Goal: Task Accomplishment & Management: Manage account settings

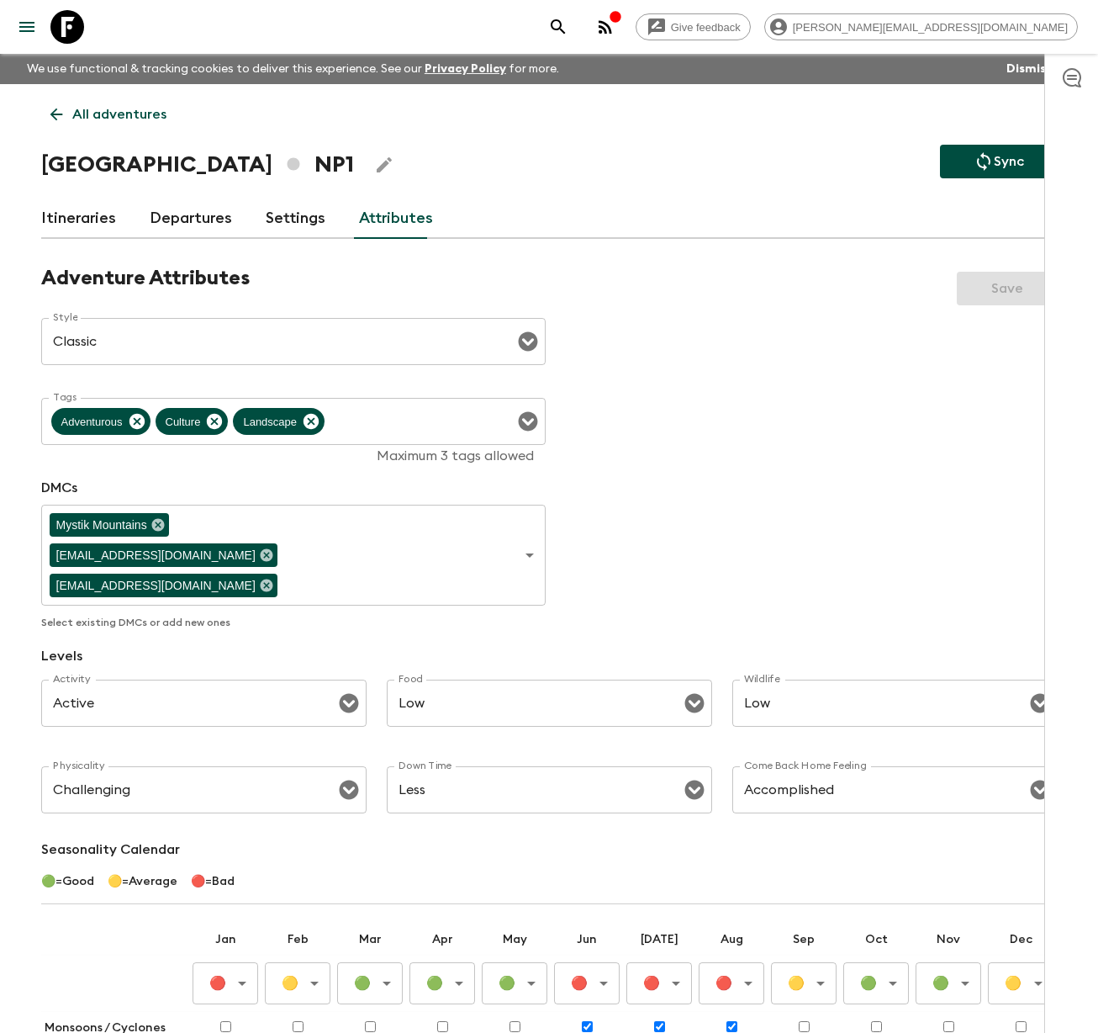
click at [87, 220] on link "Itineraries" at bounding box center [78, 218] width 75 height 40
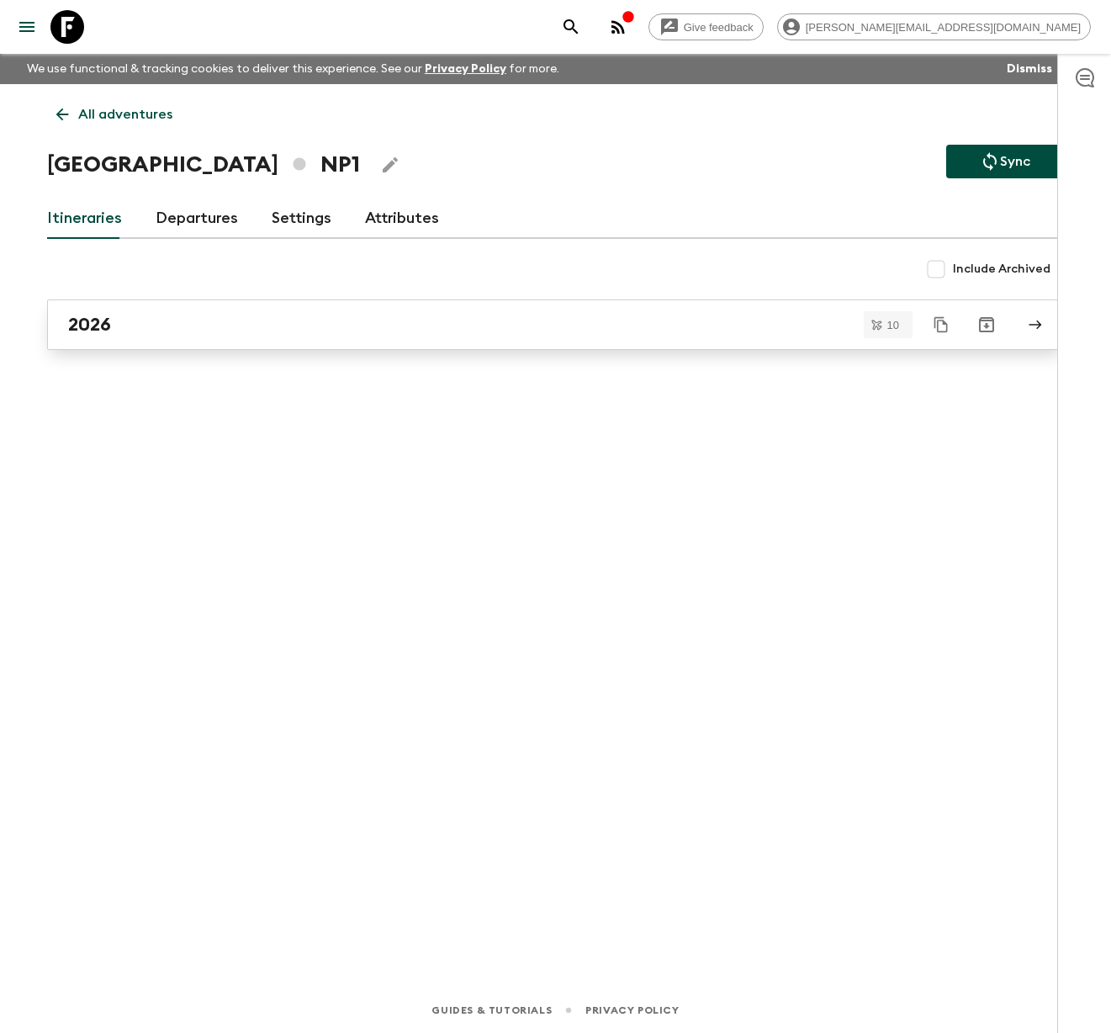
click at [58, 335] on link "2026" at bounding box center [555, 324] width 1017 height 50
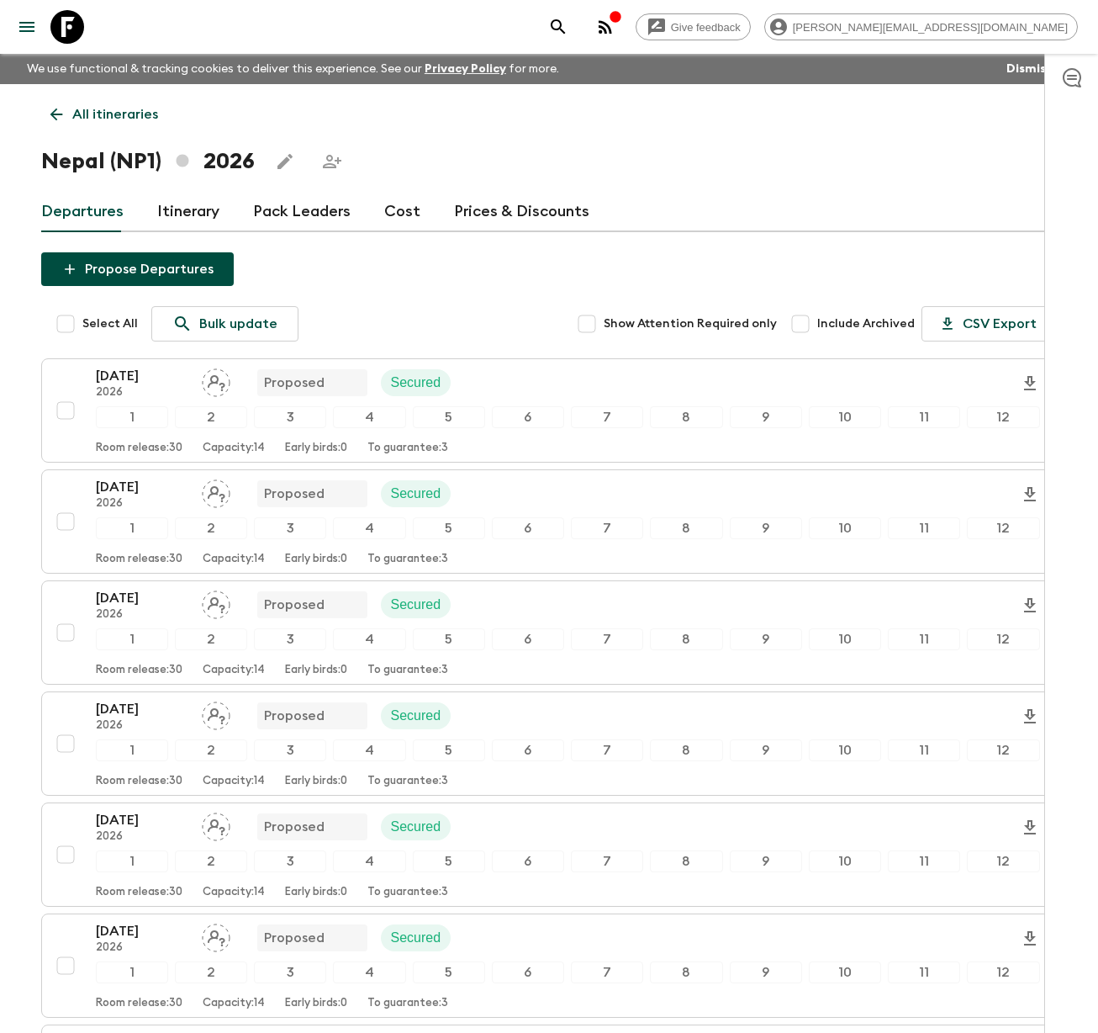
click at [209, 214] on link "Itinerary" at bounding box center [188, 212] width 62 height 40
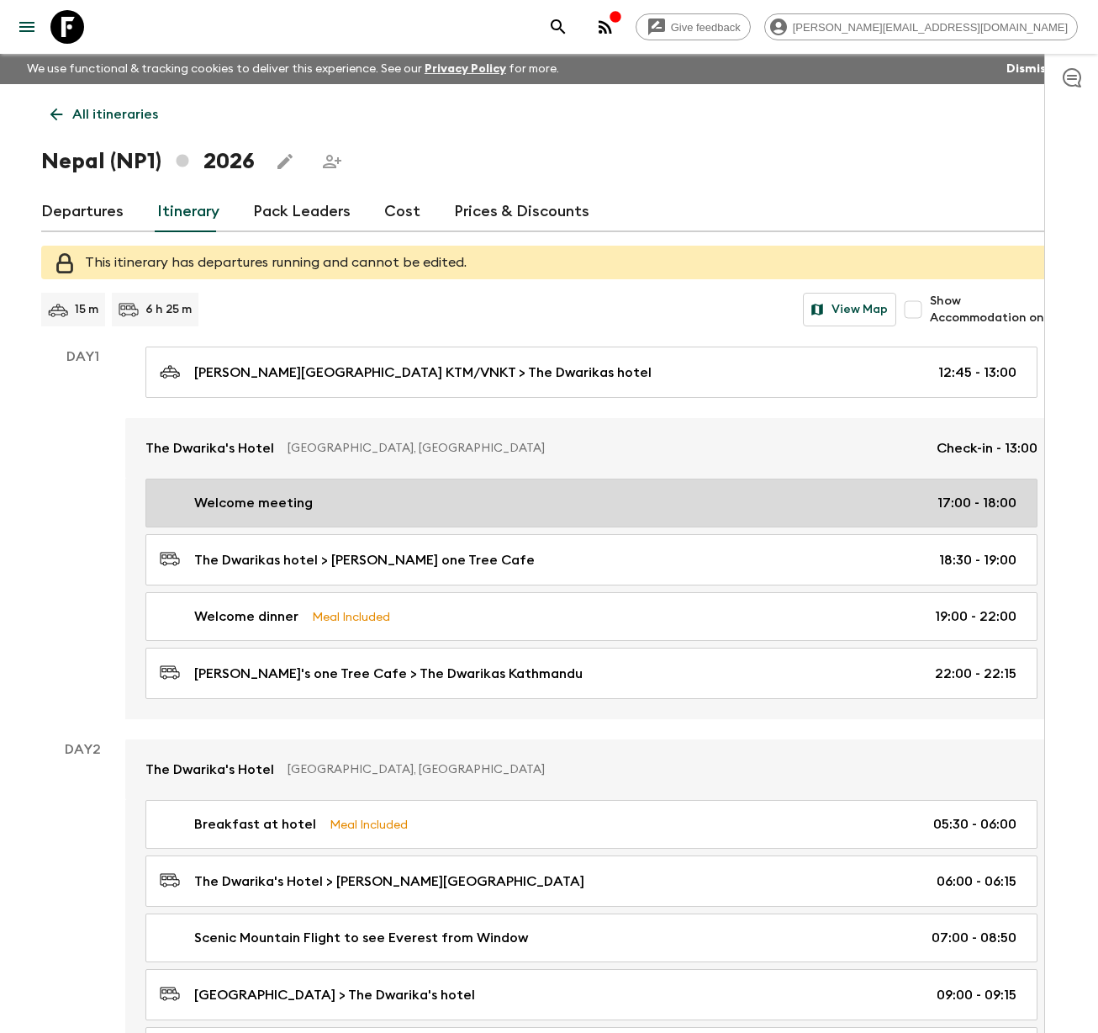
click at [259, 499] on p "Welcome meeting" at bounding box center [253, 503] width 119 height 20
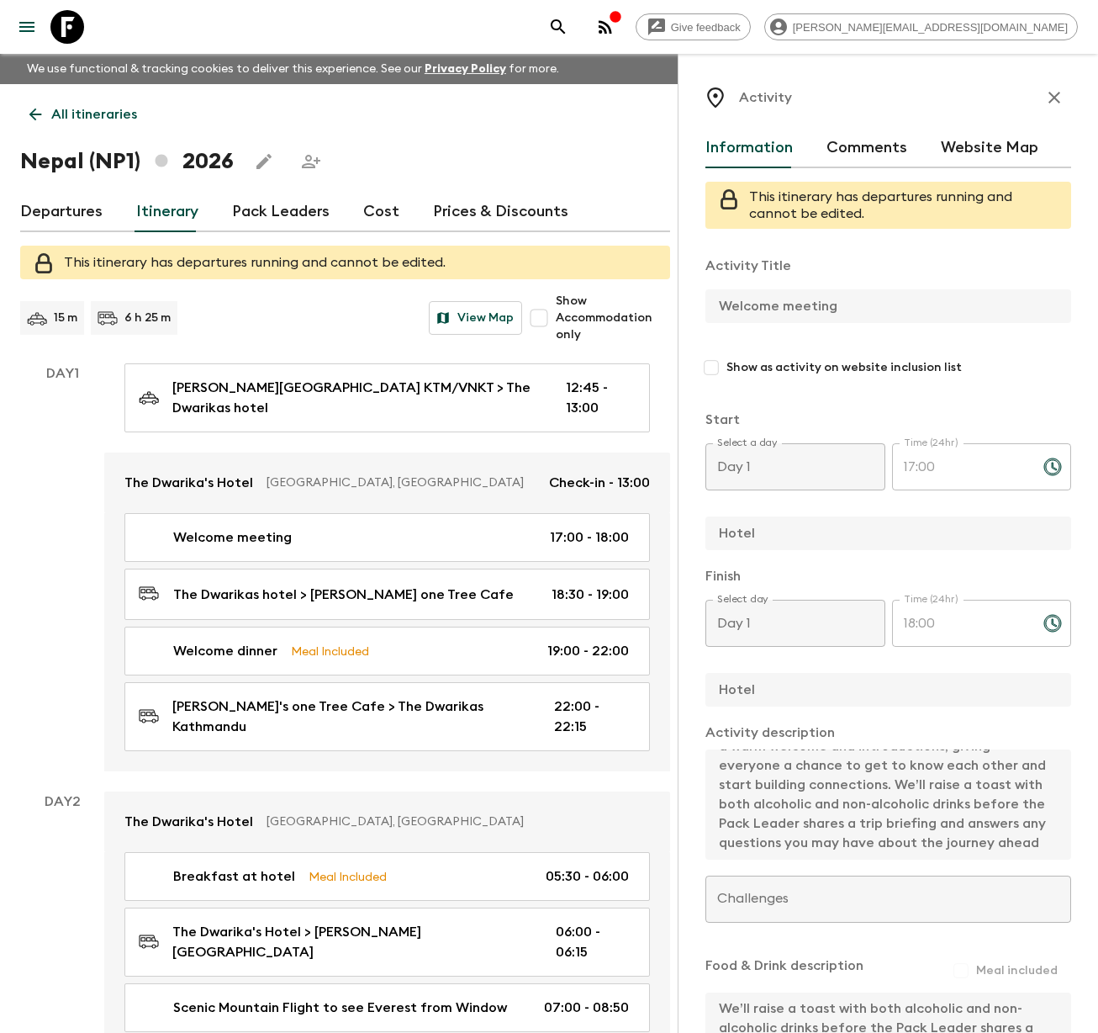
scroll to position [58, 0]
click at [1064, 715] on div "Activity Information Comments Website Map This itinerary has departures running…" at bounding box center [888, 570] width 420 height 1033
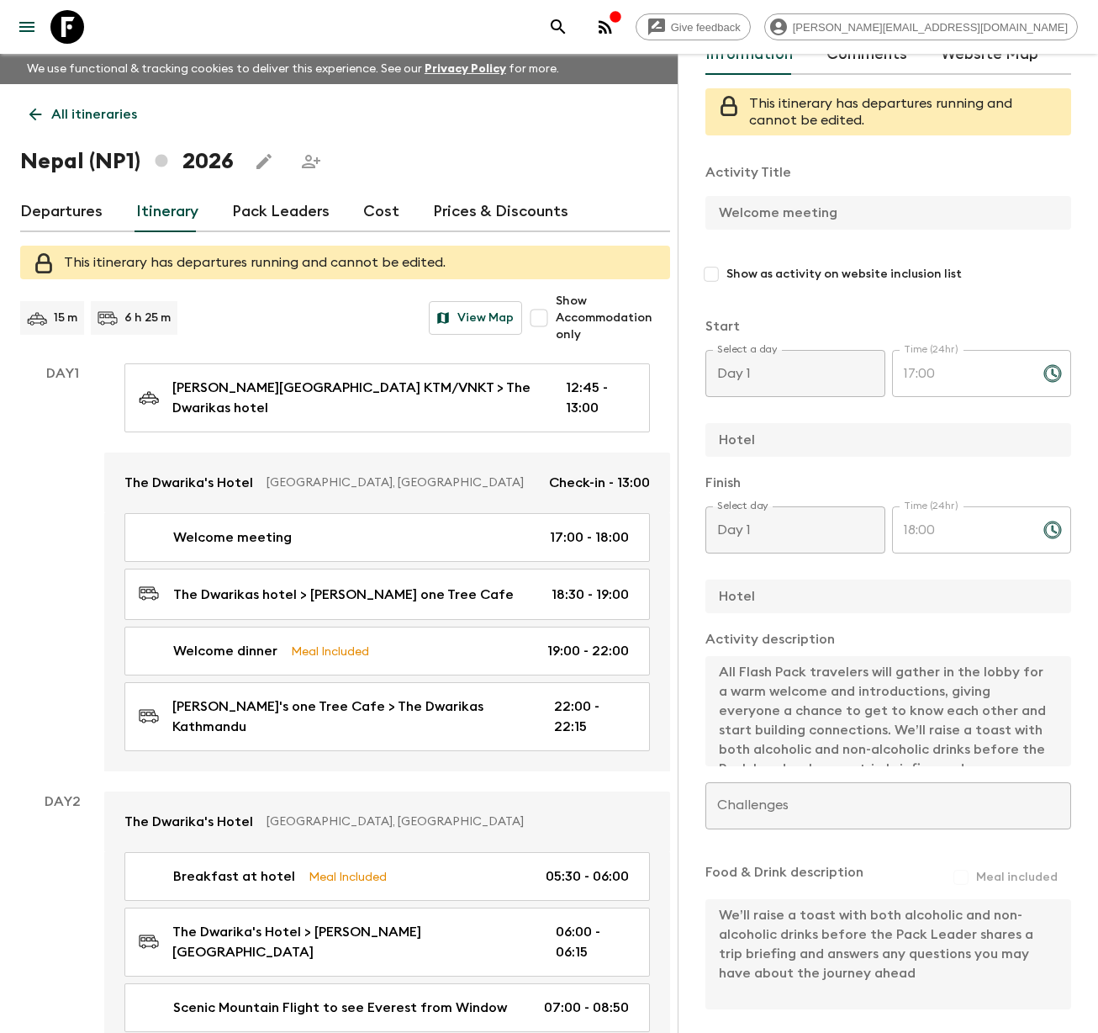
scroll to position [161, 0]
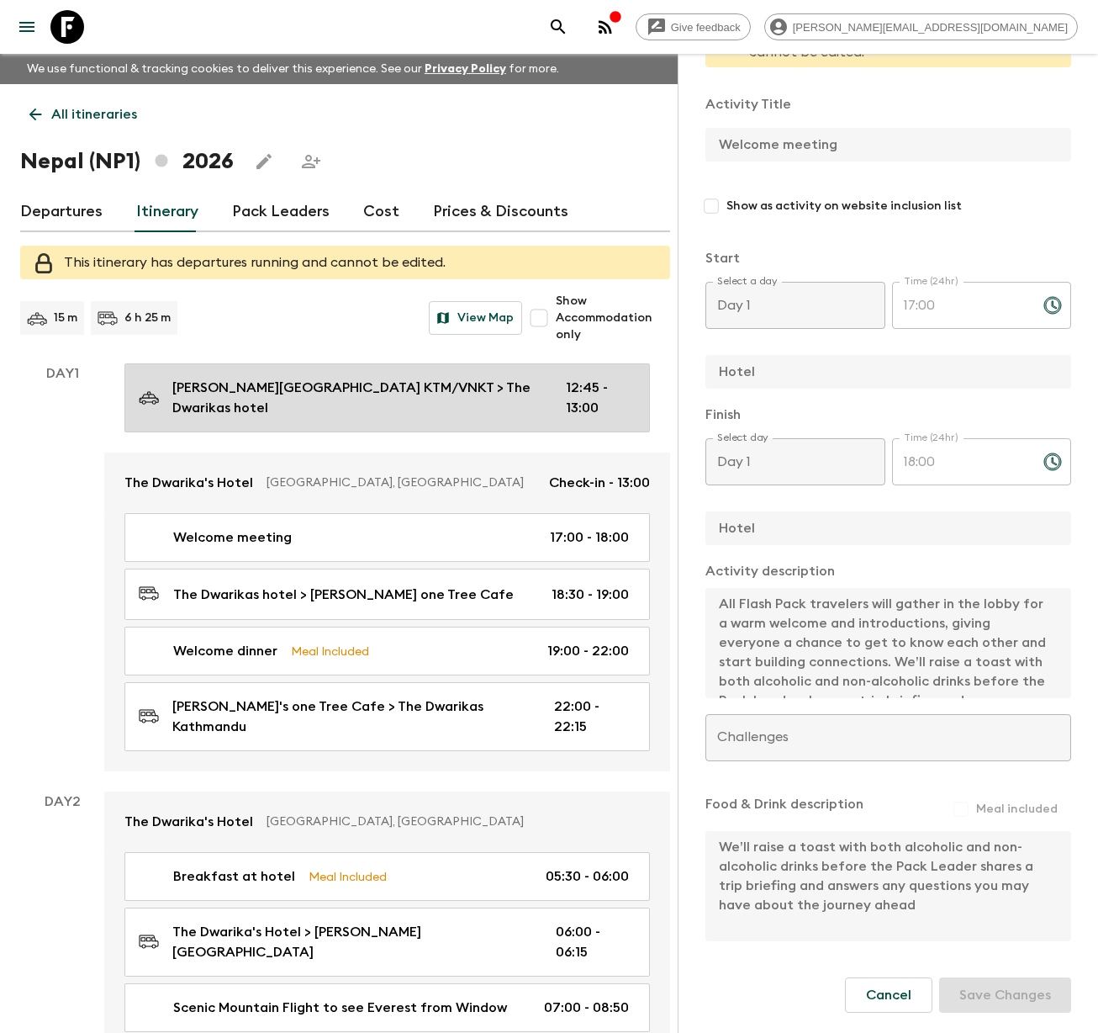
click at [316, 414] on p "[PERSON_NAME][GEOGRAPHIC_DATA] KTM/VNKT > The Dwarikas hotel" at bounding box center [355, 398] width 367 height 40
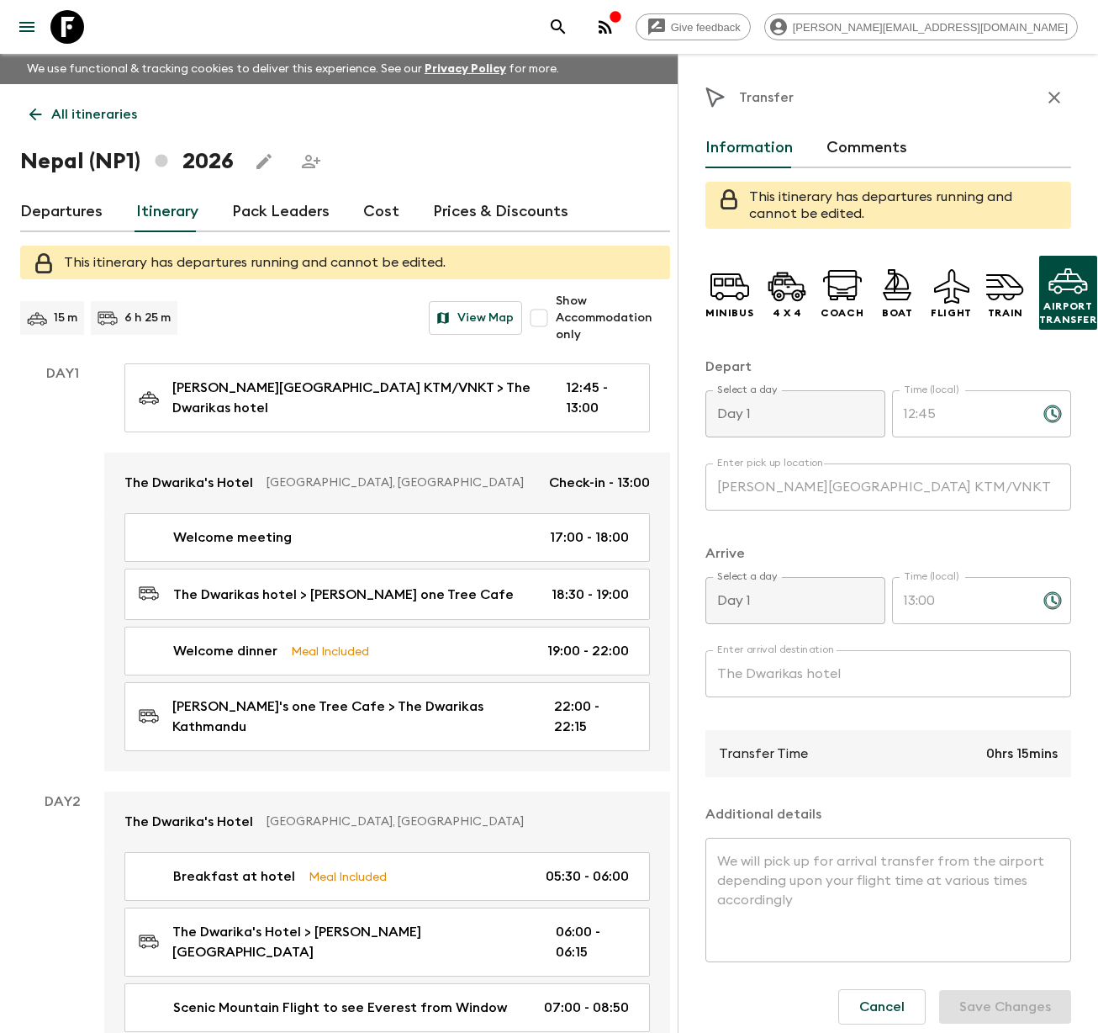
click at [683, 674] on div "Transfer Information Comments This itinerary has departures running and cannot …" at bounding box center [888, 570] width 420 height 1033
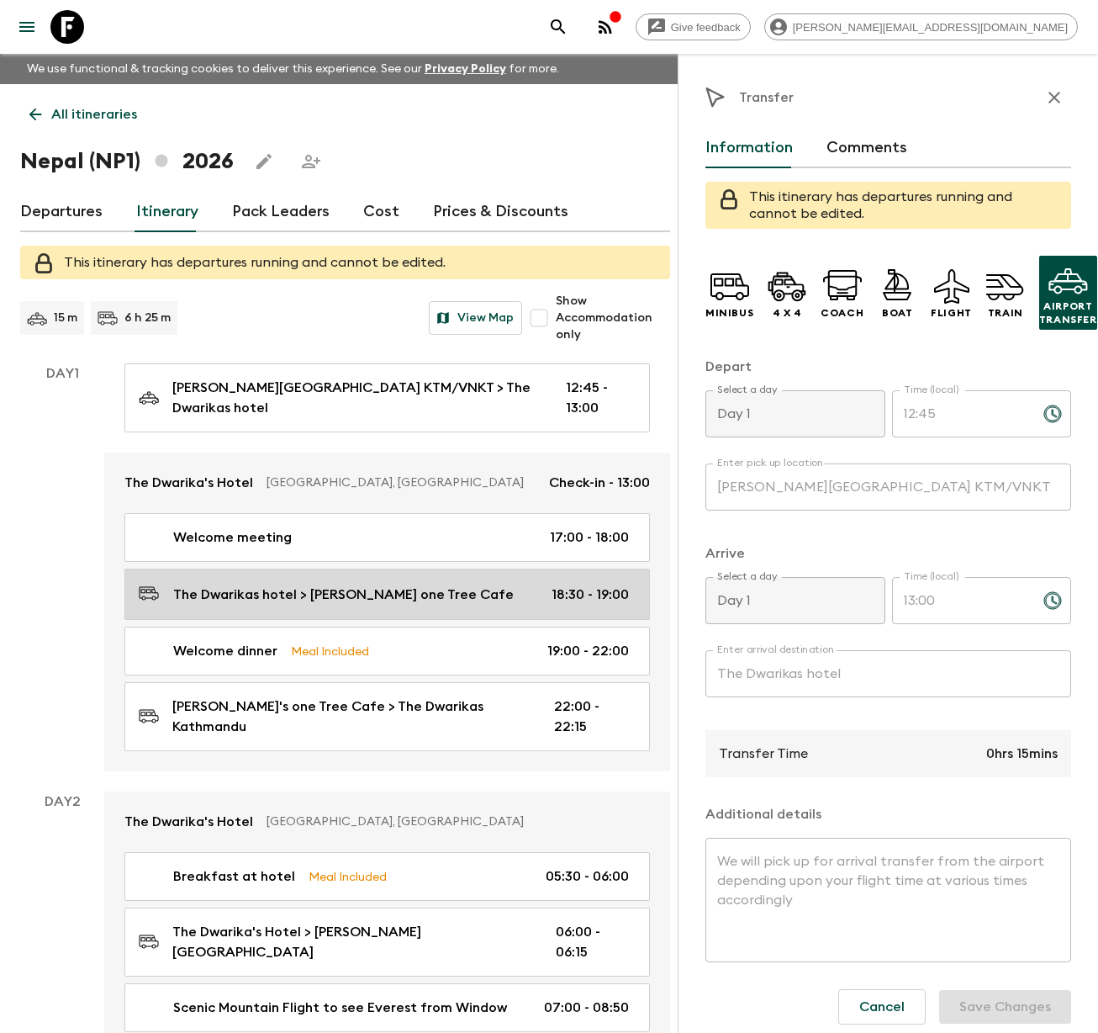
click at [349, 592] on p "The Dwarikas hotel > [PERSON_NAME] one Tree Cafe" at bounding box center [343, 594] width 341 height 20
type input "The Dwarikas hotel"
type input "[PERSON_NAME] one Tree Cafe"
type textarea "Transfer to the welcome dinner restaurant"
type input "18:30"
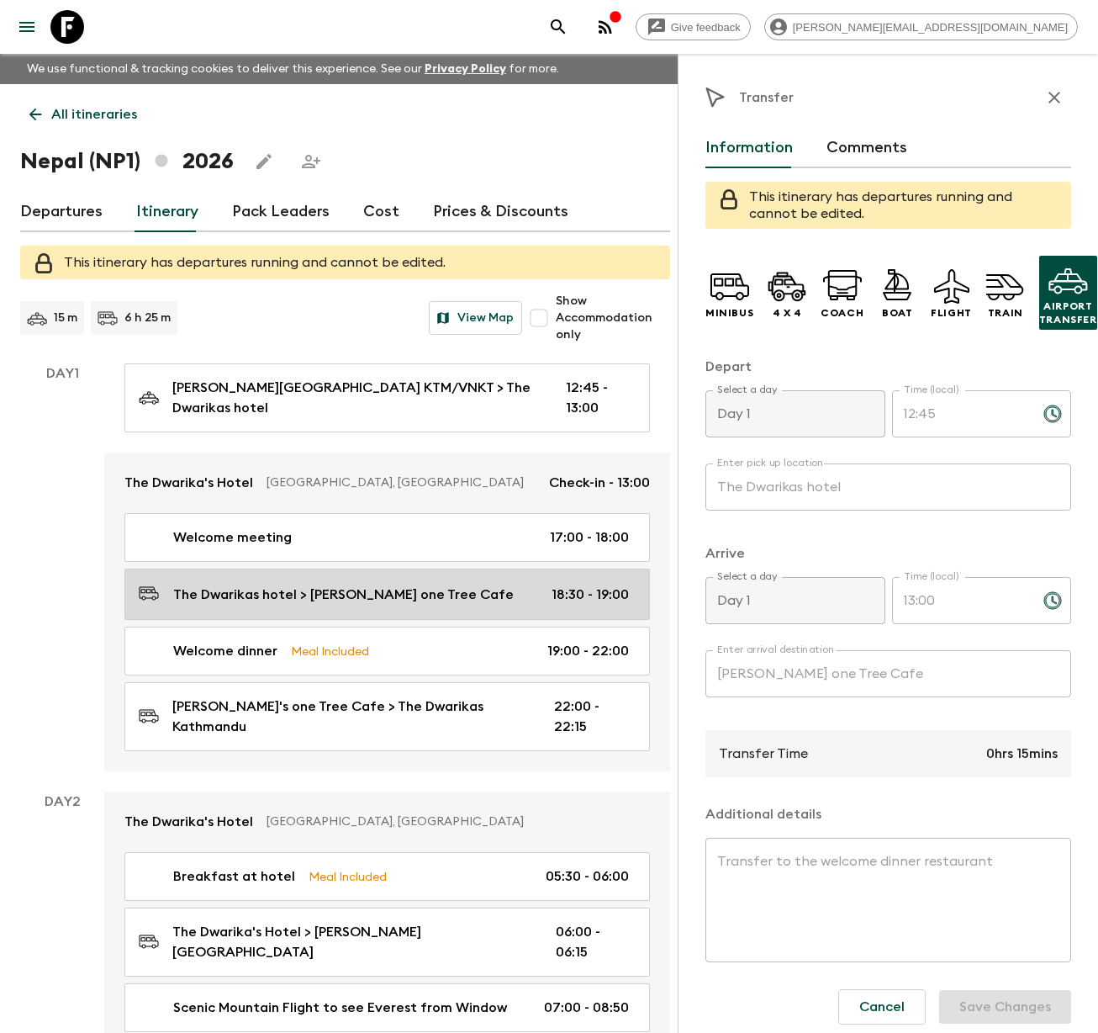
type input "19:00"
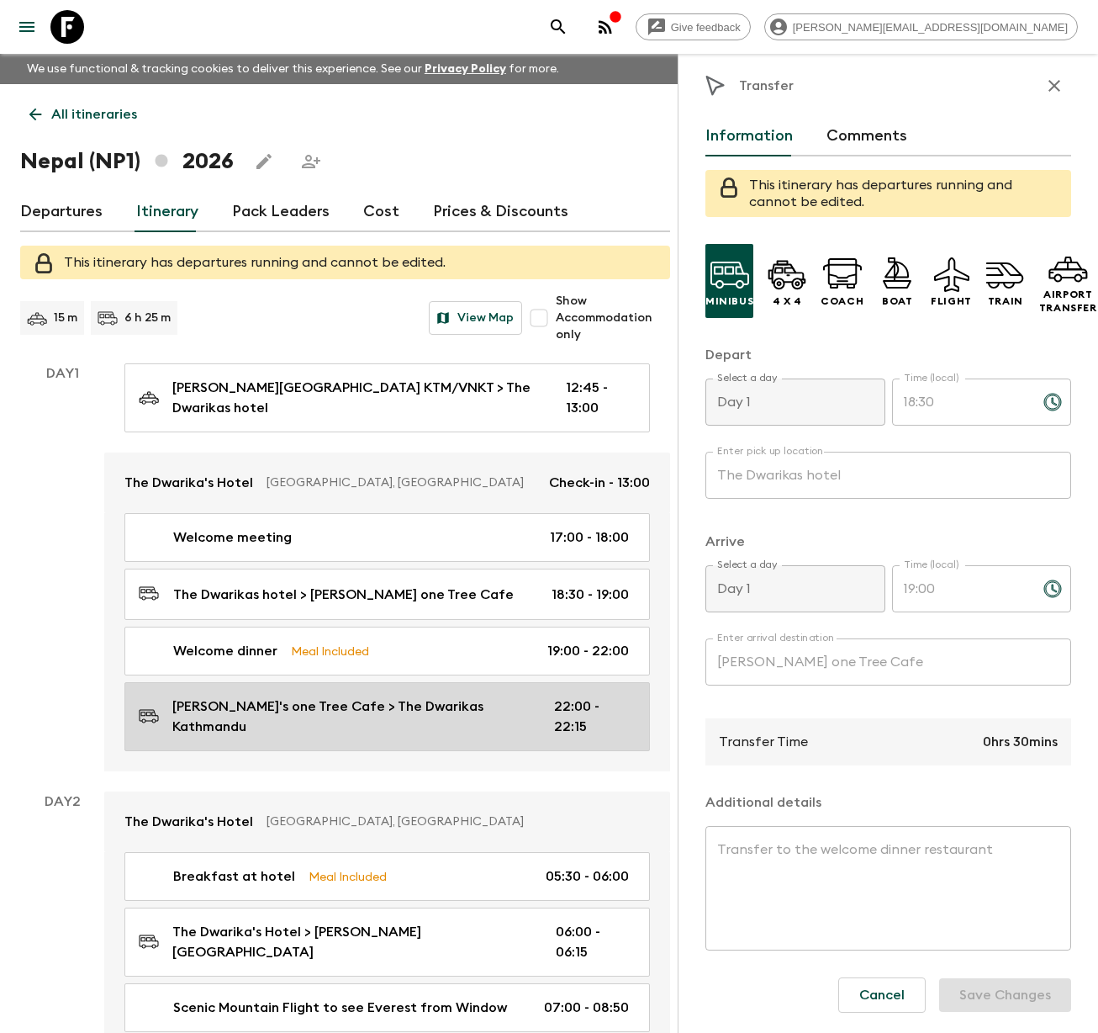
click at [357, 706] on p "[PERSON_NAME]'s one Tree Cafe > The Dwarikas Kathmandu" at bounding box center [349, 716] width 355 height 40
type input "[PERSON_NAME]'s one Tree Cafe"
type input "The Dwarikas Kathmandu"
type textarea "Transfer to the hotel from the welcome dinner restaurant"
type input "22:00"
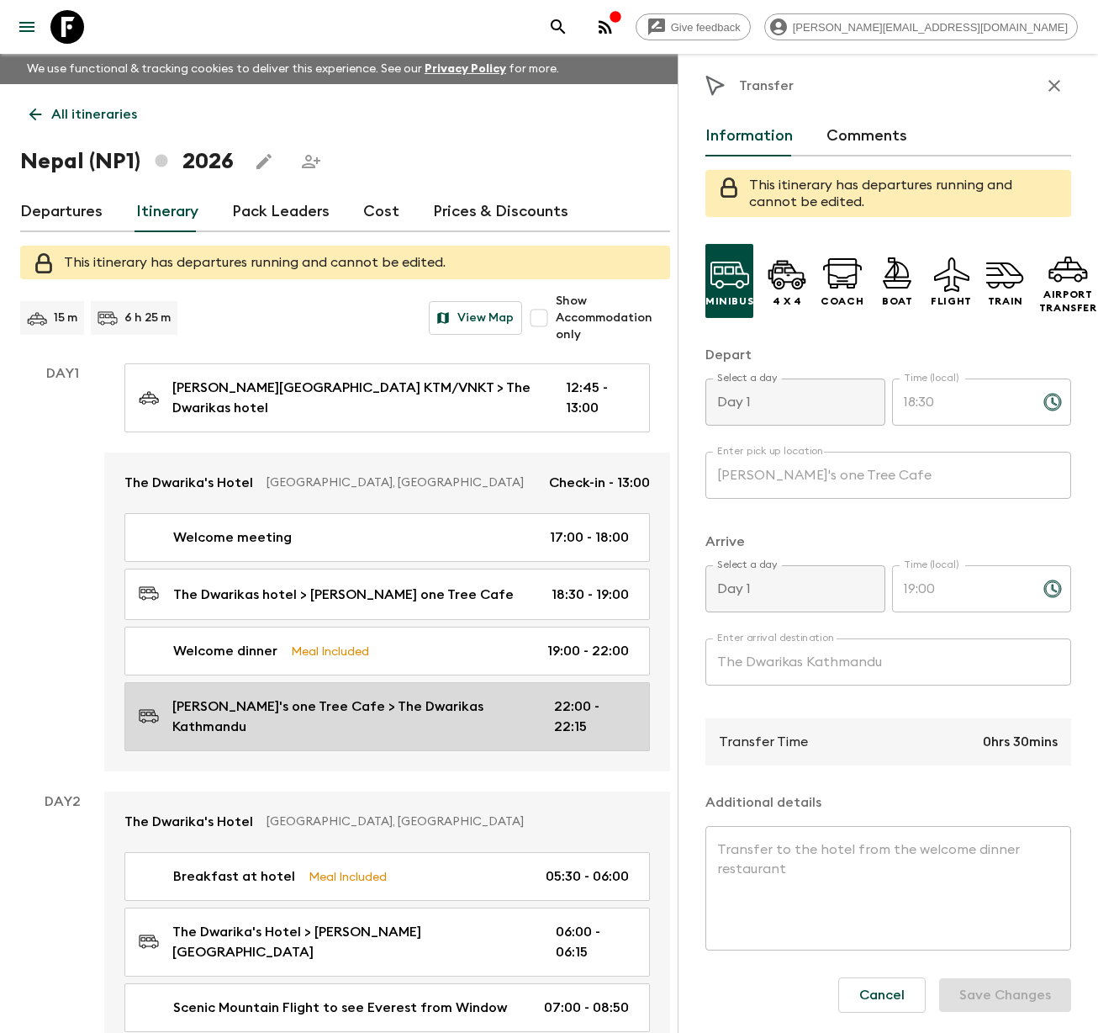
type input "22:15"
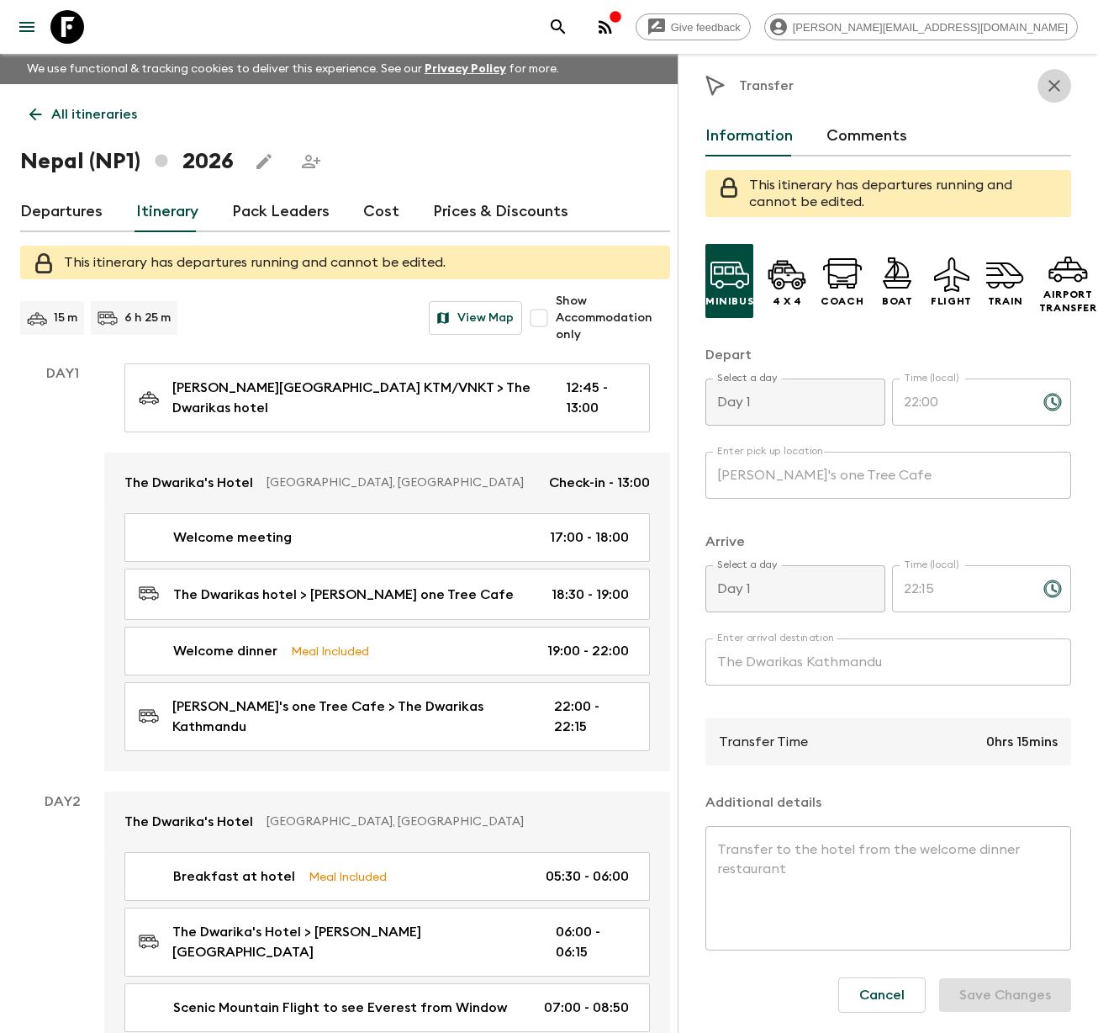
click at [1045, 76] on icon "button" at bounding box center [1055, 86] width 20 height 20
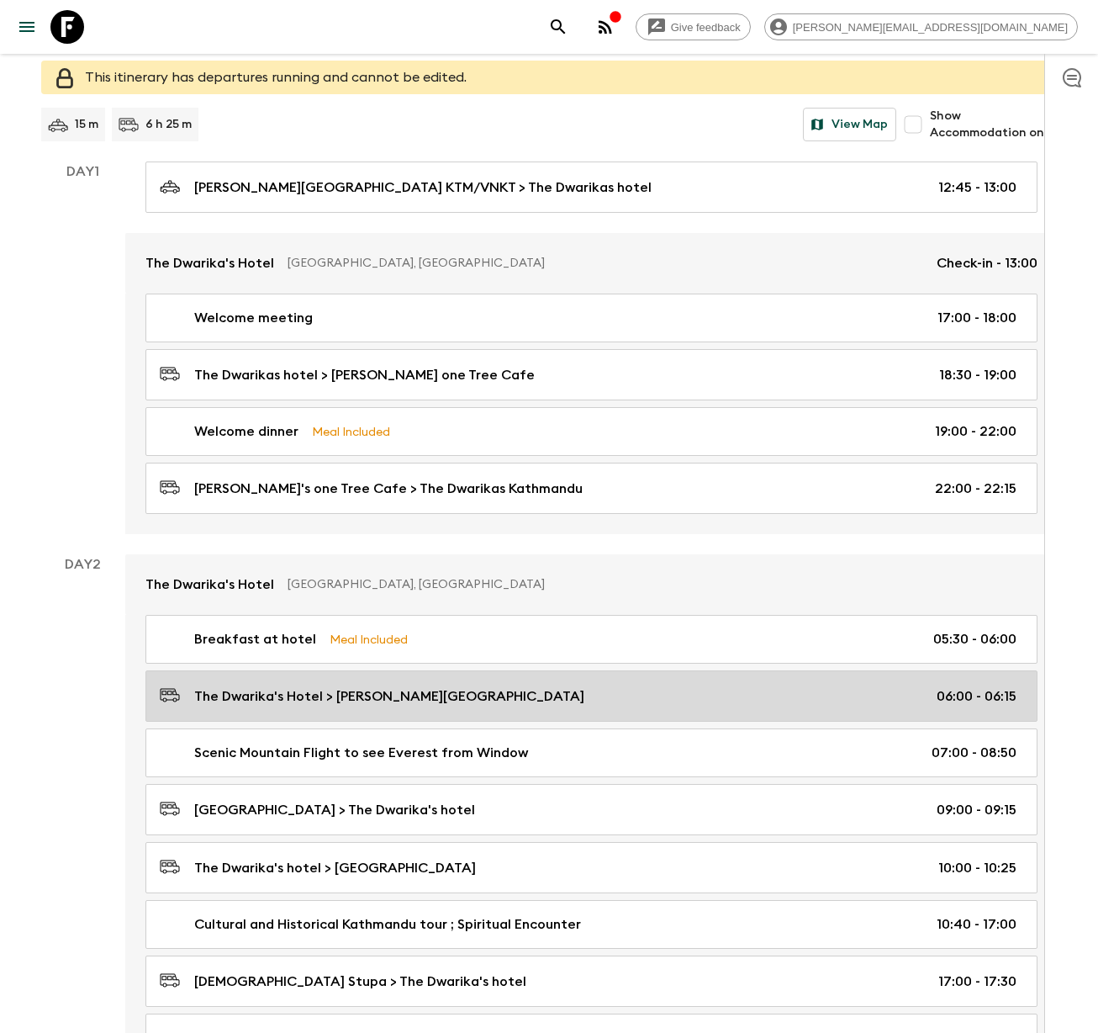
scroll to position [186, 0]
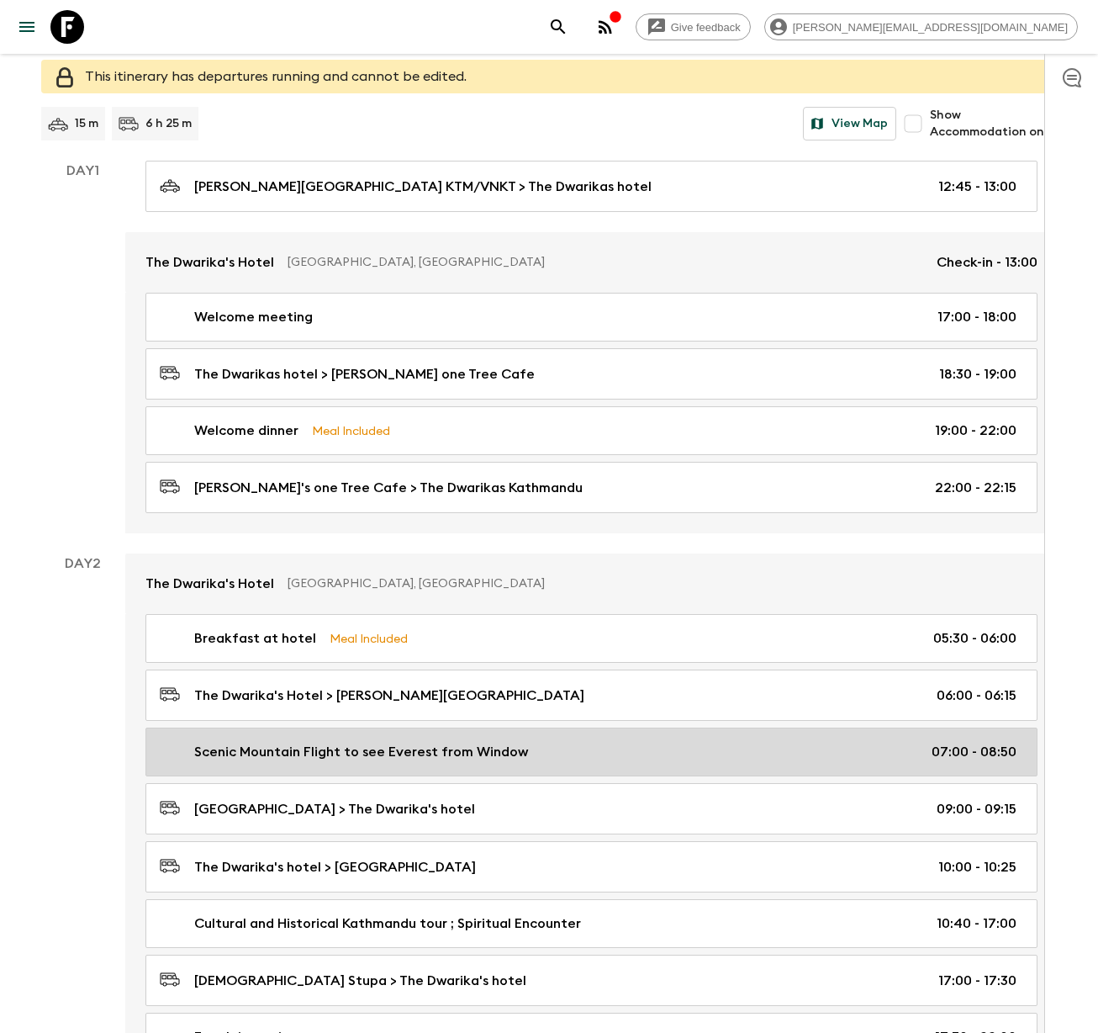
click at [321, 759] on link "Scenic Mountain Flight to see Everest from Window 07:00 - 08:50" at bounding box center [591, 751] width 892 height 49
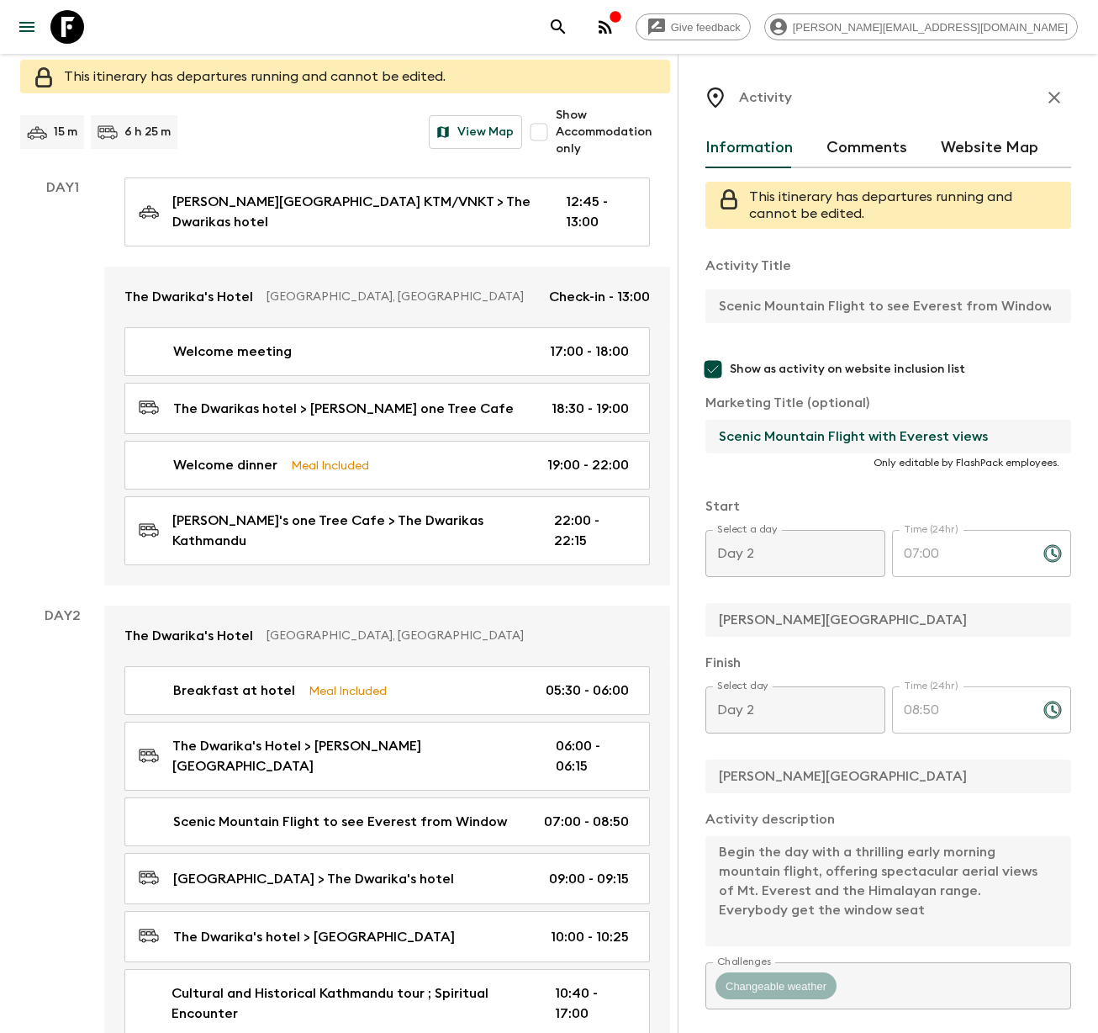
drag, startPoint x: 719, startPoint y: 436, endPoint x: 869, endPoint y: 432, distance: 149.8
click at [869, 432] on input "Scenic Mountain Flight with Everest views" at bounding box center [882, 437] width 352 height 34
click at [1045, 100] on icon "button" at bounding box center [1055, 97] width 20 height 20
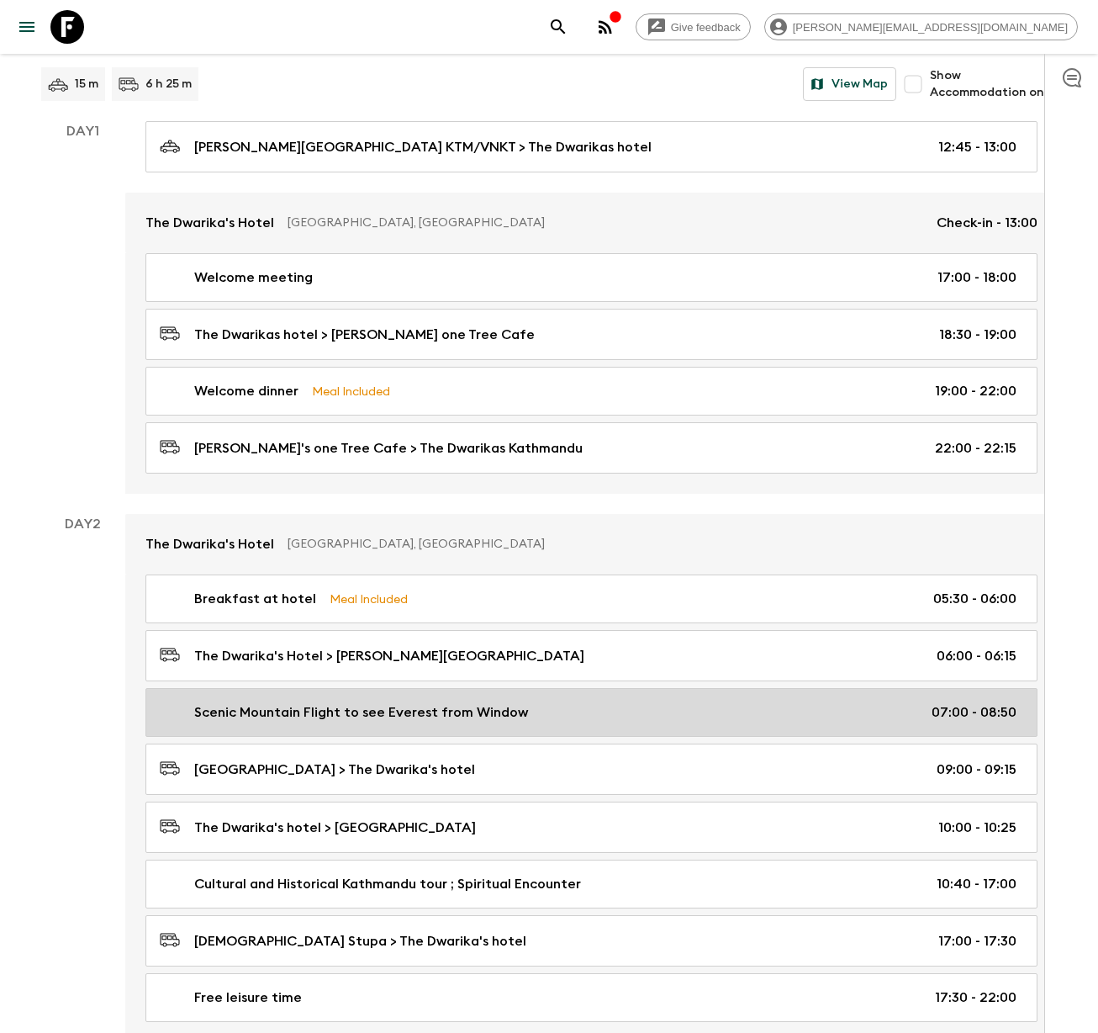
scroll to position [226, 0]
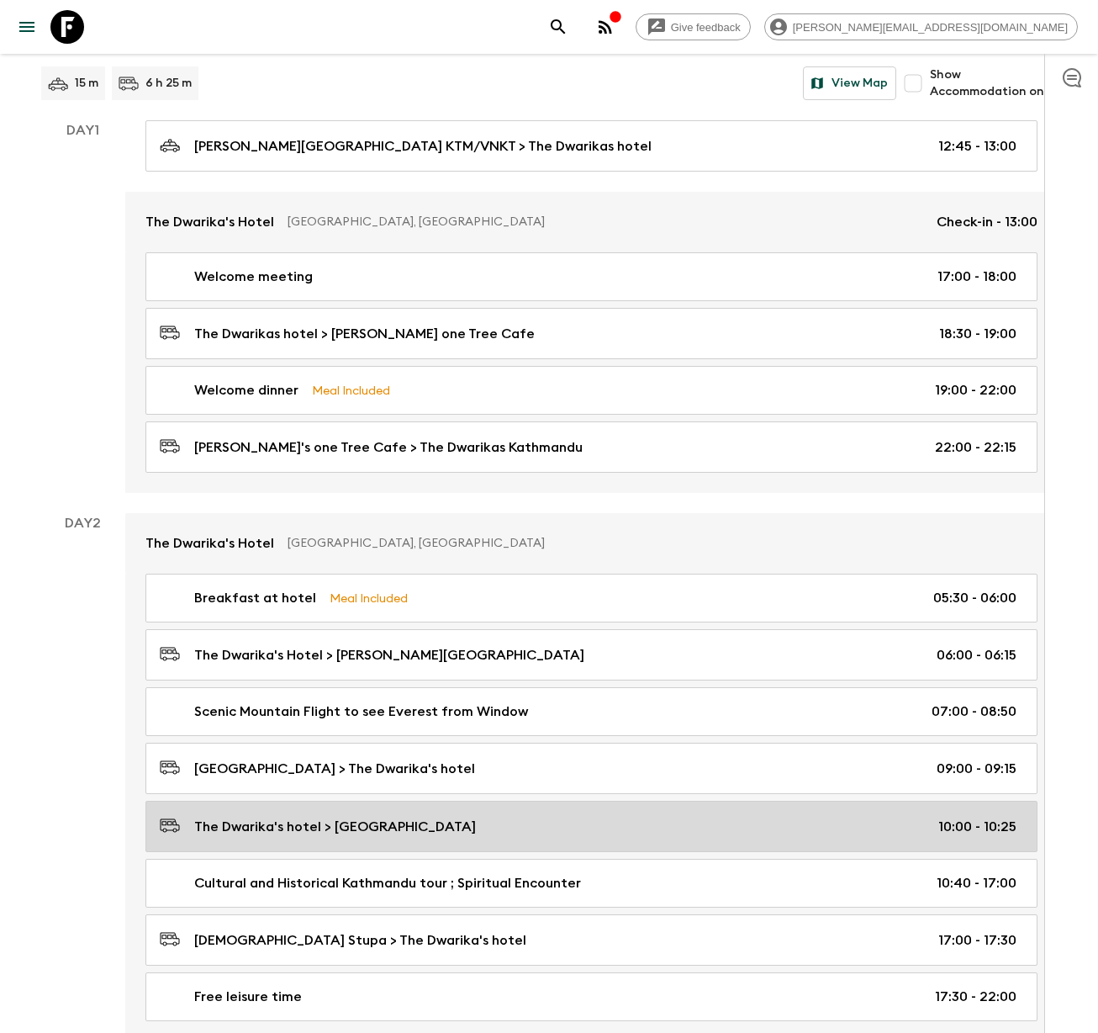
click at [377, 829] on p "The Dwarika's hotel > [GEOGRAPHIC_DATA]" at bounding box center [335, 827] width 282 height 20
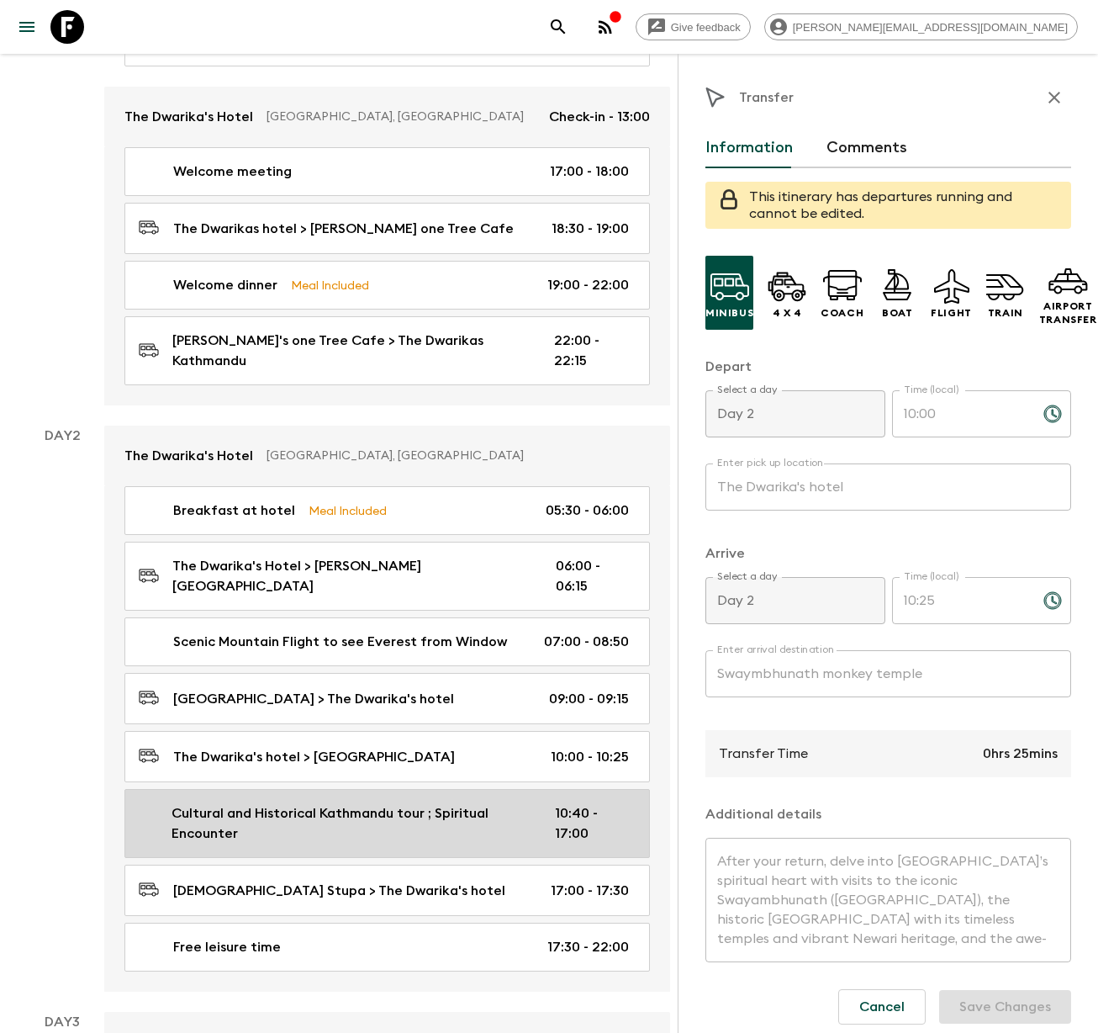
scroll to position [394, 0]
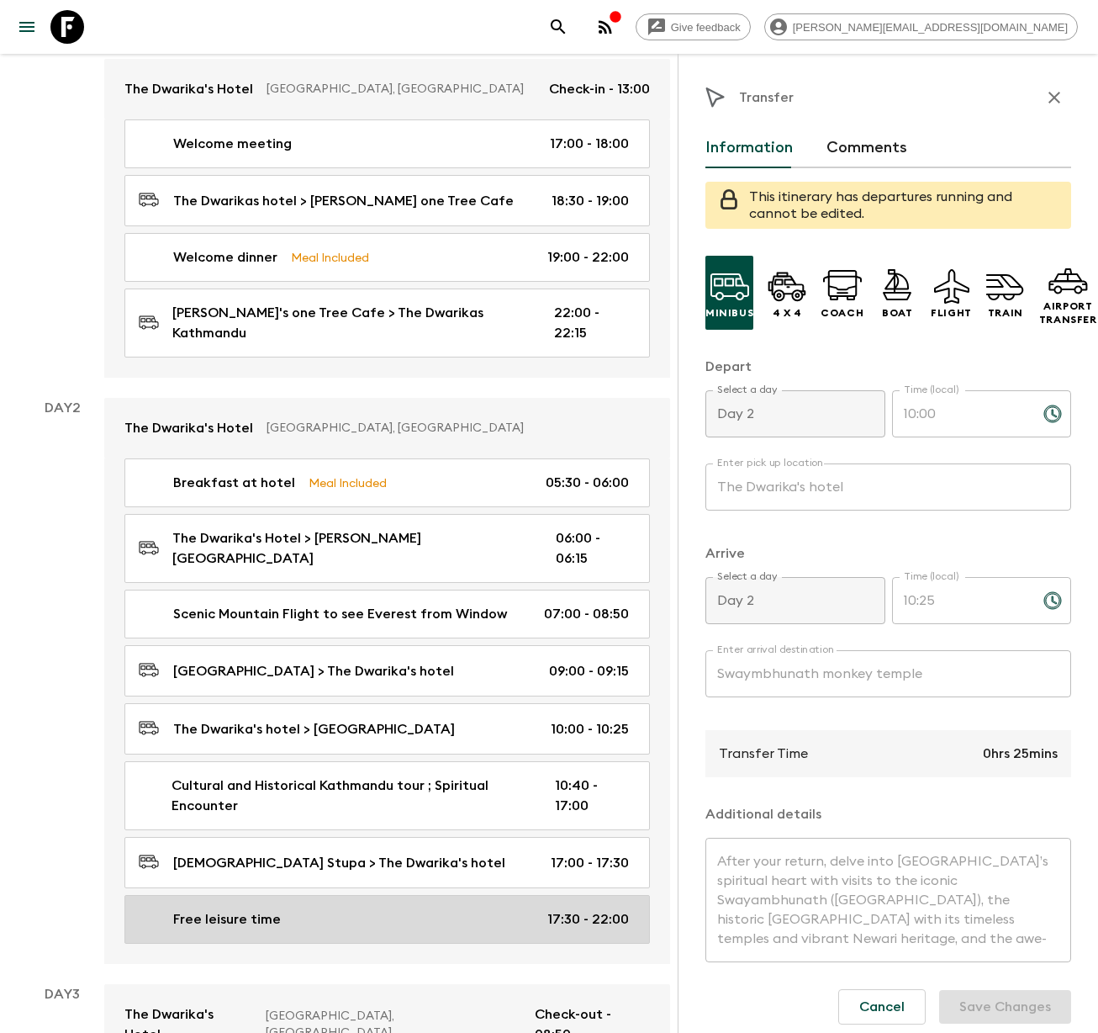
click at [240, 909] on p "Free leisure time" at bounding box center [227, 919] width 108 height 20
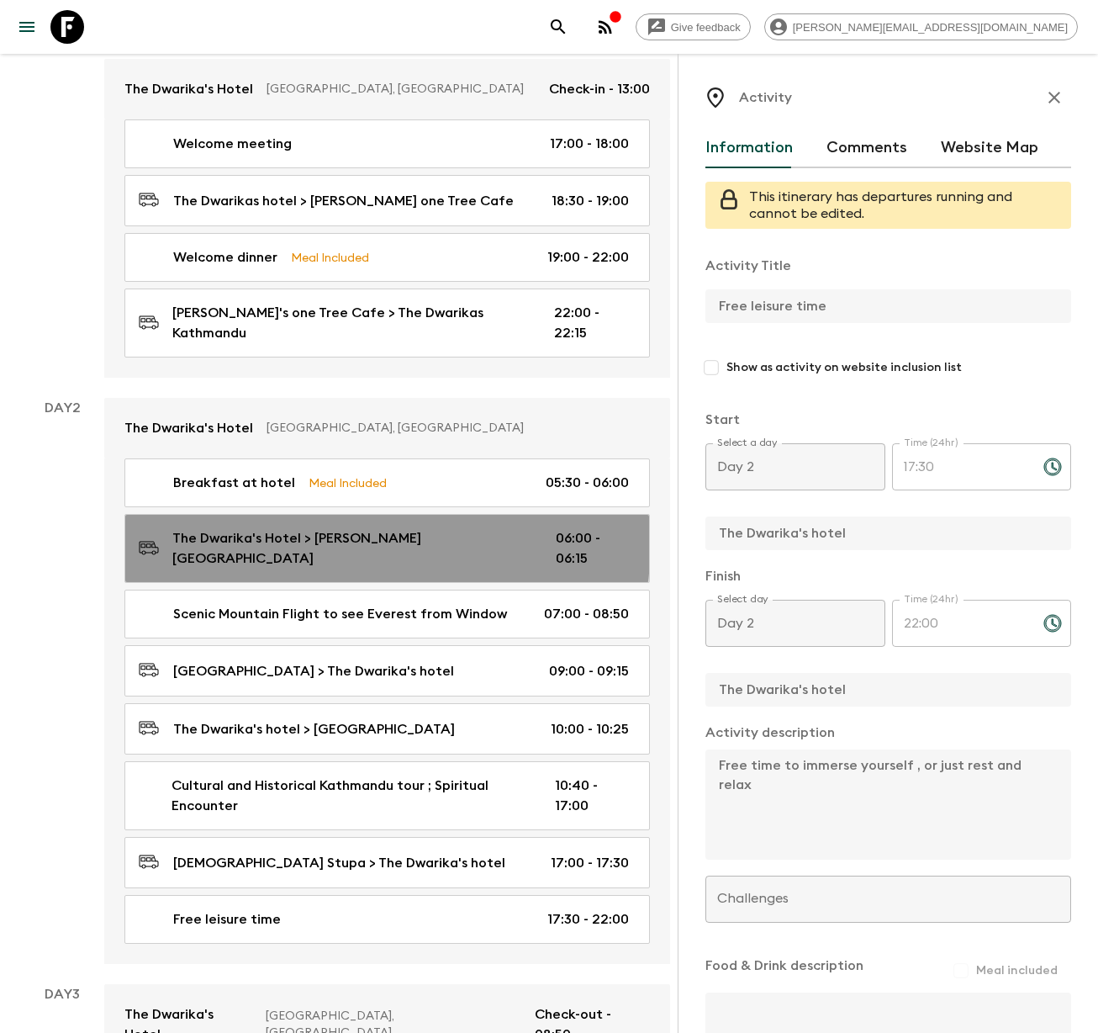
click at [279, 528] on p "The Dwarika's Hotel > [PERSON_NAME][GEOGRAPHIC_DATA]" at bounding box center [350, 548] width 357 height 40
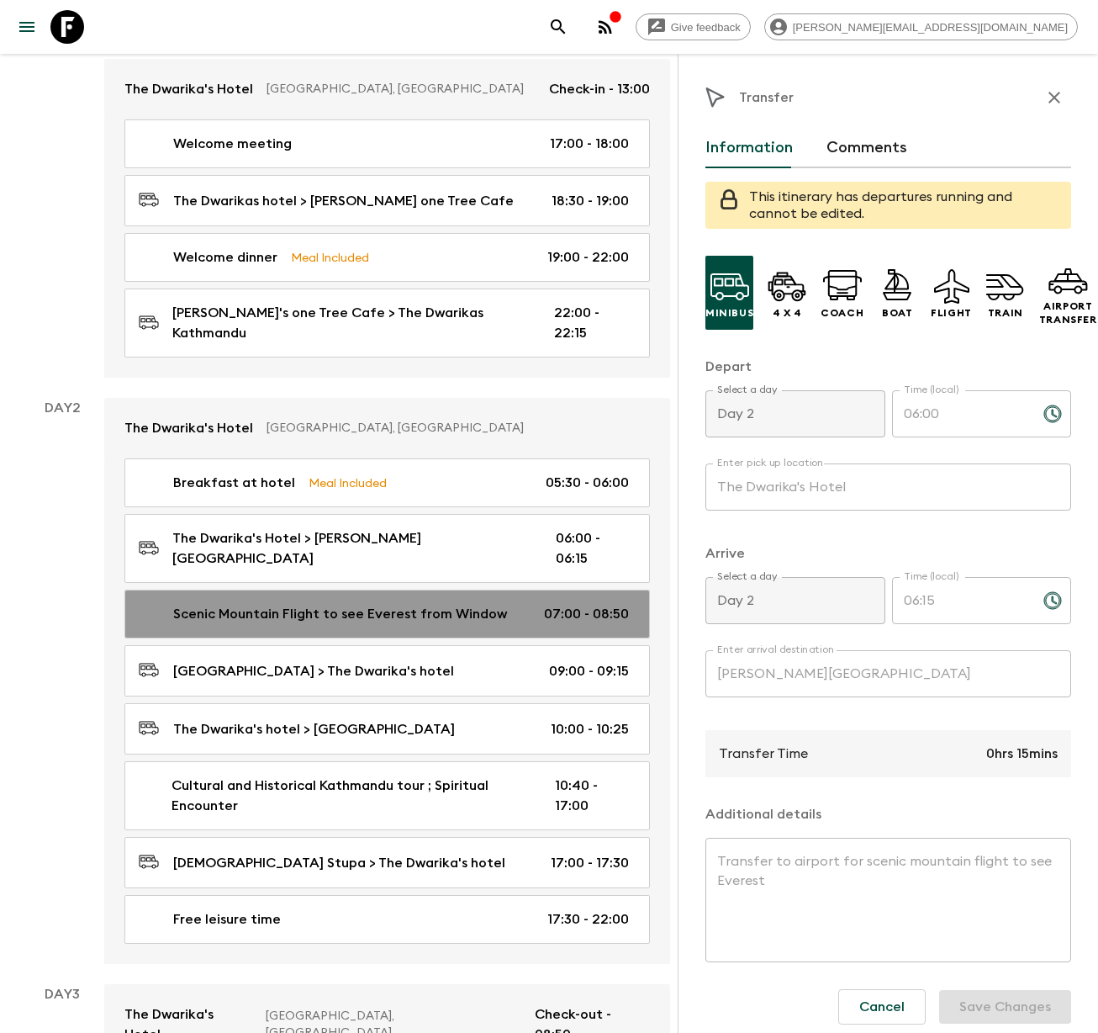
click at [275, 604] on p "Scenic Mountain Flight to see Everest from Window" at bounding box center [340, 614] width 334 height 20
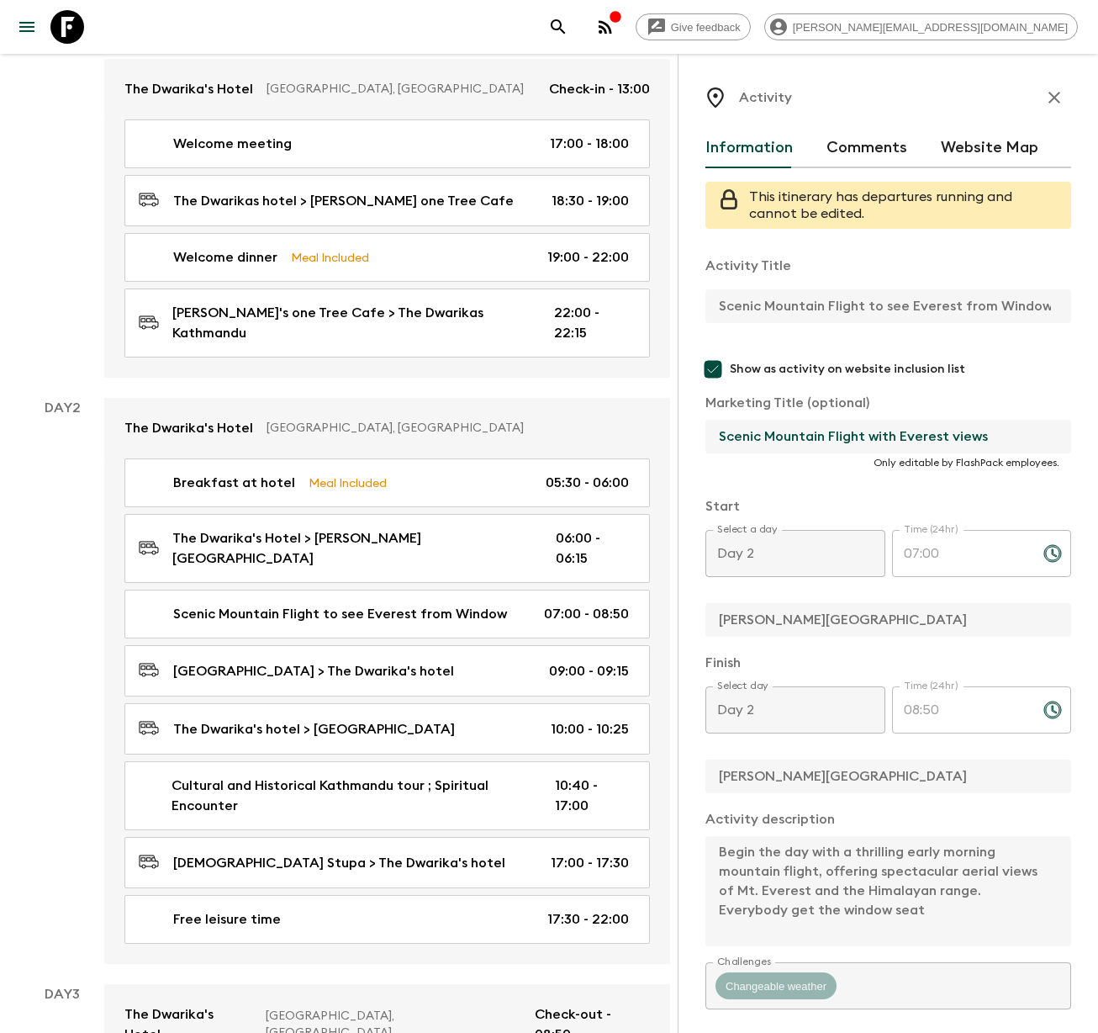
drag, startPoint x: 995, startPoint y: 439, endPoint x: 714, endPoint y: 432, distance: 281.0
click at [714, 432] on input "Scenic Mountain Flight with Everest views" at bounding box center [882, 437] width 352 height 34
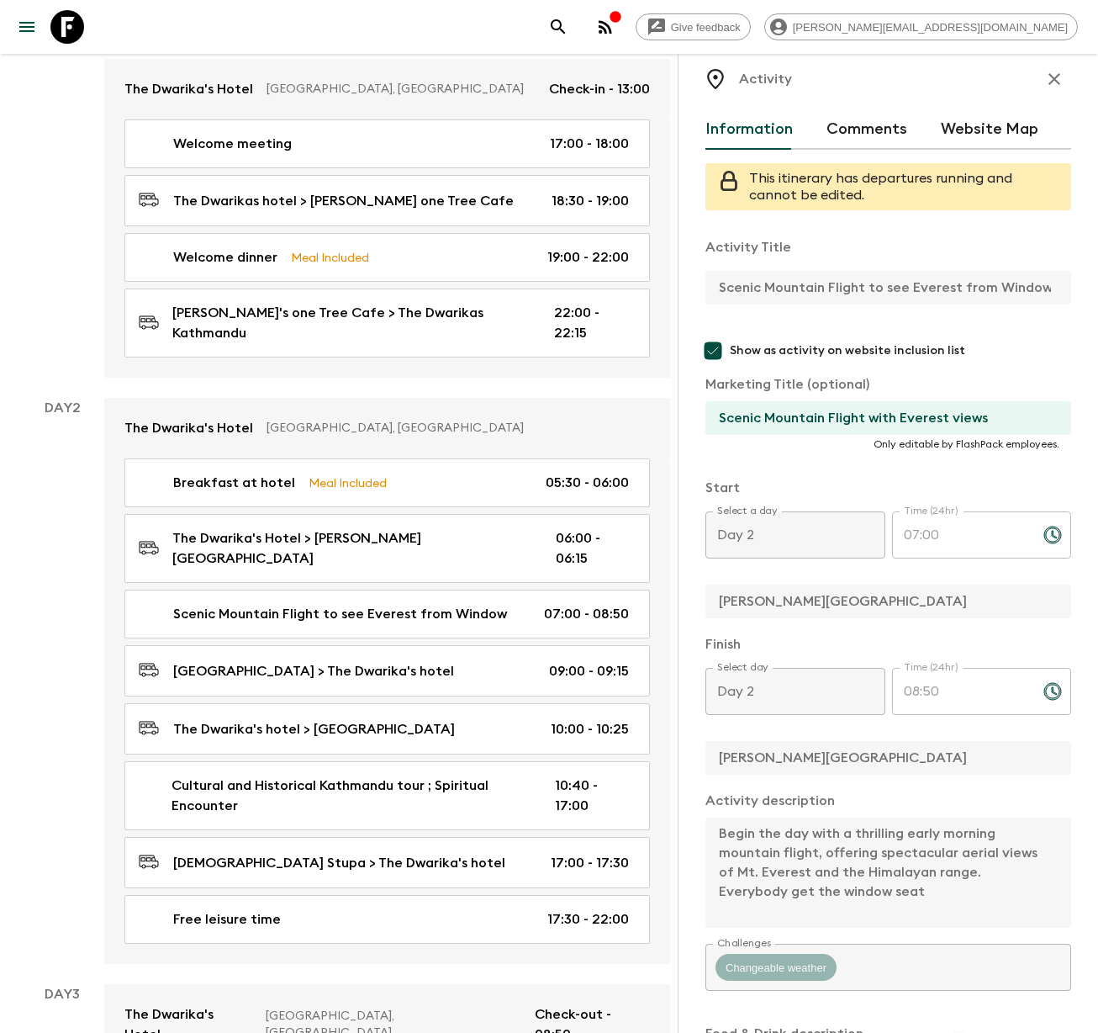
scroll to position [0, 6]
click at [1071, 301] on div "Activity Information Comments Website Map This itinerary has departures running…" at bounding box center [888, 570] width 420 height 1033
click at [1061, 783] on div "Activity Information Comments Website Map This itinerary has departures running…" at bounding box center [888, 570] width 420 height 1033
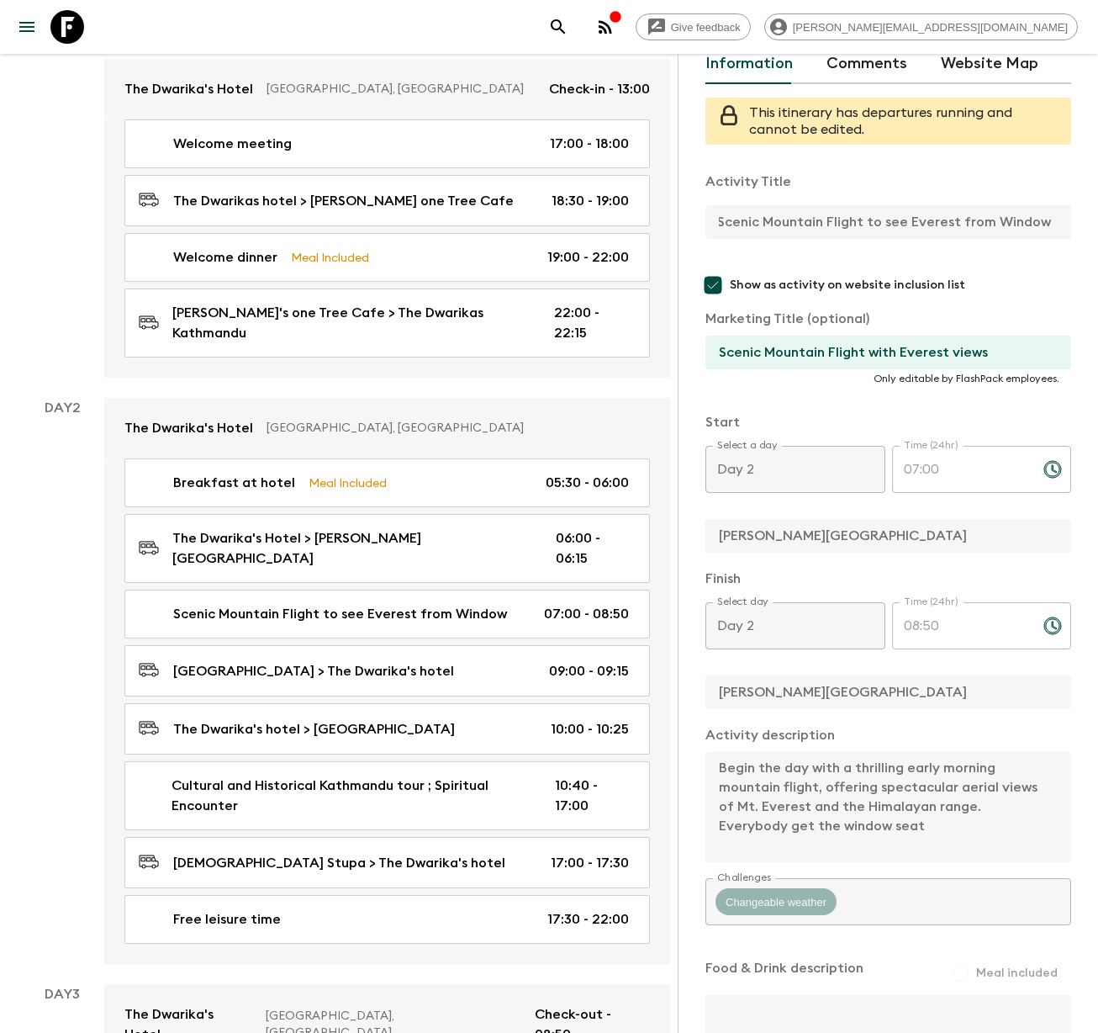
scroll to position [0, 0]
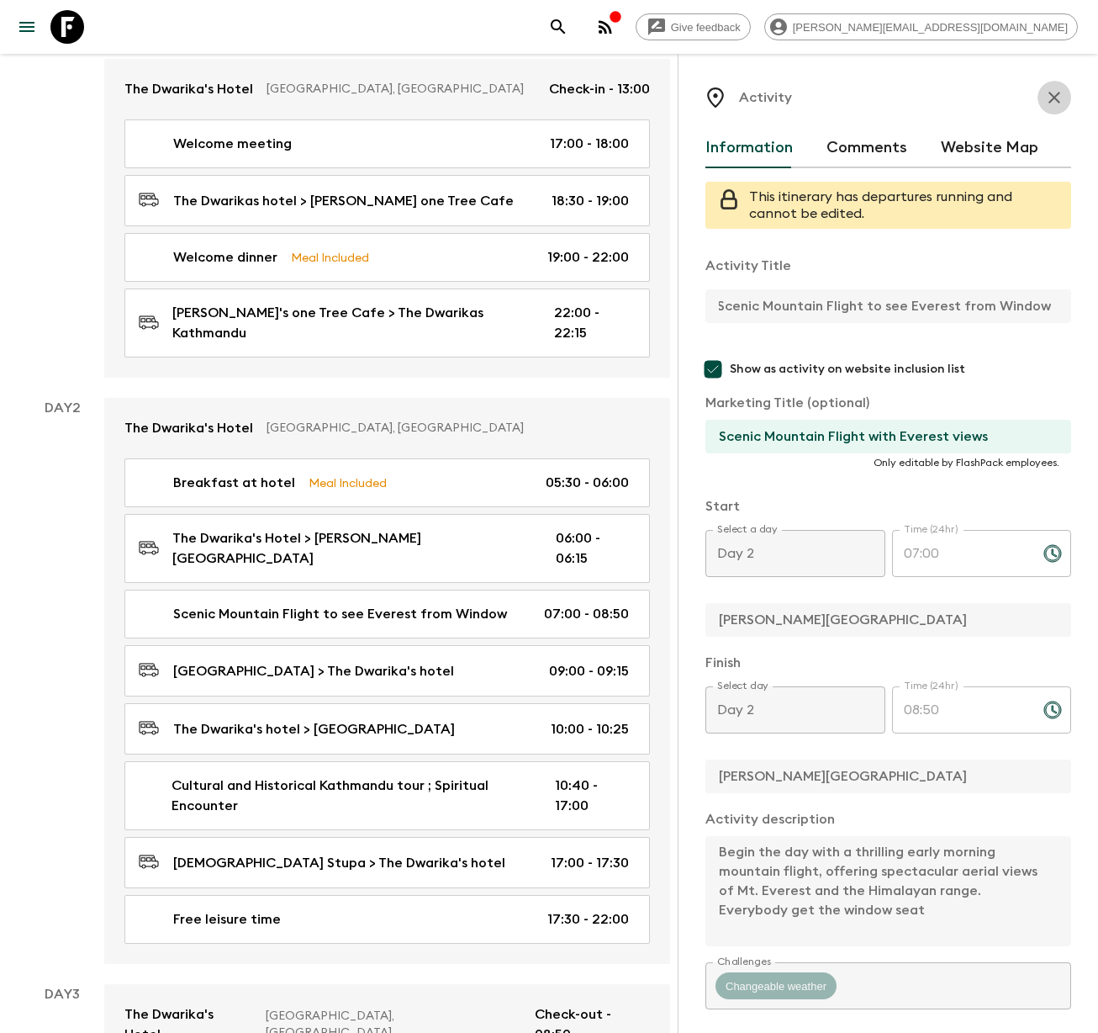
click at [1045, 103] on icon "button" at bounding box center [1055, 97] width 20 height 20
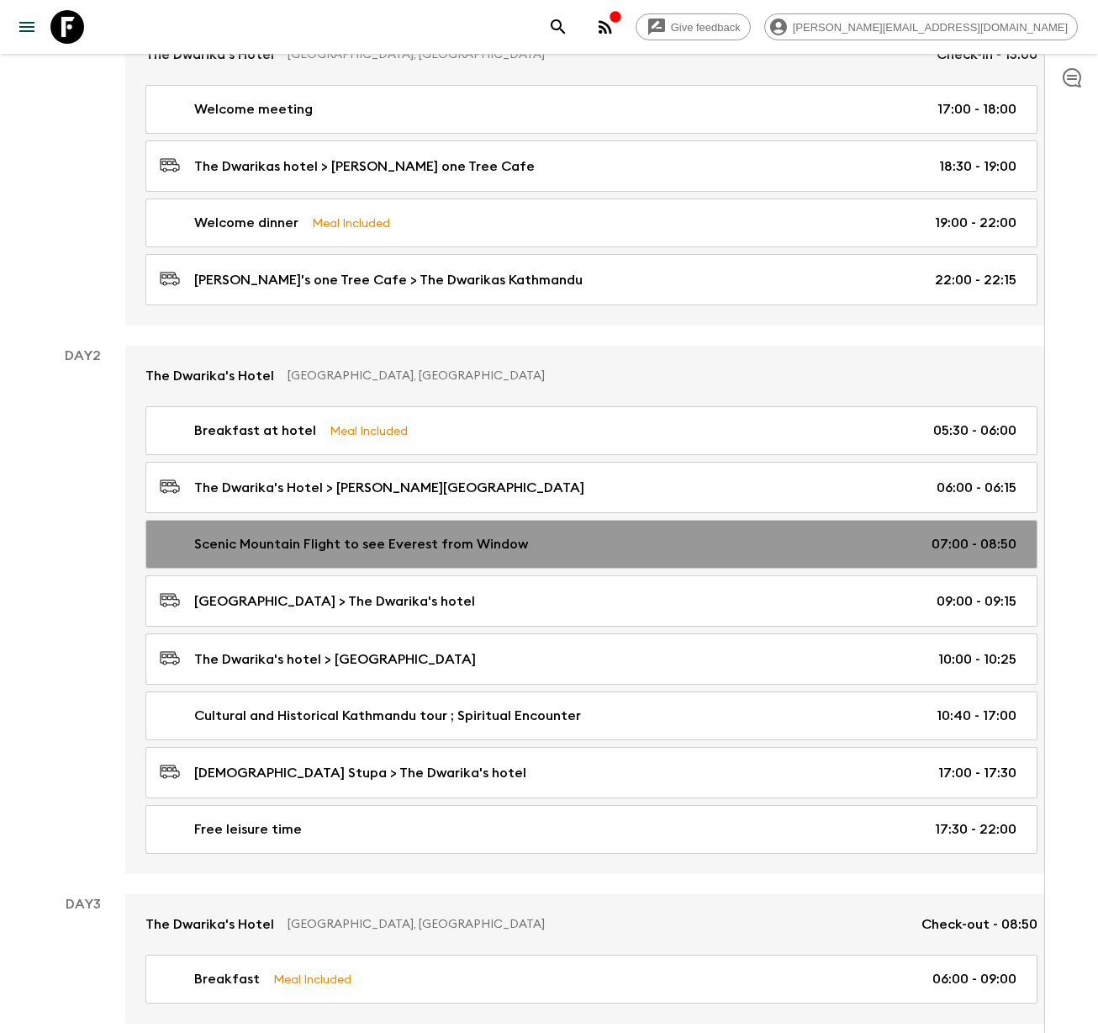
click at [449, 537] on p "Scenic Mountain Flight to see Everest from Window" at bounding box center [361, 544] width 334 height 20
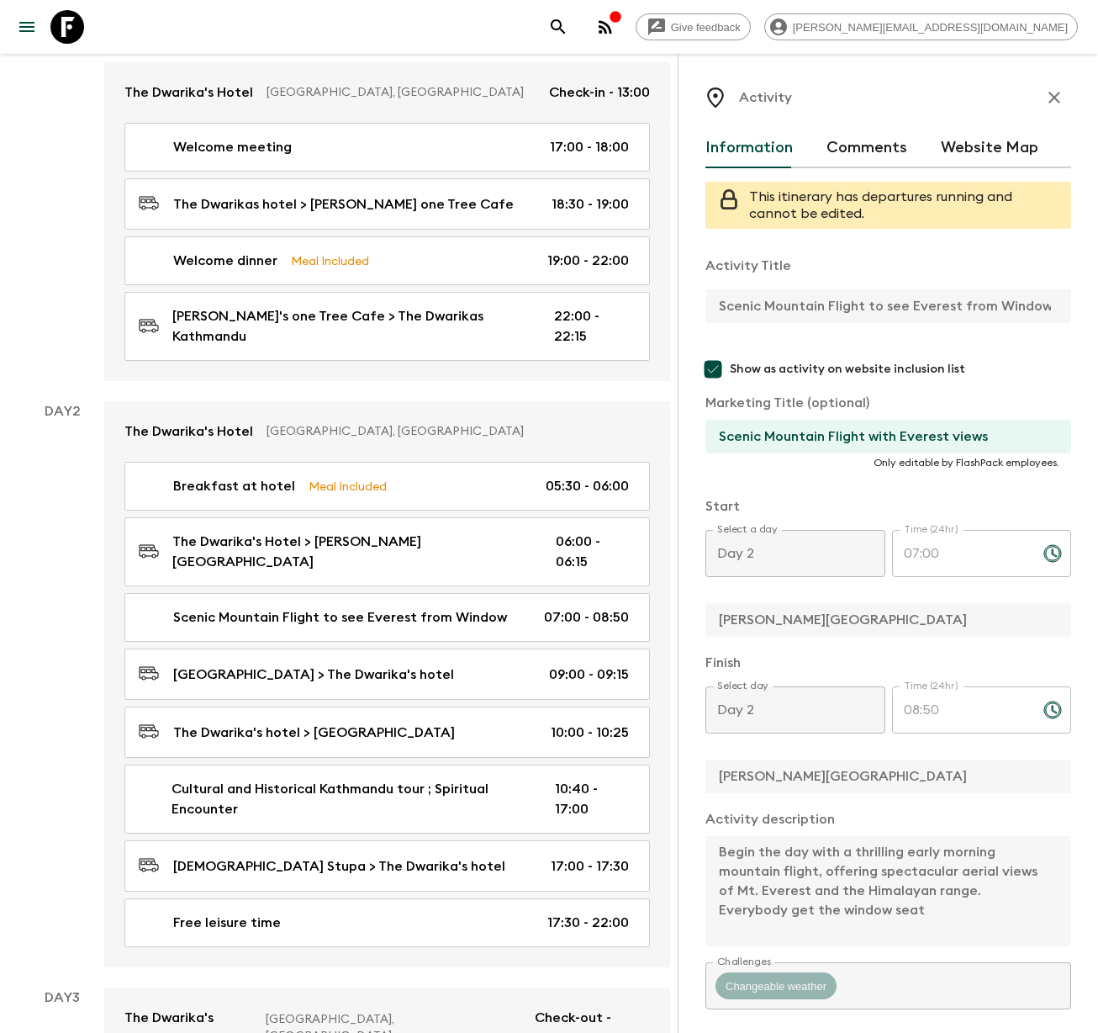
scroll to position [0, 6]
click at [1084, 311] on div "Activity Information Comments Website Map This itinerary has departures running…" at bounding box center [888, 570] width 420 height 1033
click at [803, 447] on input "Scenic Mountain Flight with Everest views" at bounding box center [882, 437] width 352 height 34
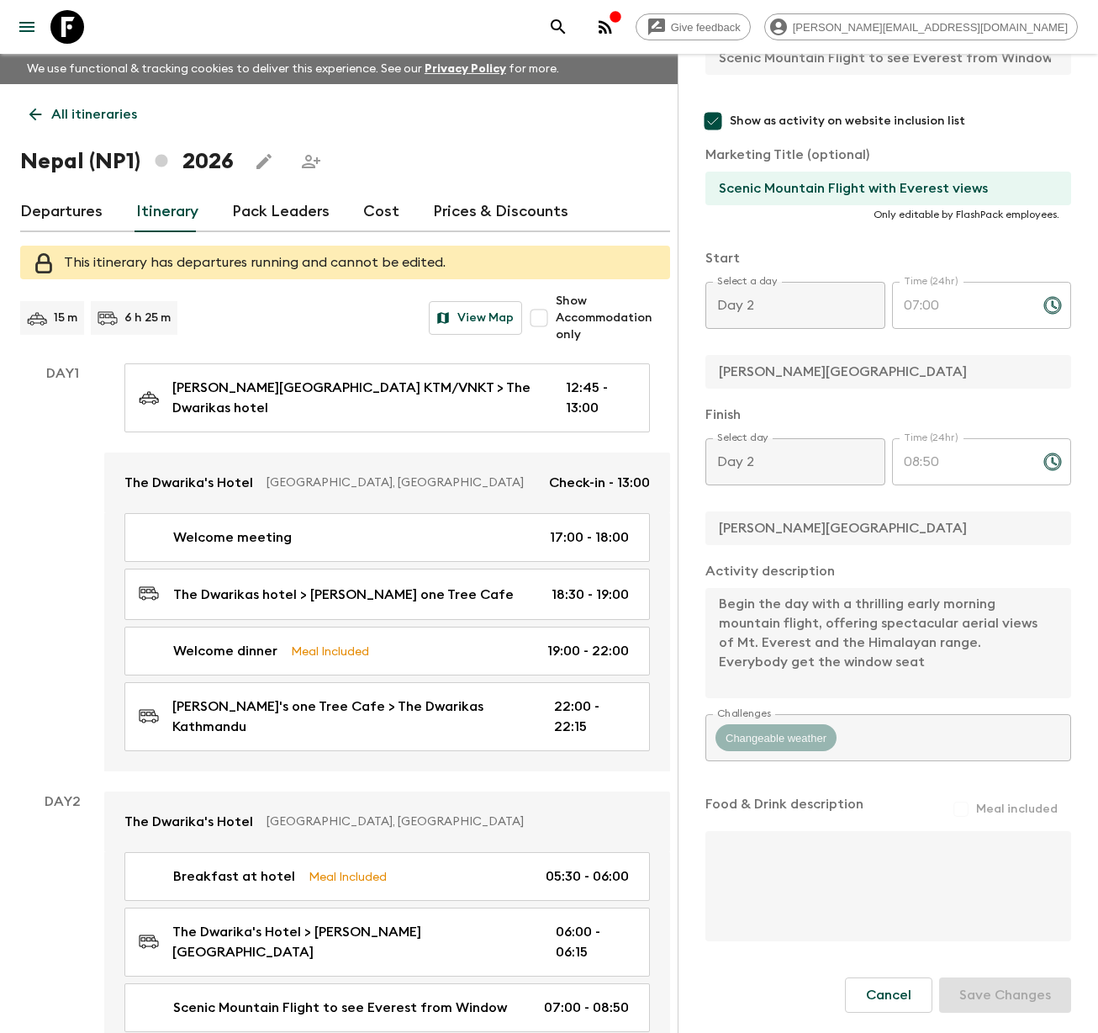
click at [1023, 104] on label "Show as activity on website inclusion list" at bounding box center [877, 121] width 362 height 34
click at [730, 104] on input "Show as activity on website inclusion list" at bounding box center [713, 121] width 34 height 34
checkbox input "false"
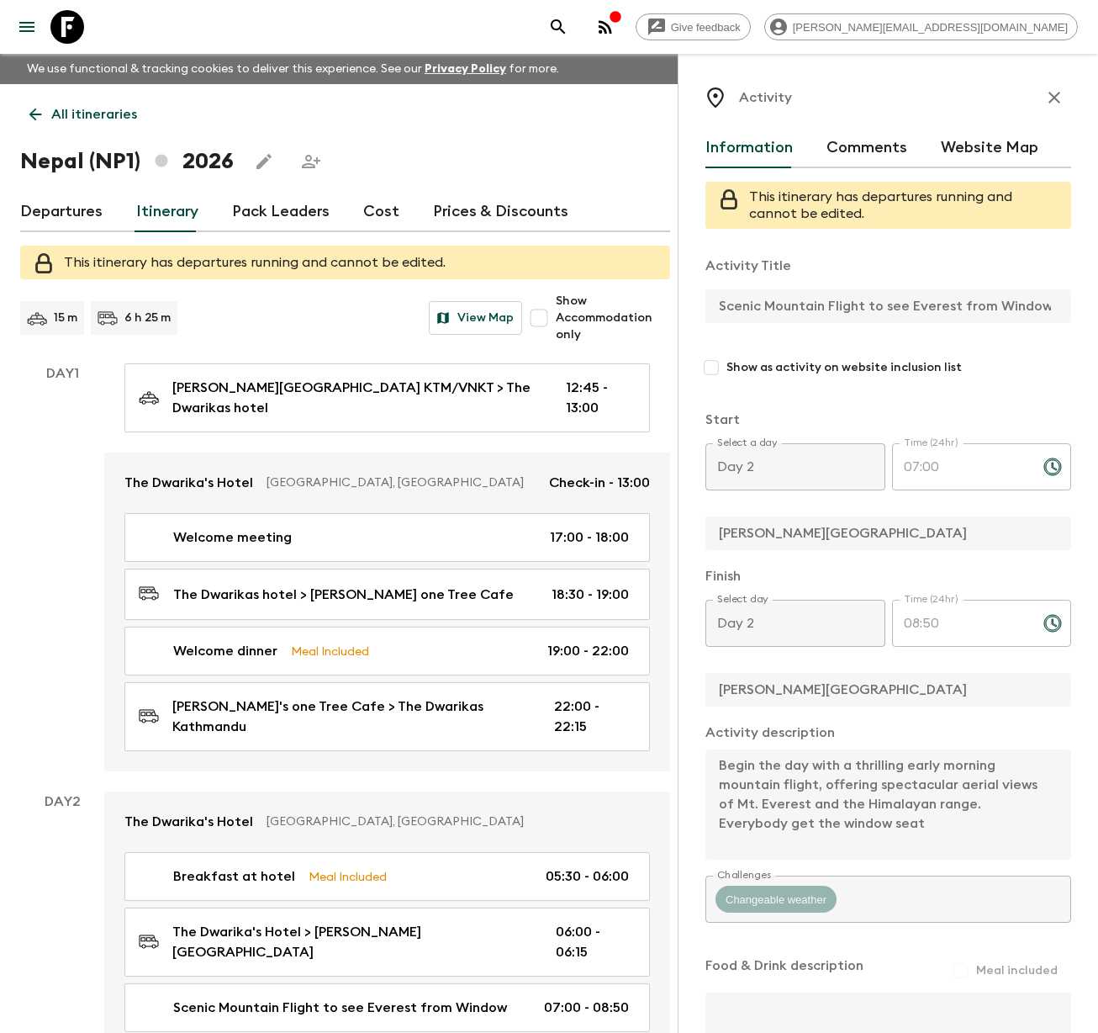
click at [1046, 98] on icon "button" at bounding box center [1055, 97] width 20 height 20
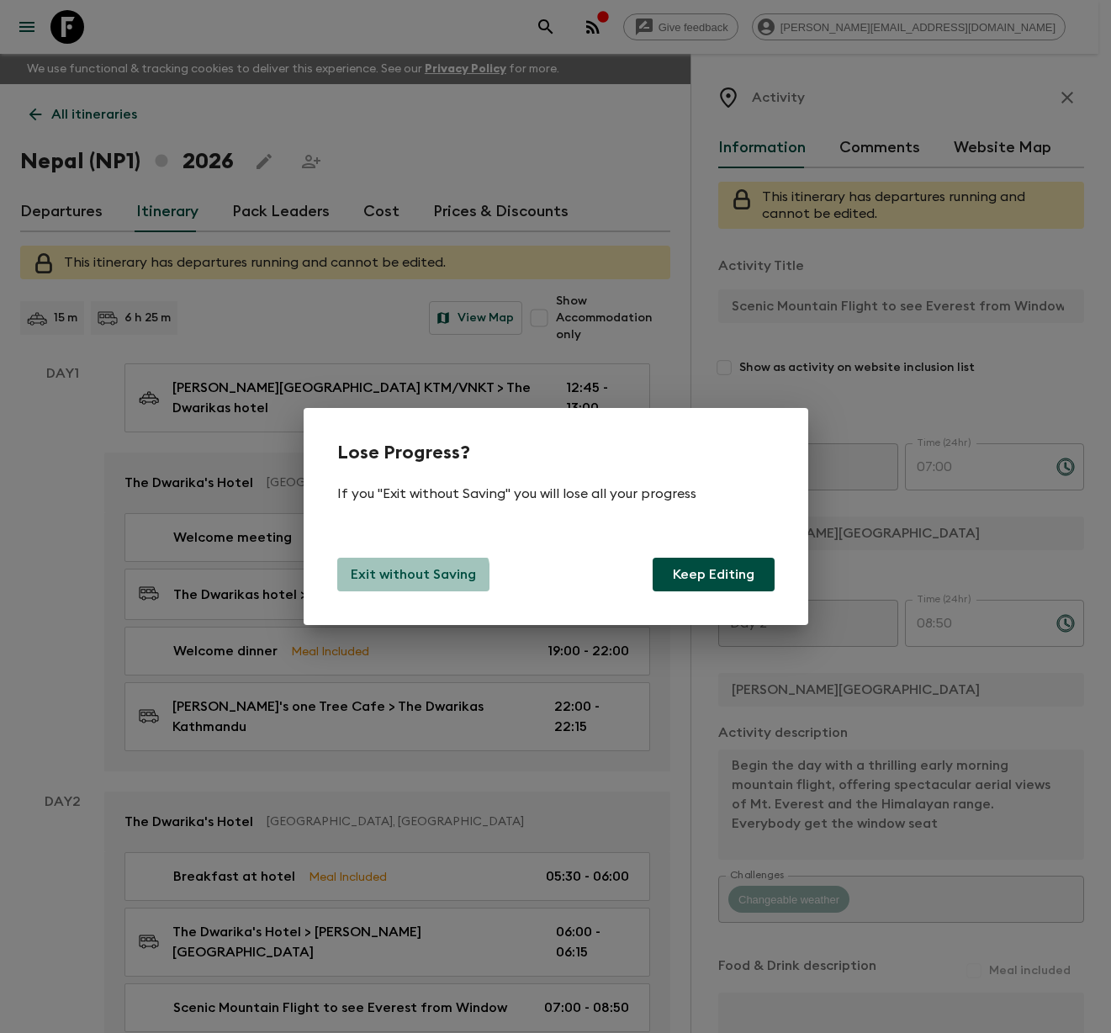
click at [410, 580] on p "Exit without Saving" at bounding box center [413, 574] width 125 height 20
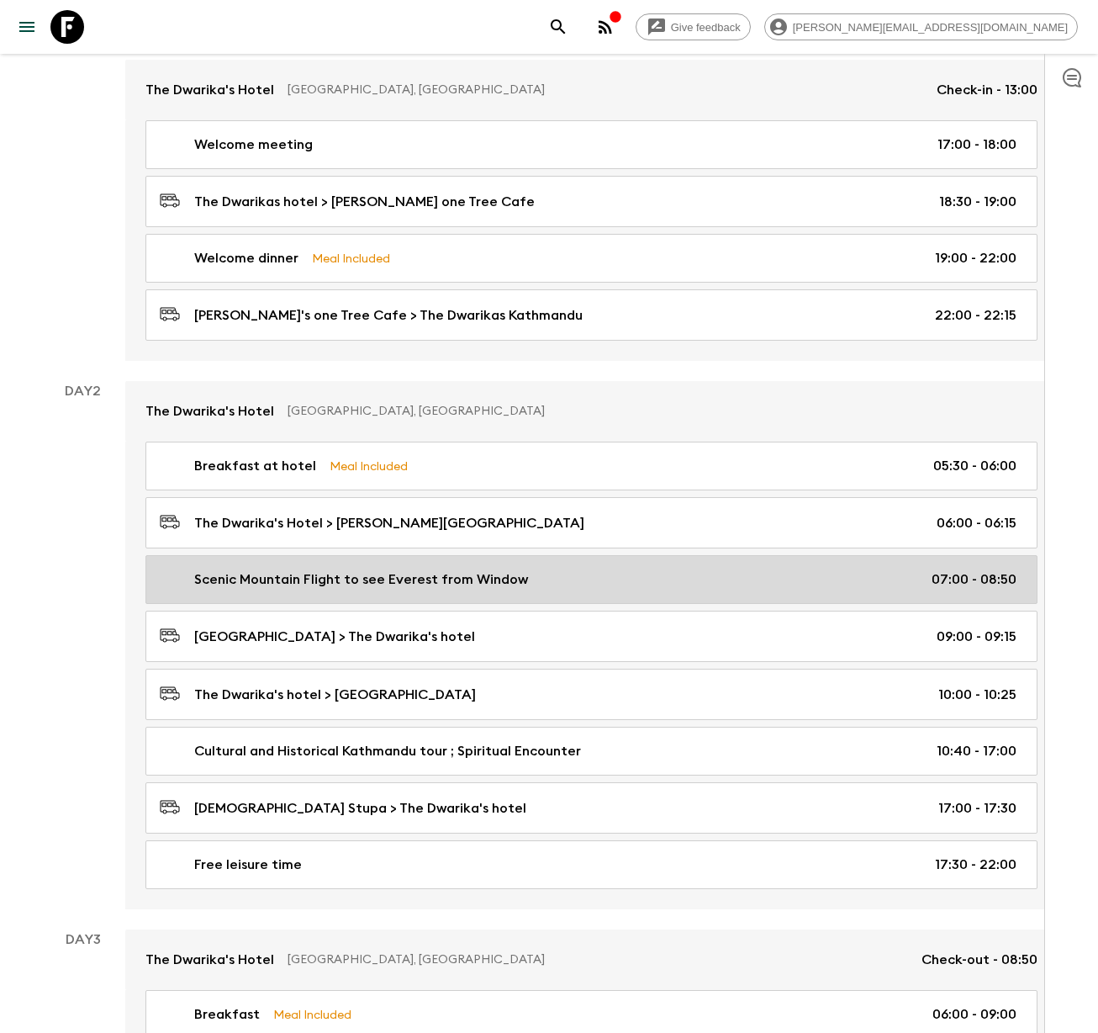
scroll to position [359, 0]
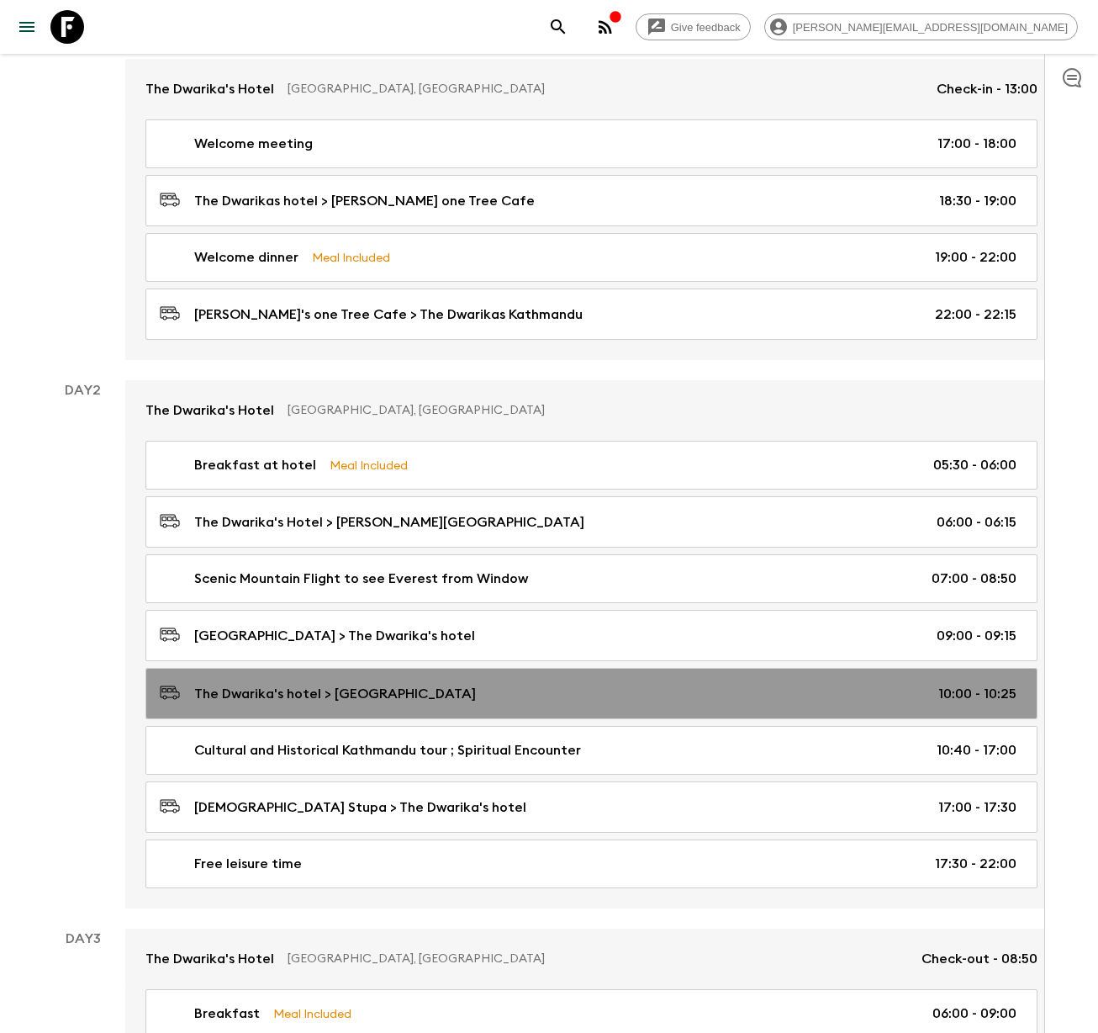
click at [307, 690] on p "The Dwarika's hotel > [GEOGRAPHIC_DATA]" at bounding box center [335, 694] width 282 height 20
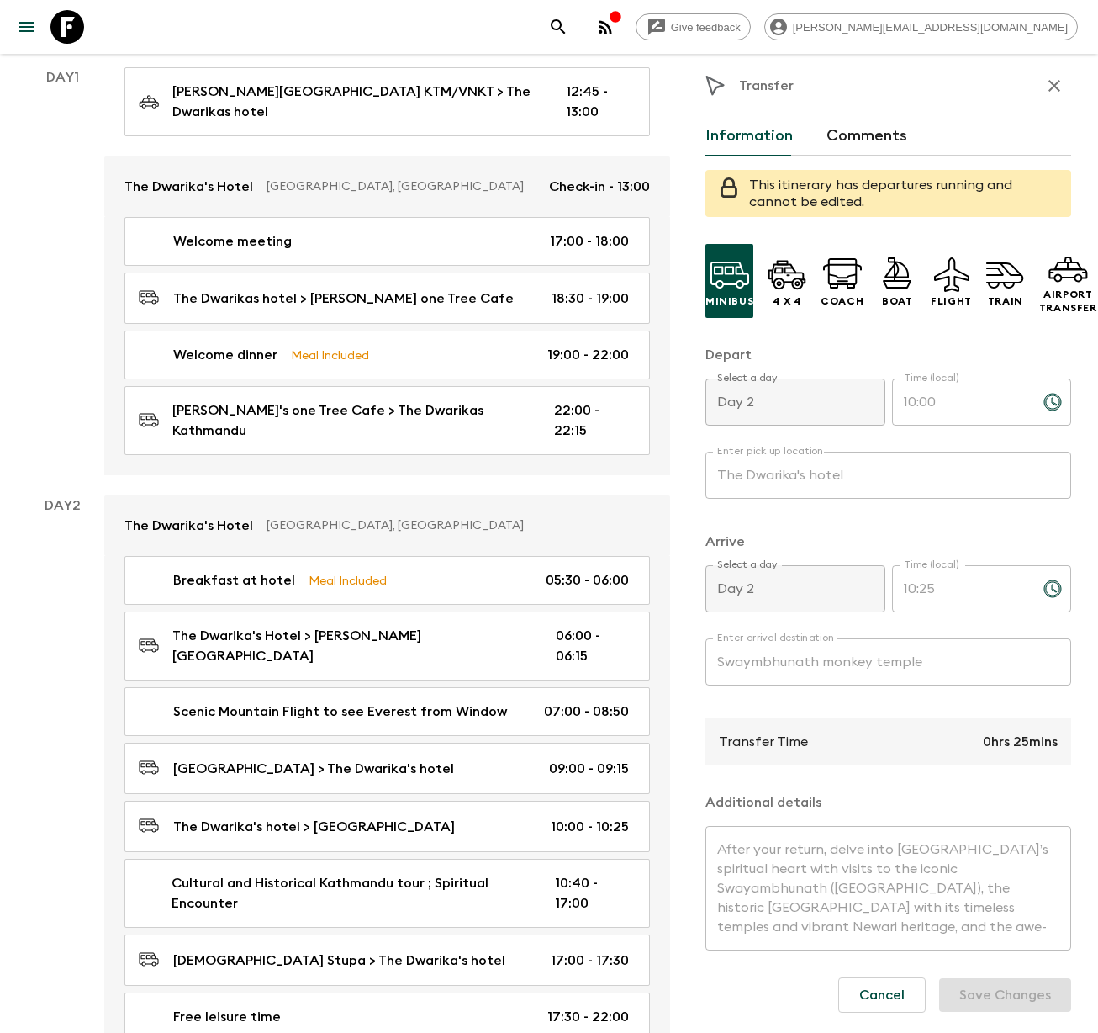
scroll to position [484, 0]
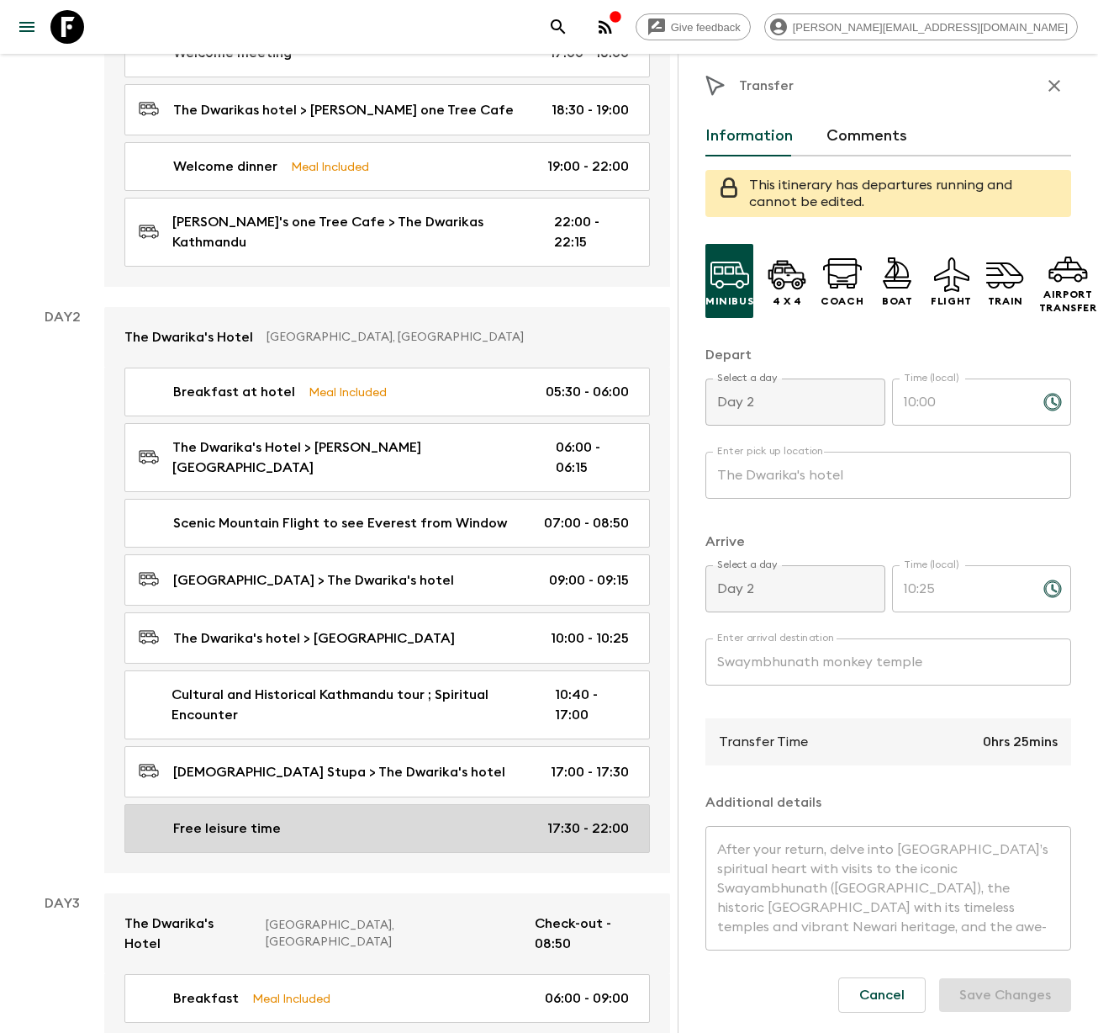
click at [268, 818] on p "Free leisure time" at bounding box center [227, 828] width 108 height 20
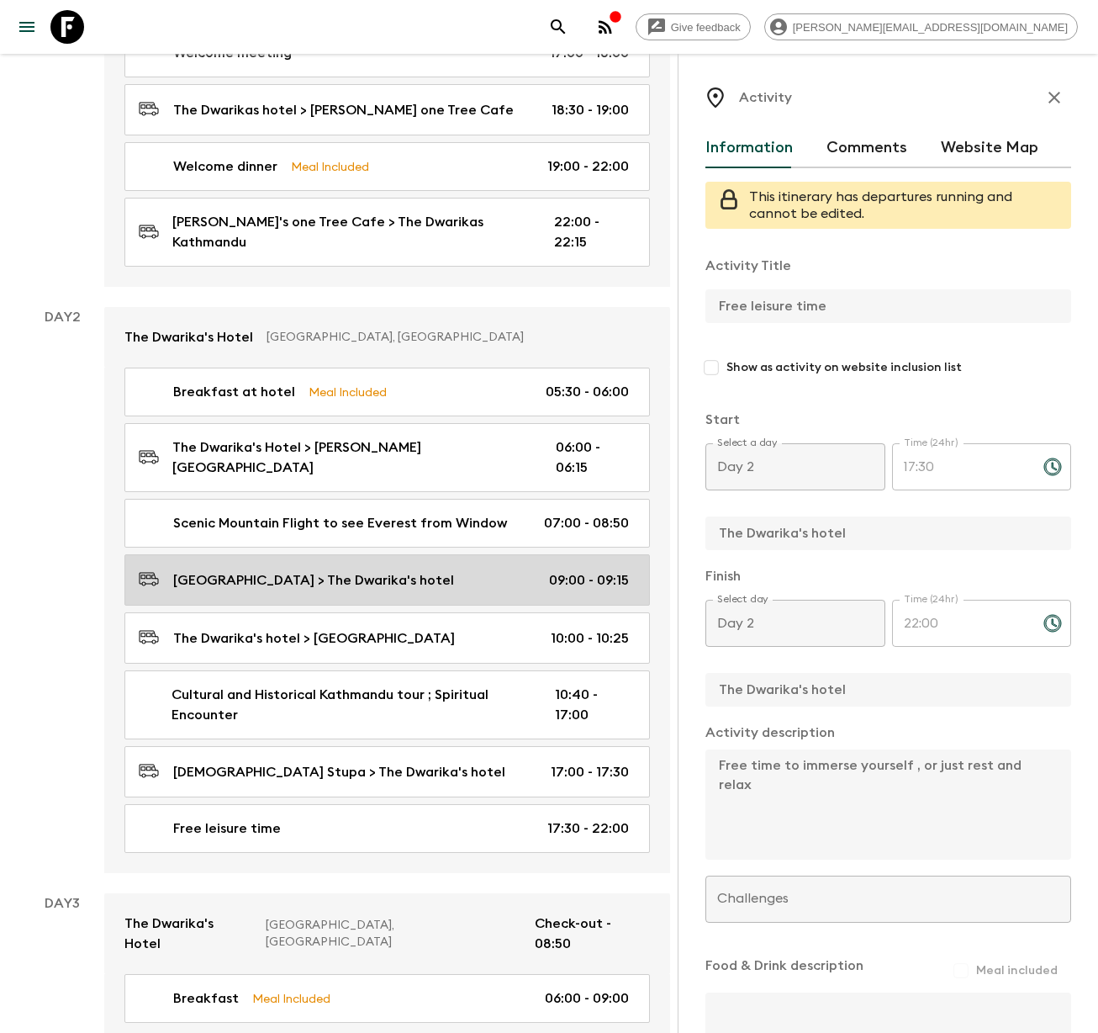
click at [251, 570] on p "[GEOGRAPHIC_DATA] > The Dwarika's hotel" at bounding box center [313, 580] width 281 height 20
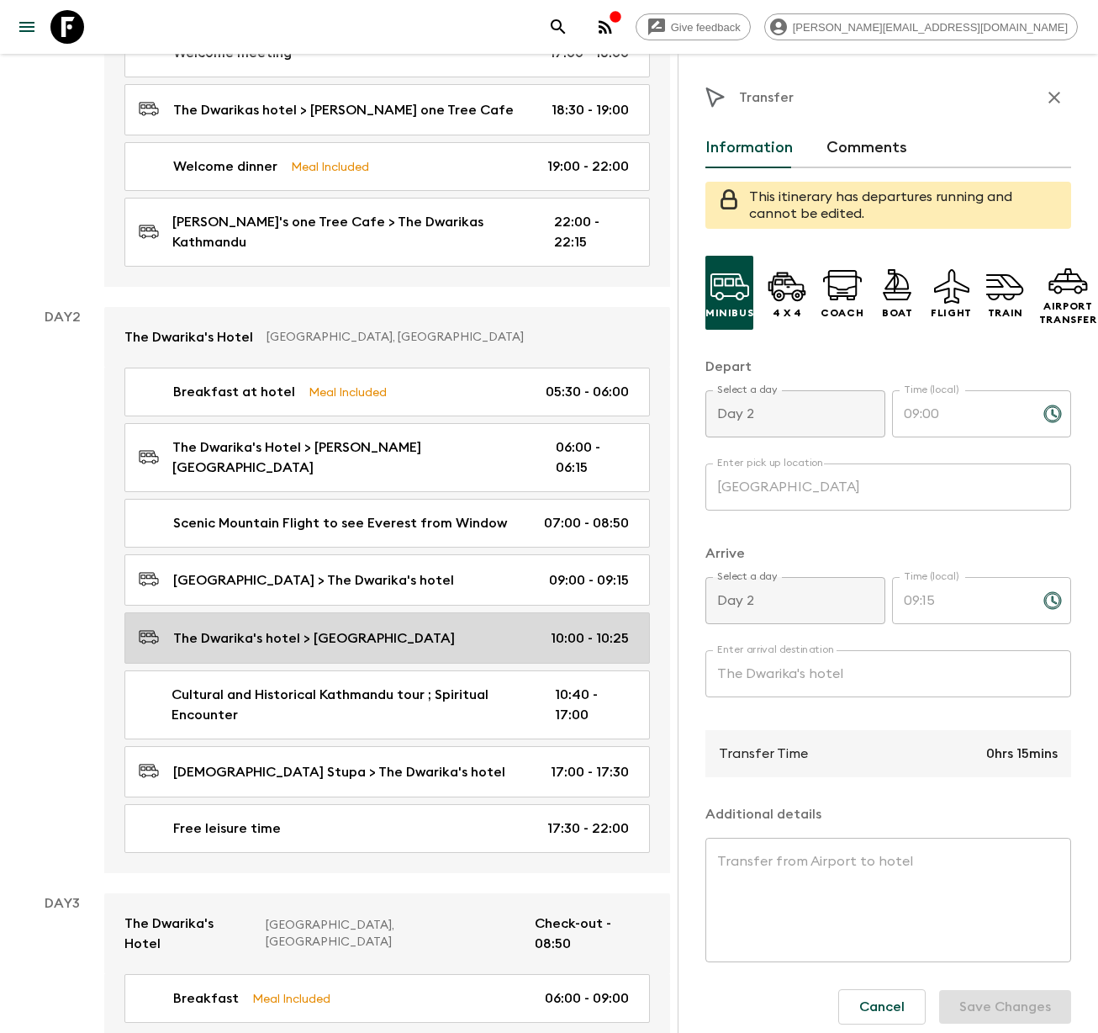
click at [239, 628] on p "The Dwarika's hotel > [GEOGRAPHIC_DATA]" at bounding box center [314, 638] width 282 height 20
type input "The Dwarika's hotel"
type input "Swaymbhunath monkey temple"
type textarea "After your return, delve into [GEOGRAPHIC_DATA]’s spiritual heart with visits t…"
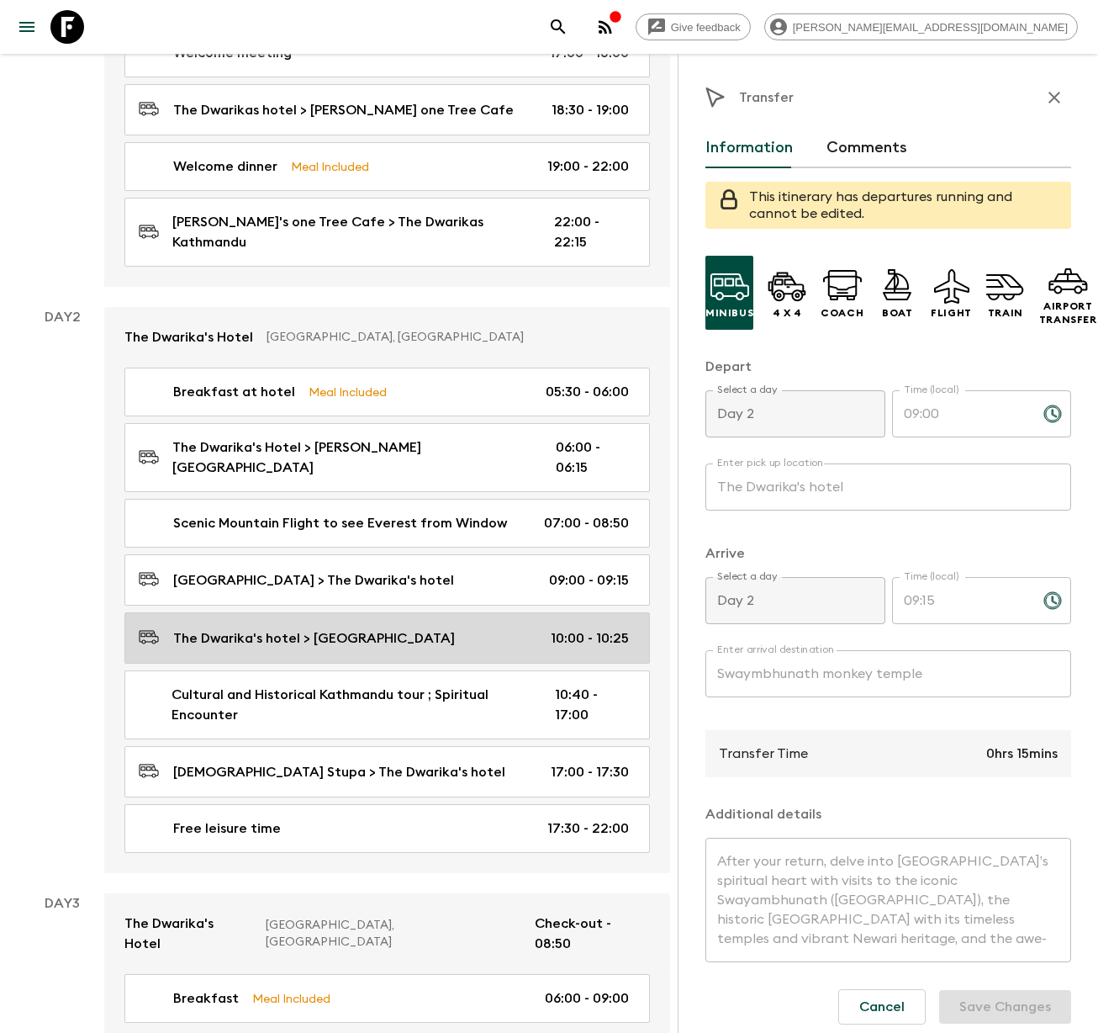
type input "10:00"
type input "10:25"
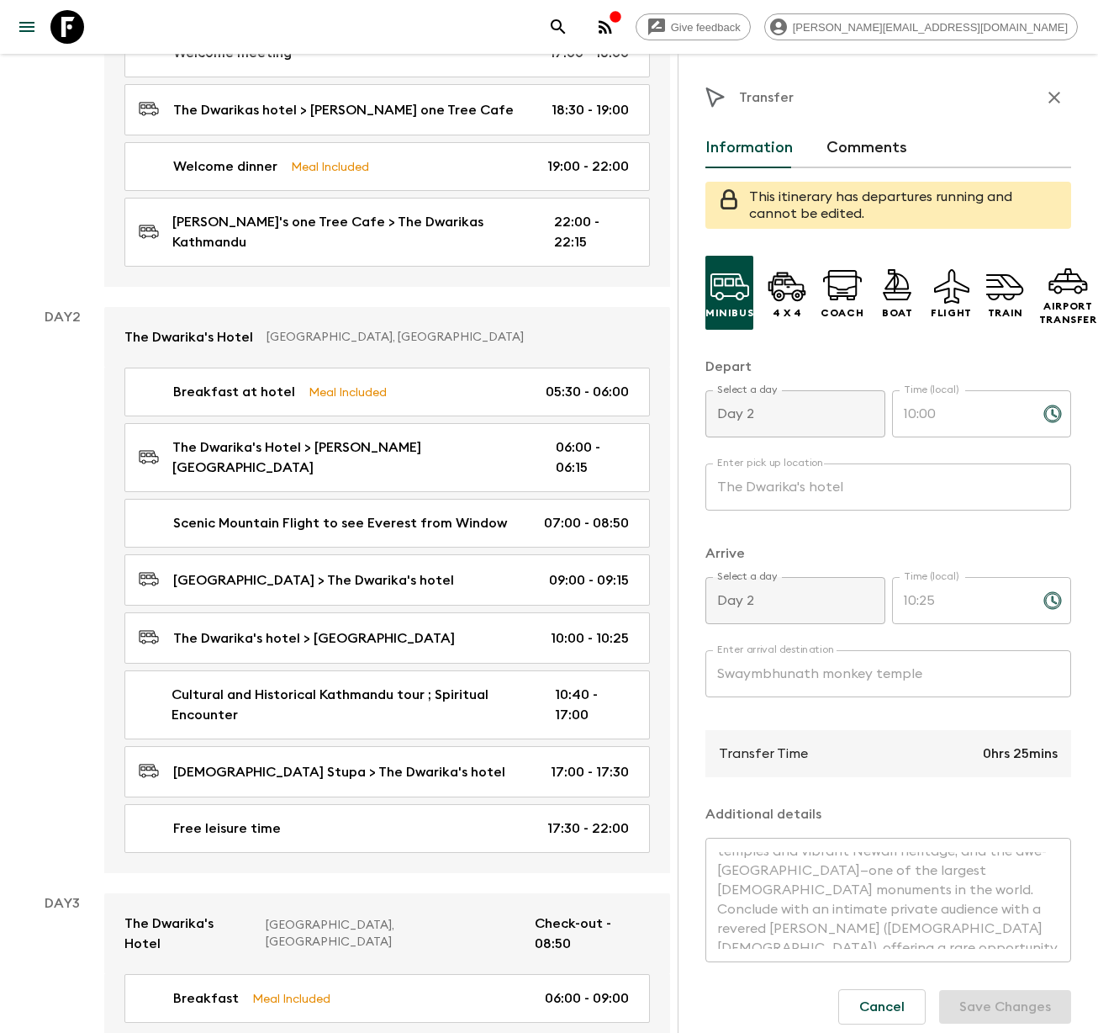
scroll to position [97, 0]
click at [1050, 98] on icon "button" at bounding box center [1055, 97] width 20 height 20
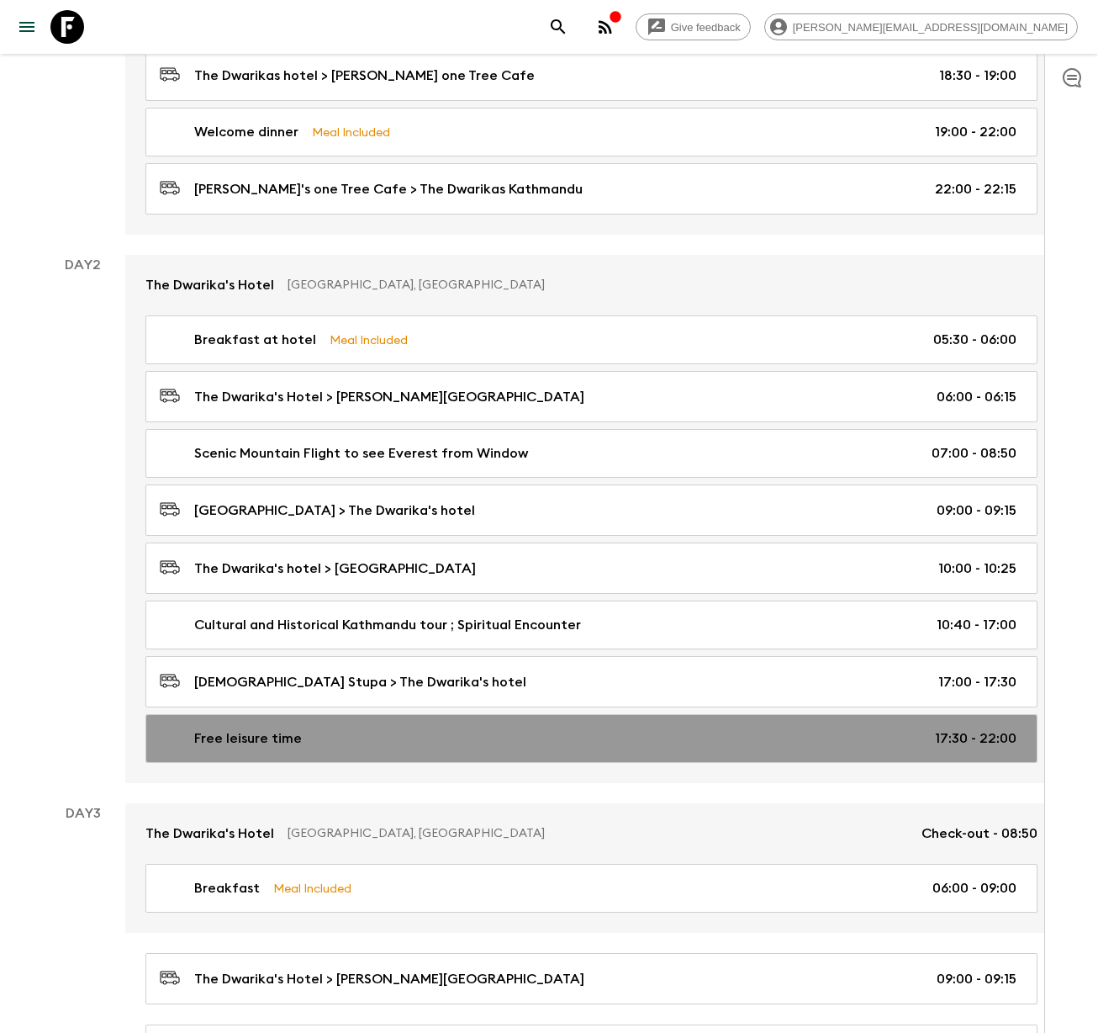
click at [309, 720] on link "Free leisure time 17:30 - 22:00" at bounding box center [591, 738] width 892 height 49
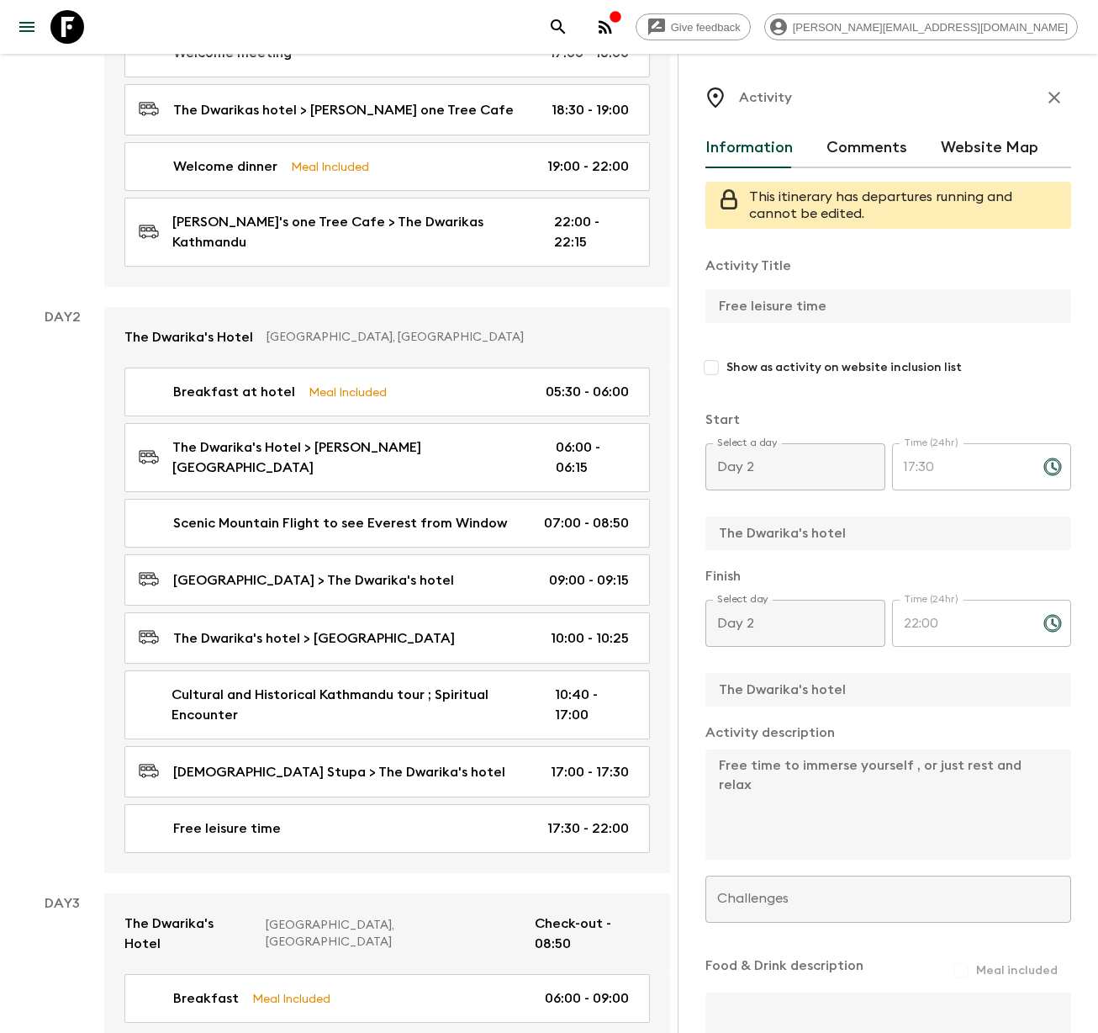
click at [1049, 97] on icon "button" at bounding box center [1055, 98] width 12 height 12
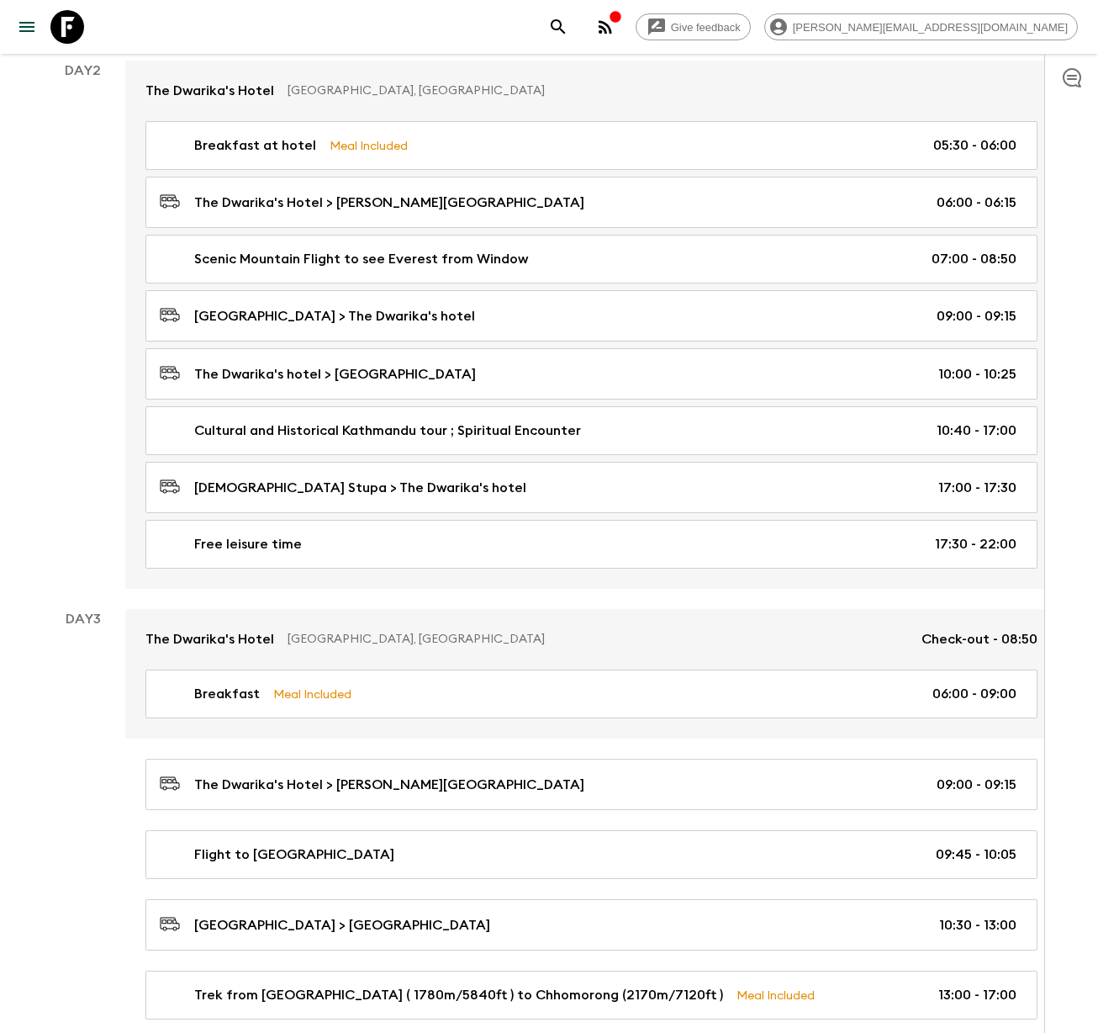
scroll to position [690, 0]
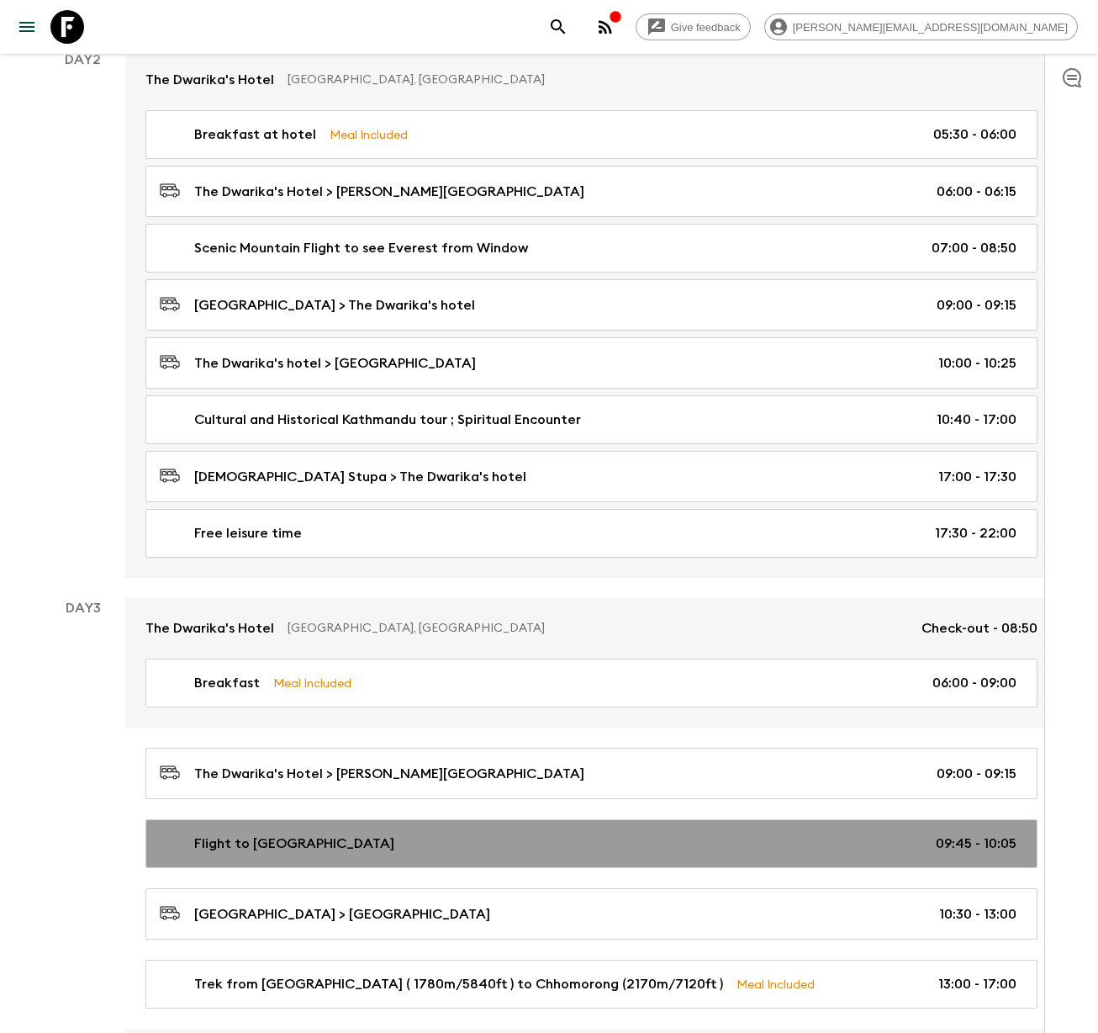
click at [281, 833] on p "Flight to [GEOGRAPHIC_DATA]" at bounding box center [294, 843] width 200 height 20
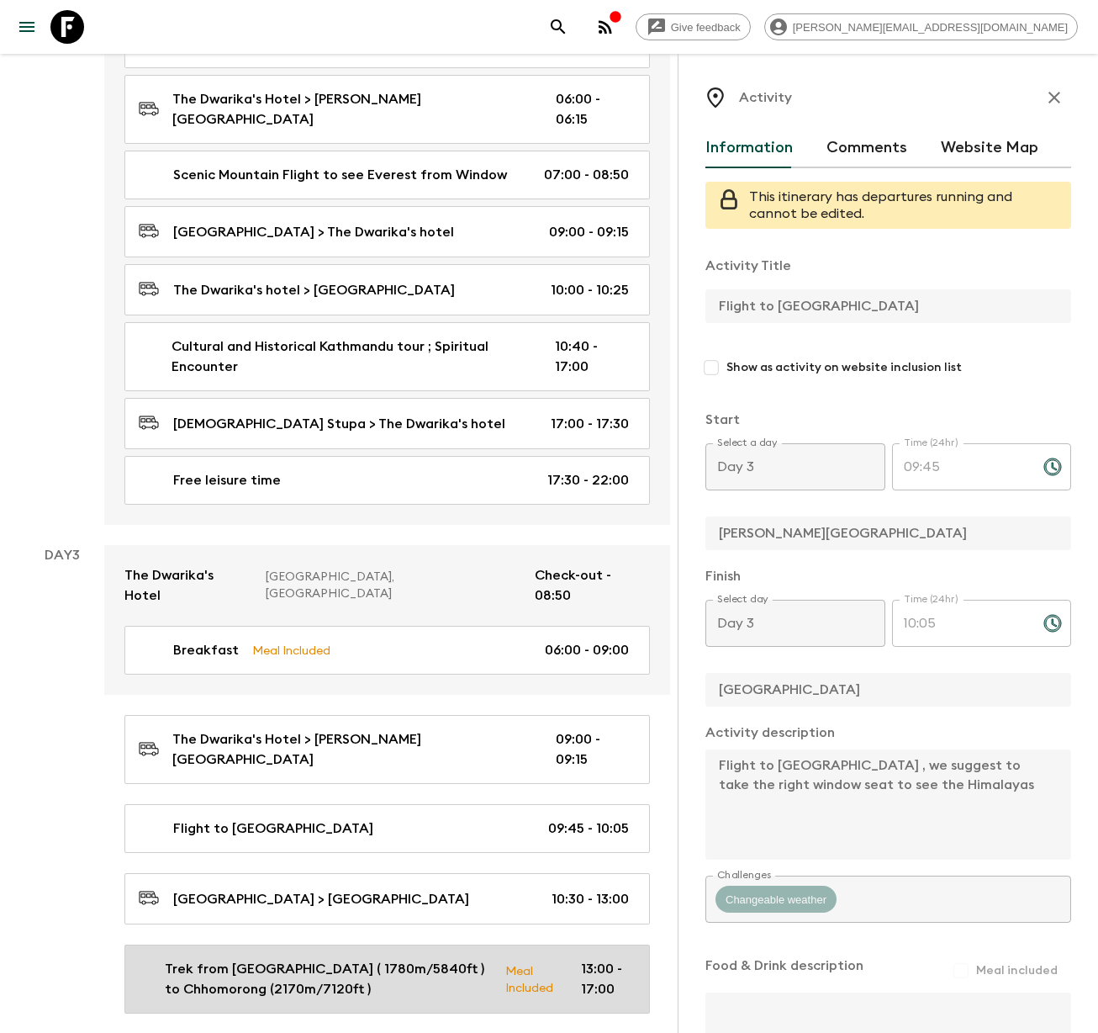
scroll to position [836, 0]
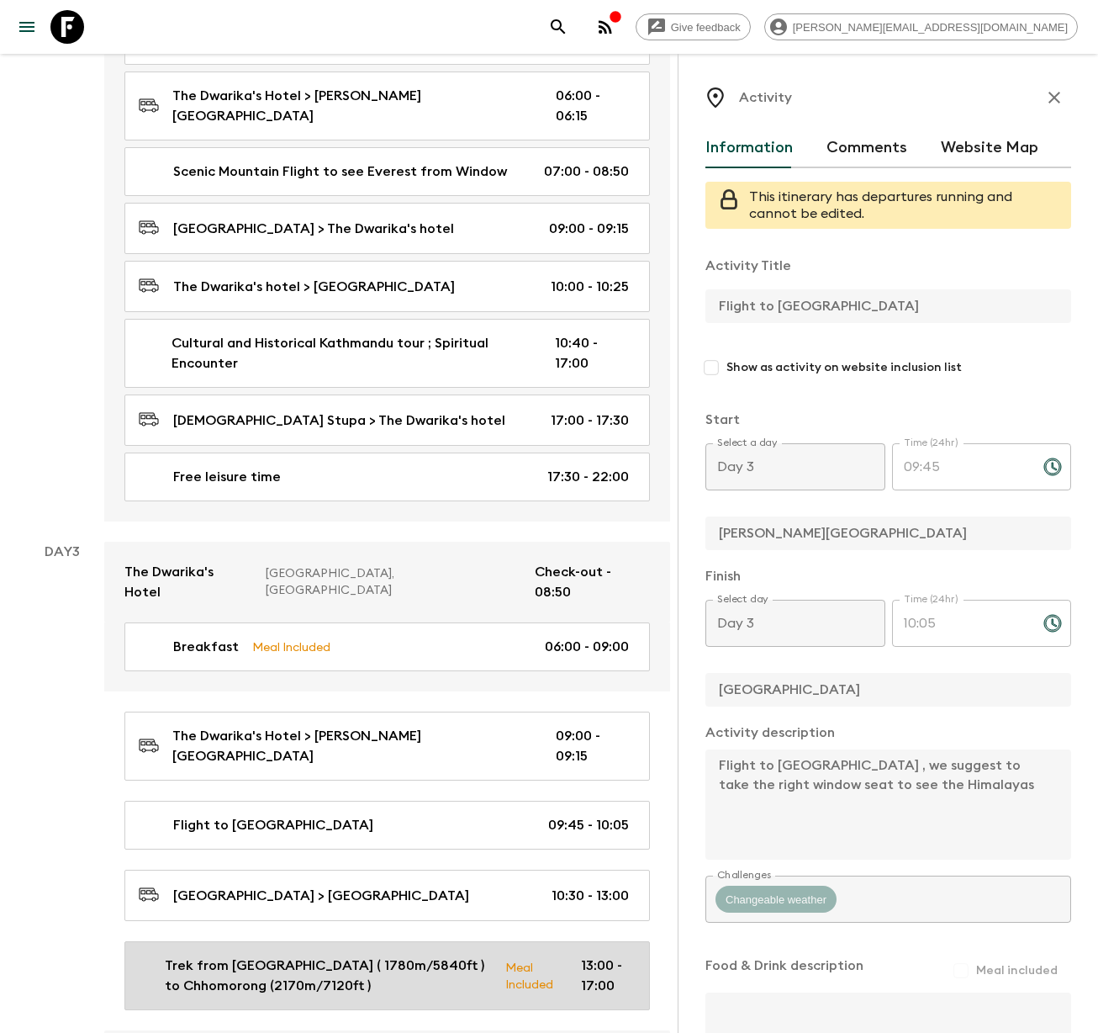
click at [212, 955] on p "Trek from [GEOGRAPHIC_DATA] ( 1780m/5840ft ) to Chhomorong (2170m/7120ft )" at bounding box center [328, 975] width 327 height 40
type input "Trek from [GEOGRAPHIC_DATA] ( 1780m/5840ft ) to Chhomorong (2170m/7120ft )"
checkbox input "true"
type input "[PERSON_NAME]"
type input "Chhomorong"
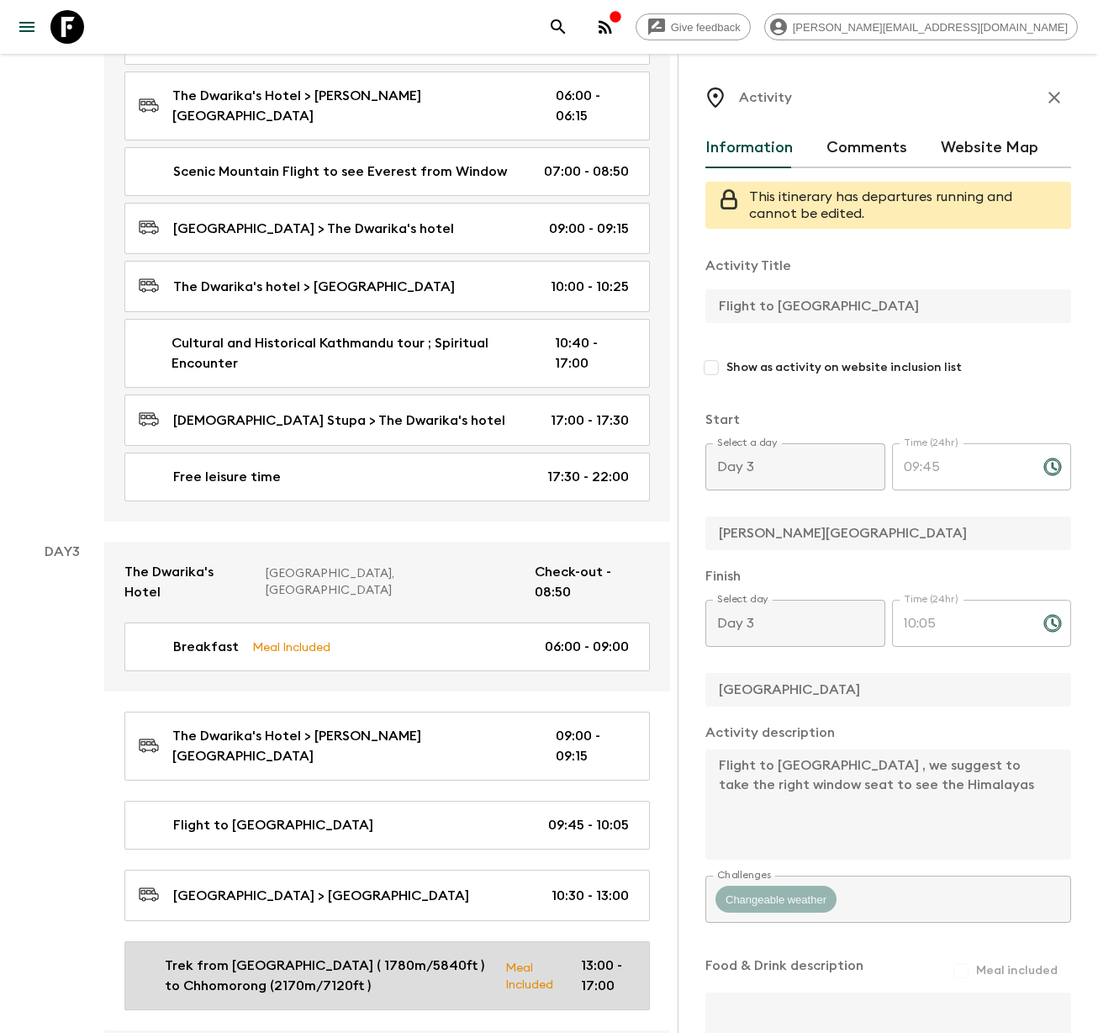
type textarea "The hike starts with a steady uphill climb on stone-paved trails, weaving past …"
checkbox input "true"
type textarea "Lunch at [PERSON_NAME]"
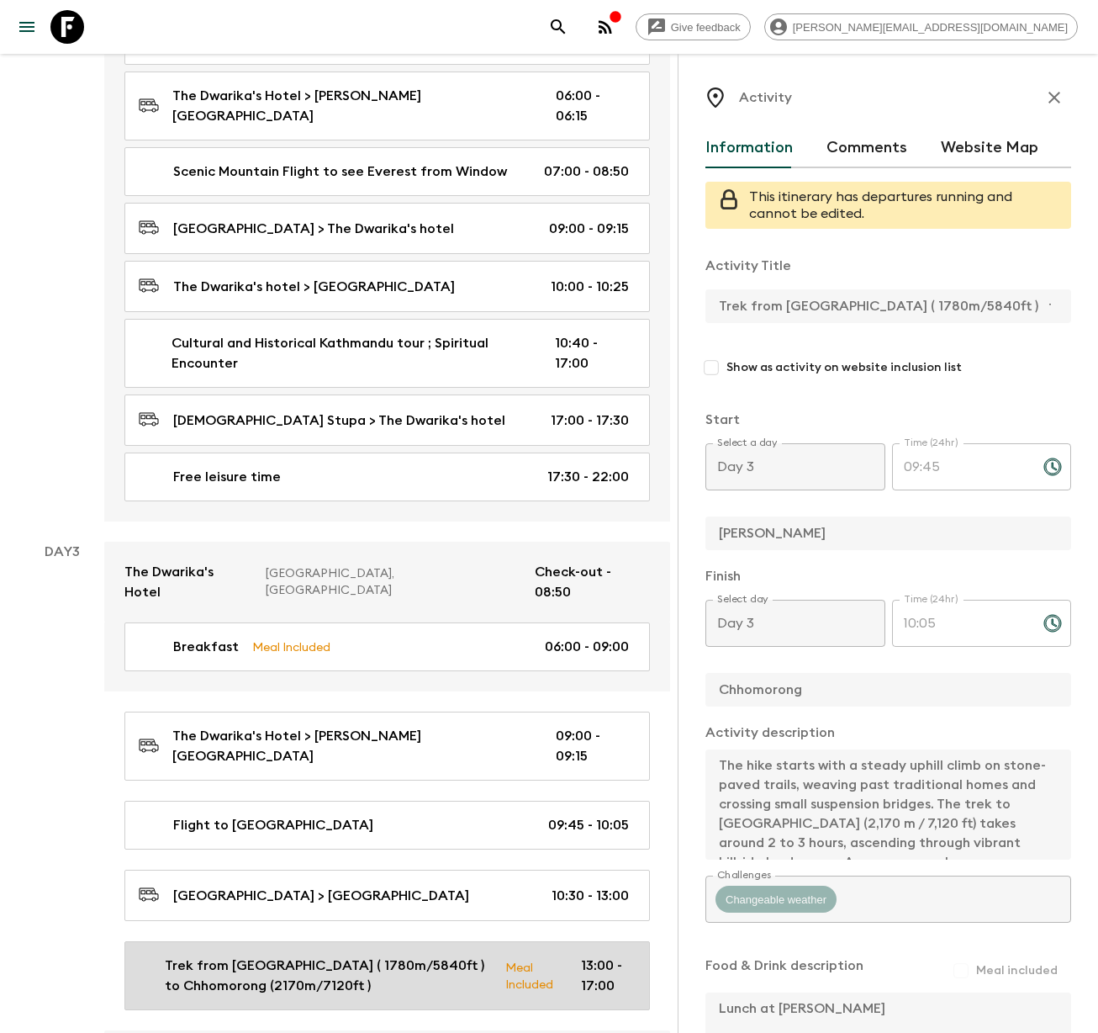
type input "13:00"
type input "17:00"
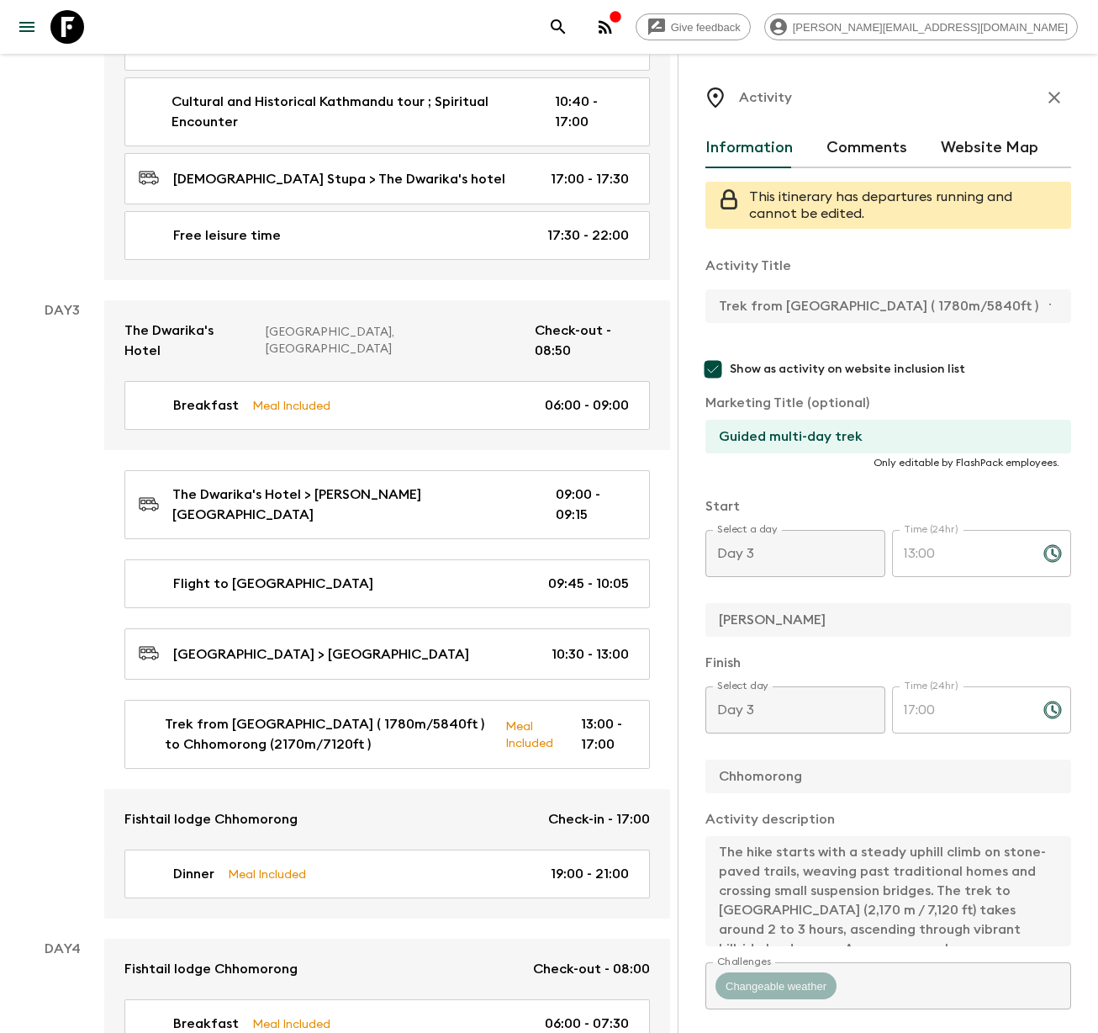
scroll to position [1071, 0]
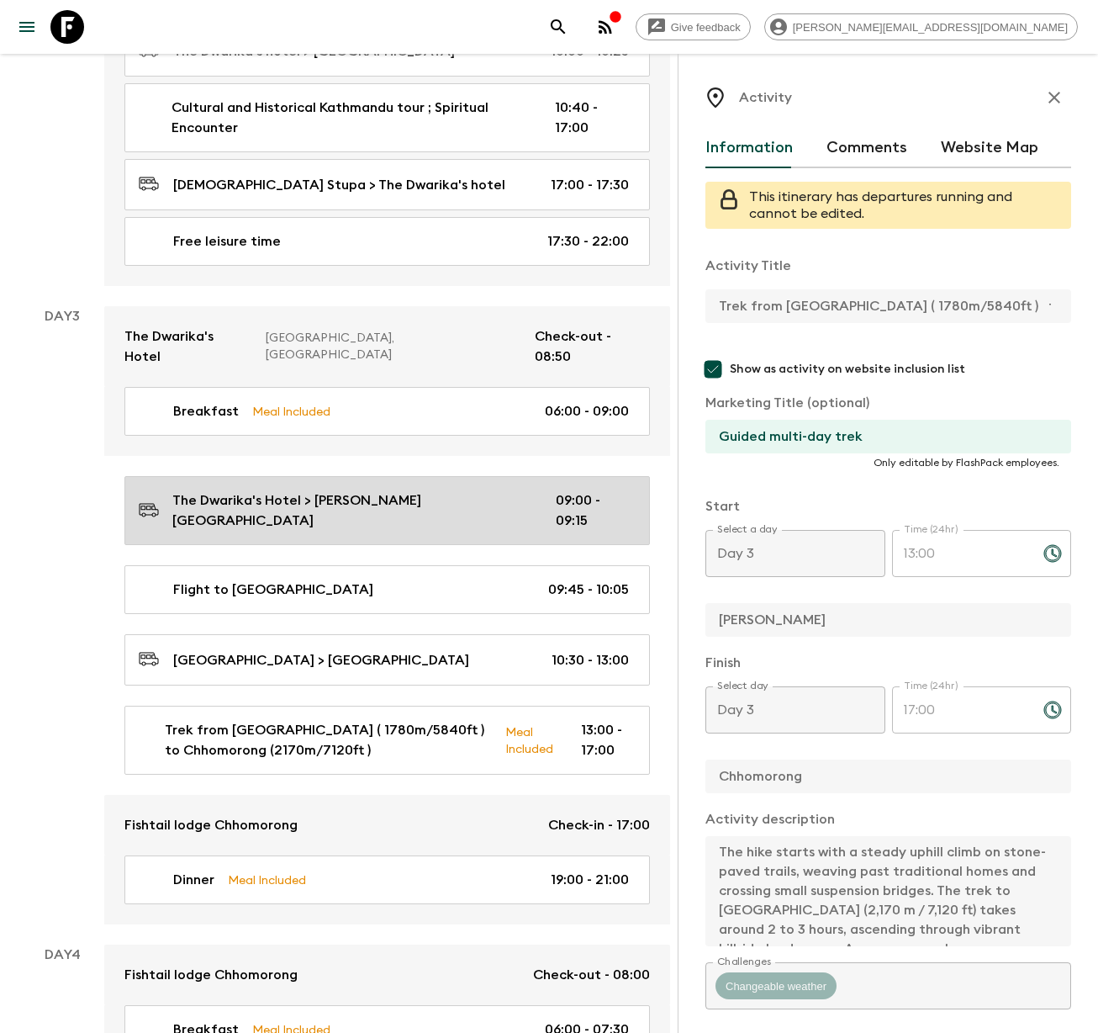
click at [307, 490] on p "The Dwarika's Hotel > [PERSON_NAME][GEOGRAPHIC_DATA]" at bounding box center [350, 510] width 357 height 40
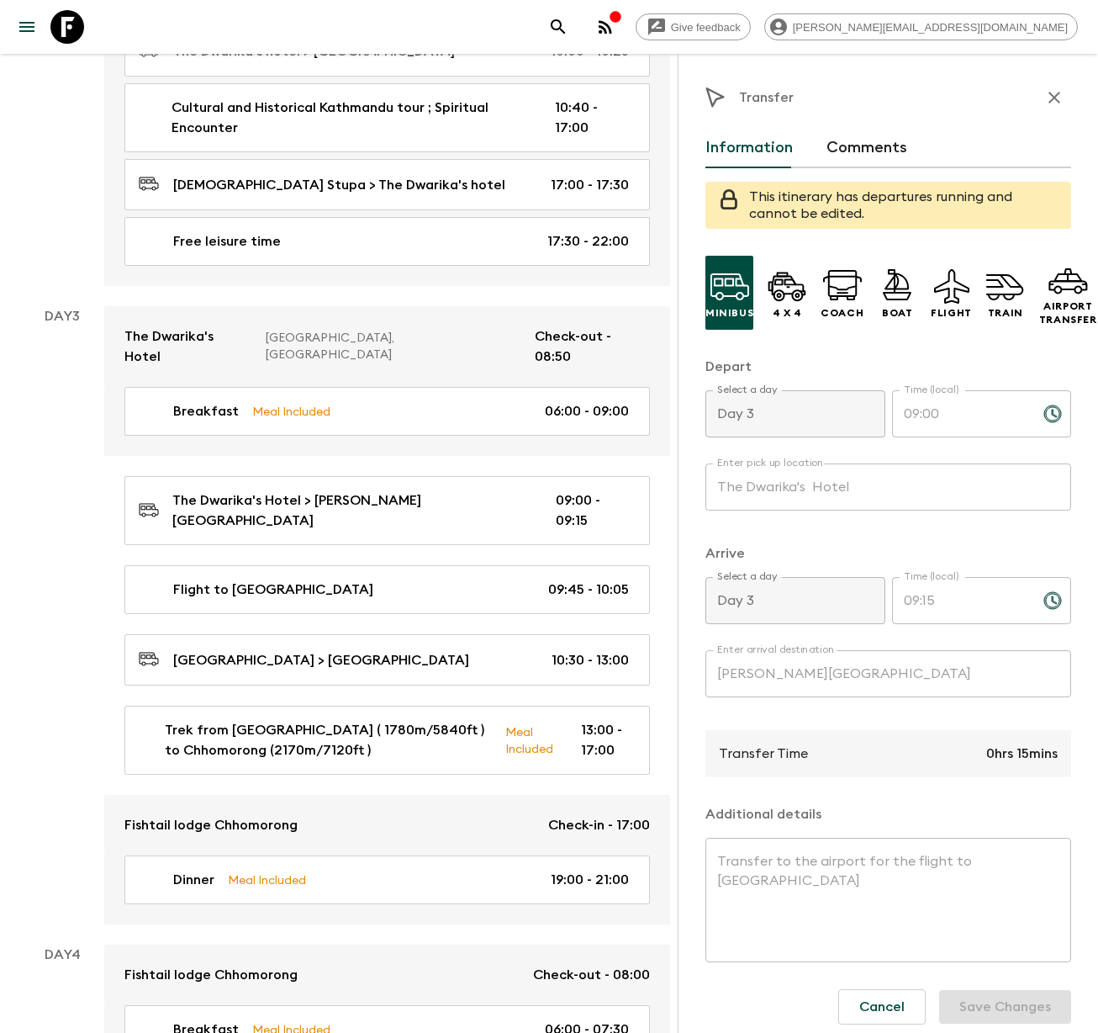
click at [713, 864] on div "Transfer to the airport for the flight to [GEOGRAPHIC_DATA] x ​" at bounding box center [889, 900] width 366 height 124
click at [1049, 93] on icon "button" at bounding box center [1055, 98] width 12 height 12
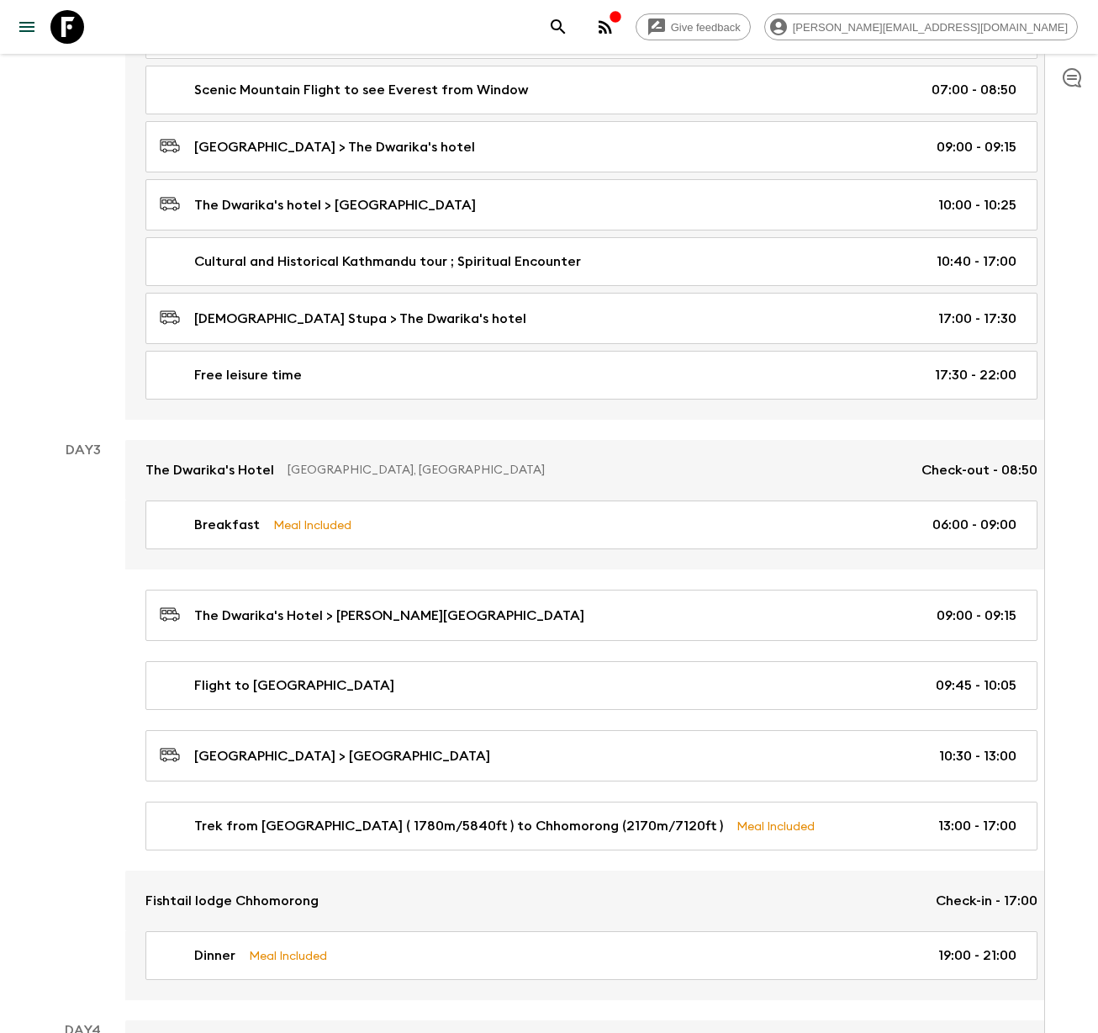
scroll to position [857, 0]
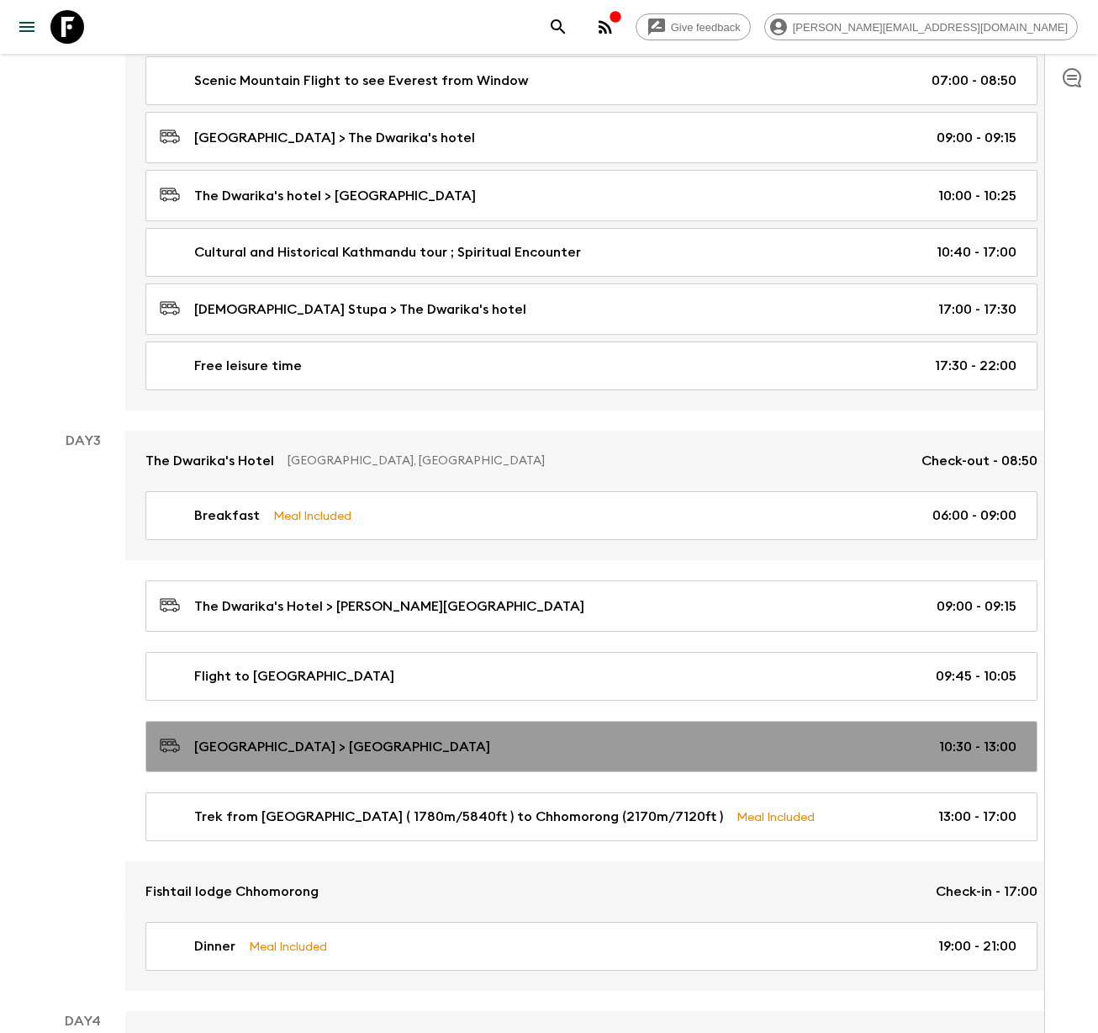
click at [344, 743] on div "[GEOGRAPHIC_DATA] > [GEOGRAPHIC_DATA] 10:30 - 13:00" at bounding box center [588, 746] width 857 height 23
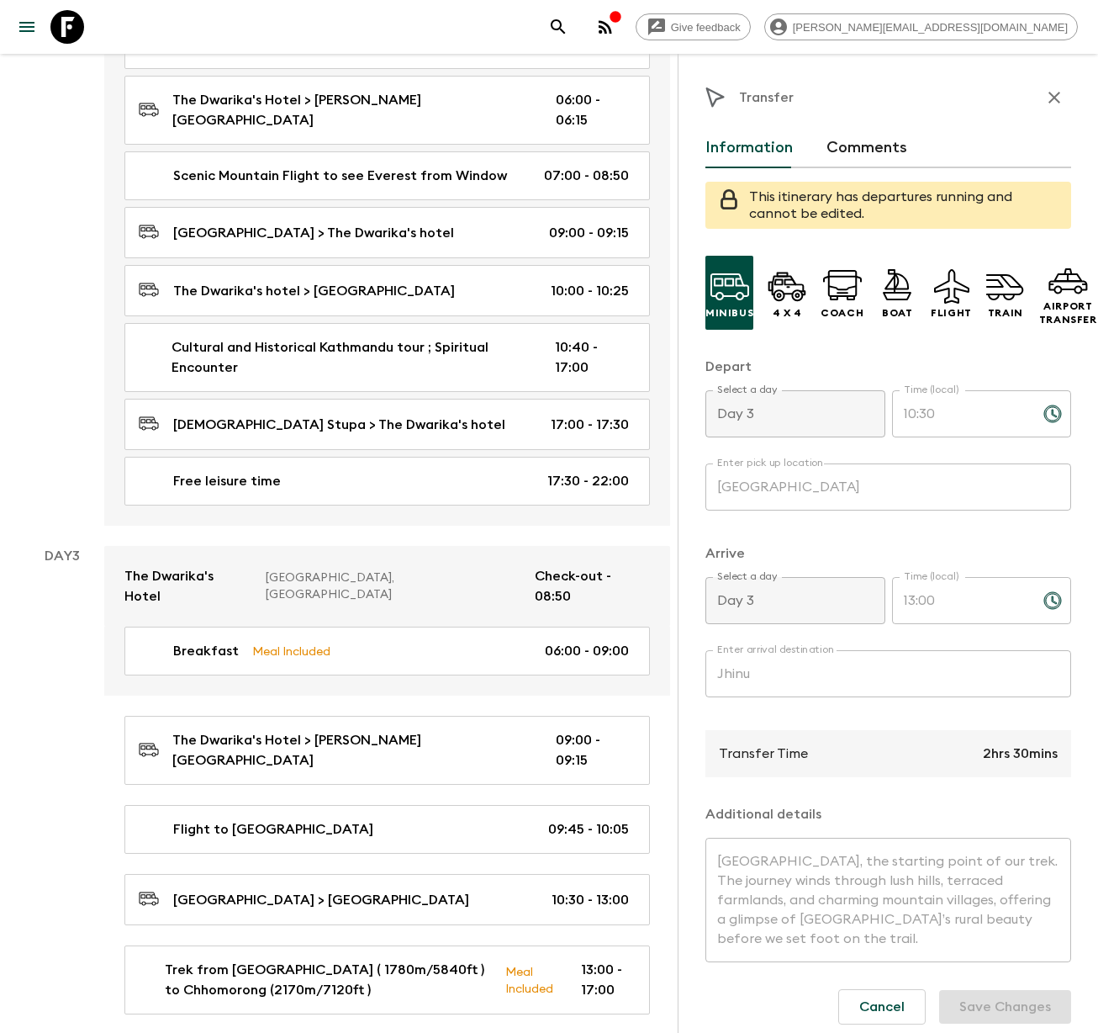
scroll to position [3, 0]
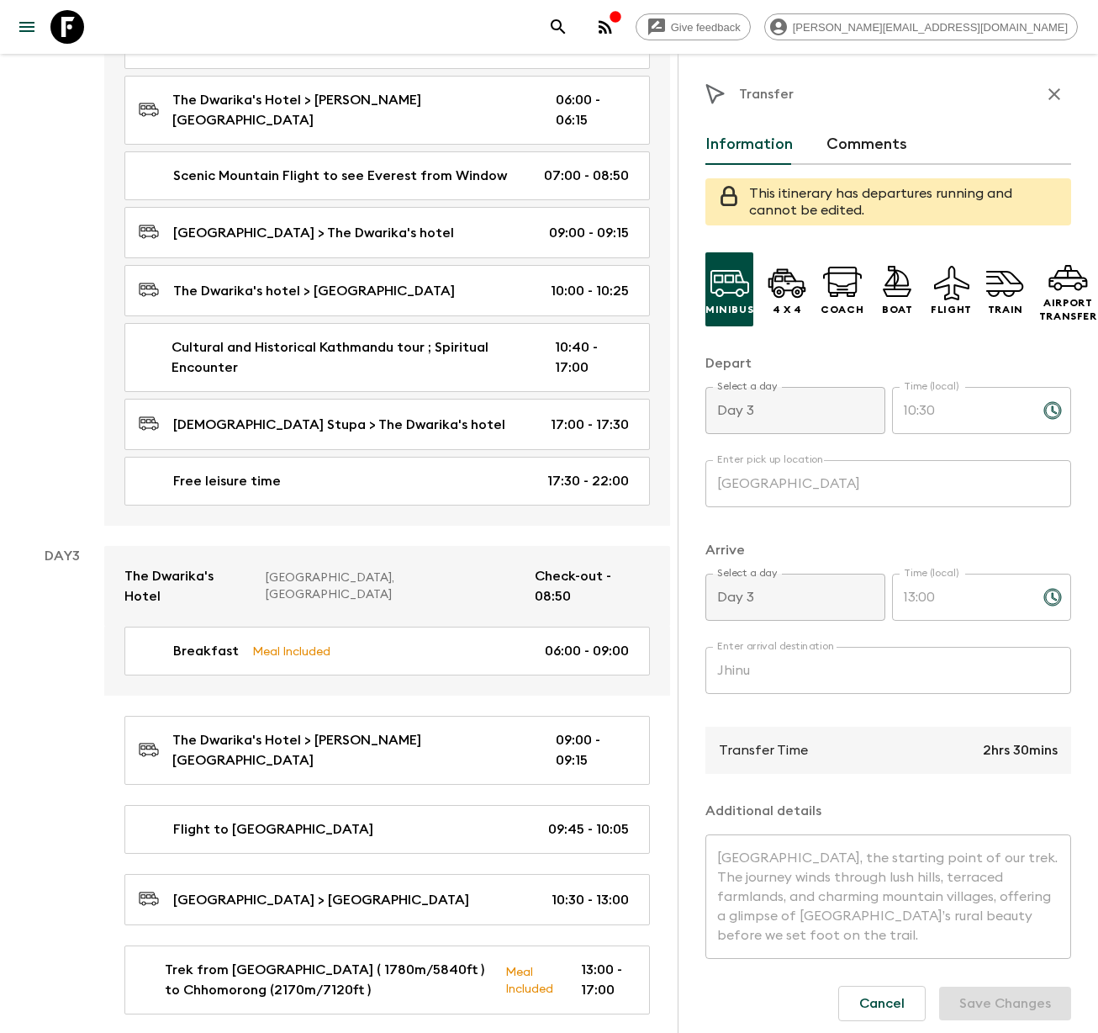
click at [1045, 93] on icon "button" at bounding box center [1055, 94] width 20 height 20
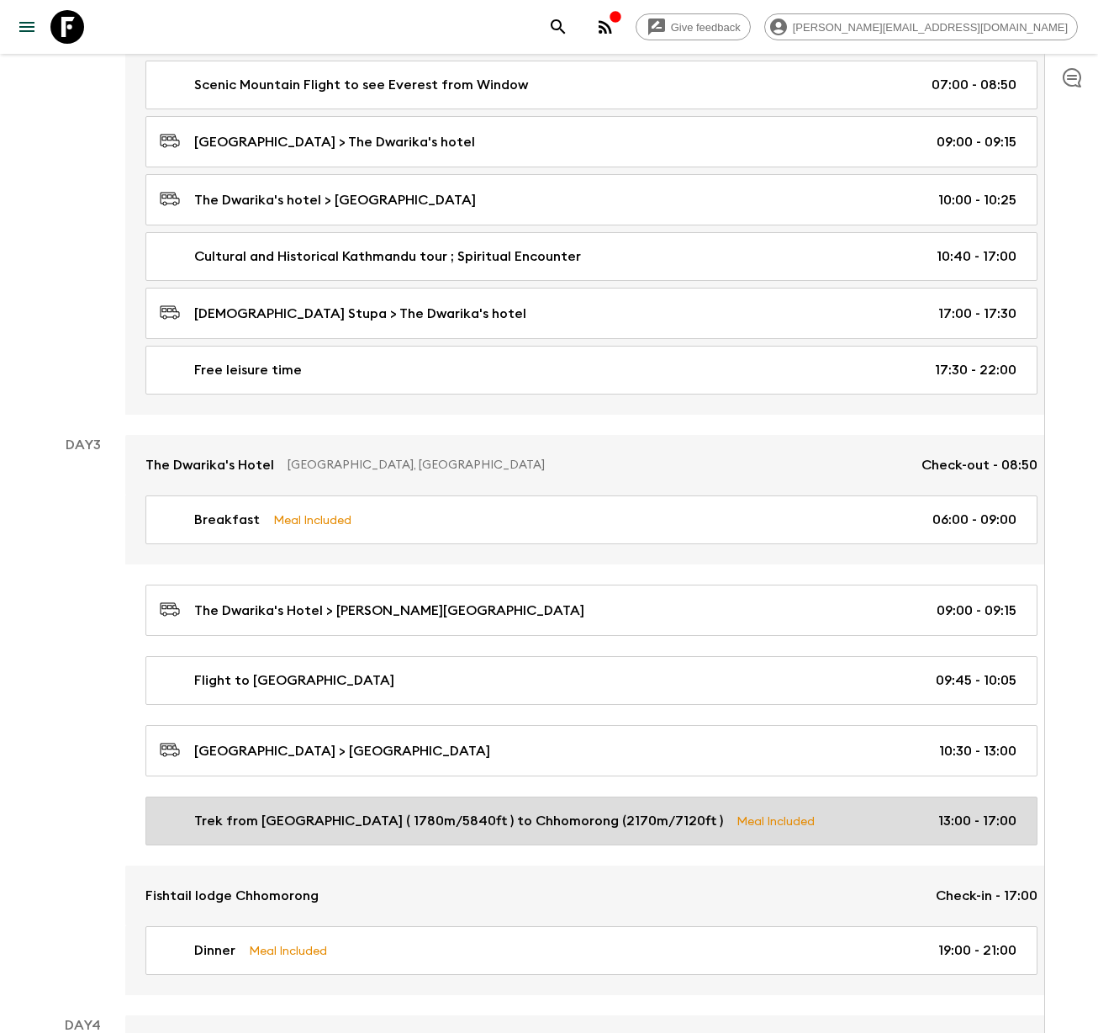
scroll to position [856, 0]
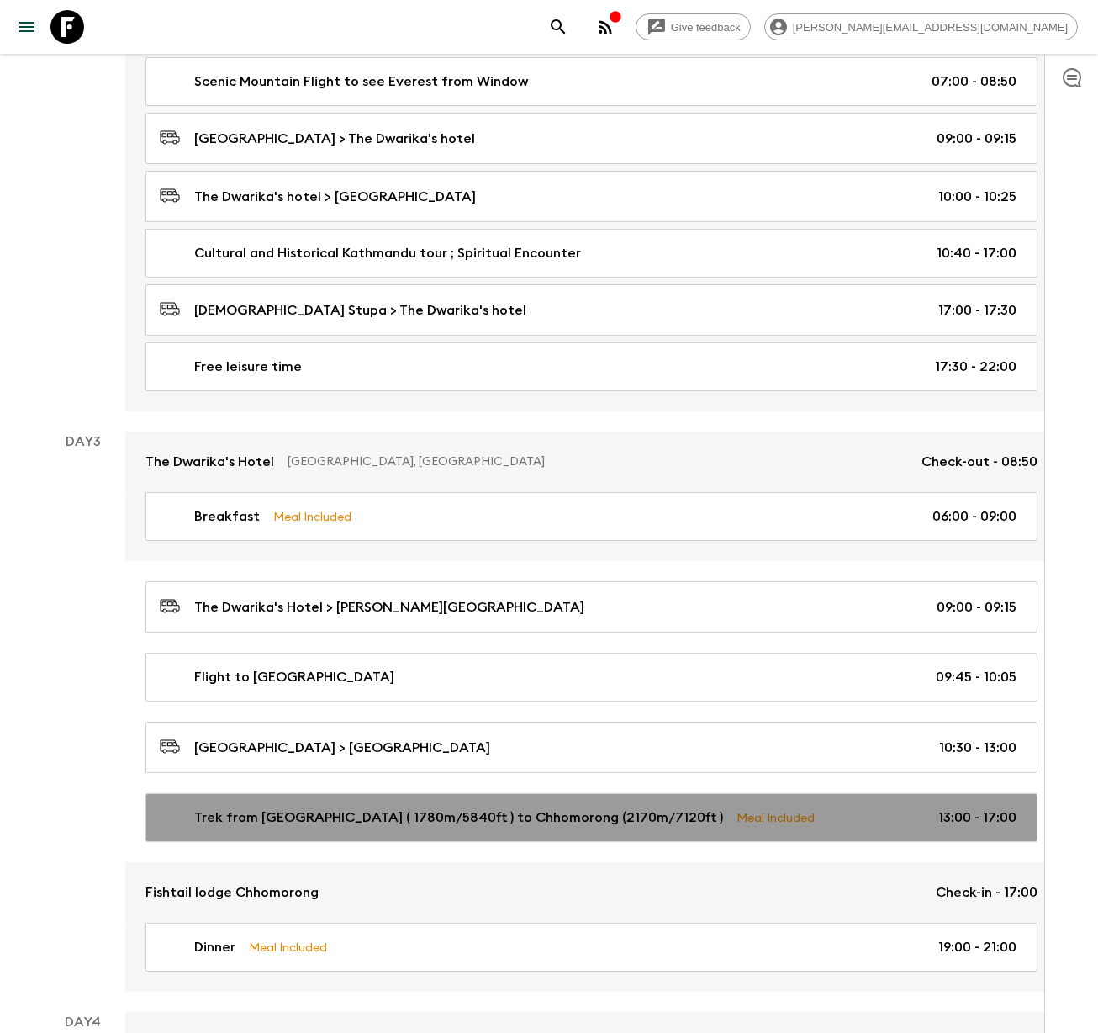
click at [343, 817] on p "Trek from [GEOGRAPHIC_DATA] ( 1780m/5840ft ) to Chhomorong (2170m/7120ft )" at bounding box center [458, 817] width 529 height 20
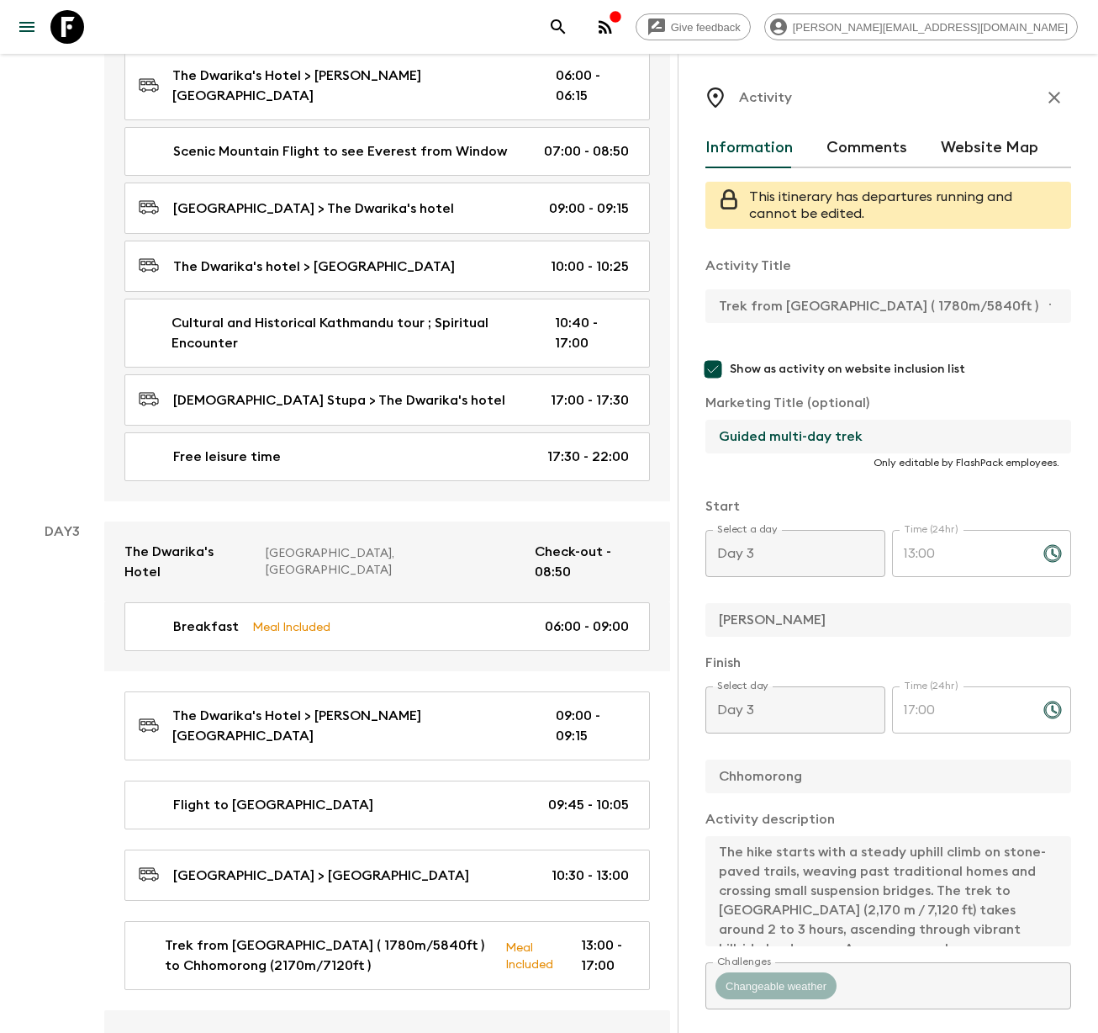
drag, startPoint x: 900, startPoint y: 443, endPoint x: 709, endPoint y: 435, distance: 191.1
click at [709, 435] on input "Guided multi-day trek" at bounding box center [882, 437] width 352 height 34
click at [1061, 312] on div "Activity Information Comments Website Map This itinerary has departures running…" at bounding box center [888, 570] width 420 height 1033
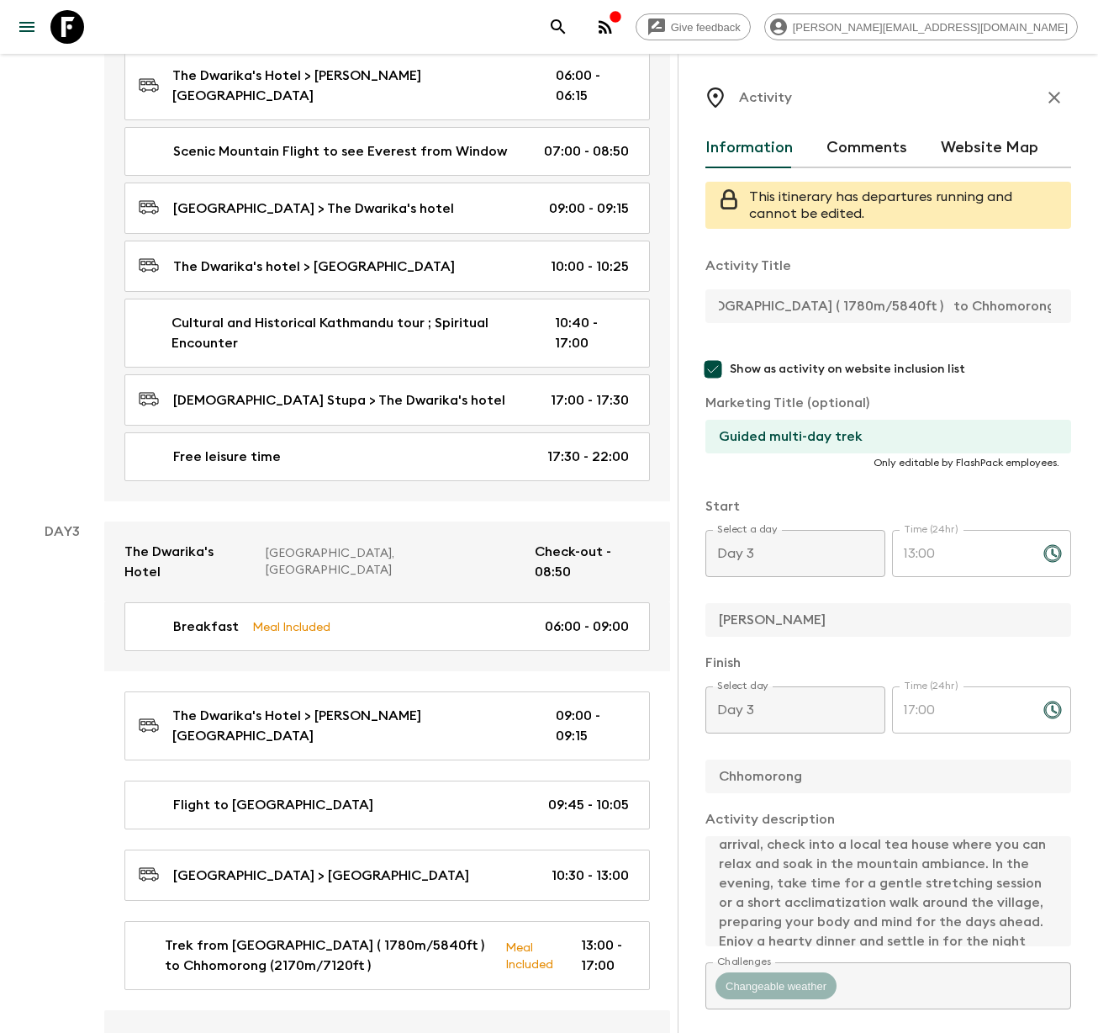
scroll to position [213, 0]
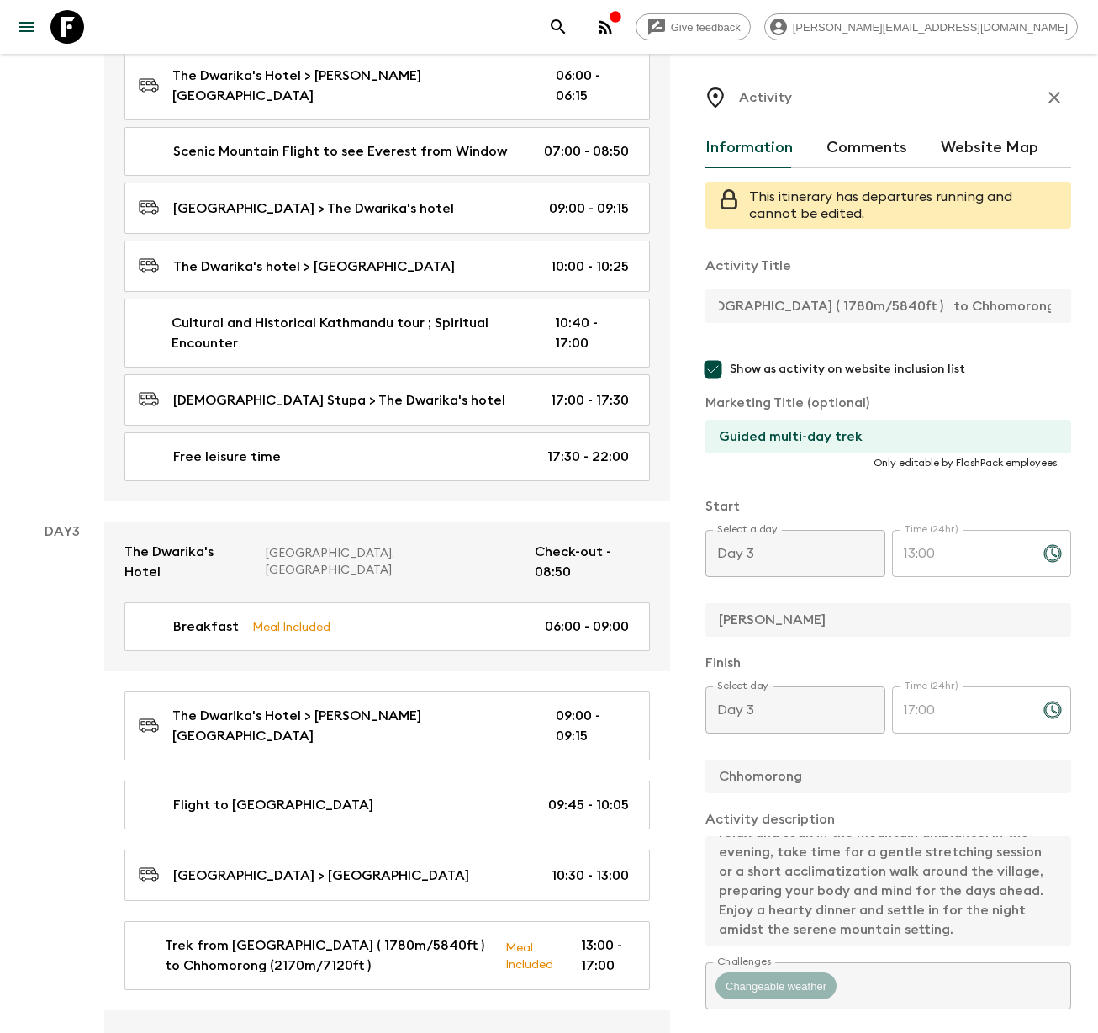
click at [1078, 986] on div "Activity Information Comments Website Map This itinerary has departures running…" at bounding box center [888, 570] width 420 height 1033
click at [1051, 954] on div "Activity Title Trek from [GEOGRAPHIC_DATA] ( 1780m/5840ft ) to Chhomorong (2170…" at bounding box center [889, 718] width 366 height 953
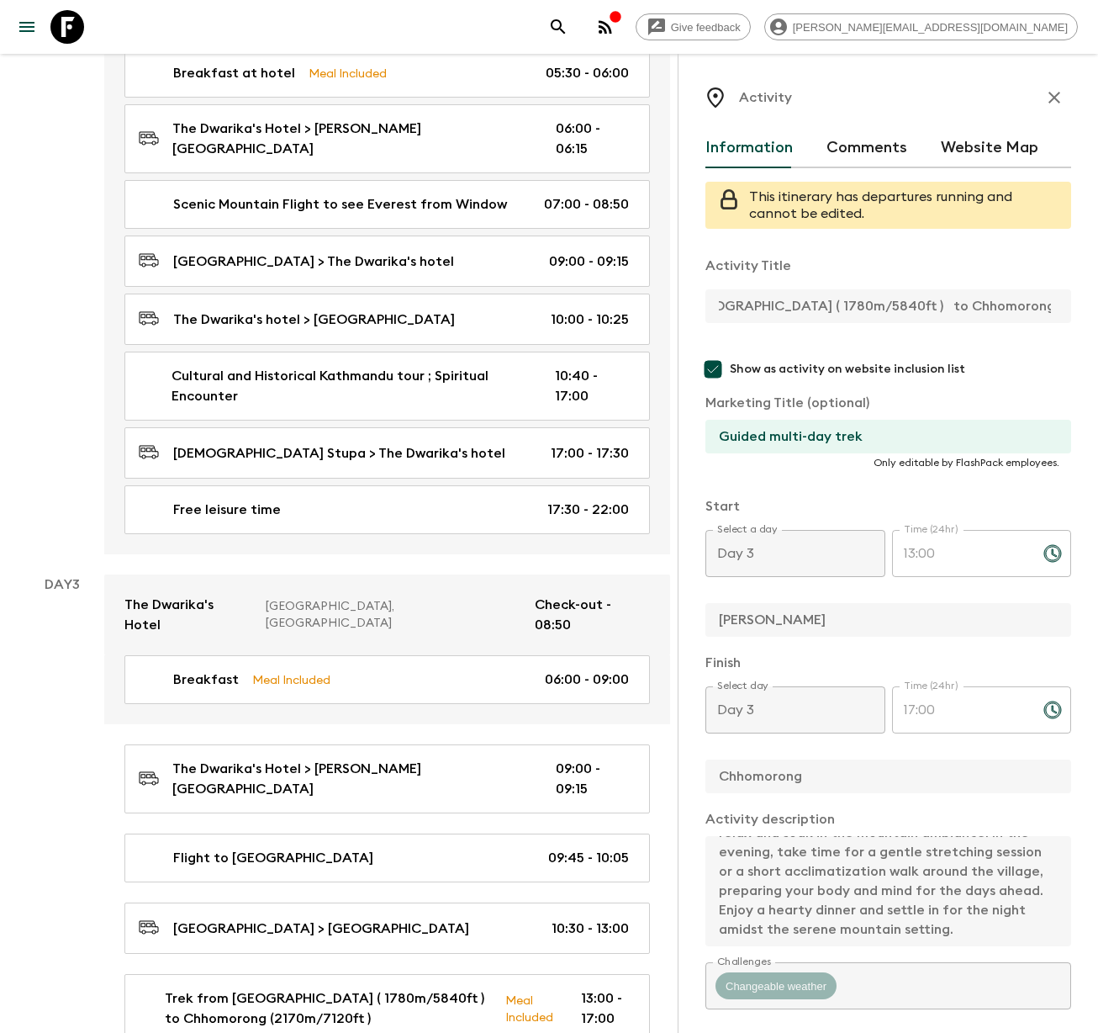
scroll to position [722, 0]
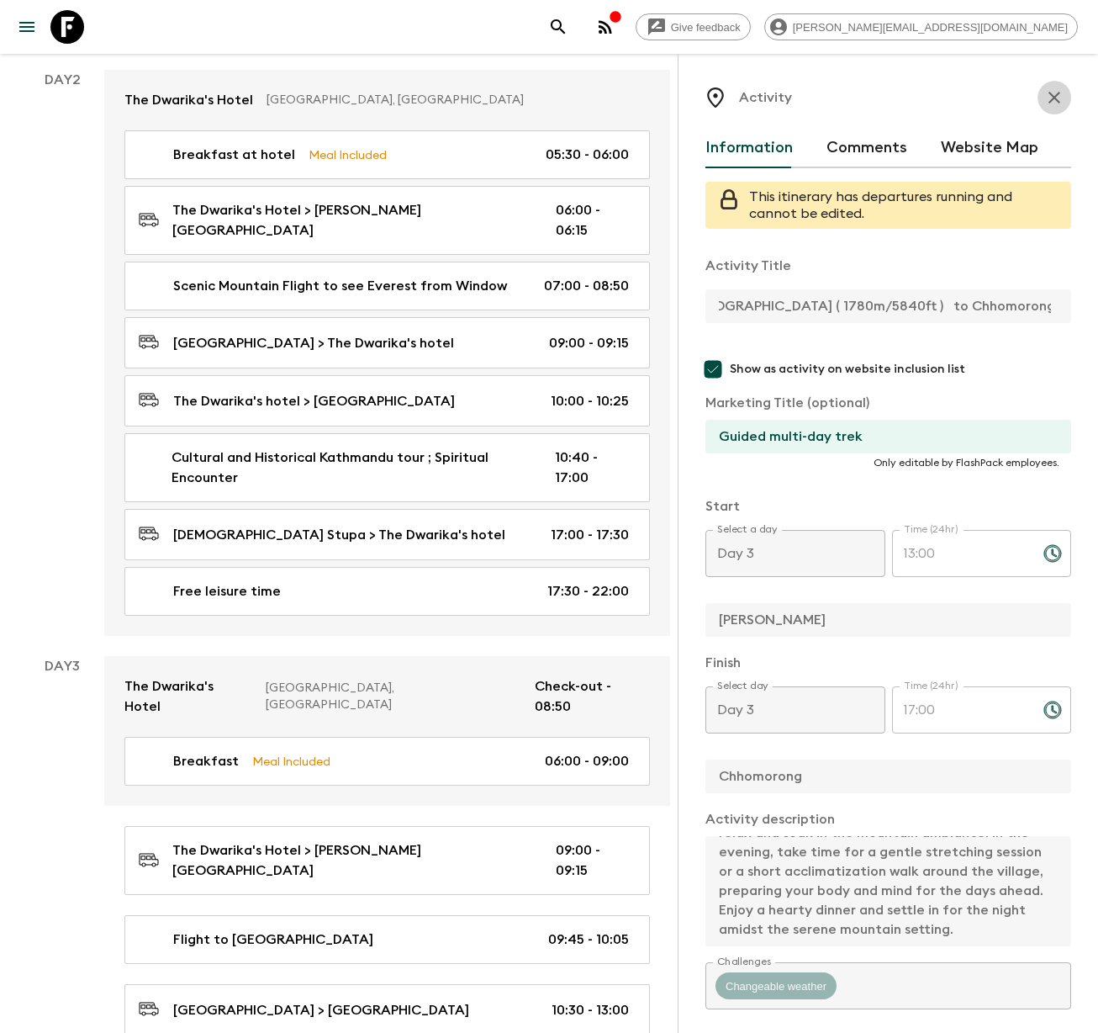
click at [1049, 95] on icon "button" at bounding box center [1055, 98] width 12 height 12
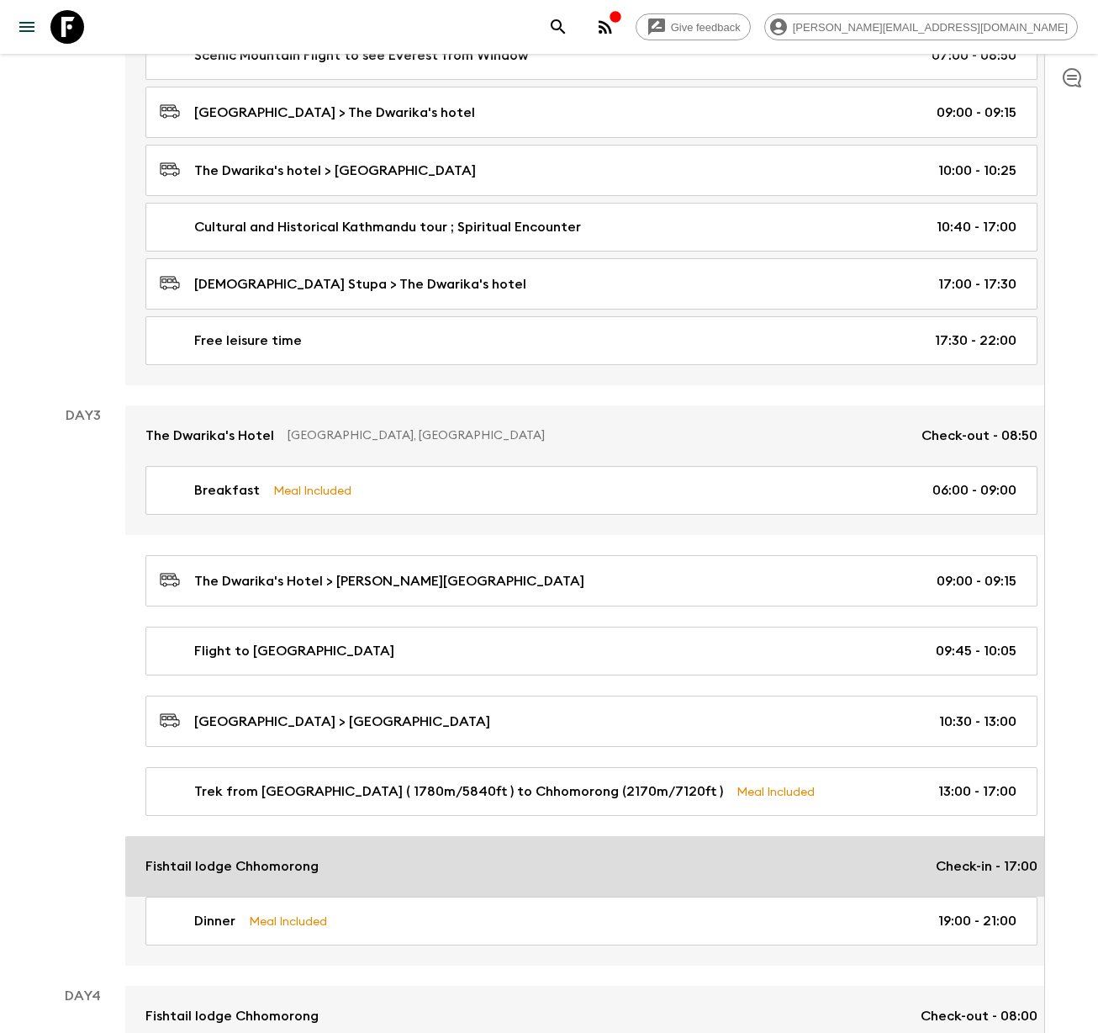
scroll to position [886, 0]
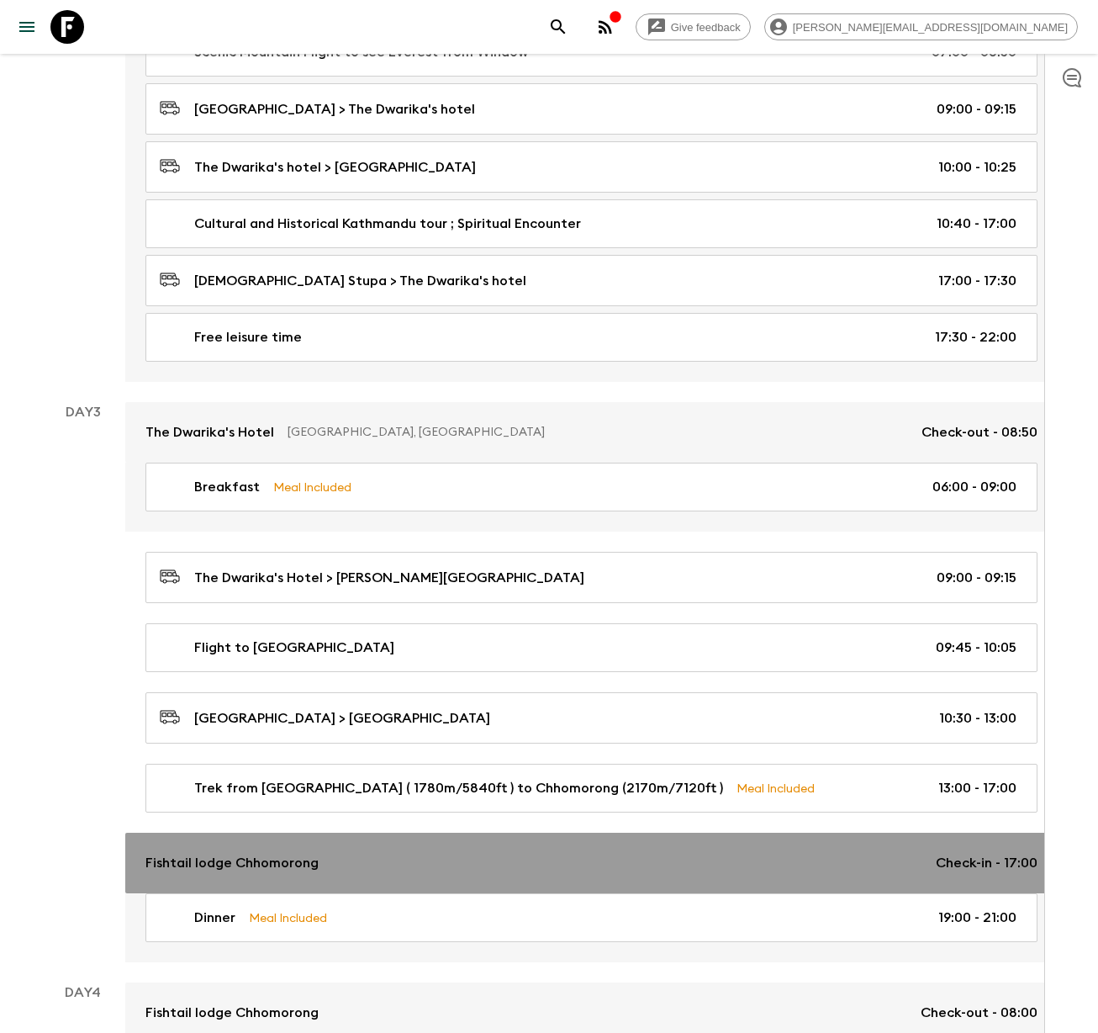
click at [270, 859] on p "Fishtail lodge Chhomorong" at bounding box center [231, 863] width 173 height 20
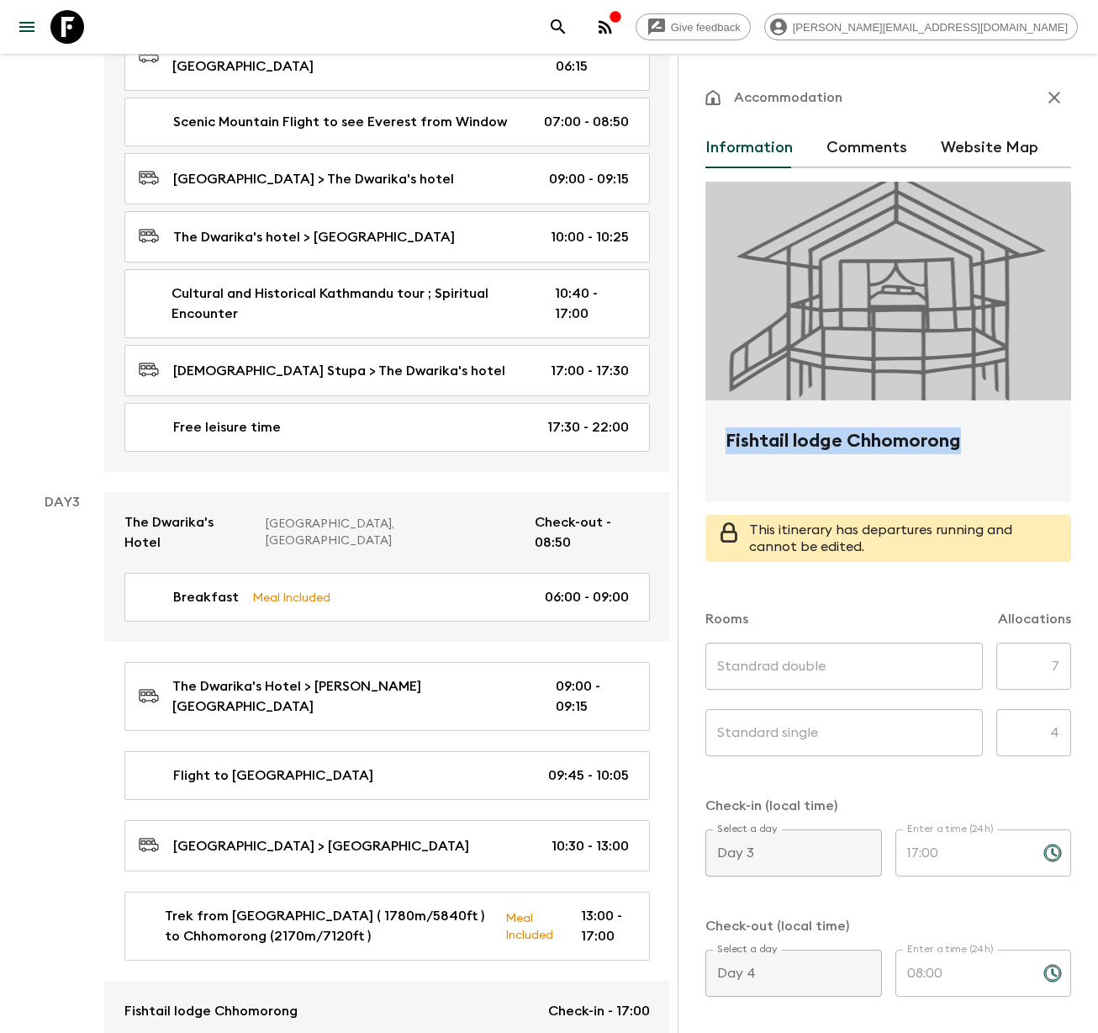
drag, startPoint x: 976, startPoint y: 440, endPoint x: 724, endPoint y: 447, distance: 251.6
click at [724, 447] on div "Fishtail lodge Chhomorong" at bounding box center [889, 450] width 366 height 101
copy h2 "Fishtail lodge Chhomorong"
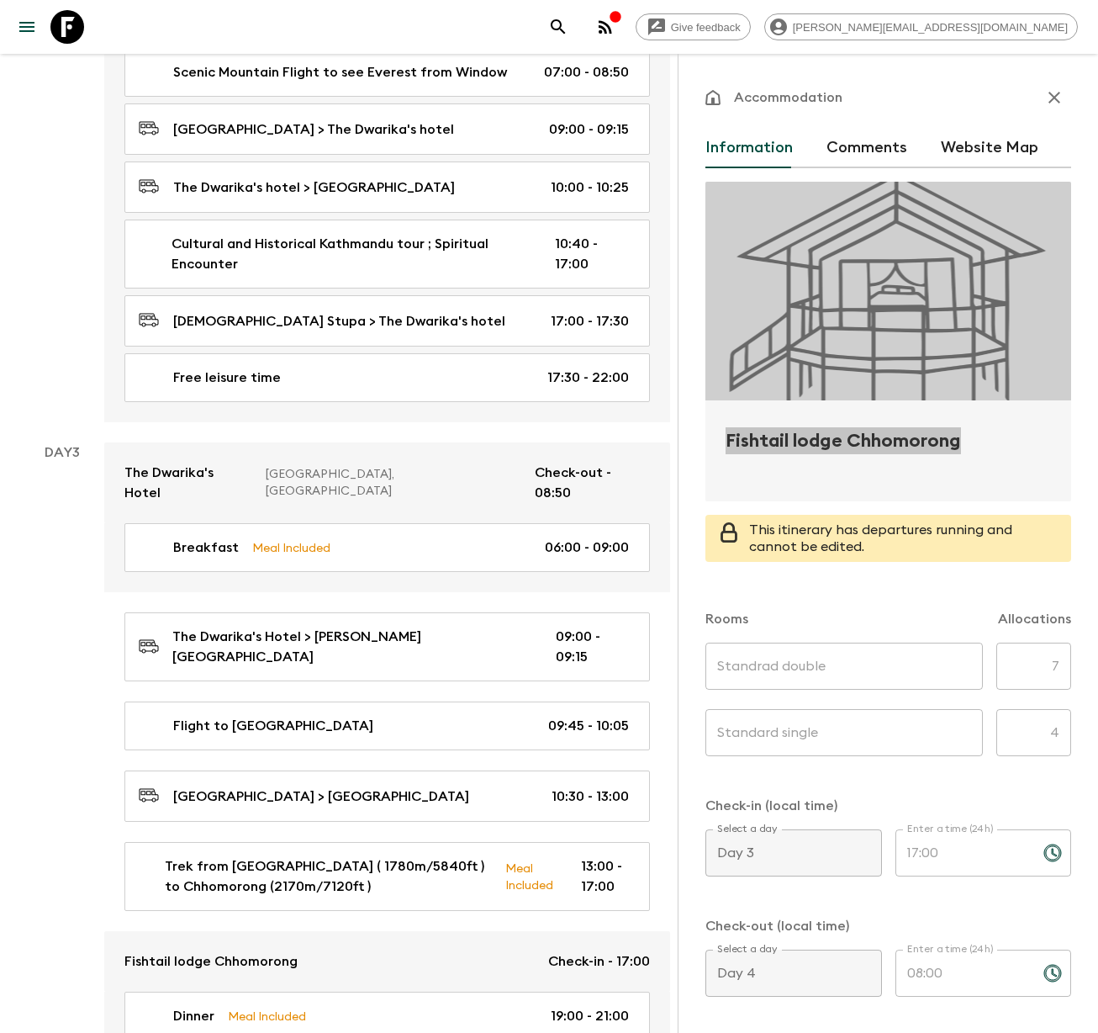
scroll to position [934, 0]
click at [1045, 90] on icon "button" at bounding box center [1055, 97] width 20 height 20
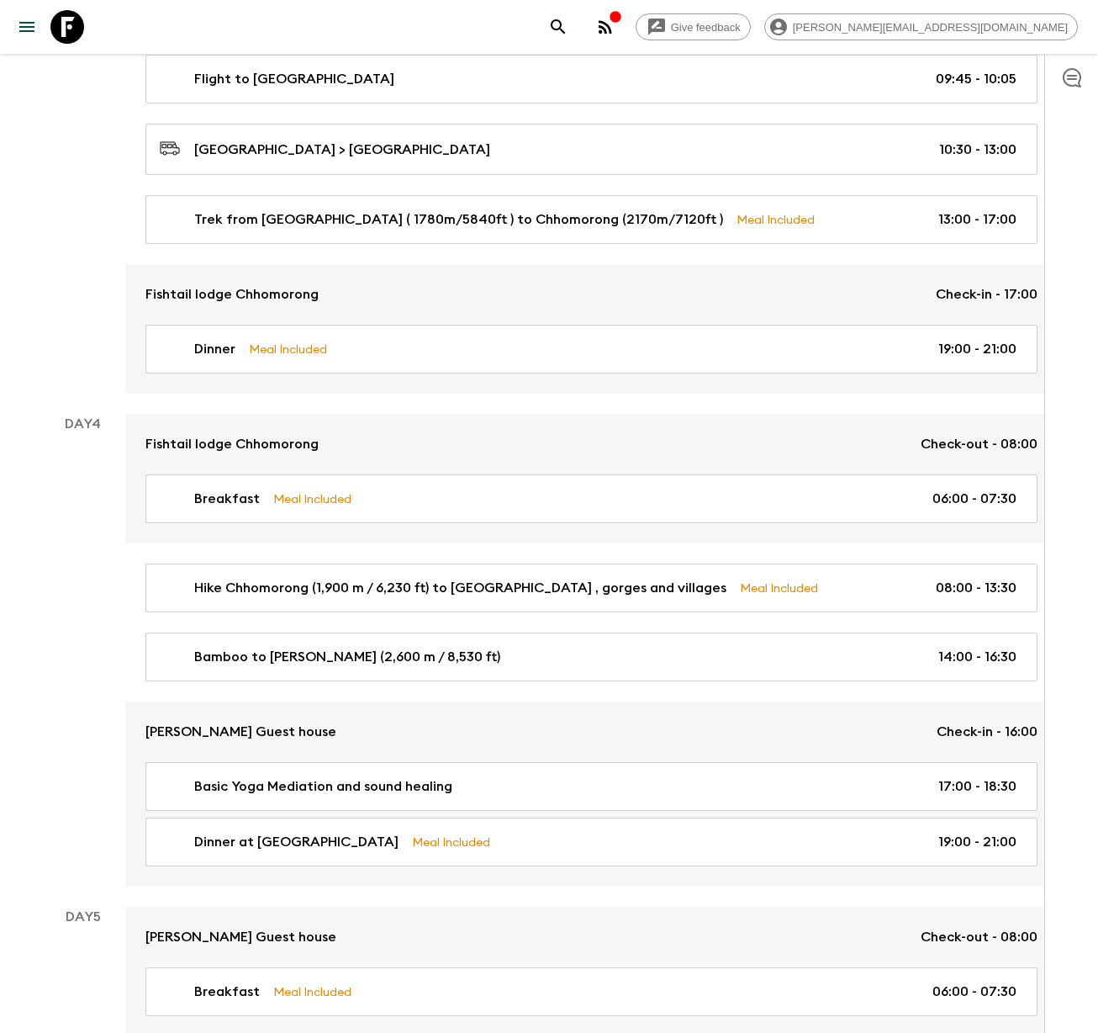
scroll to position [1456, 0]
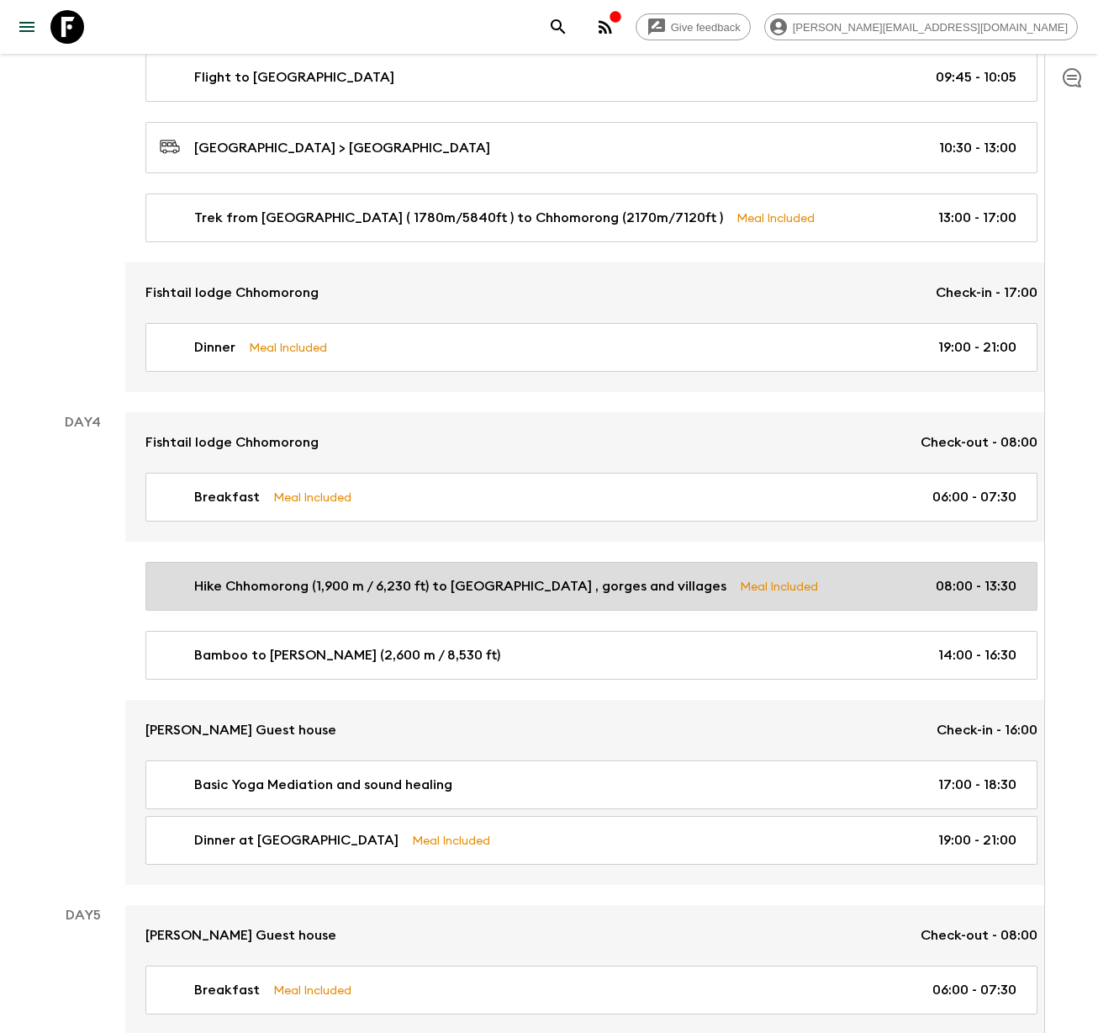
click at [276, 579] on p "Hike Chhomorong (1,900 m / 6,230 ft) to [GEOGRAPHIC_DATA] , gorges and villages" at bounding box center [460, 586] width 532 height 20
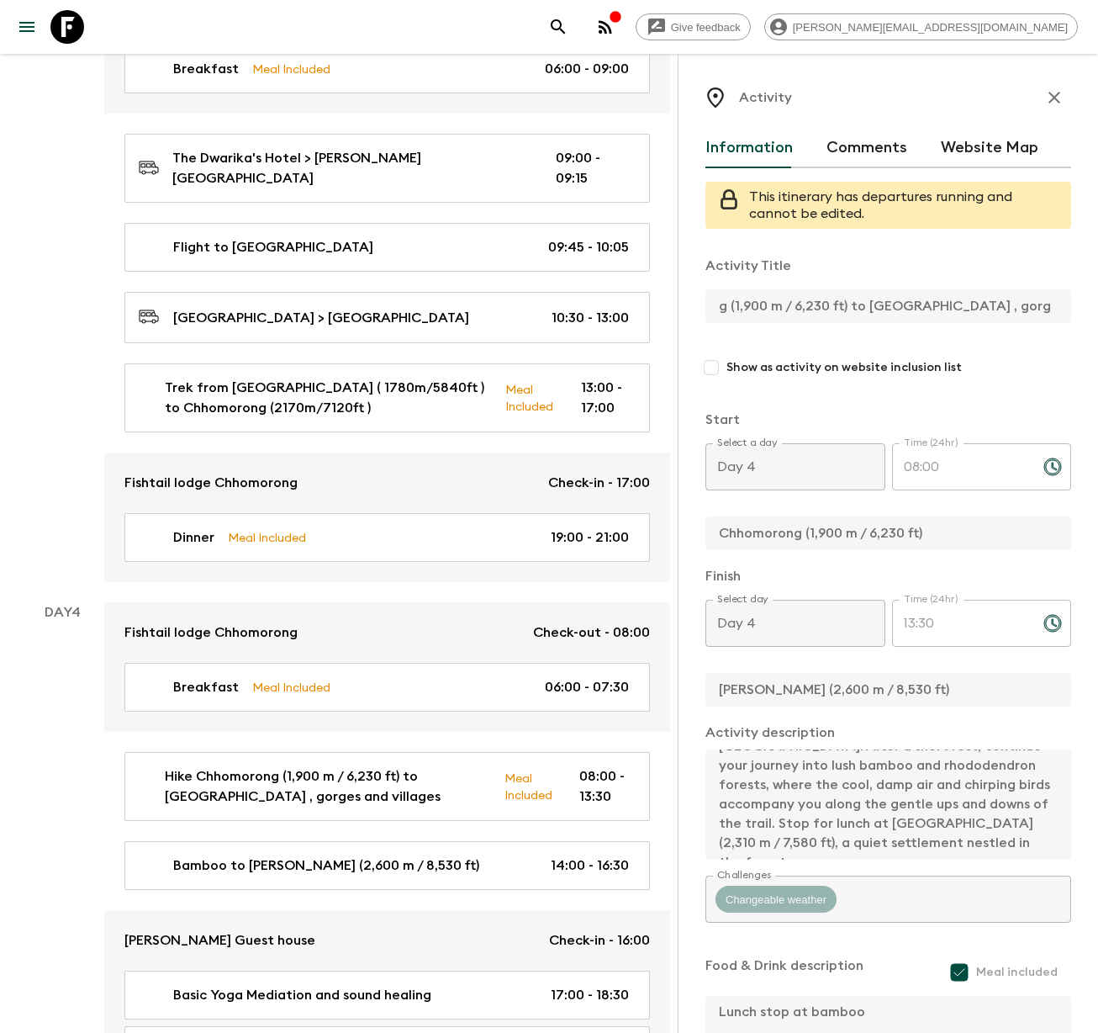
scroll to position [0, 174]
click at [1096, 305] on div "Activity Information Comments Website Map This itinerary has departures running…" at bounding box center [888, 570] width 420 height 1033
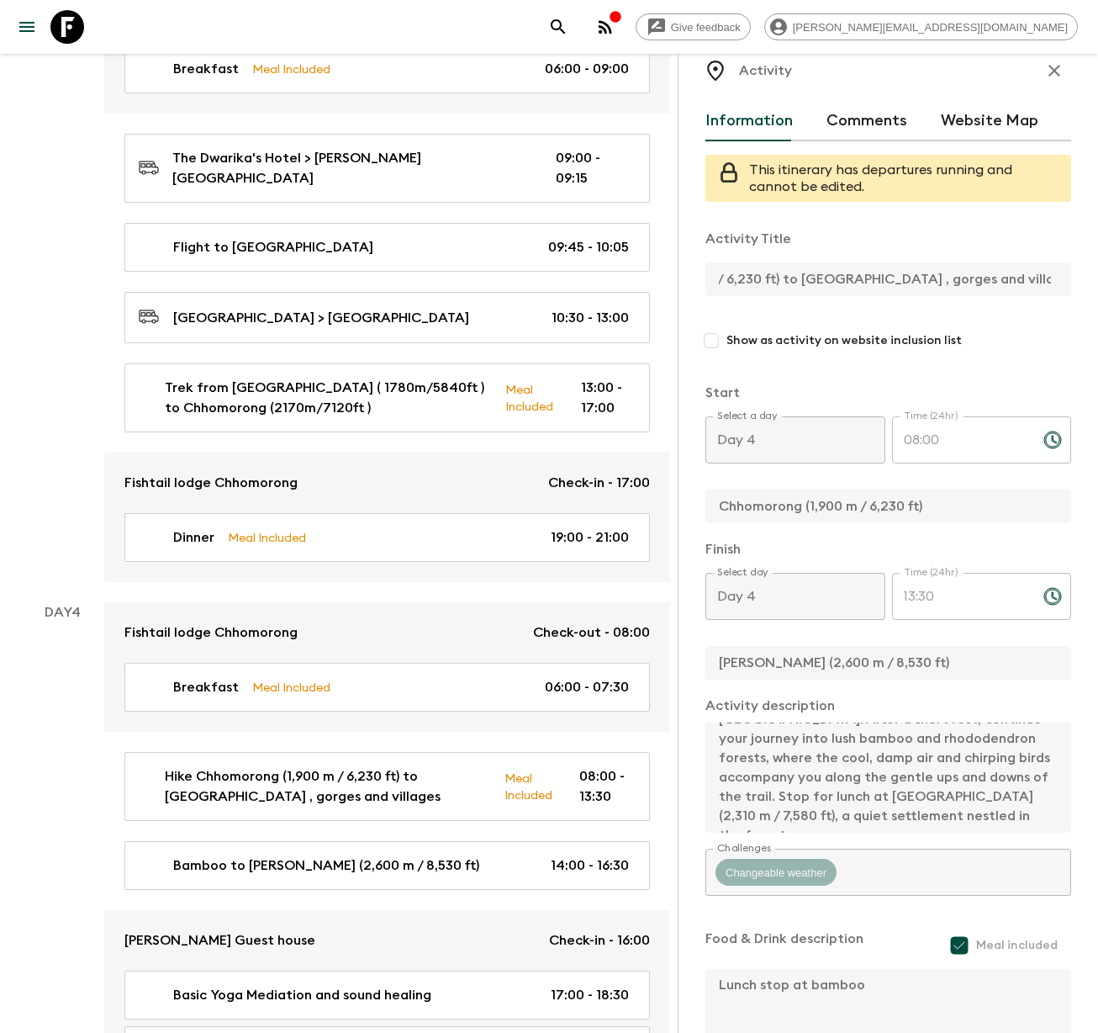
scroll to position [0, 0]
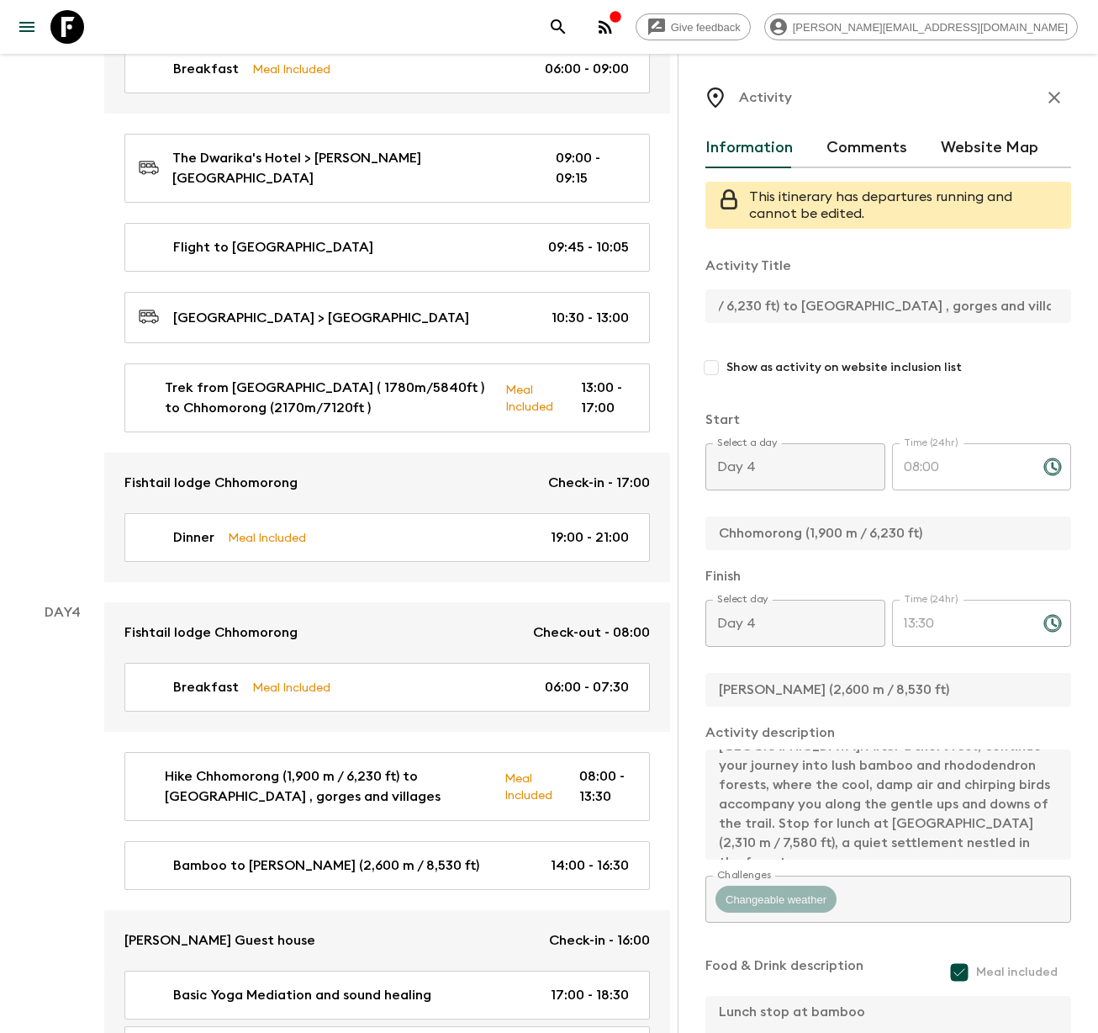
click at [1045, 97] on icon "button" at bounding box center [1055, 97] width 20 height 20
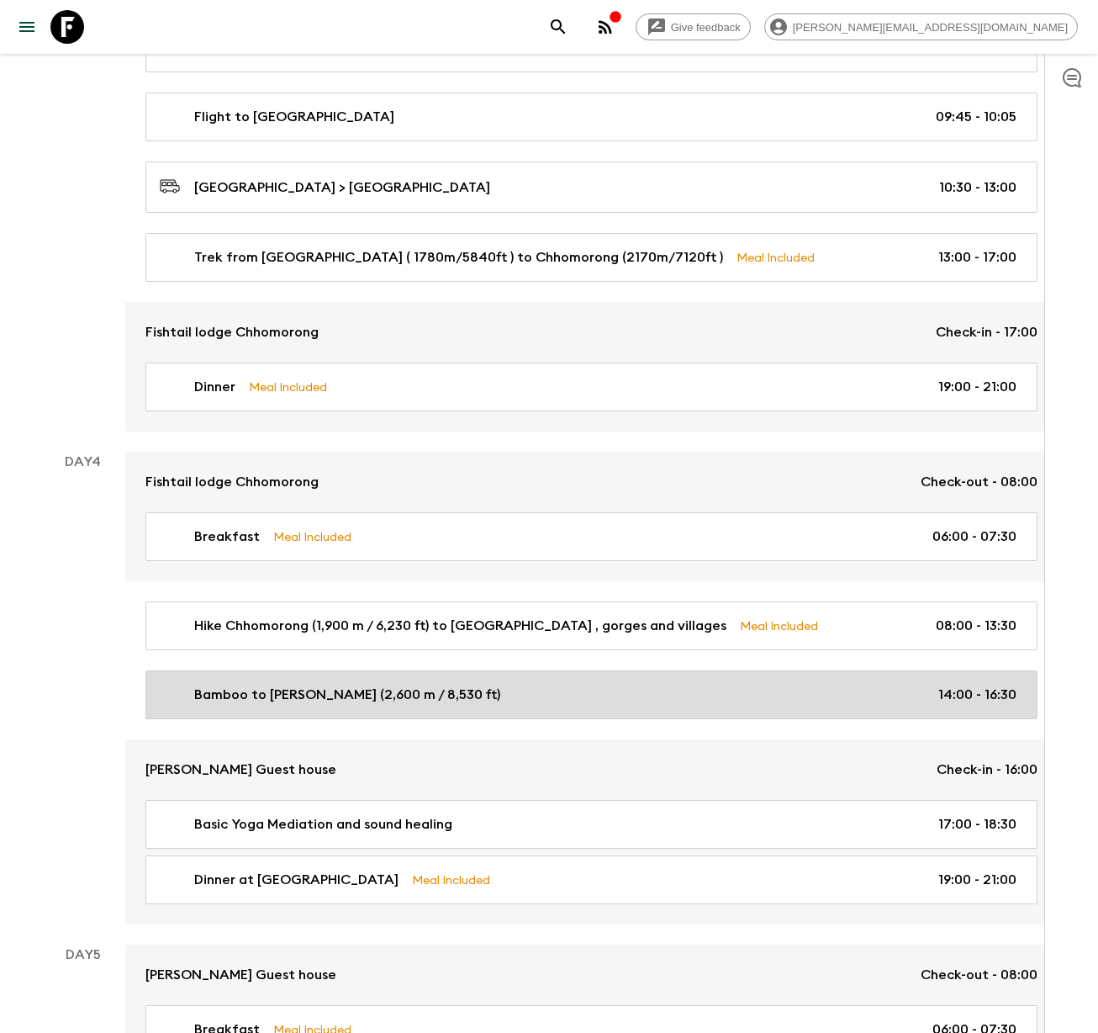
scroll to position [1417, 0]
click at [282, 688] on p "Bamboo to [PERSON_NAME] (2,600 m / 8,530 ft)" at bounding box center [347, 694] width 306 height 20
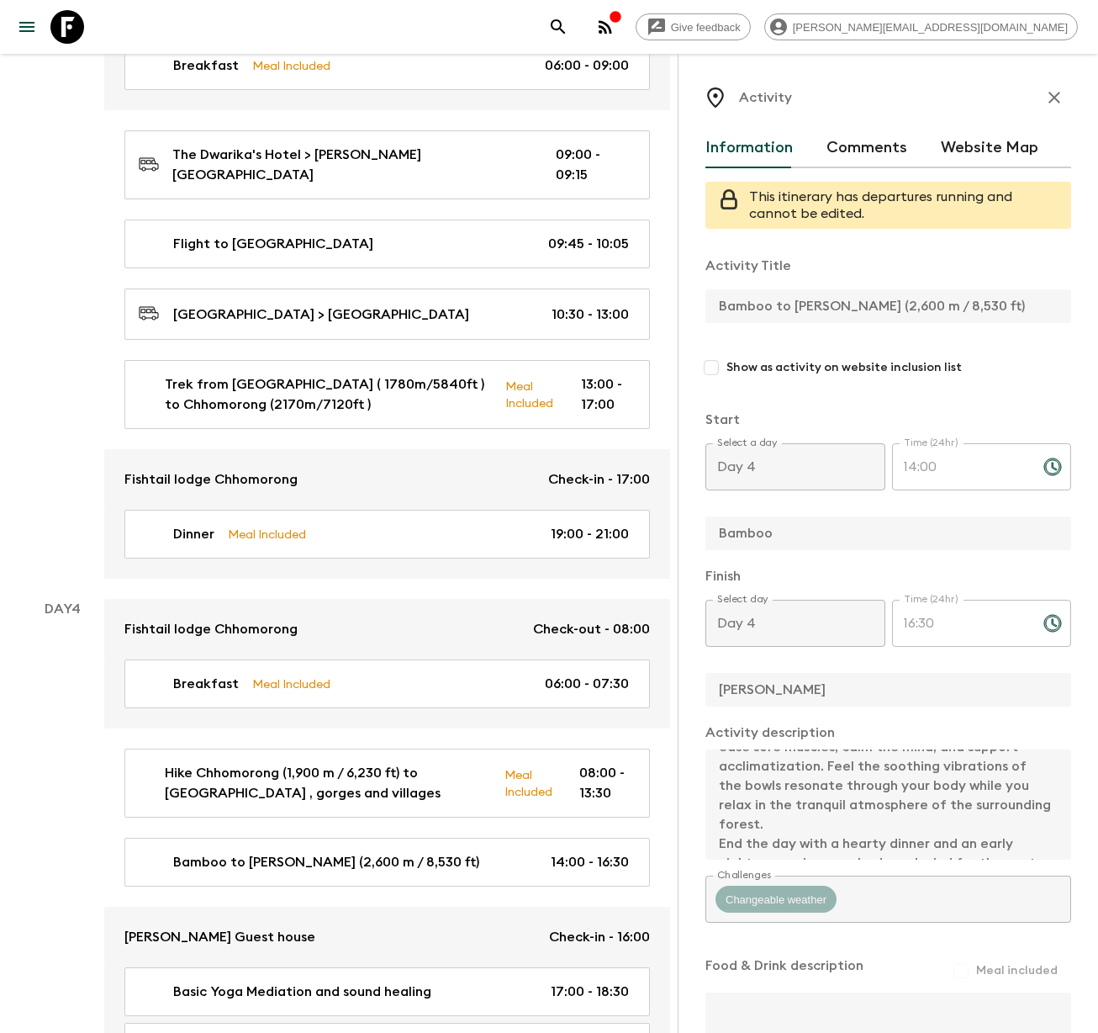
scroll to position [309, 0]
click at [947, 881] on div "Activity Title Bamboo to [PERSON_NAME] (2,600 m / 8,530 ft) Show as activity on…" at bounding box center [889, 673] width 366 height 863
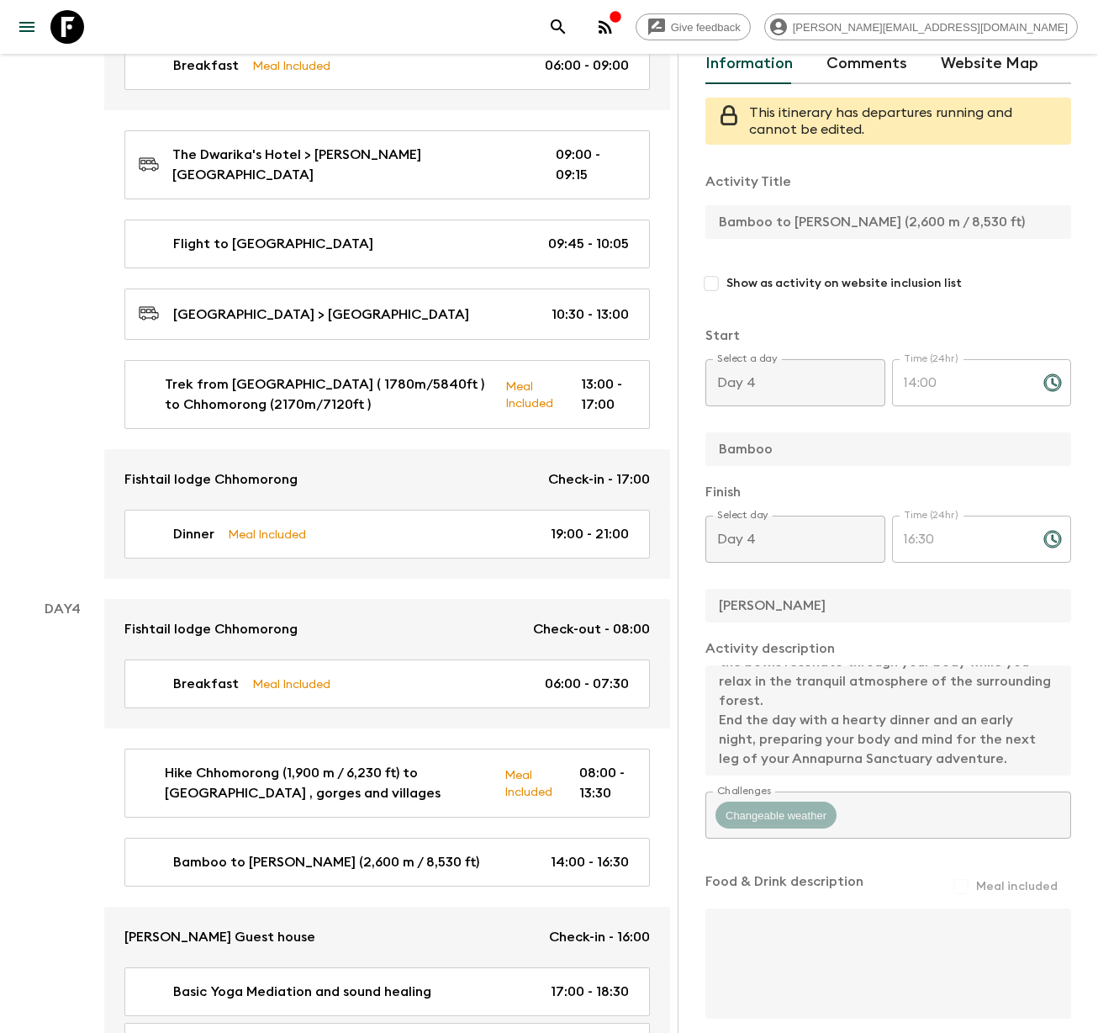
scroll to position [0, 0]
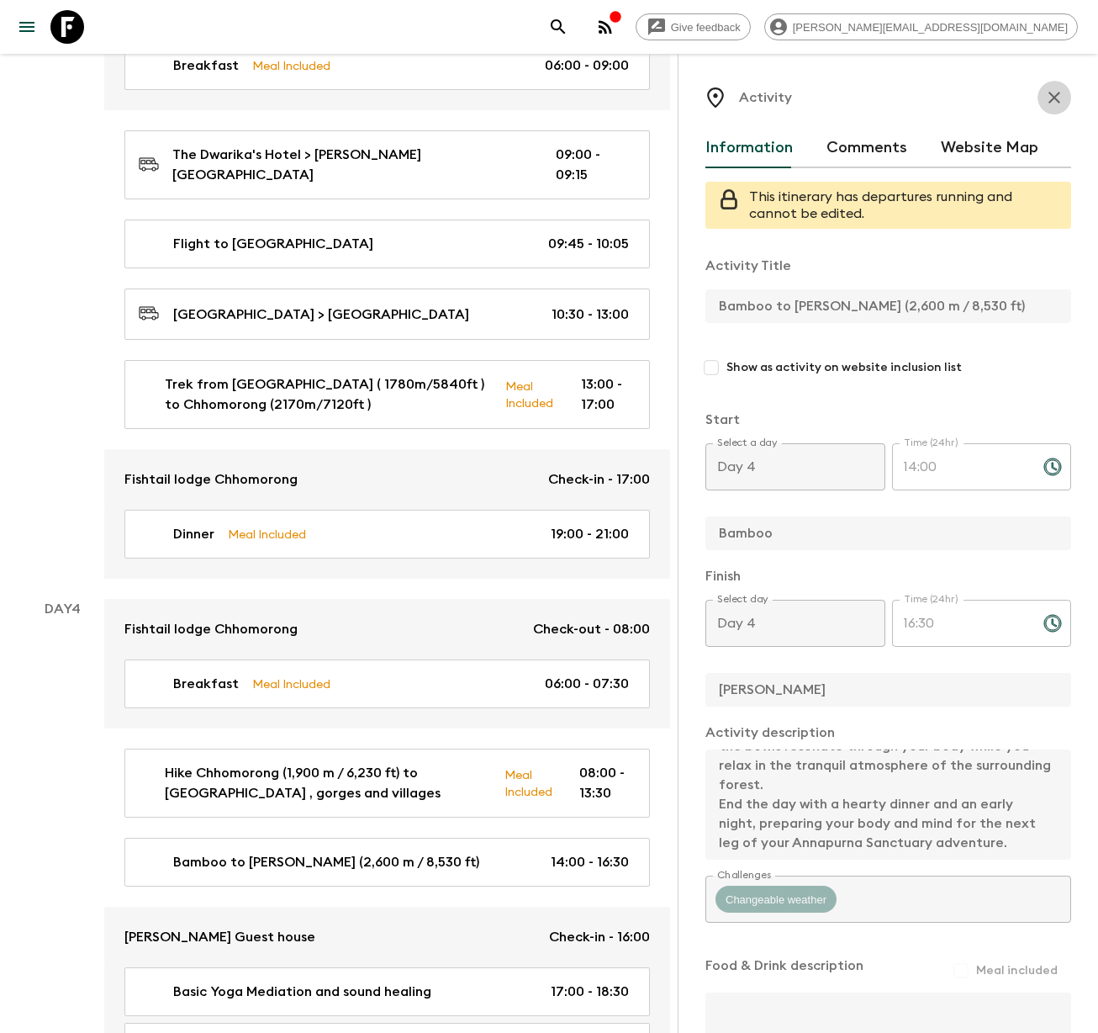
click at [1049, 93] on icon "button" at bounding box center [1055, 98] width 12 height 12
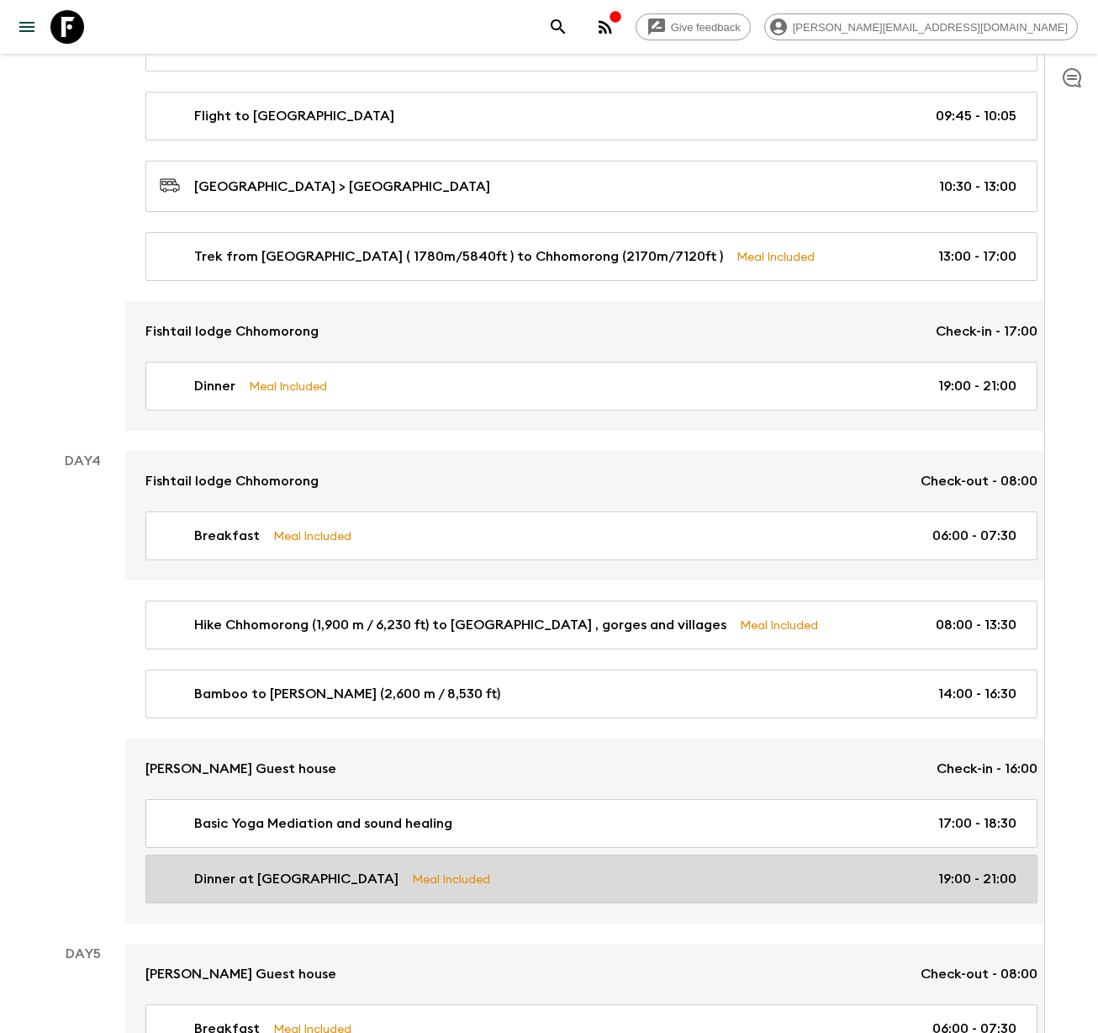
scroll to position [1444, 0]
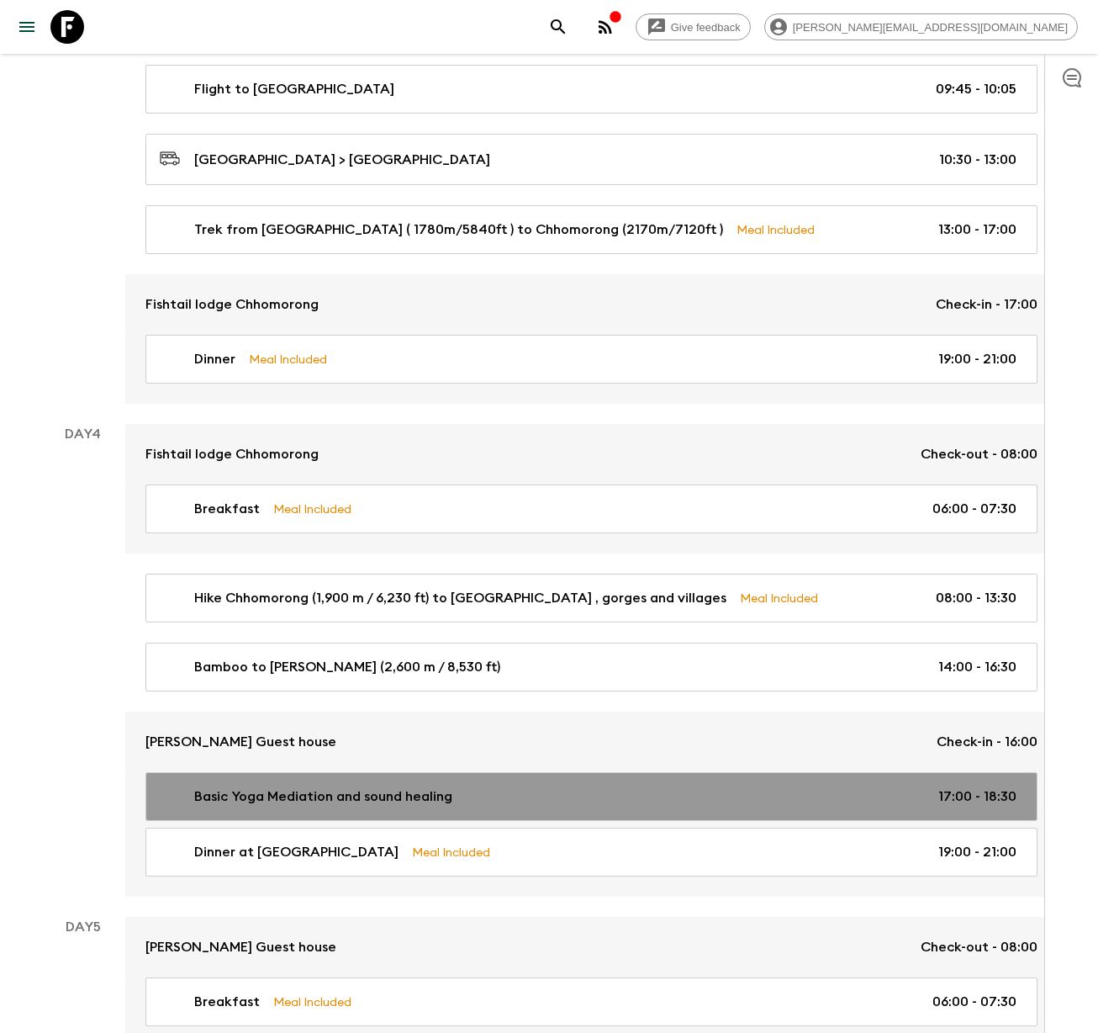
click at [264, 791] on p "Basic Yoga Mediation and sound healing" at bounding box center [323, 796] width 258 height 20
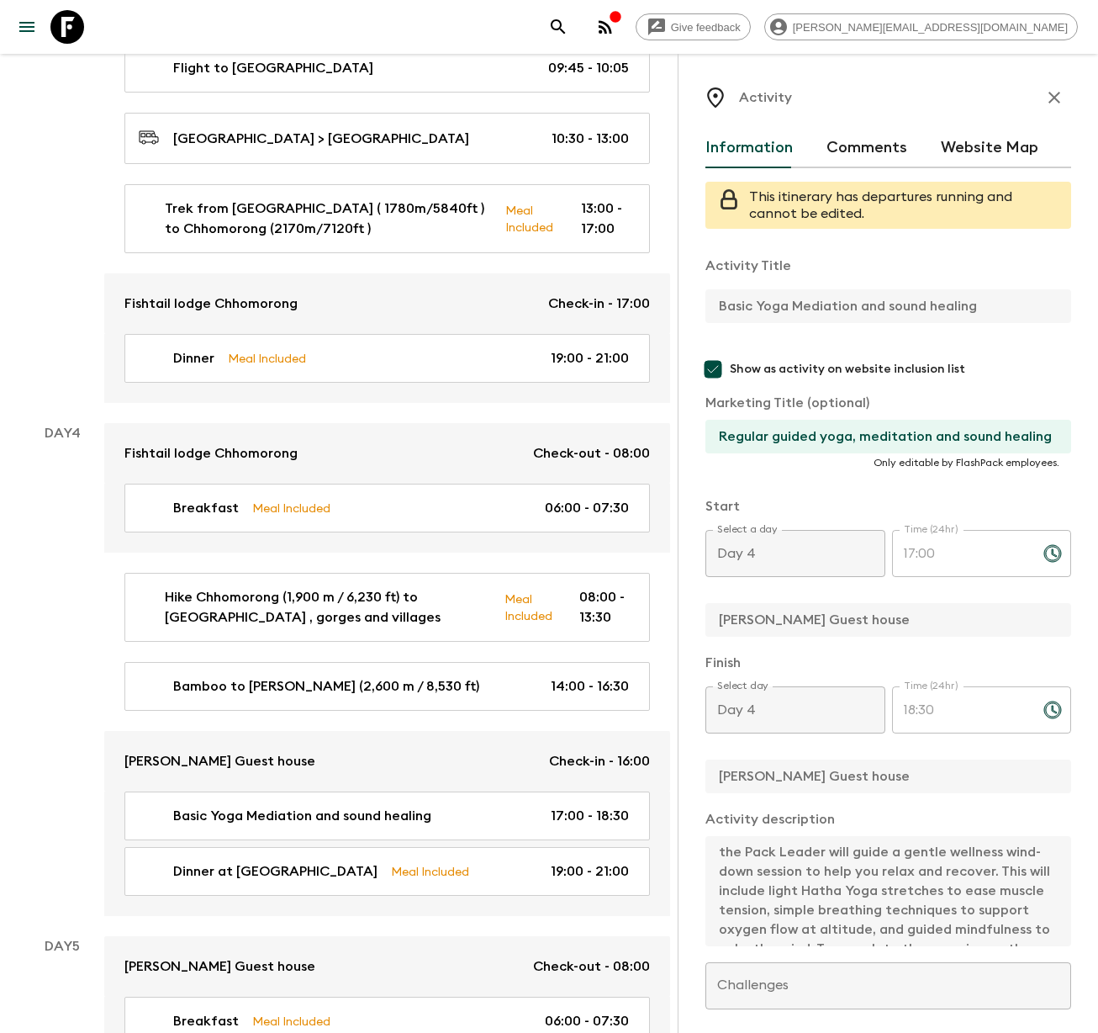
scroll to position [1596, 0]
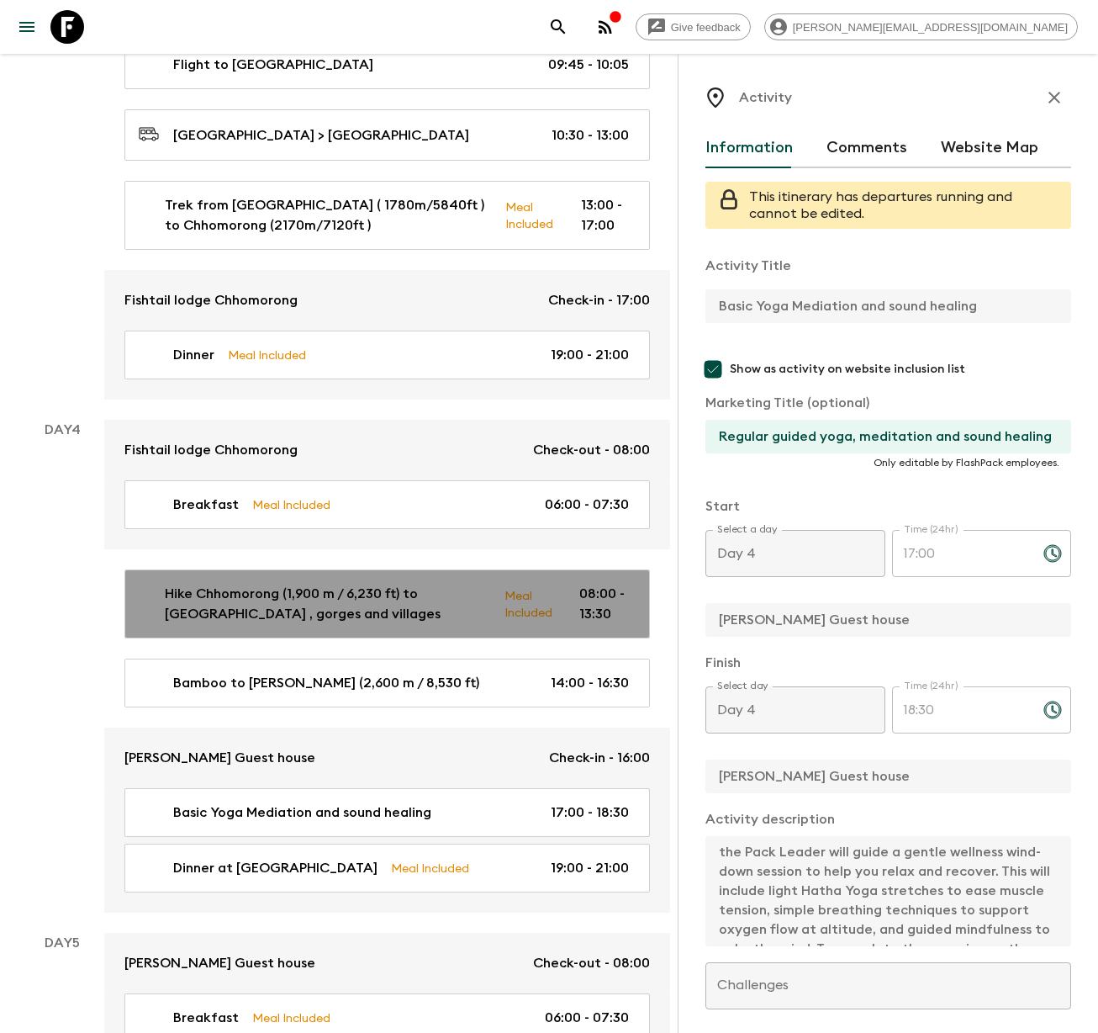
click at [266, 584] on p "Hike Chhomorong (1,900 m / 6,230 ft) to [GEOGRAPHIC_DATA] , gorges and villages" at bounding box center [328, 604] width 326 height 40
type input "Hike Chhomorong (1,900 m / 6,230 ft) to [GEOGRAPHIC_DATA] , gorges and villages"
checkbox input "false"
type input "Chhomorong (1,900 m / 6,230 ft)"
type input "[PERSON_NAME] (2,600 m / 8,530 ft)"
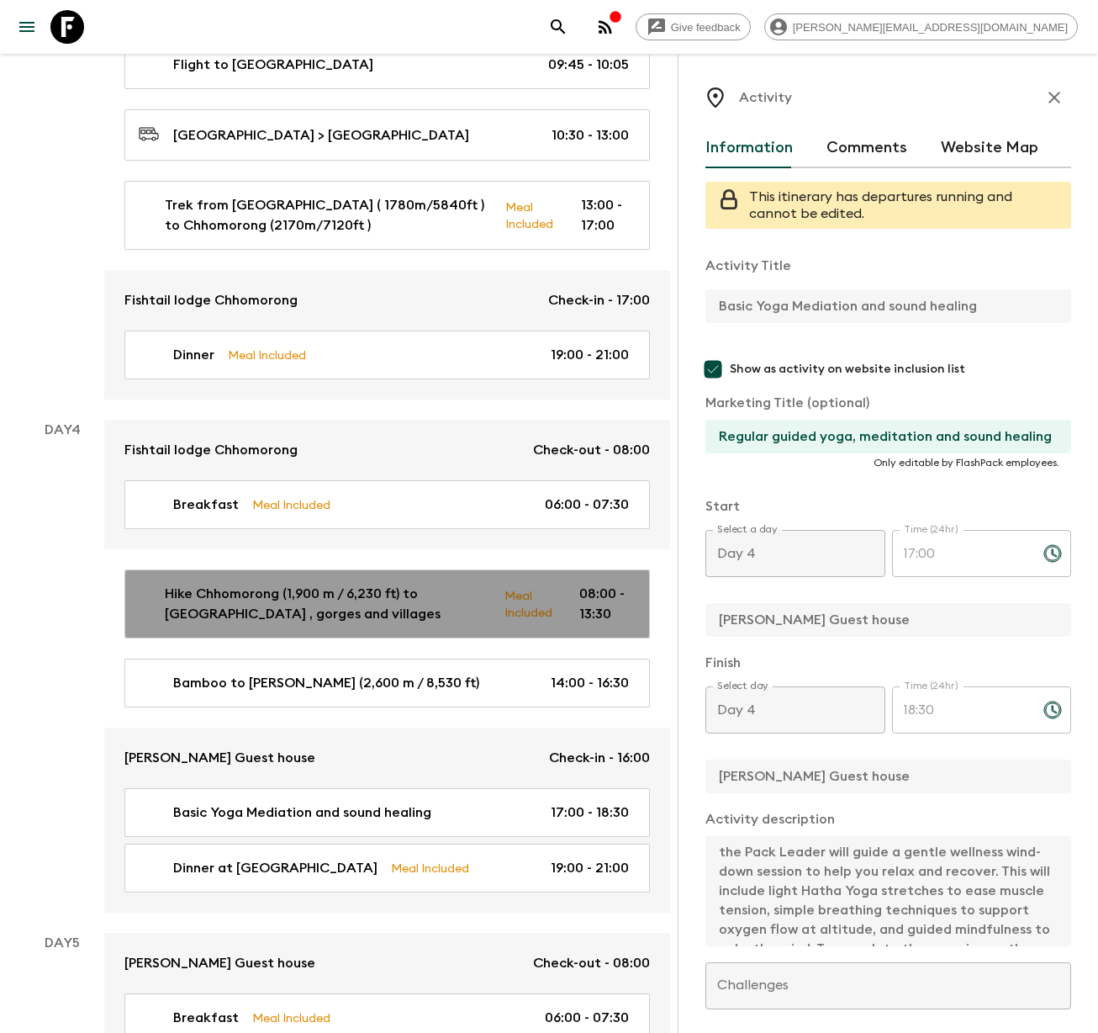
type textarea "After breakfast at the tea house in [GEOGRAPHIC_DATA] (2,170 m / 7,120 ft), beg…"
checkbox input "true"
type textarea "Lunch stop at bamboo"
type input "08:00"
type input "13:30"
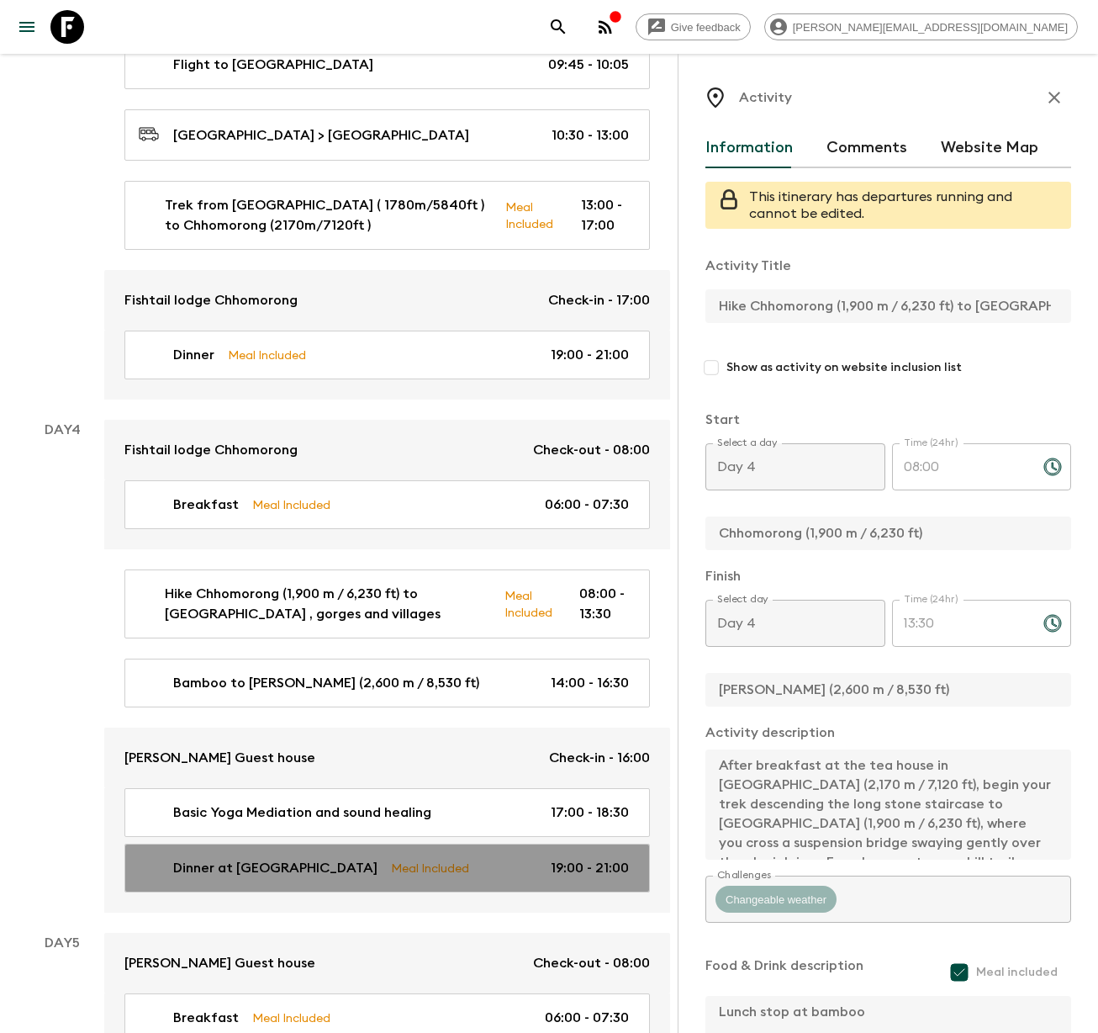
click at [288, 858] on div "Dinner at [PERSON_NAME] Meal Included 19:00 - 21:00" at bounding box center [384, 868] width 490 height 20
type input "Dinner at [GEOGRAPHIC_DATA]"
type input "[PERSON_NAME]"
type textarea "Dinner at [PERSON_NAME][GEOGRAPHIC_DATA]"
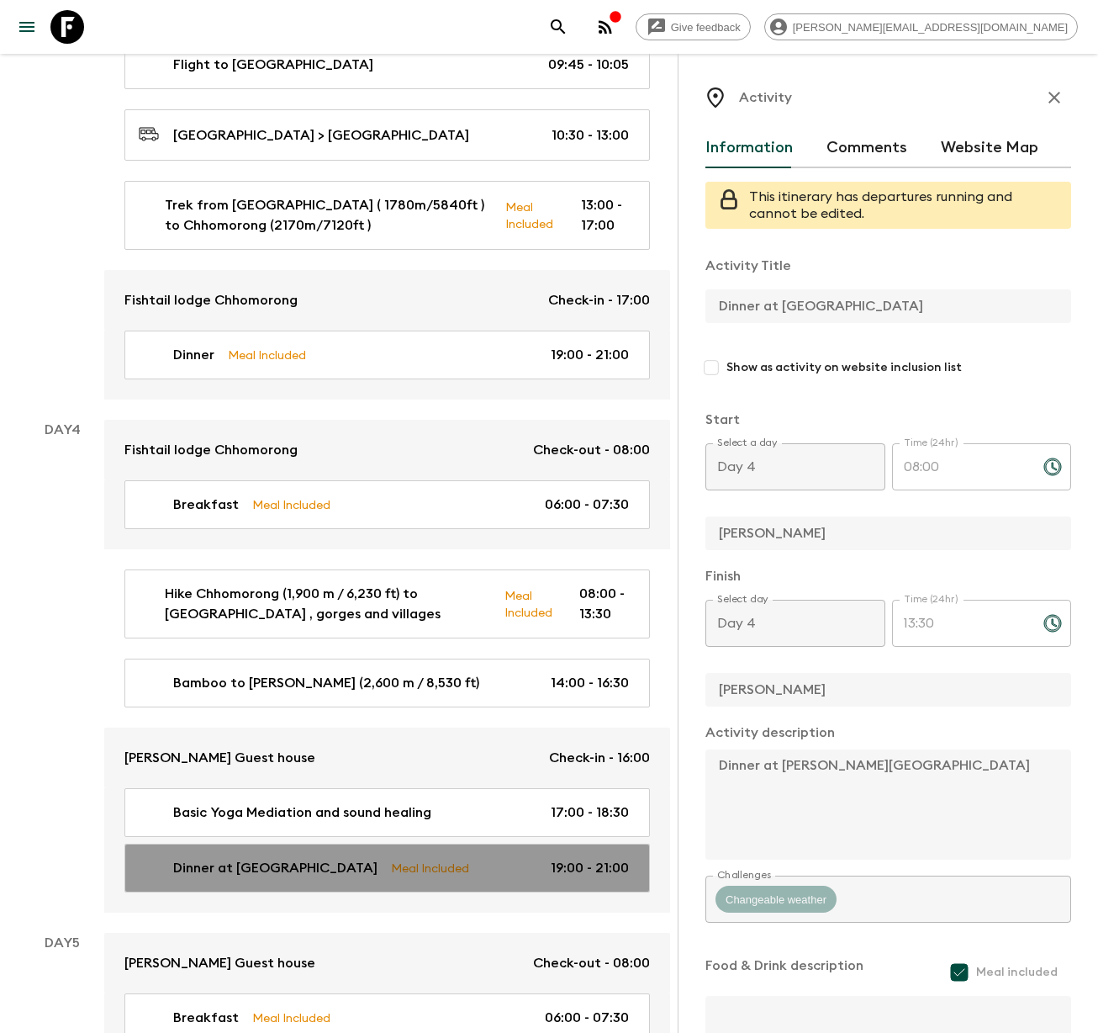
type input "19:00"
type input "21:00"
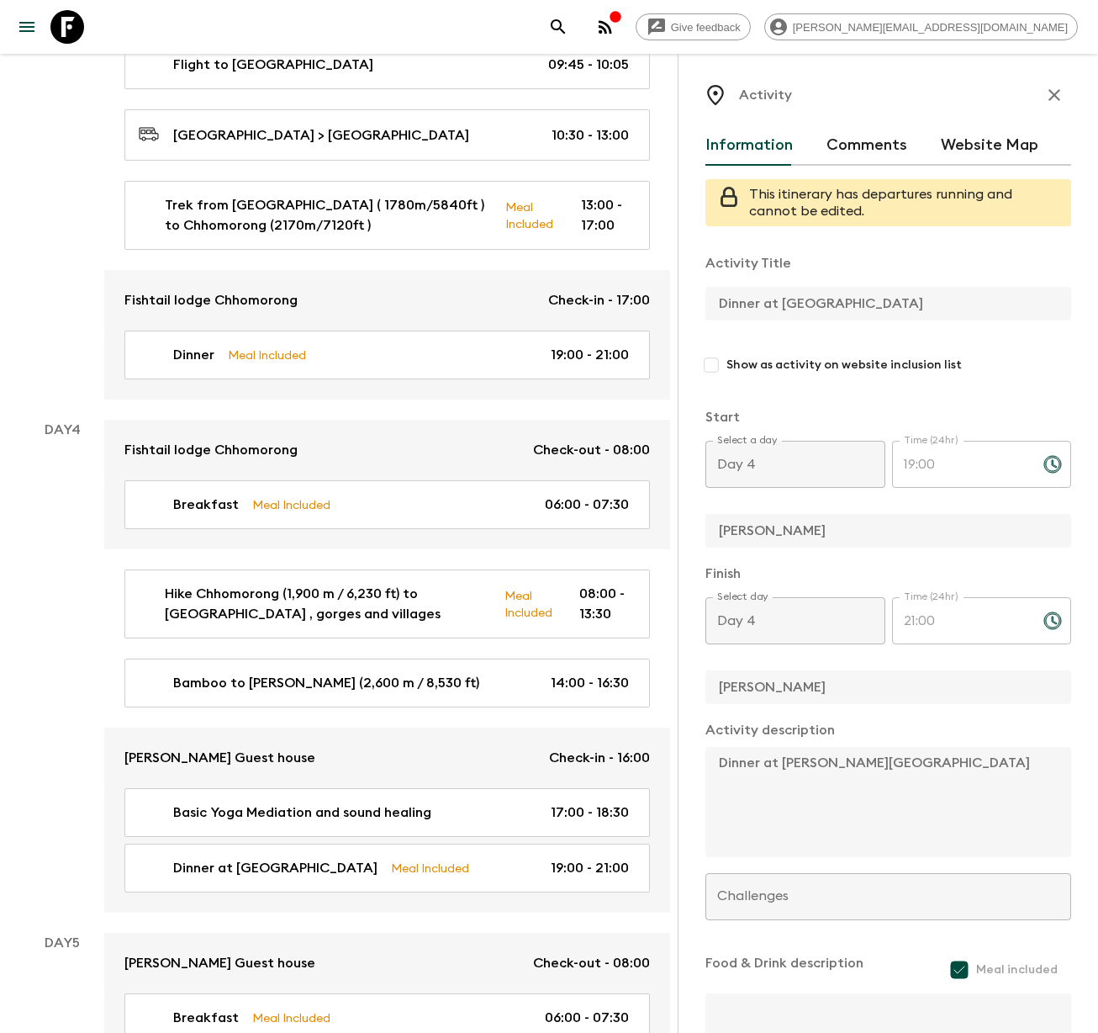
scroll to position [3, 0]
click at [702, 756] on div "Activity Information Comments Website Map This itinerary has departures running…" at bounding box center [888, 570] width 420 height 1033
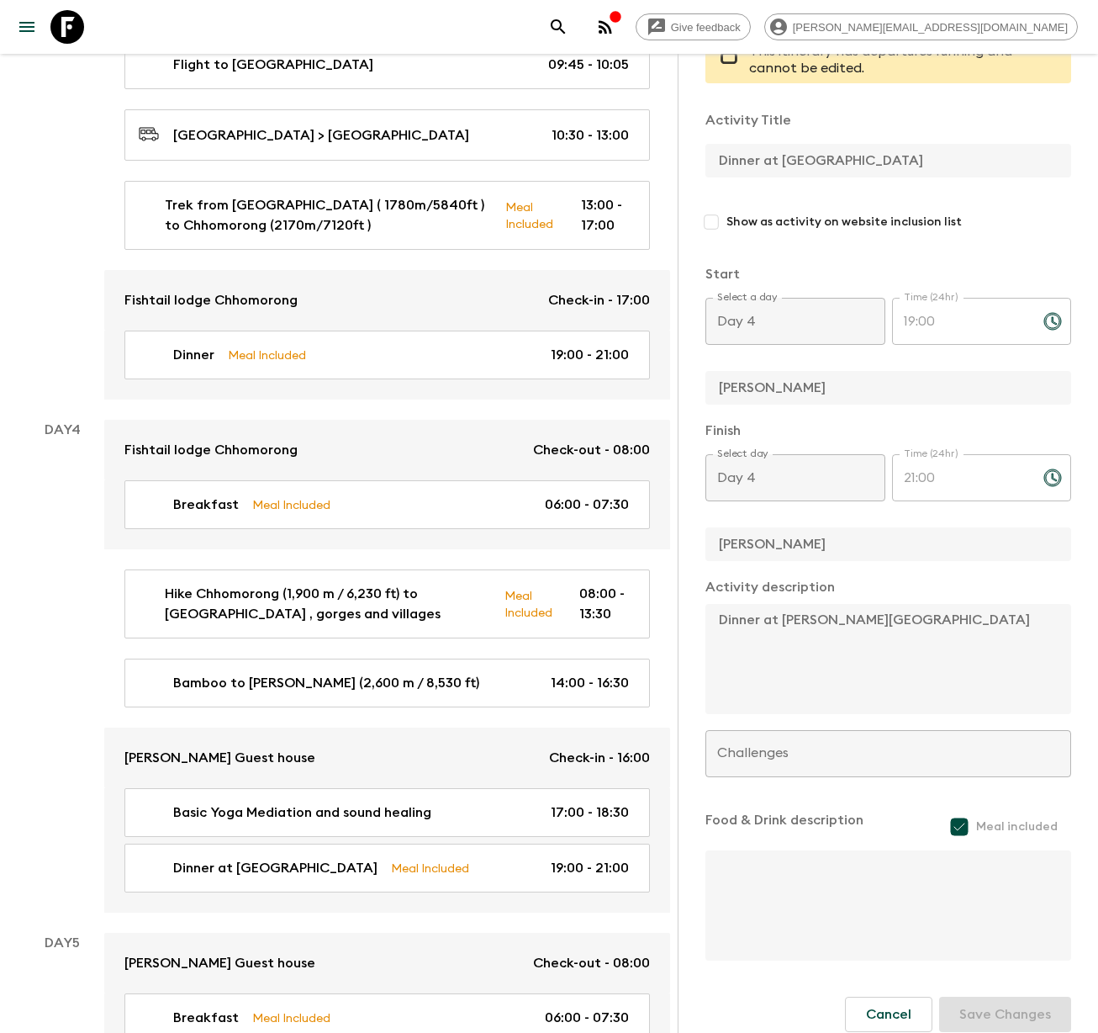
scroll to position [165, 0]
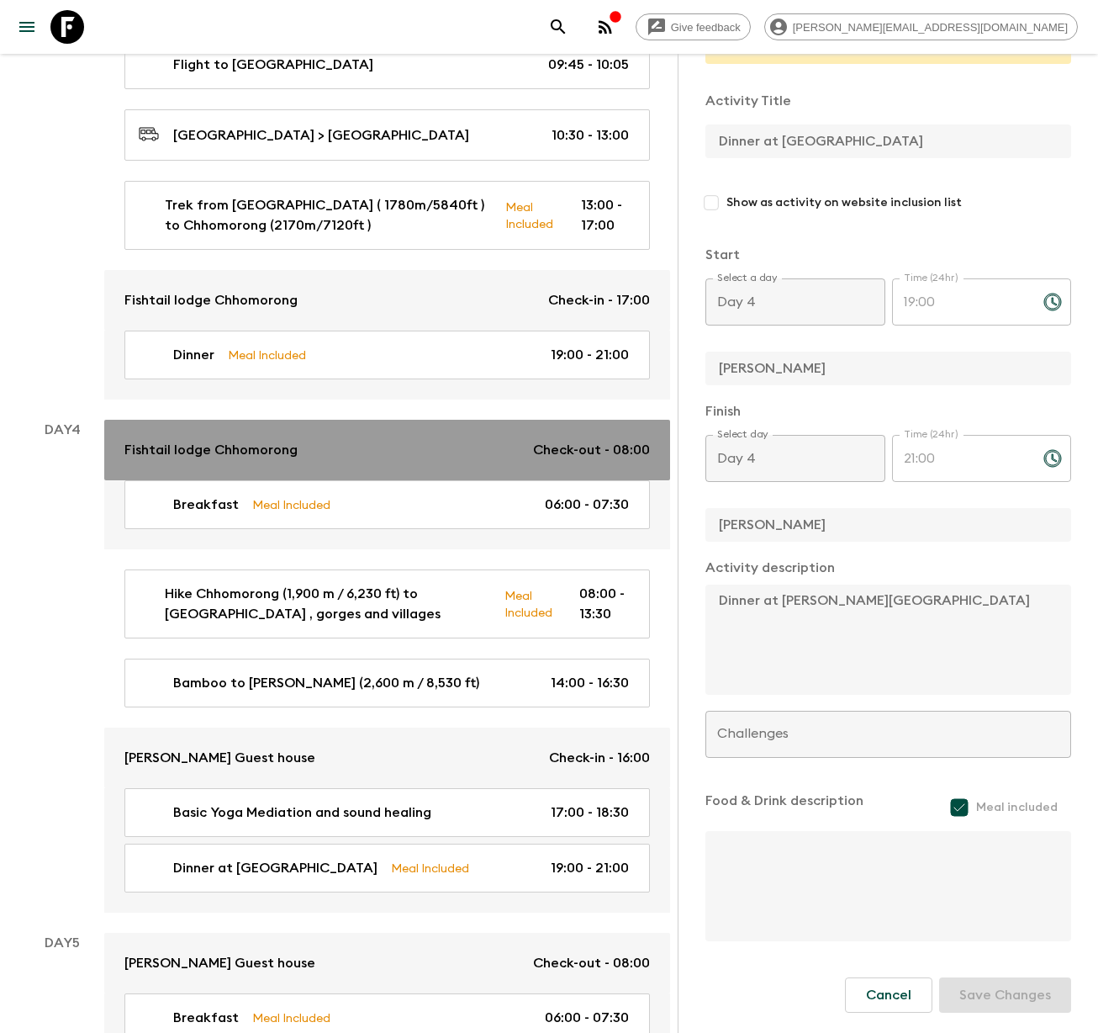
click at [243, 440] on p "Fishtail lodge Chhomorong" at bounding box center [210, 450] width 173 height 20
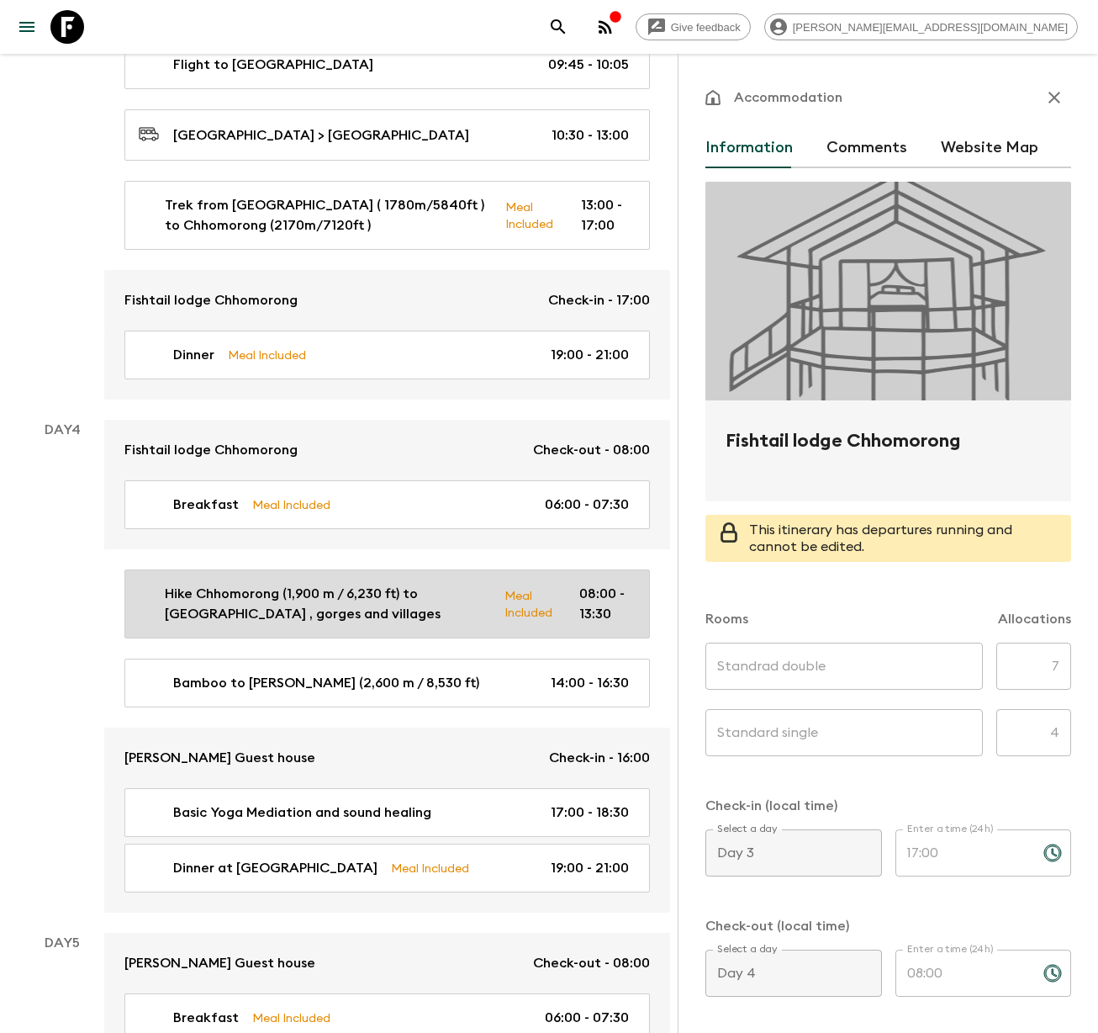
click at [212, 584] on p "Hike Chhomorong (1,900 m / 6,230 ft) to [GEOGRAPHIC_DATA] , gorges and villages" at bounding box center [328, 604] width 326 height 40
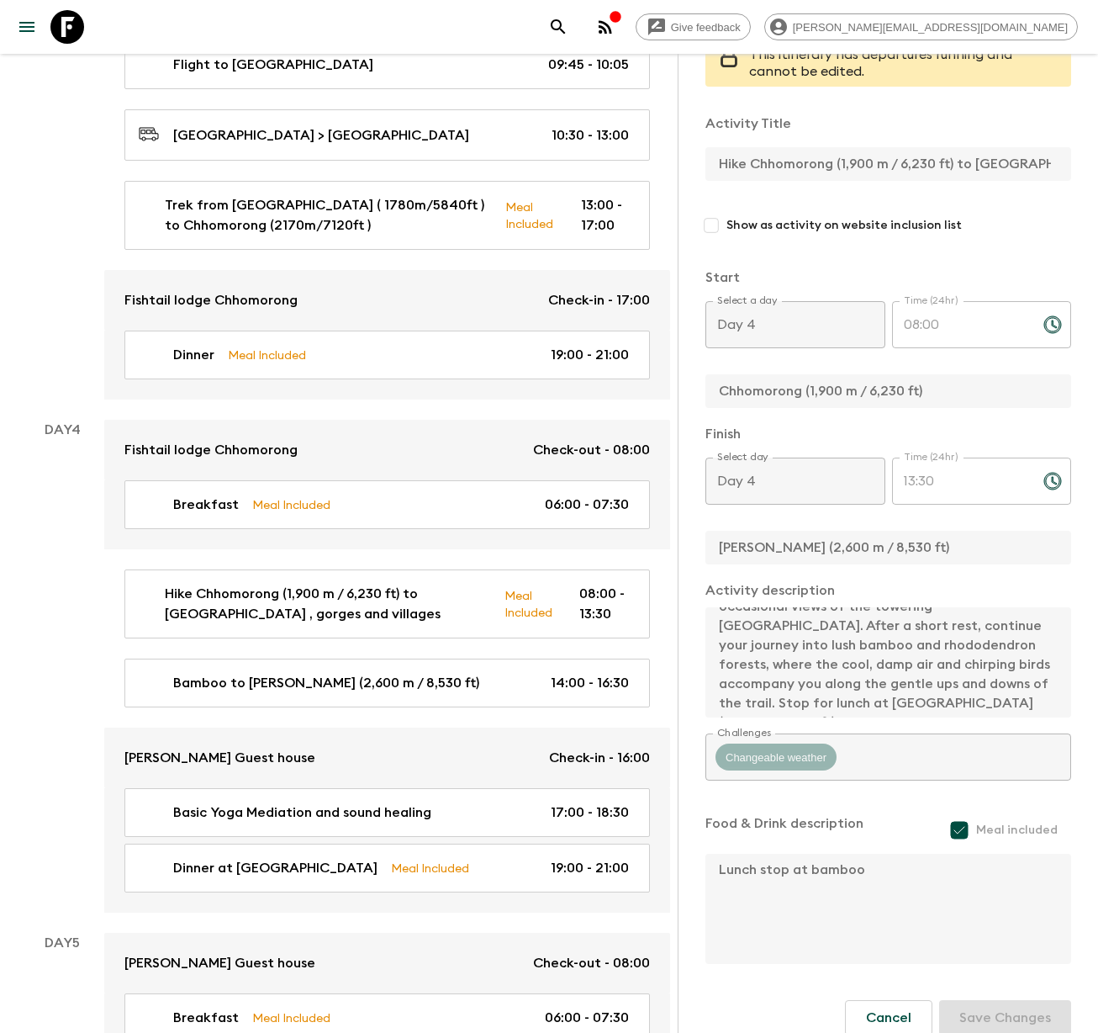
scroll to position [145, 0]
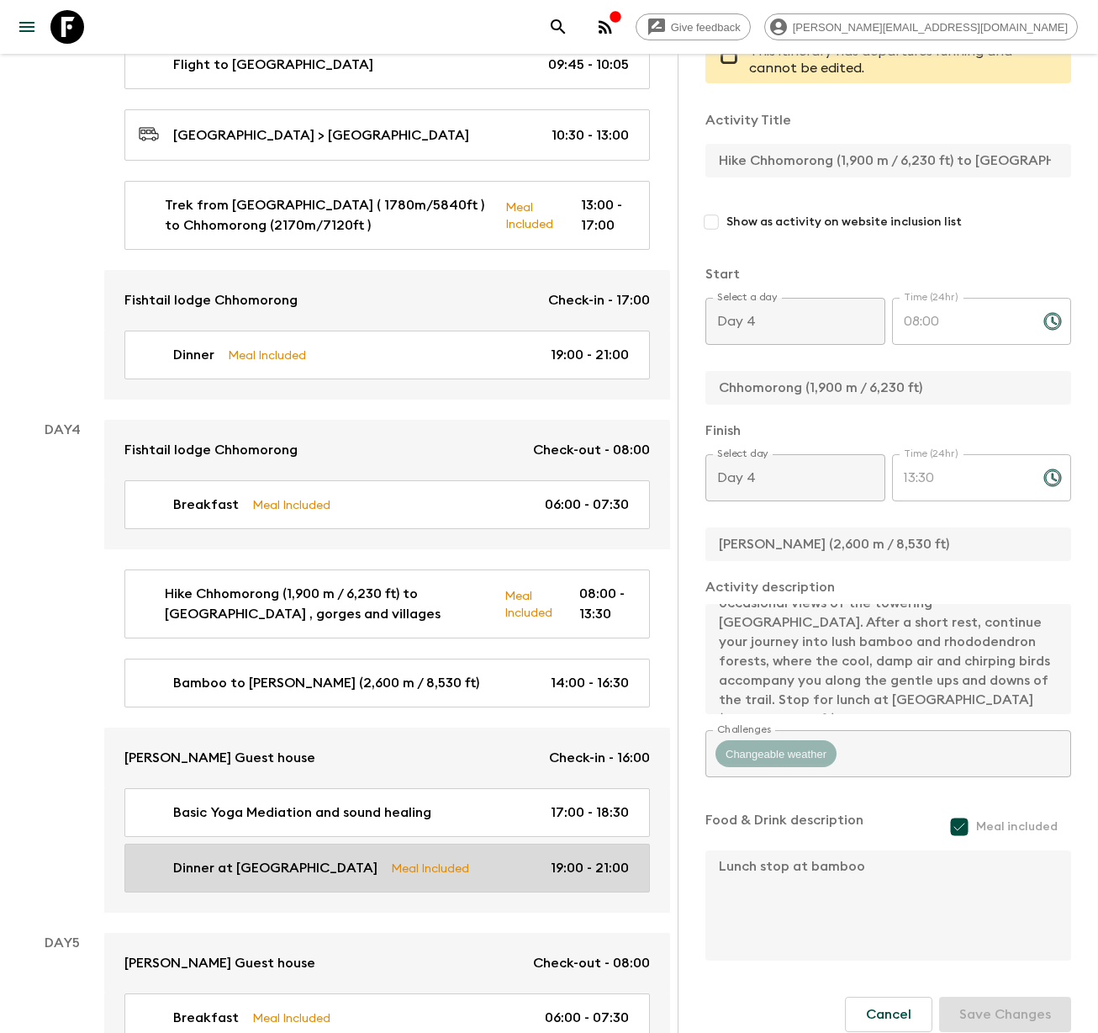
click at [241, 858] on p "Dinner at [GEOGRAPHIC_DATA]" at bounding box center [275, 868] width 204 height 20
type input "Dinner at [GEOGRAPHIC_DATA]"
type input "[PERSON_NAME]"
type textarea "Dinner at [PERSON_NAME][GEOGRAPHIC_DATA]"
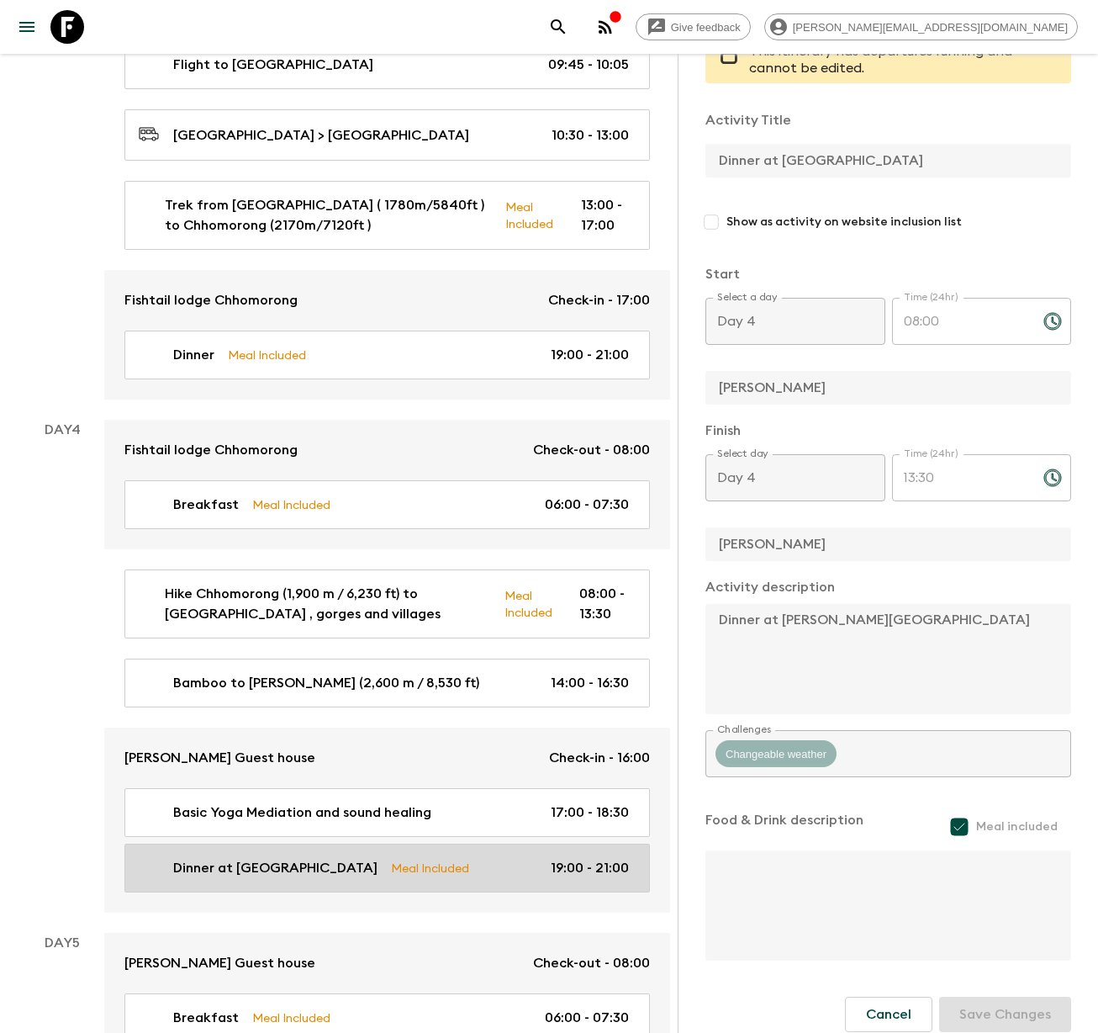
type input "19:00"
type input "21:00"
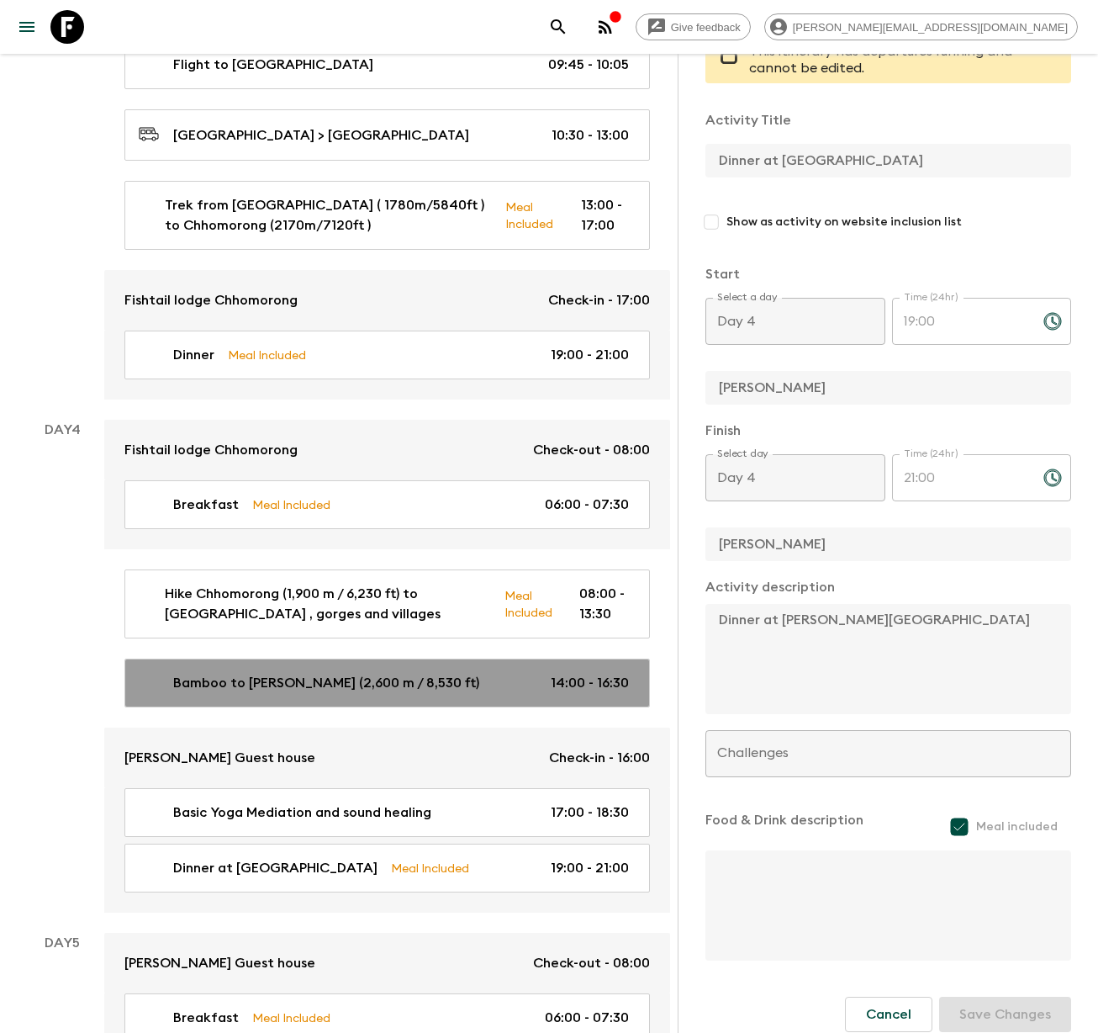
click at [271, 673] on p "Bamboo to [PERSON_NAME] (2,600 m / 8,530 ft)" at bounding box center [326, 683] width 306 height 20
type input "Bamboo to [PERSON_NAME] (2,600 m / 8,530 ft)"
type input "Bamboo"
type textarea "After lunch, continue the final stretch to [GEOGRAPHIC_DATA], a serene resting …"
checkbox input "false"
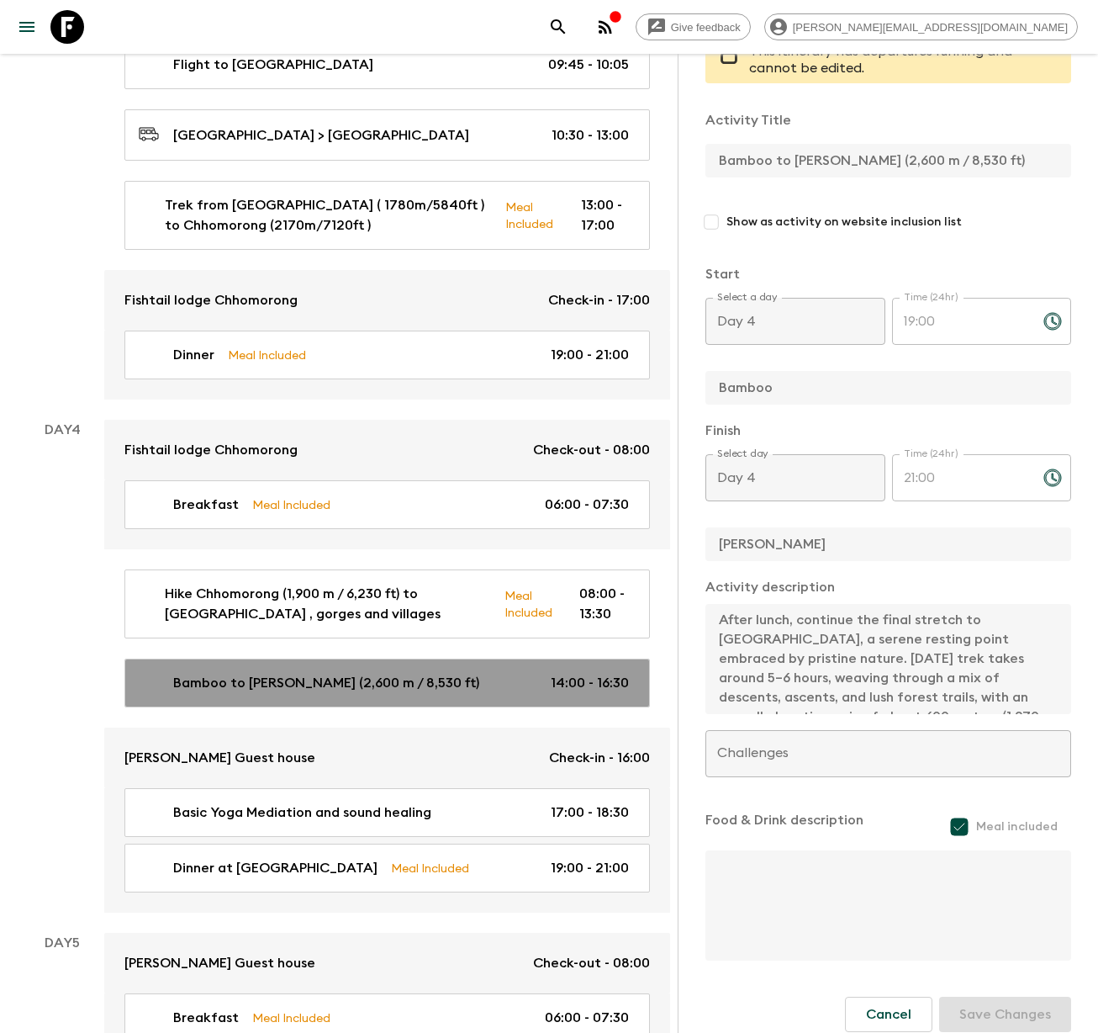
type input "14:00"
type input "16:30"
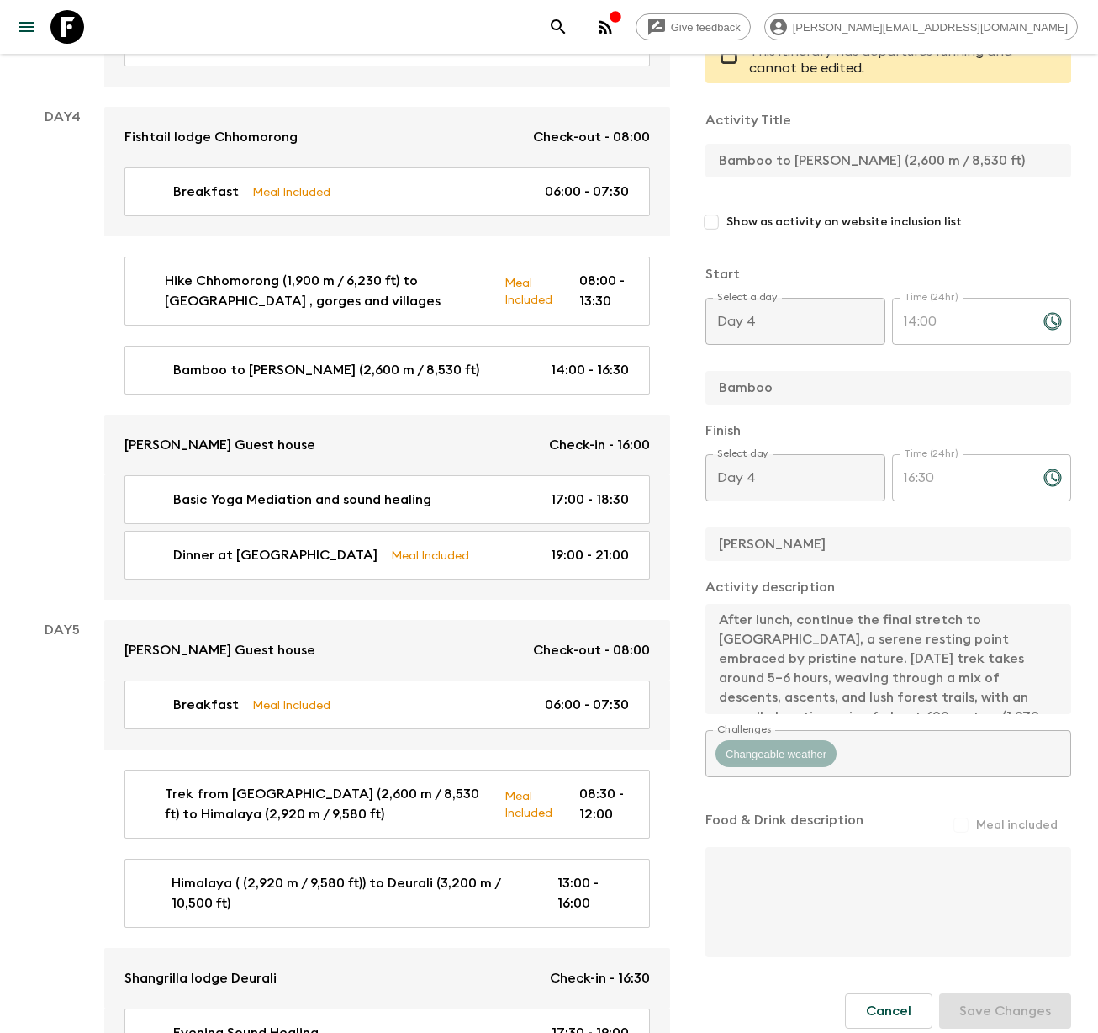
scroll to position [1888, 0]
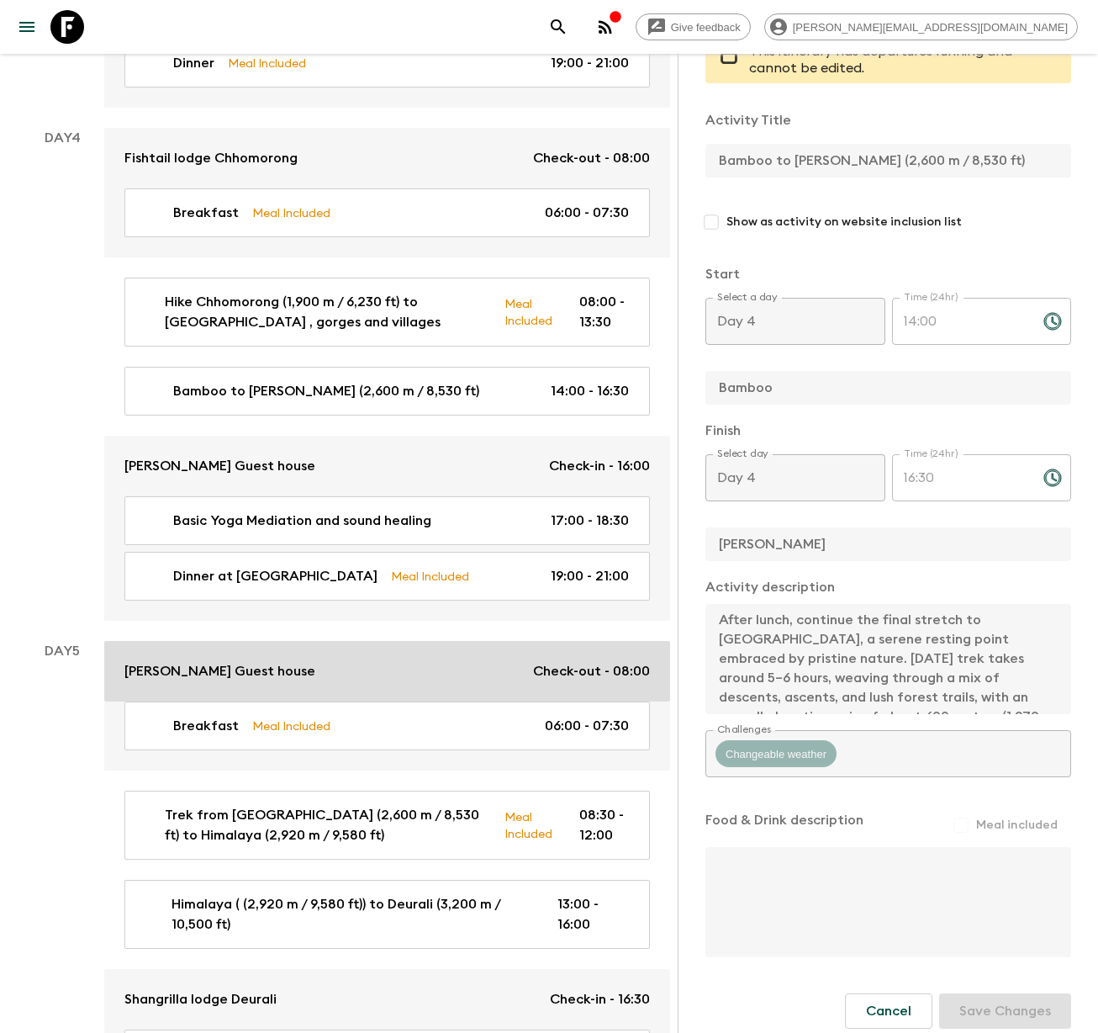
click at [236, 661] on p "[PERSON_NAME] Guest house" at bounding box center [219, 671] width 191 height 20
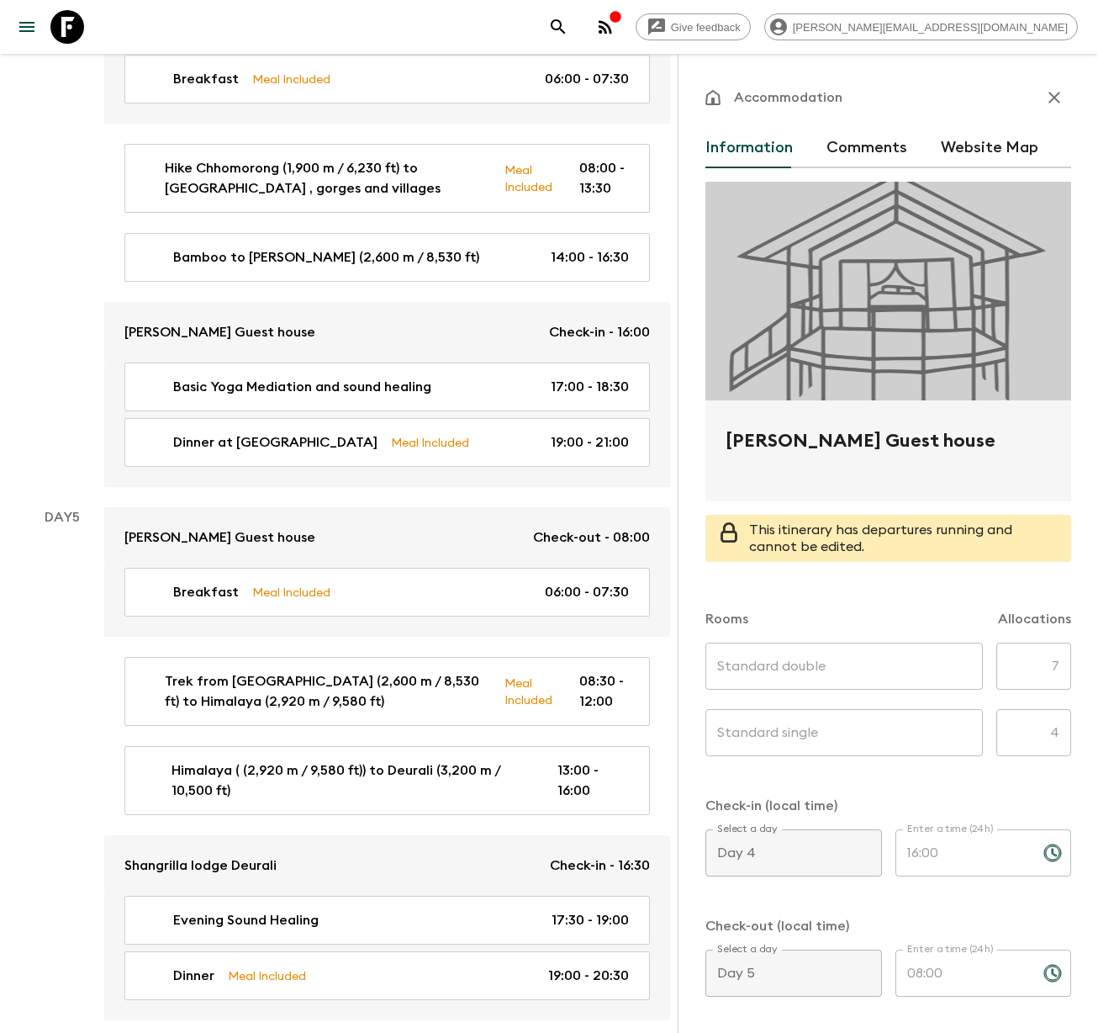
scroll to position [2037, 0]
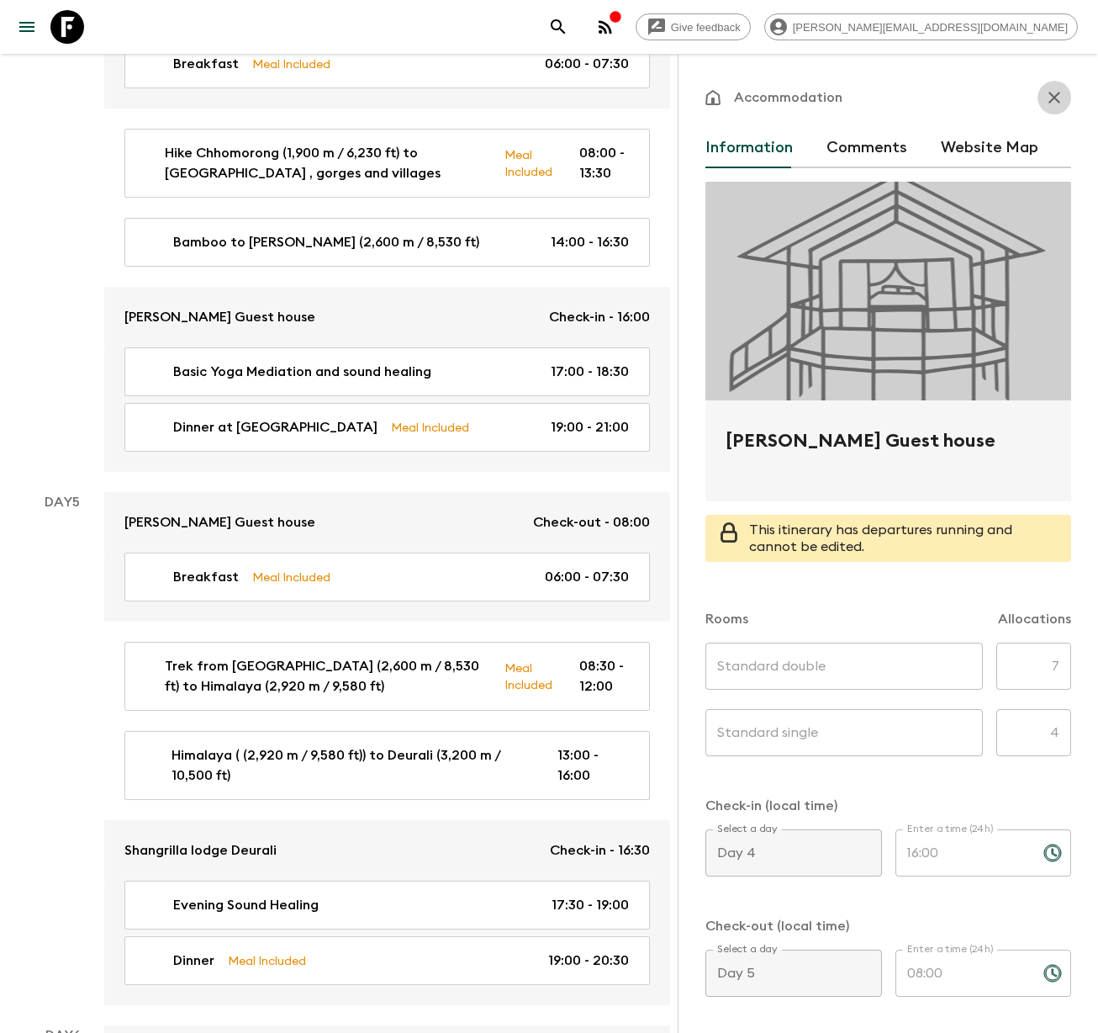
click at [1045, 93] on icon "button" at bounding box center [1055, 97] width 20 height 20
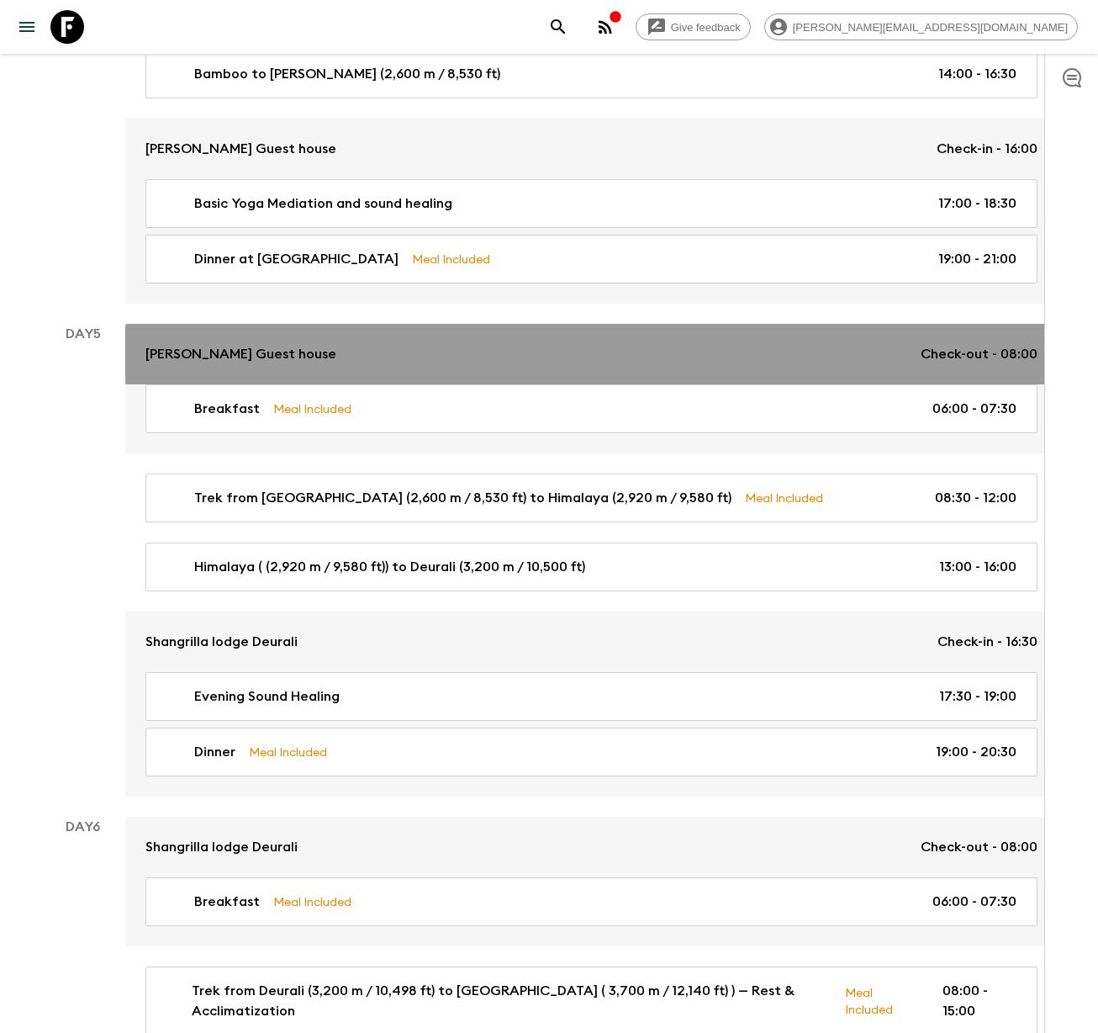
click at [286, 350] on div "[PERSON_NAME] Guest house Check-out - 08:00" at bounding box center [591, 354] width 892 height 20
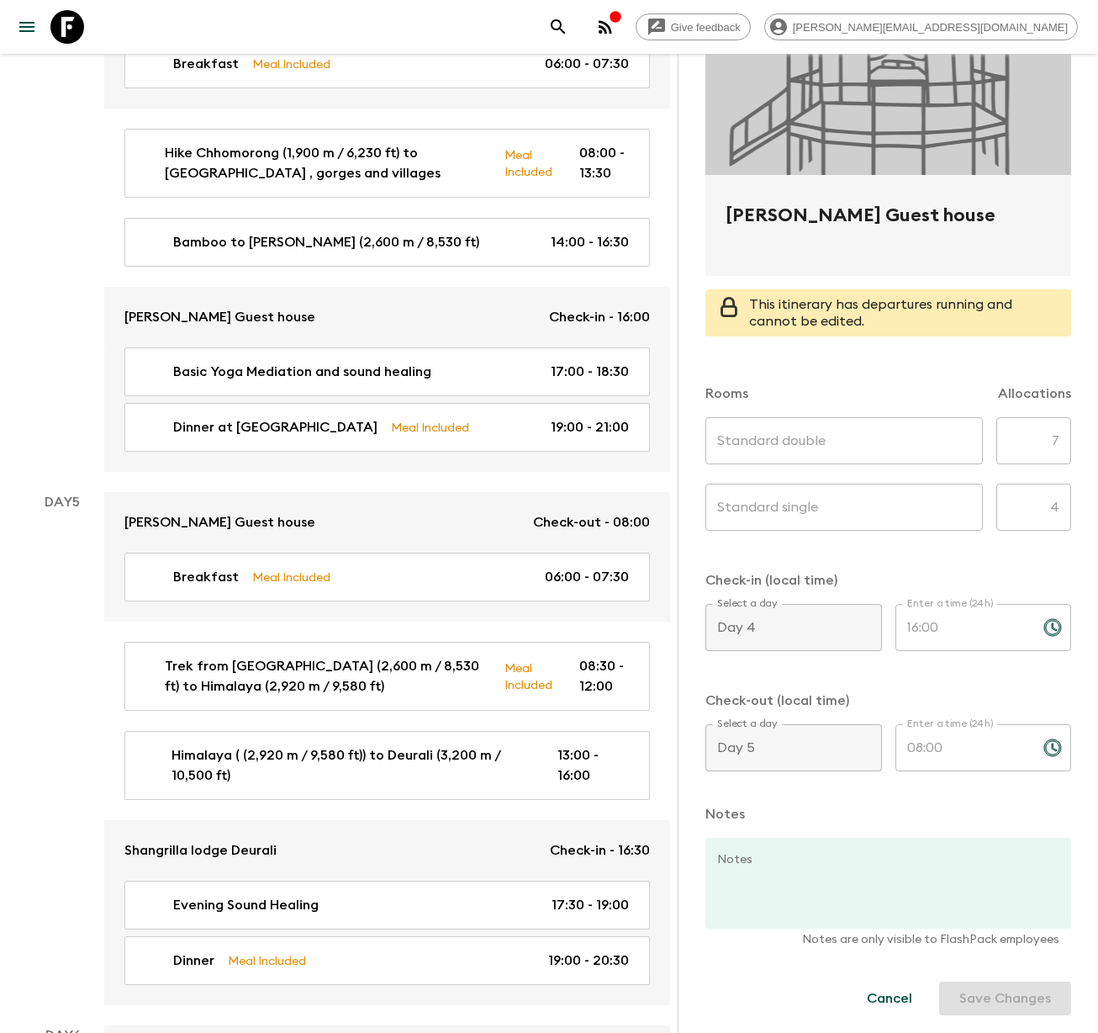
scroll to position [228, 0]
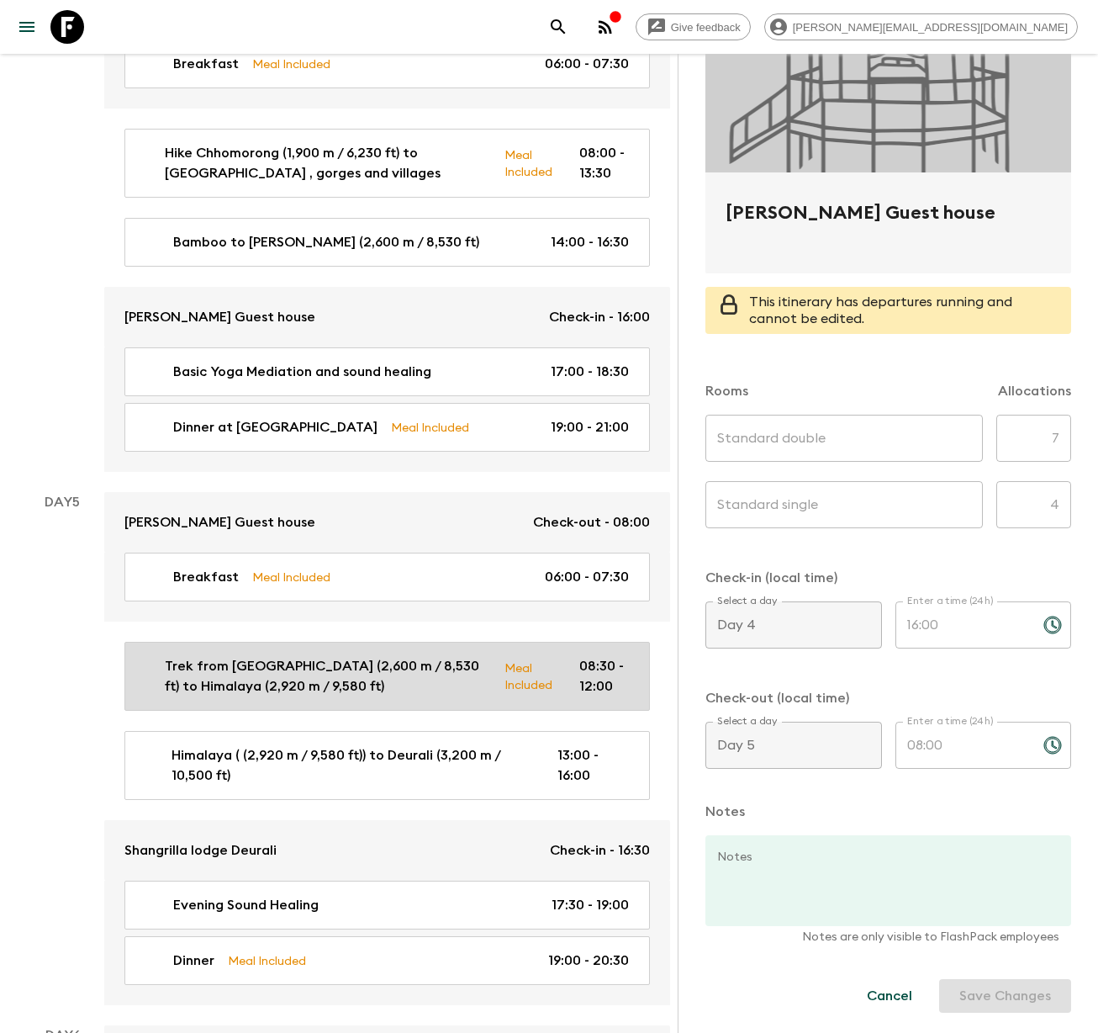
click at [216, 656] on p "Trek from [GEOGRAPHIC_DATA] (2,600 m / 8,530 ft) to Himalaya (2,920 m / 9,580 f…" at bounding box center [328, 676] width 326 height 40
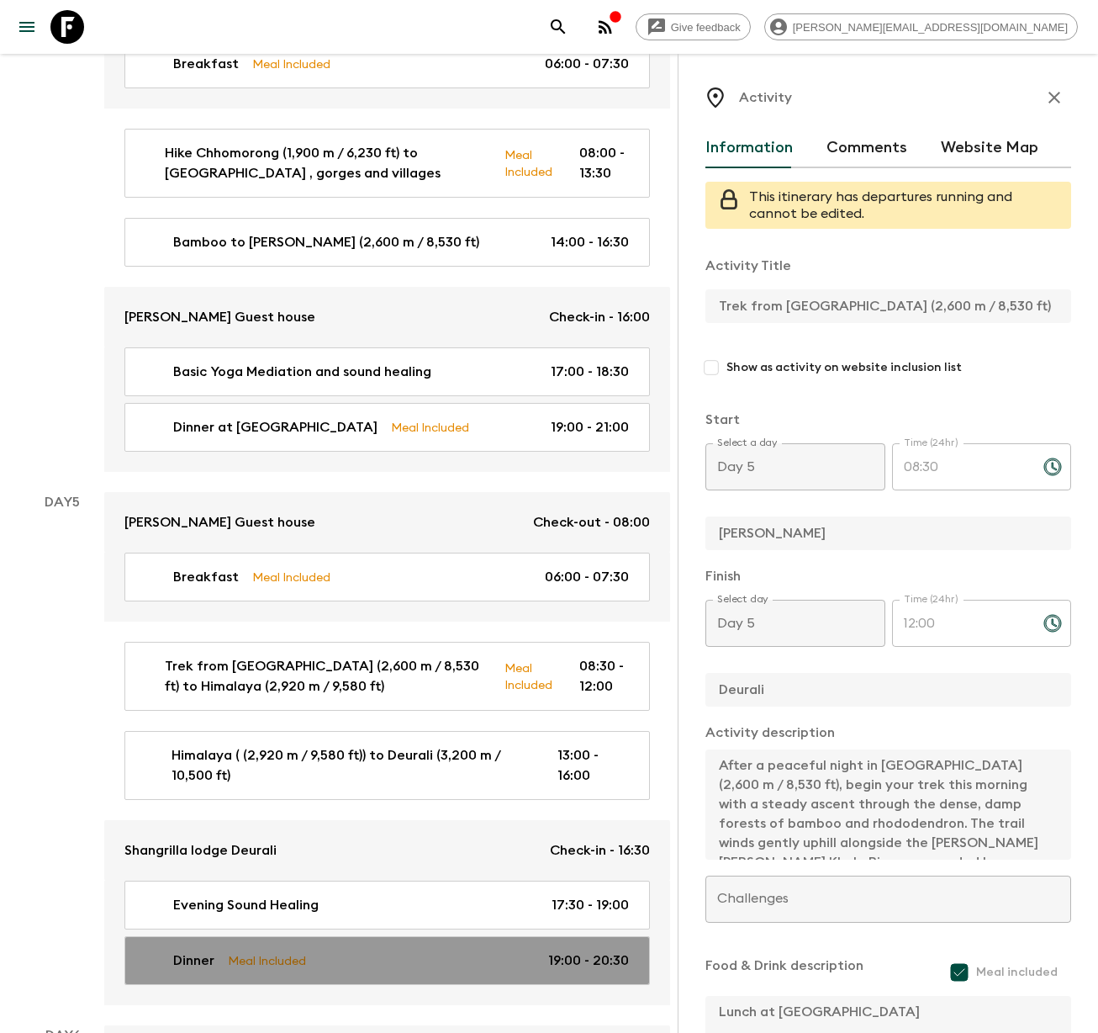
click at [315, 950] on div "Dinner Meal Included 19:00 - 20:30" at bounding box center [384, 960] width 490 height 20
type input "Dinner"
type input "Deurali"
type textarea "Dinner at [GEOGRAPHIC_DATA] deurali"
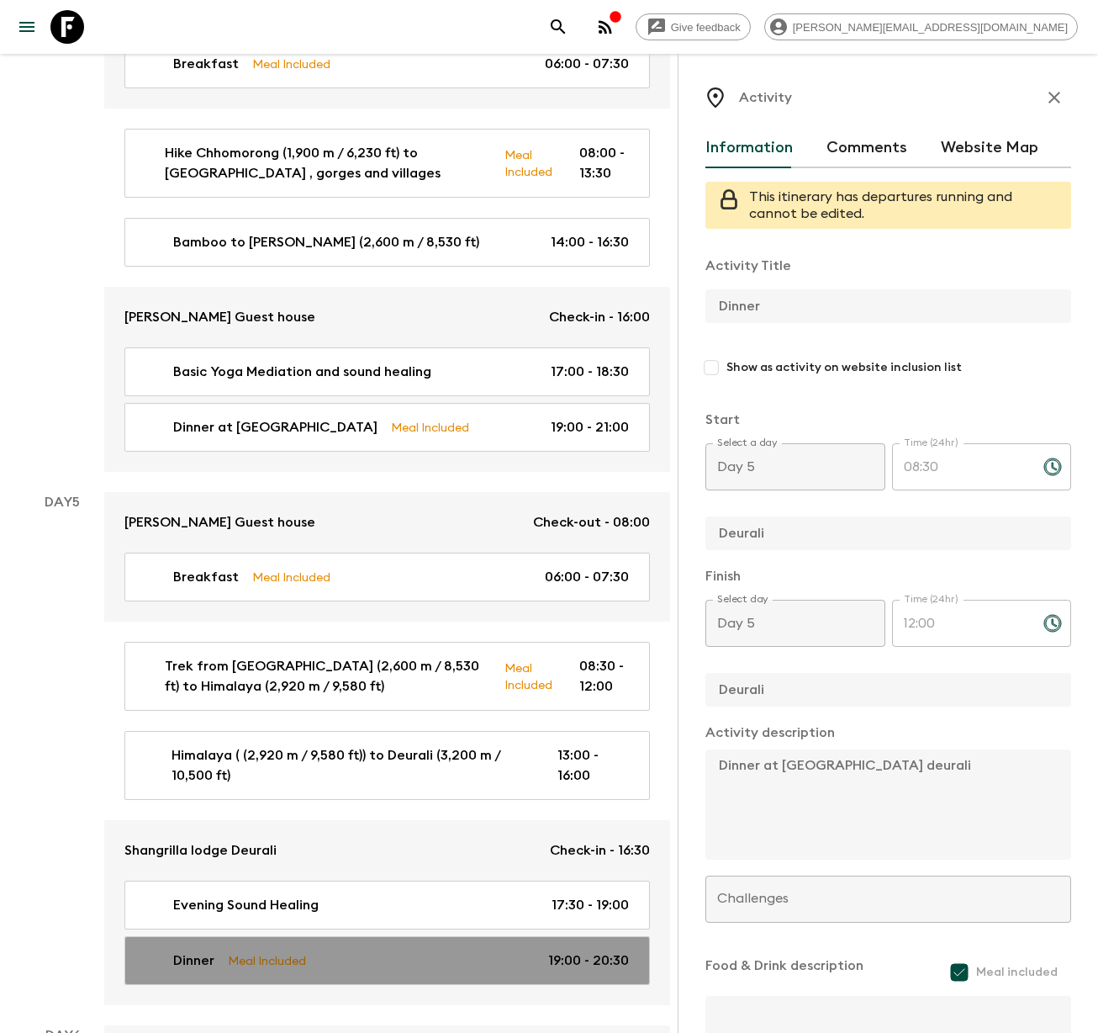
type input "19:00"
type input "20:30"
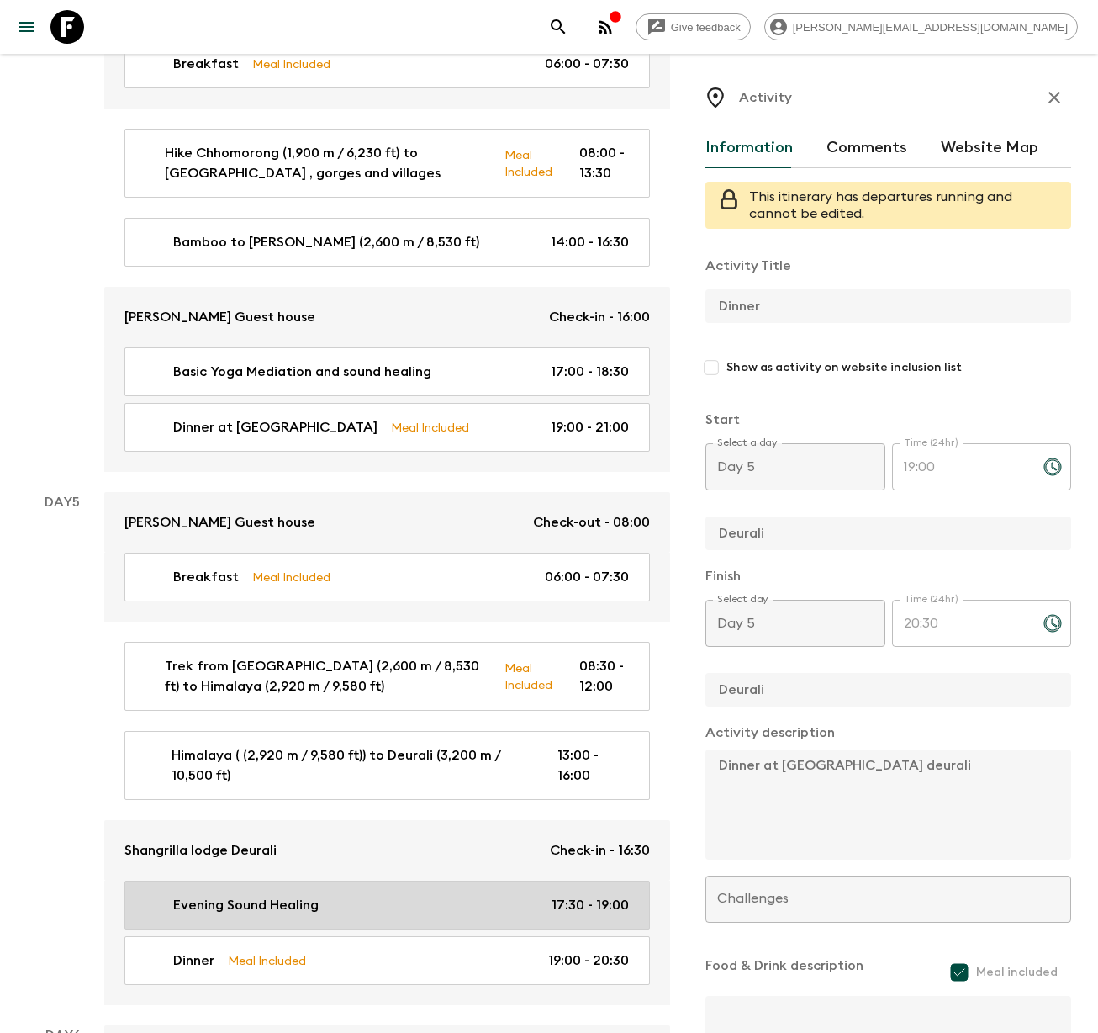
click at [471, 895] on div "Evening Sound Healing 17:30 - 19:00" at bounding box center [384, 905] width 490 height 20
type input "Evening Sound Healing"
type input "Deurali"
type textarea "In the evening, join a gentle sound healing and mindfulness session with Himala…"
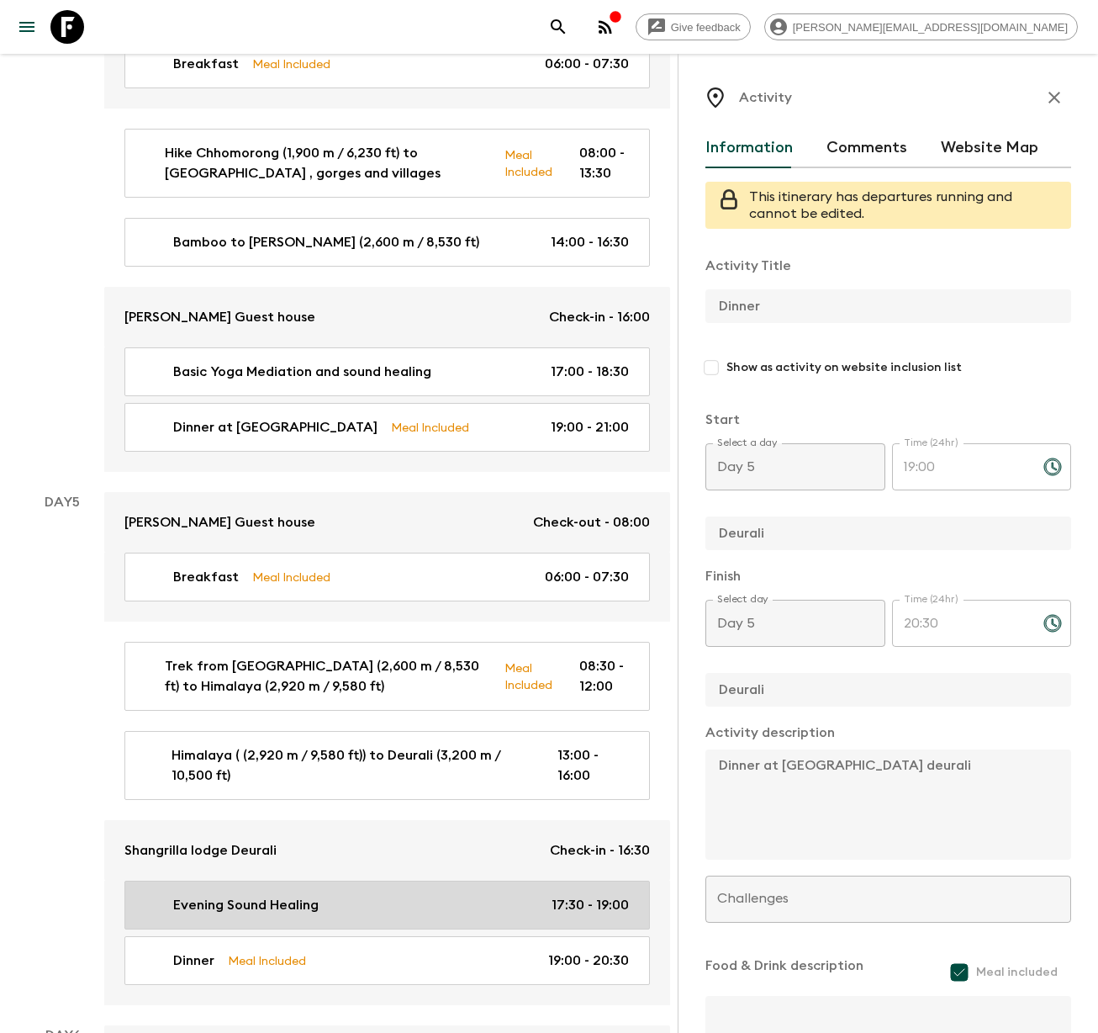
checkbox input "false"
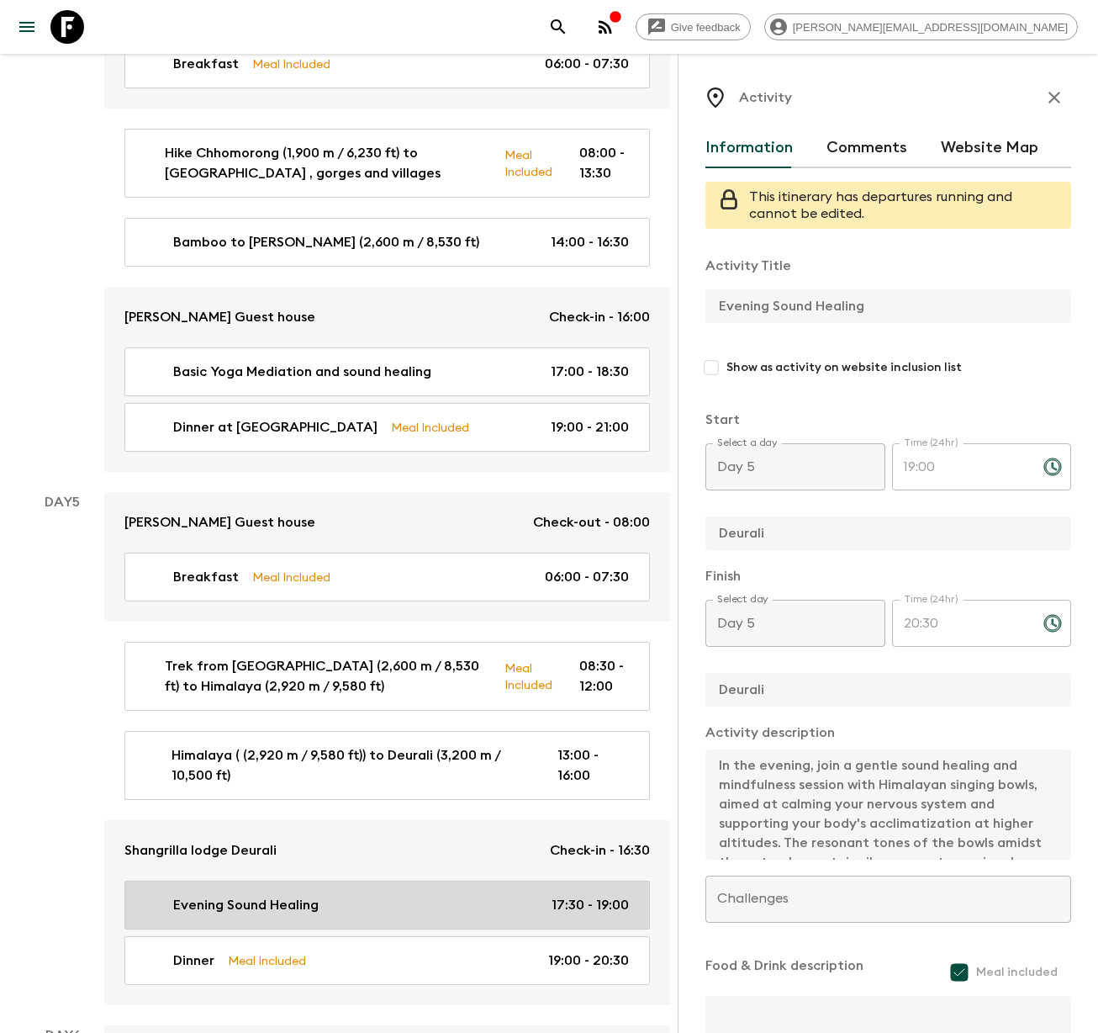
type input "17:30"
type input "19:00"
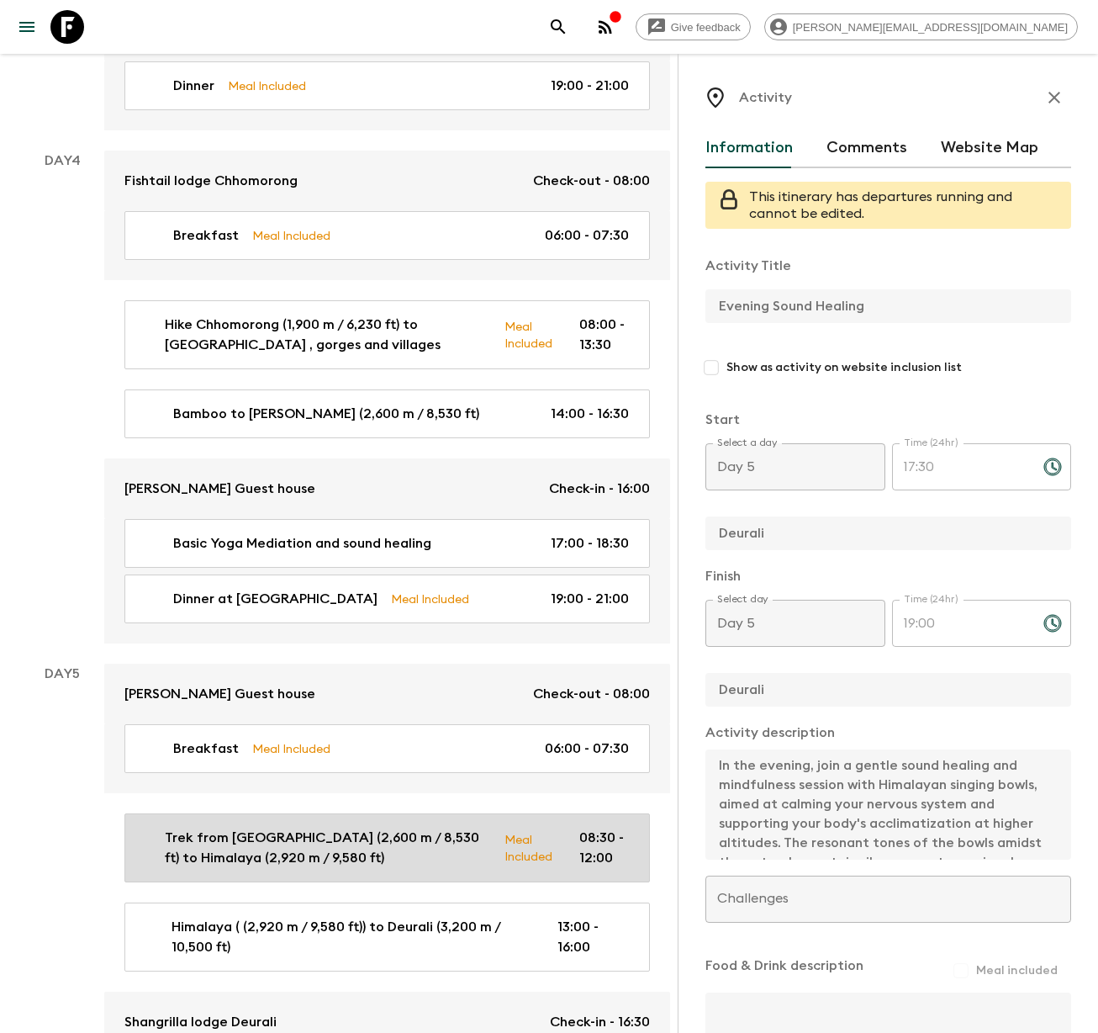
scroll to position [1909, 0]
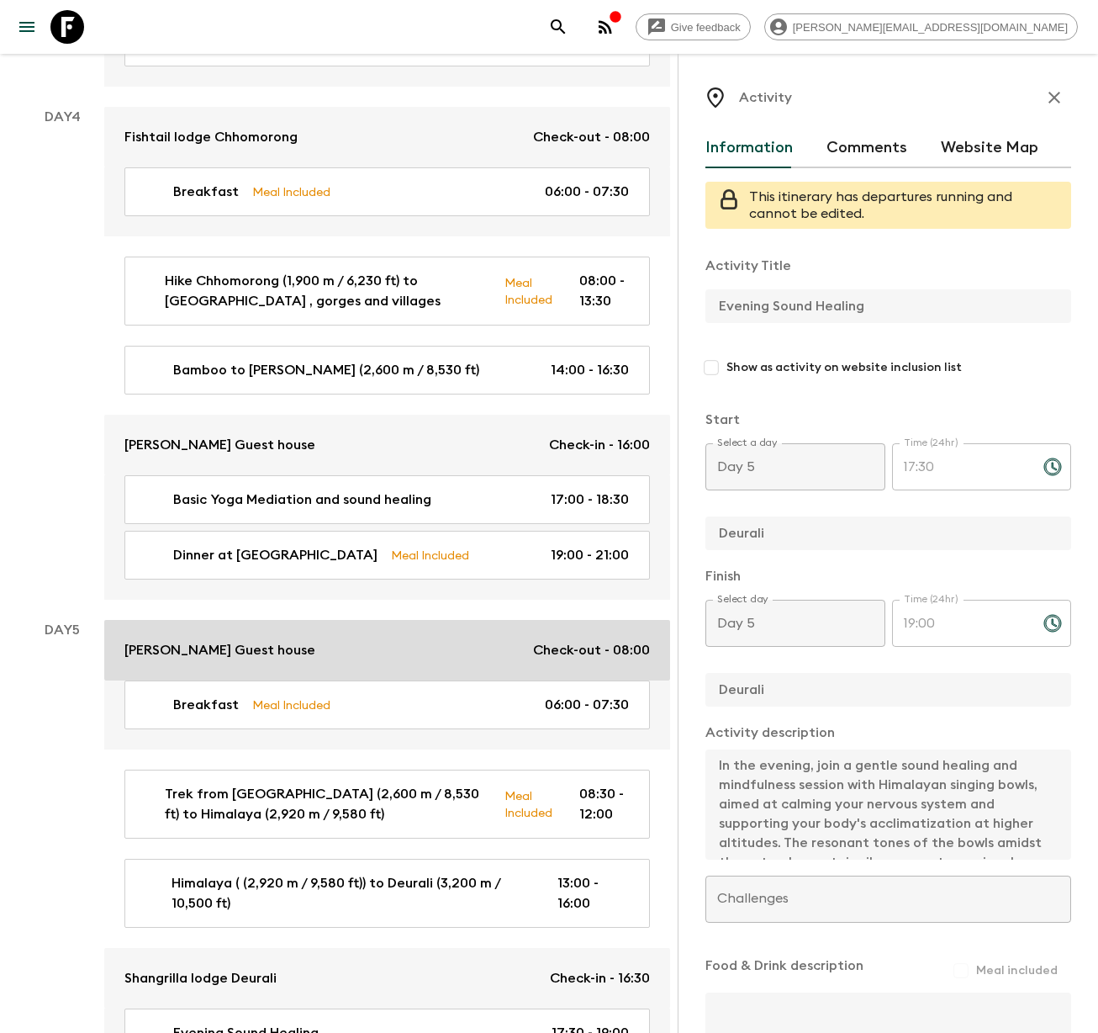
click at [235, 640] on p "[PERSON_NAME] Guest house" at bounding box center [219, 650] width 191 height 20
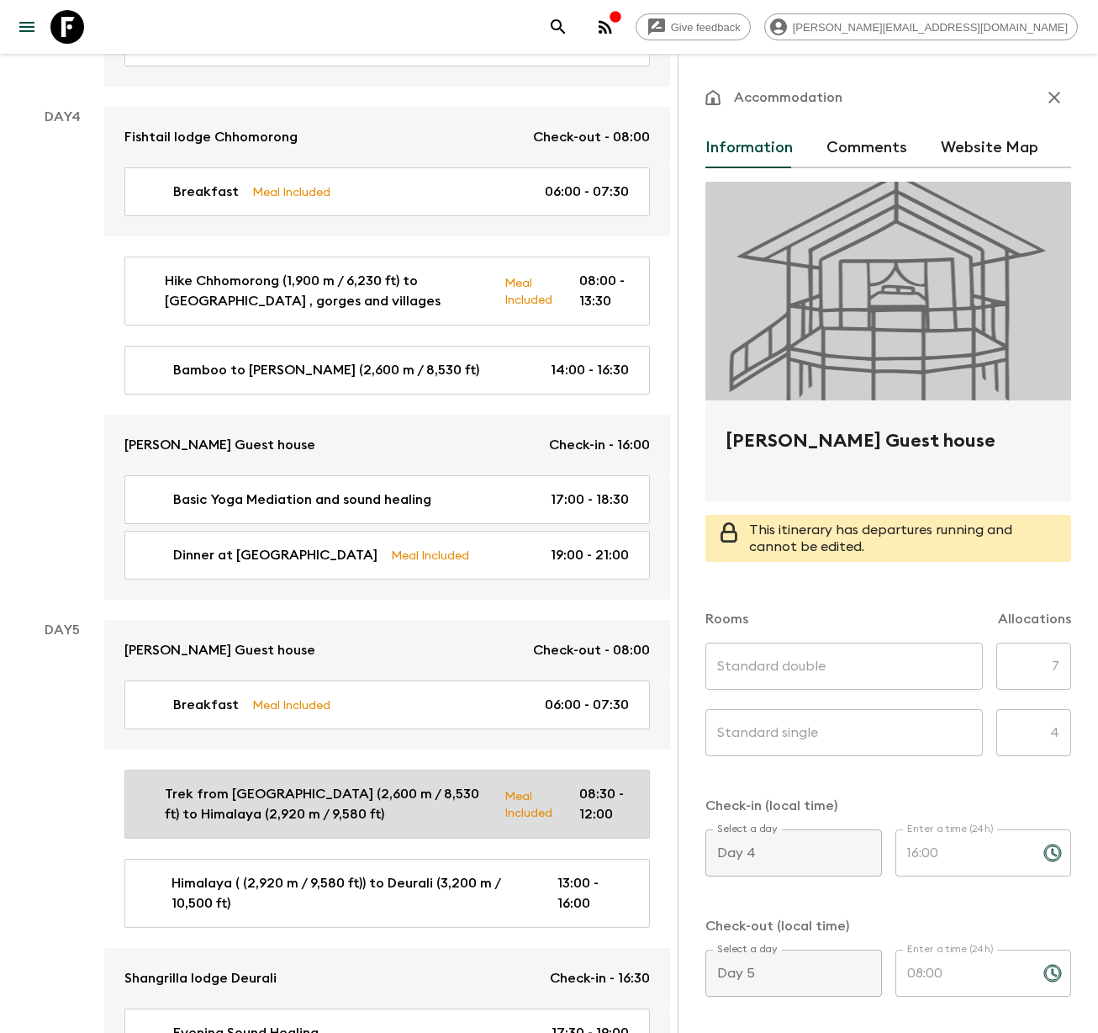
click at [354, 784] on p "Trek from [GEOGRAPHIC_DATA] (2,600 m / 8,530 ft) to Himalaya (2,920 m / 9,580 f…" at bounding box center [328, 804] width 326 height 40
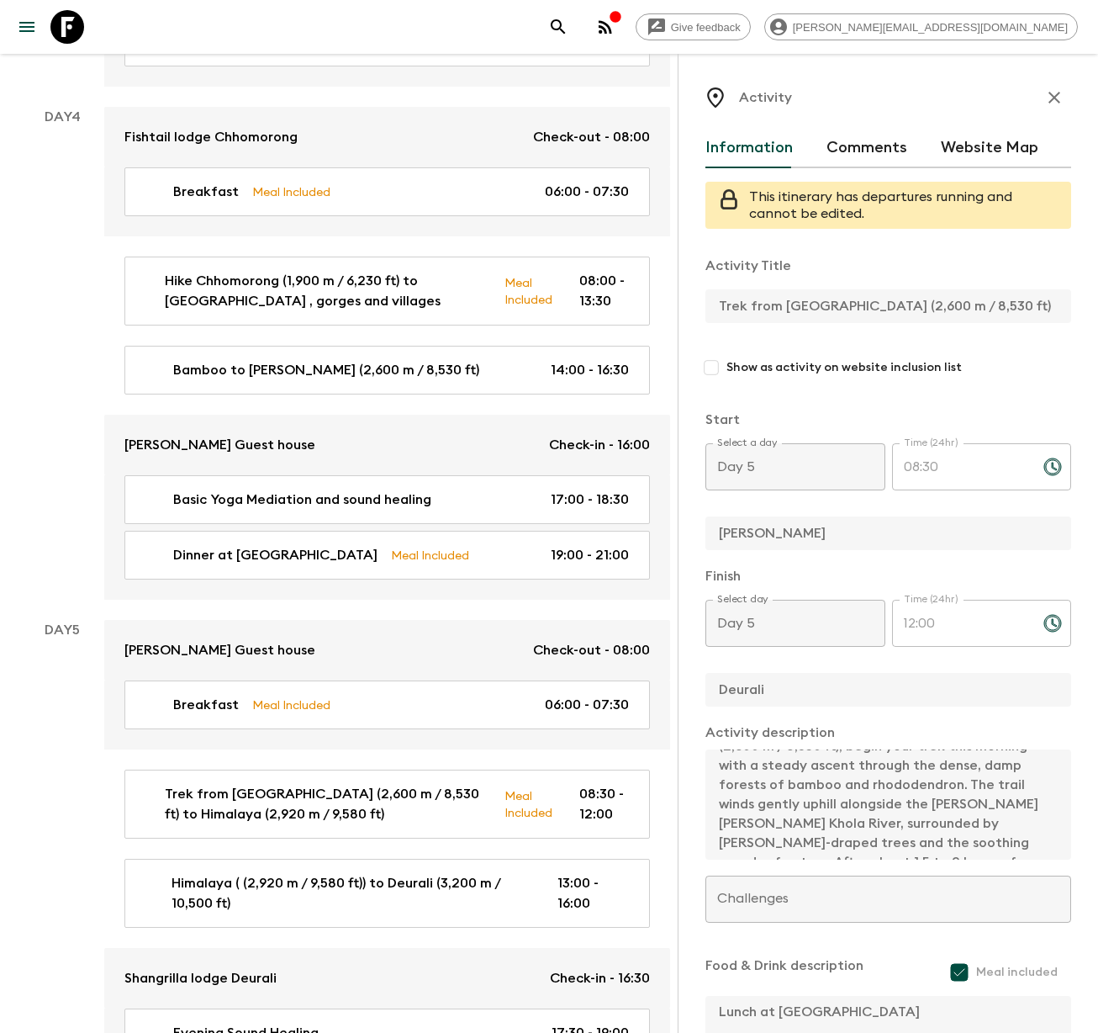
scroll to position [193, 0]
click at [943, 865] on div "Activity Title Trek from [GEOGRAPHIC_DATA] (2,600 m / 8,530 ft) to Himalaya (2,…" at bounding box center [889, 675] width 366 height 866
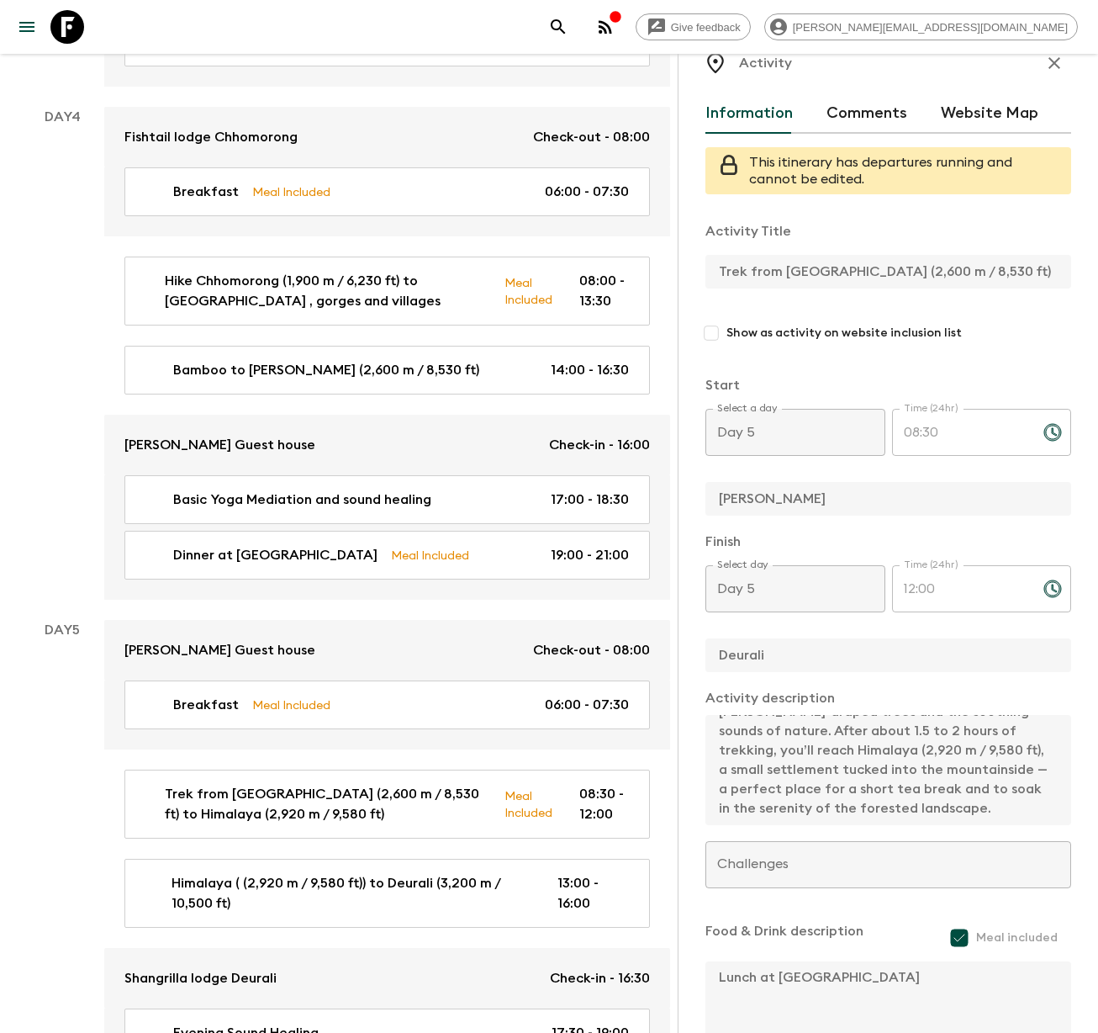
scroll to position [0, 112]
click at [1050, 289] on div "Trek from [GEOGRAPHIC_DATA] (2,600 m / 8,530 ft) to Himalaya (2,920 m / 9,580 f…" at bounding box center [889, 273] width 366 height 36
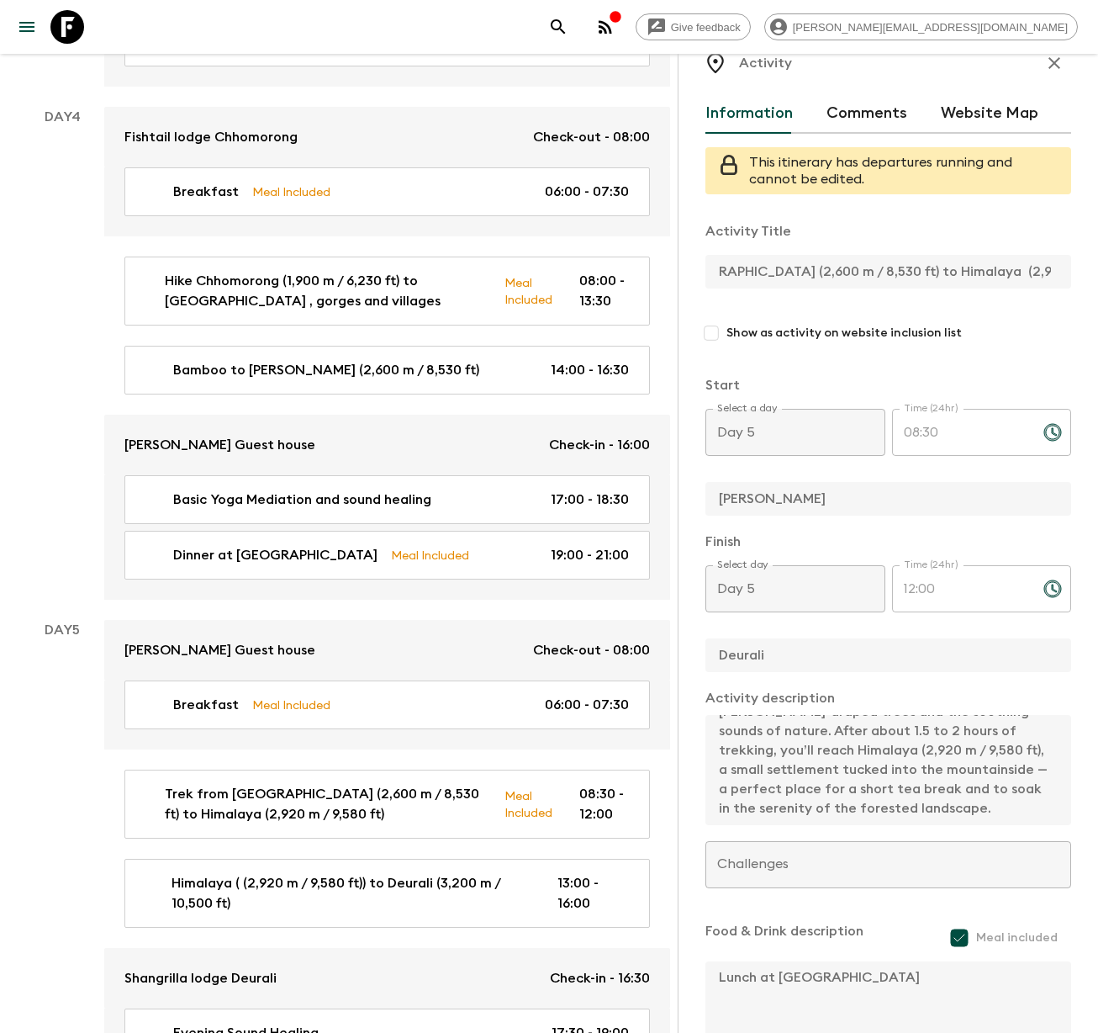
click at [1096, 273] on div "Activity Information Comments Website Map This itinerary has departures running…" at bounding box center [888, 570] width 420 height 1033
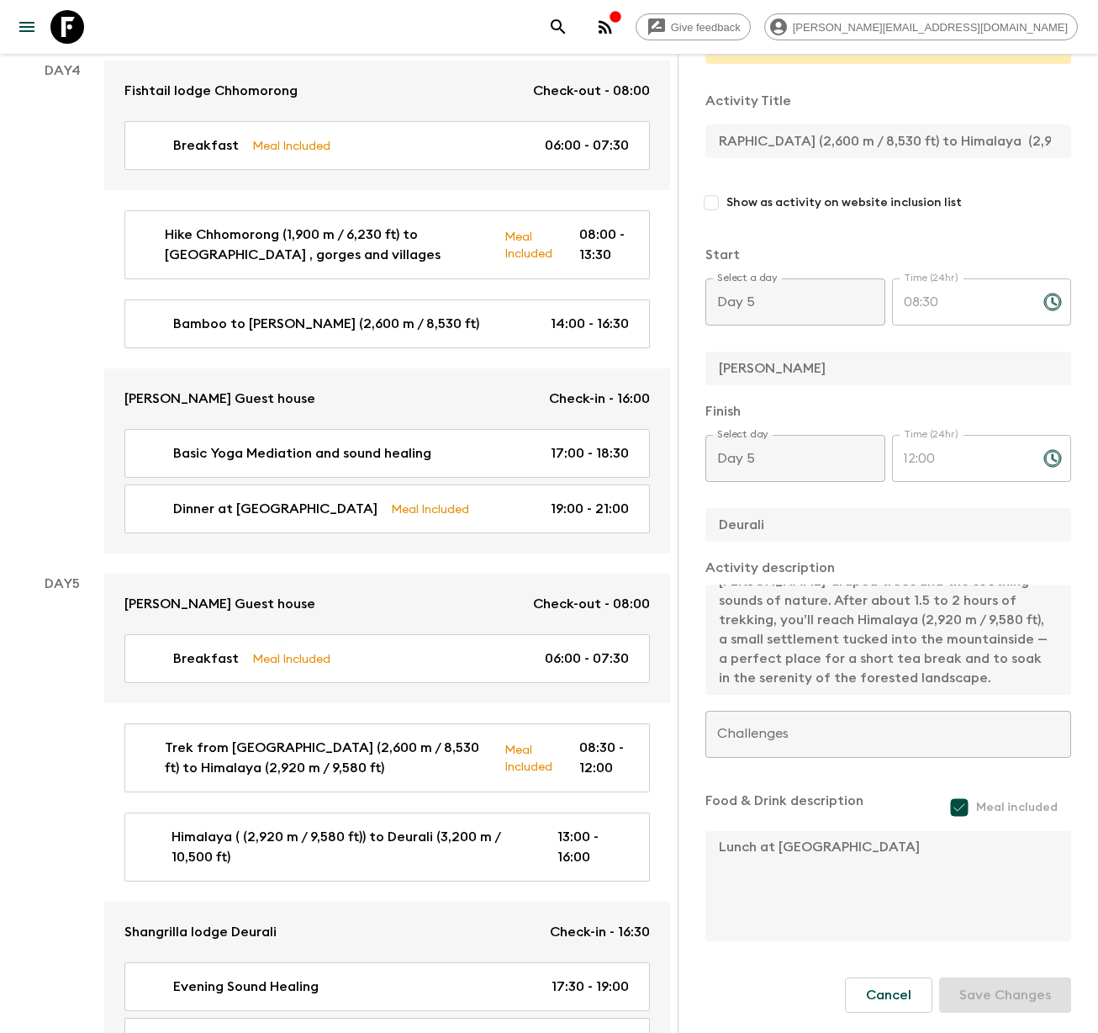
scroll to position [1979, 0]
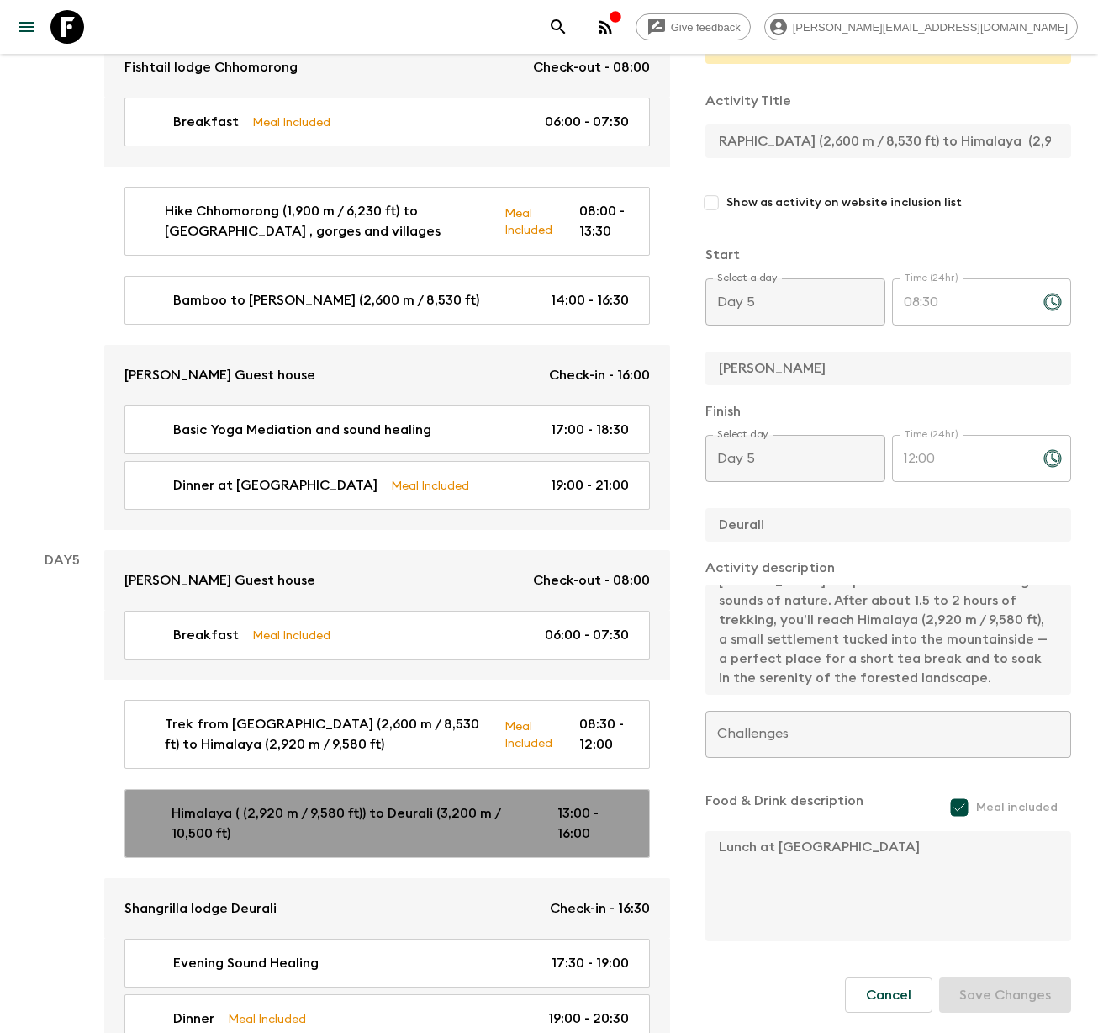
click at [288, 803] on p "Himalaya ( (2,920 m / 9,580 ft)) to Deurali (3,200 m / 10,500 ft)" at bounding box center [351, 823] width 359 height 40
type input "Himalaya ( (2,920 m / 9,580 ft)) to Deurali (3,200 m / 10,500 ft)"
type input "Himalaya"
type input "Deurali"
type textarea "After lunch at [GEOGRAPHIC_DATA], we ascend gradually toward [GEOGRAPHIC_DATA],…"
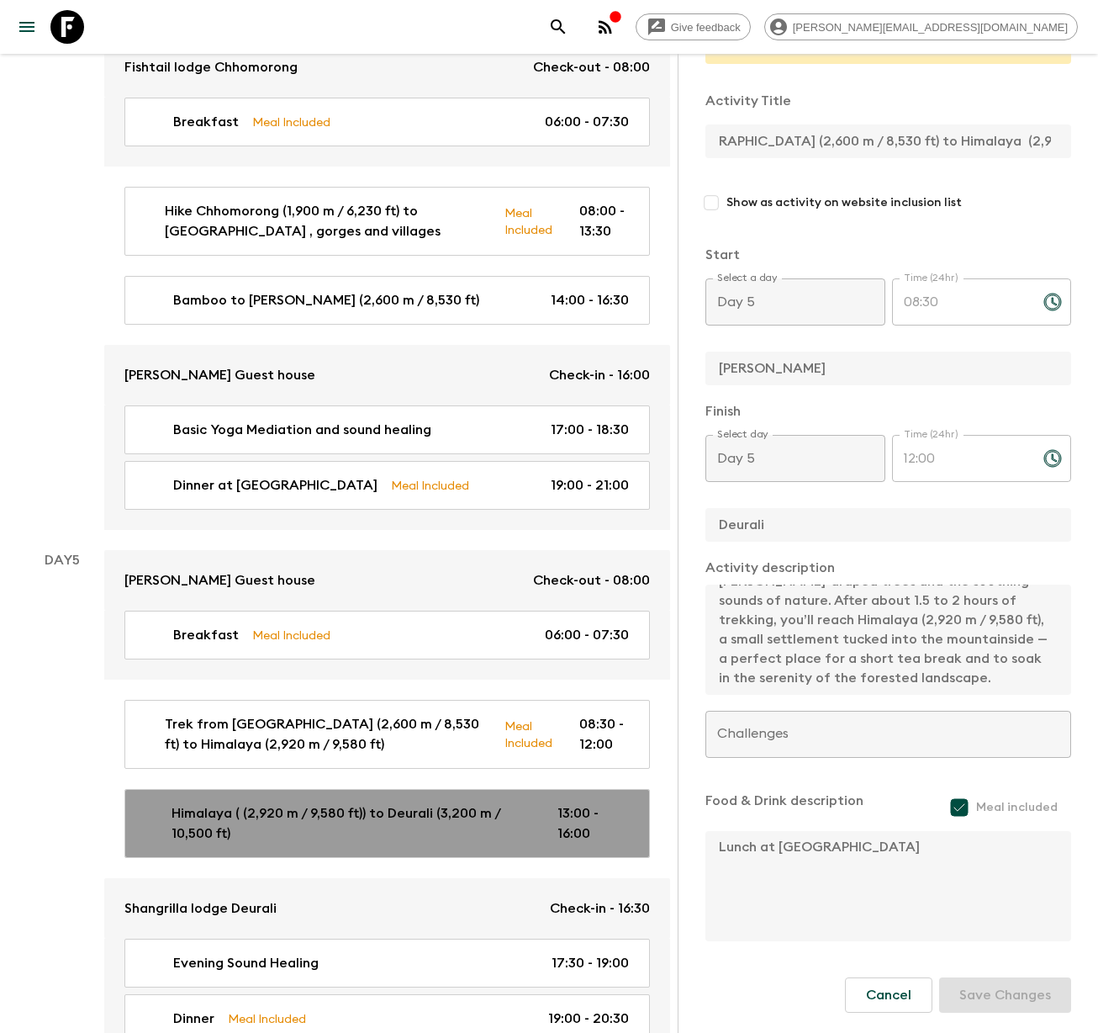
checkbox input "false"
type input "13:00"
type input "16:00"
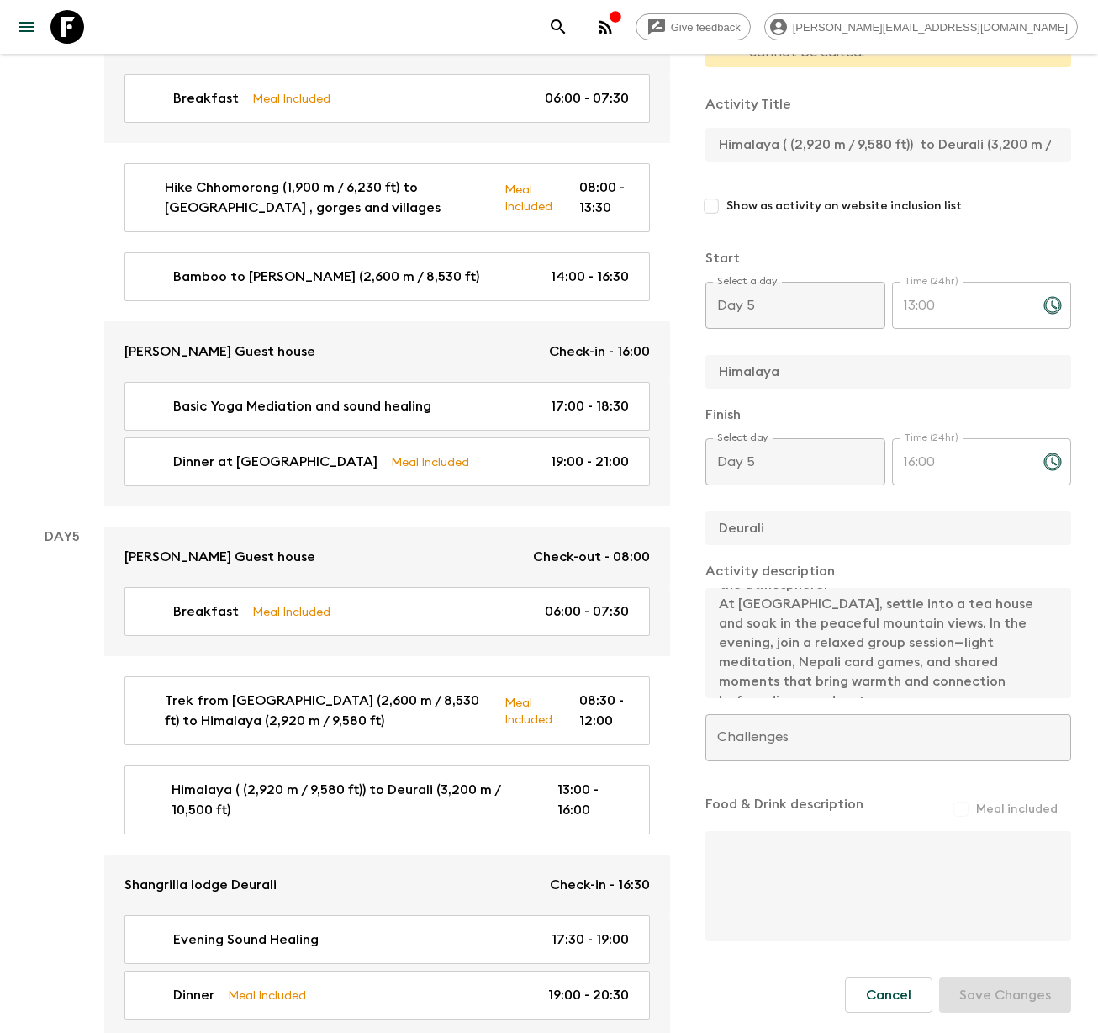
click at [688, 140] on div "Activity Information Comments Website Map This itinerary has departures running…" at bounding box center [888, 570] width 420 height 1033
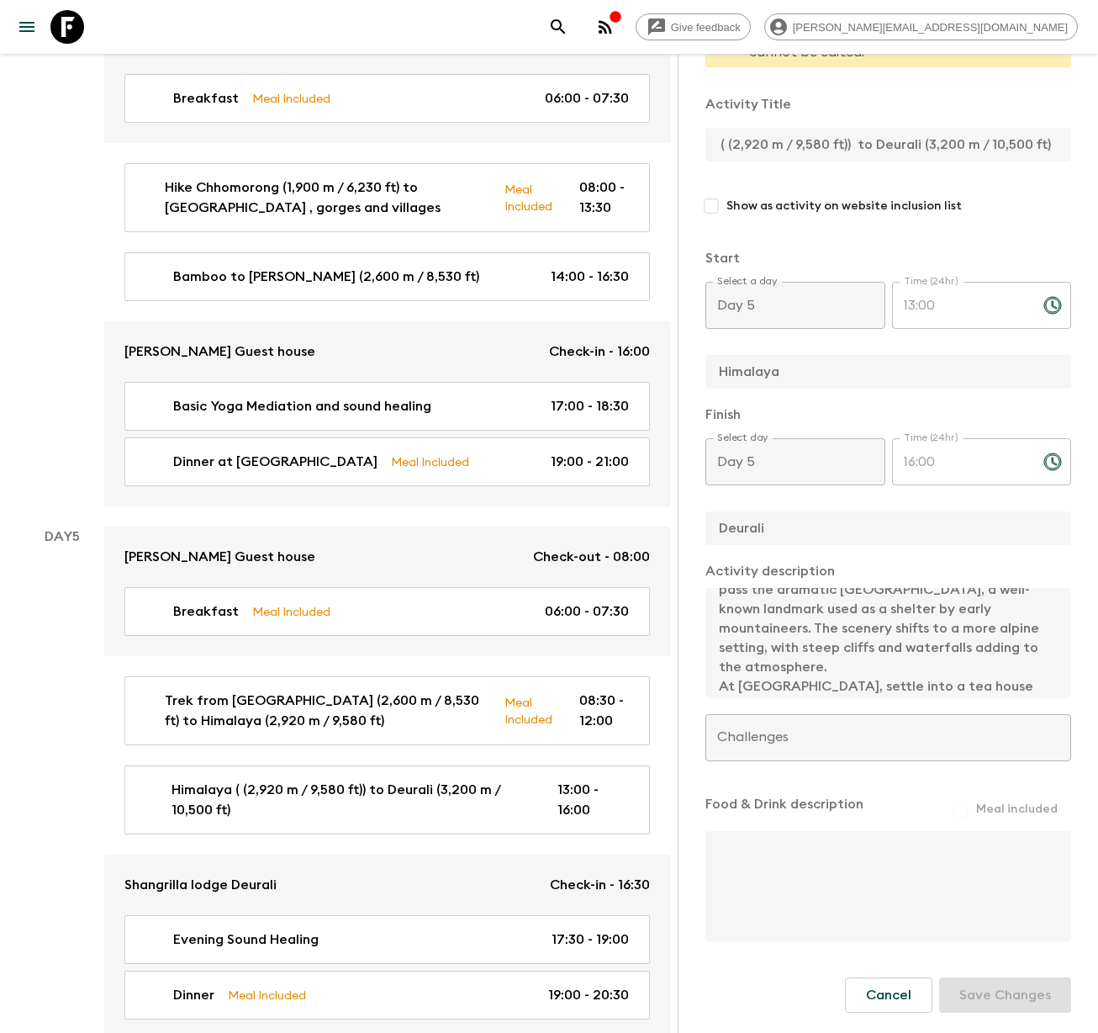
scroll to position [174, 0]
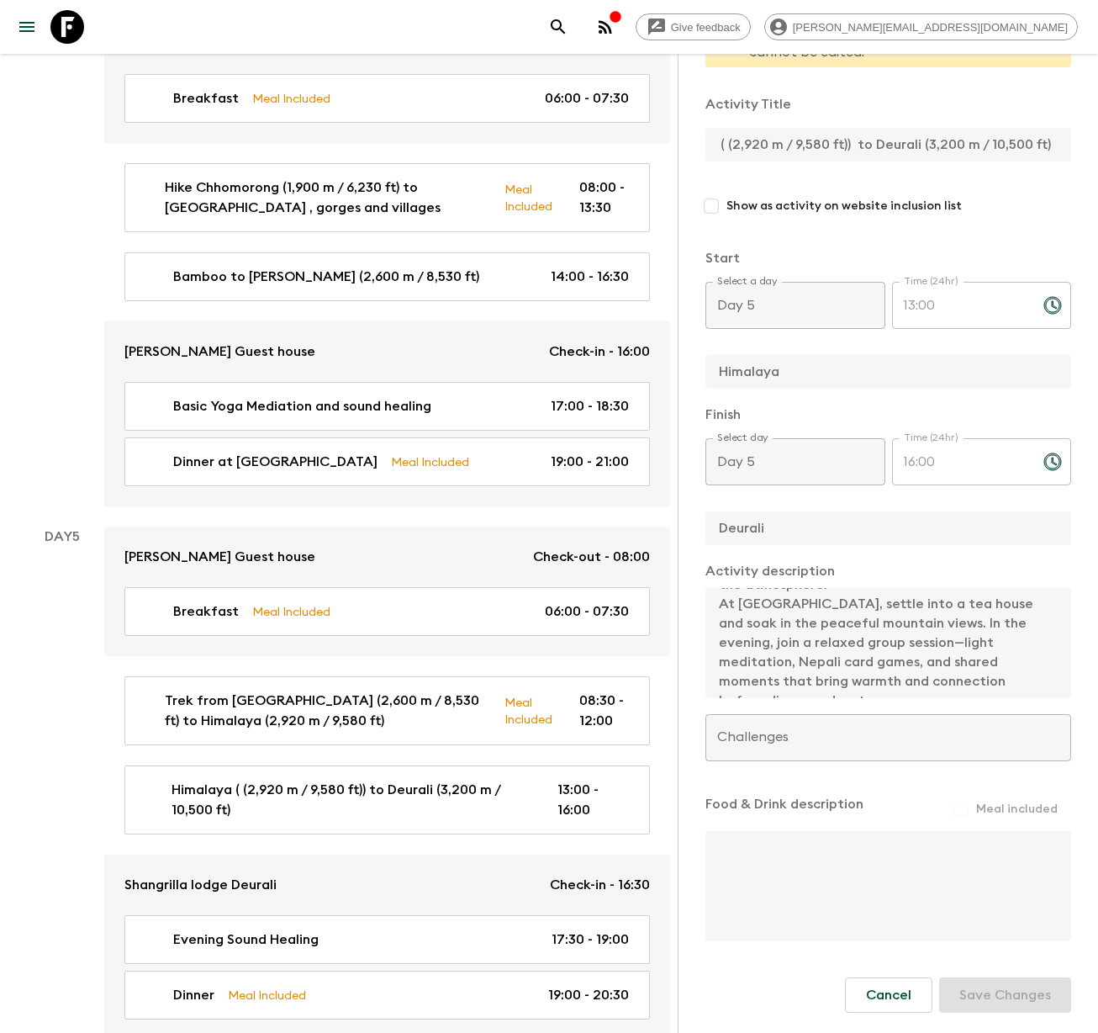
click at [949, 744] on div "Activity Title Himalaya ( (2,920 m / 9,580 ft)) to Deurali (3,200 m / 10,500 ft…" at bounding box center [889, 512] width 366 height 863
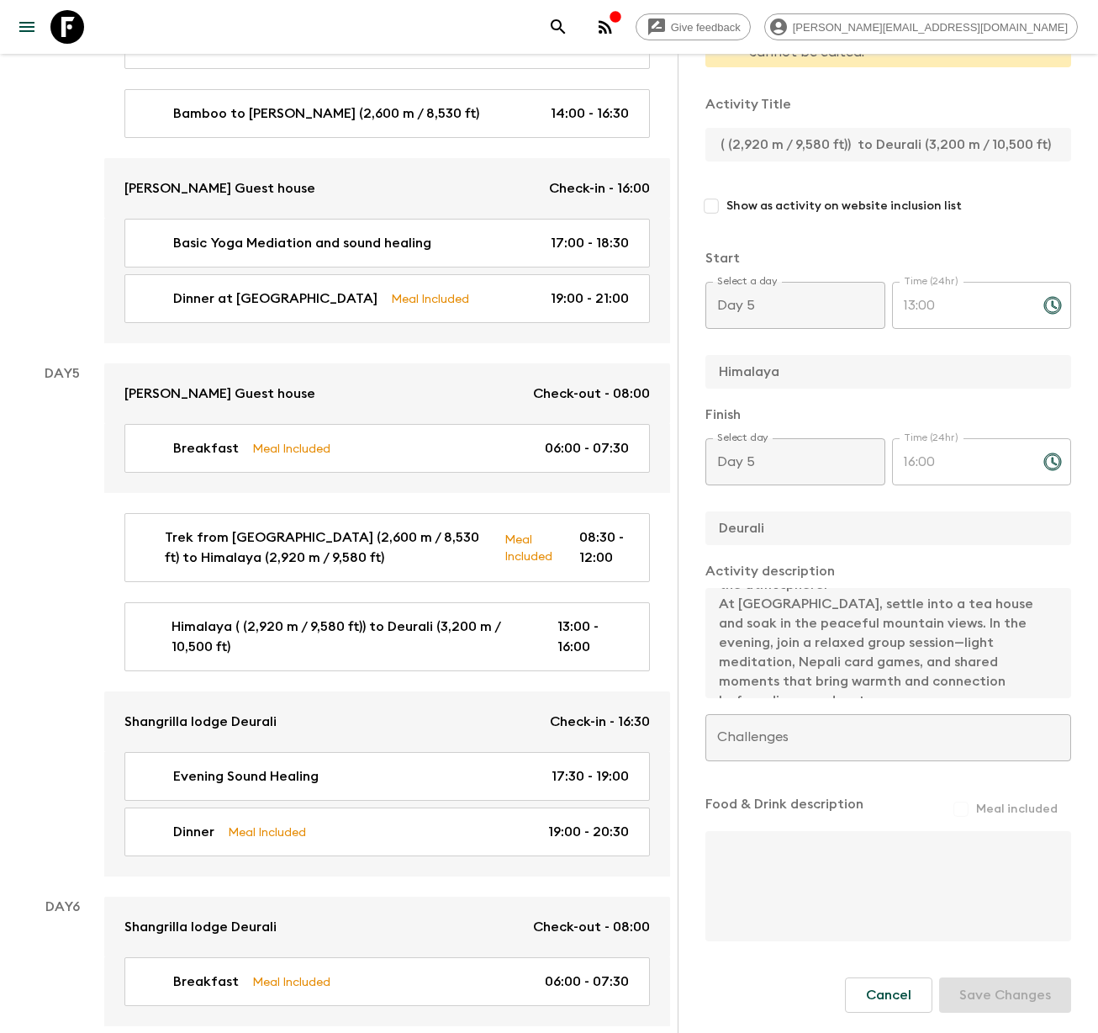
scroll to position [2168, 0]
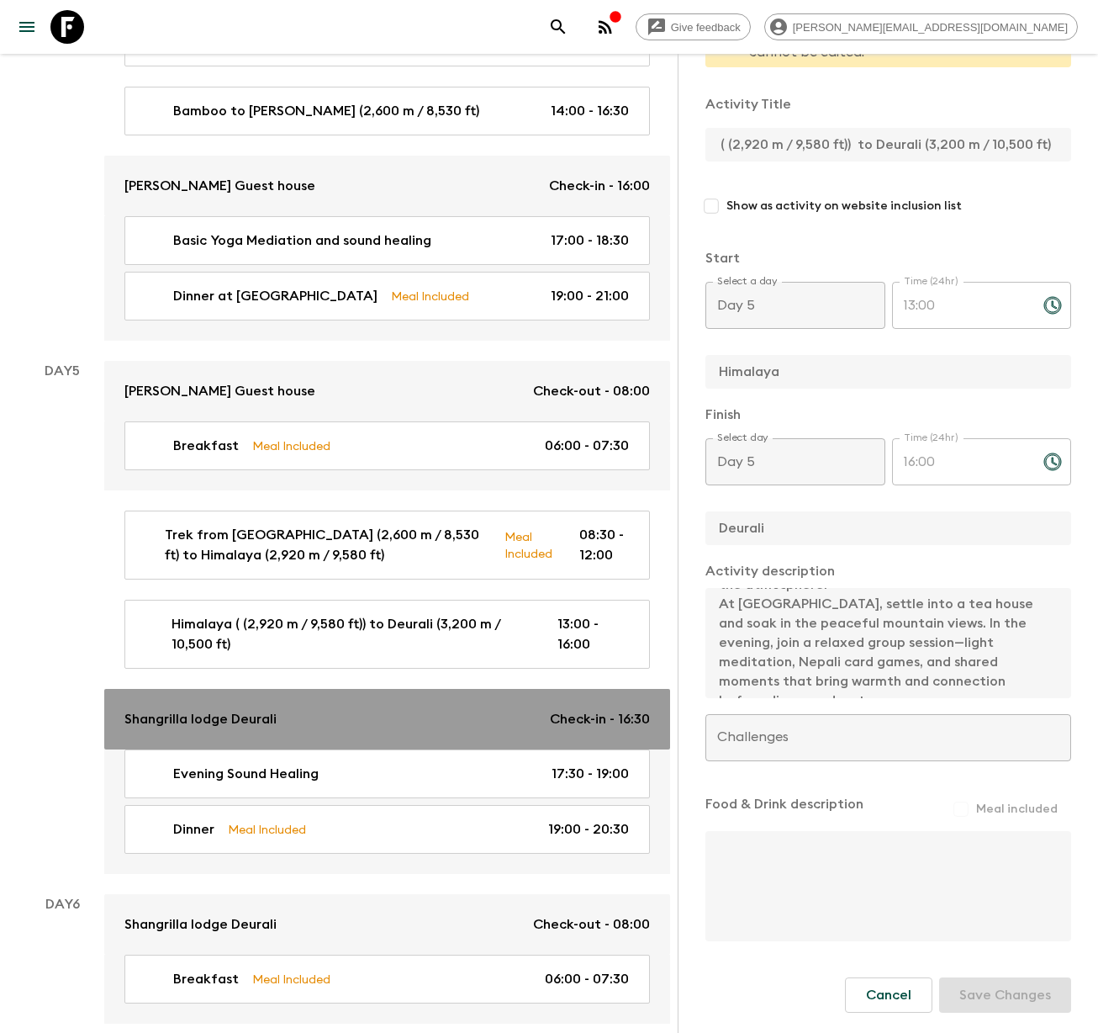
click at [244, 709] on p "Shangrilla lodge Deurali" at bounding box center [200, 719] width 152 height 20
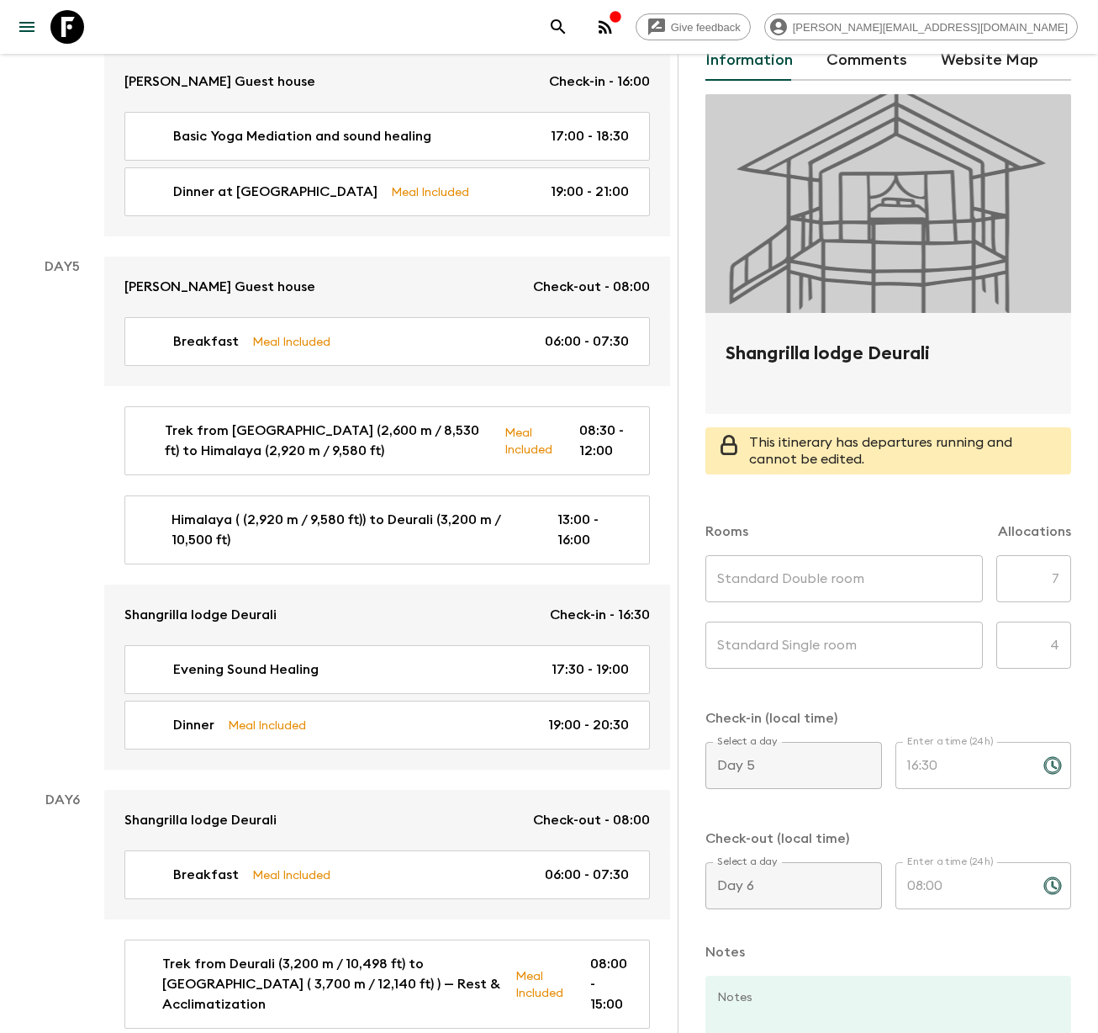
scroll to position [228, 0]
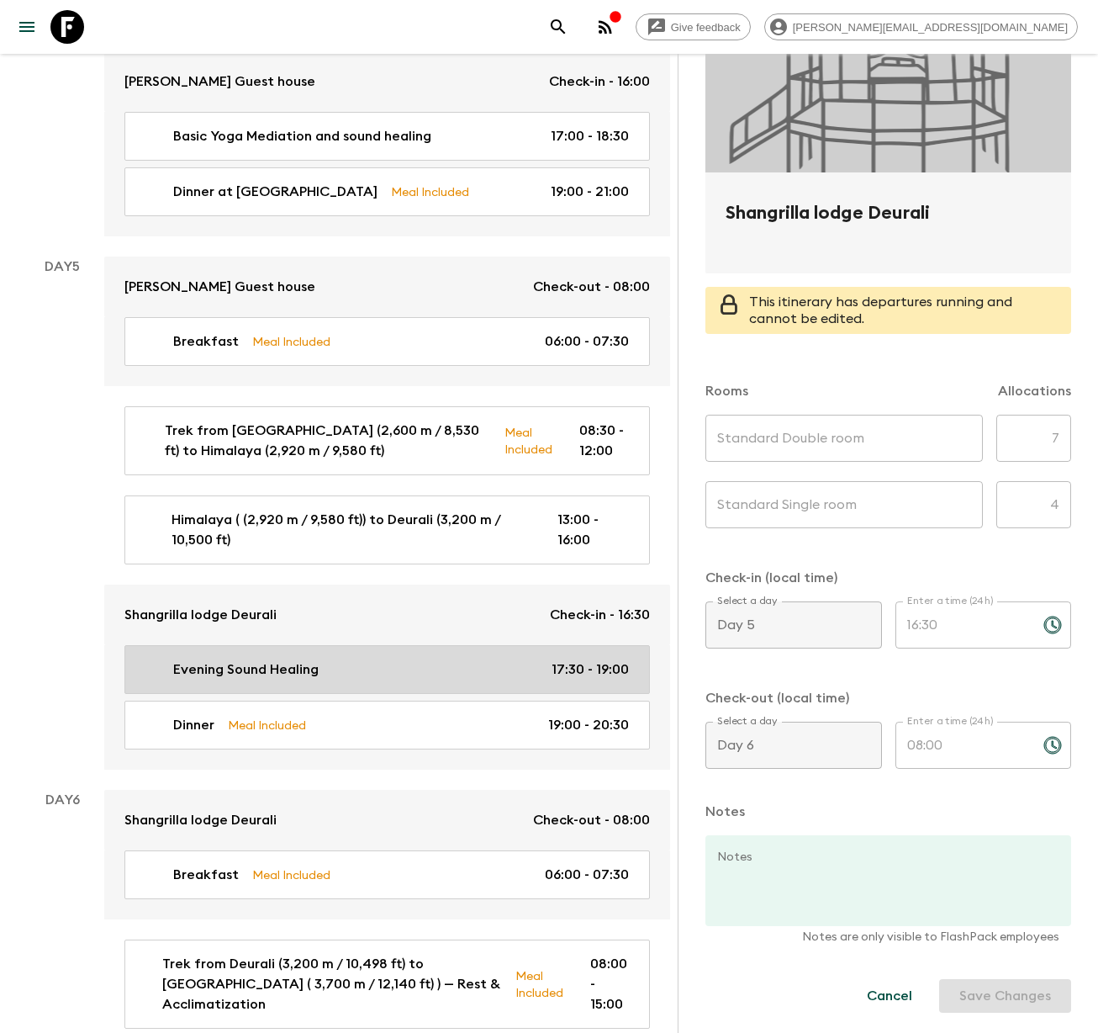
click at [278, 645] on link "Evening Sound Healing 17:30 - 19:00" at bounding box center [387, 669] width 526 height 49
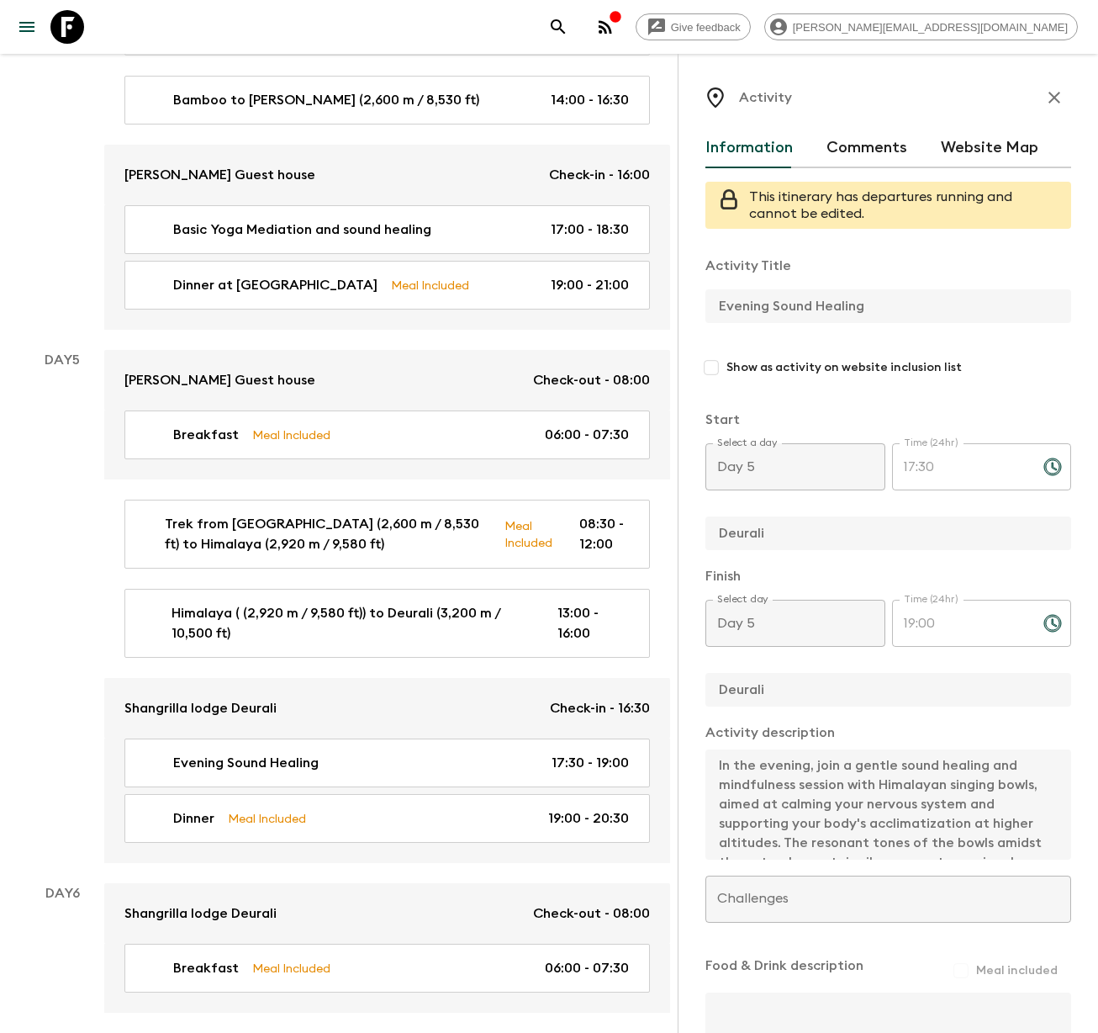
scroll to position [2160, 0]
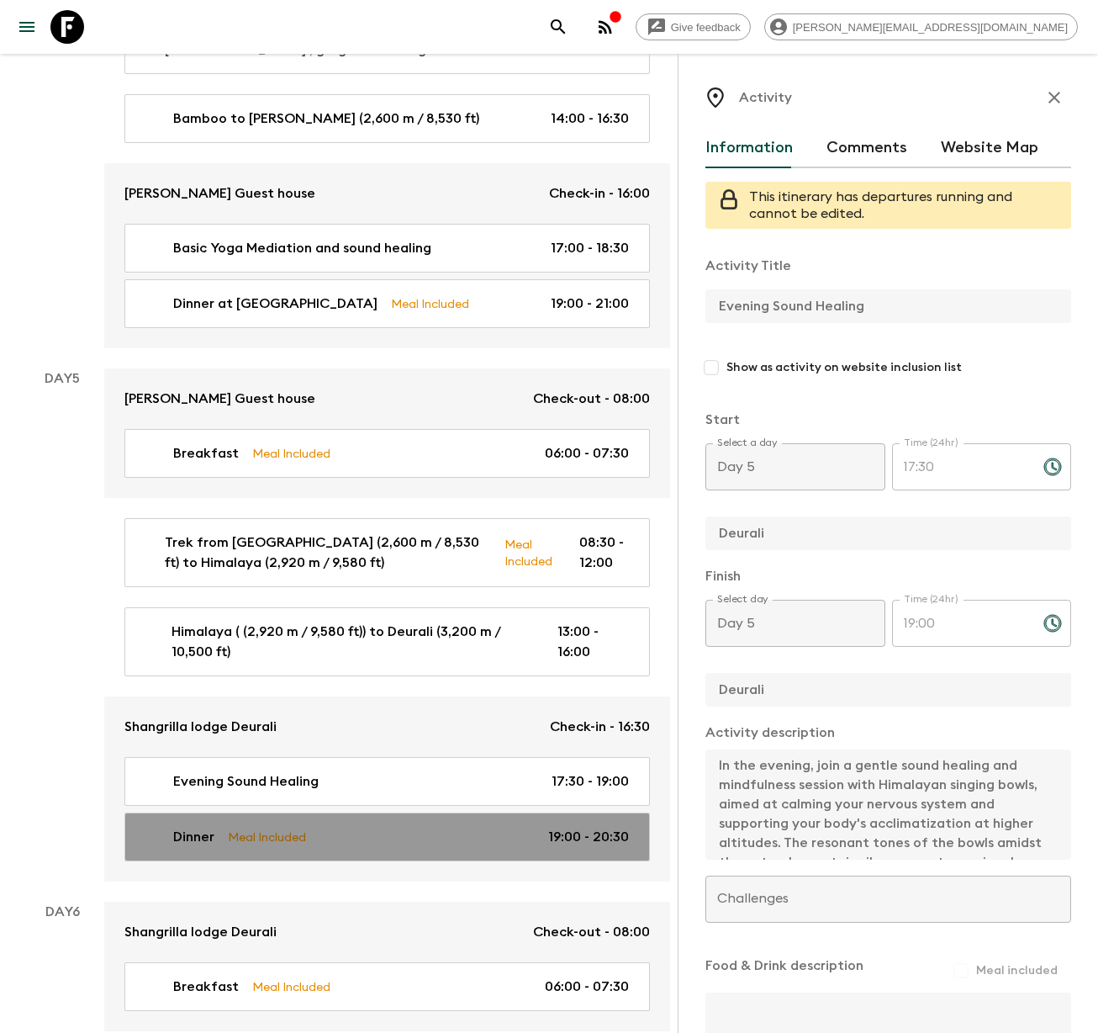
click at [258, 828] on p "Meal Included" at bounding box center [267, 837] width 78 height 19
type input "Dinner"
type input "Deurali"
type textarea "Dinner at [GEOGRAPHIC_DATA] deurali"
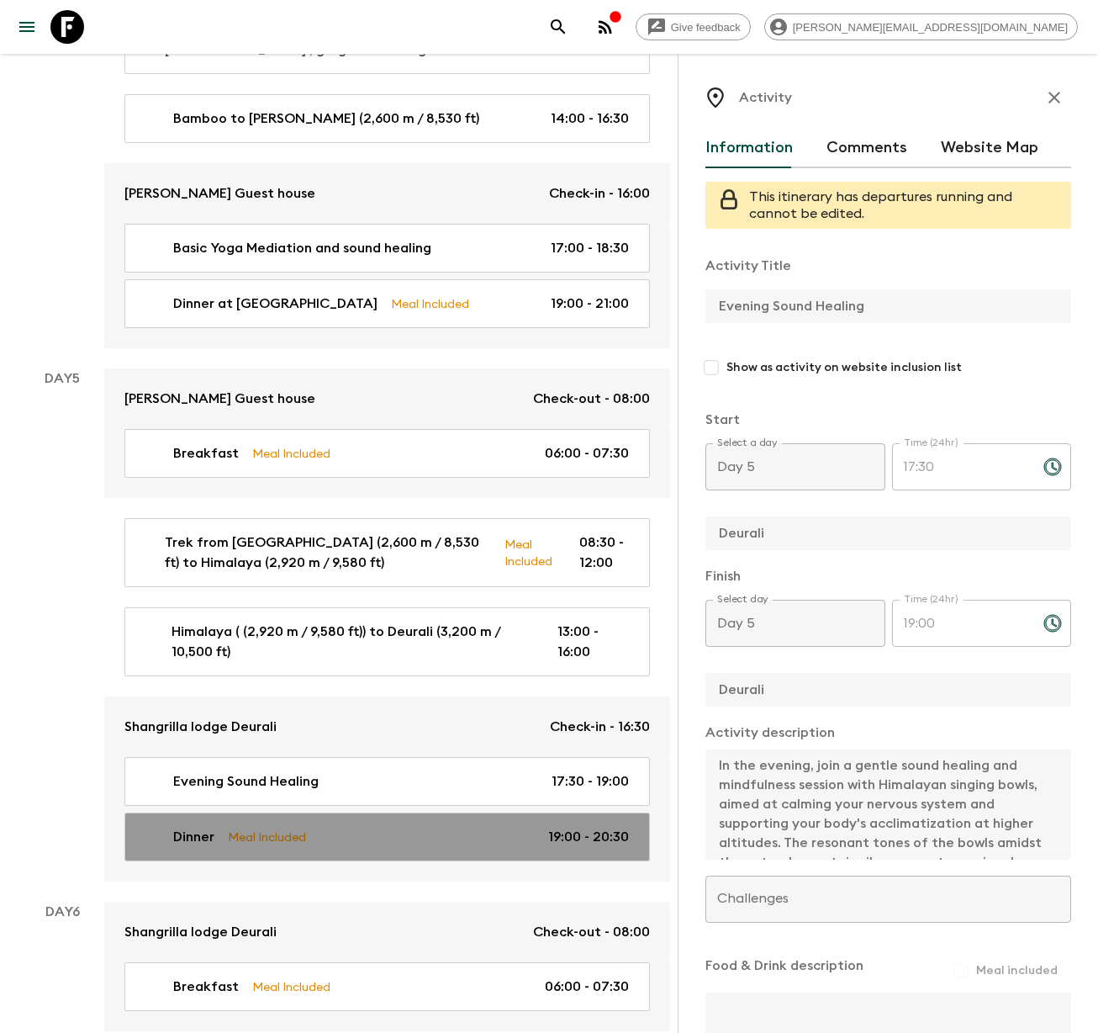
checkbox input "true"
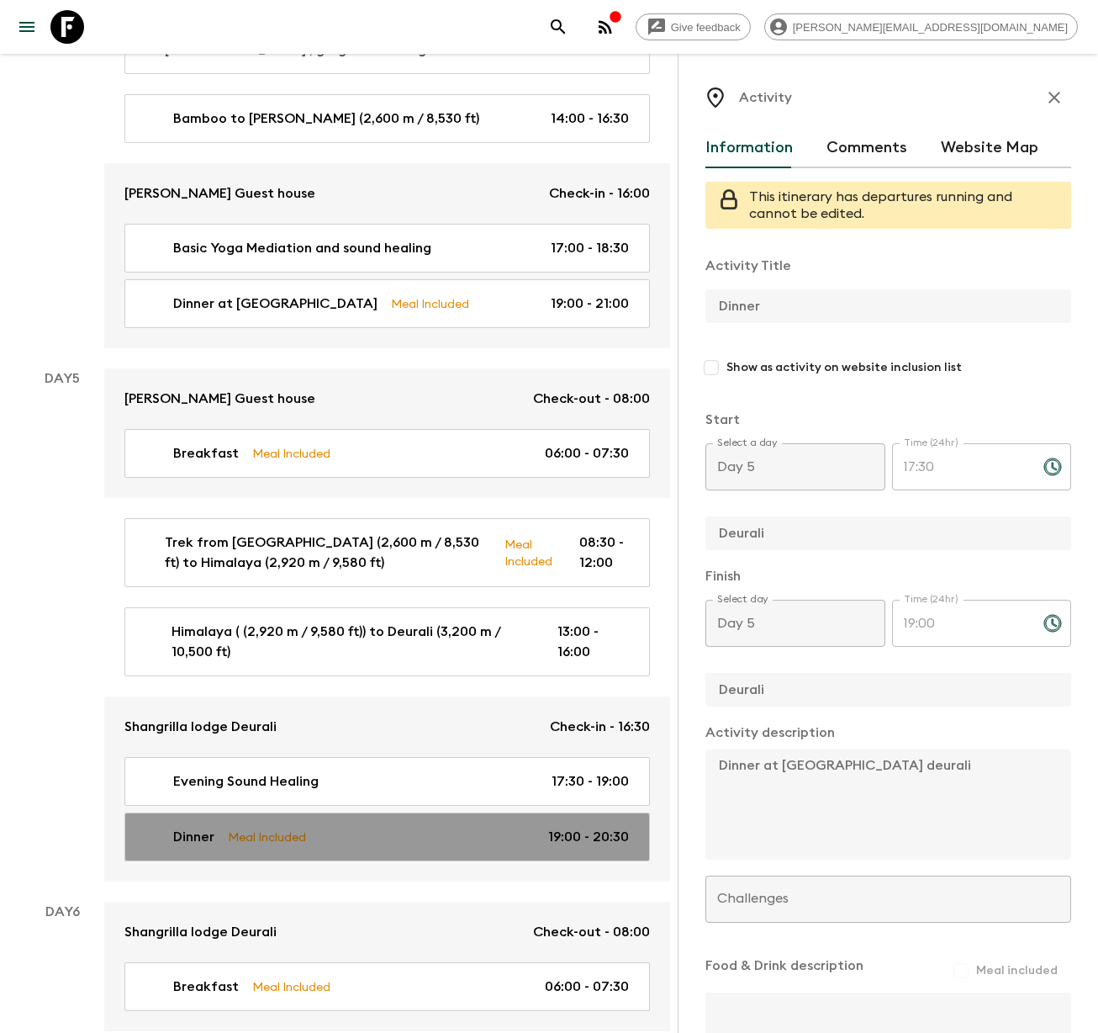
type input "19:00"
type input "20:30"
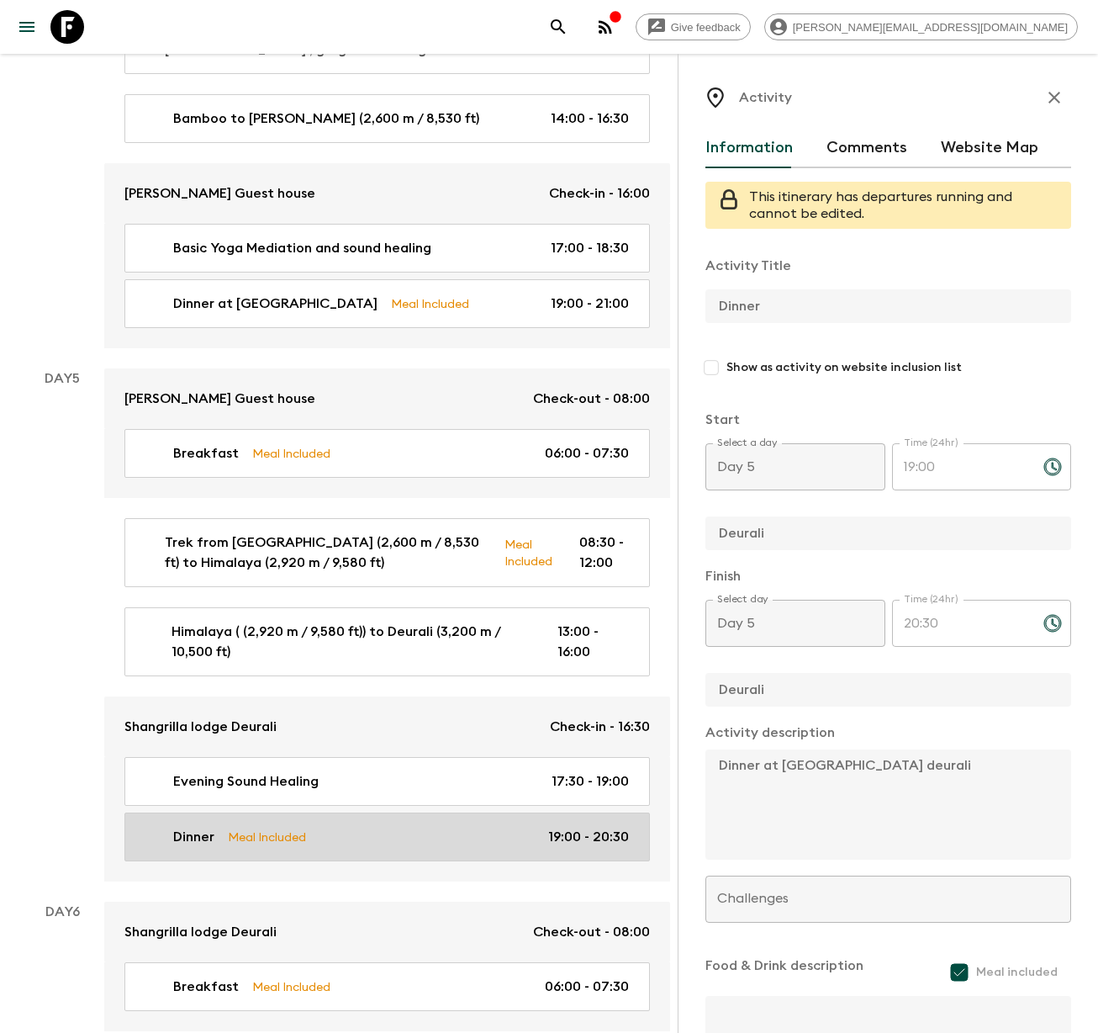
click at [269, 828] on p "Meal Included" at bounding box center [267, 837] width 78 height 19
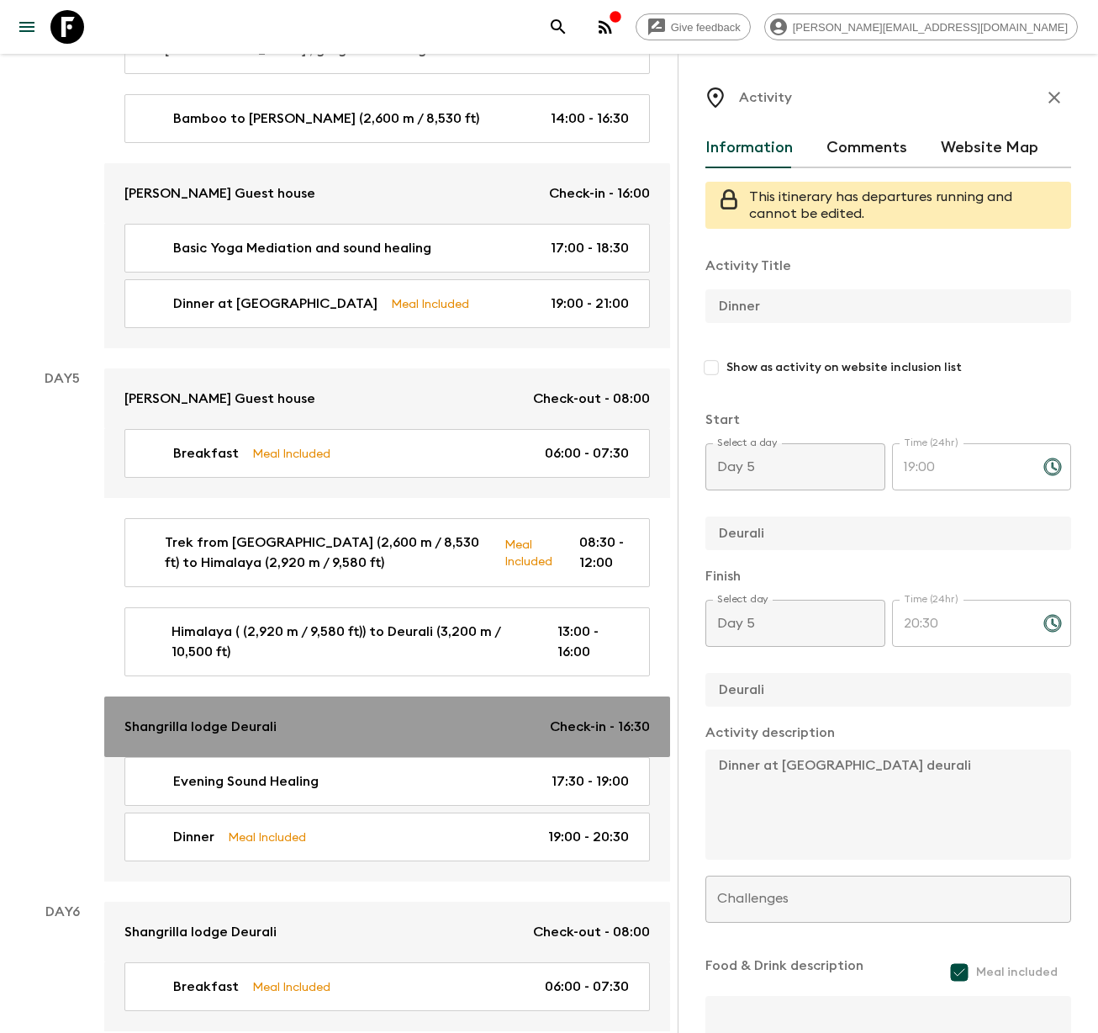
click at [259, 717] on p "Shangrilla lodge Deurali" at bounding box center [200, 727] width 152 height 20
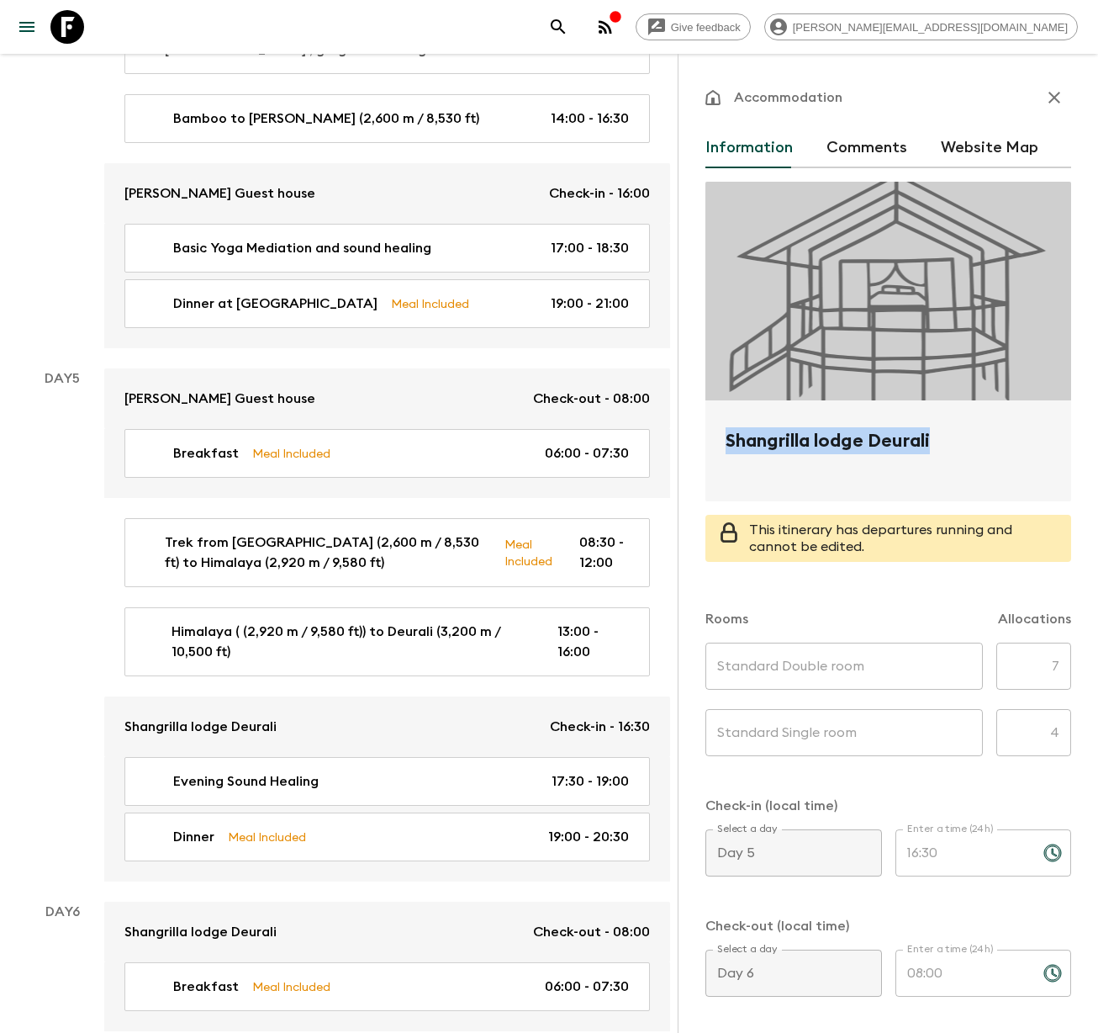
drag, startPoint x: 949, startPoint y: 438, endPoint x: 709, endPoint y: 446, distance: 239.8
click at [709, 446] on div "Shangrilla lodge Deurali" at bounding box center [889, 450] width 366 height 101
copy h2 "Shangrilla lodge Deurali"
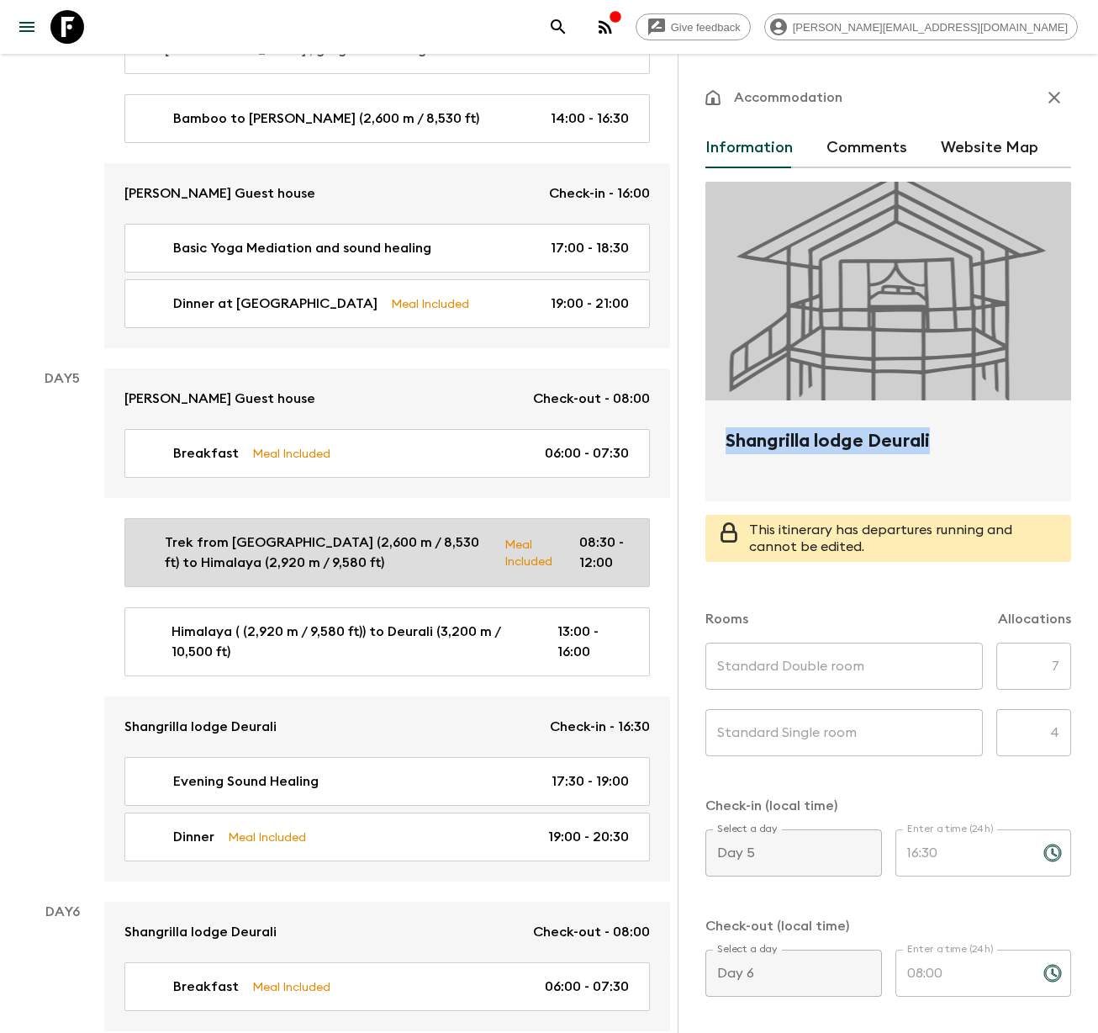
click at [245, 532] on p "Trek from [GEOGRAPHIC_DATA] (2,600 m / 8,530 ft) to Himalaya (2,920 m / 9,580 f…" at bounding box center [328, 552] width 326 height 40
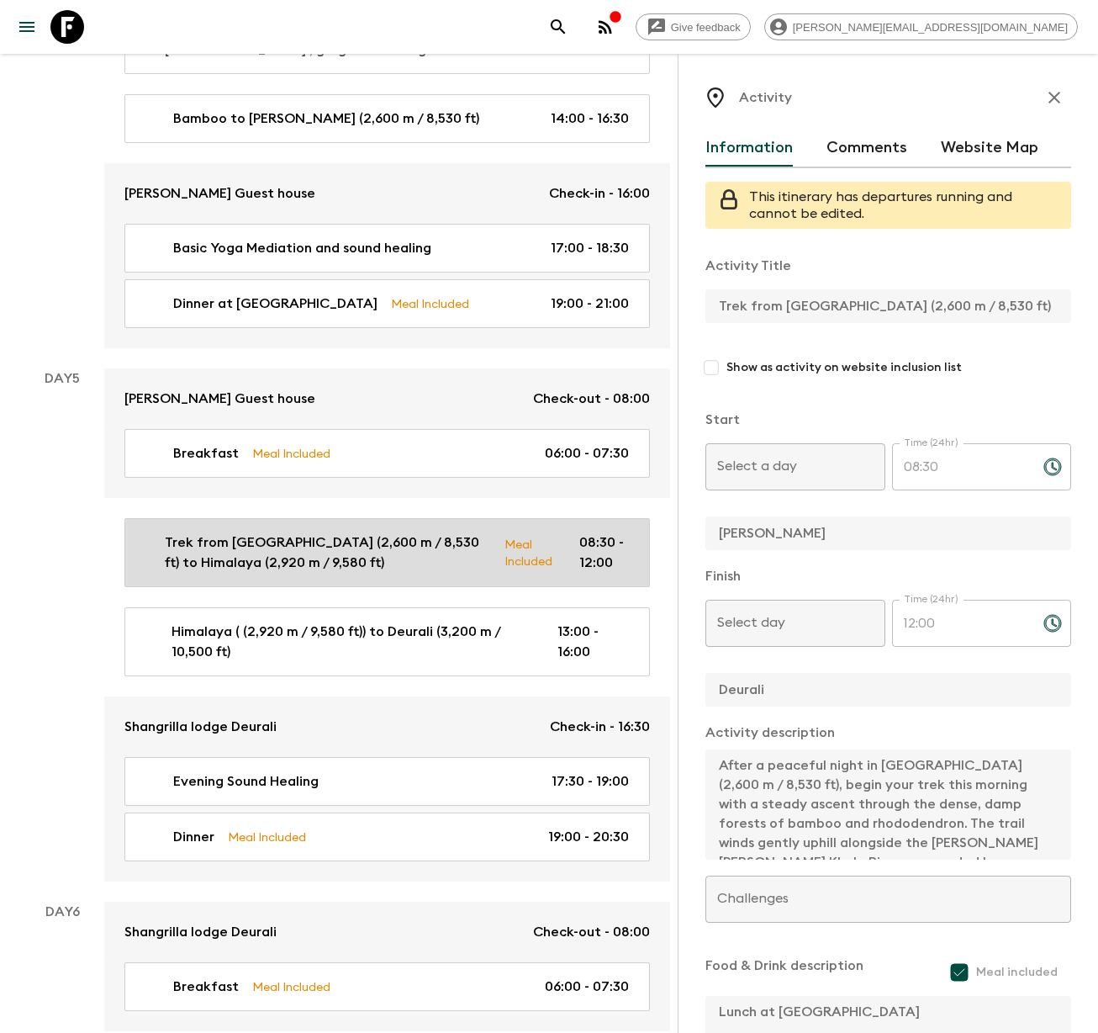
type input "Day 5"
click at [288, 532] on p "Trek from [GEOGRAPHIC_DATA] (2,600 m / 8,530 ft) to Himalaya (2,920 m / 9,580 f…" at bounding box center [328, 552] width 326 height 40
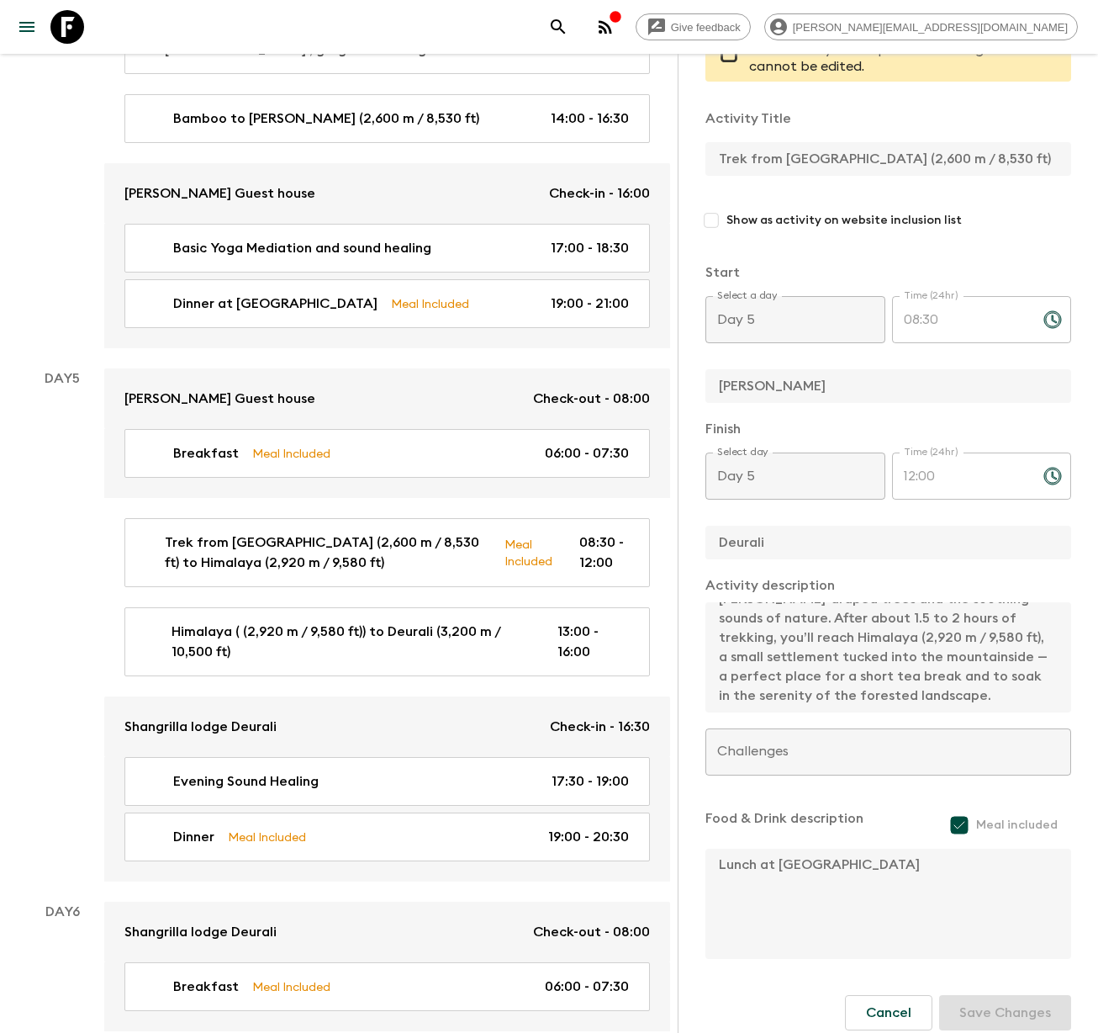
scroll to position [161, 0]
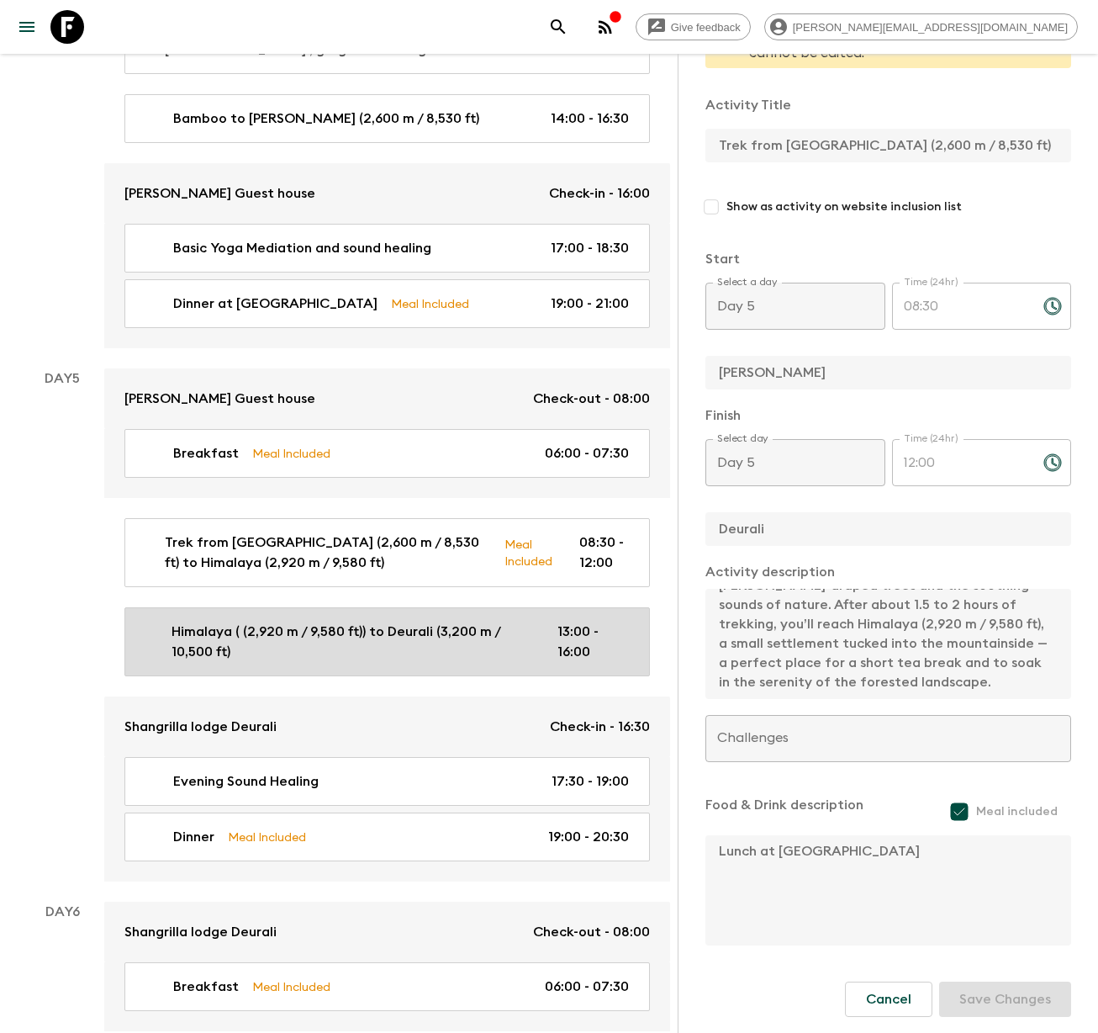
click at [223, 621] on p "Himalaya ( (2,920 m / 9,580 ft)) to Deurali (3,200 m / 10,500 ft)" at bounding box center [351, 641] width 359 height 40
type input "Himalaya ( (2,920 m / 9,580 ft)) to Deurali (3,200 m / 10,500 ft)"
type input "Himalaya"
type input "Deurali"
type textarea "After lunch at [GEOGRAPHIC_DATA], we ascend gradually toward [GEOGRAPHIC_DATA],…"
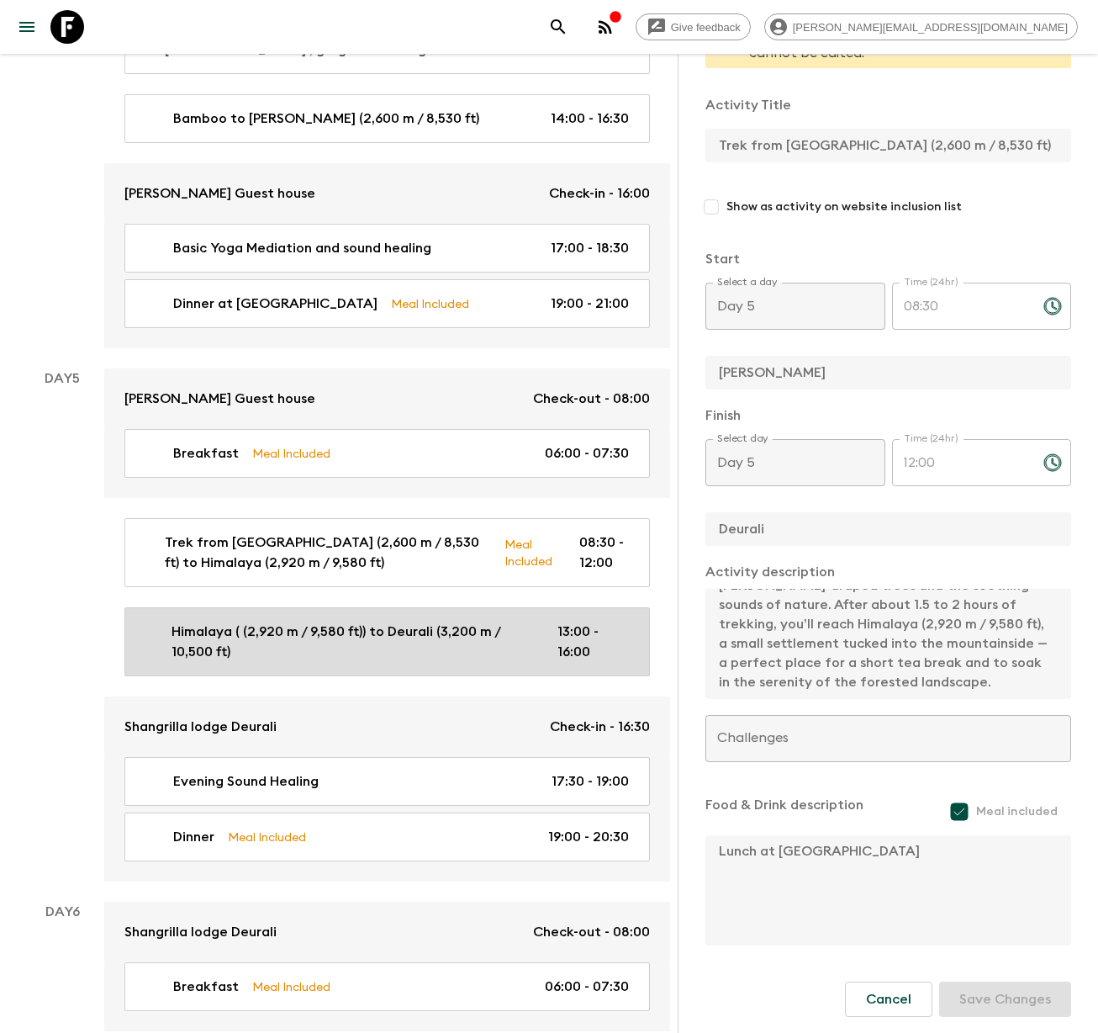
checkbox input "false"
type input "13:00"
type input "16:00"
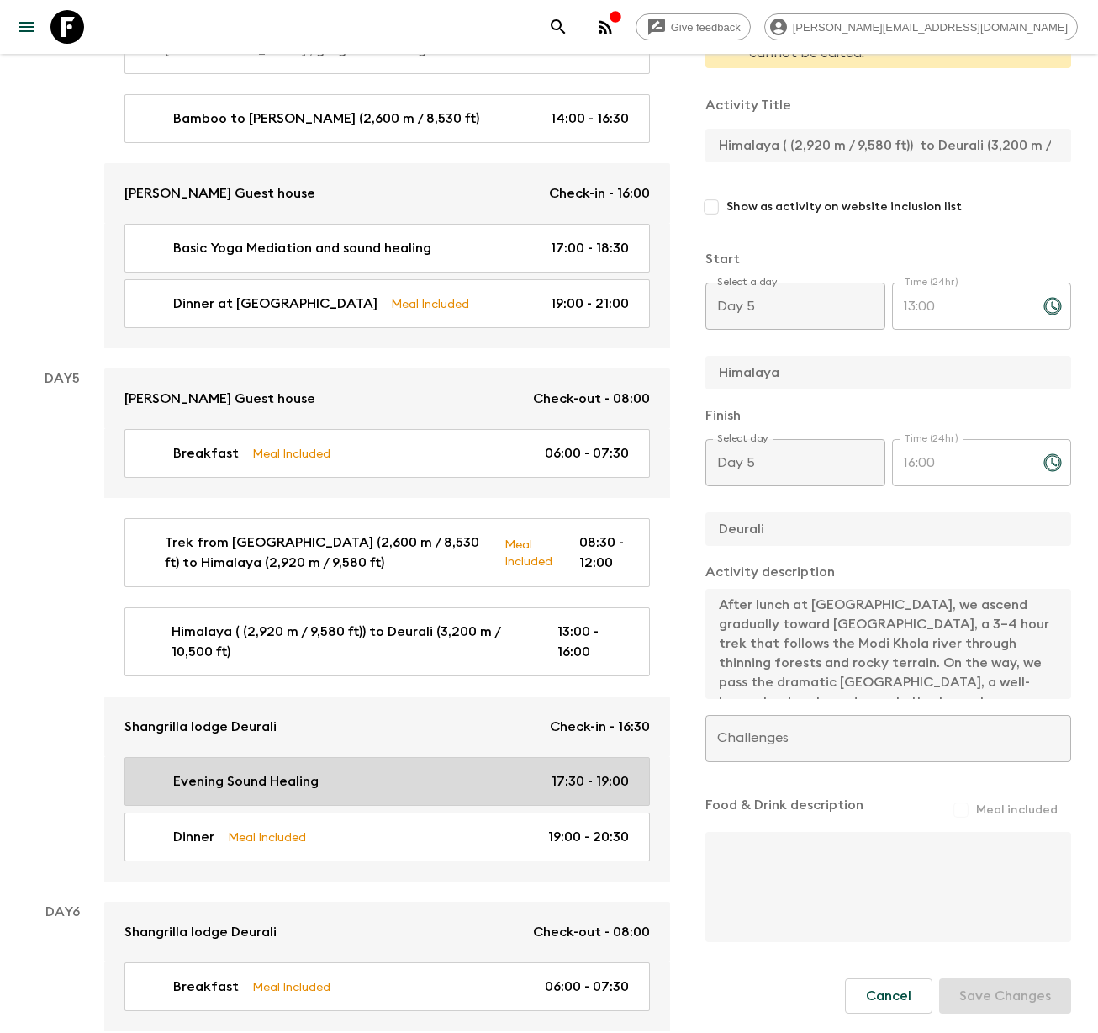
click at [242, 771] on p "Evening Sound Healing" at bounding box center [245, 781] width 145 height 20
type input "Evening Sound Healing"
type input "Deurali"
type textarea "In the evening, join a gentle sound healing and mindfulness session with Himala…"
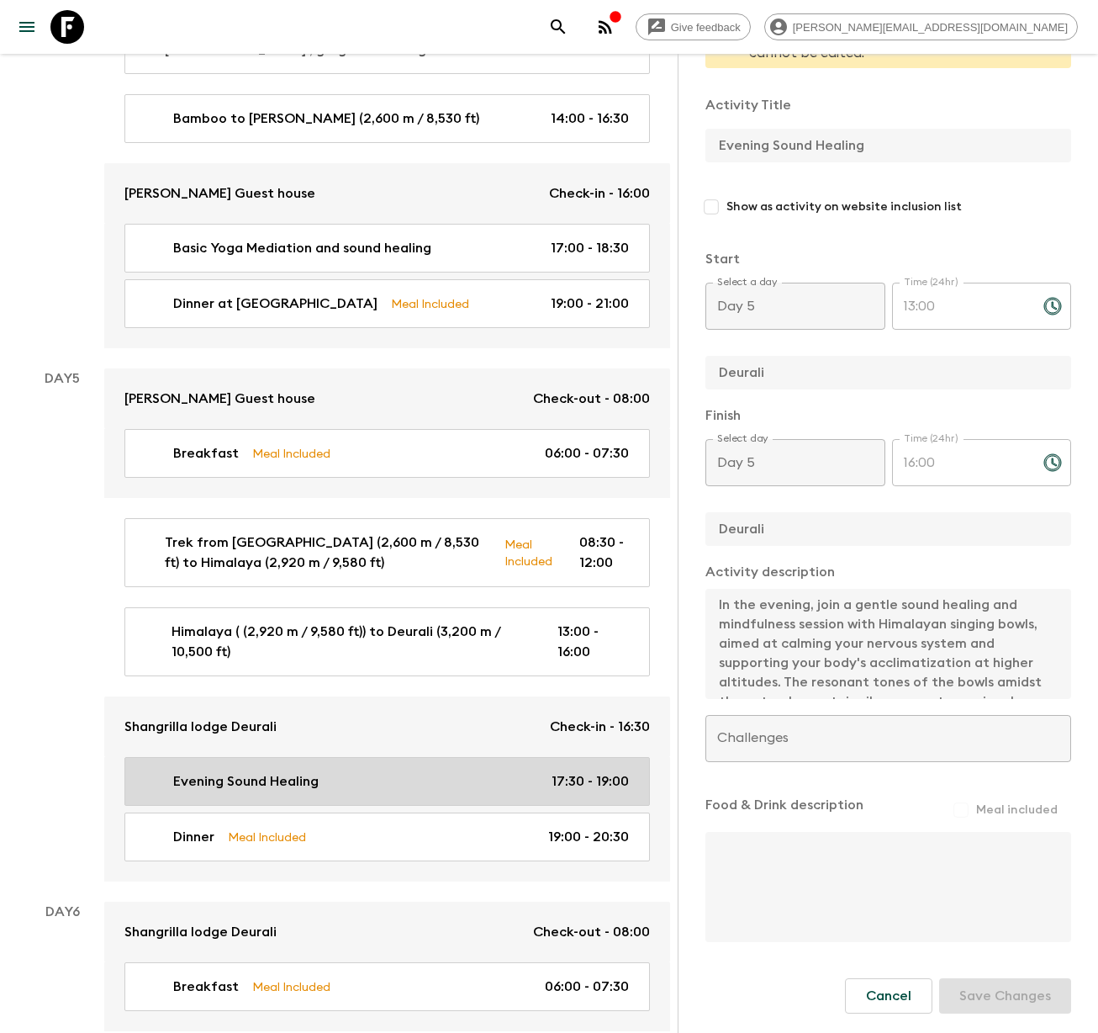
type input "17:30"
type input "19:00"
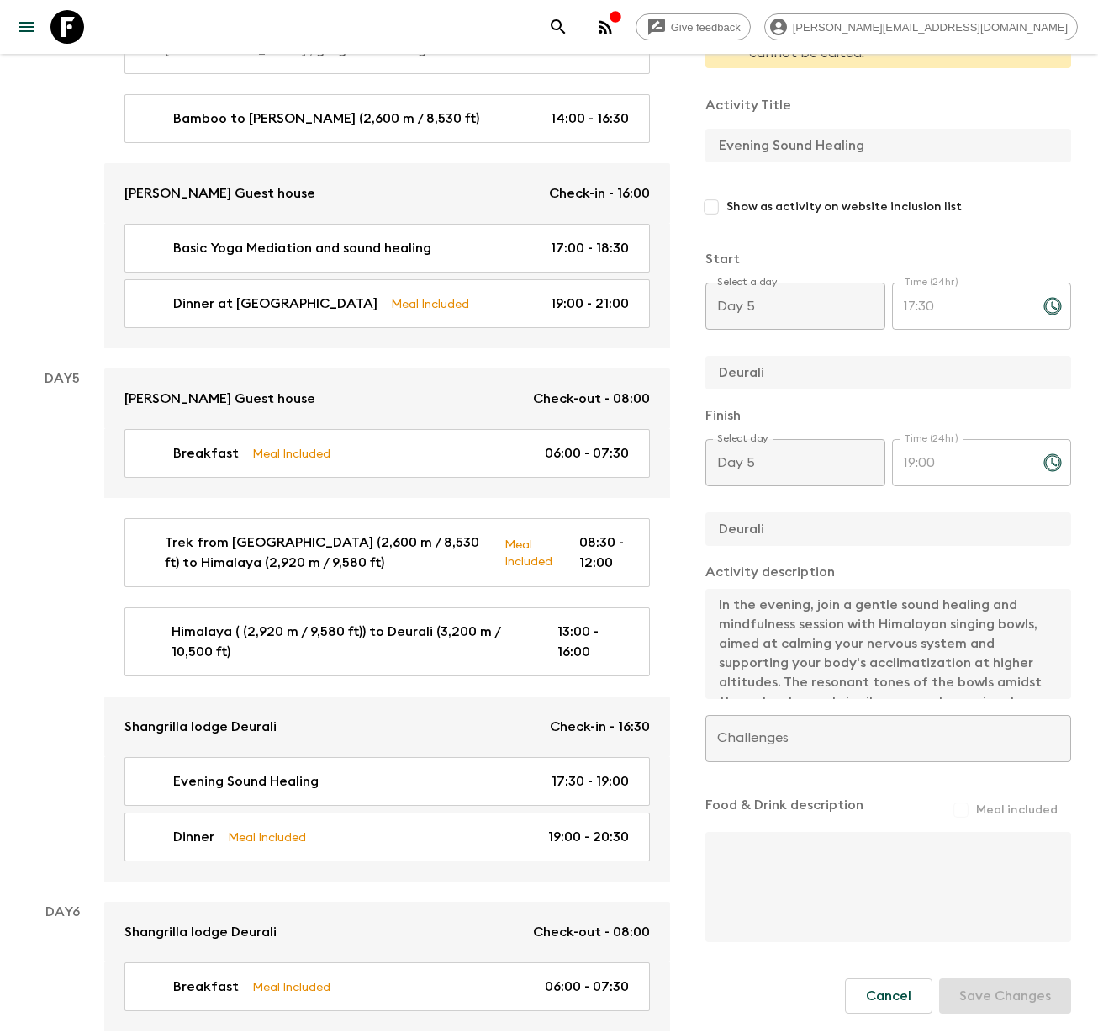
scroll to position [77, 0]
click at [941, 727] on div "Activity Title Evening Sound Healing Show as activity on website inclusion list…" at bounding box center [889, 513] width 366 height 863
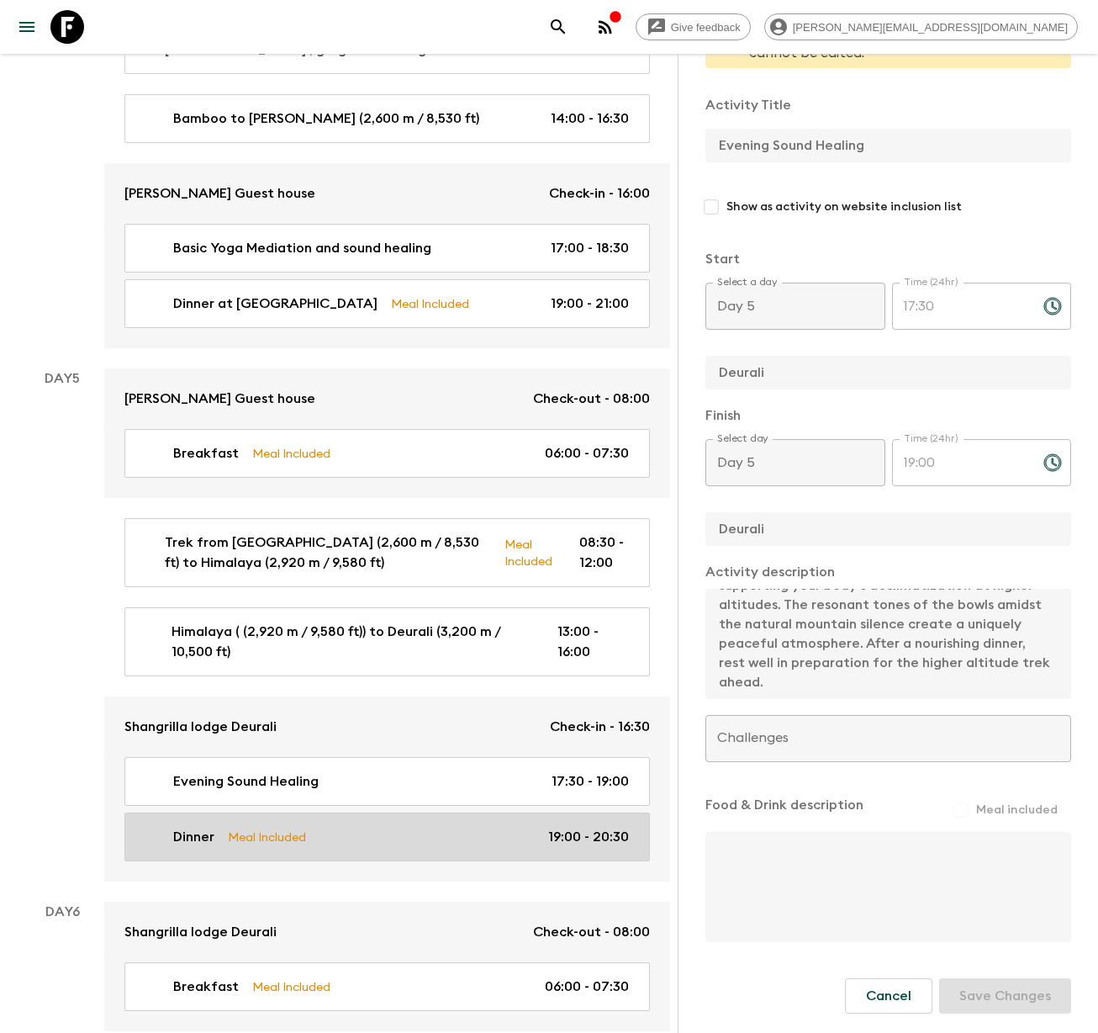
click at [226, 827] on div "Dinner Meal Included 19:00 - 20:30" at bounding box center [384, 837] width 490 height 20
type input "Dinner"
type input "Deurali"
type textarea "Dinner at [GEOGRAPHIC_DATA] deurali"
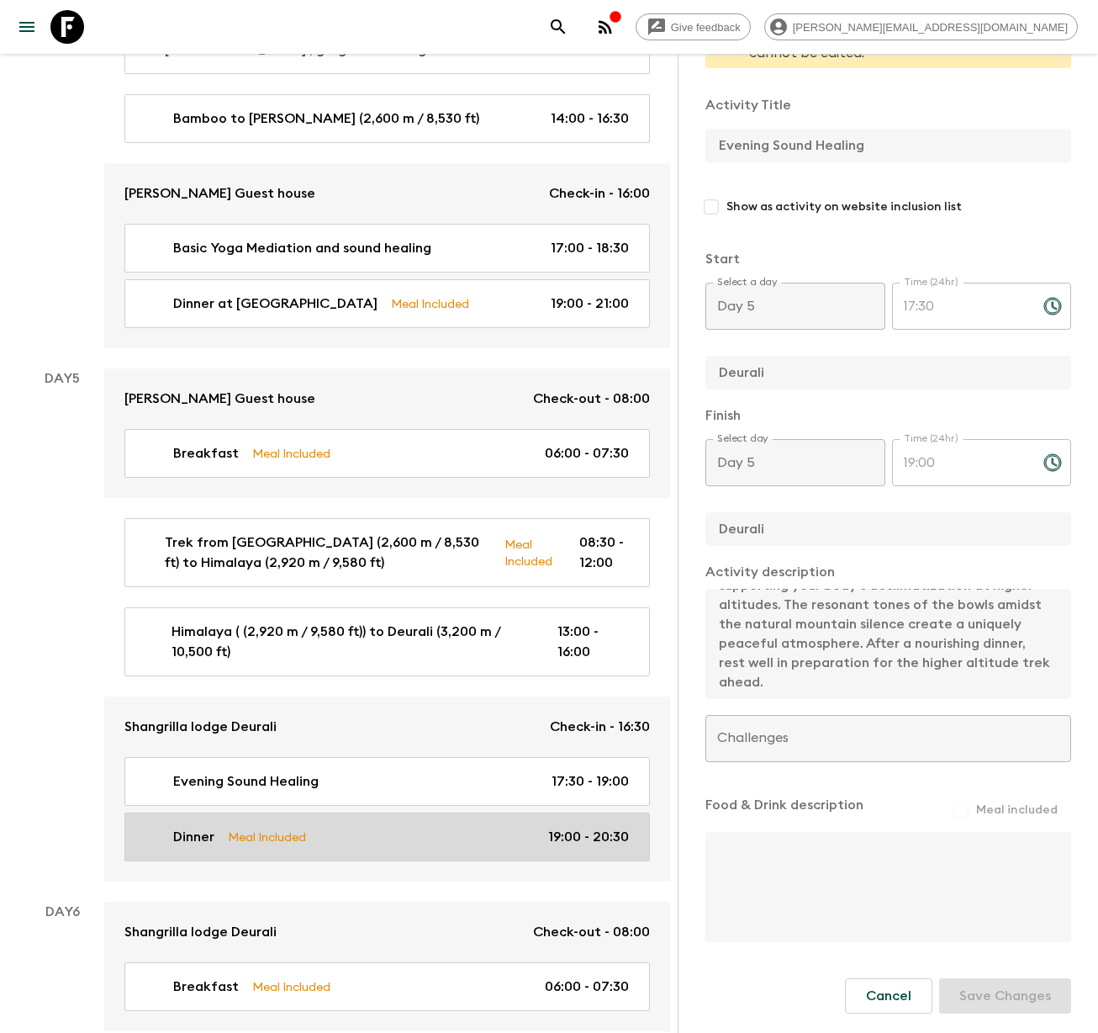
checkbox input "true"
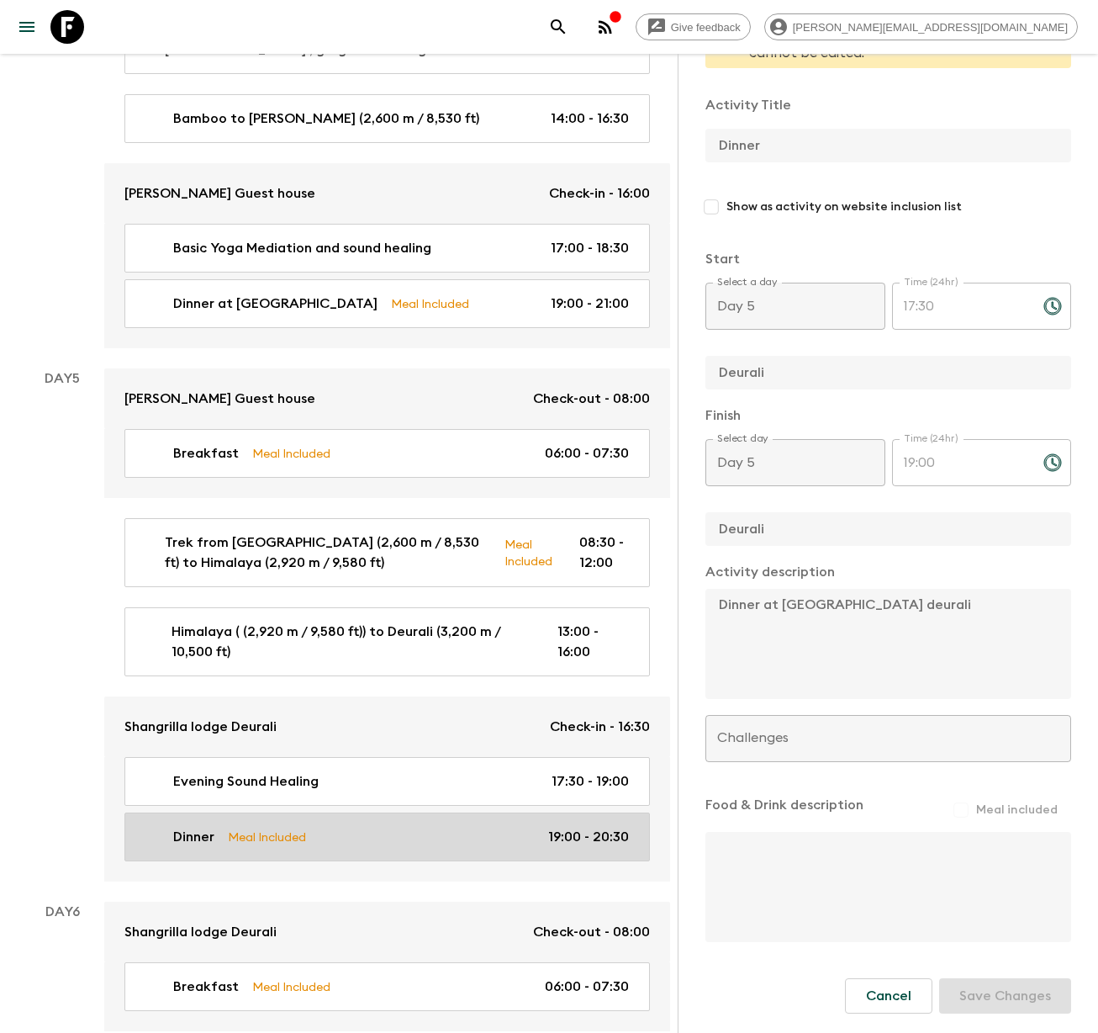
type input "19:00"
type input "20:30"
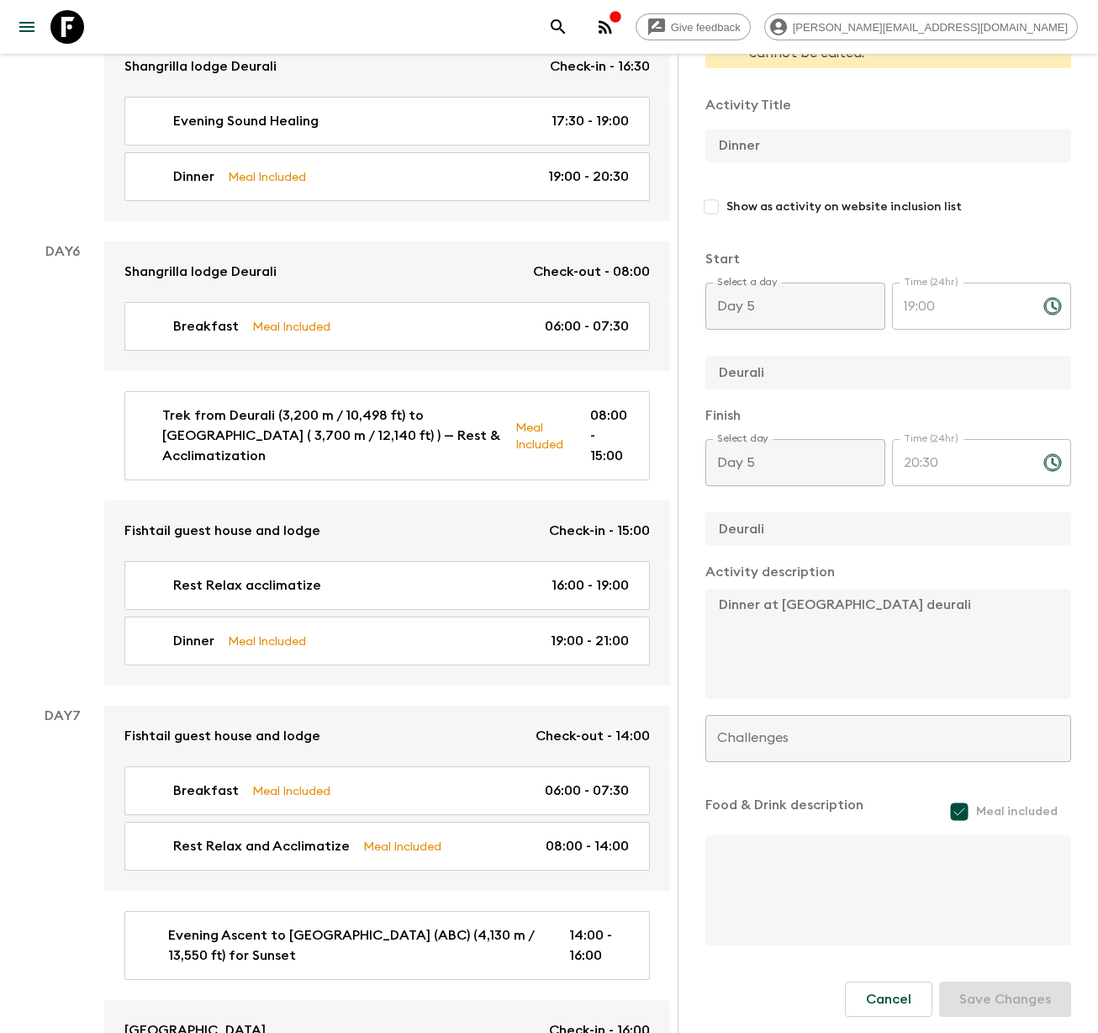
scroll to position [2747, 0]
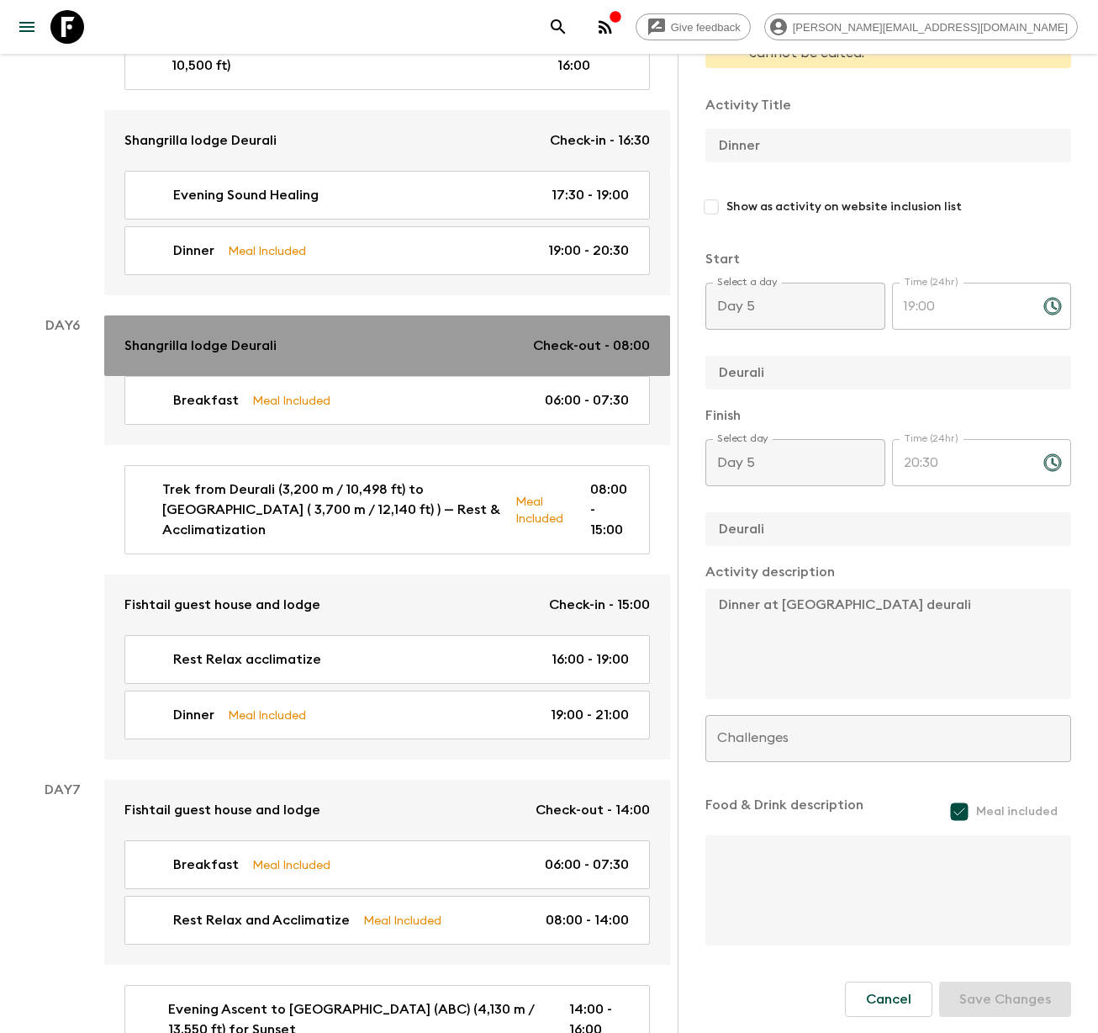
click at [225, 336] on p "Shangrilla lodge Deurali" at bounding box center [200, 346] width 152 height 20
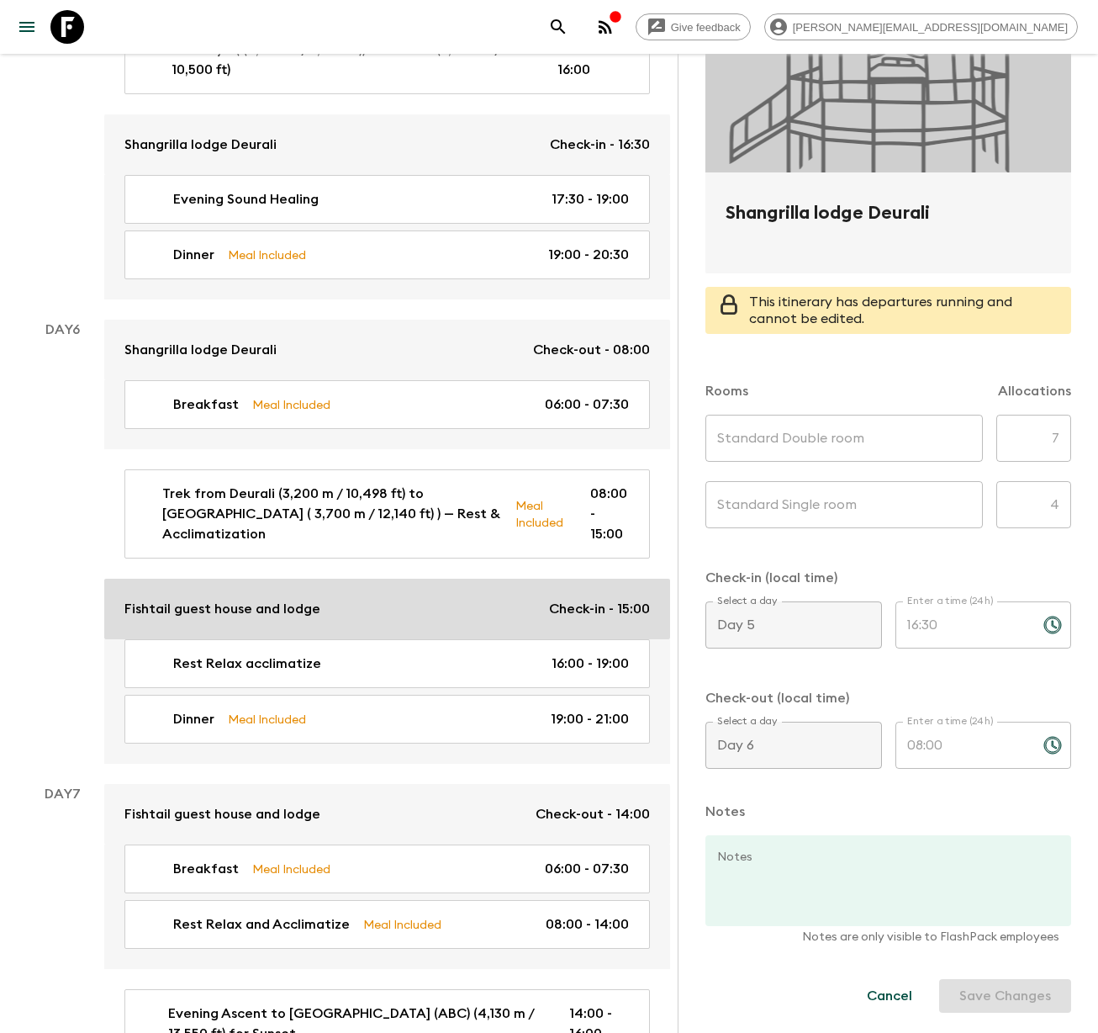
scroll to position [2739, 0]
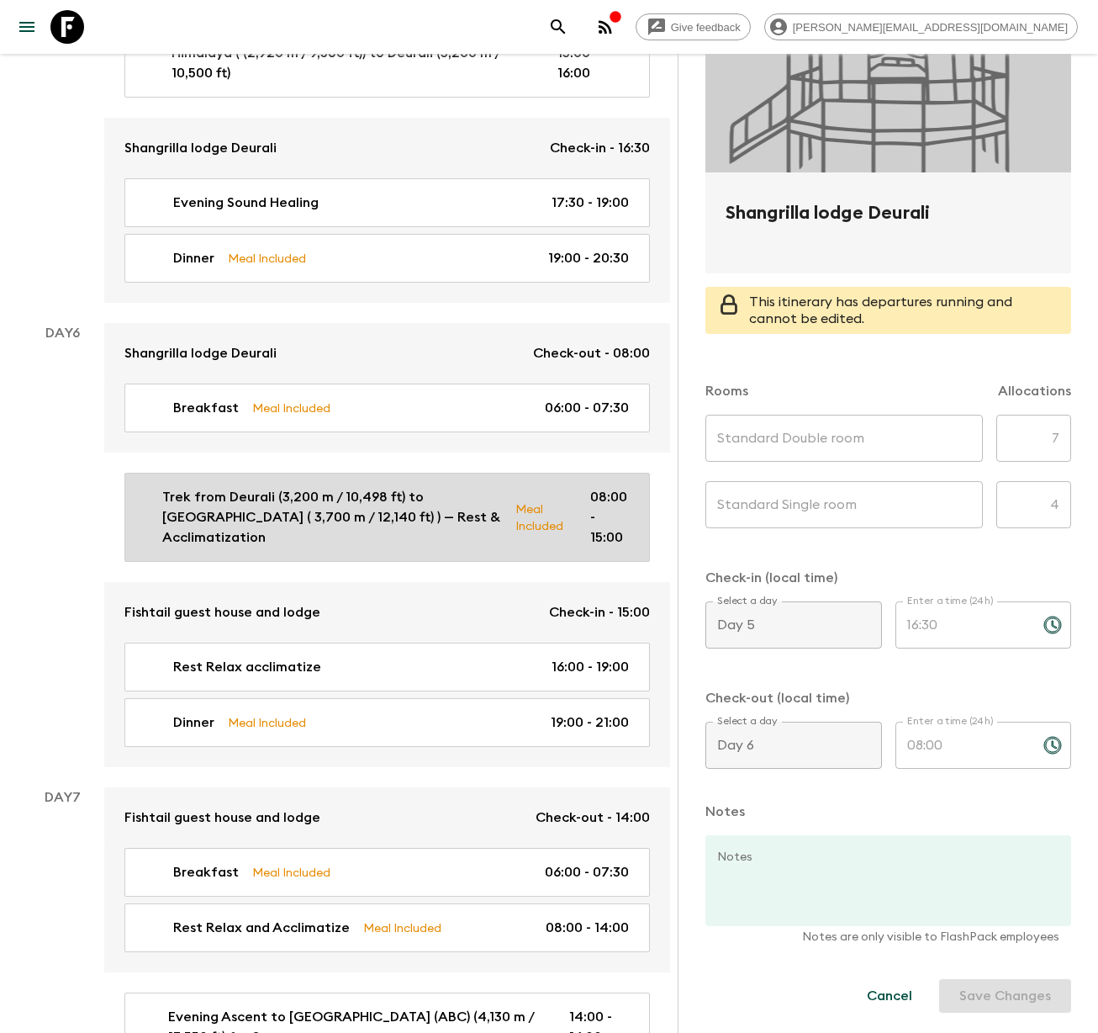
click at [295, 487] on p "Trek from Deurali (3,200 m / 10,498 ft) to [GEOGRAPHIC_DATA] ( 3,700 m / 12,140…" at bounding box center [332, 517] width 340 height 61
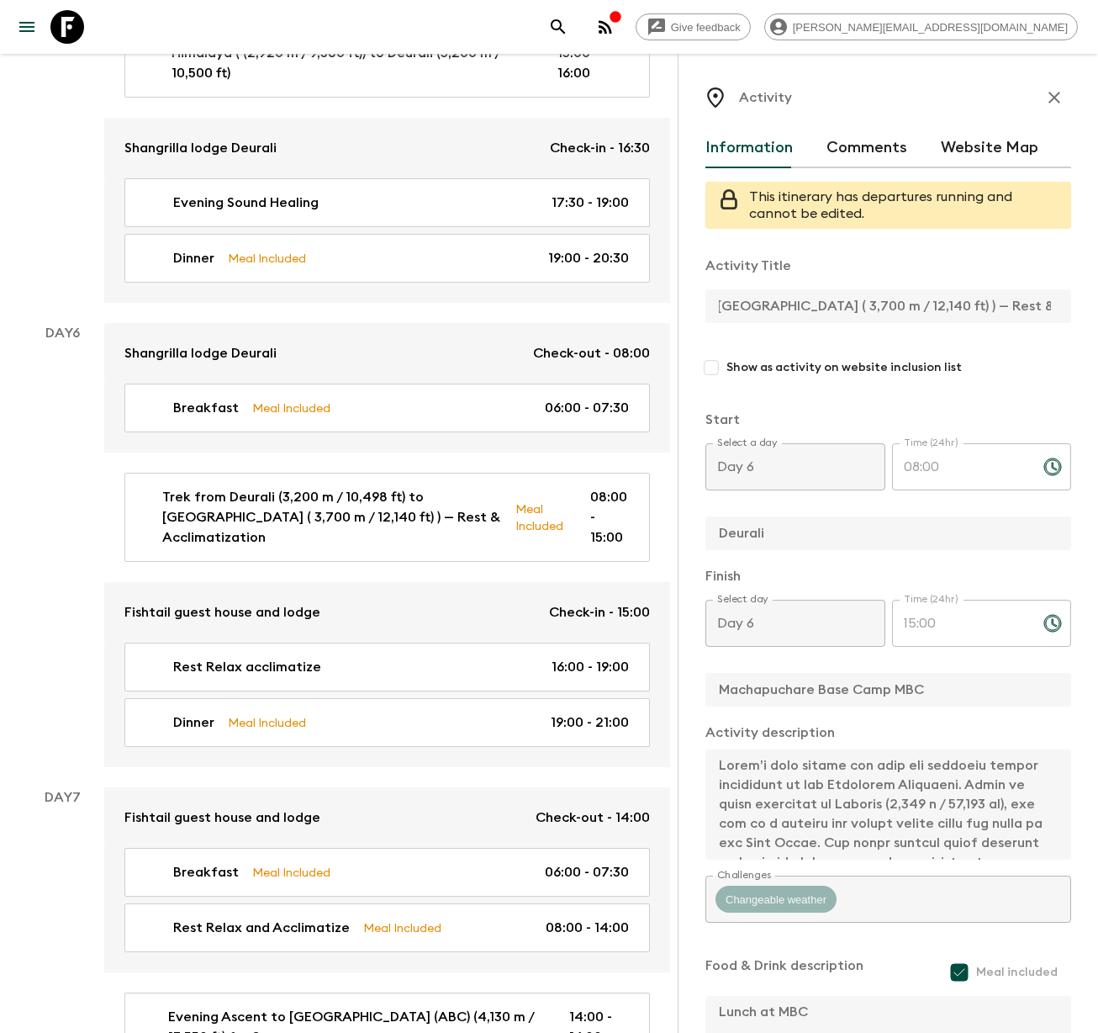
scroll to position [0, 410]
click at [1072, 316] on div "Activity Information Comments Website Map This itinerary has departures running…" at bounding box center [888, 570] width 420 height 1033
click at [987, 881] on div "Activity Title Trek from Deurali (3,200 m / 10,498 ft) to Machapuchare Base Cam…" at bounding box center [889, 675] width 366 height 866
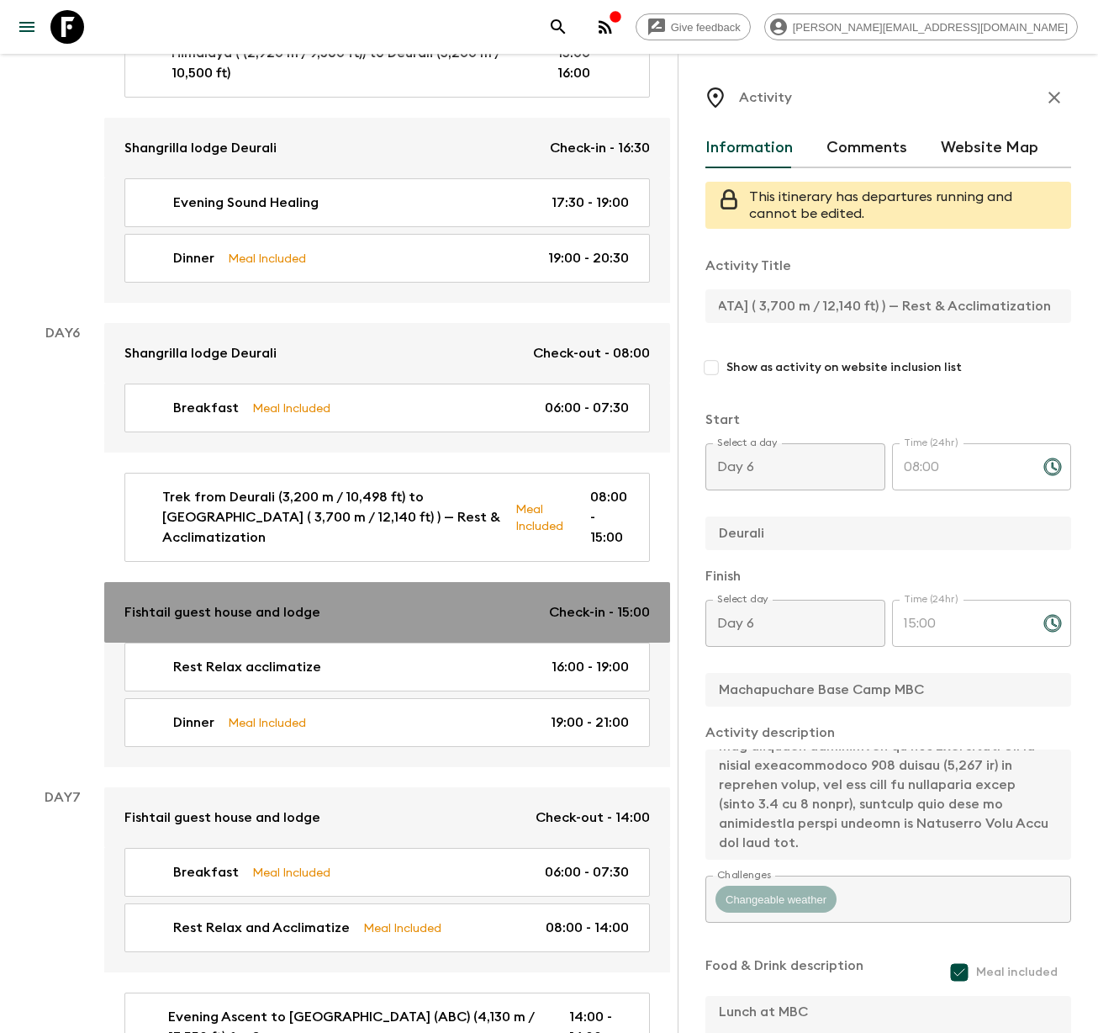
click at [288, 602] on p "Fishtail guest house and lodge" at bounding box center [222, 612] width 196 height 20
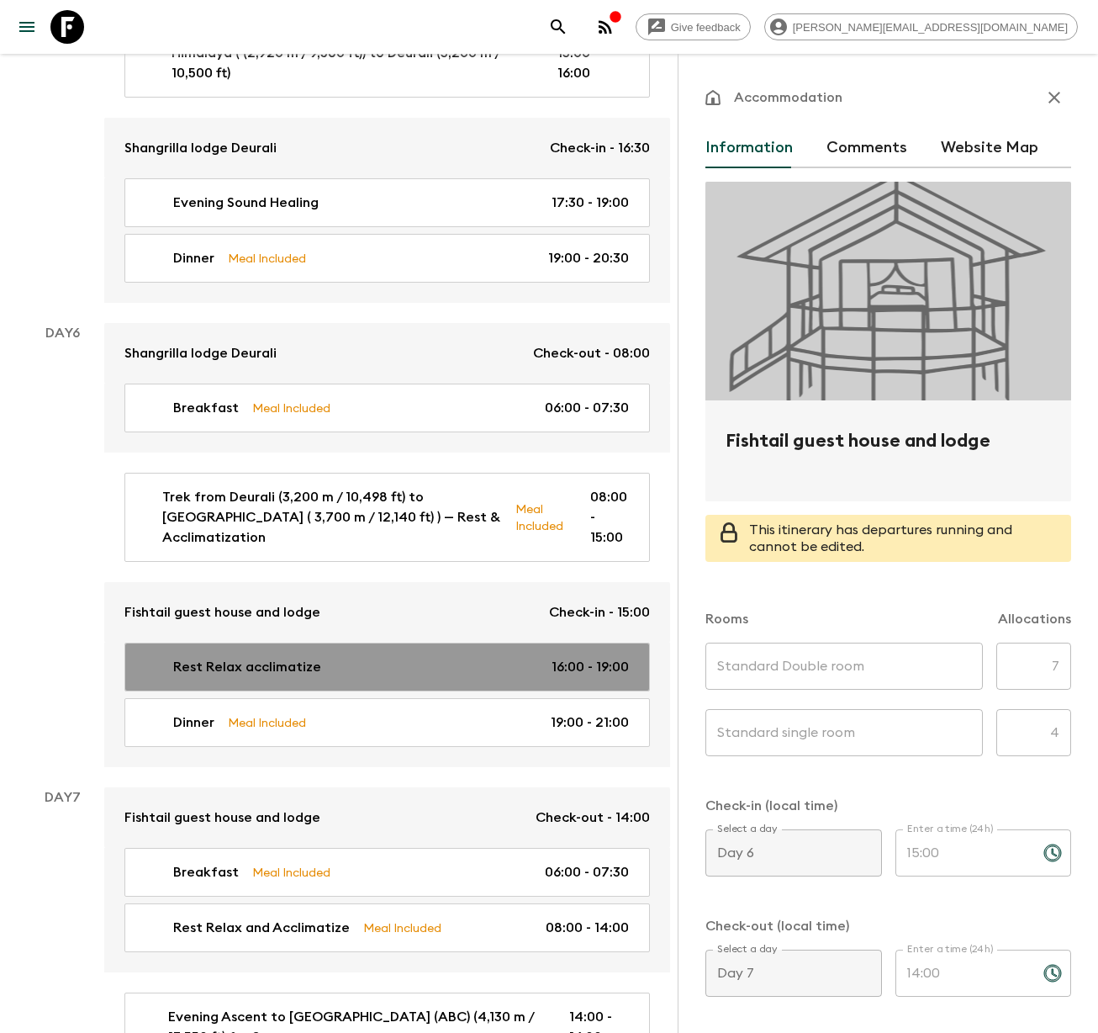
click at [295, 657] on p "Rest Relax acclimatize" at bounding box center [247, 667] width 148 height 20
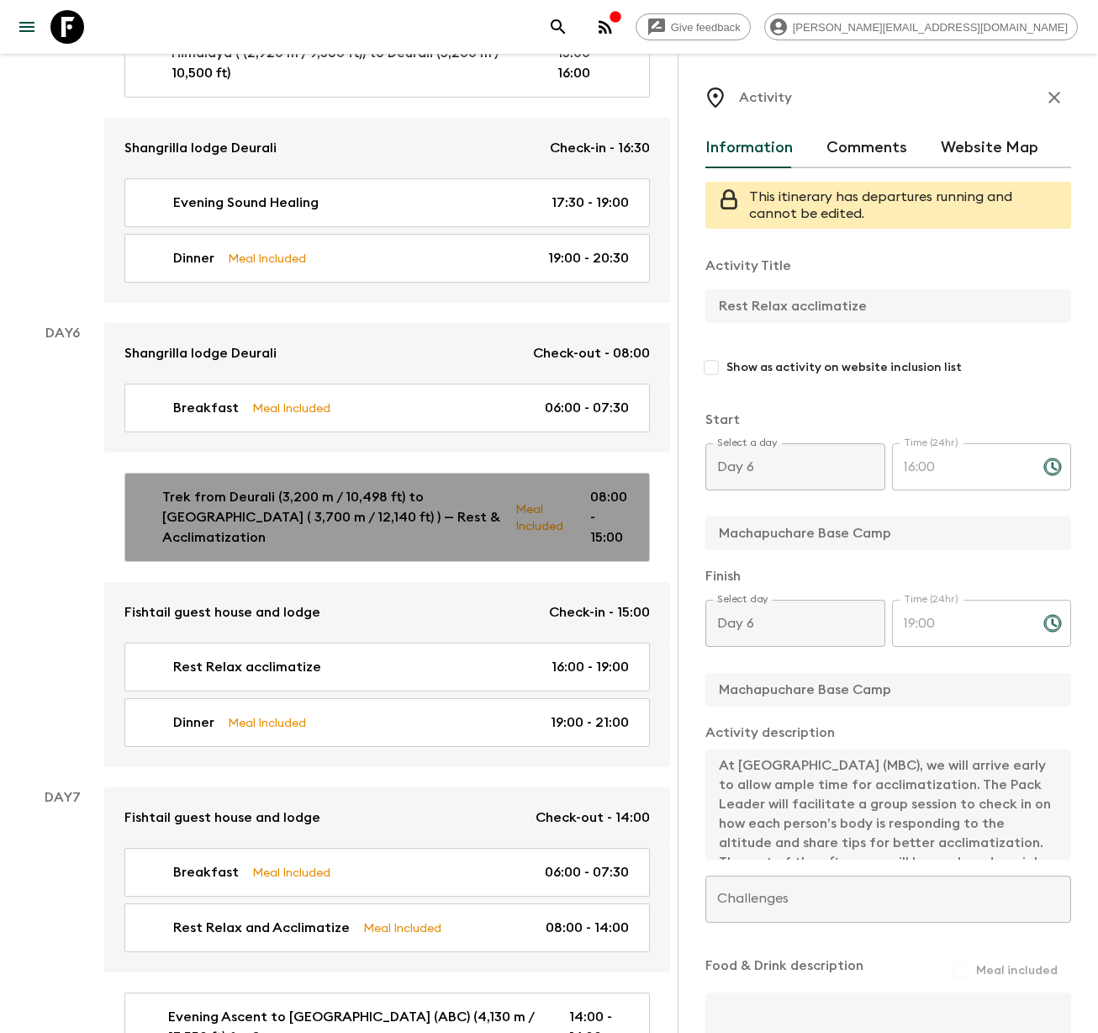
click at [306, 487] on p "Trek from Deurali (3,200 m / 10,498 ft) to [GEOGRAPHIC_DATA] ( 3,700 m / 12,140…" at bounding box center [332, 517] width 340 height 61
type input "Trek from Deurali (3,200 m / 10,498 ft) to [GEOGRAPHIC_DATA] ( 3,700 m / 12,140…"
type input "Deurali"
type input "Machapuchare Base Camp MBC"
type textarea "Lorem’i dolo sitame con adip eli seddoeiu tempor incididunt ut lab Etdolorem Al…"
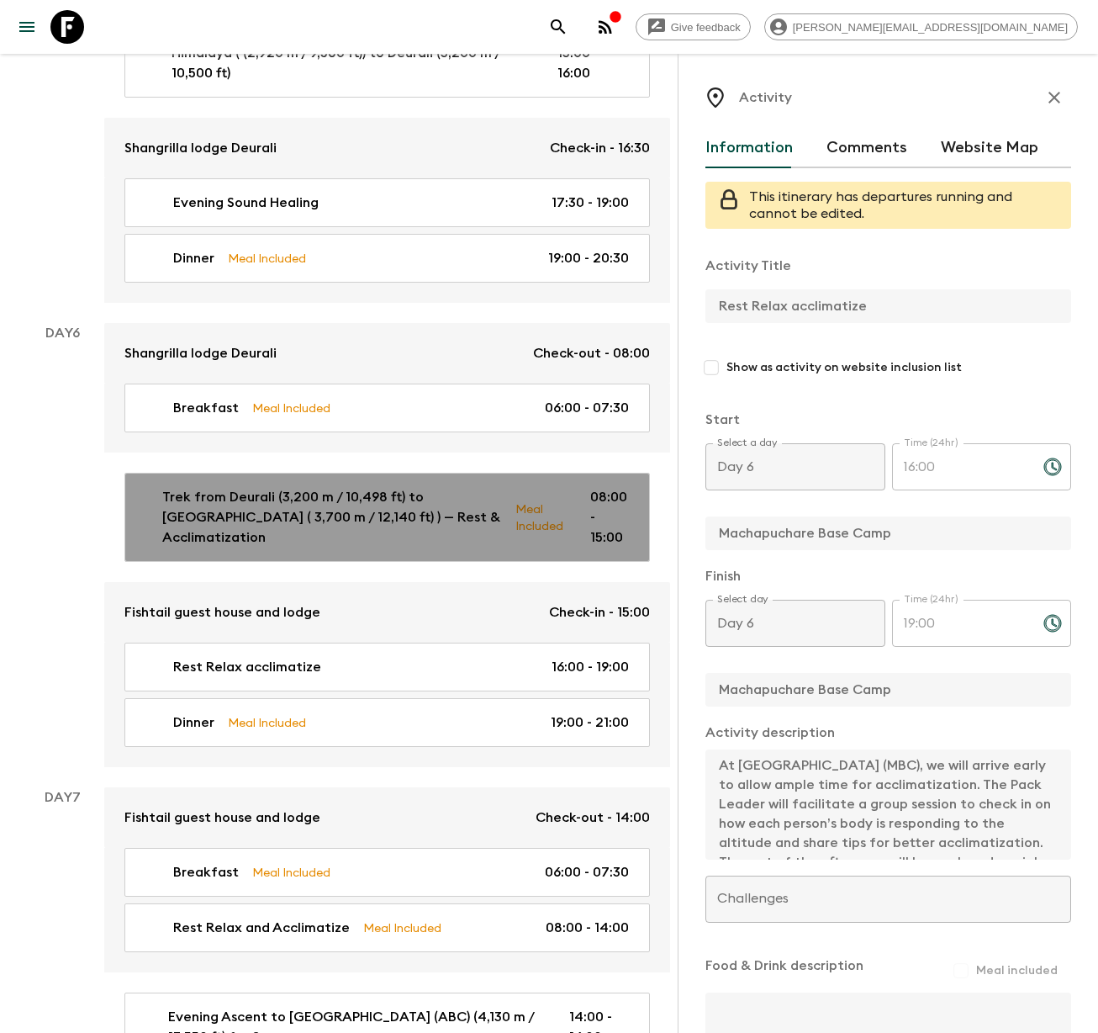
checkbox input "true"
type textarea "Lunch at MBC"
type input "08:00"
type input "15:00"
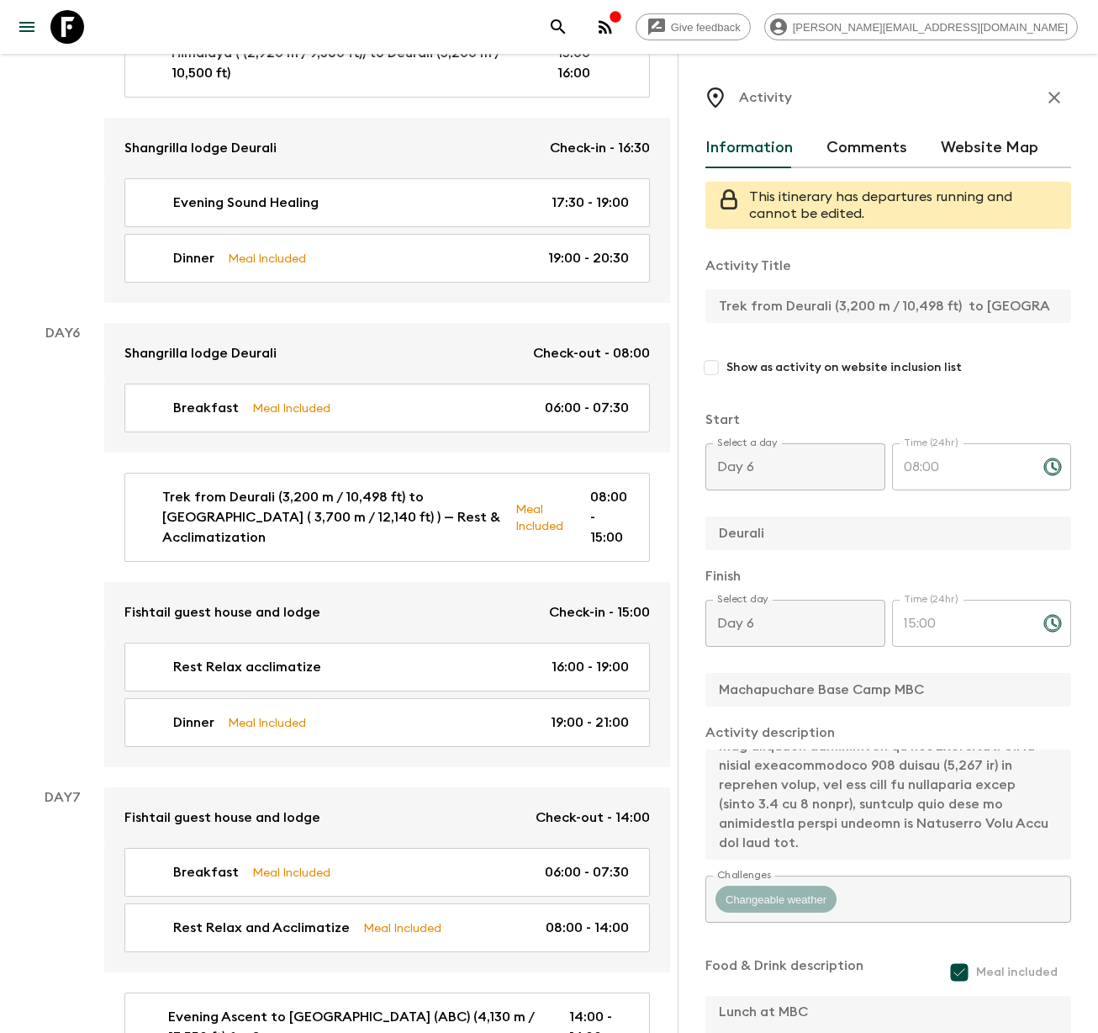
scroll to position [528, 0]
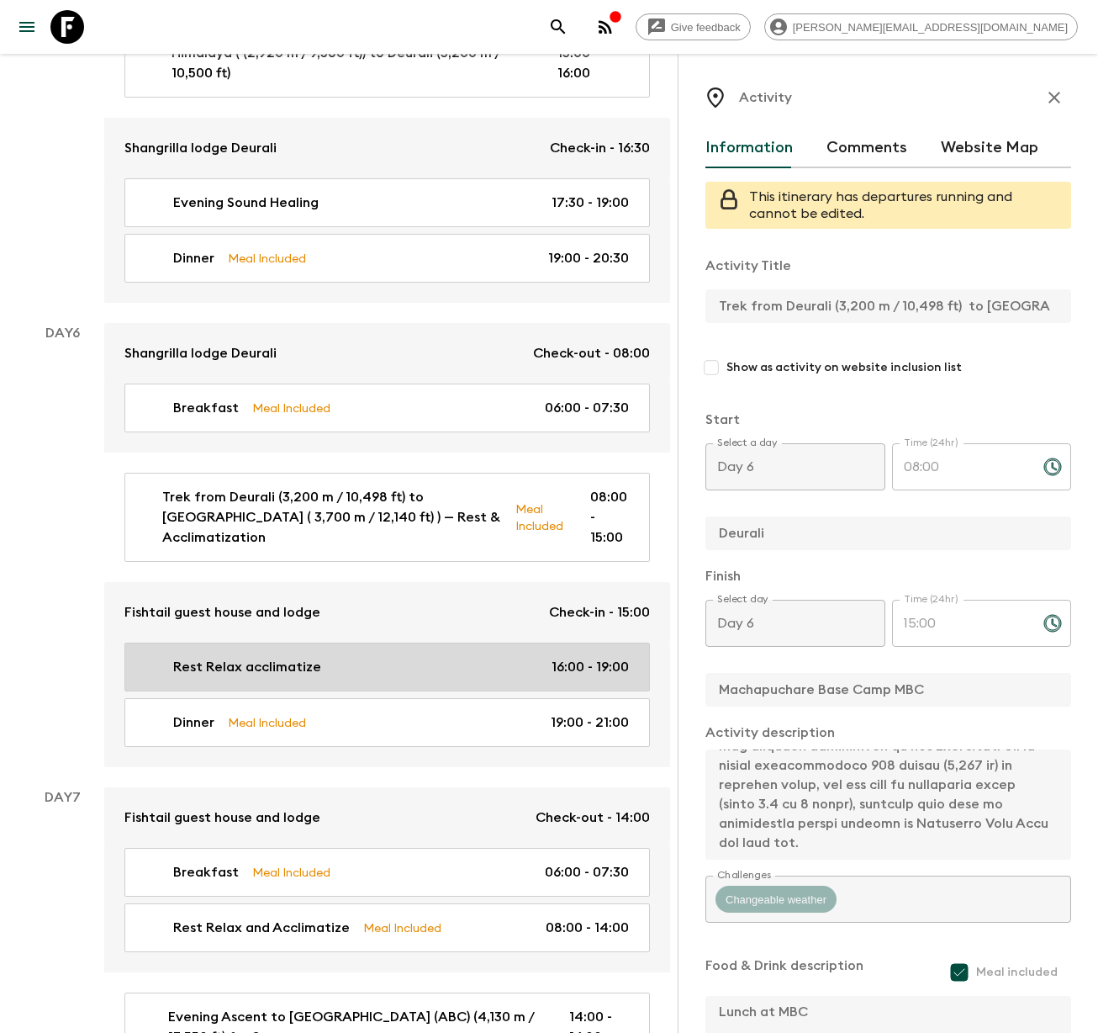
click at [267, 657] on p "Rest Relax acclimatize" at bounding box center [247, 667] width 148 height 20
type input "Rest Relax acclimatize"
type input "Machapuchare Base Camp"
type textarea "At [GEOGRAPHIC_DATA] (MBC), we will arrive early to allow ample time for acclim…"
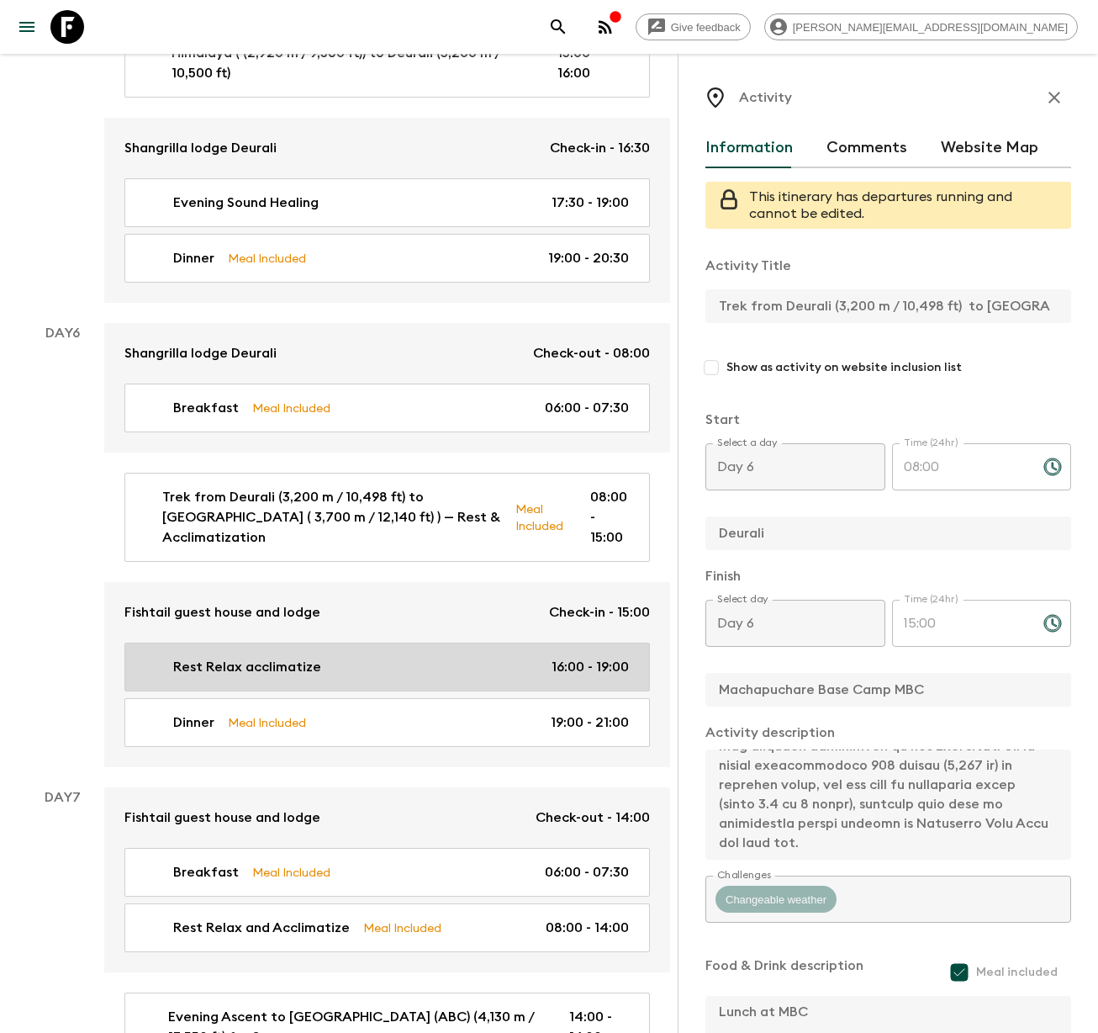
checkbox input "false"
type input "16:00"
type input "19:00"
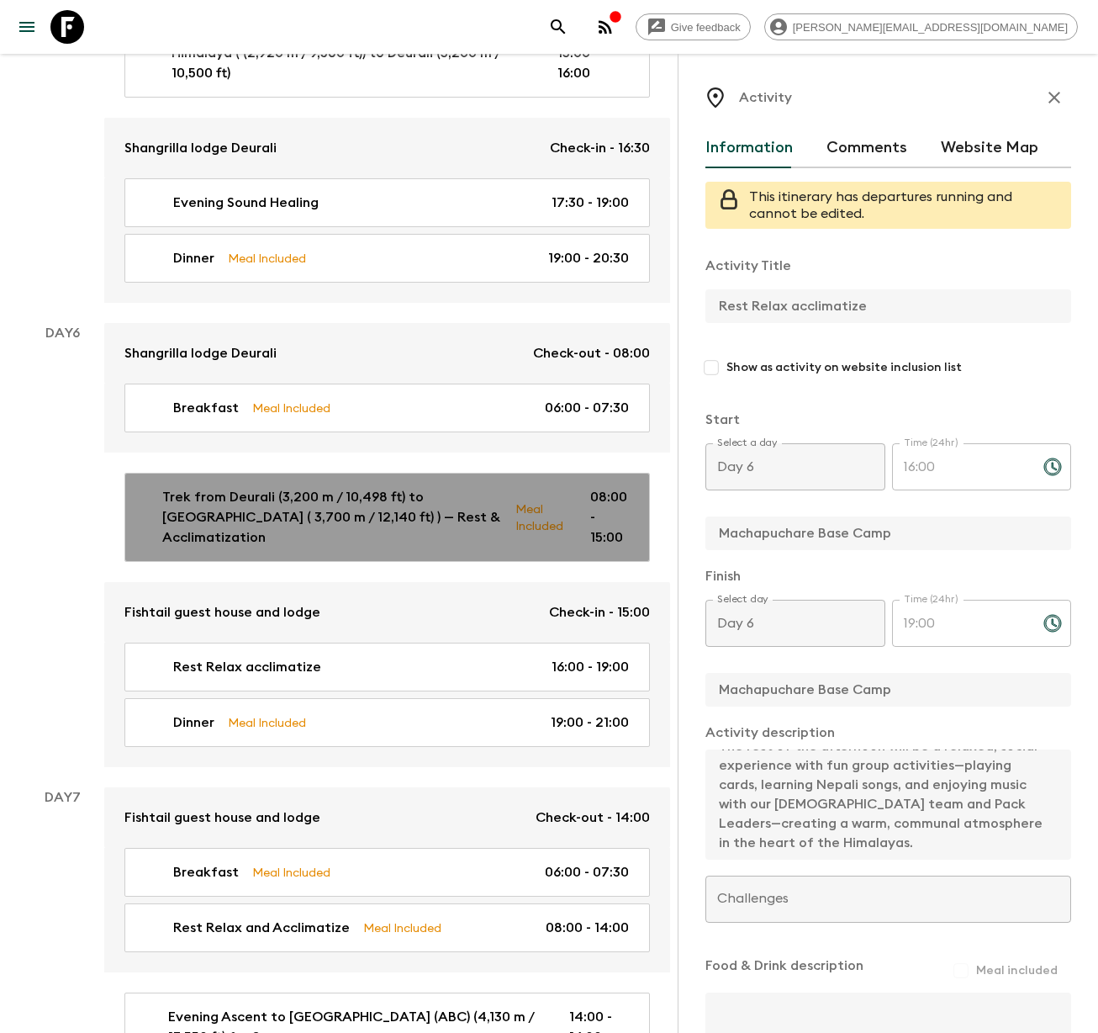
click at [230, 487] on p "Trek from Deurali (3,200 m / 10,498 ft) to [GEOGRAPHIC_DATA] ( 3,700 m / 12,140…" at bounding box center [332, 517] width 340 height 61
type input "Trek from Deurali (3,200 m / 10,498 ft) to [GEOGRAPHIC_DATA] ( 3,700 m / 12,140…"
type input "Deurali"
type input "Machapuchare Base Camp MBC"
type textarea "Lorem’i dolo sitame con adip eli seddoeiu tempor incididunt ut lab Etdolorem Al…"
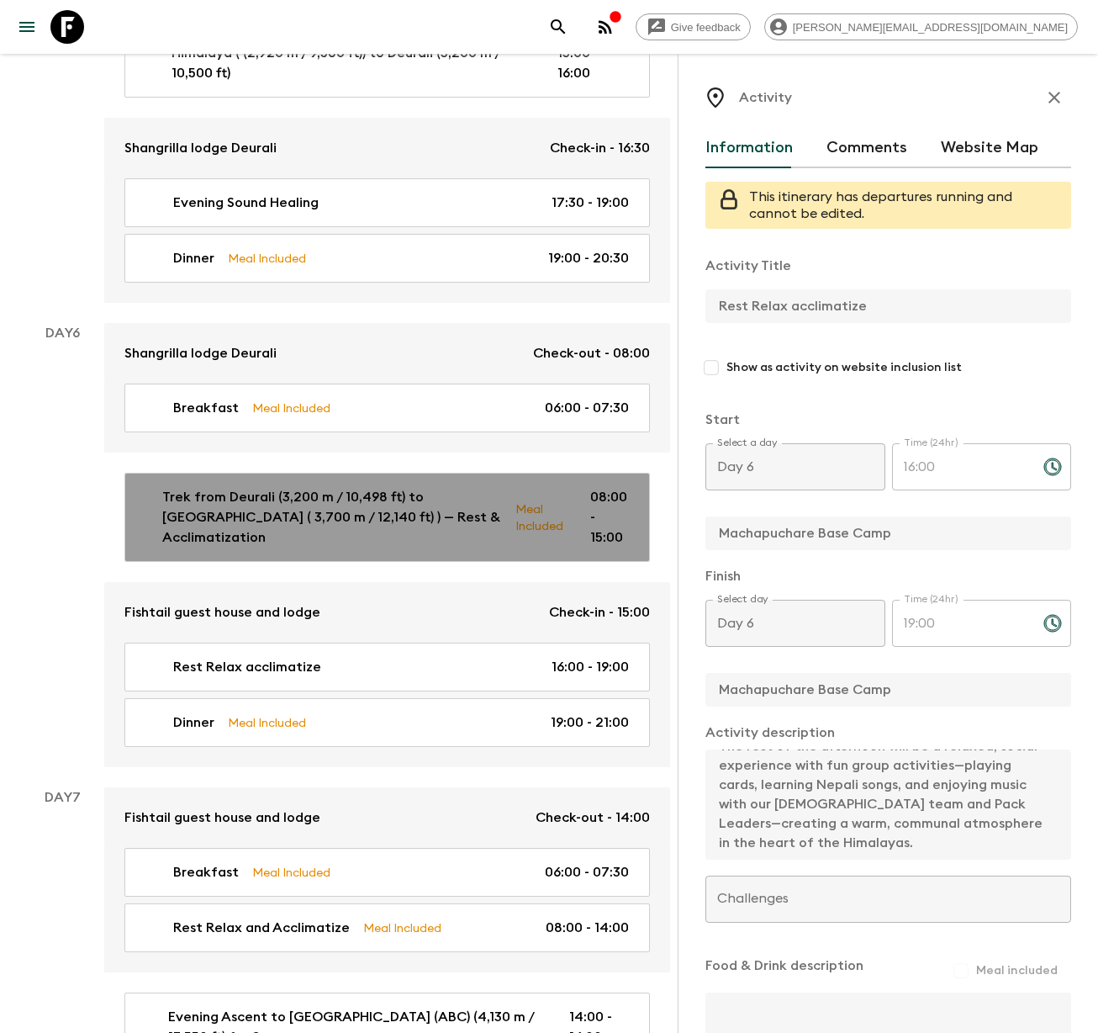
checkbox input "true"
type textarea "Lunch at MBC"
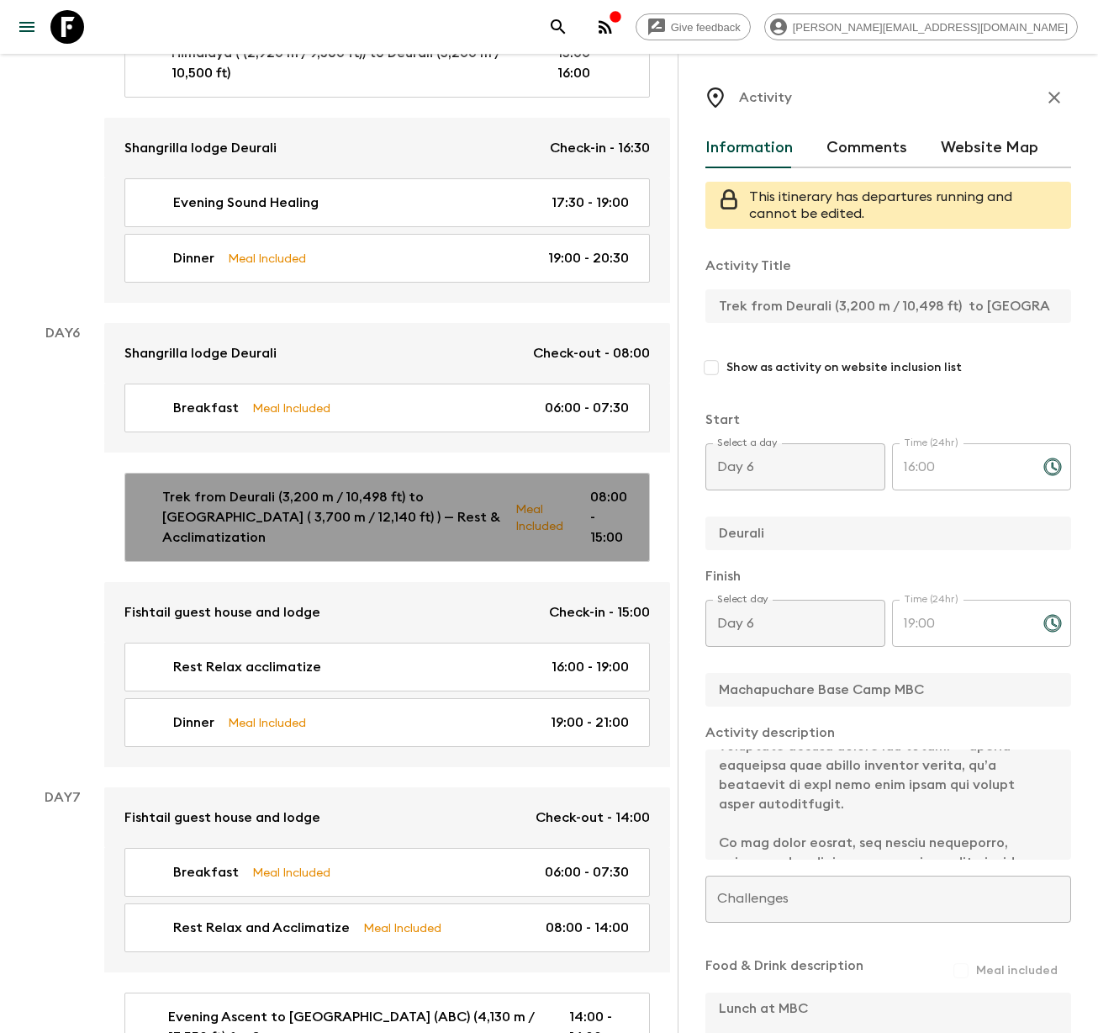
type input "08:00"
type input "15:00"
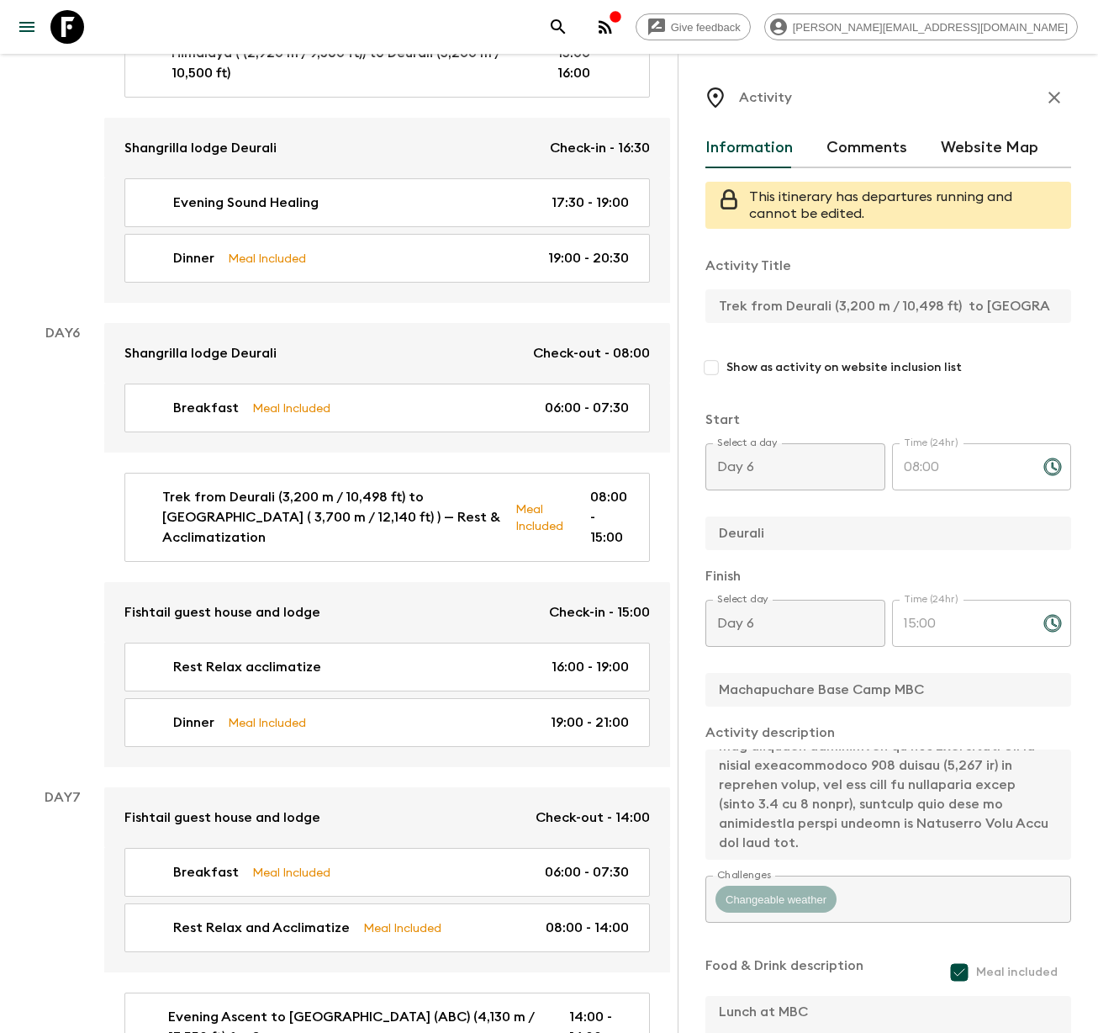
scroll to position [561, 0]
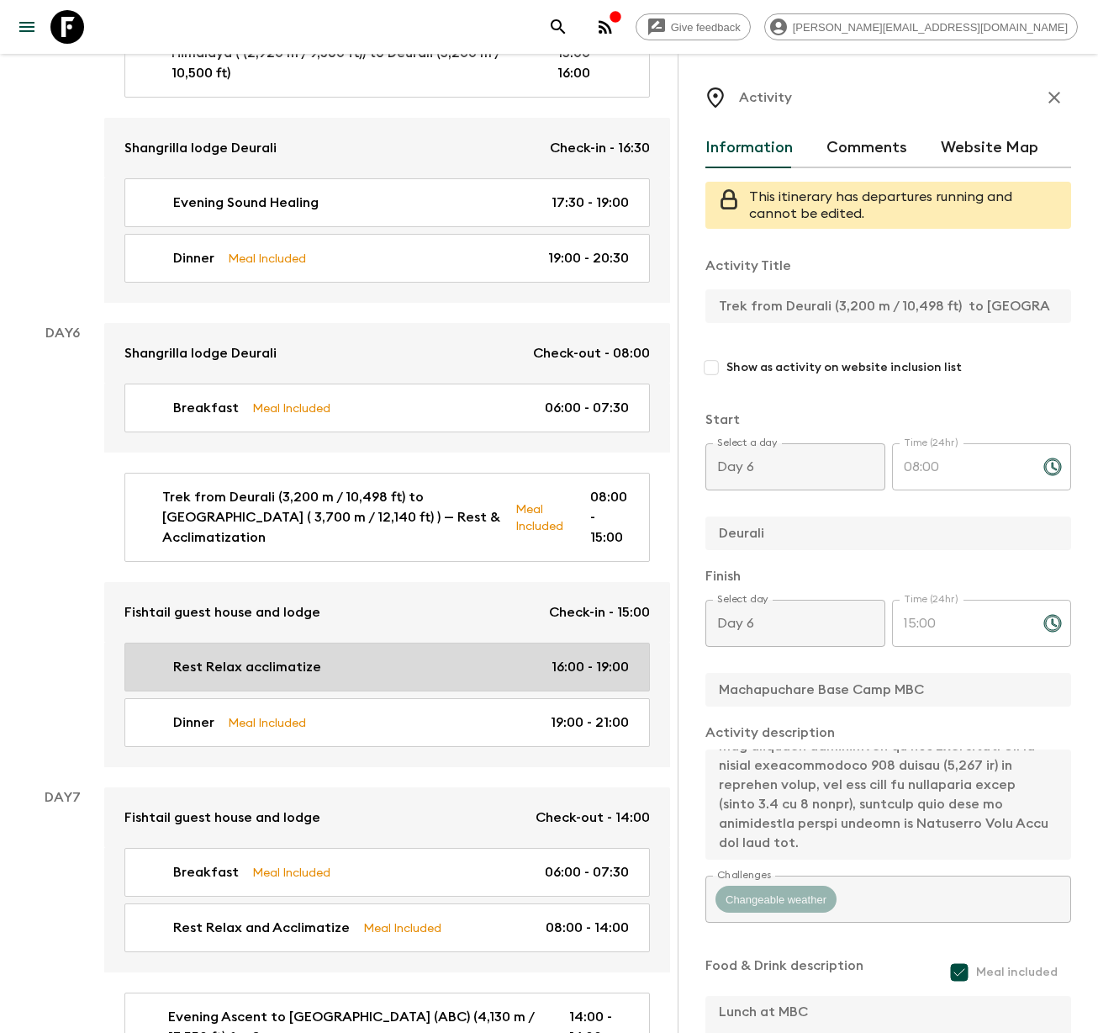
click at [216, 657] on p "Rest Relax acclimatize" at bounding box center [247, 667] width 148 height 20
type input "Rest Relax acclimatize"
type input "Machapuchare Base Camp"
type textarea "At [GEOGRAPHIC_DATA] (MBC), we will arrive early to allow ample time for acclim…"
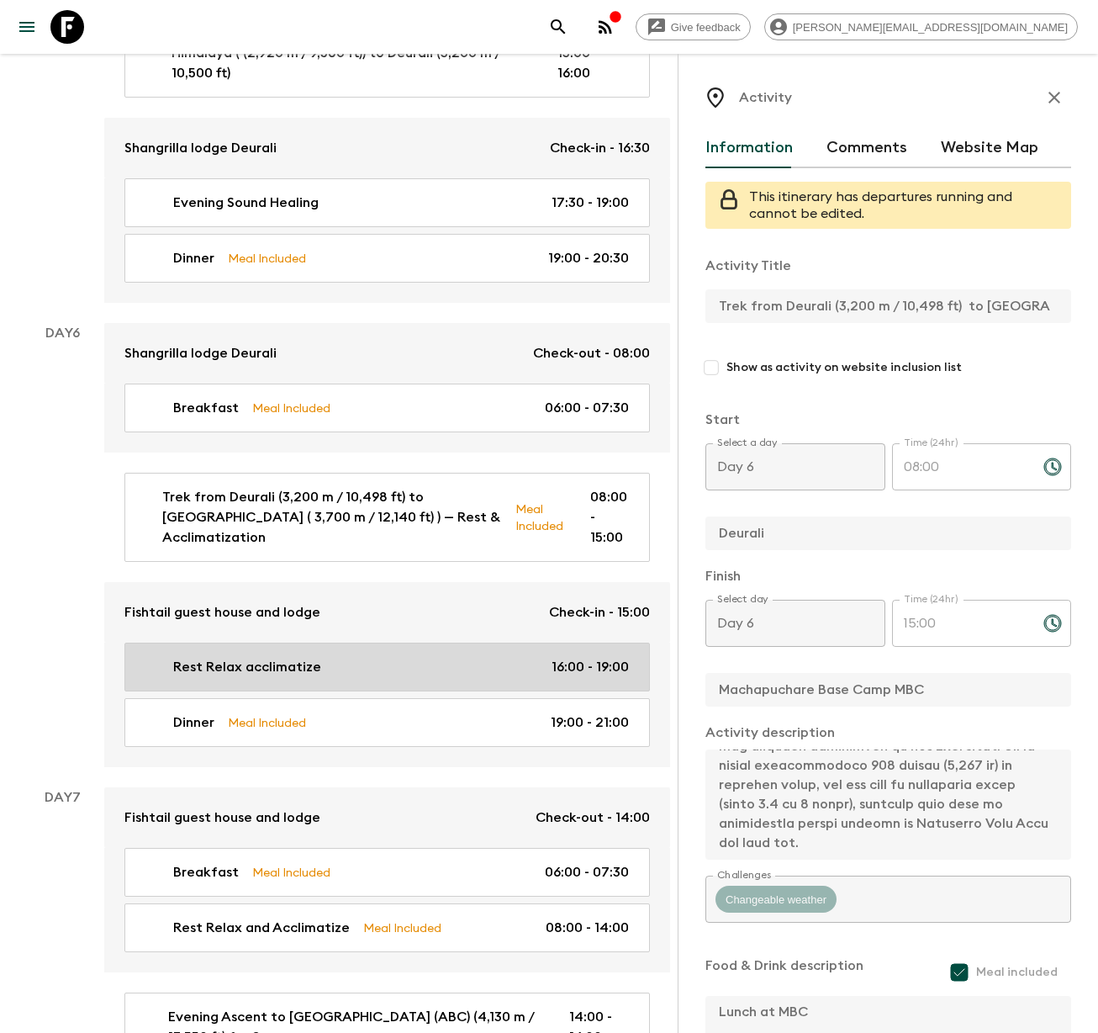
checkbox input "false"
type input "16:00"
type input "19:00"
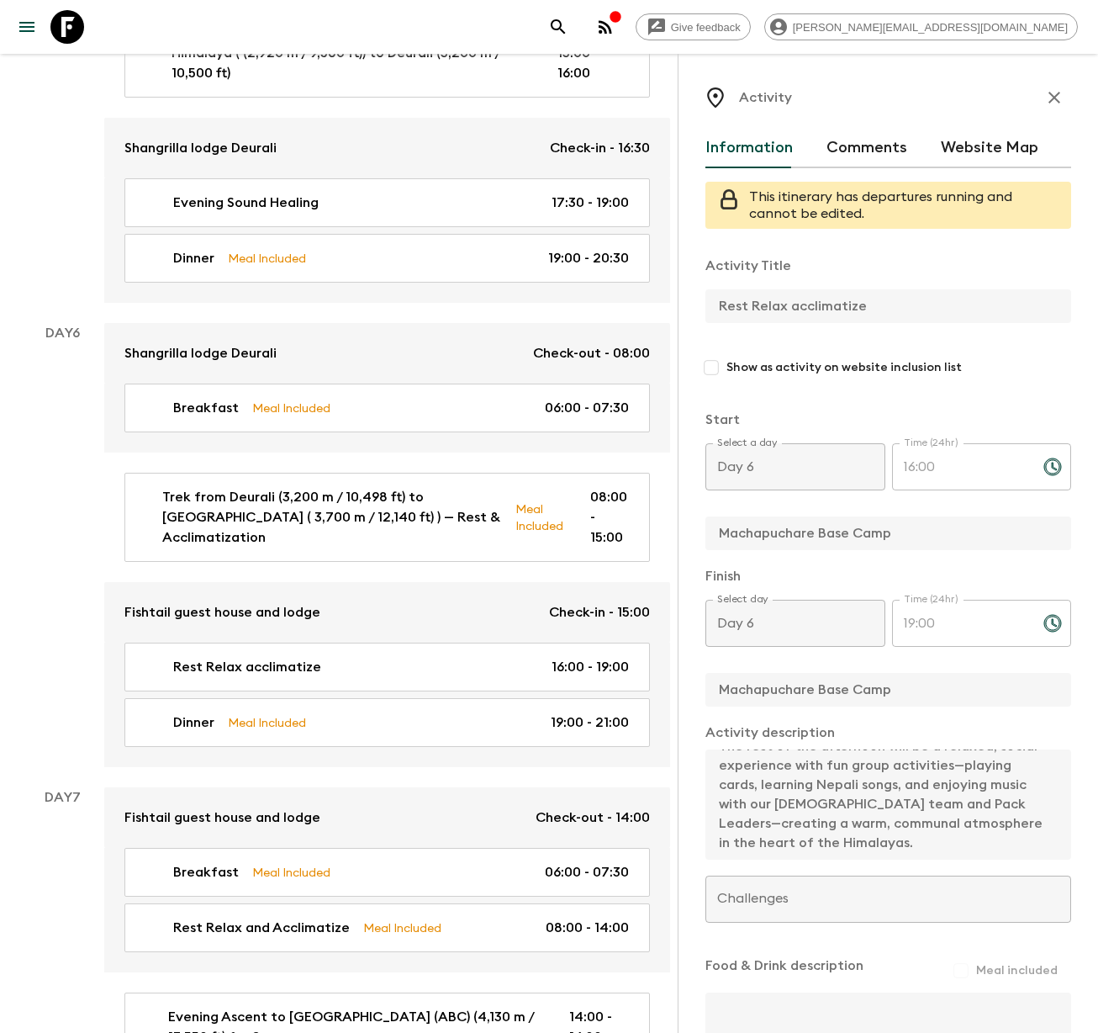
scroll to position [135, 0]
click at [993, 876] on div "Activity Title Rest Relax acclimatize Show as activity on website inclusion lis…" at bounding box center [889, 673] width 366 height 863
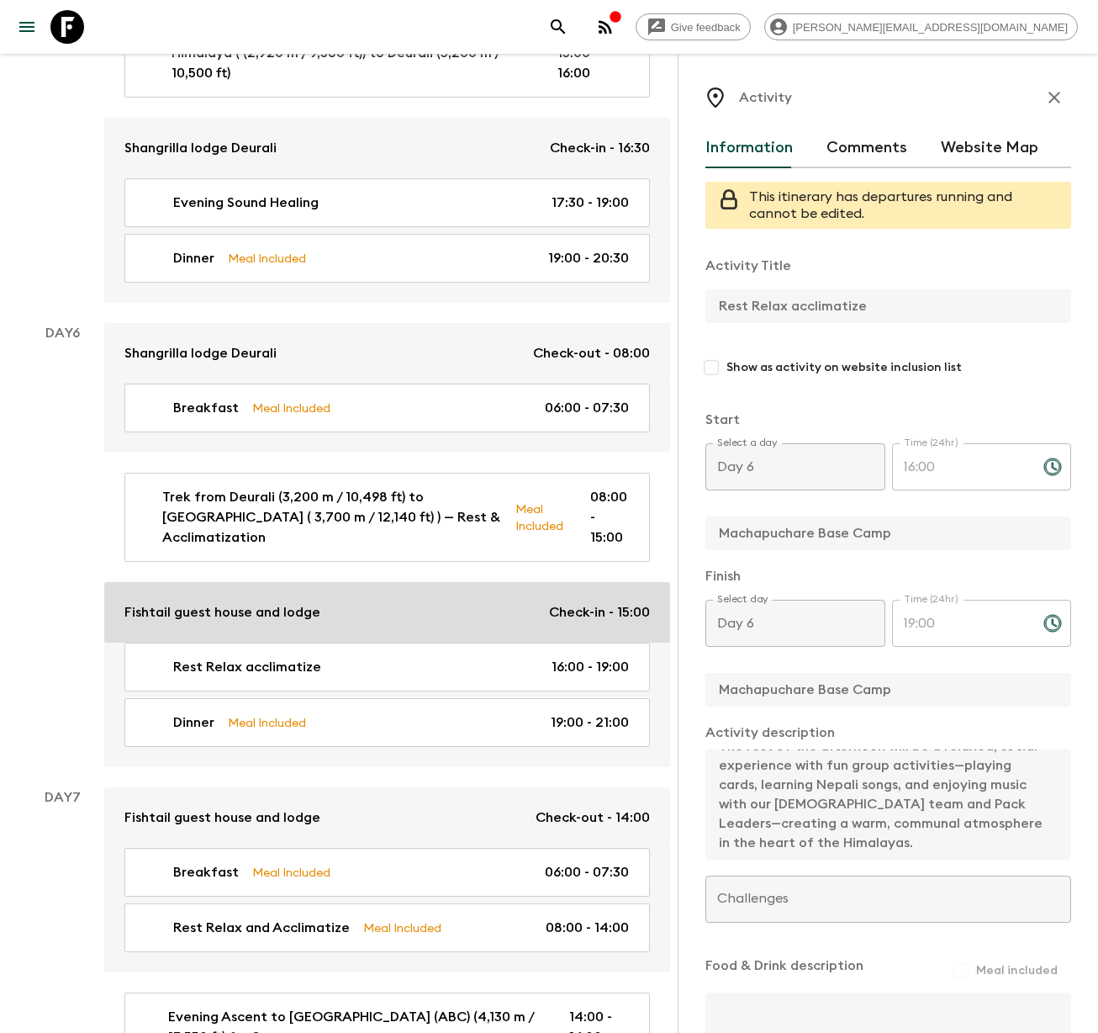
click at [309, 602] on p "Fishtail guest house and lodge" at bounding box center [222, 612] width 196 height 20
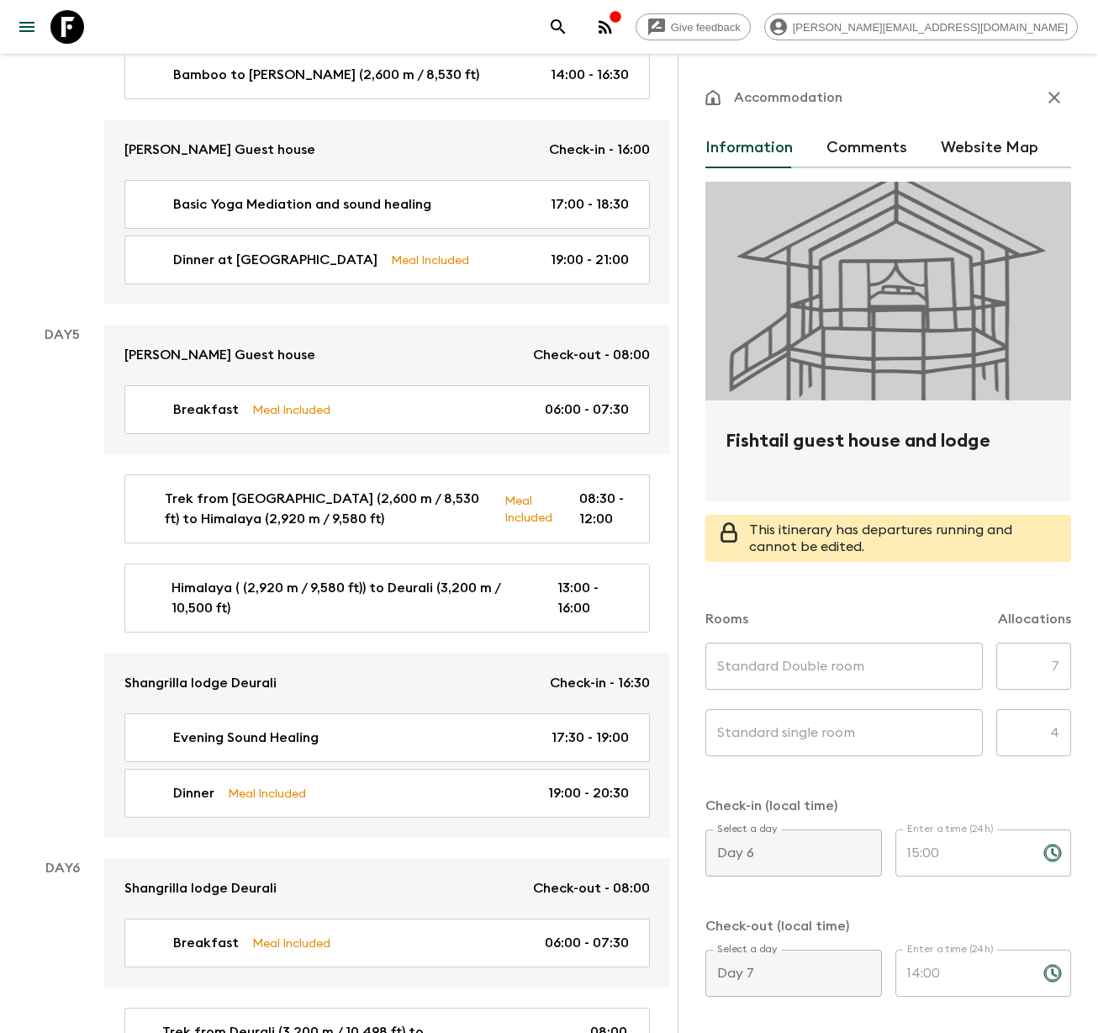
scroll to position [1945, 0]
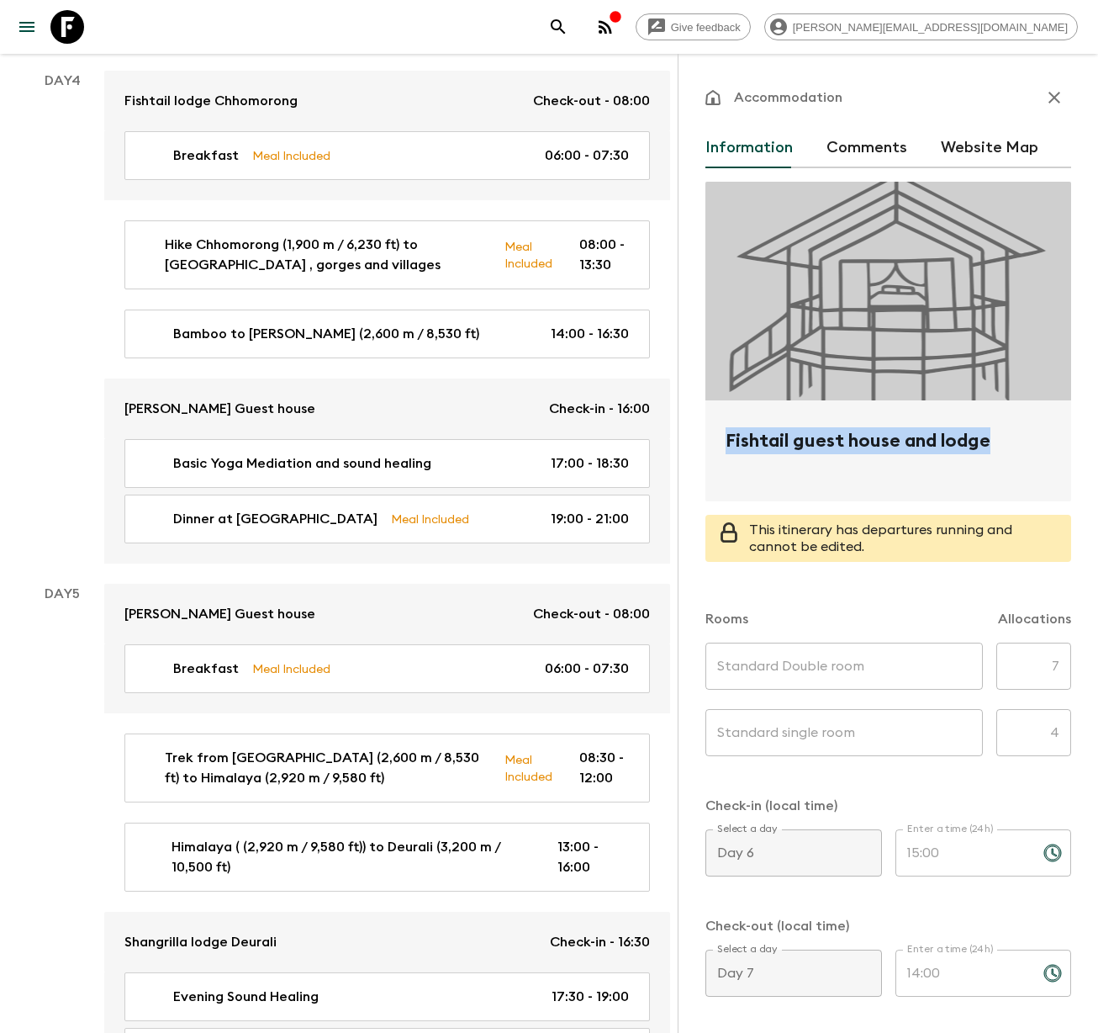
drag, startPoint x: 1000, startPoint y: 445, endPoint x: 701, endPoint y: 447, distance: 299.4
click at [701, 447] on div "Accommodation Information Comments Website Map Fishtail guest house and lodge T…" at bounding box center [888, 570] width 420 height 1033
copy h2 "Fishtail guest house and lodge"
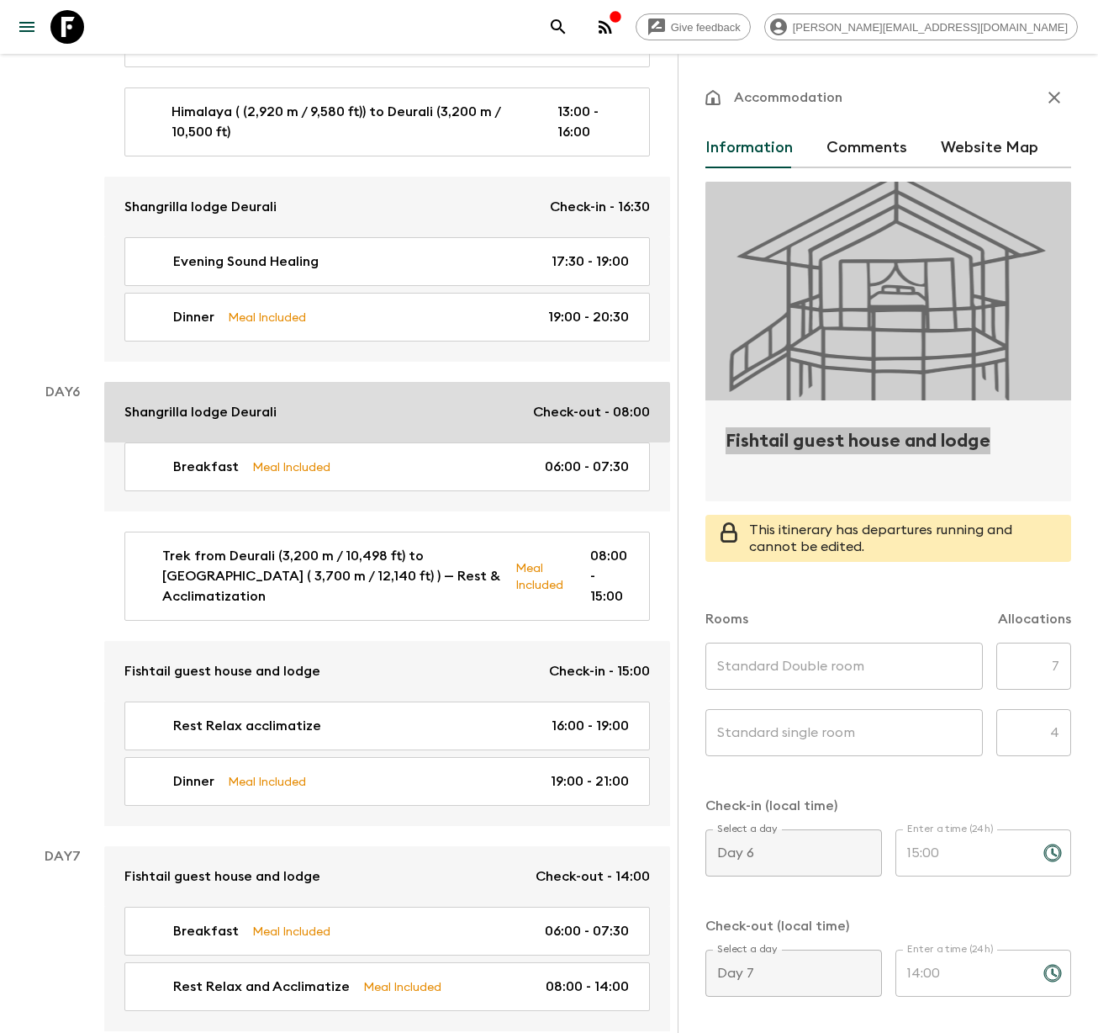
scroll to position [2695, 0]
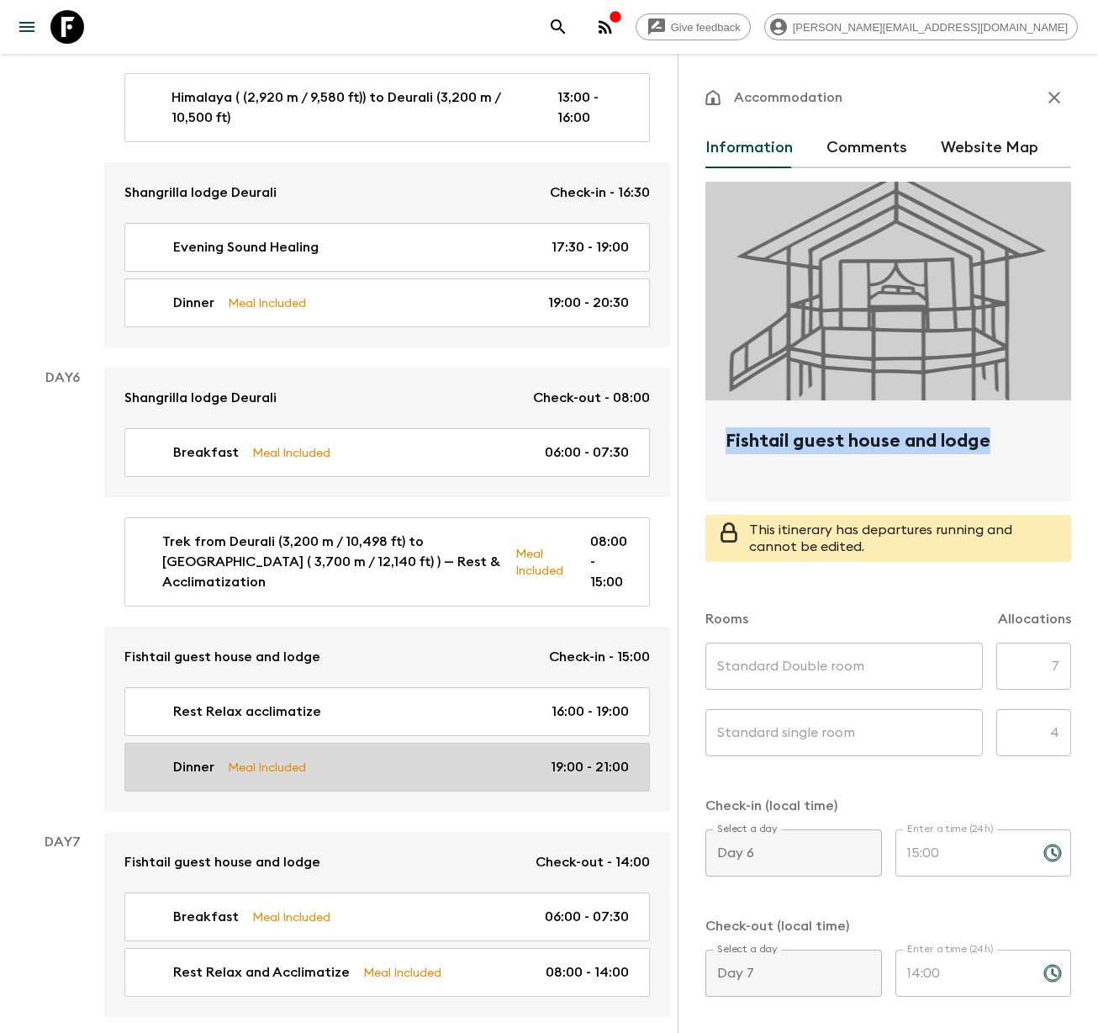
click at [296, 758] on p "Meal Included" at bounding box center [267, 767] width 78 height 19
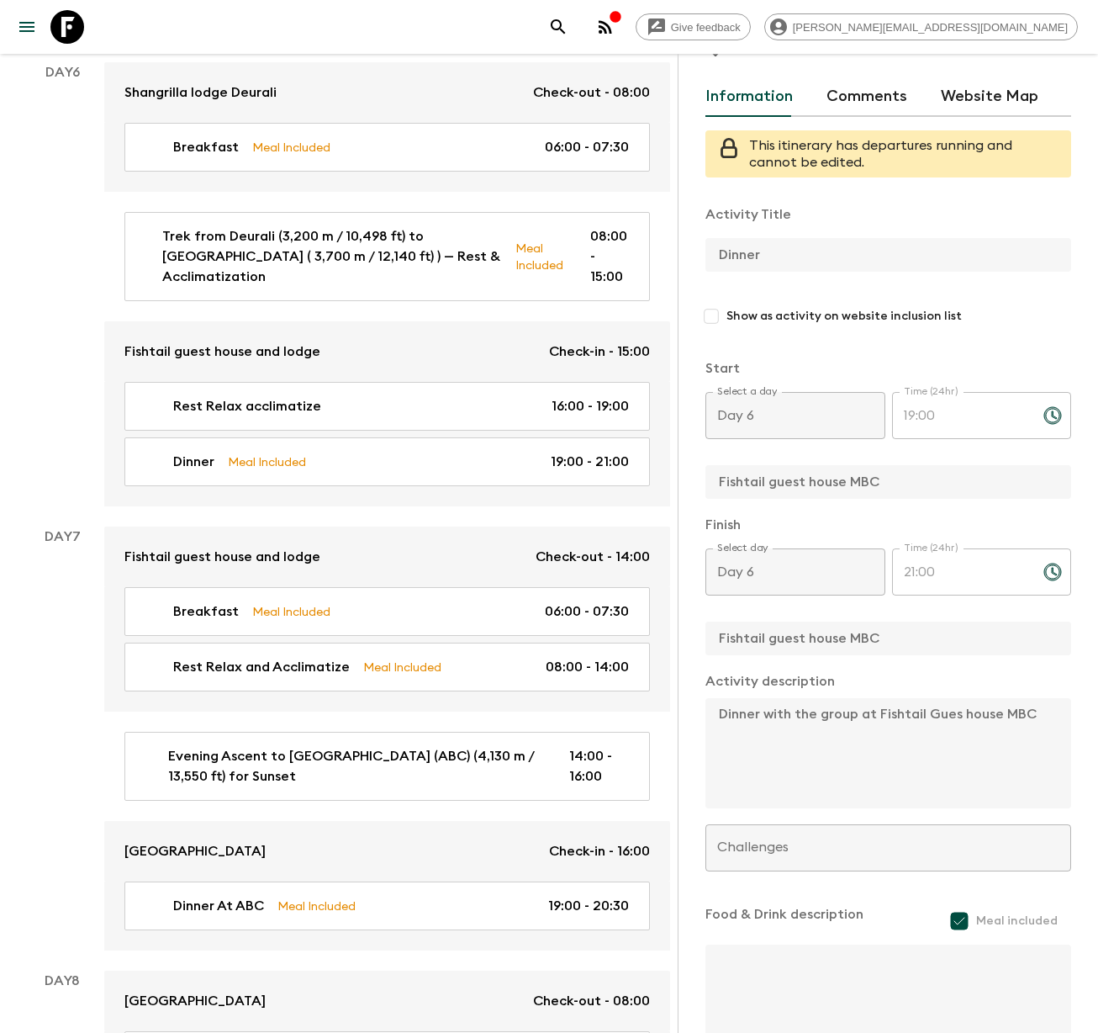
scroll to position [3012, 0]
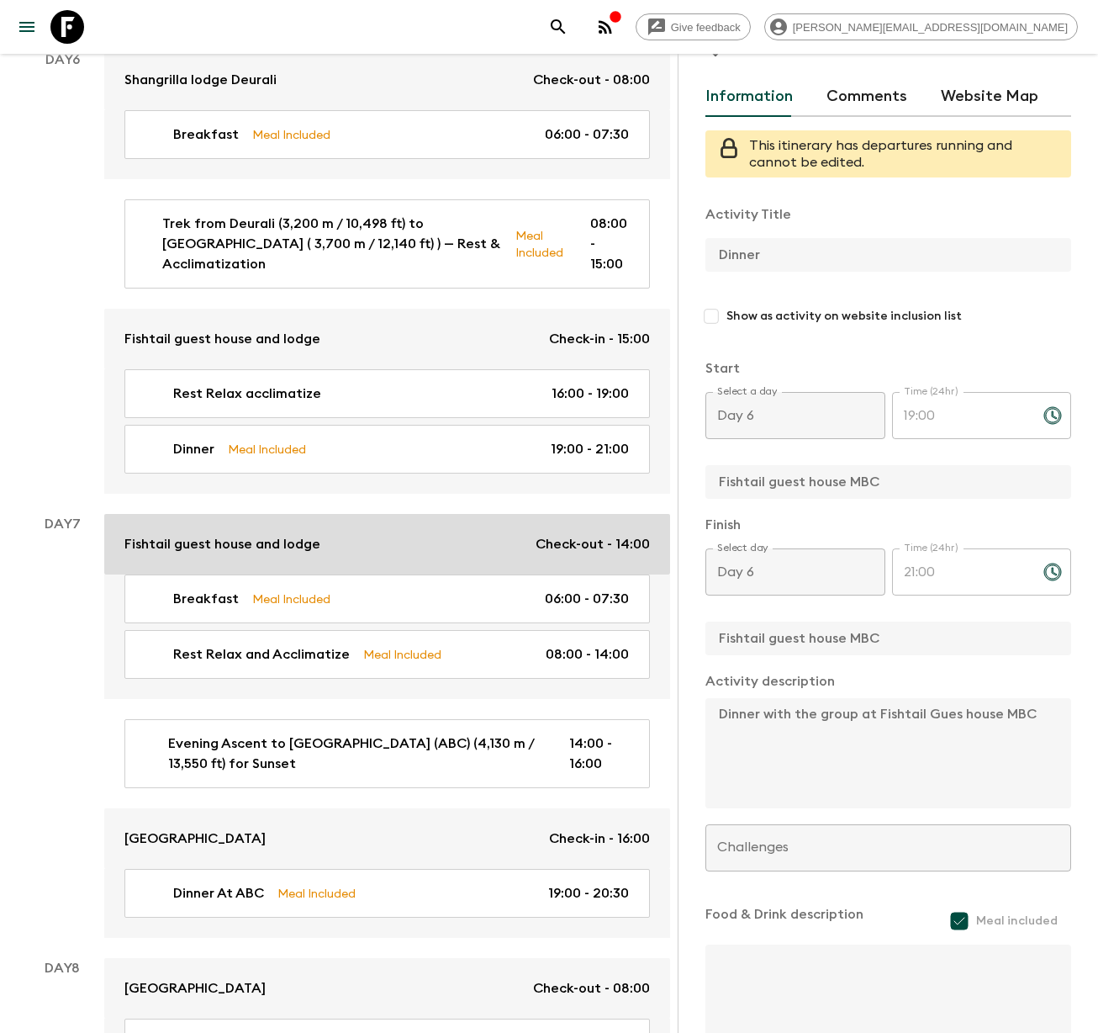
click at [271, 534] on p "Fishtail guest house and lodge" at bounding box center [222, 544] width 196 height 20
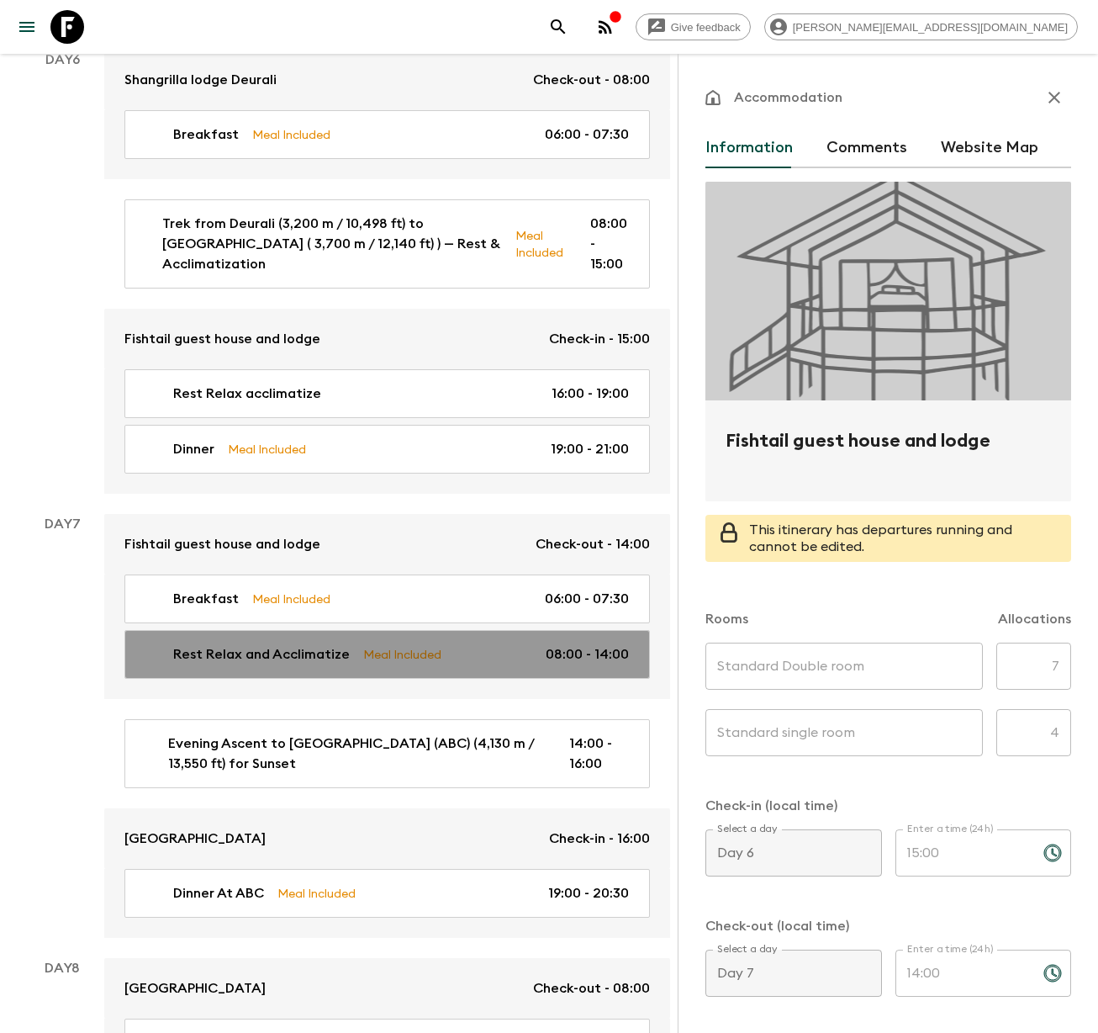
click at [272, 644] on p "Rest Relax and Acclimatize" at bounding box center [261, 654] width 177 height 20
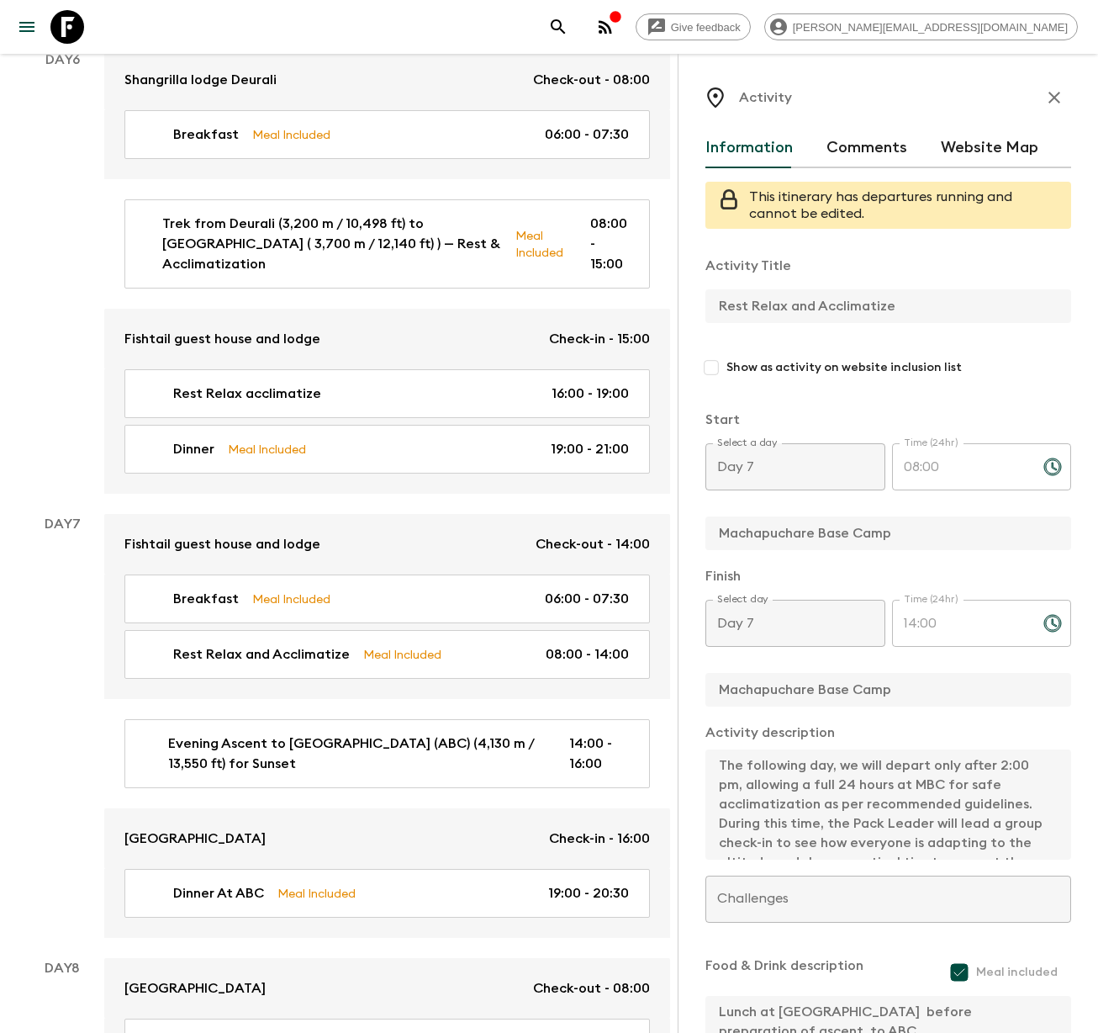
click at [689, 297] on div "Activity Information Comments Website Map This itinerary has departures running…" at bounding box center [888, 570] width 420 height 1033
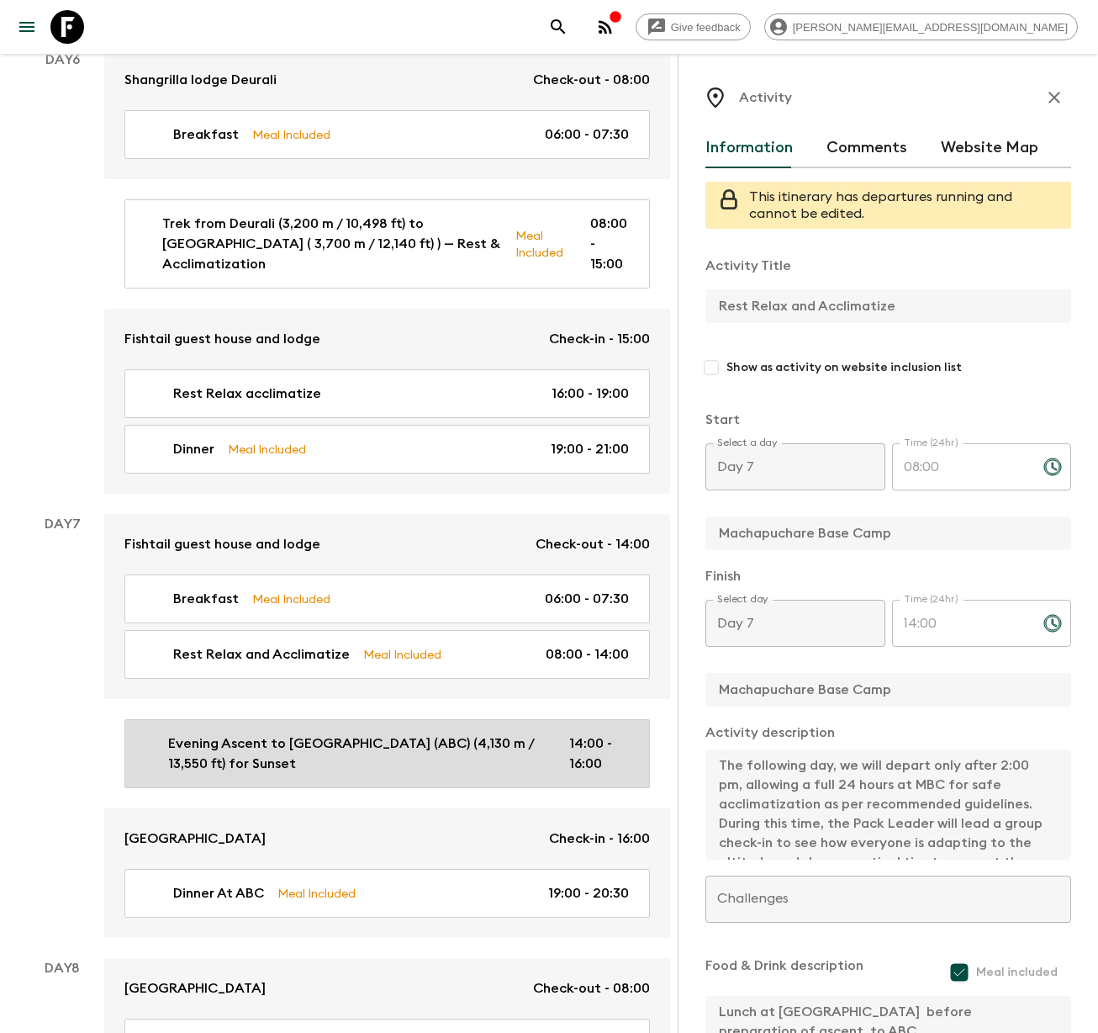
click at [301, 733] on p "Evening Ascent to [GEOGRAPHIC_DATA] (ABC) (4,130 m / 13,550 ft) for Sunset" at bounding box center [355, 753] width 374 height 40
type input "Evening Ascent to [GEOGRAPHIC_DATA] (ABC) (4,130 m / 13,550 ft) for Sunset"
type input "Machapuchare Base Camp"
type input "[GEOGRAPHIC_DATA] (ABC)"
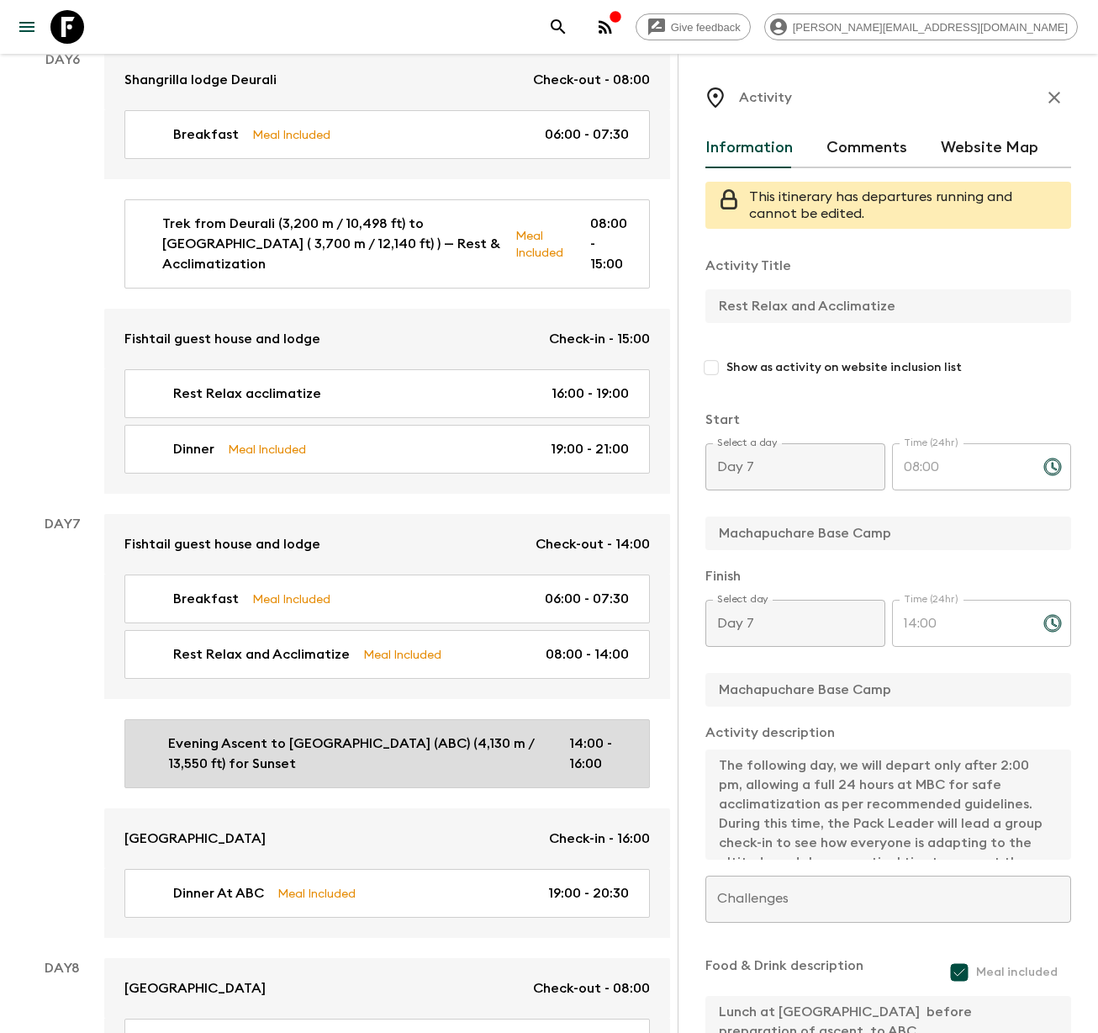
type textarea "After a restful morning at [GEOGRAPHIC_DATA] (3,700 m / 12,140 ft), you’ll spen…"
checkbox input "false"
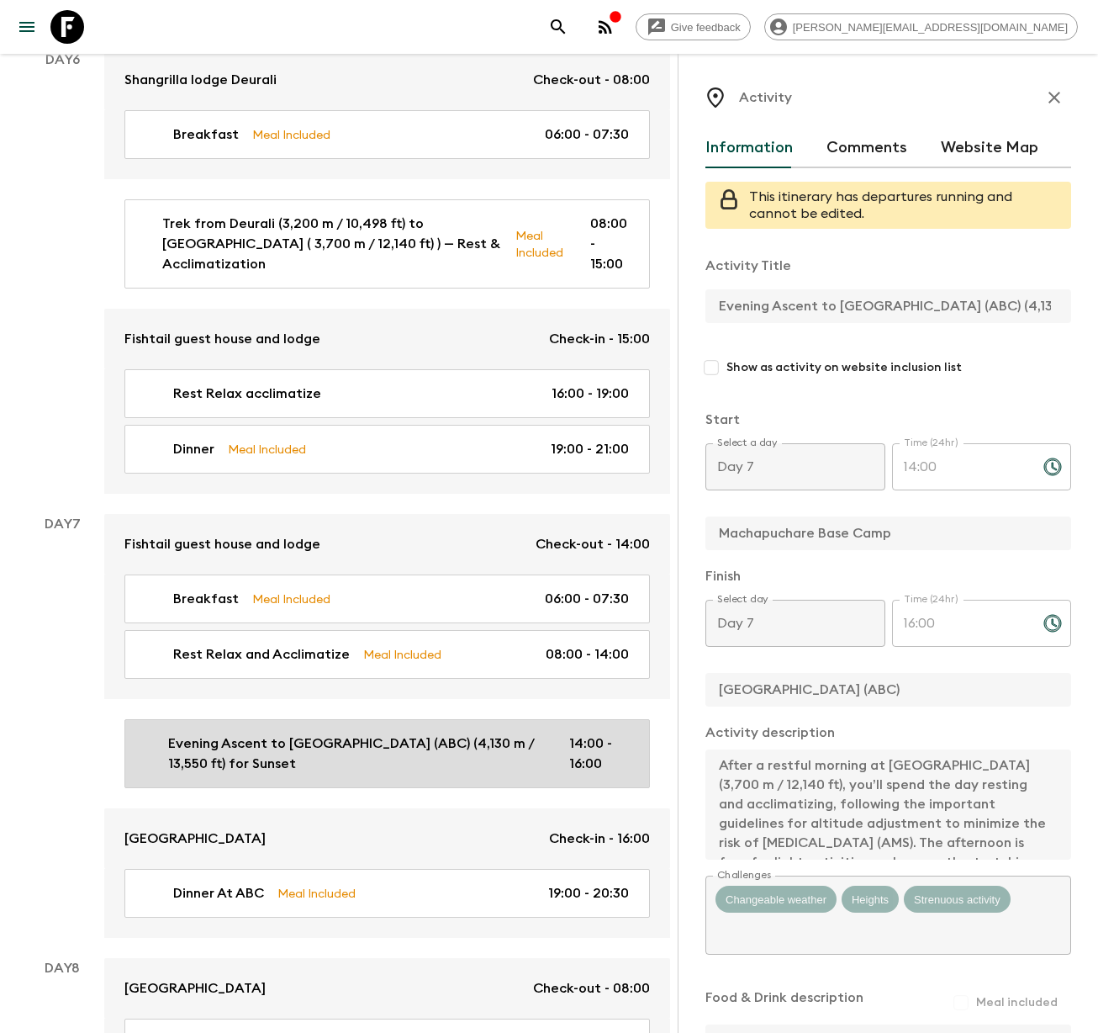
type input "14:00"
type input "16:00"
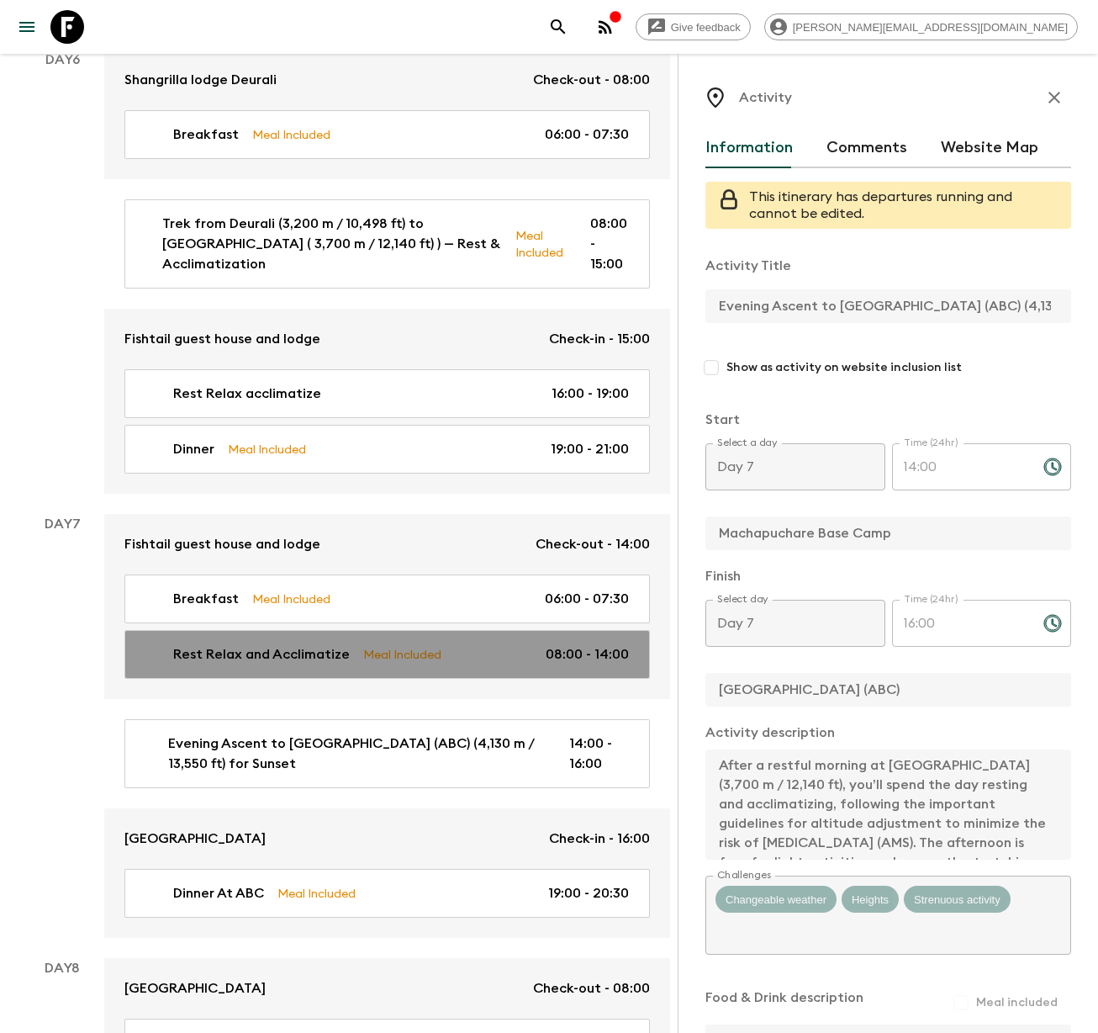
click at [278, 644] on p "Rest Relax and Acclimatize" at bounding box center [261, 654] width 177 height 20
type input "Rest Relax and Acclimatize"
type input "Machapuchare Base Camp"
type textarea "The following day, we will depart only after 2:00 pm, allowing a full 24 hours …"
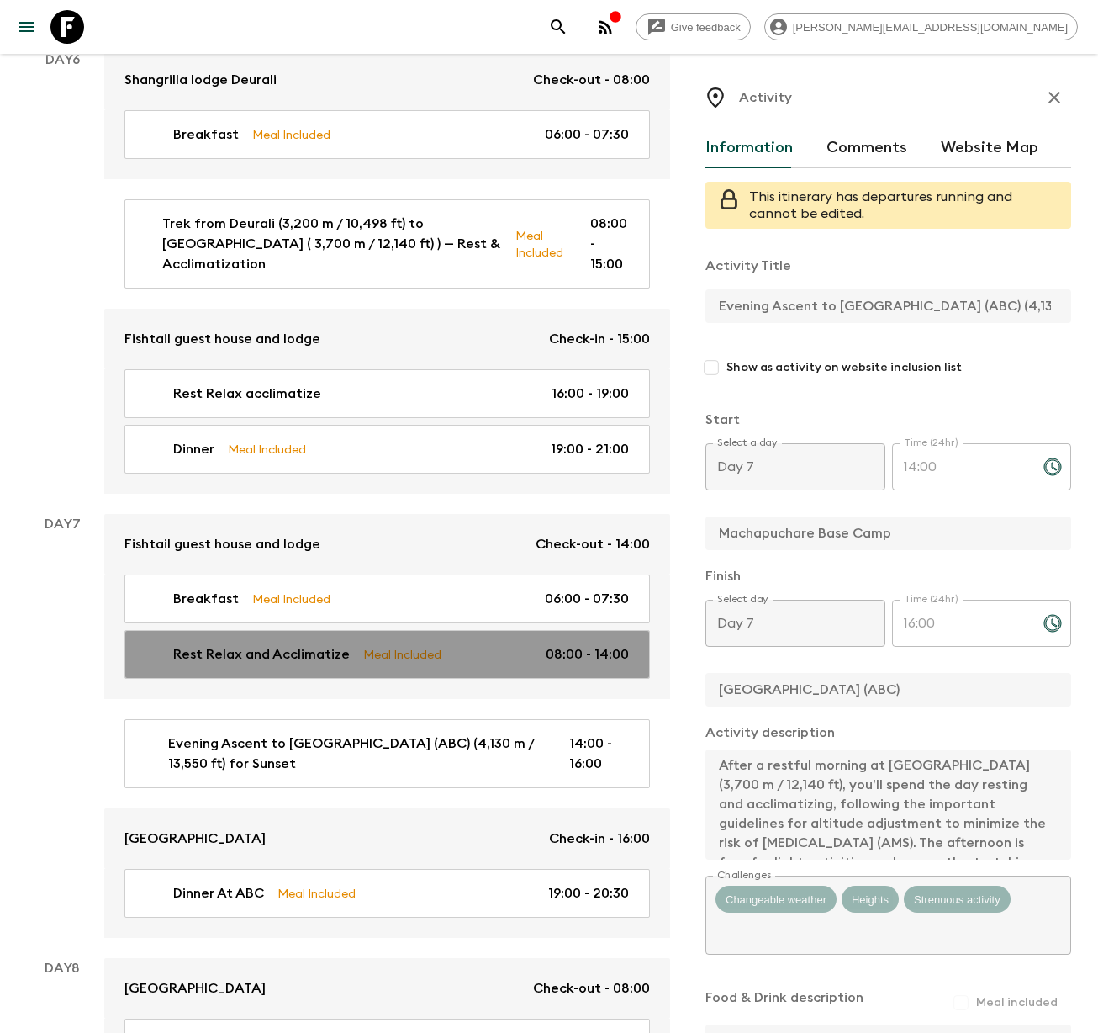
checkbox input "true"
type textarea "Lunch at [GEOGRAPHIC_DATA] before preparation of ascent to ABC"
type input "08:00"
type input "14:00"
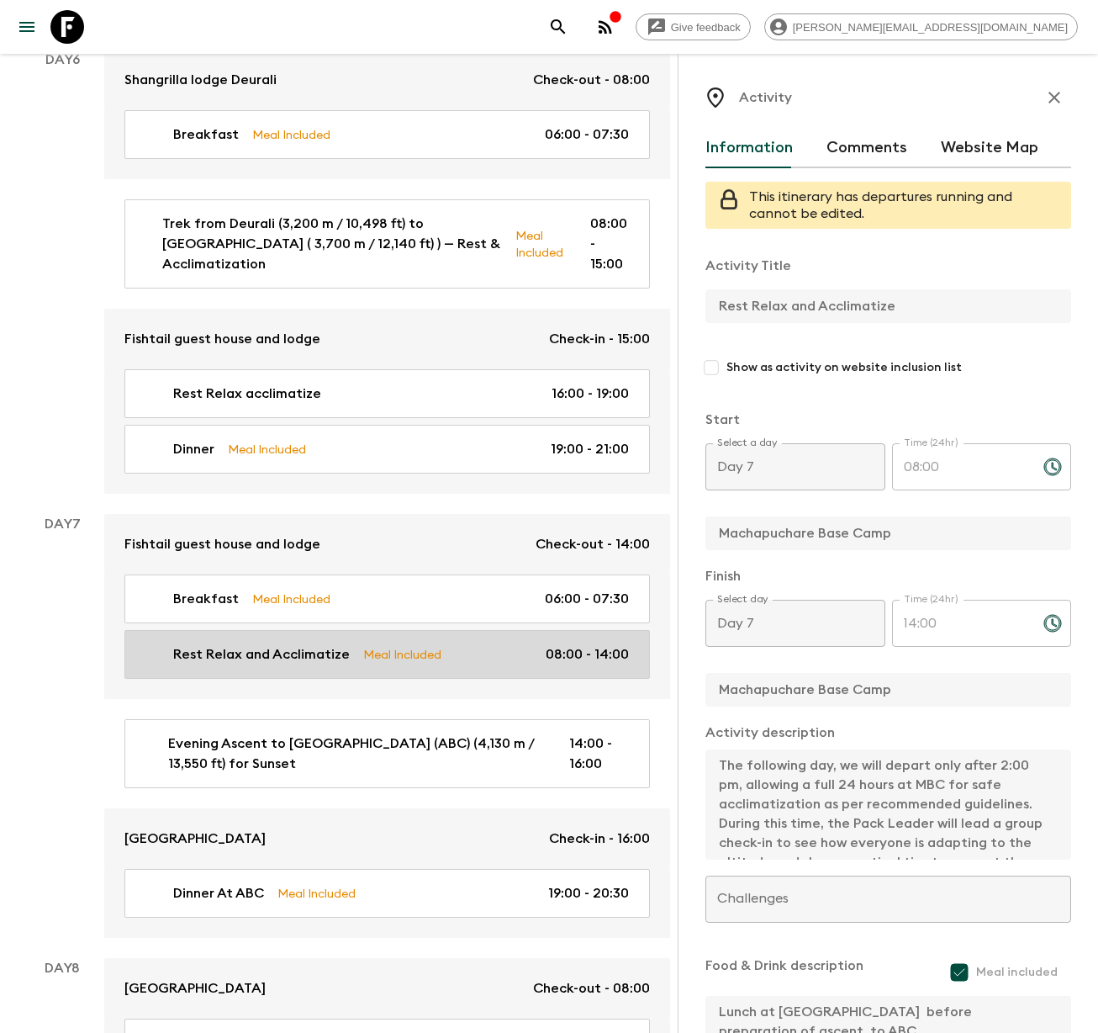
click at [286, 644] on p "Rest Relax and Acclimatize" at bounding box center [261, 654] width 177 height 20
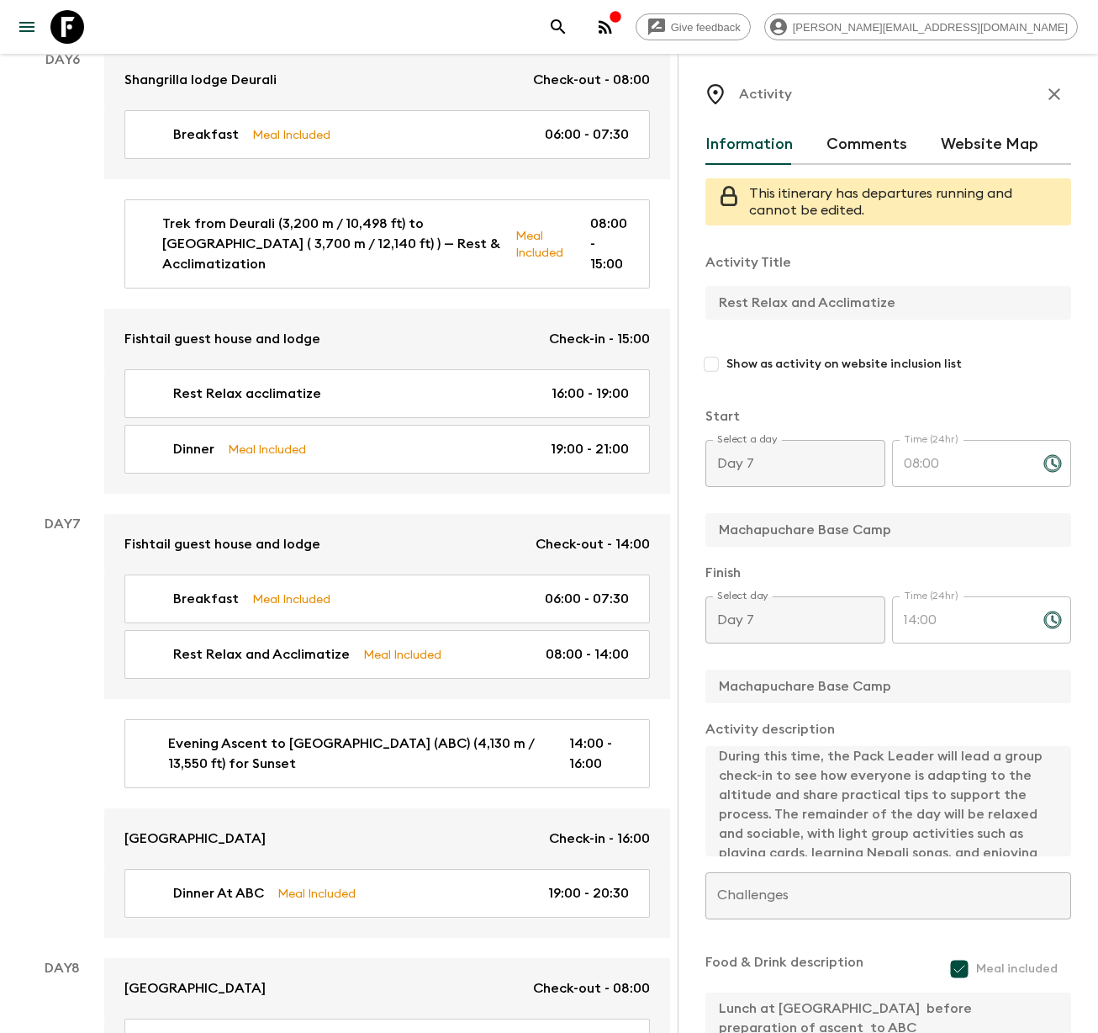
scroll to position [155, 0]
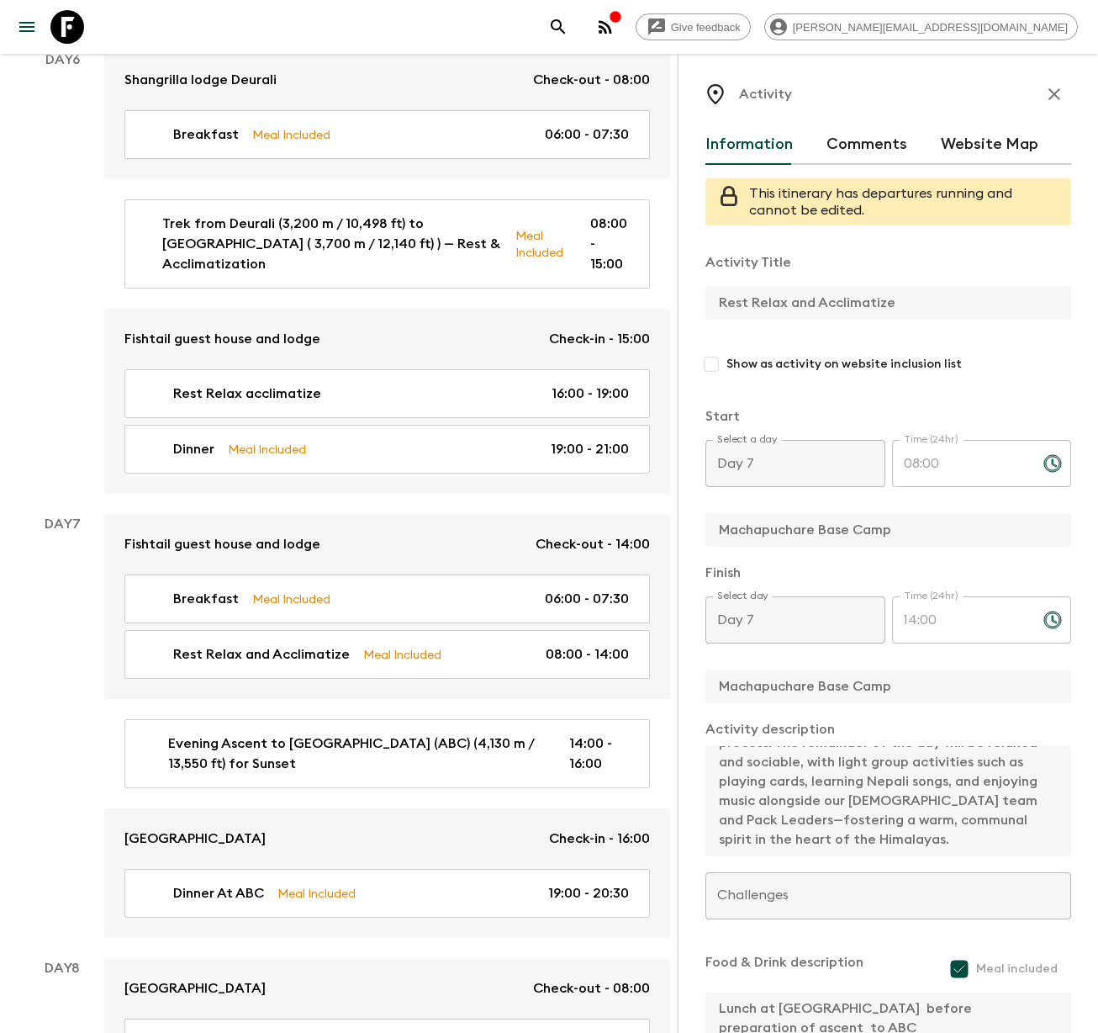
click at [960, 881] on div "Activity Title Rest Relax and Acclimatize Show as activity on website inclusion…" at bounding box center [889, 672] width 366 height 866
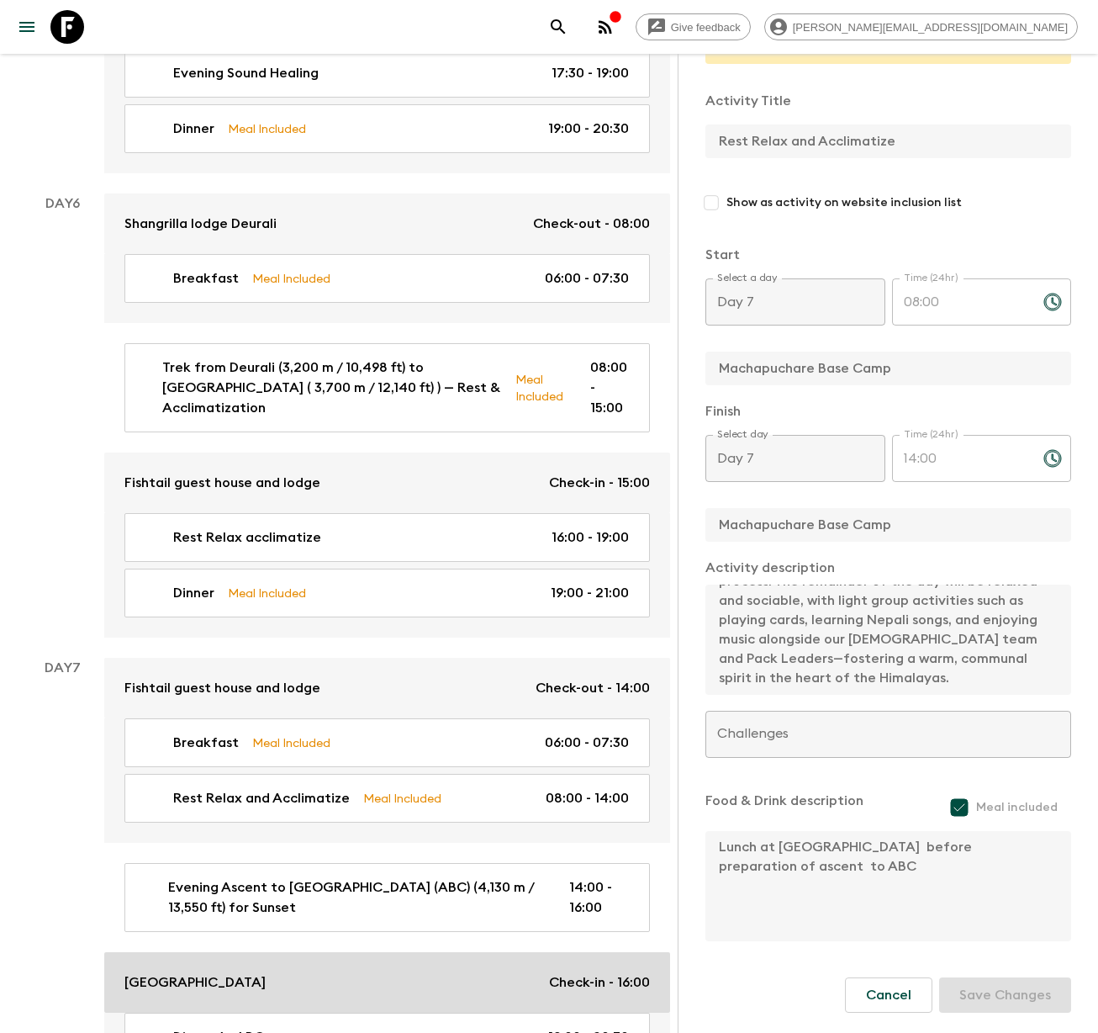
scroll to position [2856, 0]
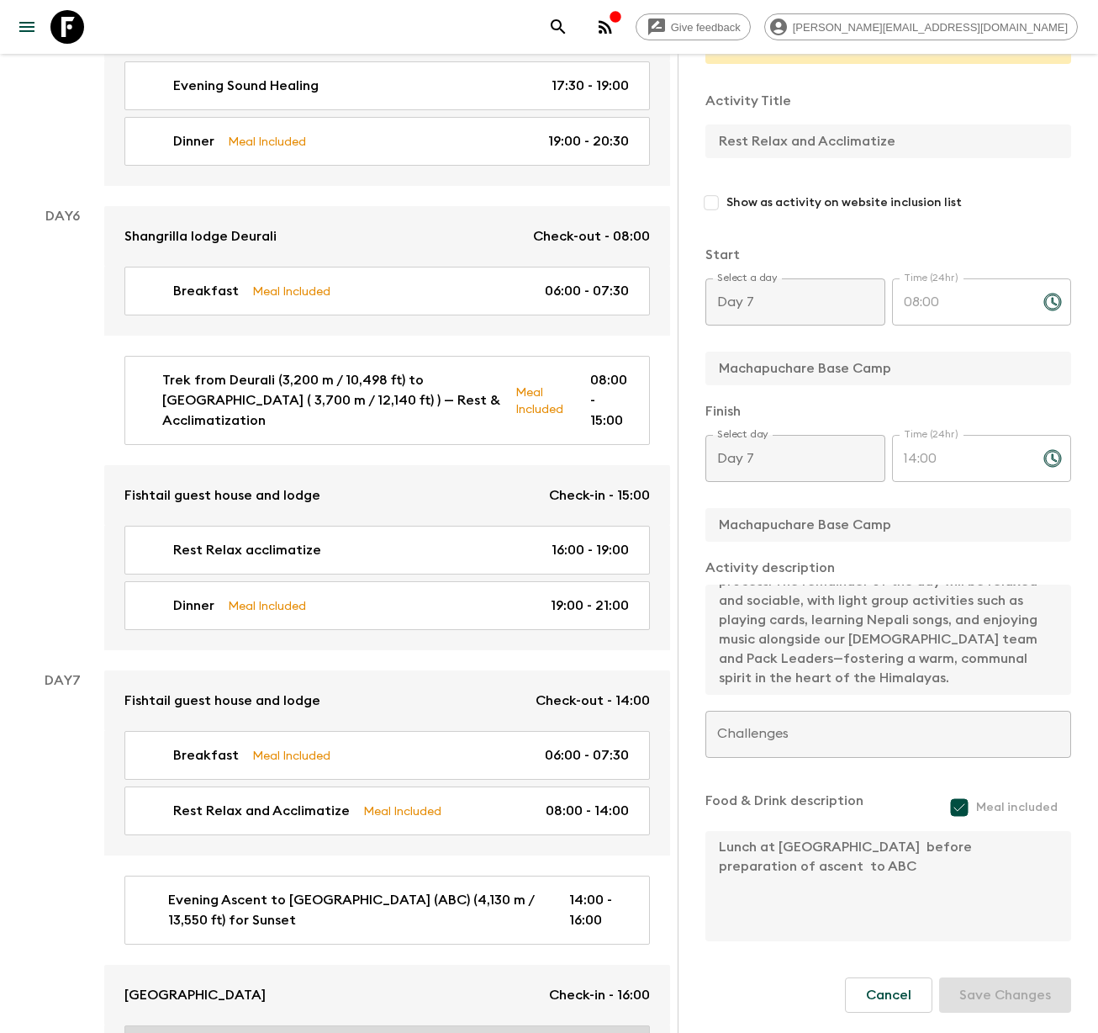
click at [264, 1032] on div "Dinner At ABC Meal Included 19:00 - 20:30" at bounding box center [384, 1049] width 490 height 20
type input "Dinner At ABC"
type input "[GEOGRAPHIC_DATA]"
type textarea "Dinner at ABC"
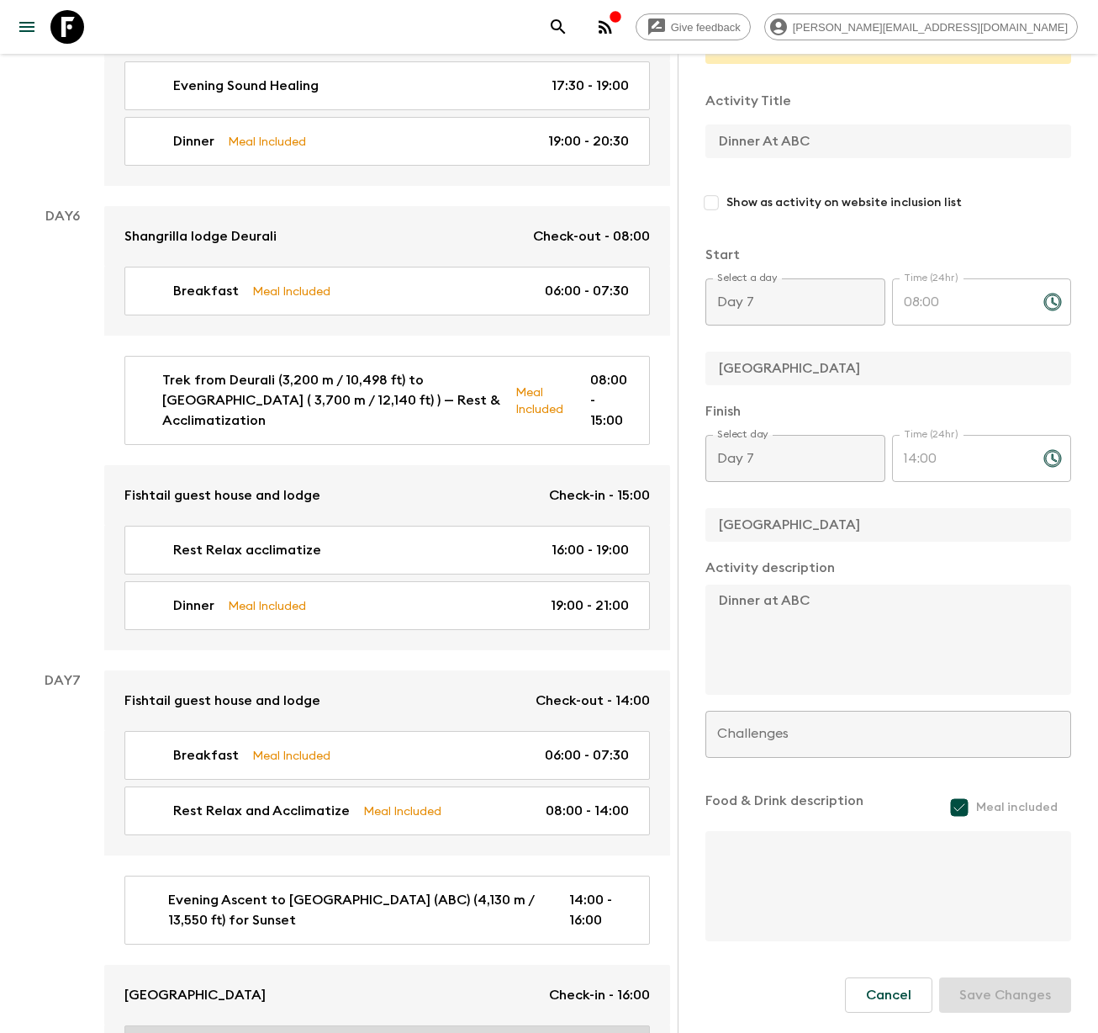
type input "19:00"
type input "20:30"
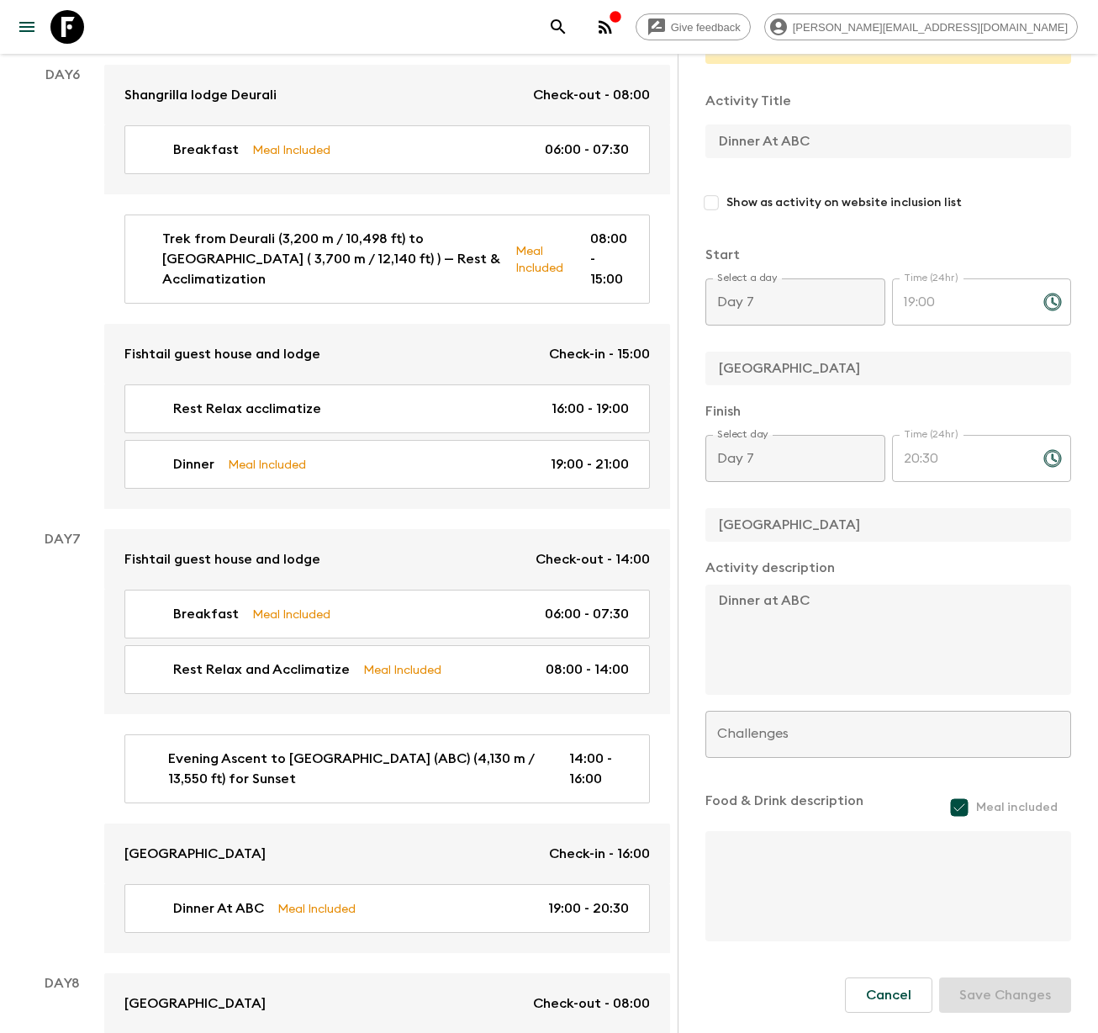
scroll to position [2998, 0]
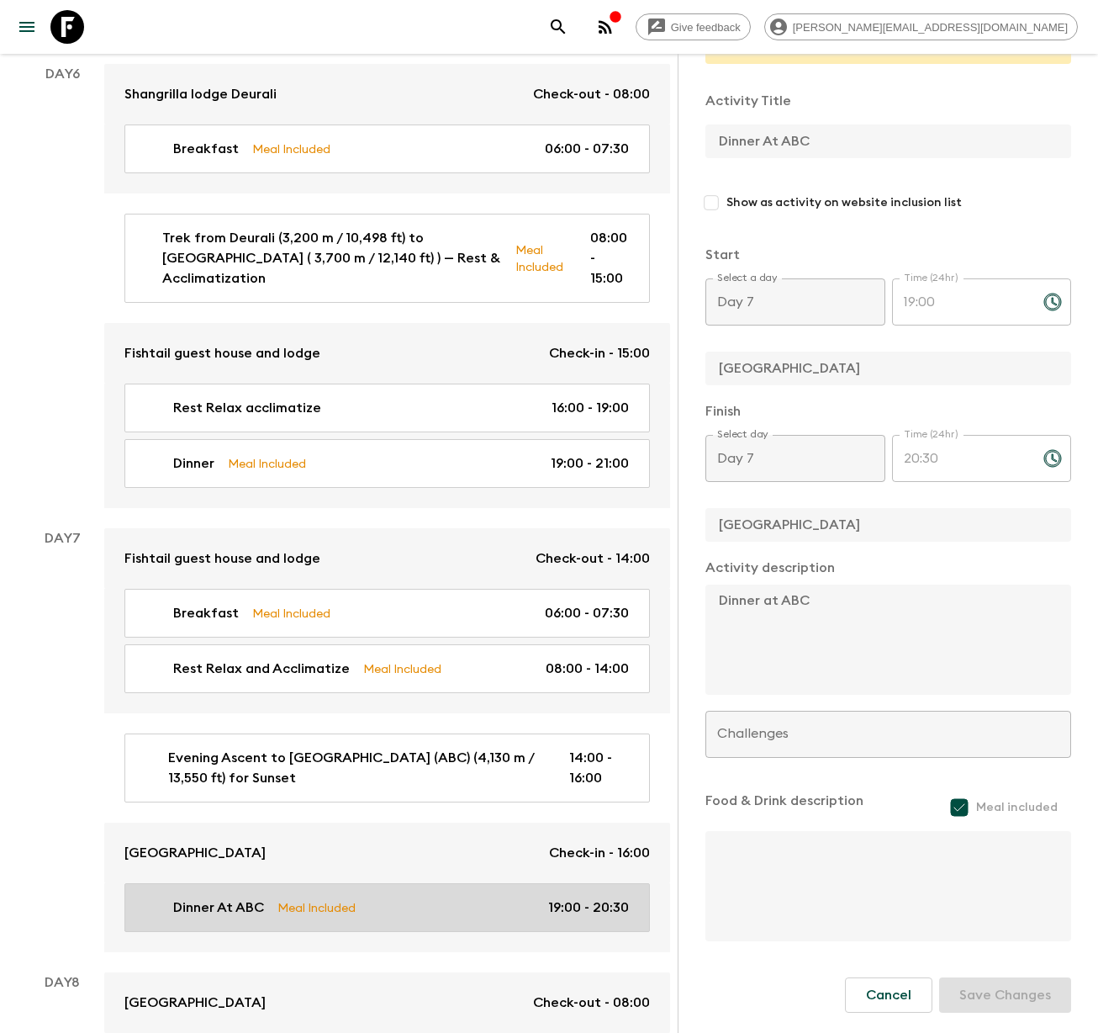
click at [215, 897] on p "Dinner At ABC" at bounding box center [218, 907] width 91 height 20
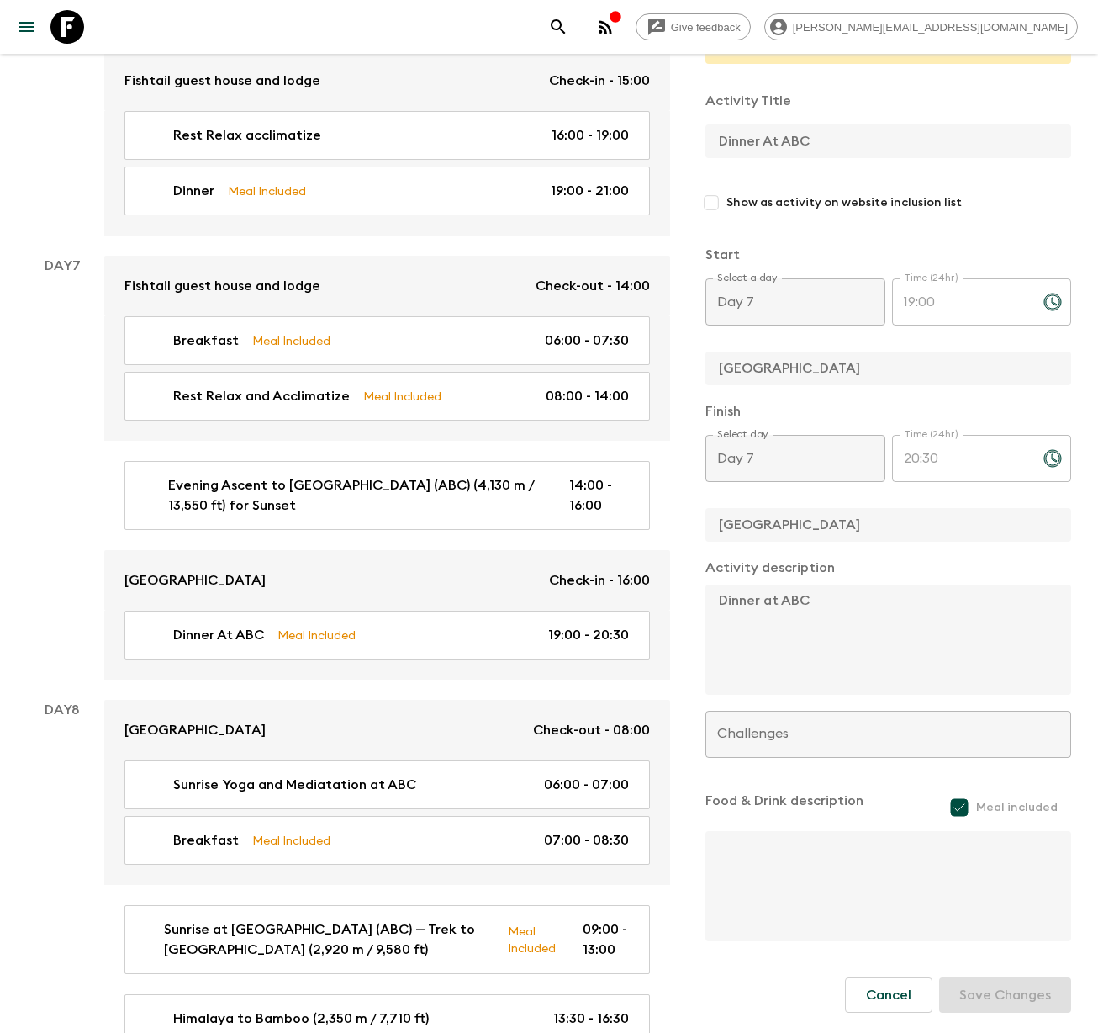
scroll to position [3270, 0]
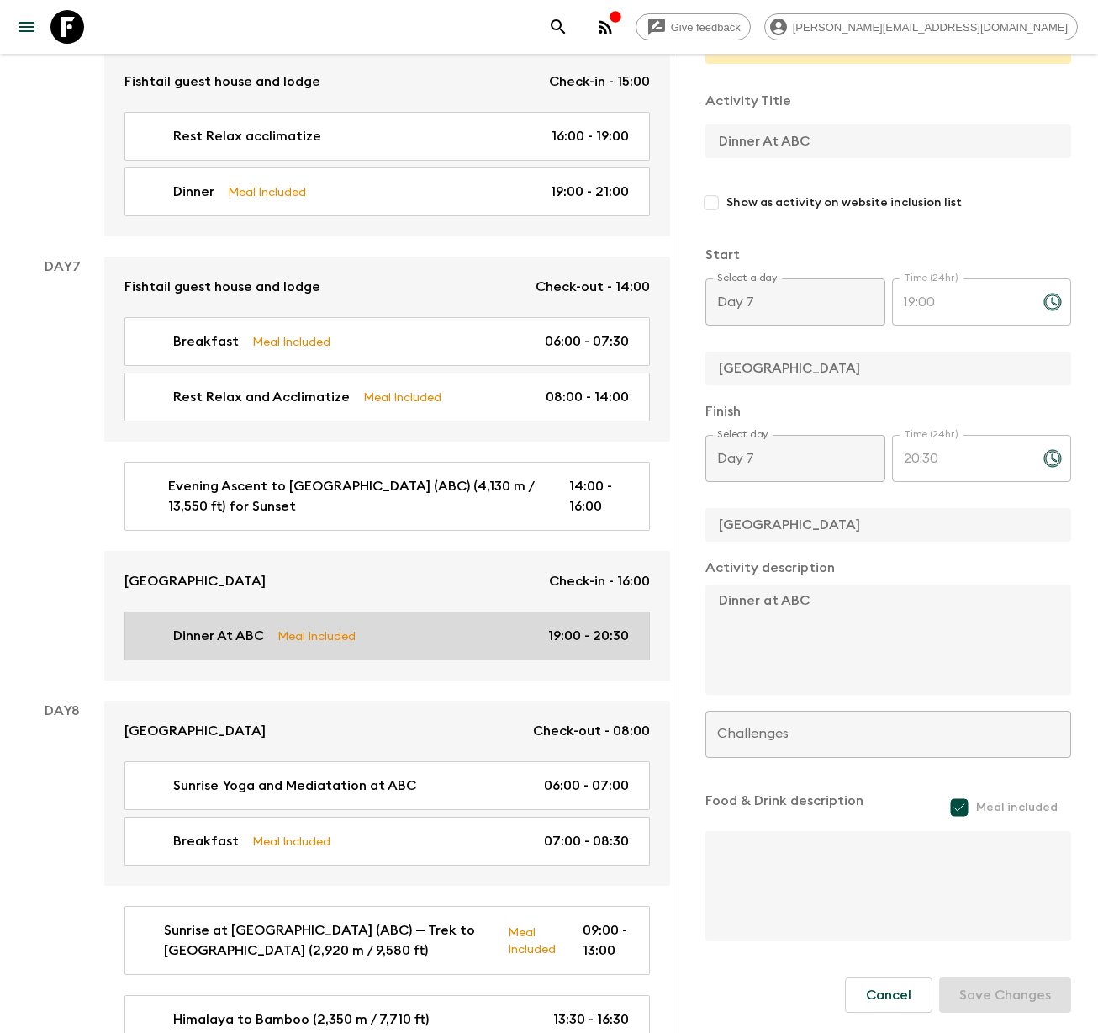
click at [218, 626] on p "Dinner At ABC" at bounding box center [218, 636] width 91 height 20
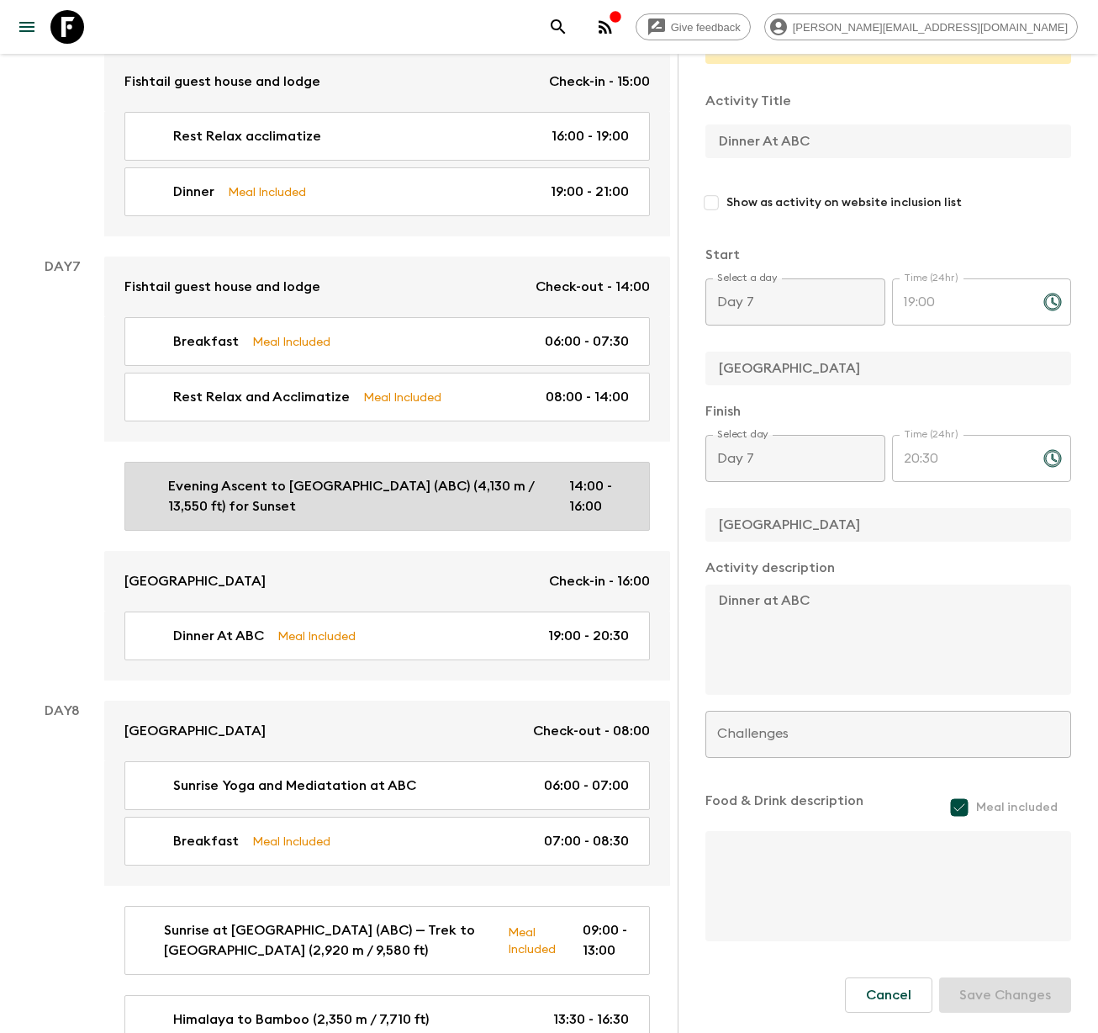
click at [250, 476] on p "Evening Ascent to [GEOGRAPHIC_DATA] (ABC) (4,130 m / 13,550 ft) for Sunset" at bounding box center [355, 496] width 374 height 40
type input "Evening Ascent to [GEOGRAPHIC_DATA] (ABC) (4,130 m / 13,550 ft) for Sunset"
type input "Machapuchare Base Camp"
type input "[GEOGRAPHIC_DATA] (ABC)"
type textarea "After a restful morning at [GEOGRAPHIC_DATA] (3,700 m / 12,140 ft), you’ll spen…"
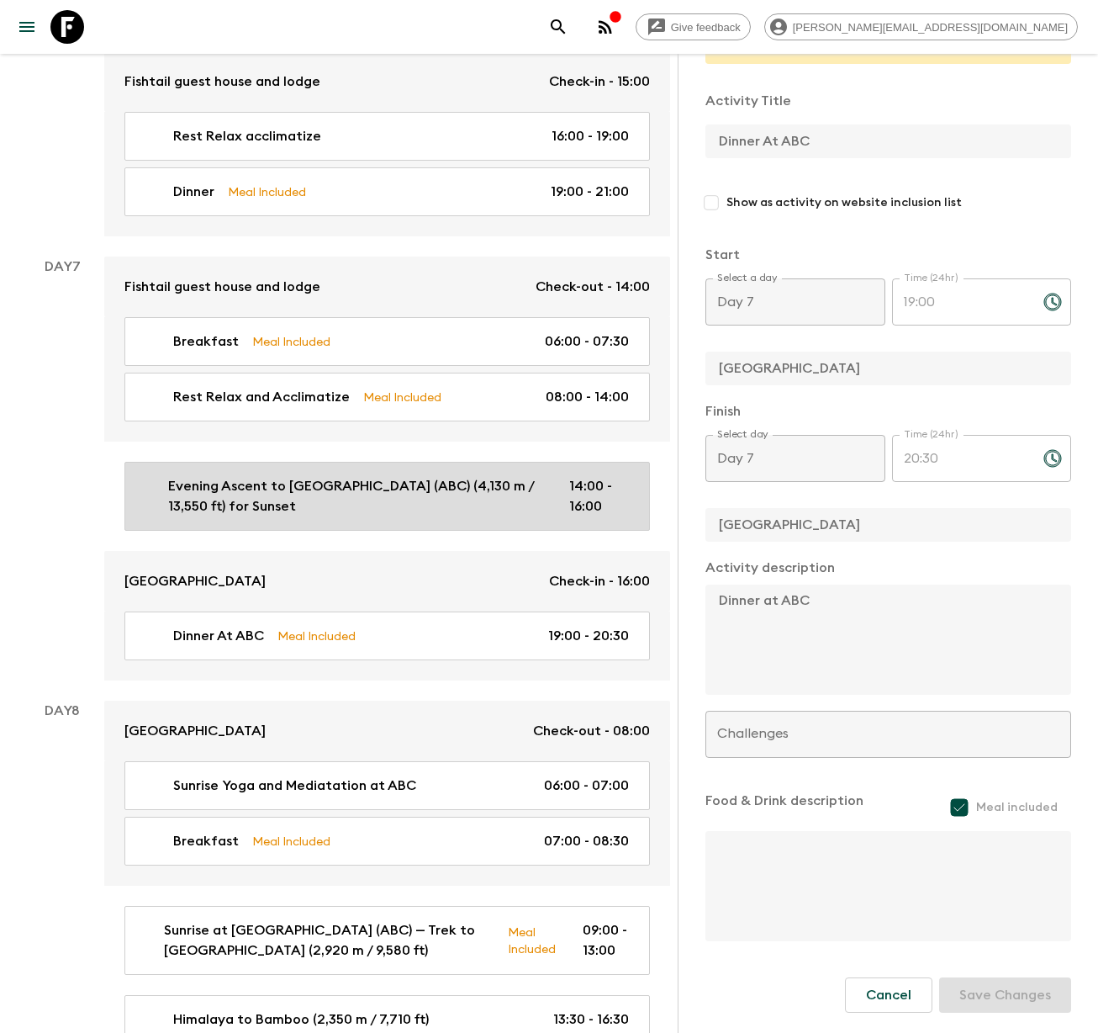
checkbox input "false"
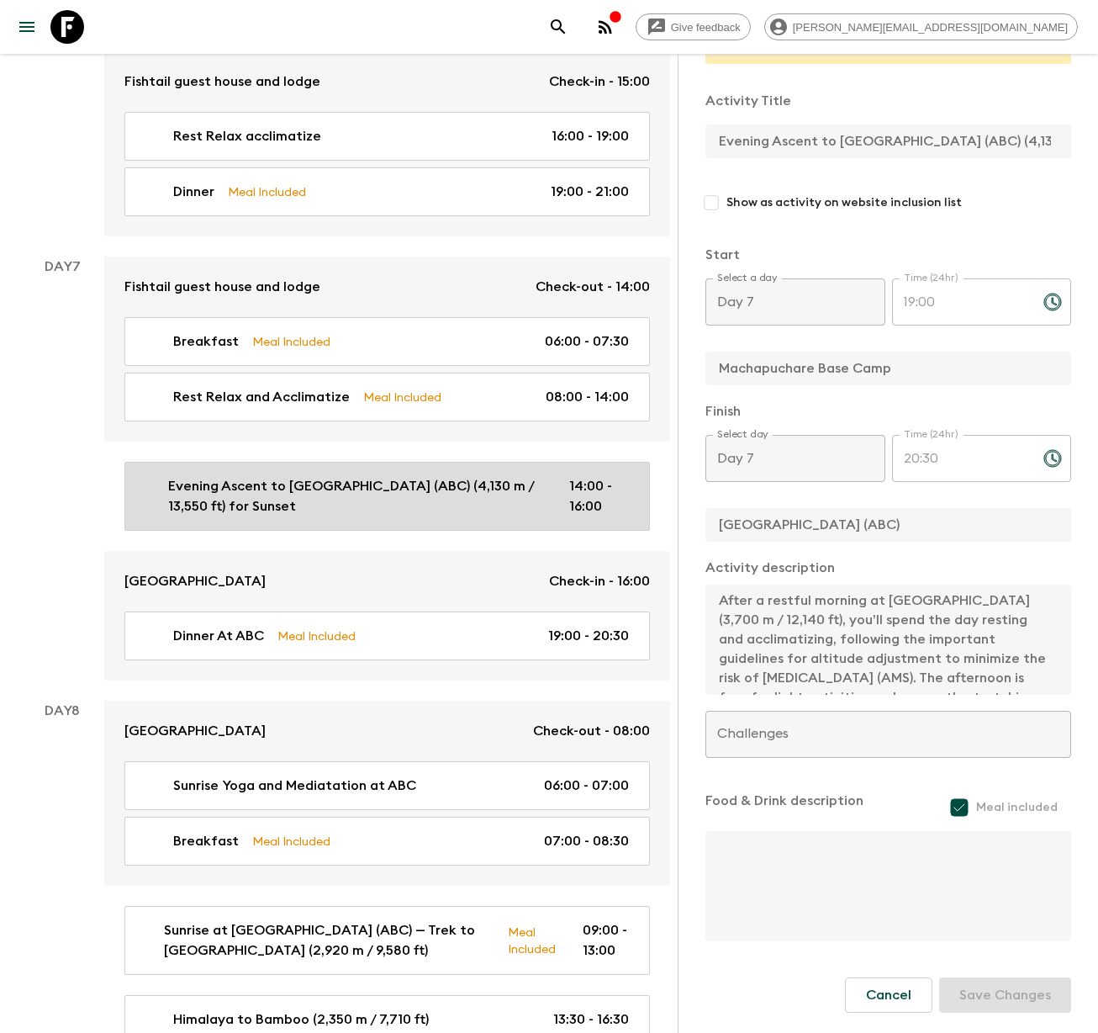
type input "14:00"
type input "16:00"
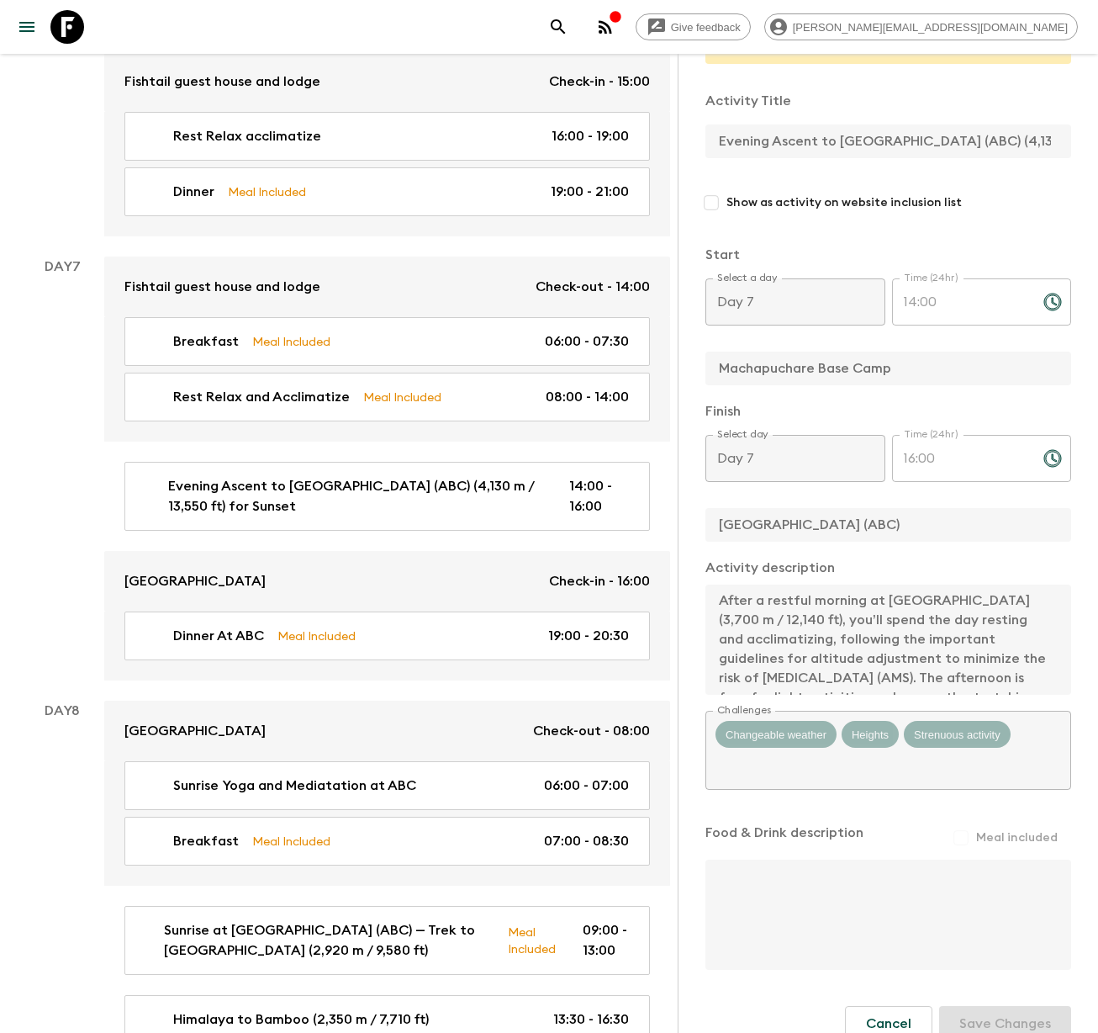
click at [703, 547] on div "Activity Information Comments Website Map This itinerary has departures running…" at bounding box center [888, 570] width 420 height 1033
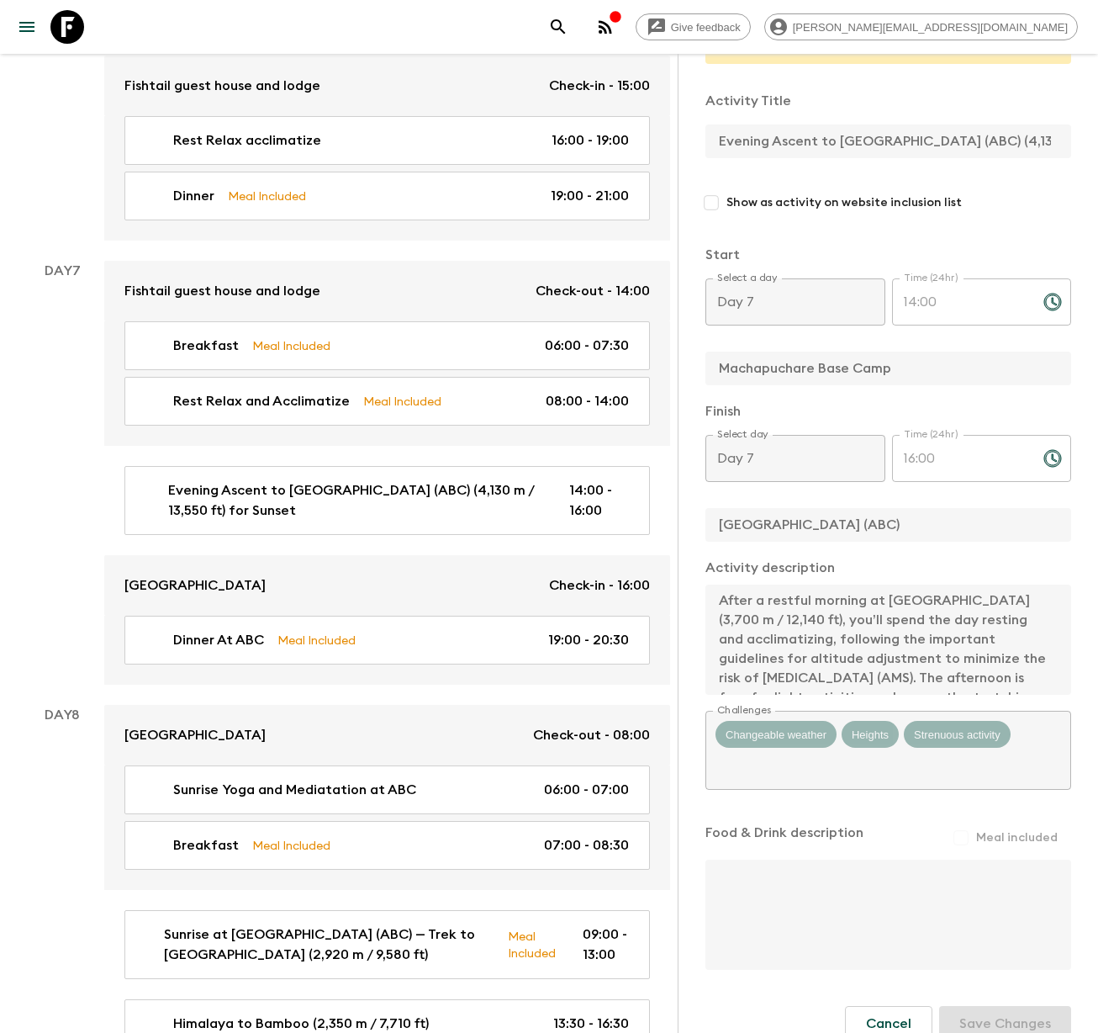
scroll to position [3255, 0]
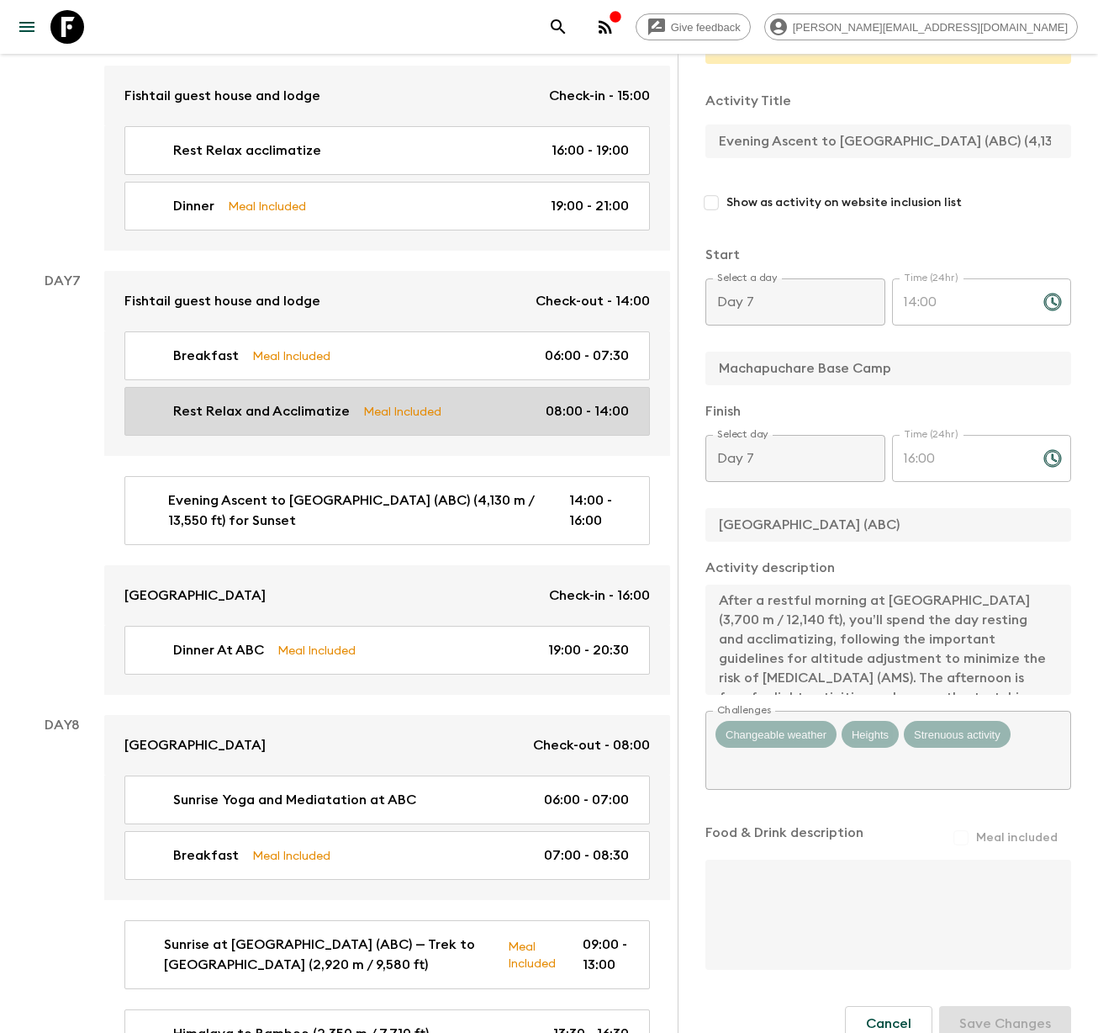
click at [270, 401] on p "Rest Relax and Acclimatize" at bounding box center [261, 411] width 177 height 20
type input "Rest Relax and Acclimatize"
type input "Machapuchare Base Camp"
type textarea "The following day, we will depart only after 2:00 pm, allowing a full 24 hours …"
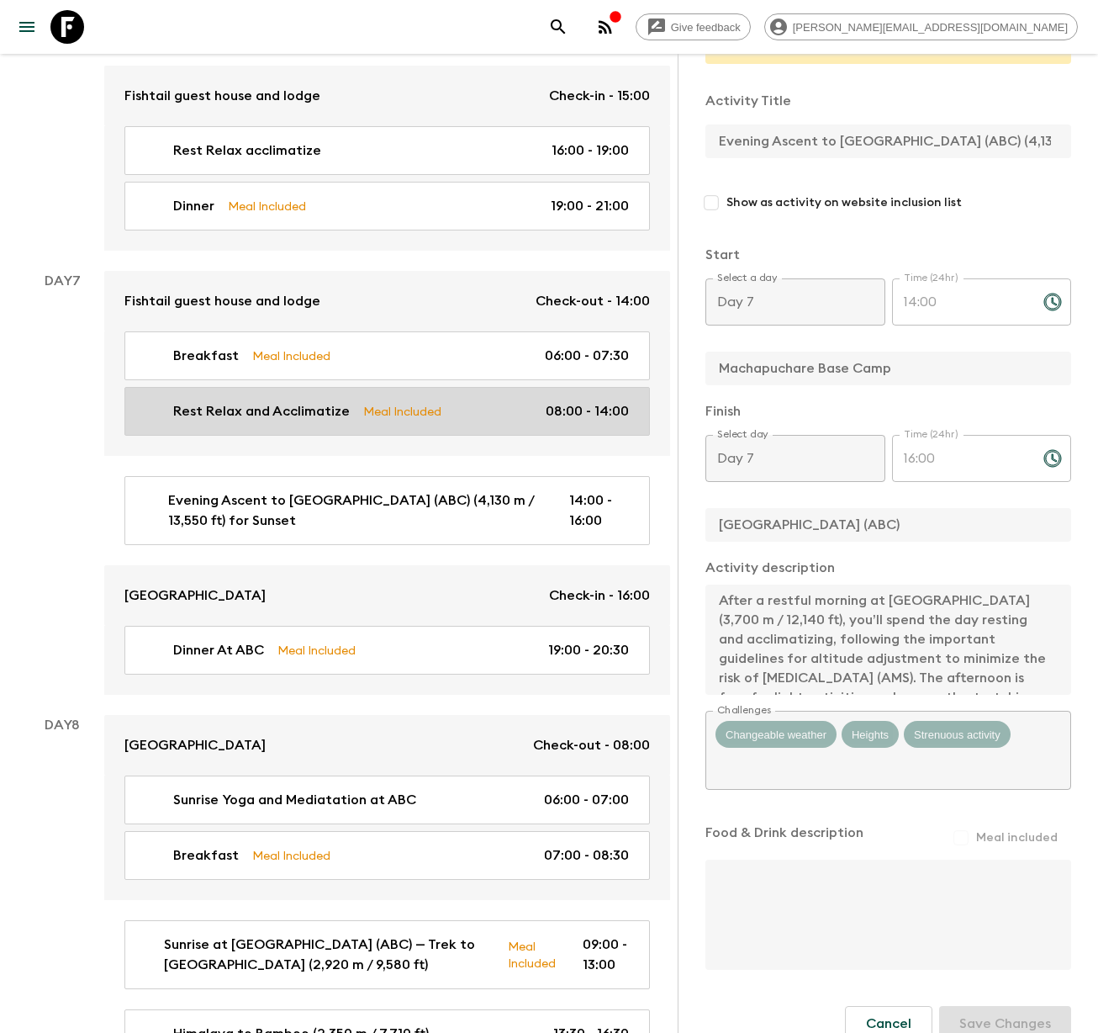
checkbox input "true"
type textarea "Lunch at [GEOGRAPHIC_DATA] before preparation of ascent to ABC"
type input "08:00"
type input "14:00"
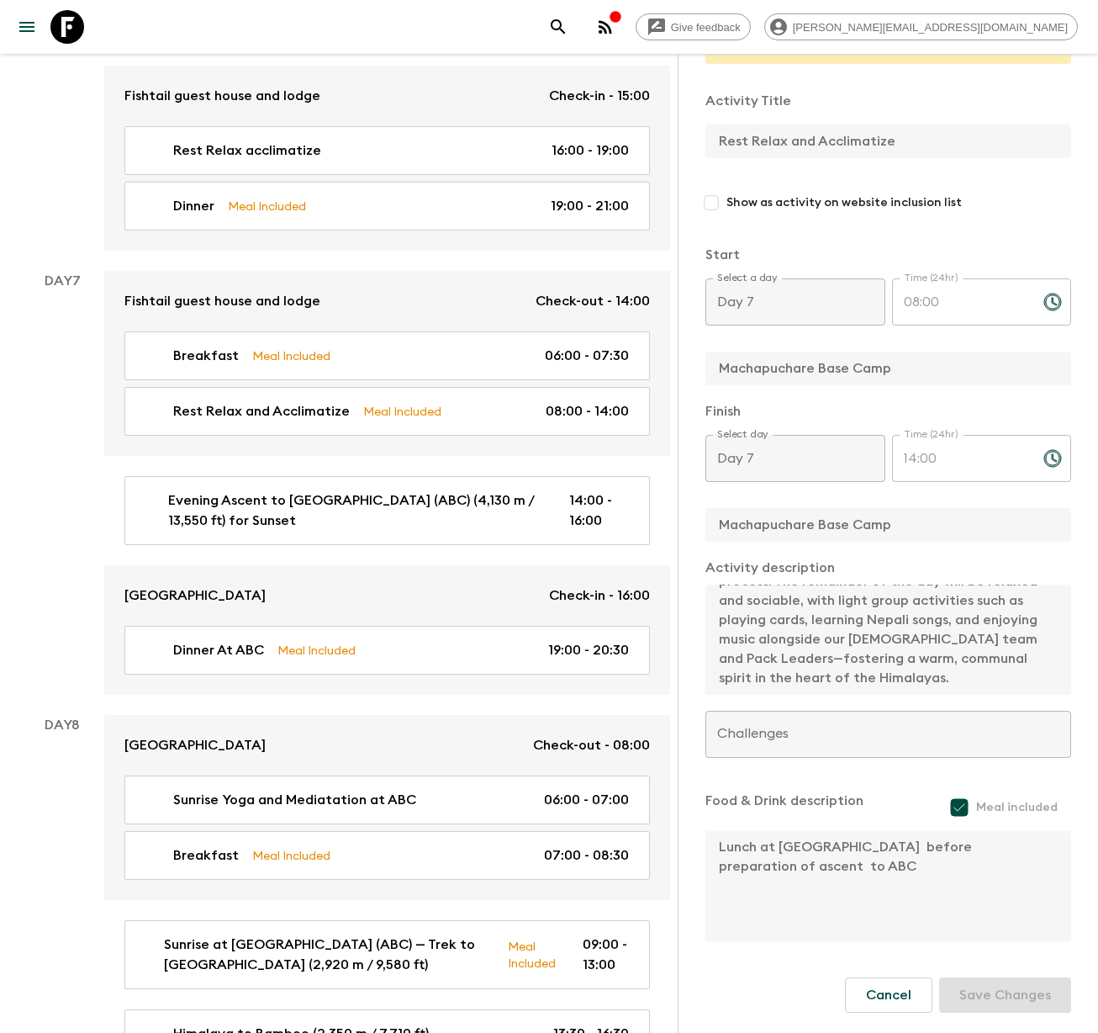
scroll to position [155, 0]
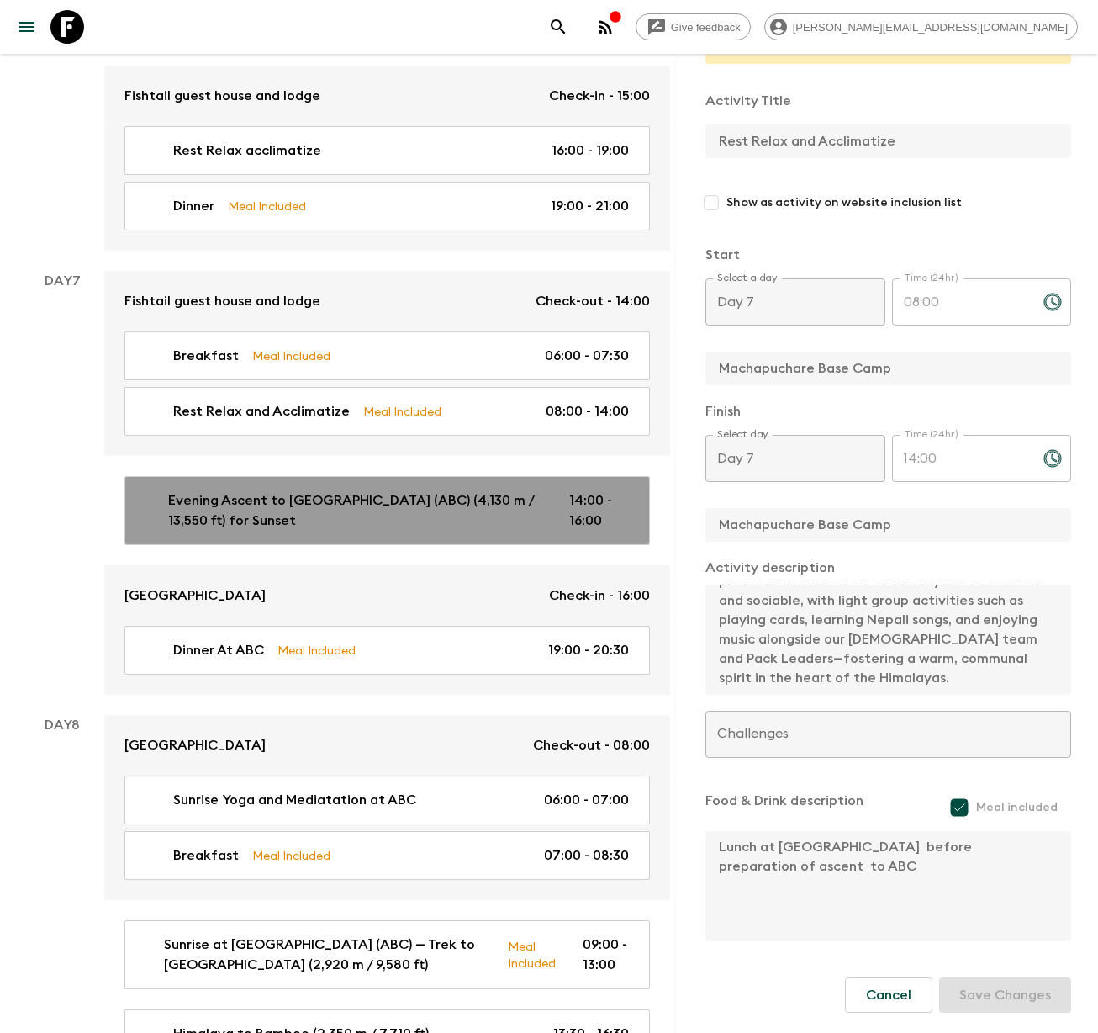
click at [230, 490] on p "Evening Ascent to [GEOGRAPHIC_DATA] (ABC) (4,130 m / 13,550 ft) for Sunset" at bounding box center [355, 510] width 374 height 40
type input "Evening Ascent to [GEOGRAPHIC_DATA] (ABC) (4,130 m / 13,550 ft) for Sunset"
type input "Machapuchare Base Camp"
type input "[GEOGRAPHIC_DATA] (ABC)"
type textarea "After a restful morning at [GEOGRAPHIC_DATA] (3,700 m / 12,140 ft), you’ll spen…"
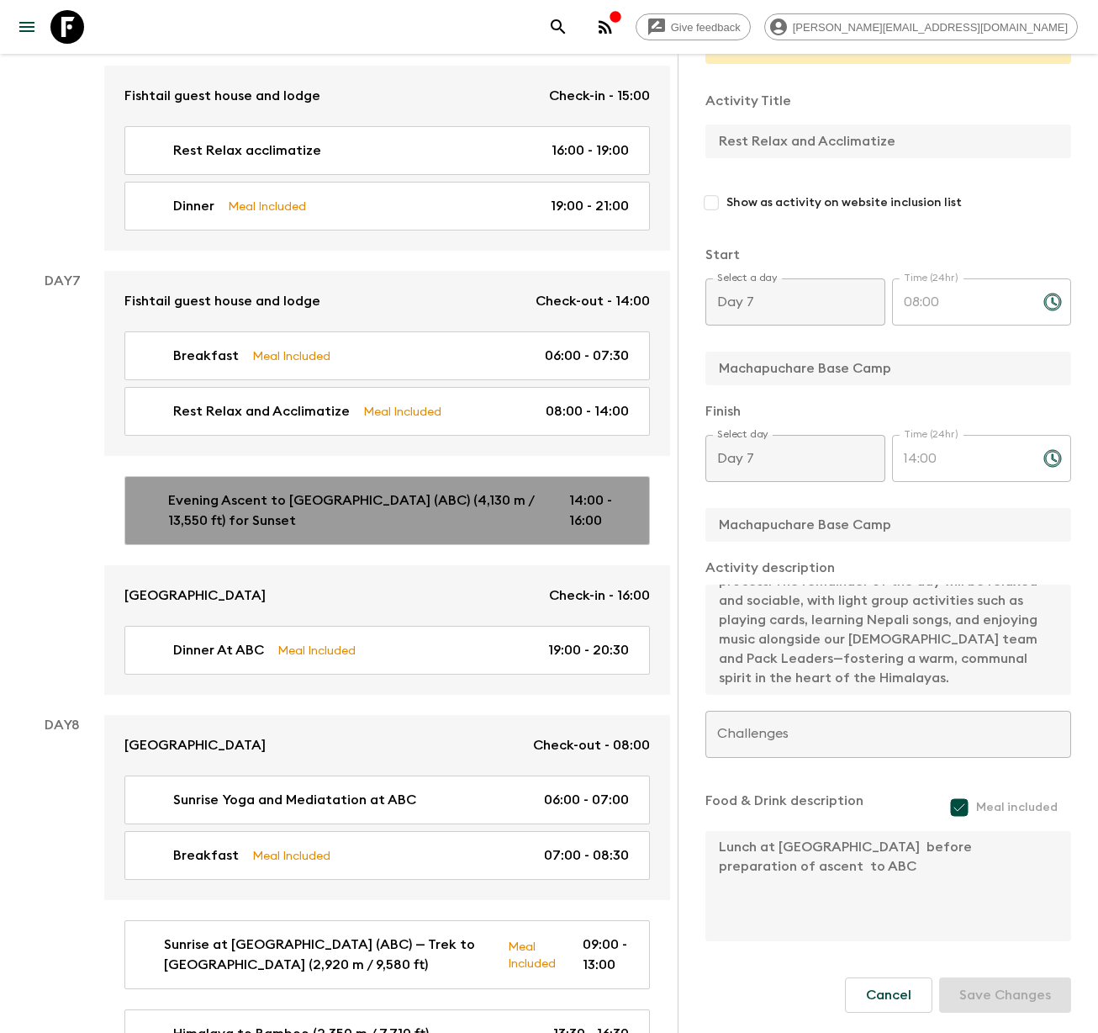
checkbox input "false"
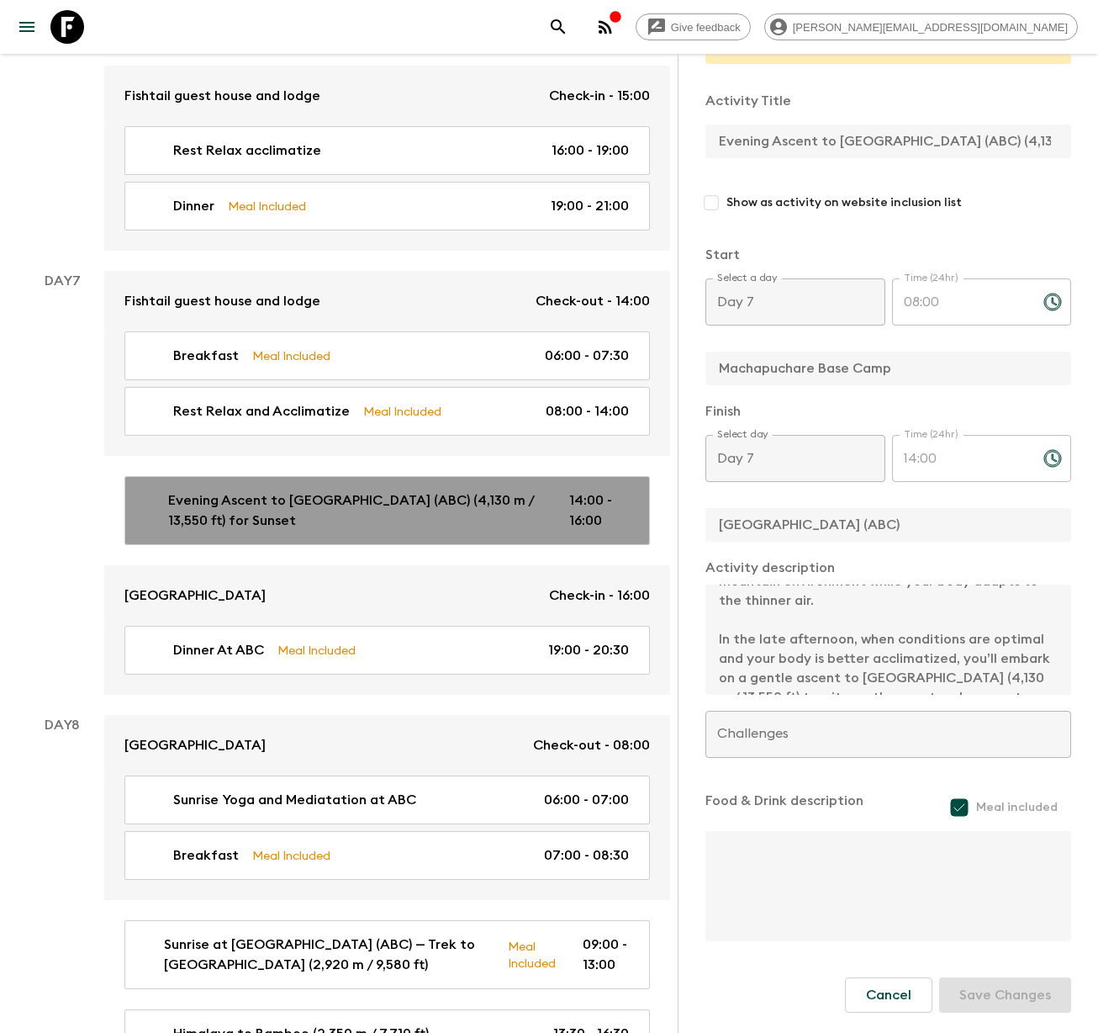
type input "14:00"
type input "16:00"
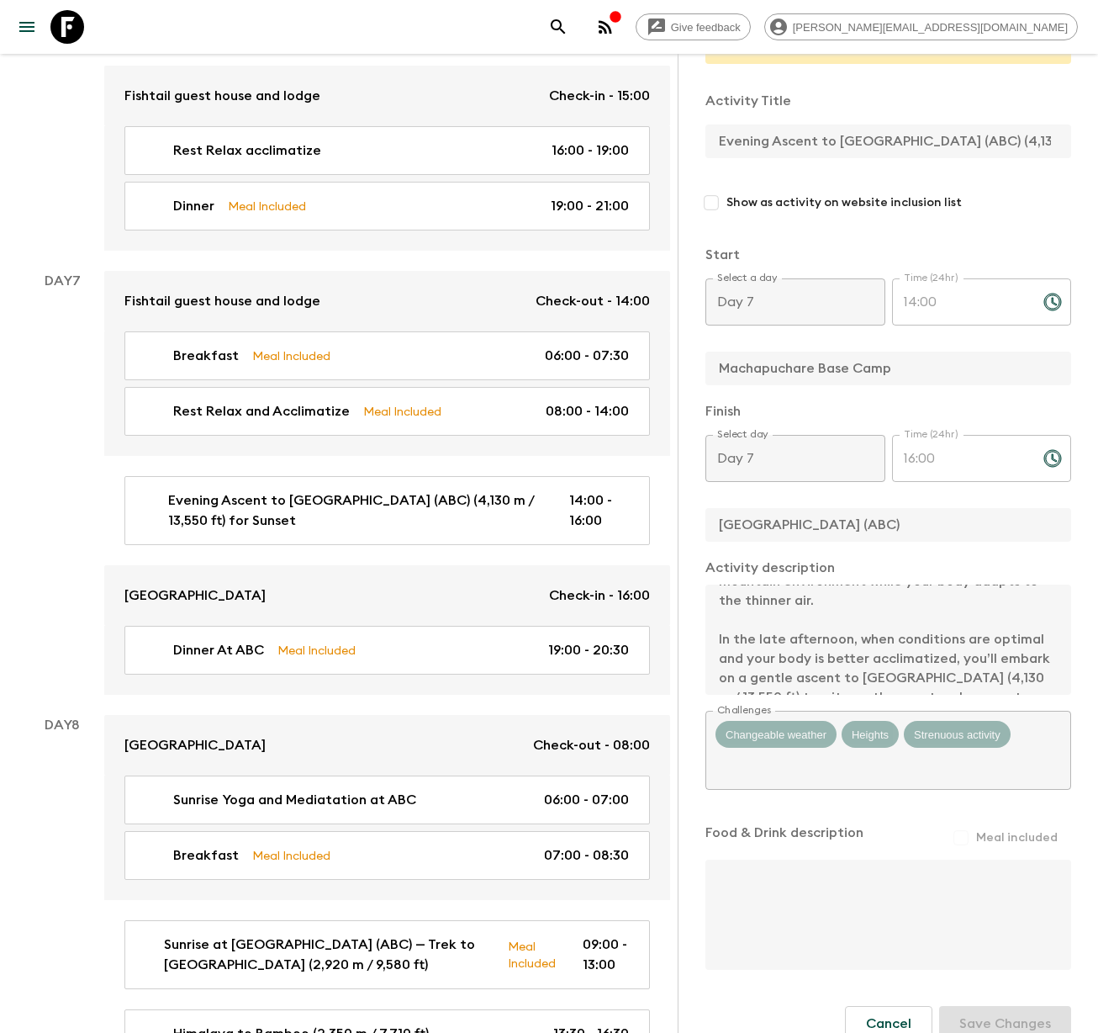
scroll to position [0, 178]
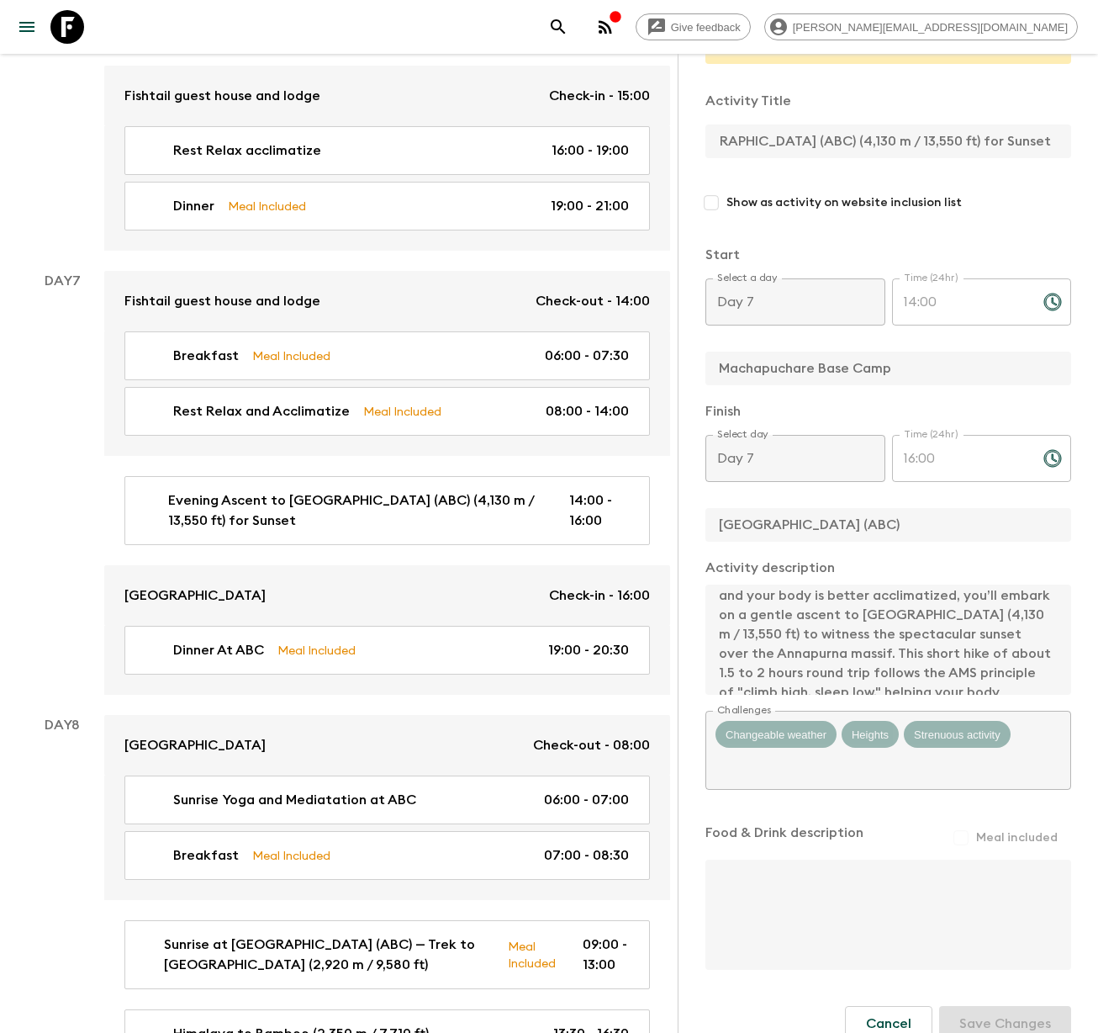
scroll to position [0, 0]
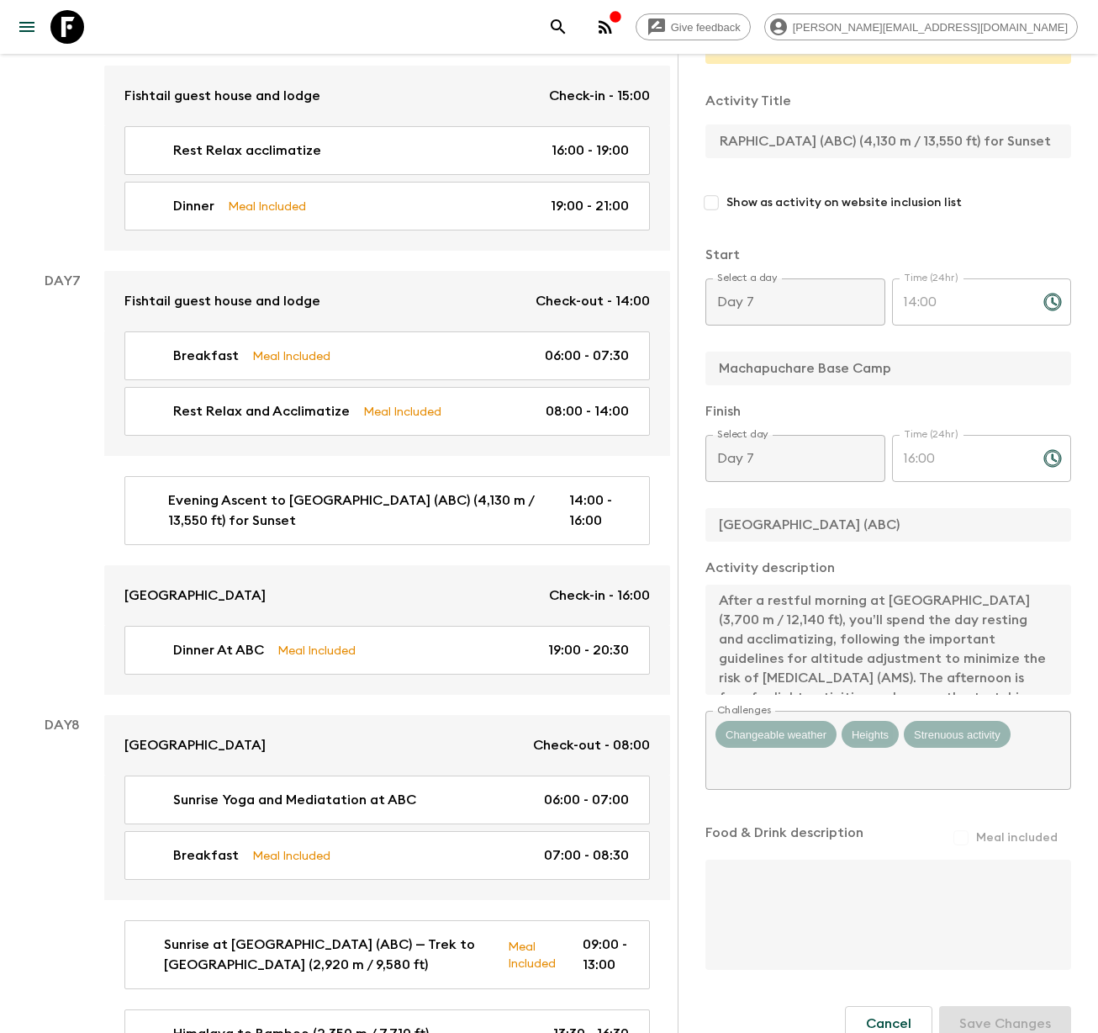
click at [701, 553] on div "Activity Information Comments Website Map This itinerary has departures running…" at bounding box center [888, 570] width 420 height 1033
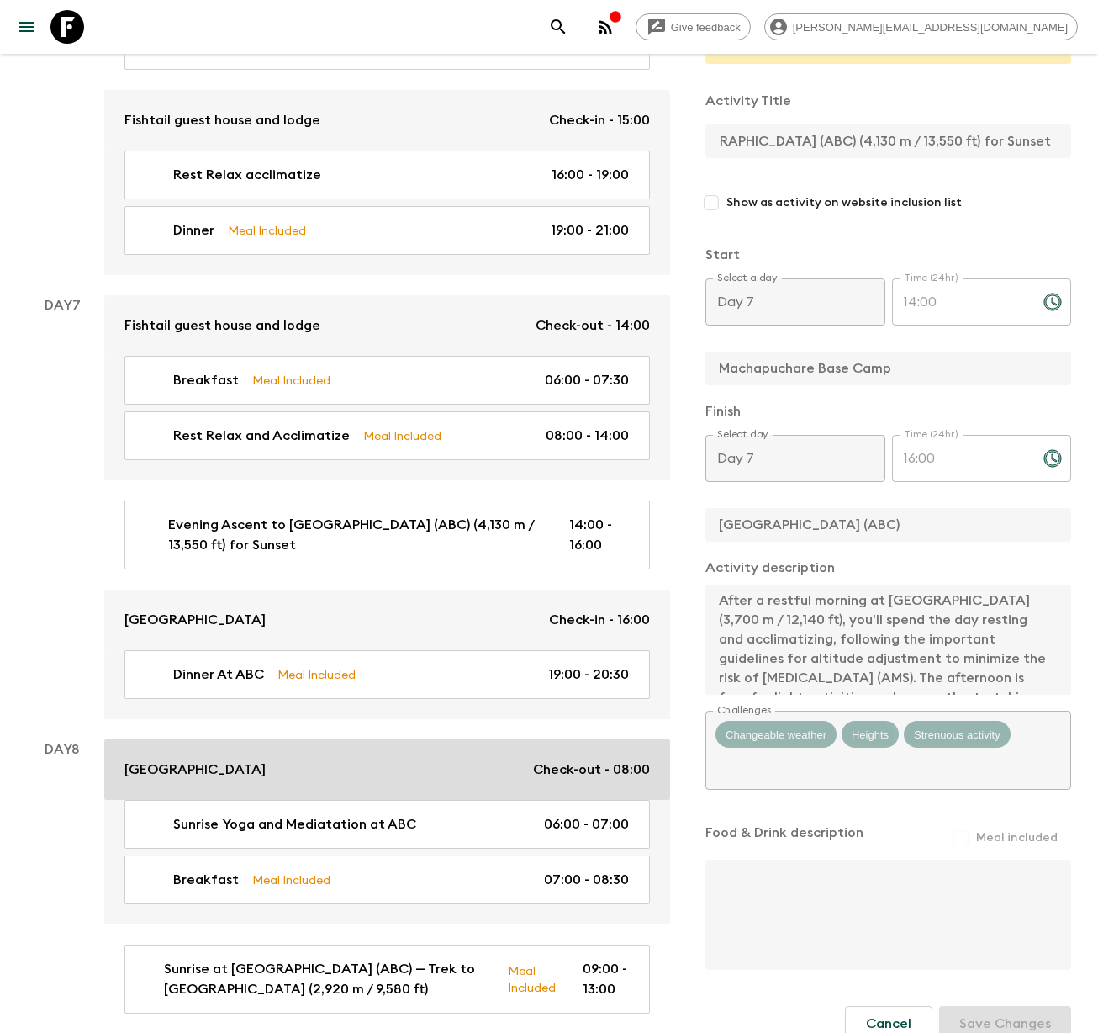
click at [237, 759] on p "[GEOGRAPHIC_DATA]" at bounding box center [194, 769] width 141 height 20
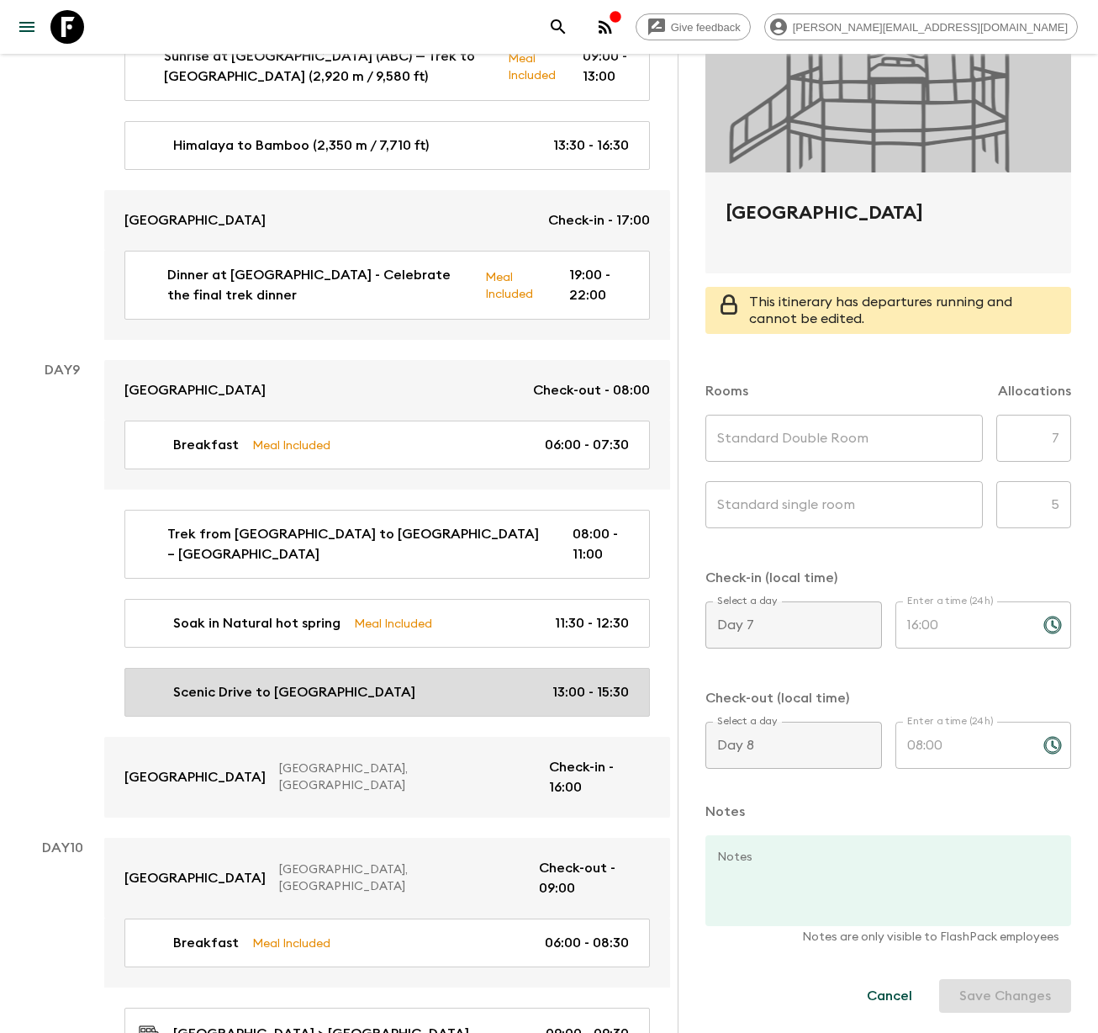
scroll to position [4128, 0]
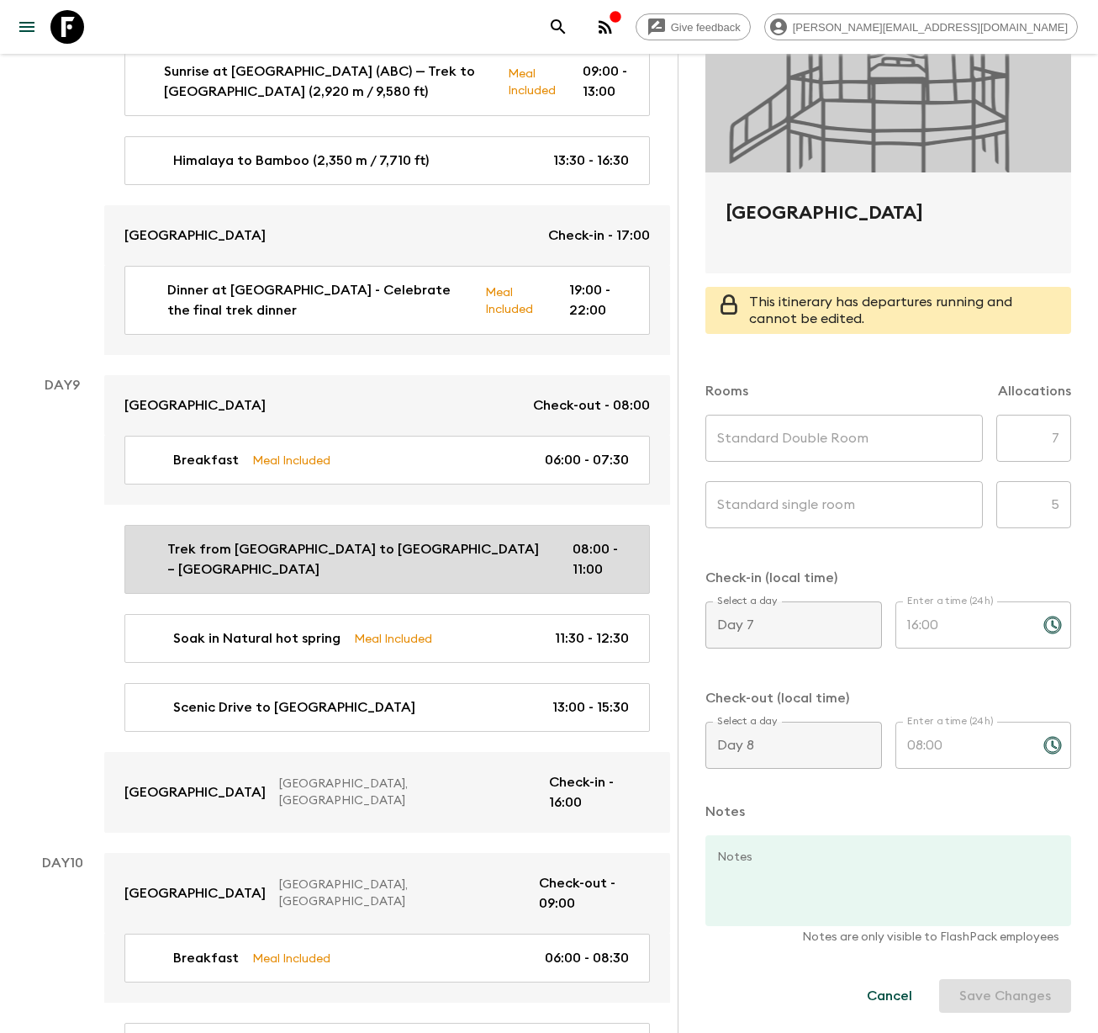
click at [237, 539] on p "Trek from [GEOGRAPHIC_DATA] to [GEOGRAPHIC_DATA] – [GEOGRAPHIC_DATA]" at bounding box center [356, 559] width 378 height 40
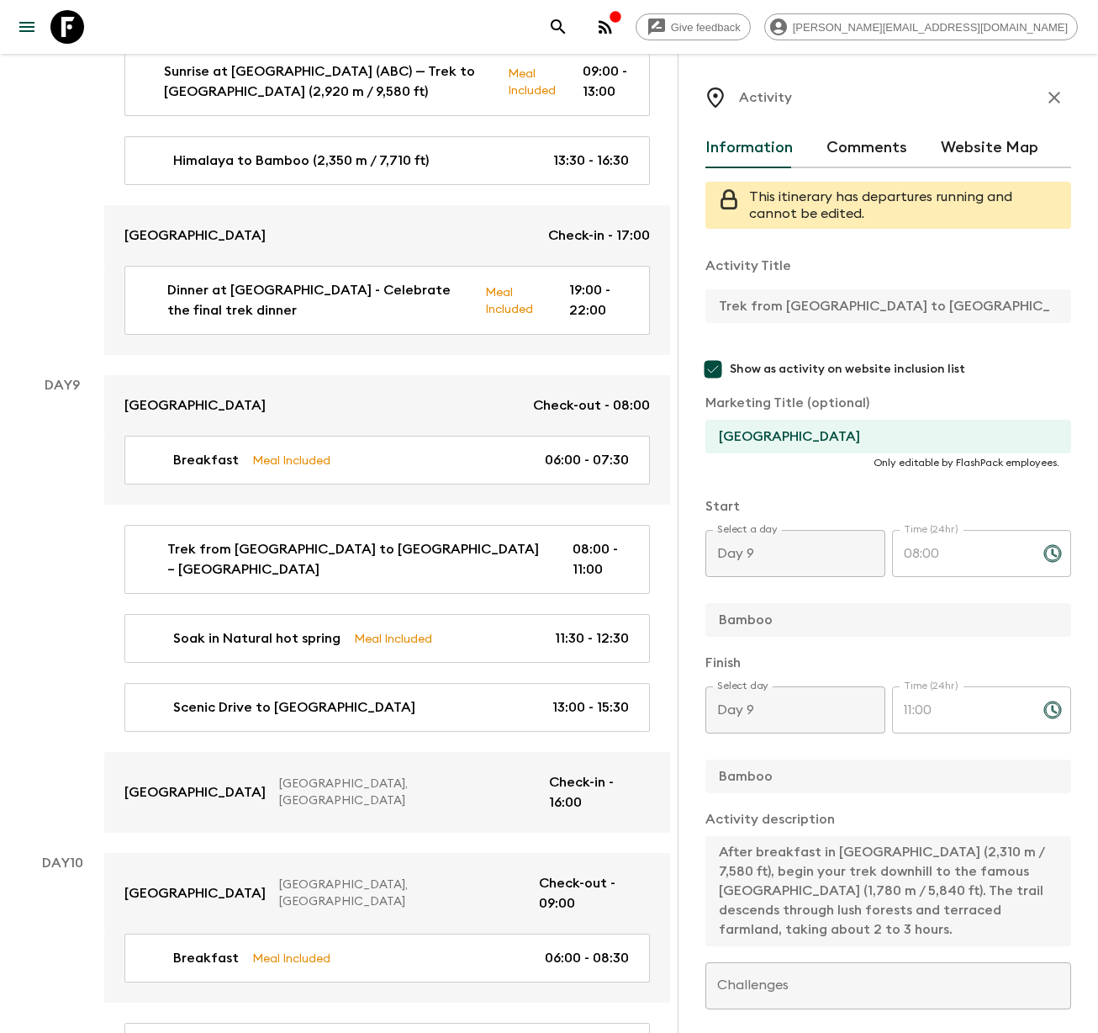
click at [1072, 307] on div "Activity Information Comments Website Map This itinerary has departures running…" at bounding box center [888, 570] width 420 height 1033
click at [986, 949] on div "Activity Title Trek from [GEOGRAPHIC_DATA] to [GEOGRAPHIC_DATA] – Soak Show as …" at bounding box center [889, 716] width 366 height 949
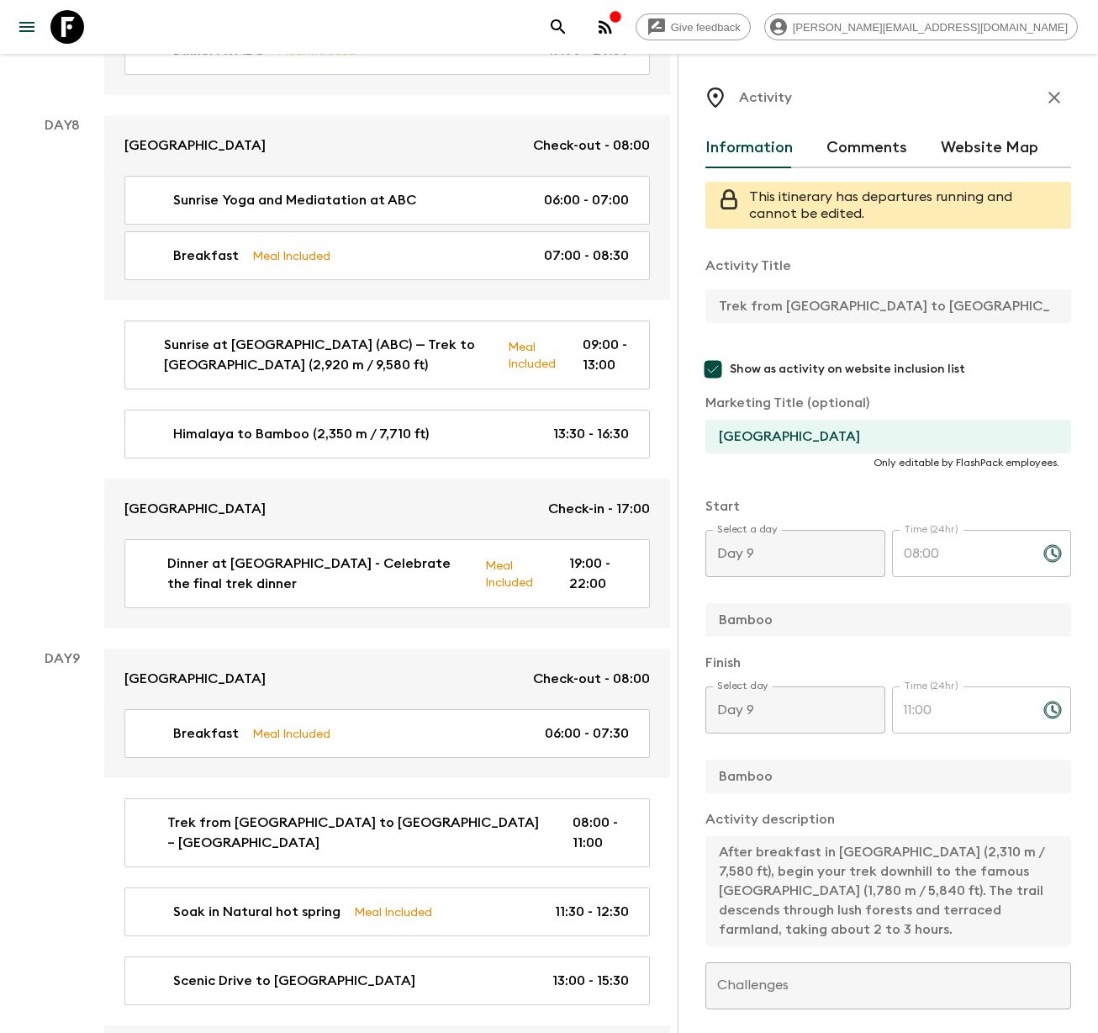
scroll to position [3679, 0]
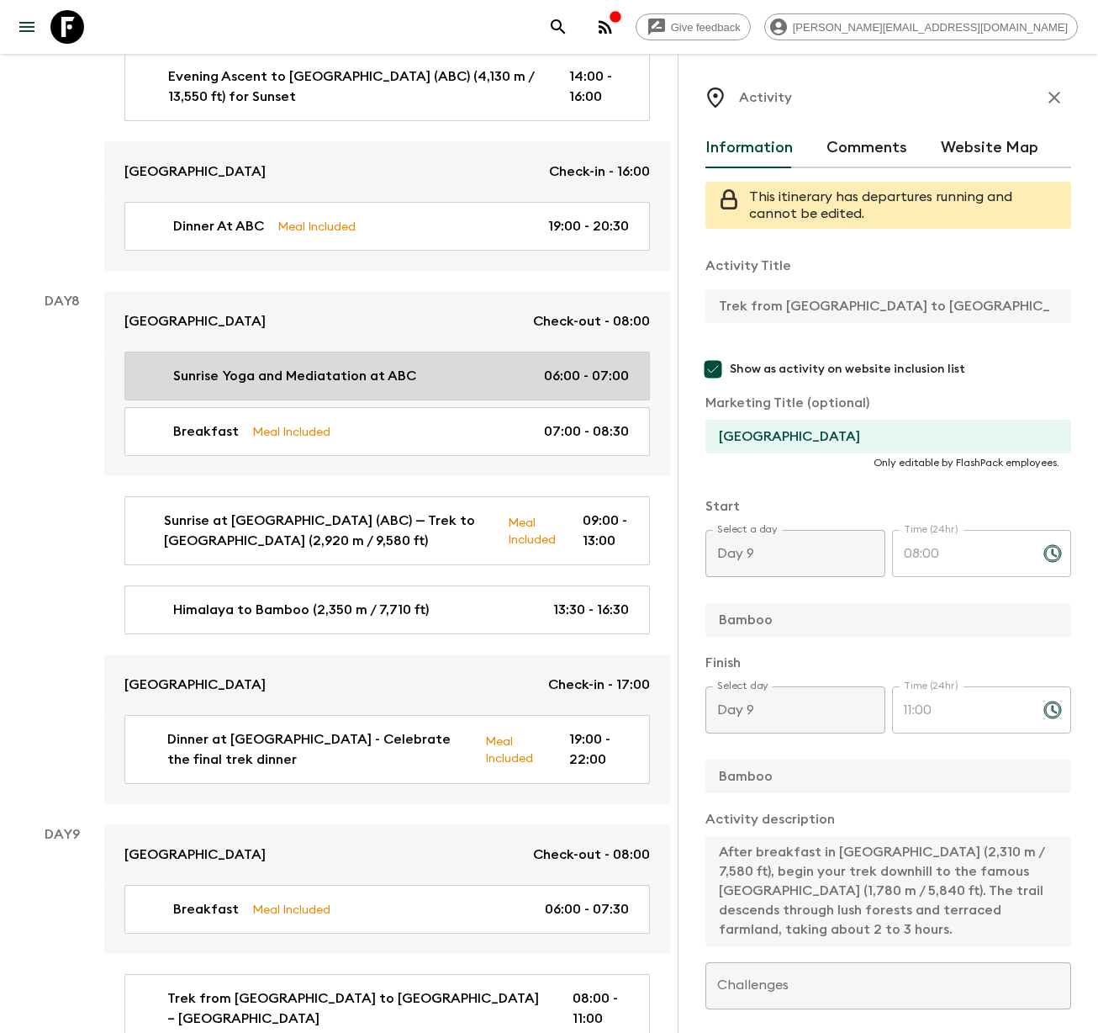
click at [230, 366] on p "Sunrise Yoga and Mediatation at ABC" at bounding box center [294, 376] width 243 height 20
type input "Sunrise Yoga and Mediatation at ABC"
type input "Sunrise yoga & meditation at [GEOGRAPHIC_DATA]"
type input "[GEOGRAPHIC_DATA]"
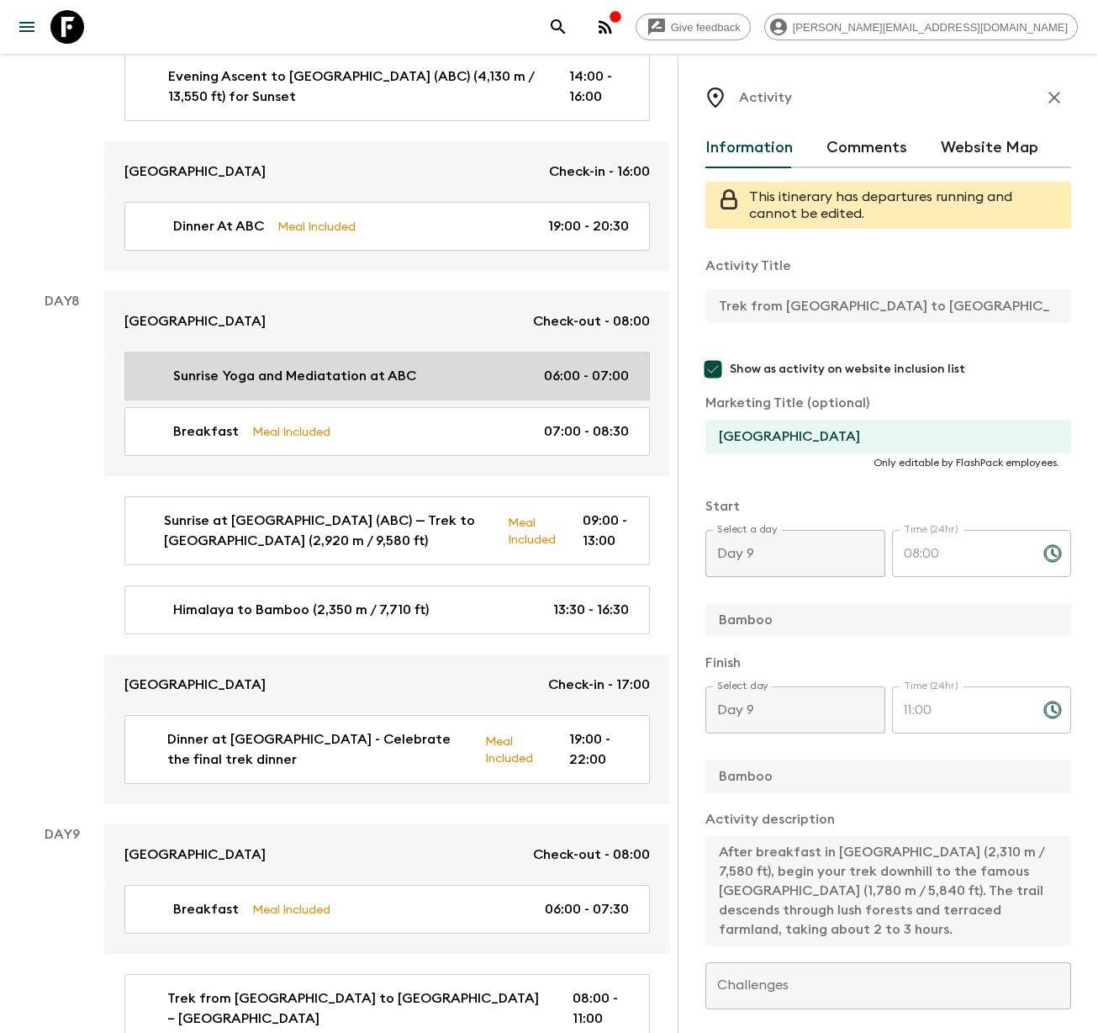
type textarea "As [PERSON_NAME] breaks over the Himalayas, we’ll gather at [GEOGRAPHIC_DATA] f…"
type input "Day 8"
type input "06:00"
type input "Day 8"
type input "07:00"
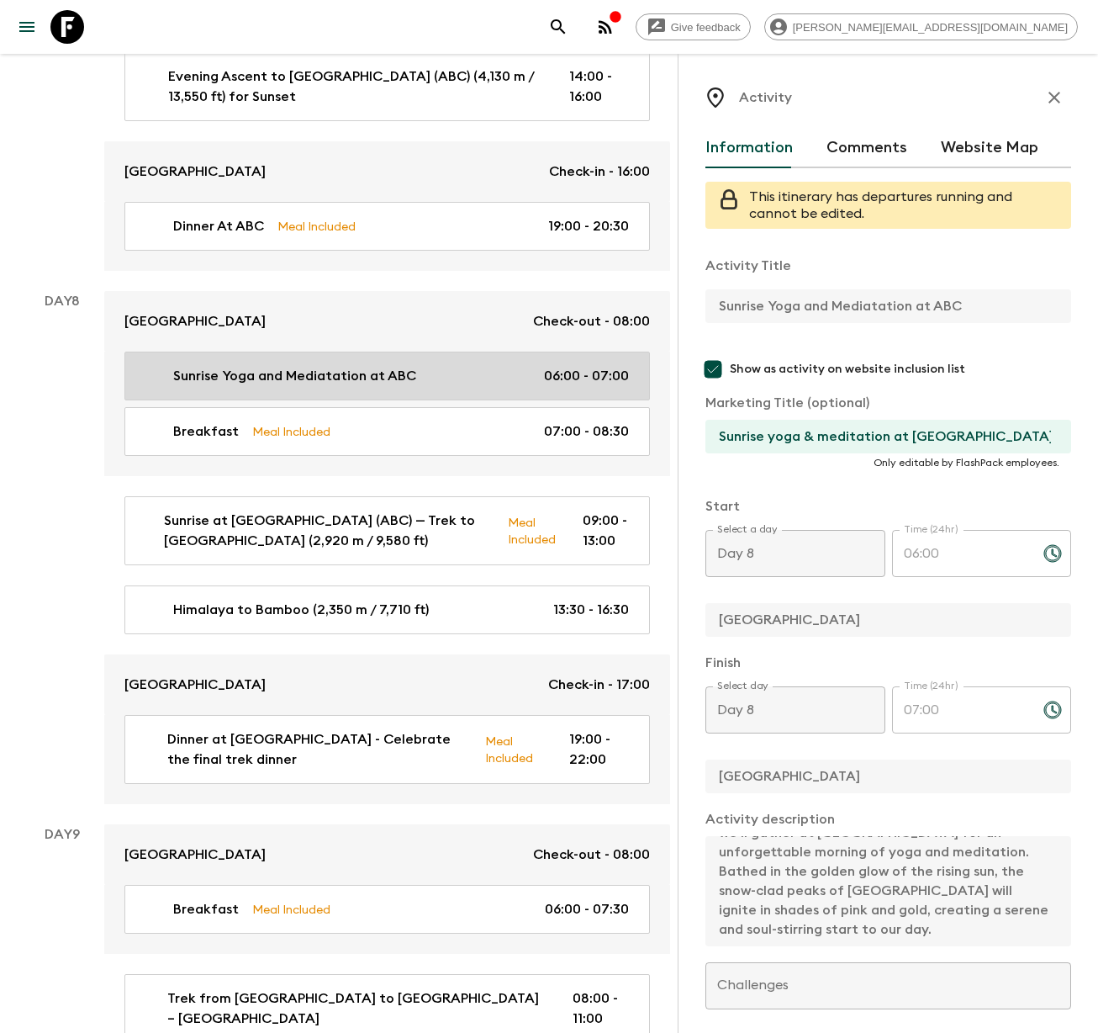
click at [278, 366] on p "Sunrise Yoga and Mediatation at ABC" at bounding box center [294, 376] width 243 height 20
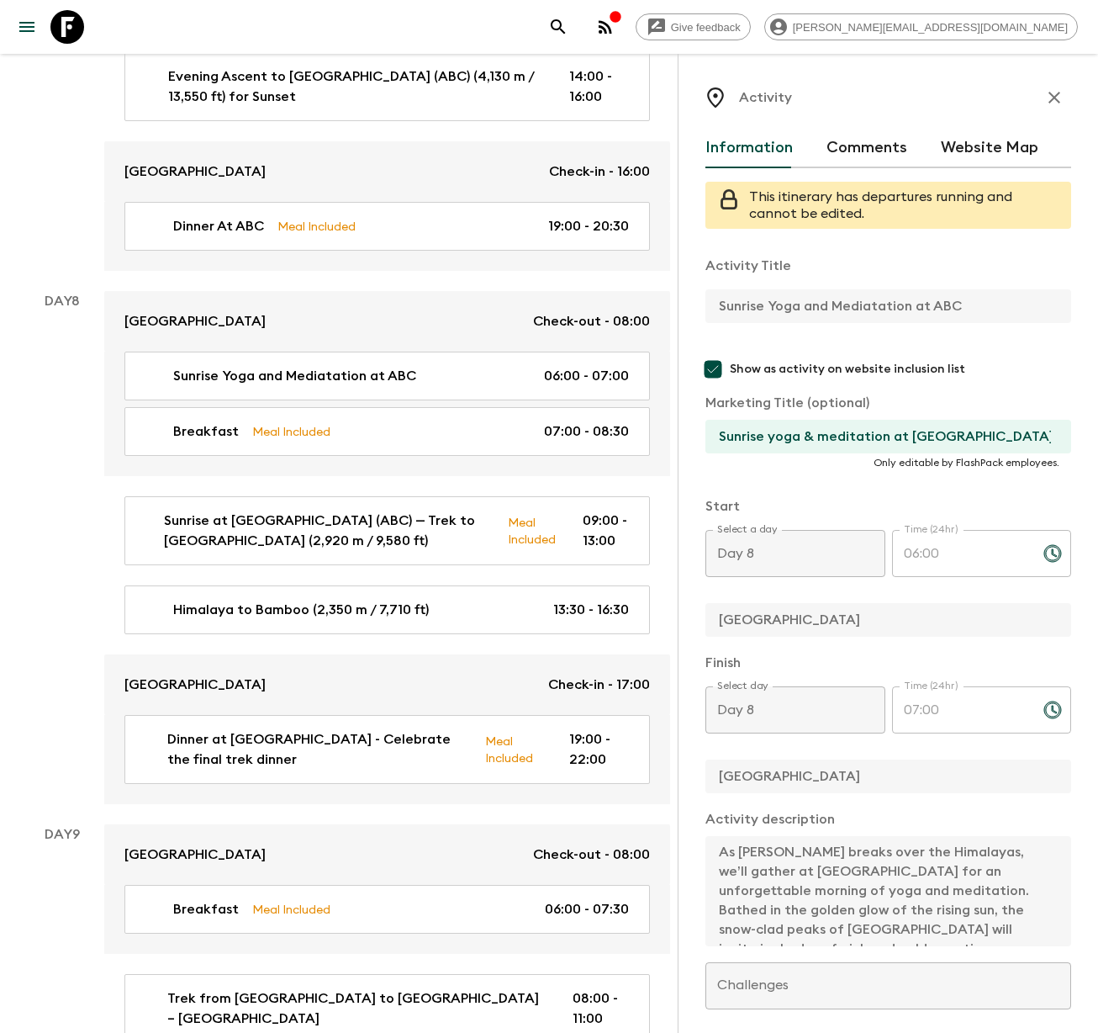
click at [689, 780] on div "Activity Information Comments Website Map This itinerary has departures running…" at bounding box center [888, 570] width 420 height 1033
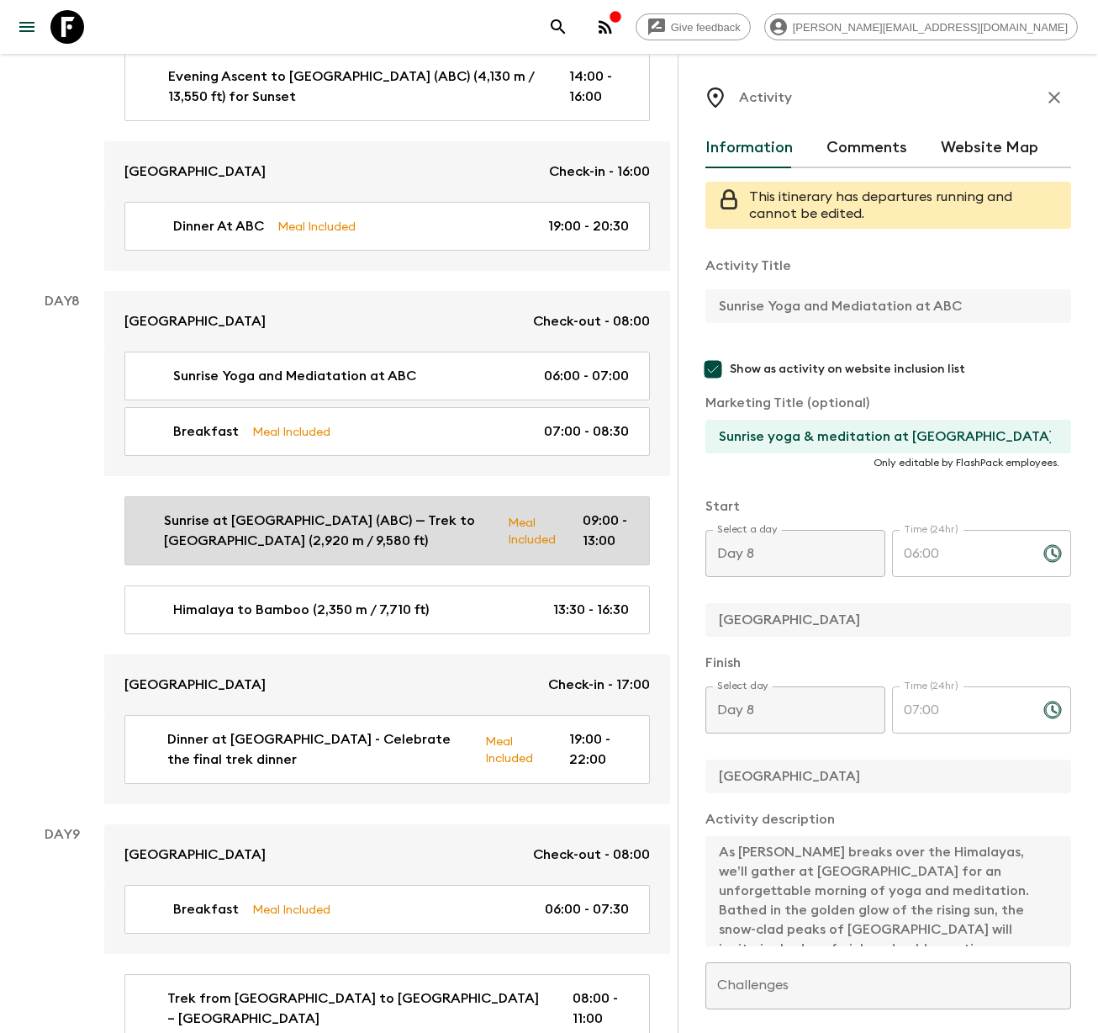
click at [265, 510] on p "Sunrise at [GEOGRAPHIC_DATA] (ABC) — Trek to [GEOGRAPHIC_DATA] (2,920 m / 9,580…" at bounding box center [329, 530] width 331 height 40
type input "Sunrise at [GEOGRAPHIC_DATA] (ABC) — Trek to [GEOGRAPHIC_DATA] (2,920 m / 9,580…"
checkbox input "false"
type input "[GEOGRAPHIC_DATA] (ABC)"
type input "Bamboo ( 2310m/7580 ft )"
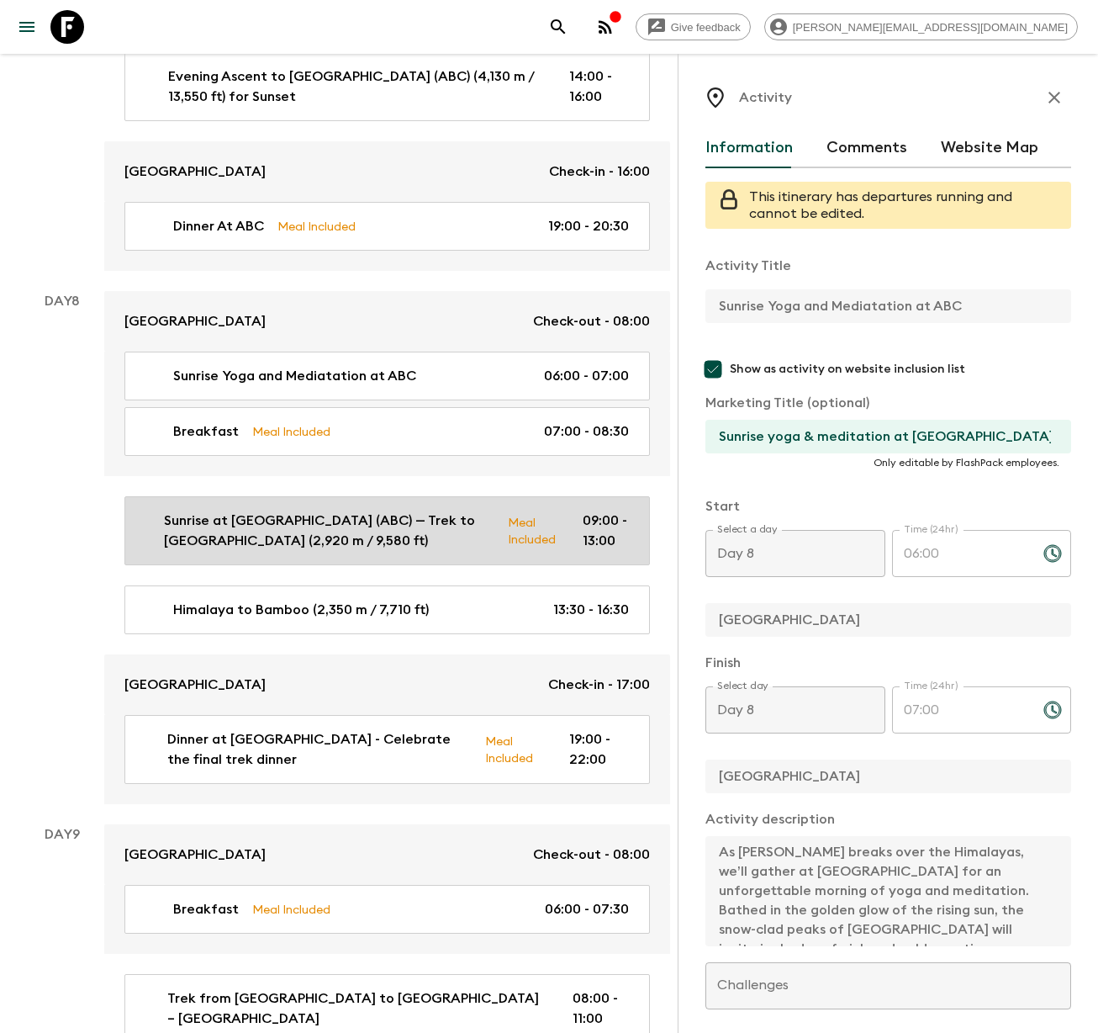
type textarea "Loremip do Sitametco Adip Elit (SED) — Doei te Incidi Utla etdol magnaa enim ad…"
checkbox input "true"
type textarea "Lunch at [GEOGRAPHIC_DATA]"
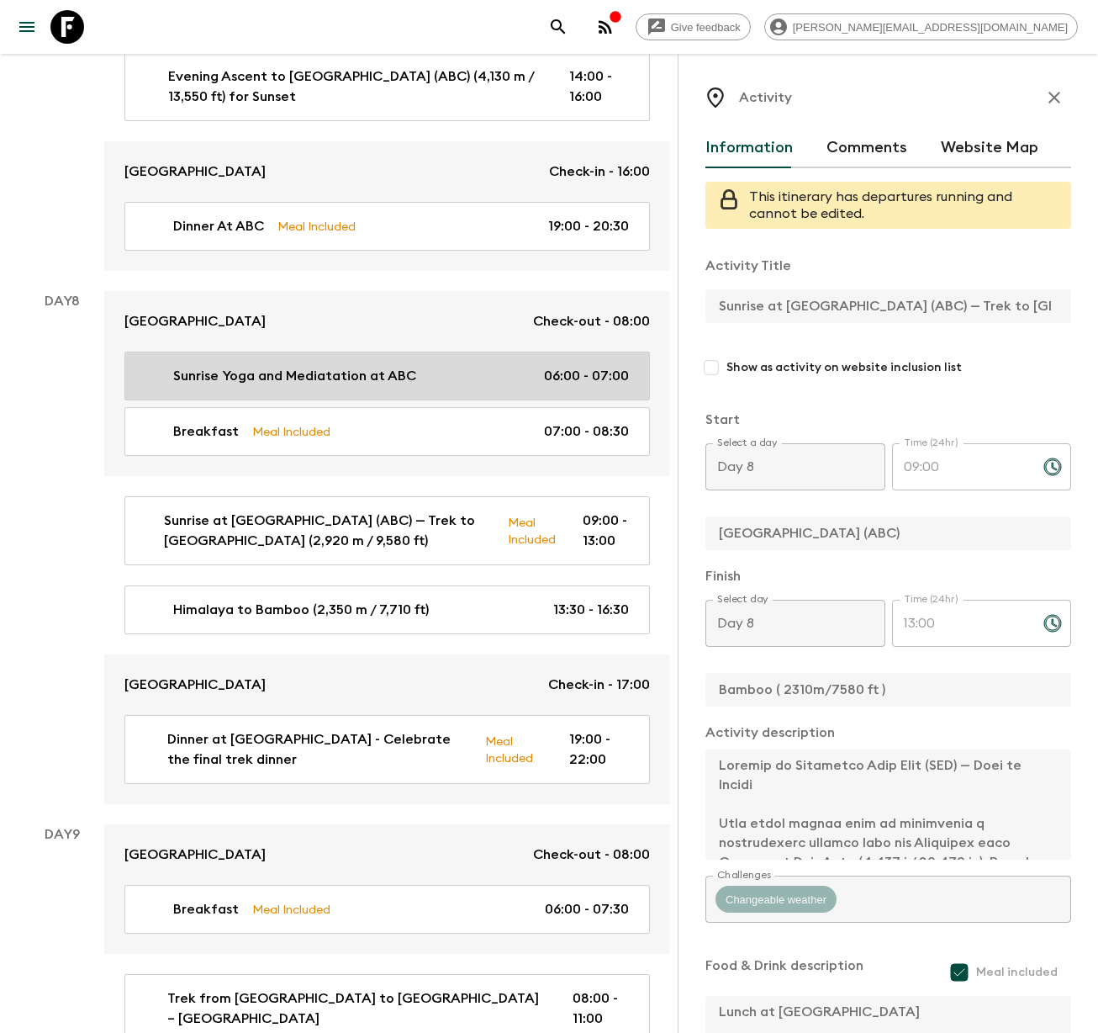
click at [358, 366] on p "Sunrise Yoga and Mediatation at ABC" at bounding box center [294, 376] width 243 height 20
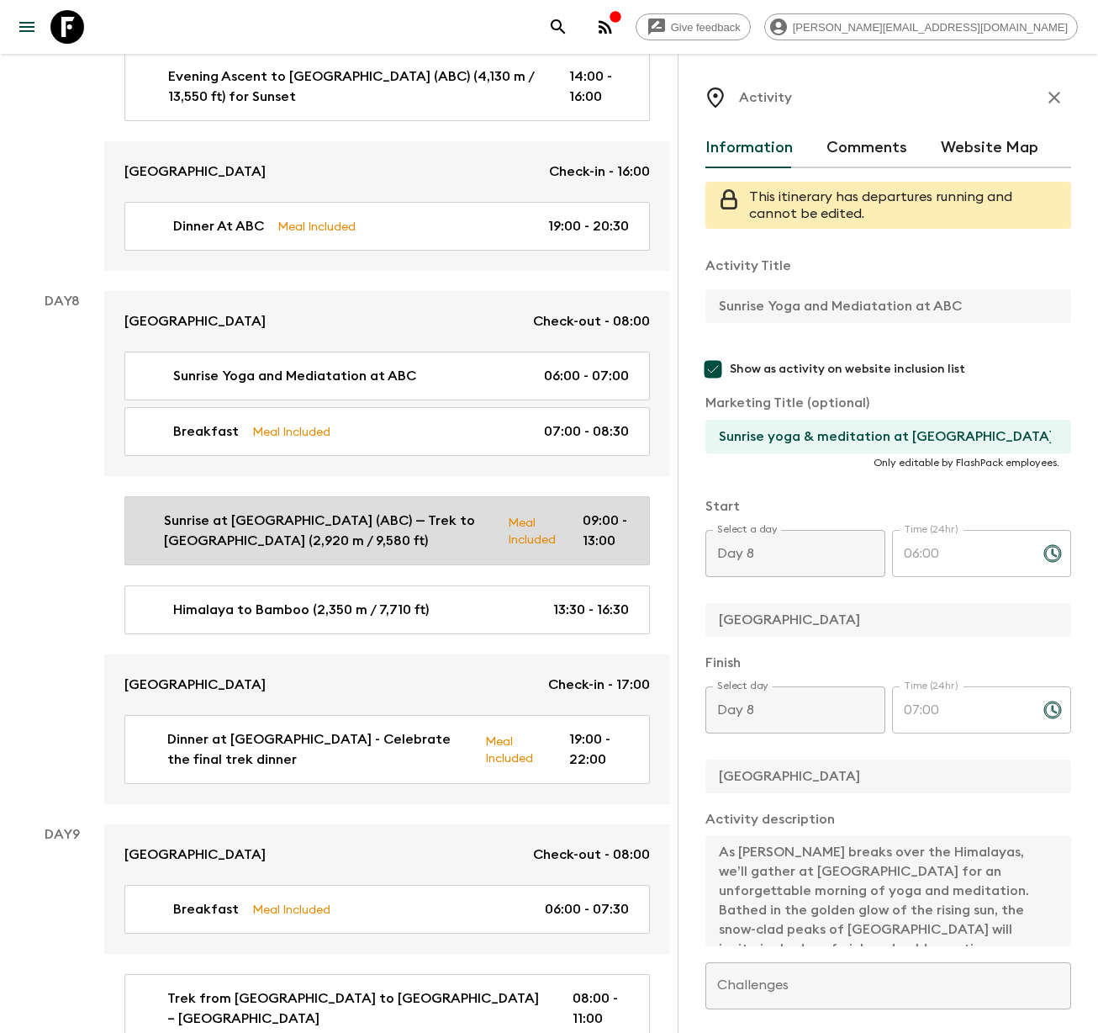
click at [339, 510] on p "Sunrise at [GEOGRAPHIC_DATA] (ABC) — Trek to [GEOGRAPHIC_DATA] (2,920 m / 9,580…" at bounding box center [329, 530] width 331 height 40
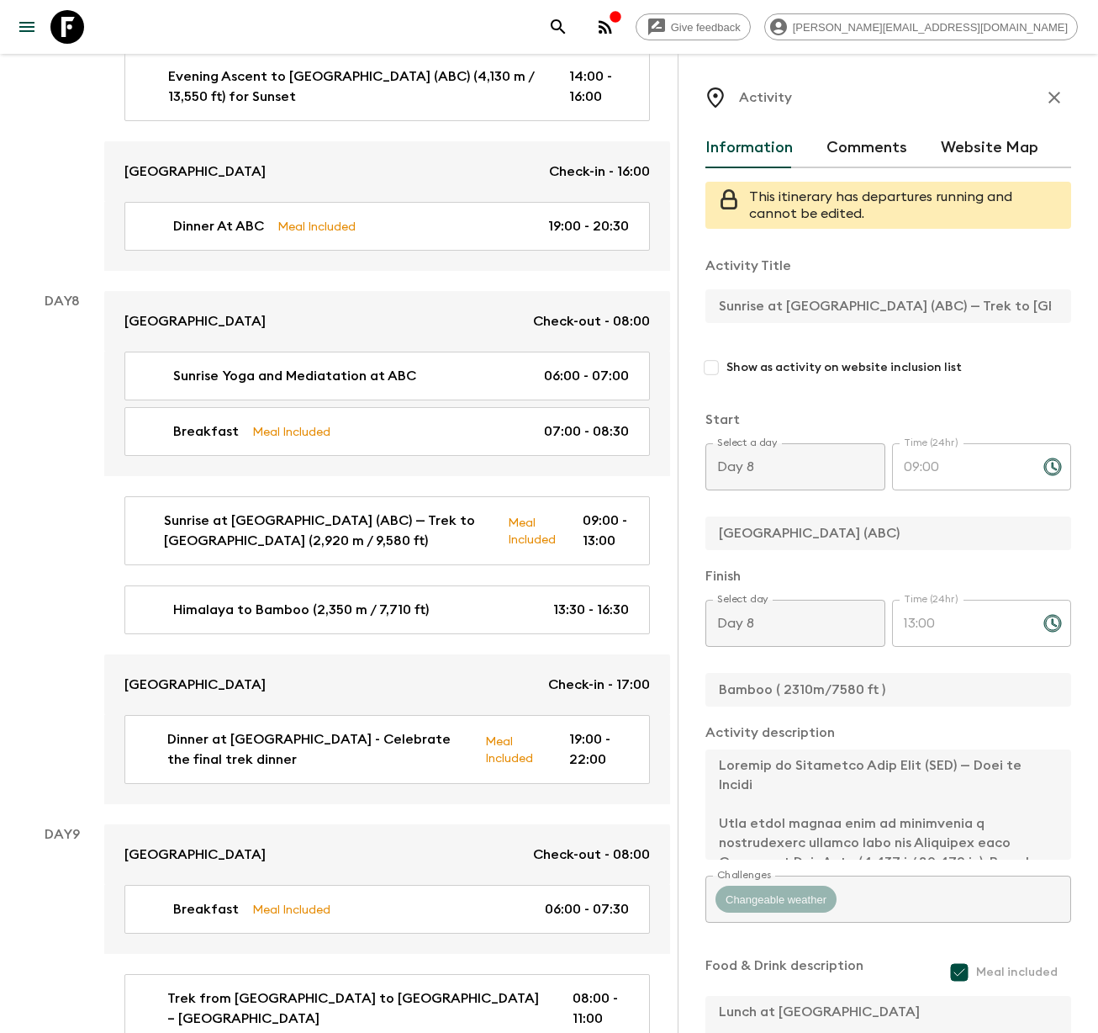
scroll to position [0, 180]
click at [970, 927] on div "Activity Title Sunrise at [GEOGRAPHIC_DATA] (ABC) — Trek to [GEOGRAPHIC_DATA] (…" at bounding box center [889, 675] width 366 height 866
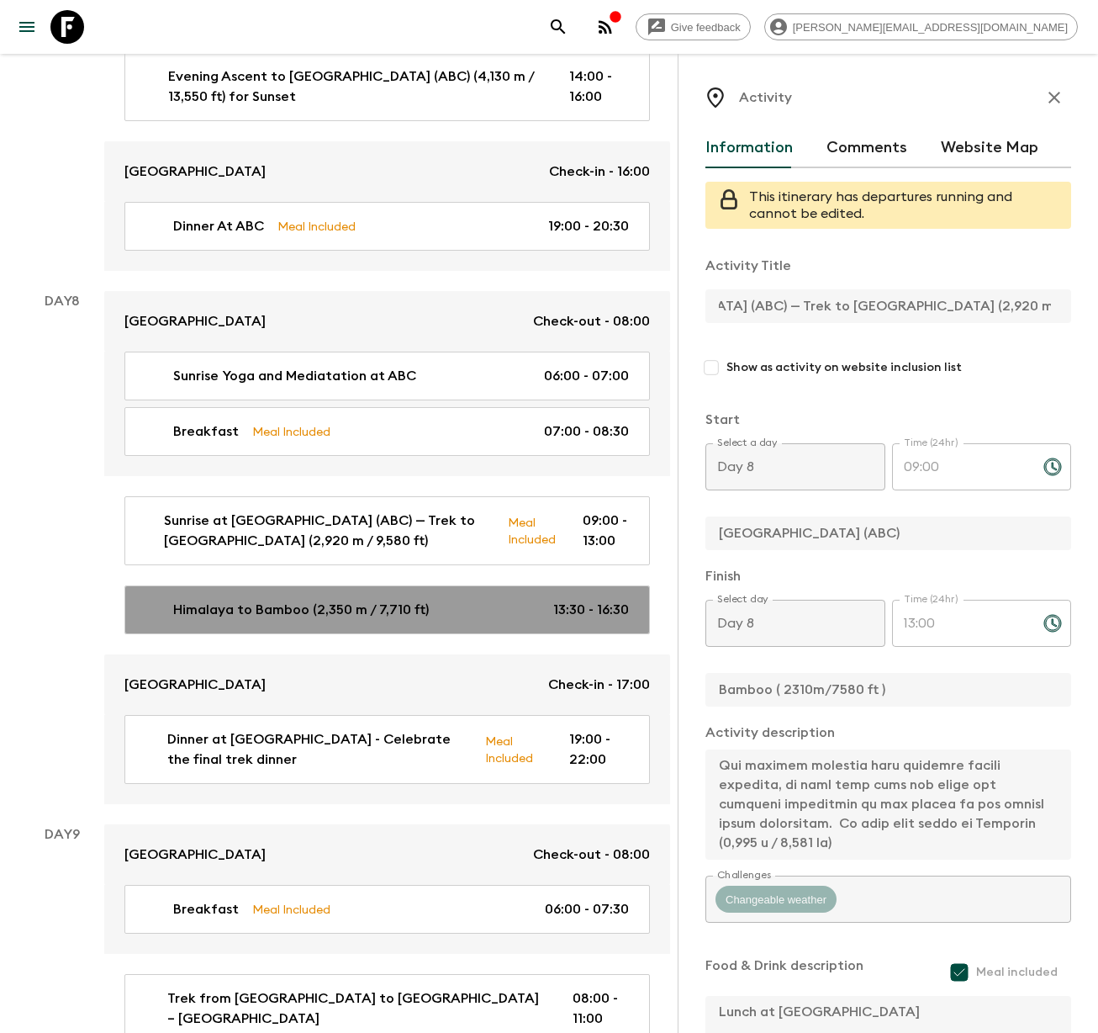
click at [315, 600] on p "Himalaya to Bamboo (2,350 m / 7,710 ft)" at bounding box center [301, 610] width 256 height 20
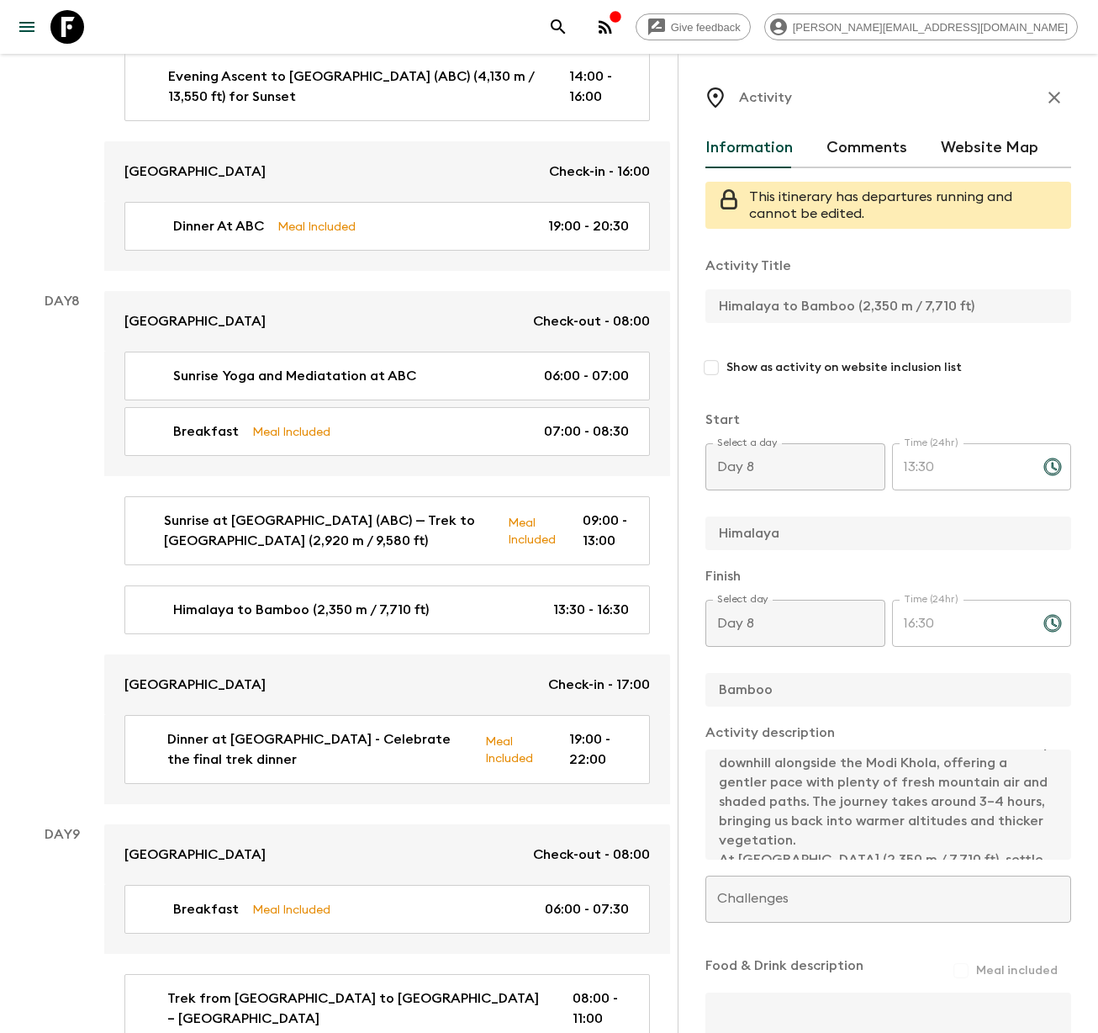
scroll to position [174, 0]
click at [999, 888] on div "Activity Title Himalaya to Bamboo (2,350 m / 7,710 ft) Show as activity on webs…" at bounding box center [889, 673] width 366 height 863
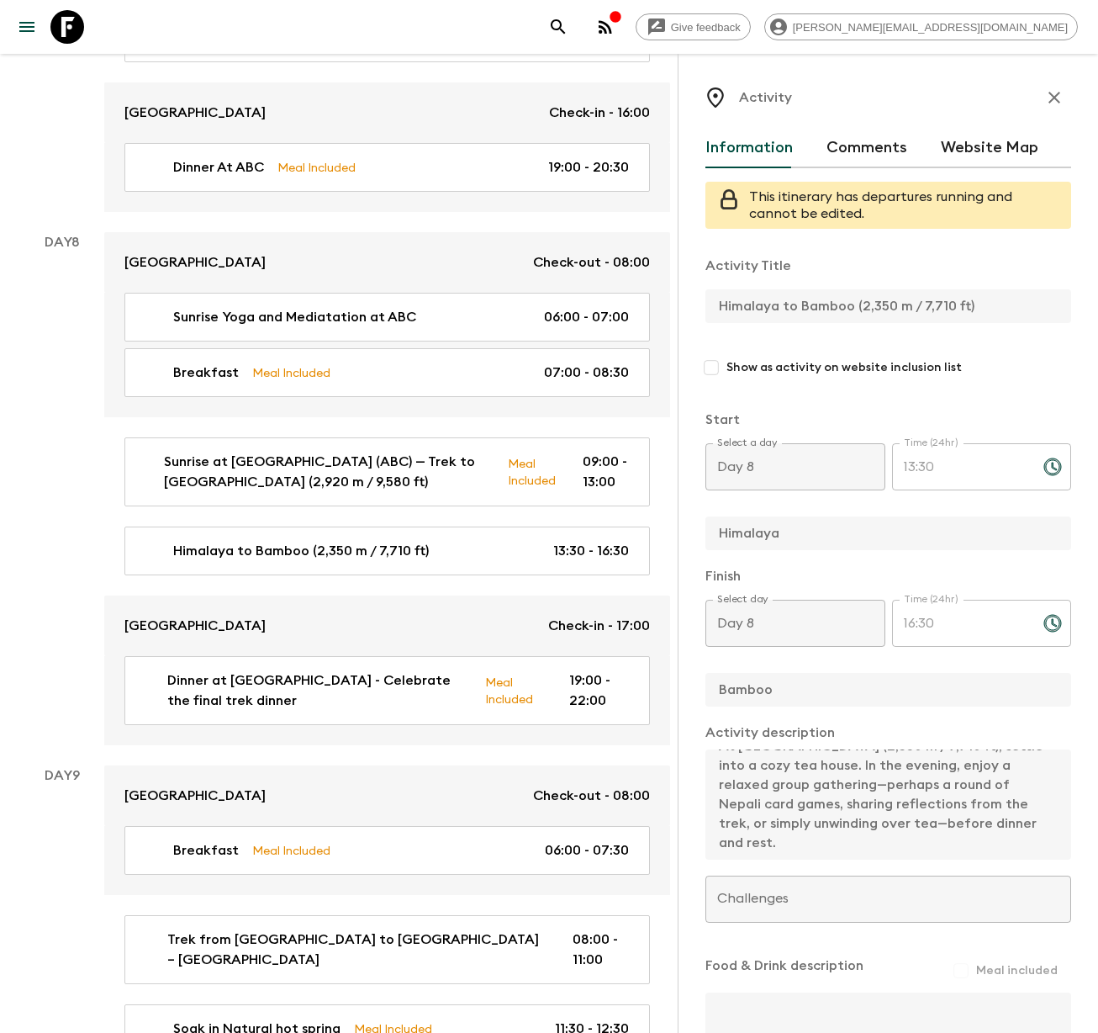
scroll to position [3746, 0]
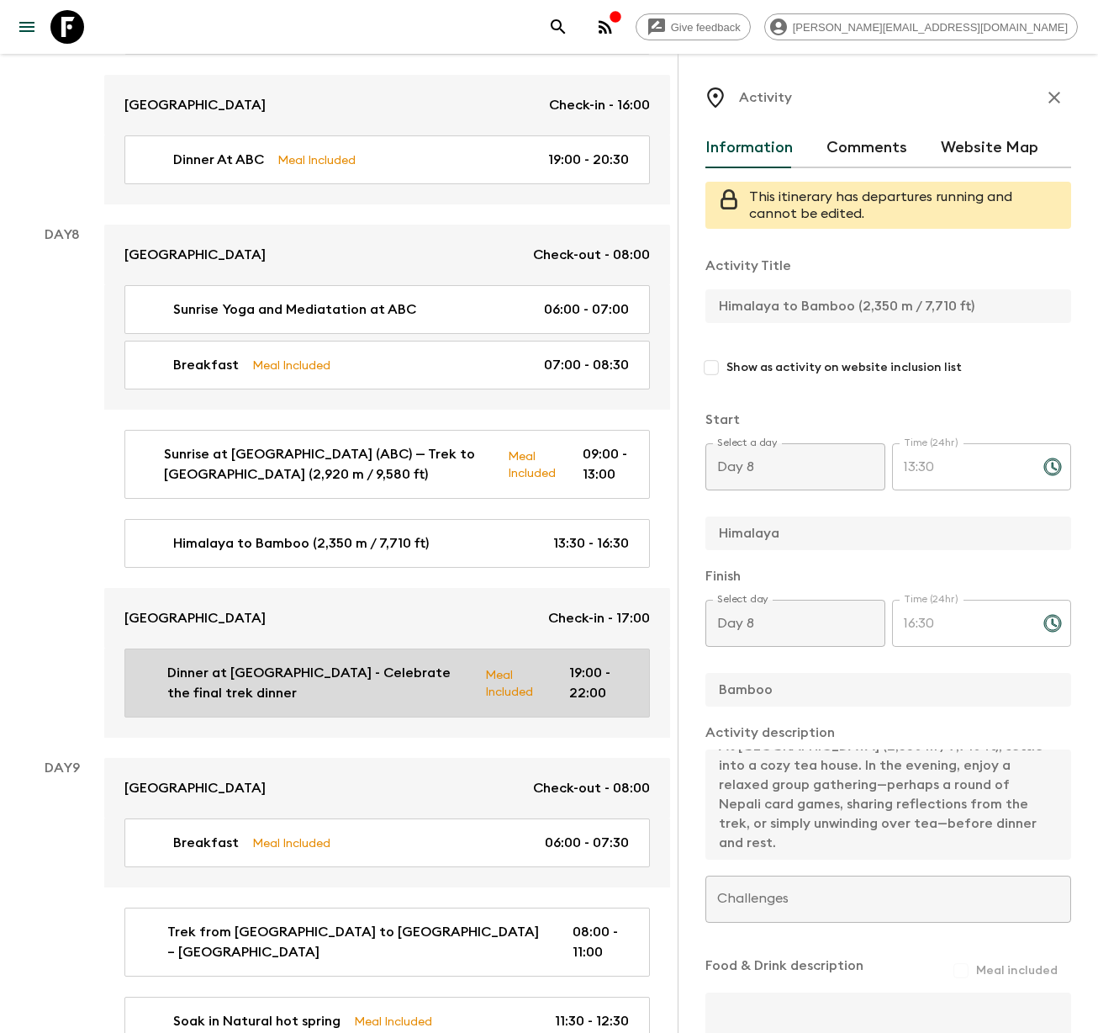
click at [249, 663] on p "Dinner at [GEOGRAPHIC_DATA] - Celebrate the final trek dinner" at bounding box center [319, 683] width 304 height 40
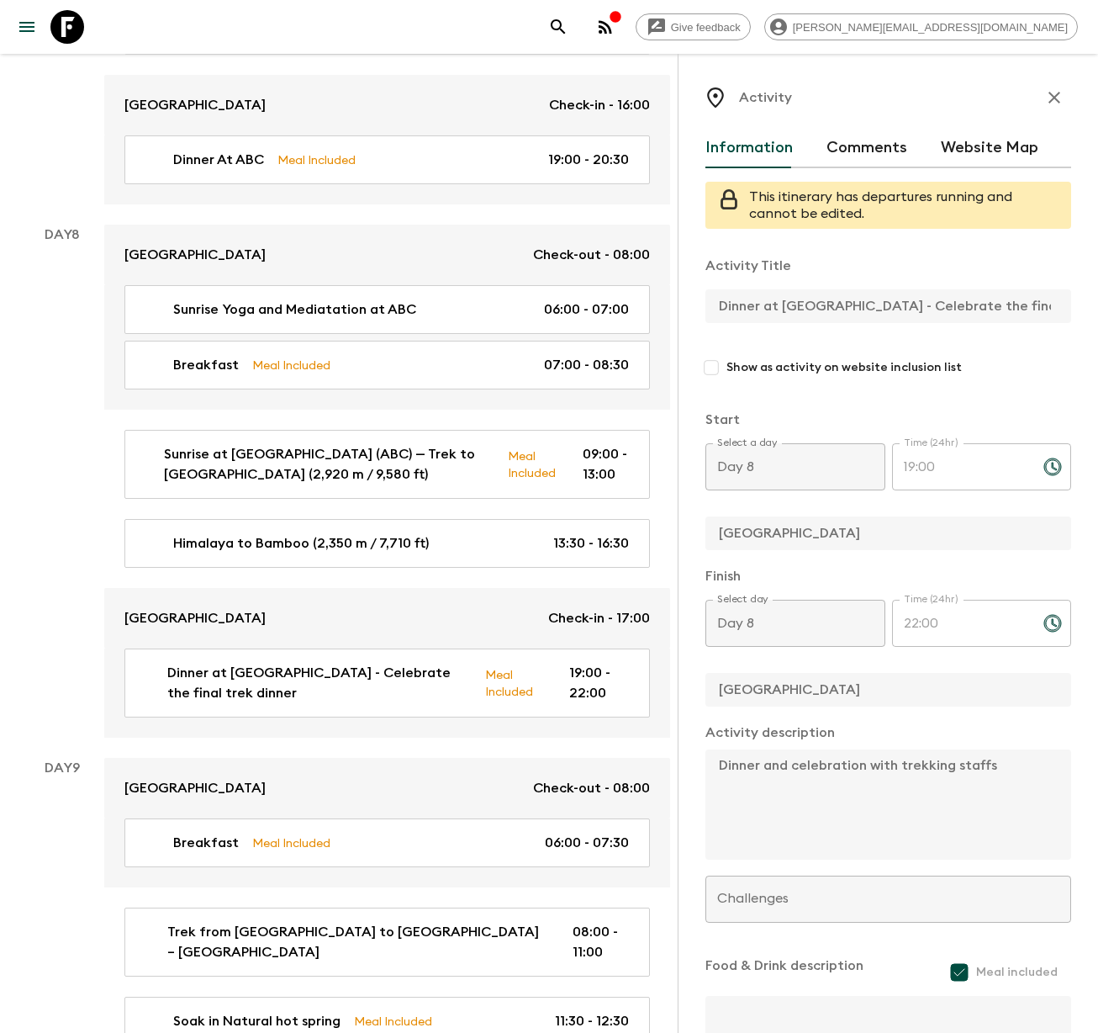
scroll to position [0, 3]
click at [1097, 312] on div "Activity Information Comments Website Map This itinerary has departures running…" at bounding box center [888, 570] width 420 height 1033
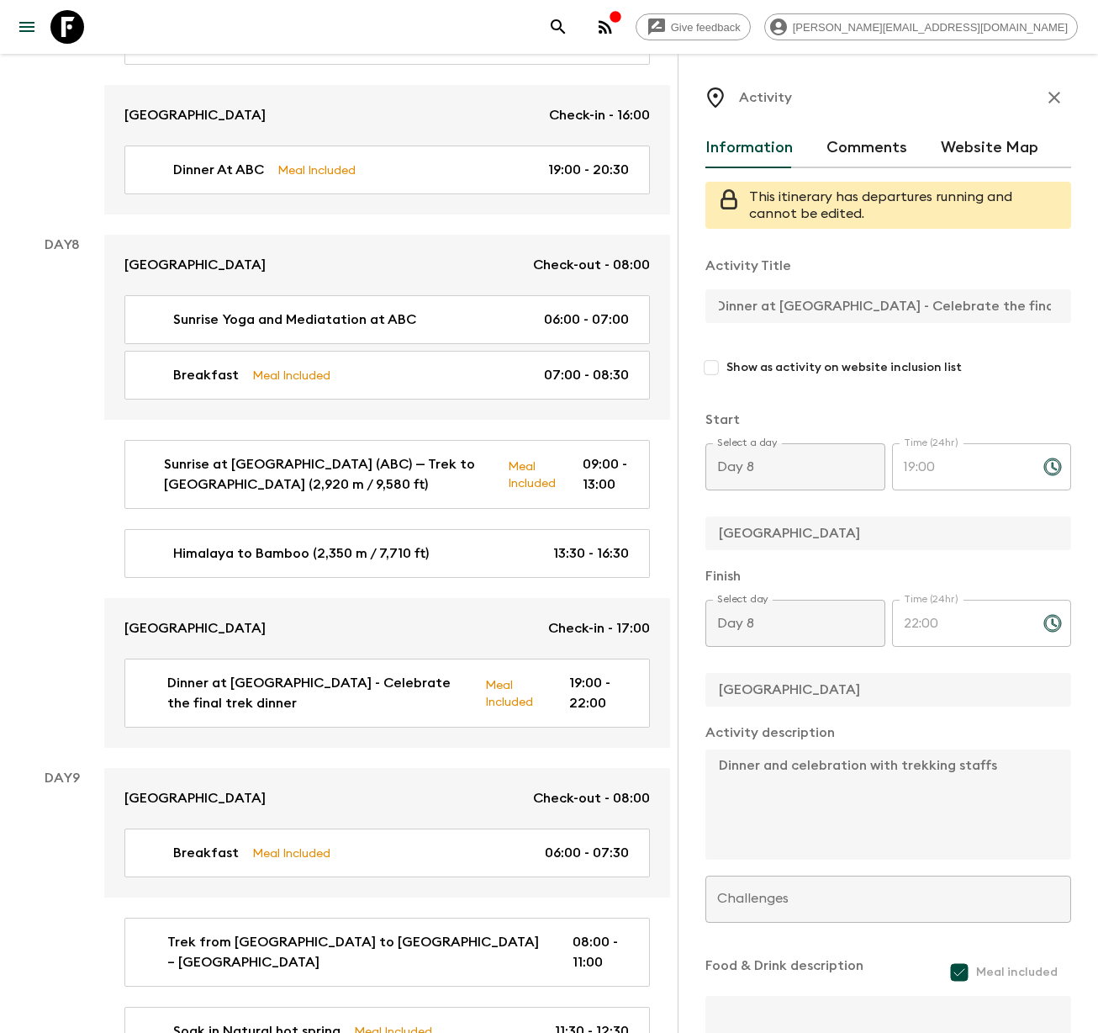
scroll to position [3721, 0]
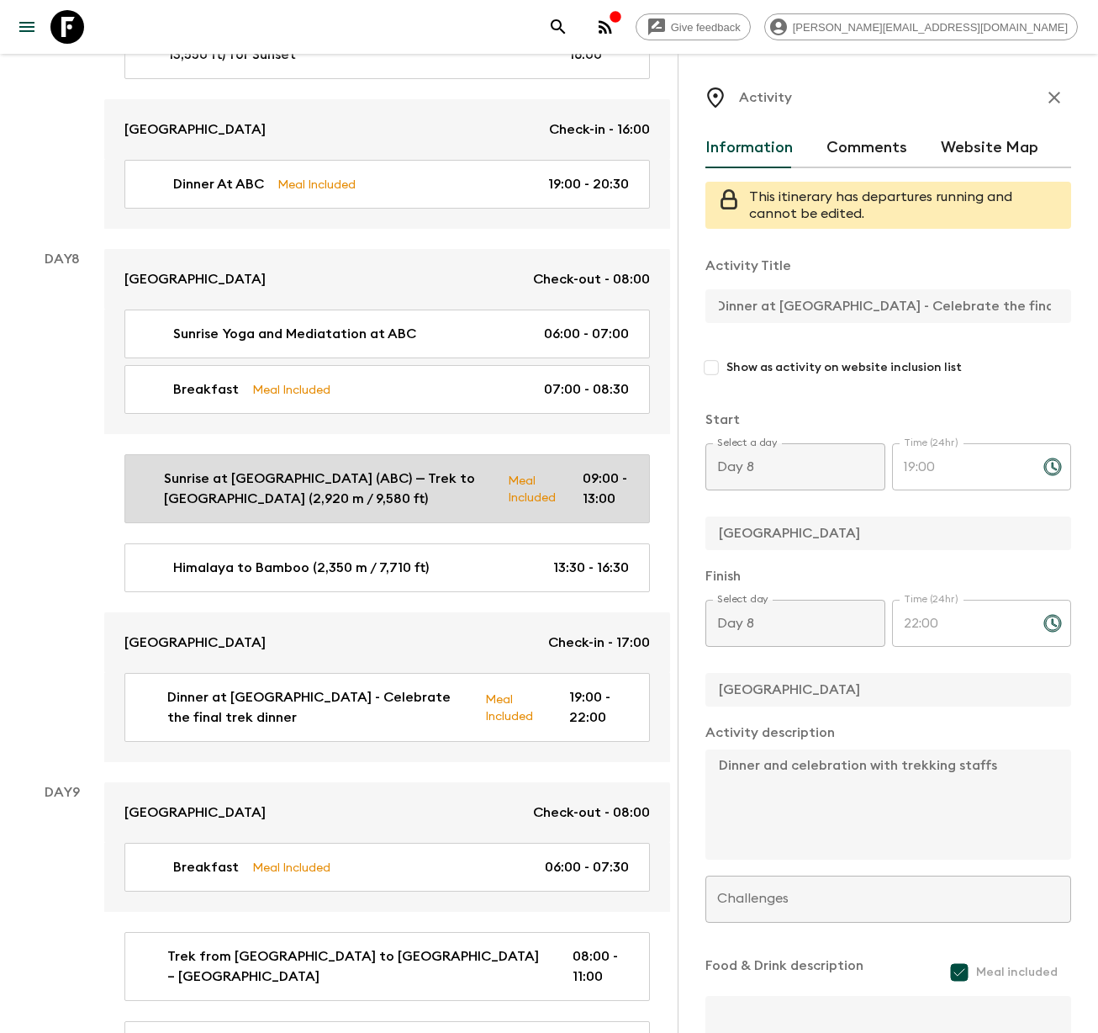
click at [250, 468] on p "Sunrise at [GEOGRAPHIC_DATA] (ABC) — Trek to [GEOGRAPHIC_DATA] (2,920 m / 9,580…" at bounding box center [329, 488] width 331 height 40
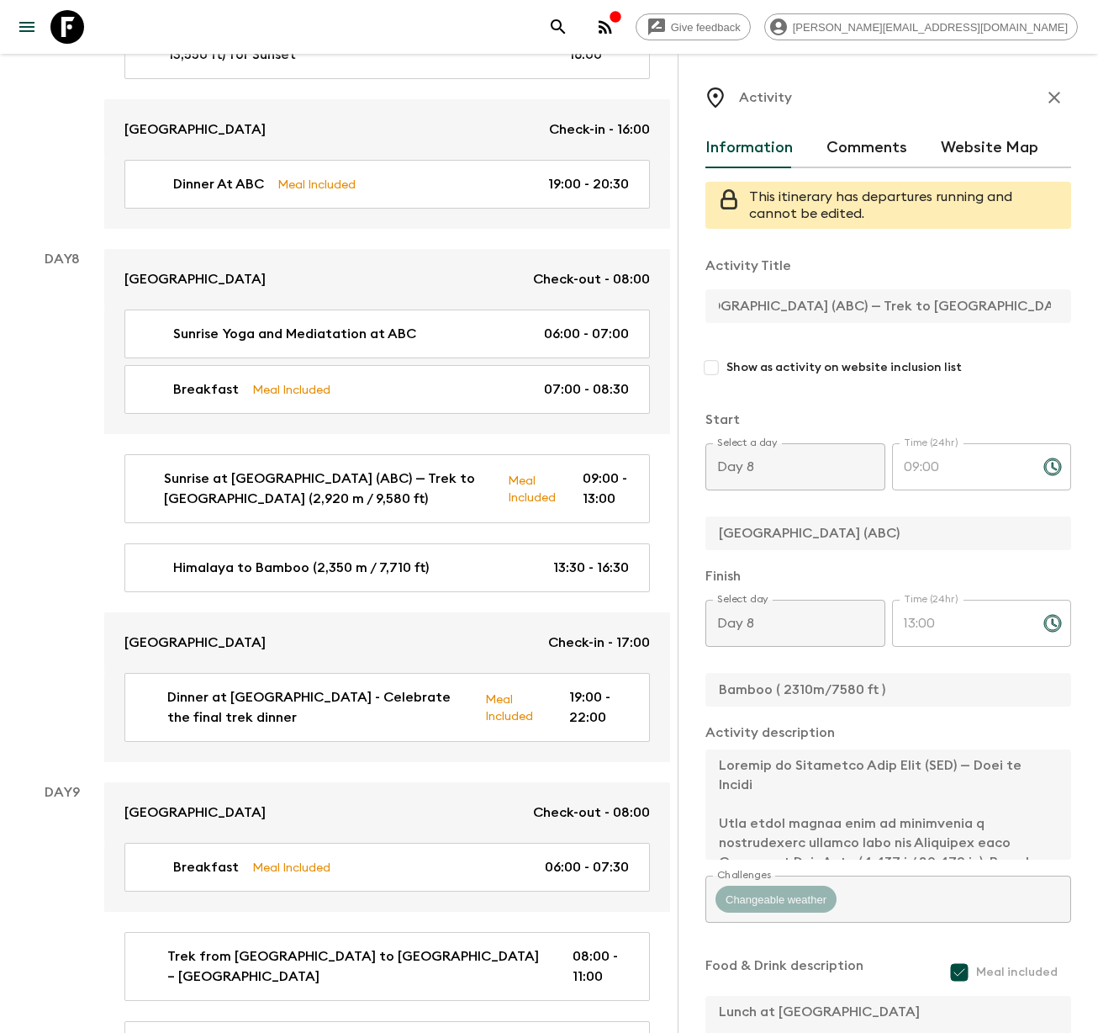
scroll to position [0, 180]
click at [1097, 310] on div "Activity Information Comments Website Map This itinerary has departures running…" at bounding box center [888, 570] width 420 height 1033
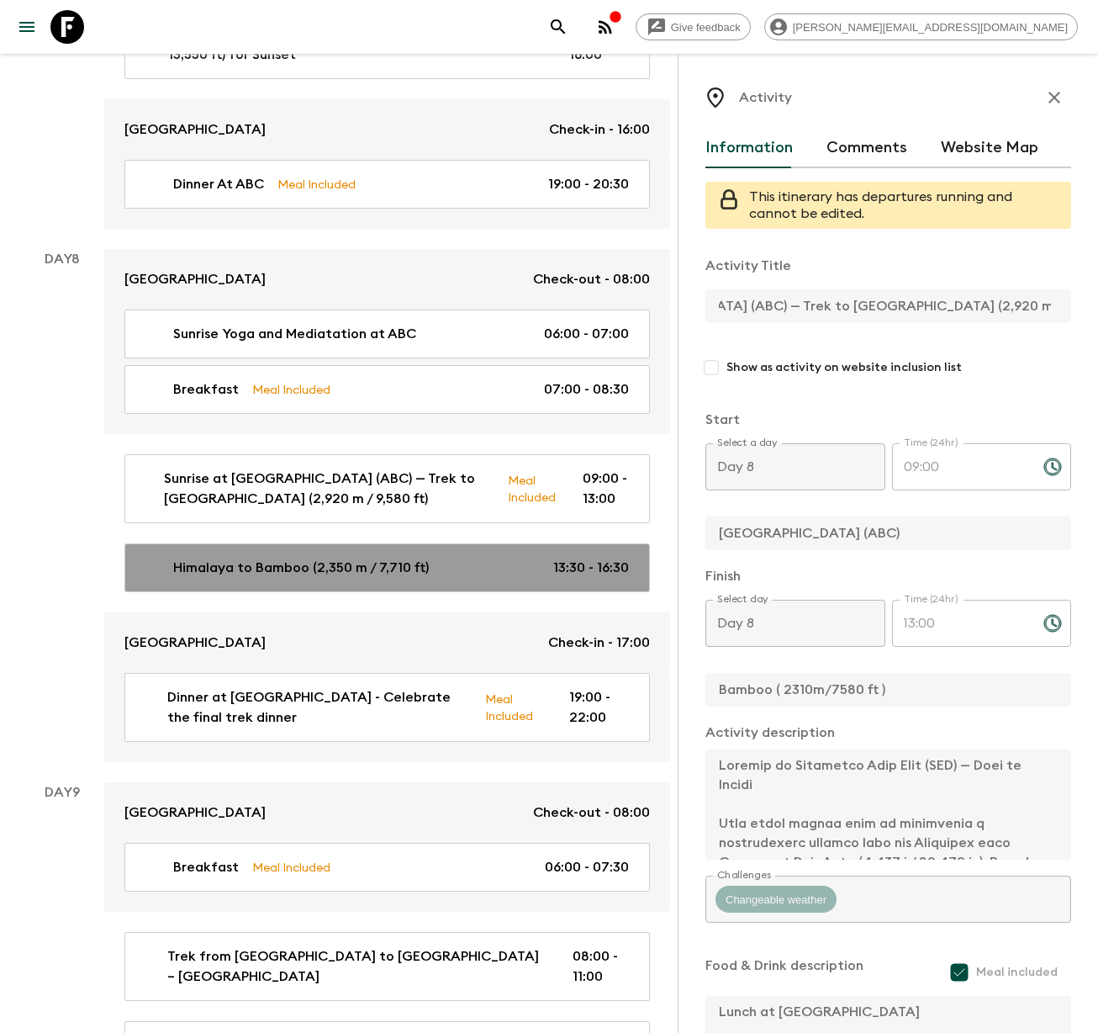
click at [311, 558] on p "Himalaya to Bamboo (2,350 m / 7,710 ft)" at bounding box center [301, 568] width 256 height 20
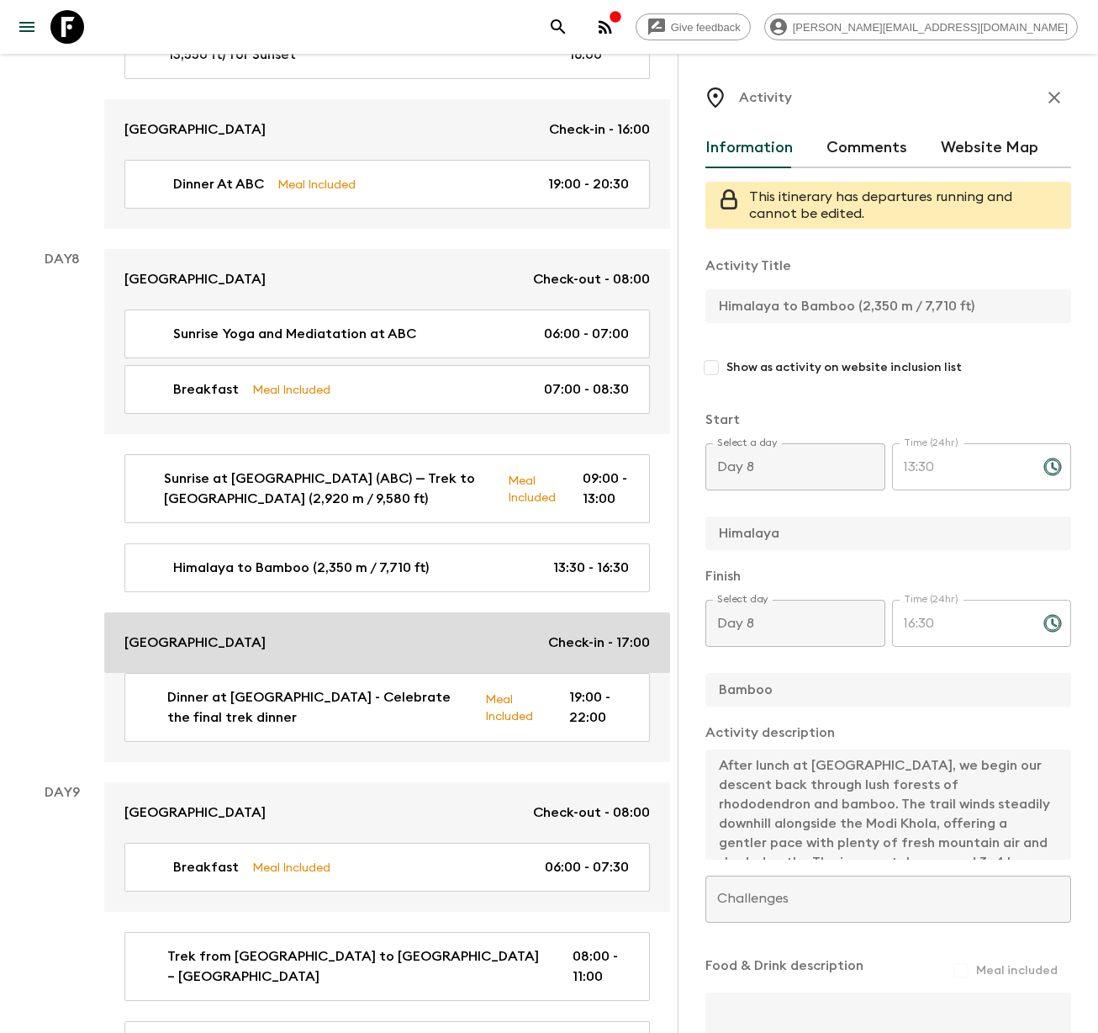
click at [207, 632] on p "[GEOGRAPHIC_DATA]" at bounding box center [194, 642] width 141 height 20
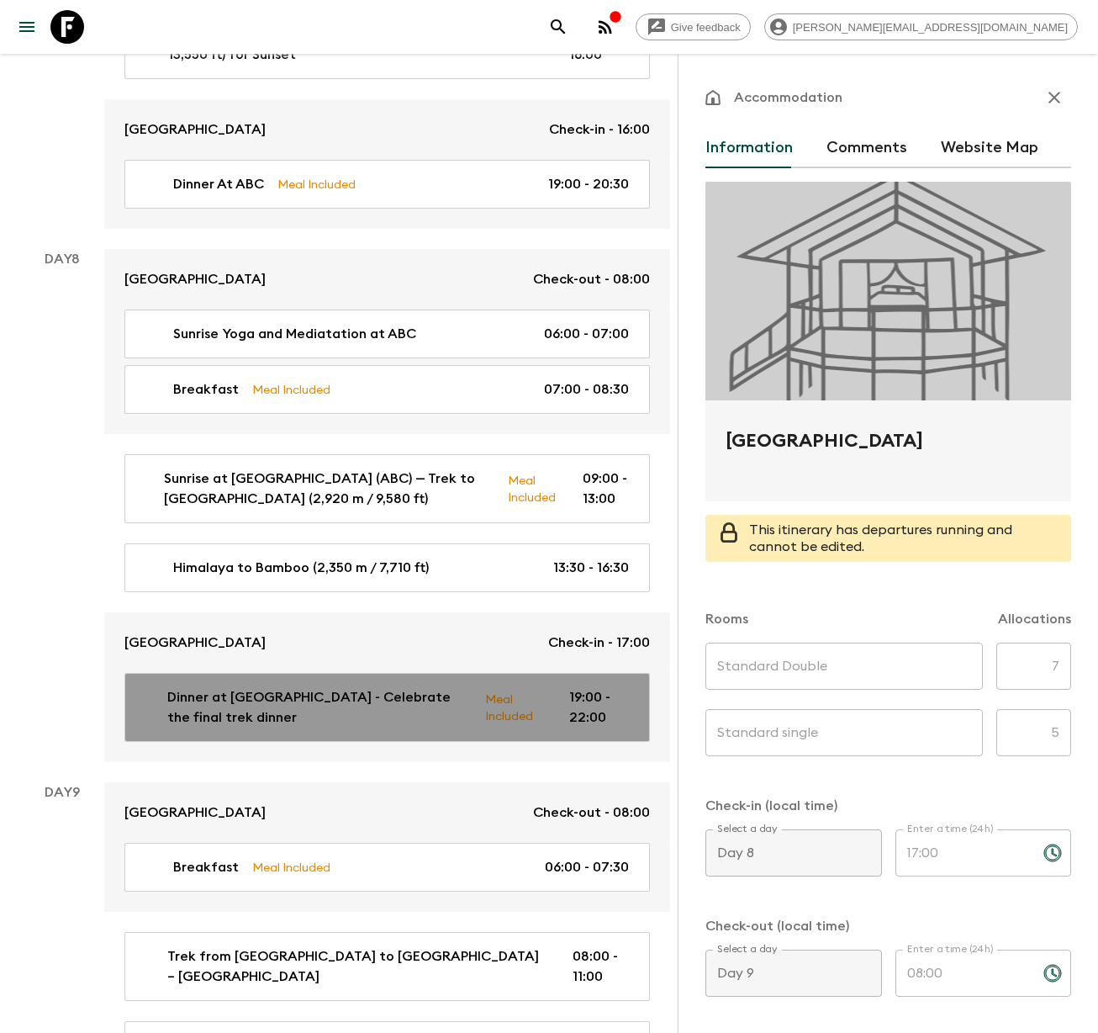
click at [217, 687] on p "Dinner at [GEOGRAPHIC_DATA] - Celebrate the final trek dinner" at bounding box center [319, 707] width 304 height 40
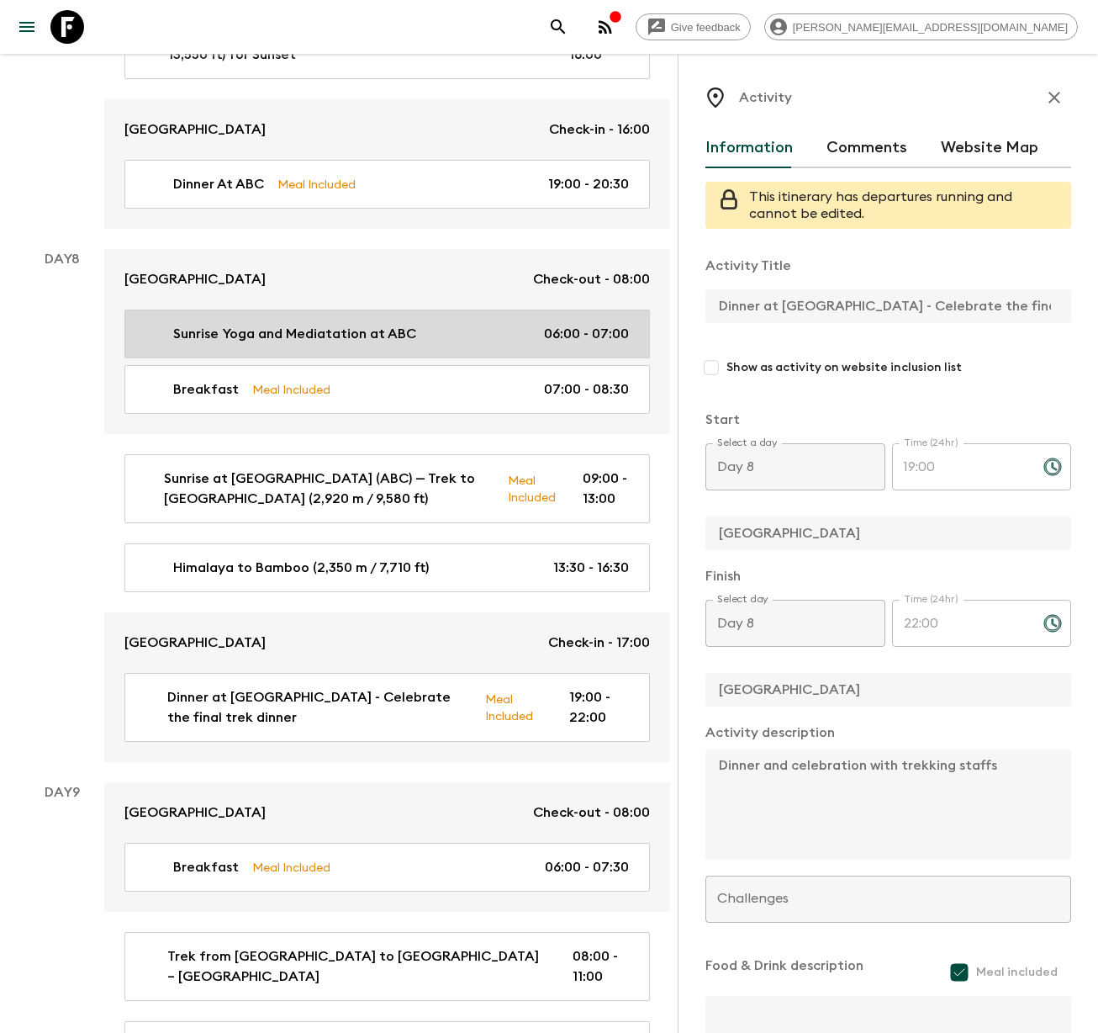
click at [272, 324] on p "Sunrise Yoga and Mediatation at ABC" at bounding box center [294, 334] width 243 height 20
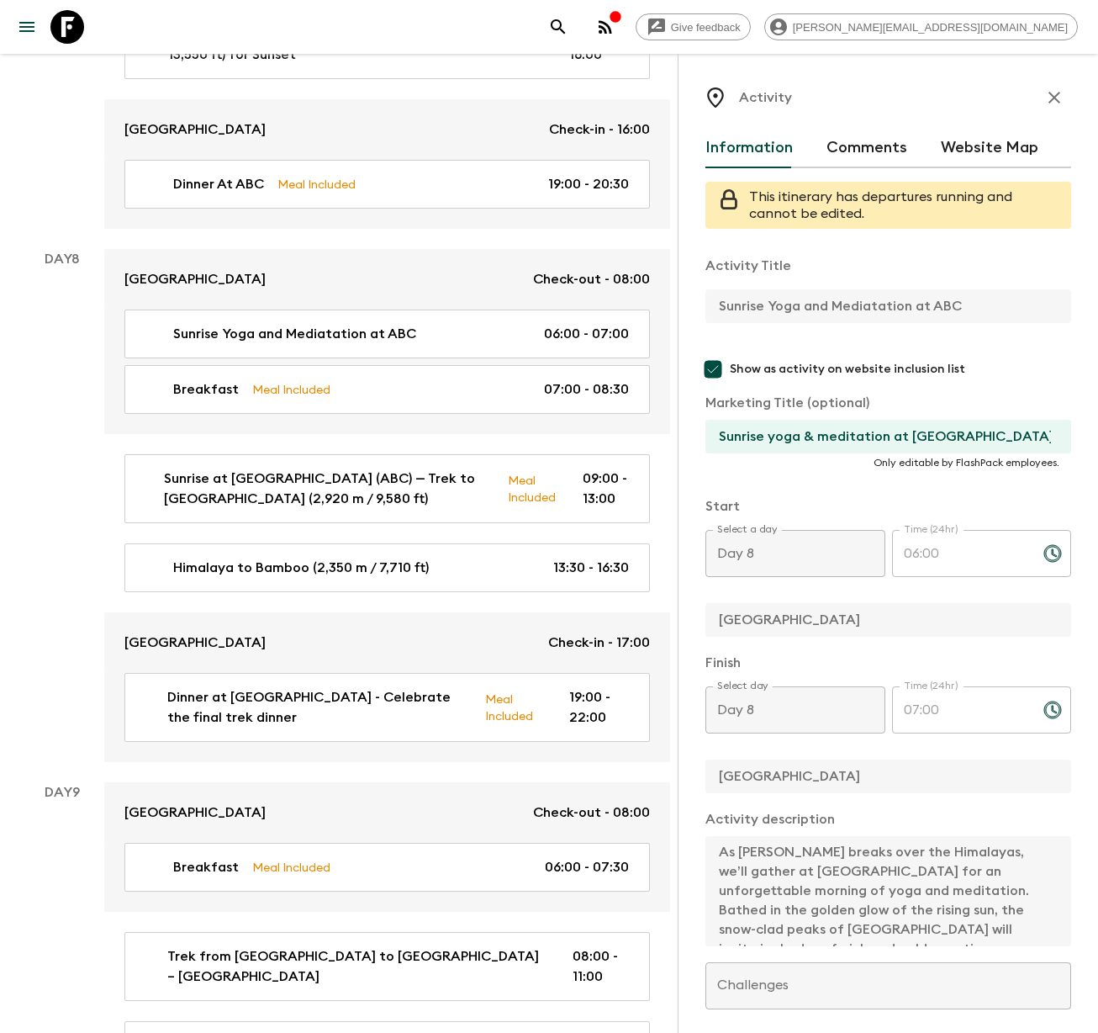
scroll to position [3, 0]
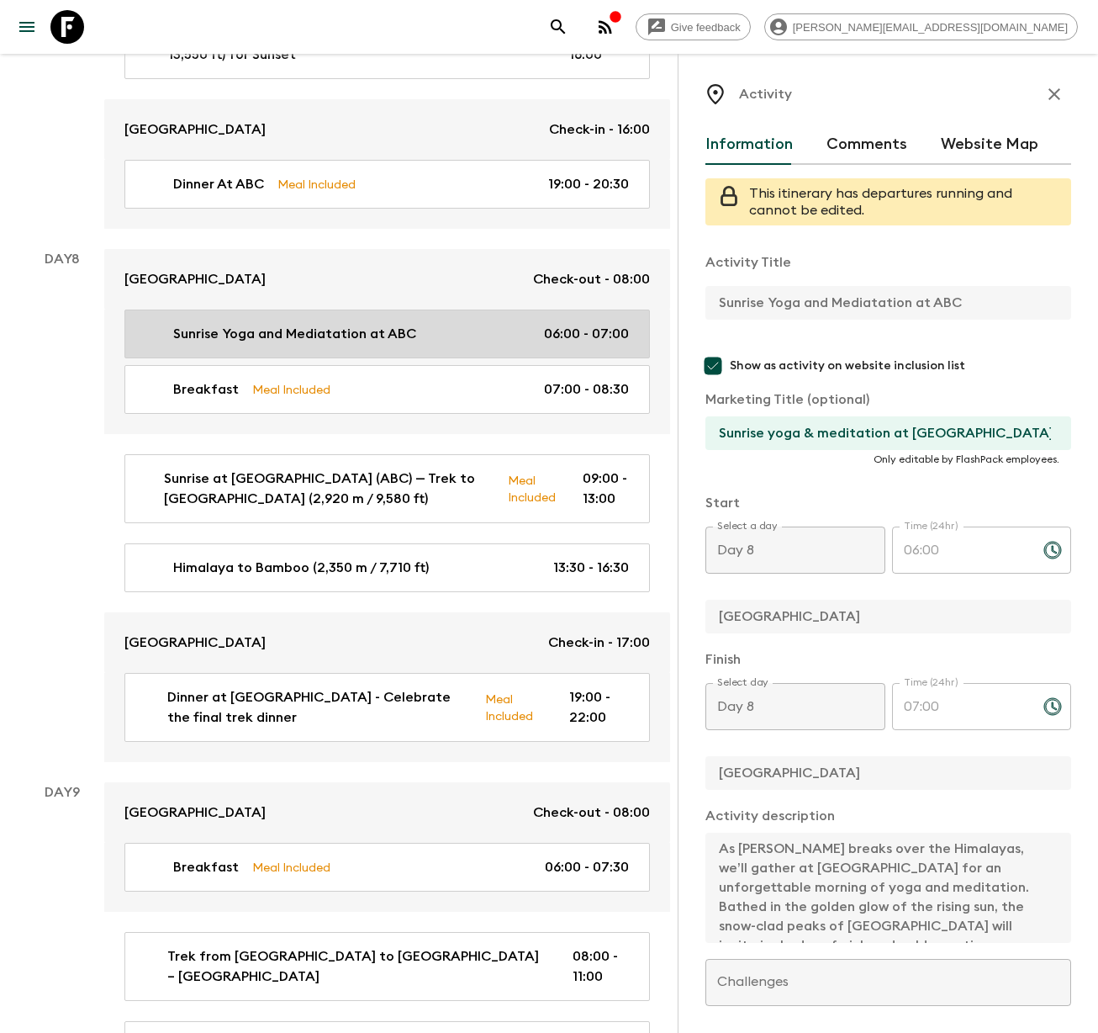
click at [252, 324] on p "Sunrise Yoga and Mediatation at ABC" at bounding box center [294, 334] width 243 height 20
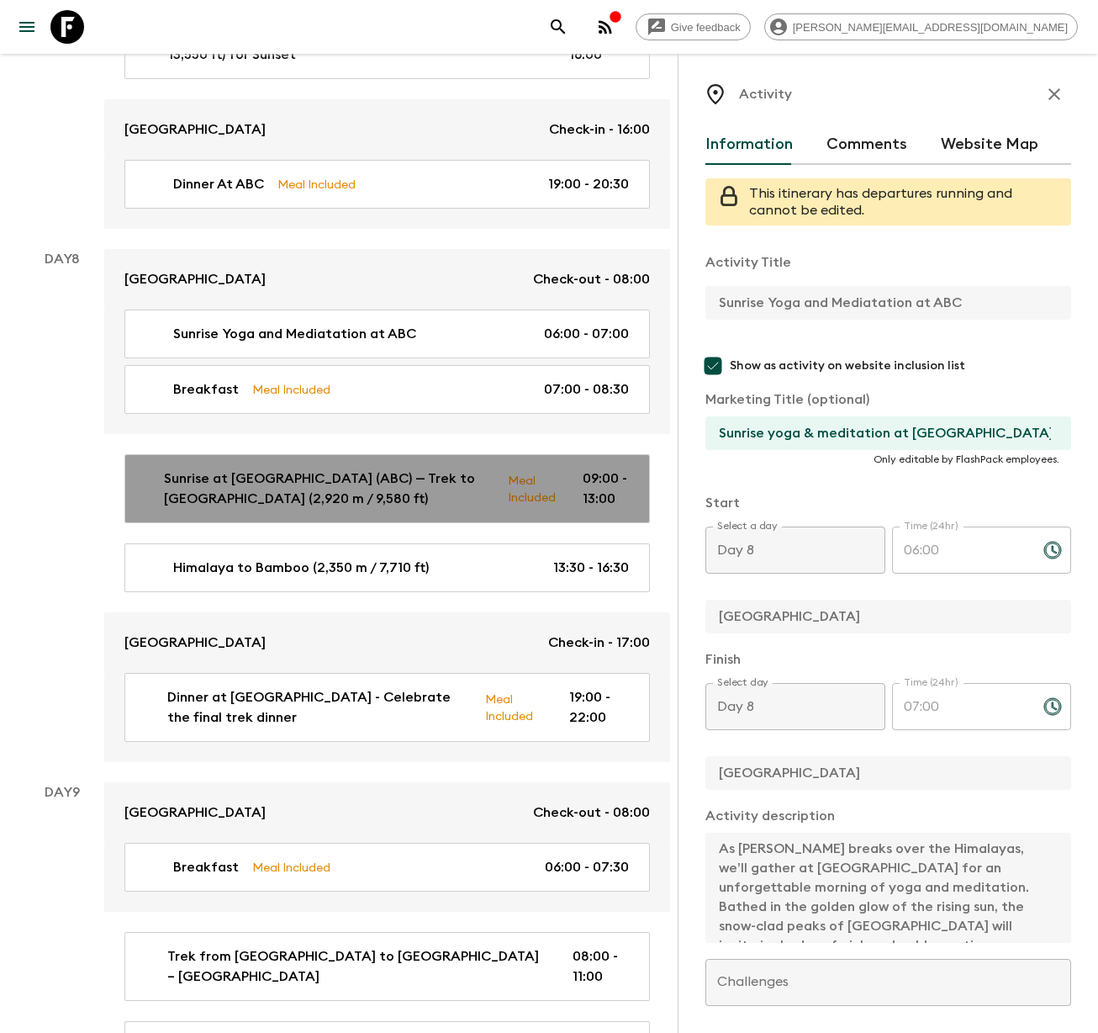
click at [274, 468] on p "Sunrise at [GEOGRAPHIC_DATA] (ABC) — Trek to [GEOGRAPHIC_DATA] (2,920 m / 9,580…" at bounding box center [329, 488] width 331 height 40
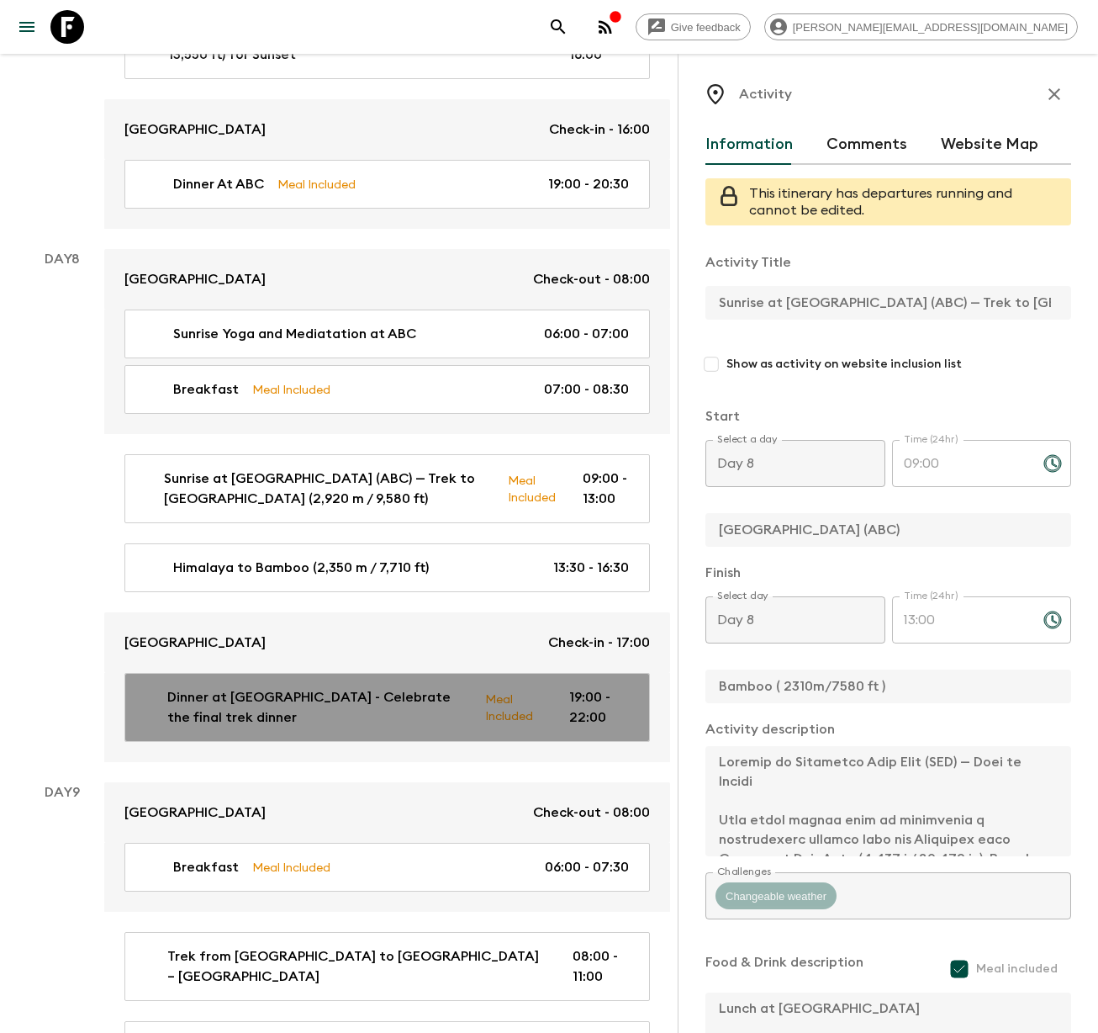
click at [234, 687] on p "Dinner at [GEOGRAPHIC_DATA] - Celebrate the final trek dinner" at bounding box center [319, 707] width 304 height 40
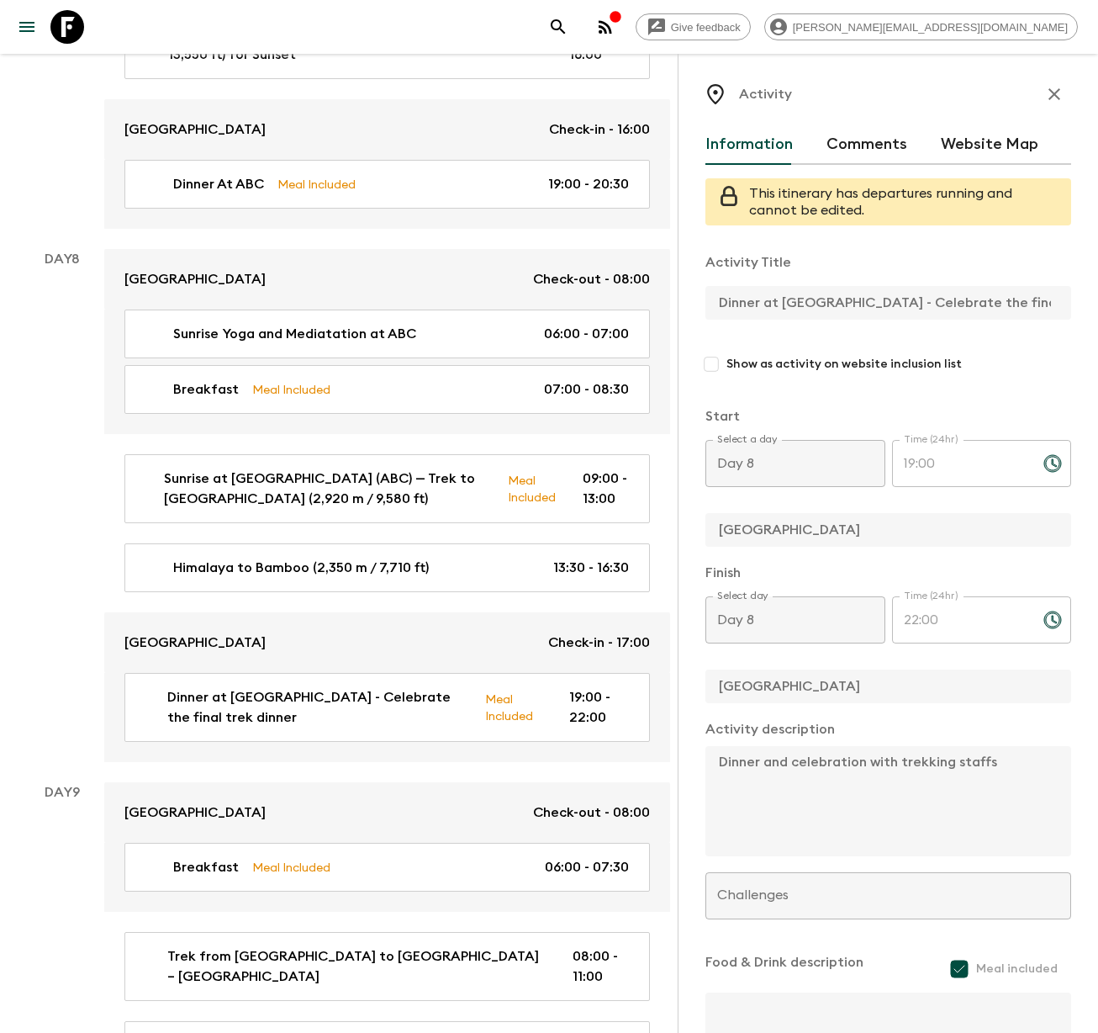
scroll to position [0, 3]
click at [1075, 308] on div "Activity Information Comments Website Map This itinerary has departures running…" at bounding box center [888, 570] width 420 height 1033
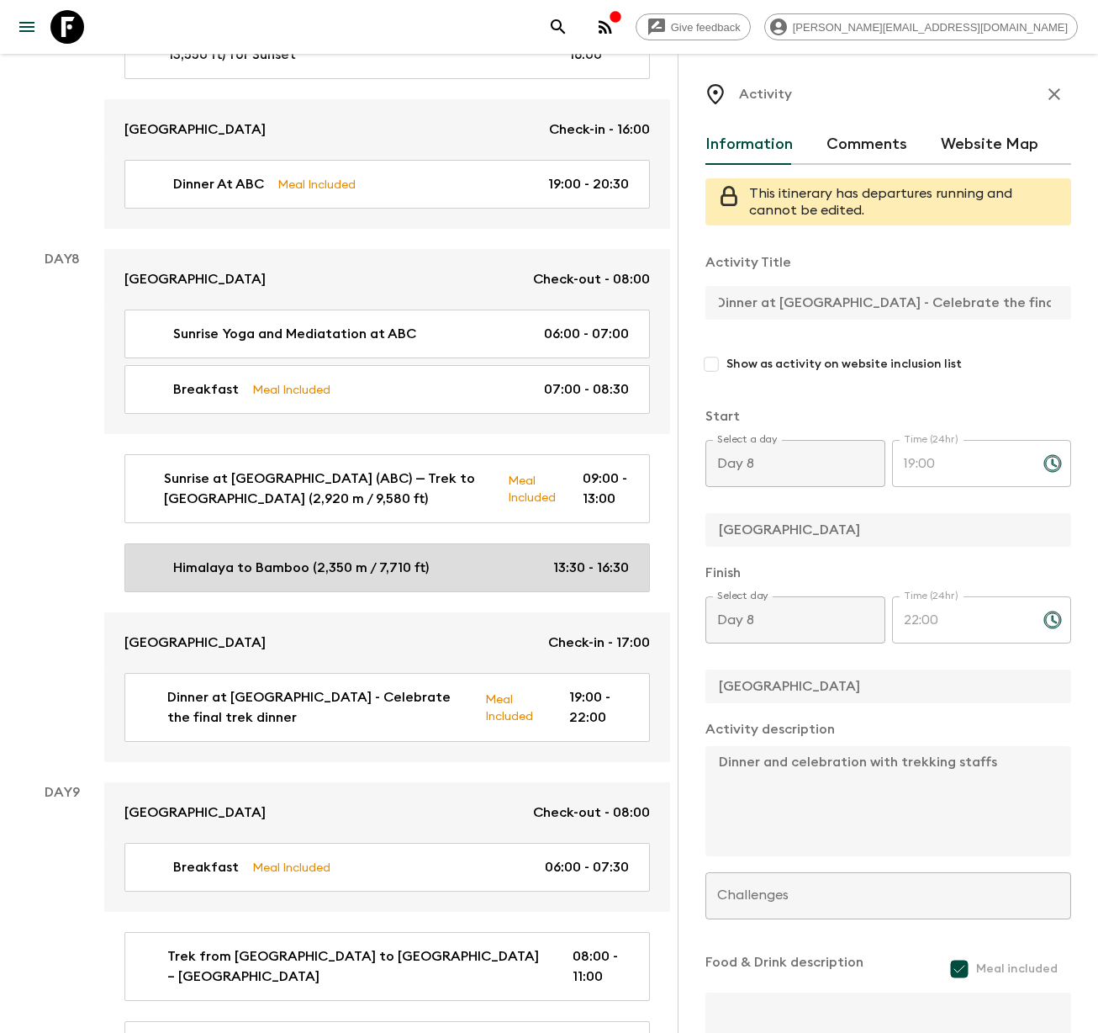
click at [305, 558] on p "Himalaya to Bamboo (2,350 m / 7,710 ft)" at bounding box center [301, 568] width 256 height 20
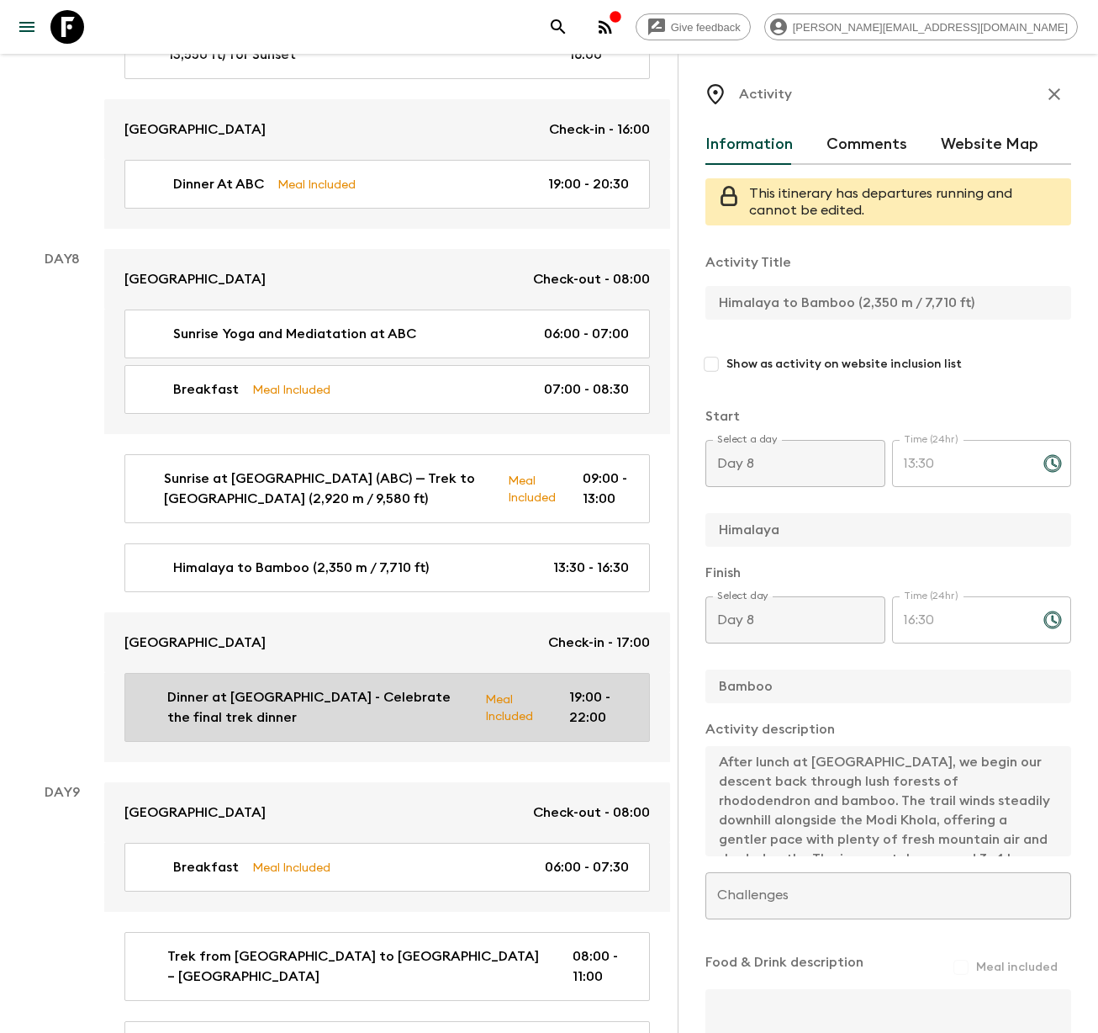
click at [206, 687] on p "Dinner at [GEOGRAPHIC_DATA] - Celebrate the final trek dinner" at bounding box center [319, 707] width 304 height 40
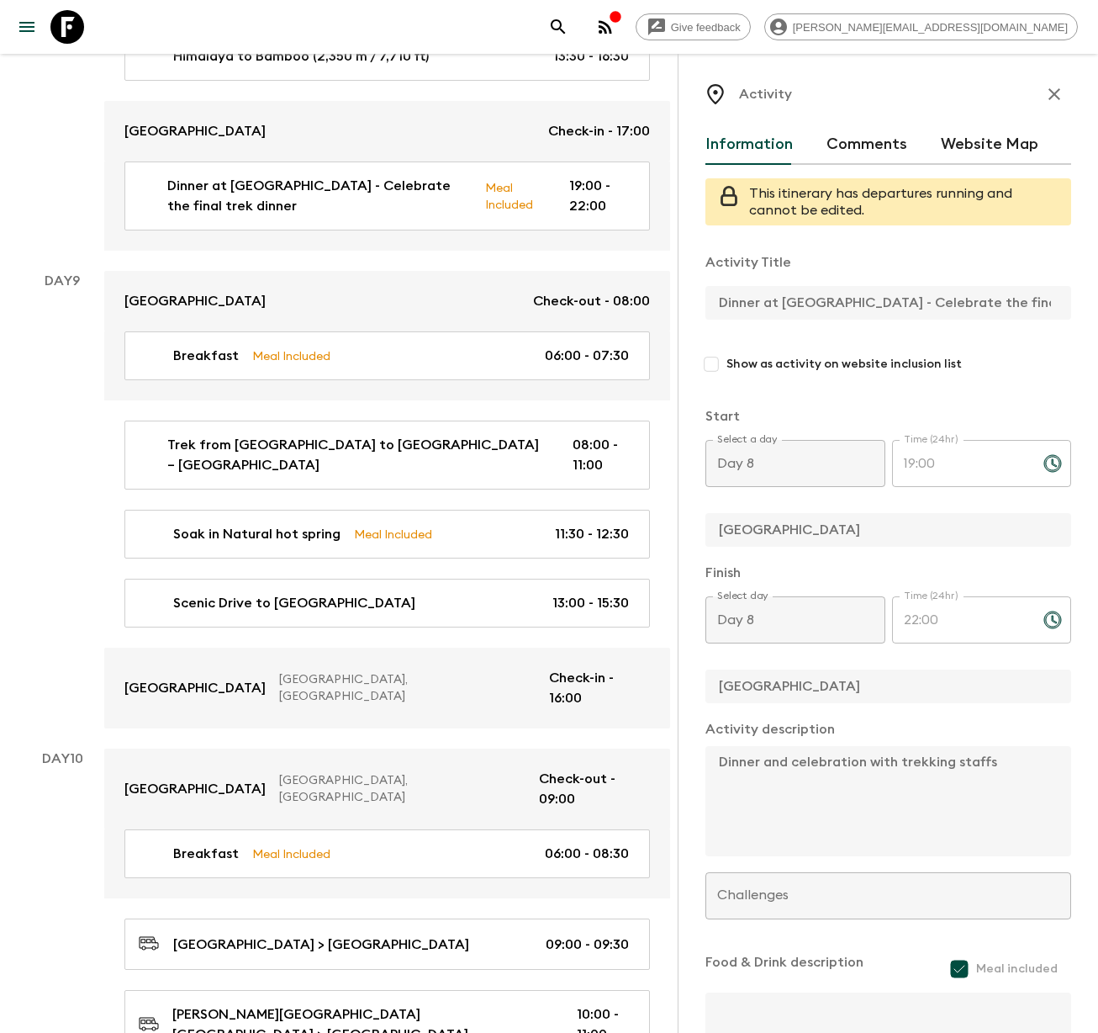
scroll to position [4129, 0]
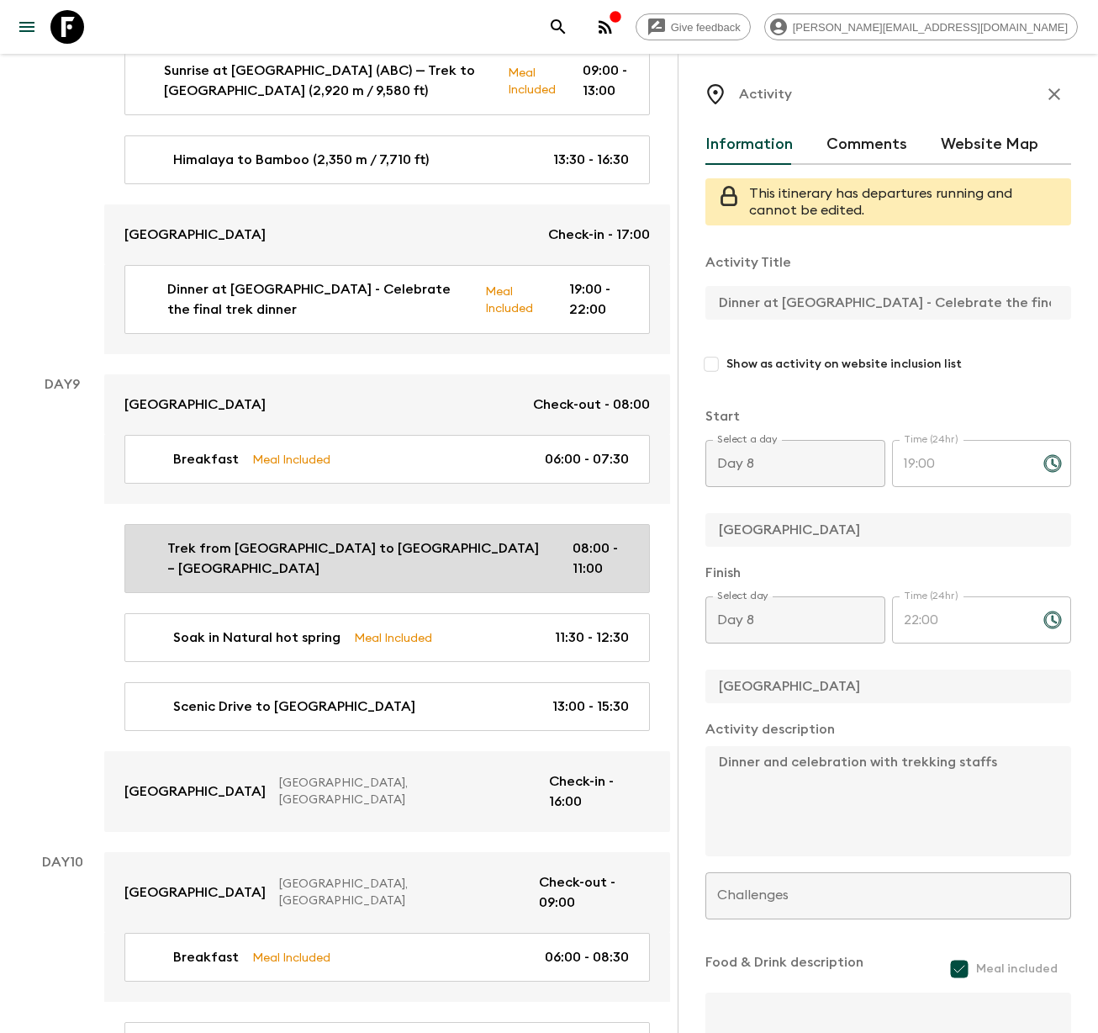
click at [211, 538] on p "Trek from [GEOGRAPHIC_DATA] to [GEOGRAPHIC_DATA] – [GEOGRAPHIC_DATA]" at bounding box center [356, 558] width 378 height 40
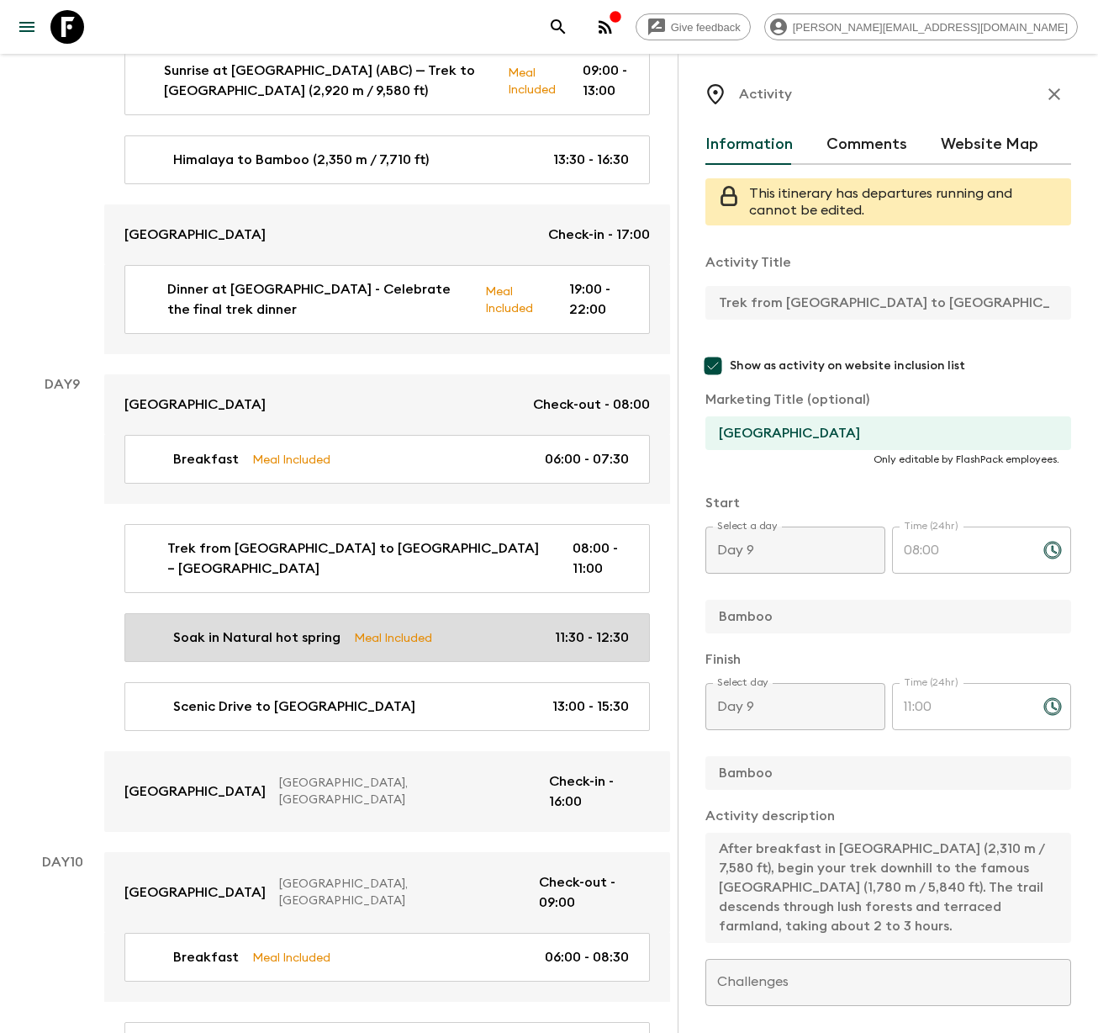
click at [219, 627] on p "Soak in Natural hot spring" at bounding box center [256, 637] width 167 height 20
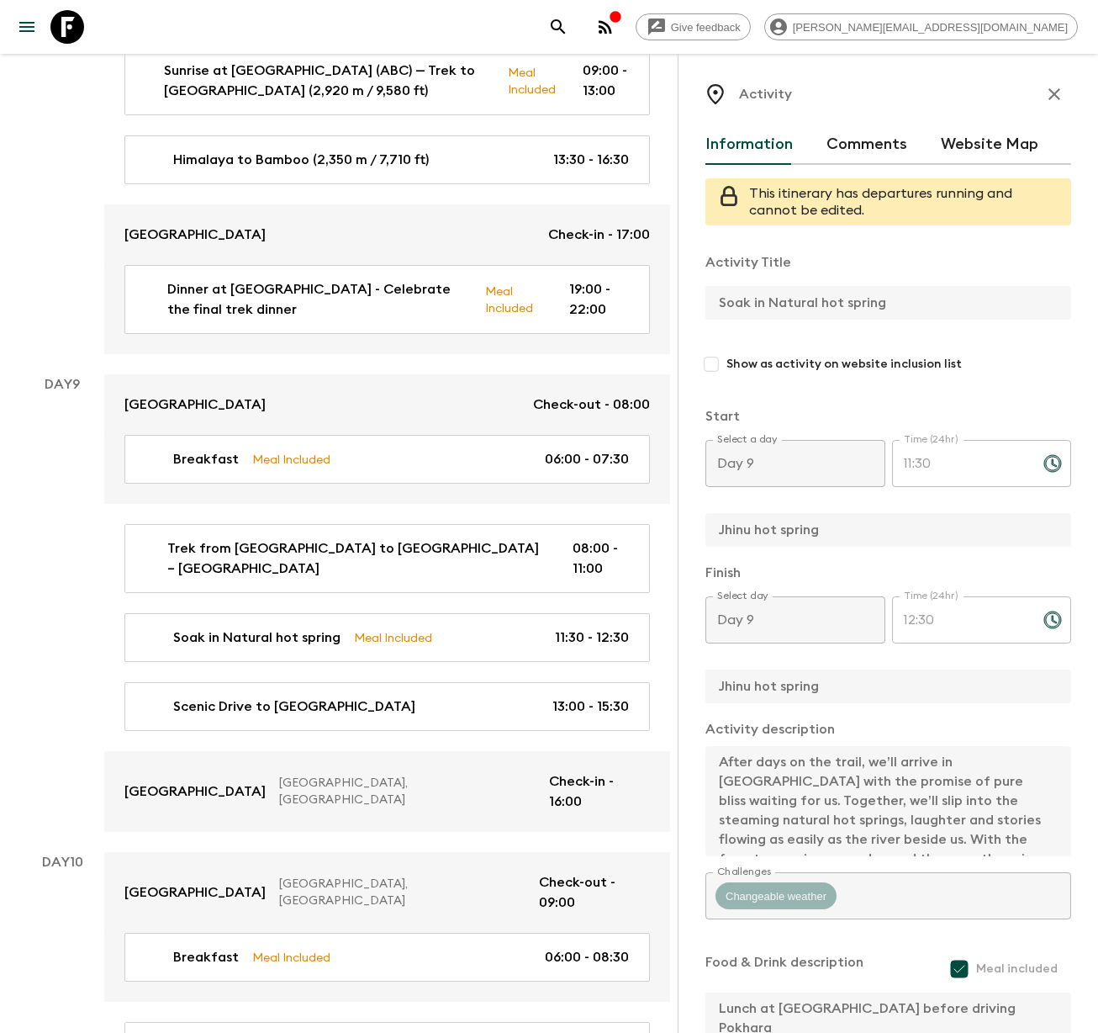
click at [678, 297] on div "Activity Information Comments Website Map This itinerary has departures running…" at bounding box center [888, 570] width 420 height 1033
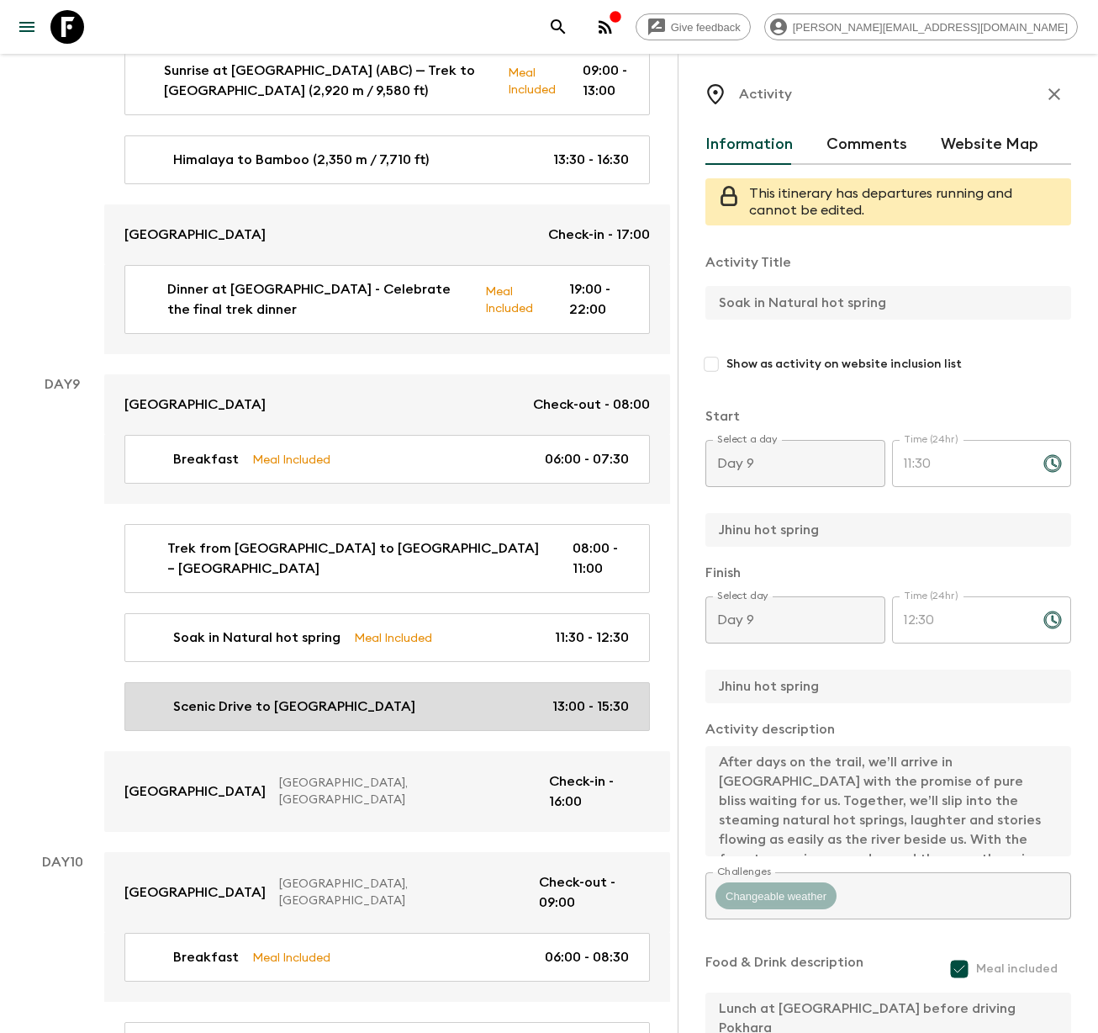
click at [251, 696] on p "Scenic Drive to [GEOGRAPHIC_DATA]" at bounding box center [294, 706] width 242 height 20
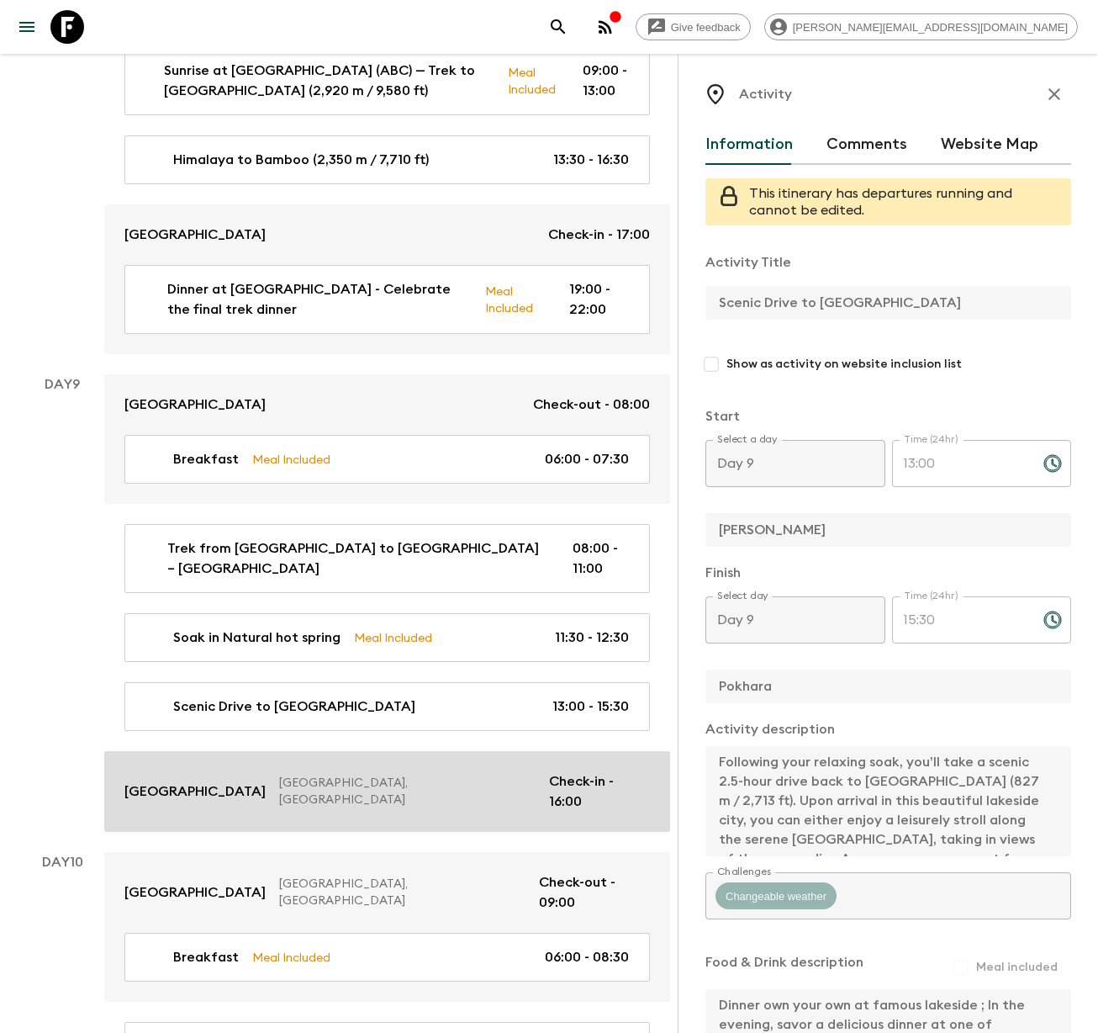
click at [182, 781] on p "[GEOGRAPHIC_DATA]" at bounding box center [194, 791] width 141 height 20
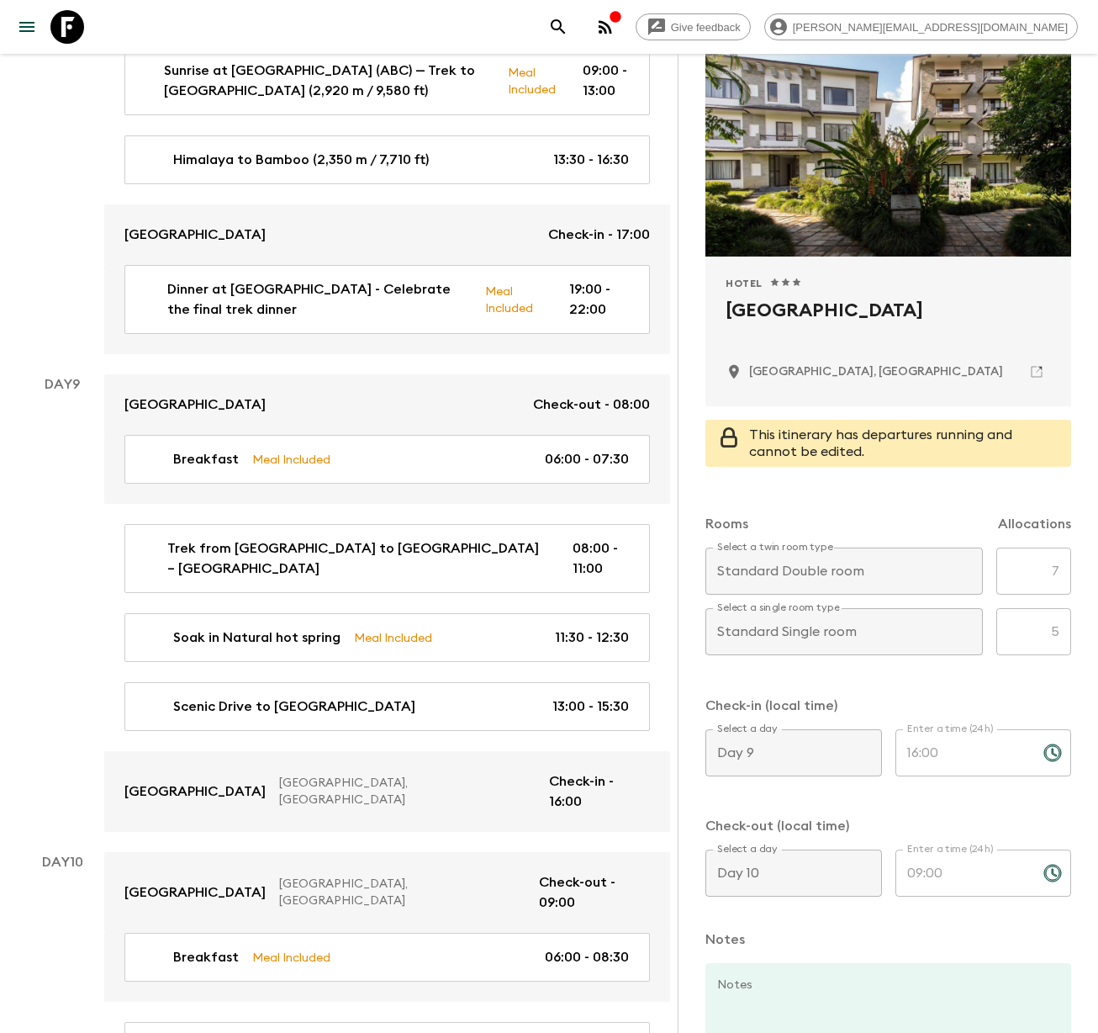
scroll to position [272, 0]
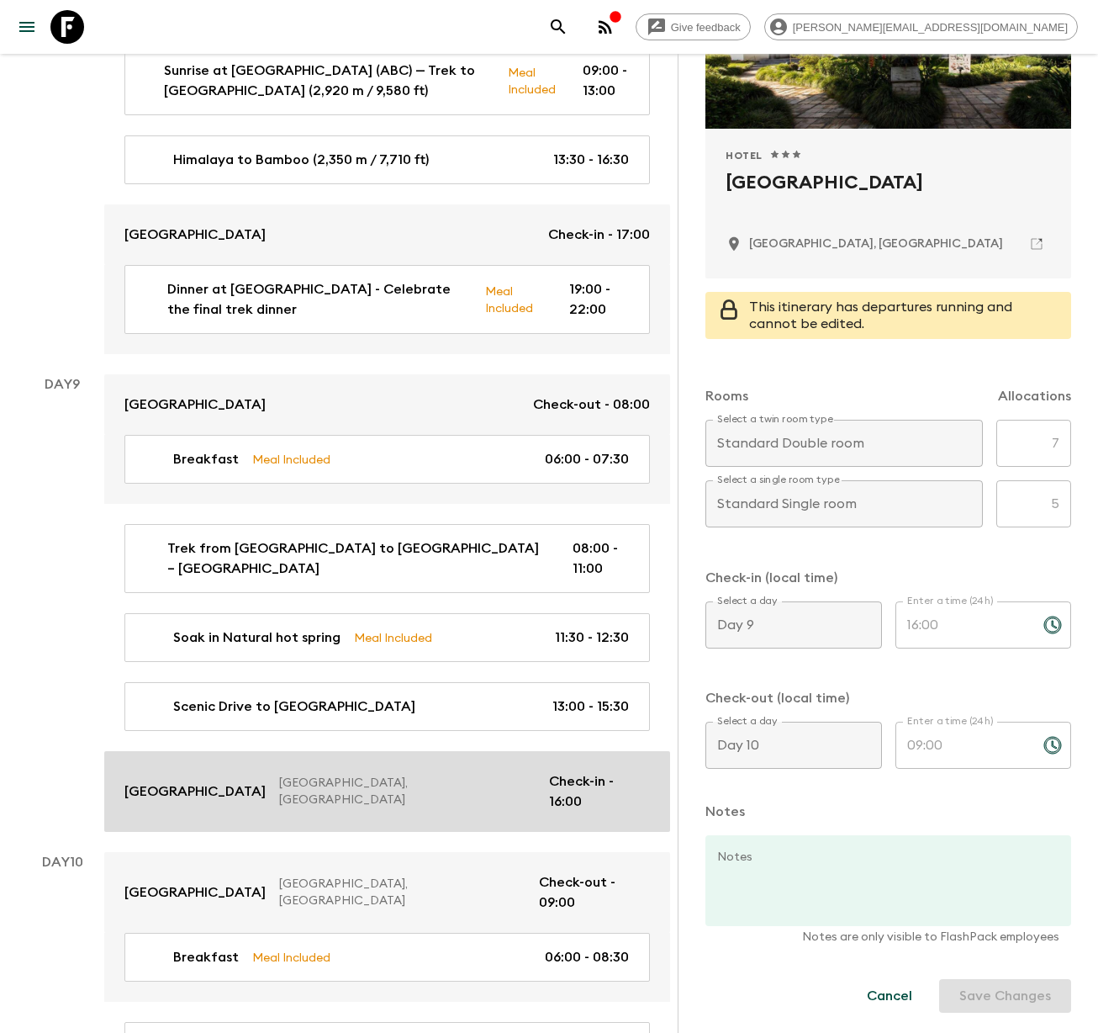
click at [199, 751] on link "[GEOGRAPHIC_DATA], [GEOGRAPHIC_DATA] Check-in - 16:00" at bounding box center [387, 791] width 566 height 81
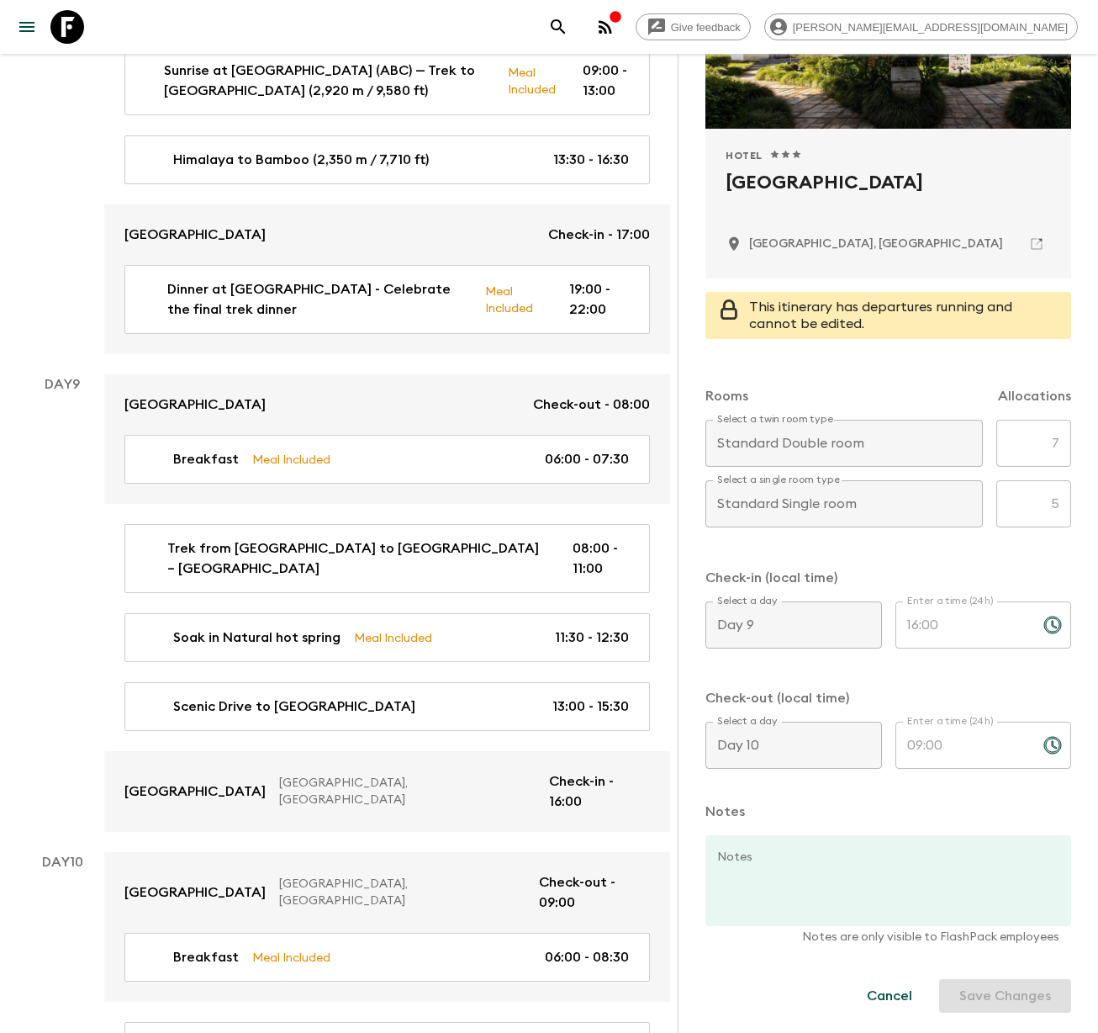
scroll to position [4133, 0]
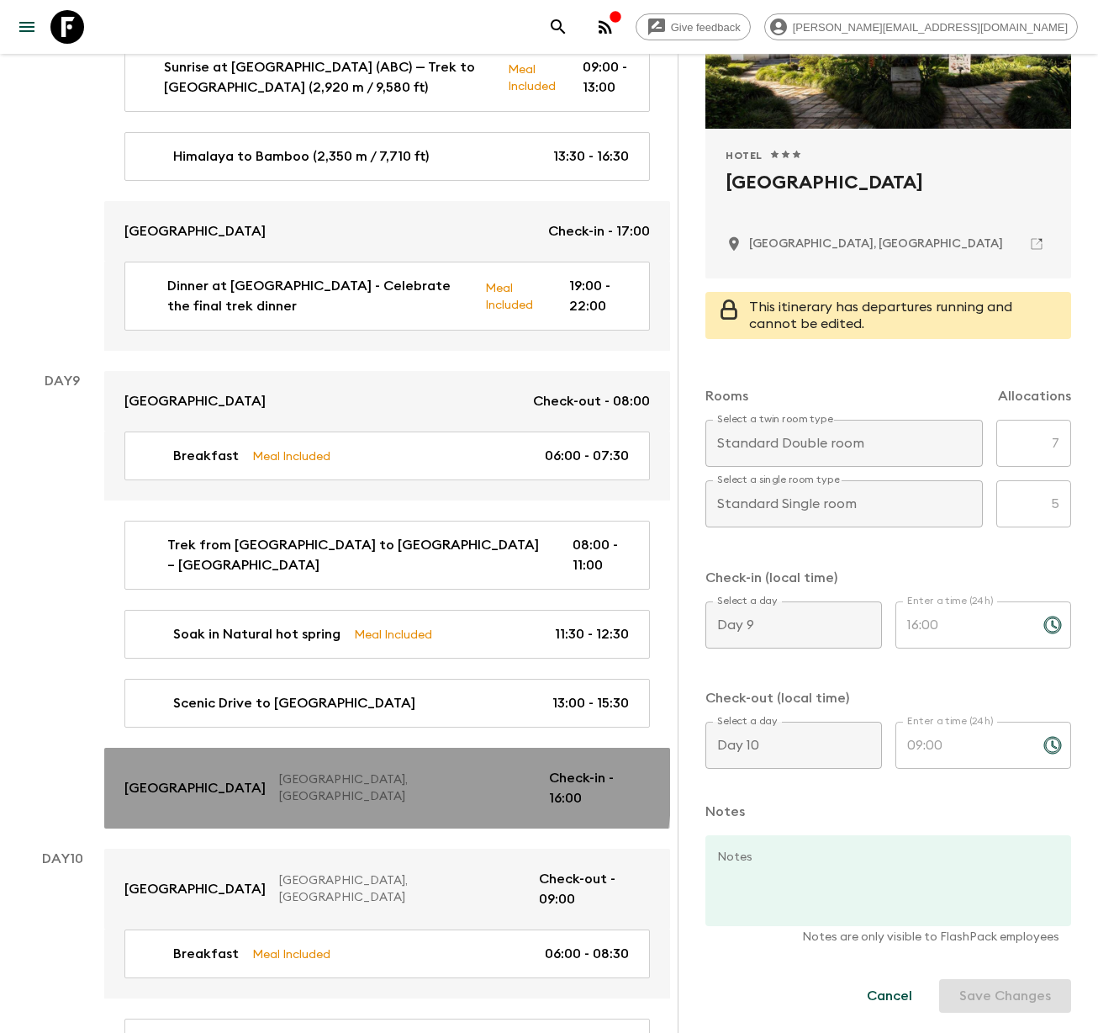
click at [279, 771] on p "[GEOGRAPHIC_DATA], [GEOGRAPHIC_DATA]" at bounding box center [407, 788] width 257 height 34
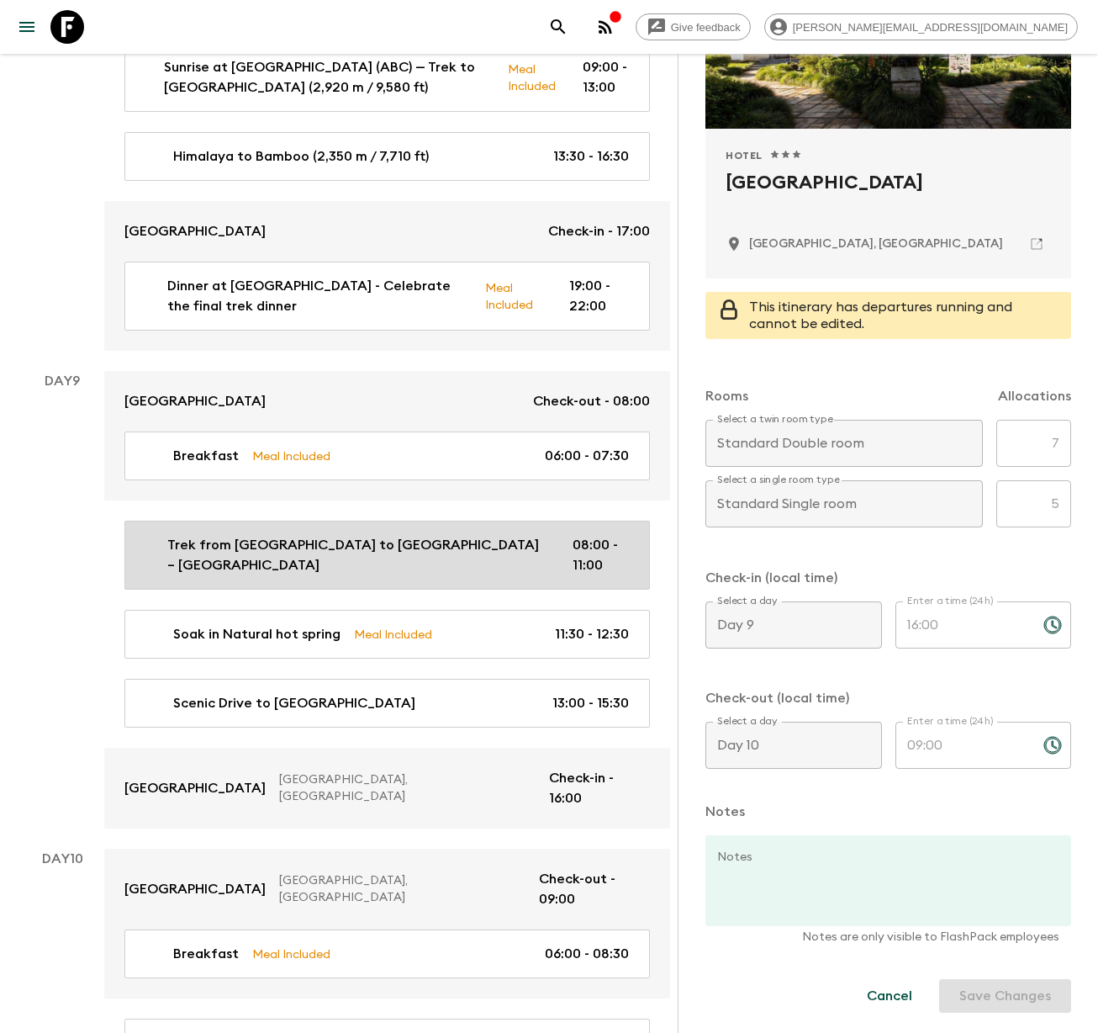
click at [209, 521] on link "Trek from [GEOGRAPHIC_DATA] to [GEOGRAPHIC_DATA] – [GEOGRAPHIC_DATA] 08:00 - 11…" at bounding box center [387, 555] width 526 height 69
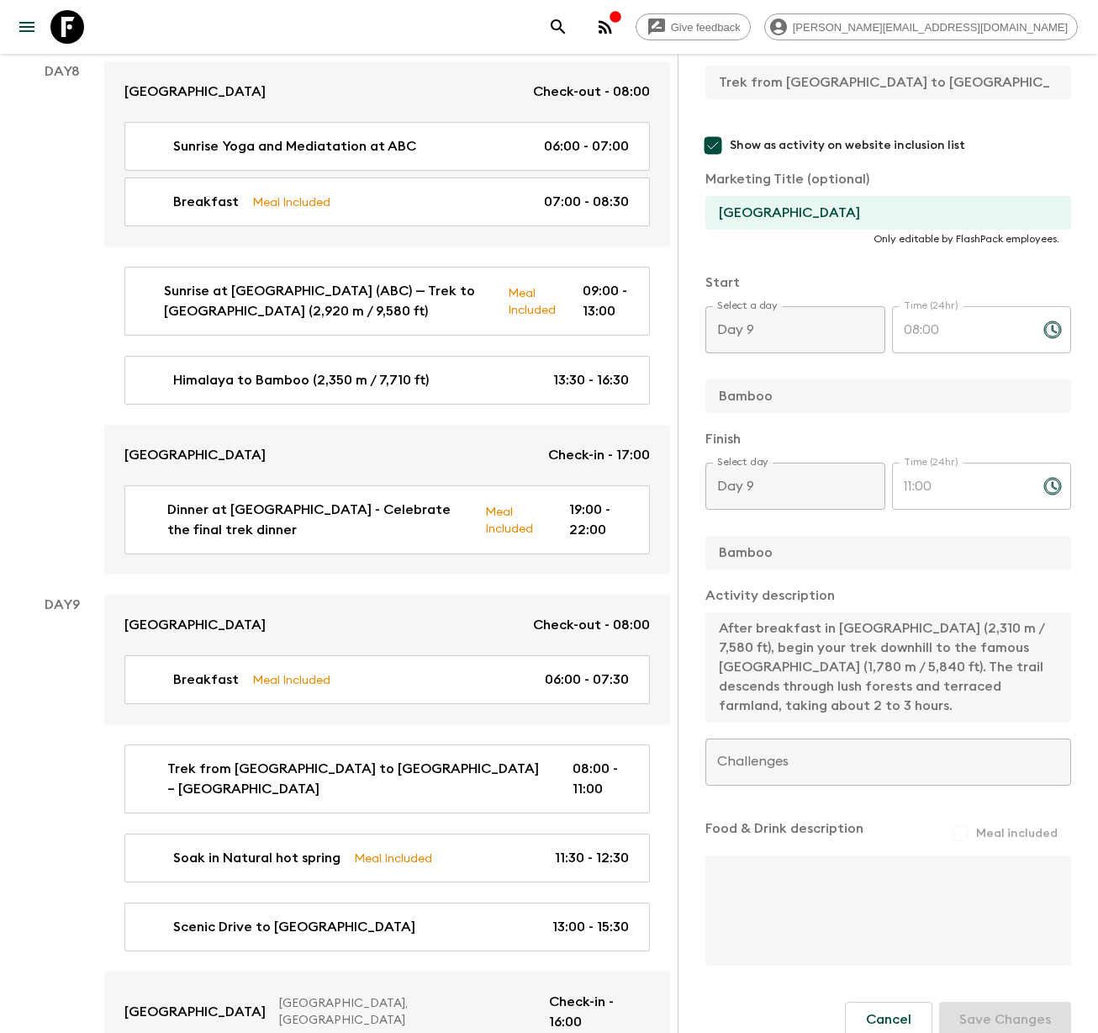
click at [685, 591] on div "Activity Information Comments Website Map This itinerary has departures running…" at bounding box center [888, 570] width 420 height 1033
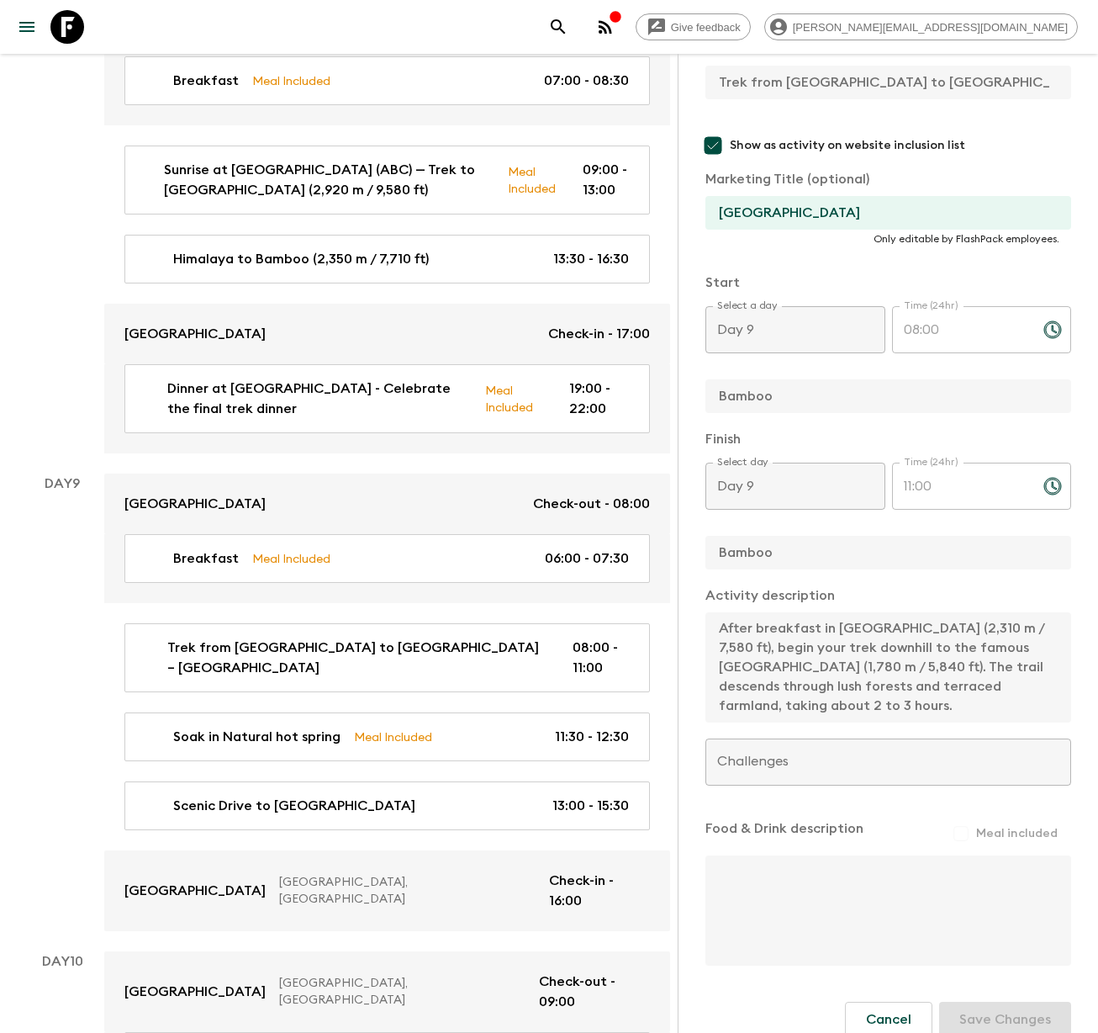
scroll to position [4031, 0]
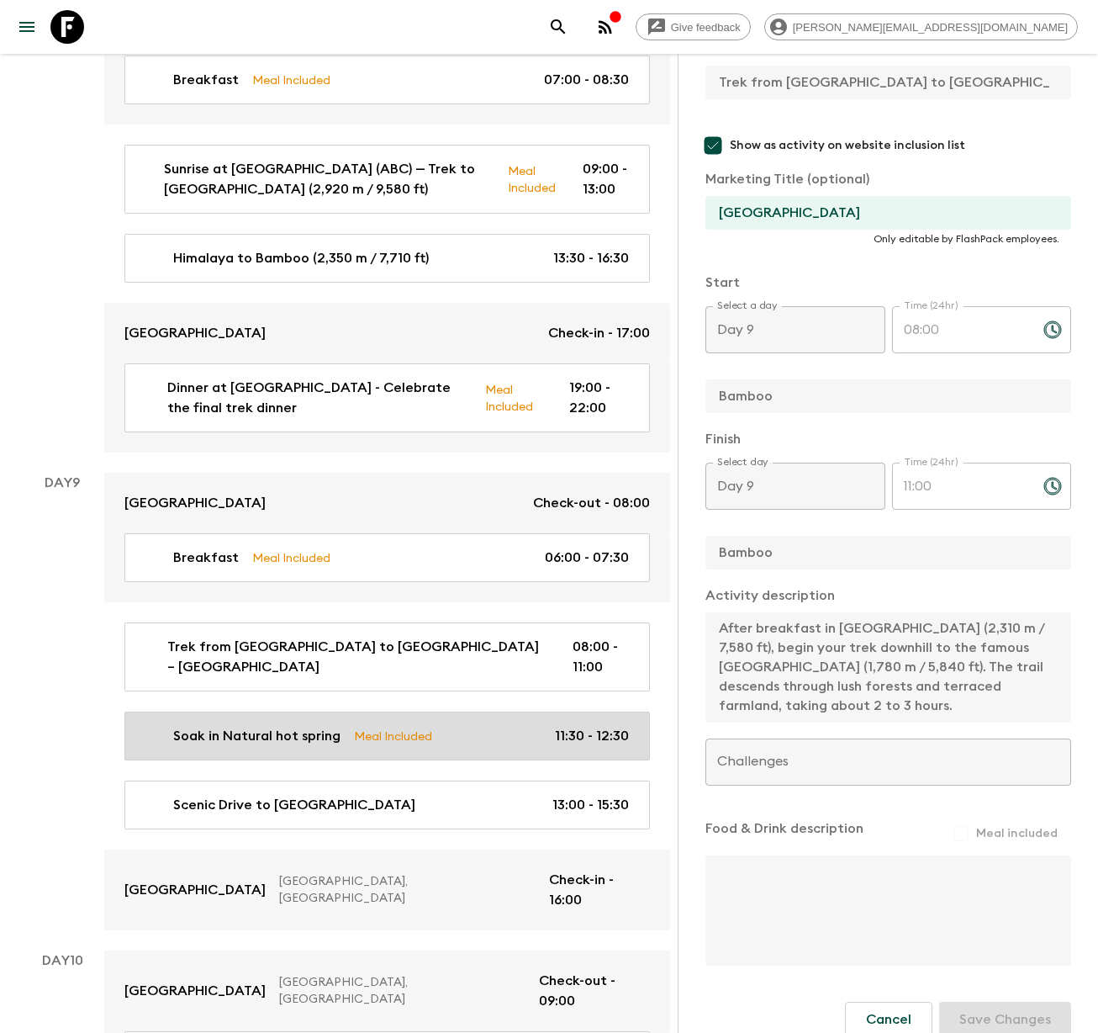
click at [234, 726] on p "Soak in Natural hot spring" at bounding box center [256, 736] width 167 height 20
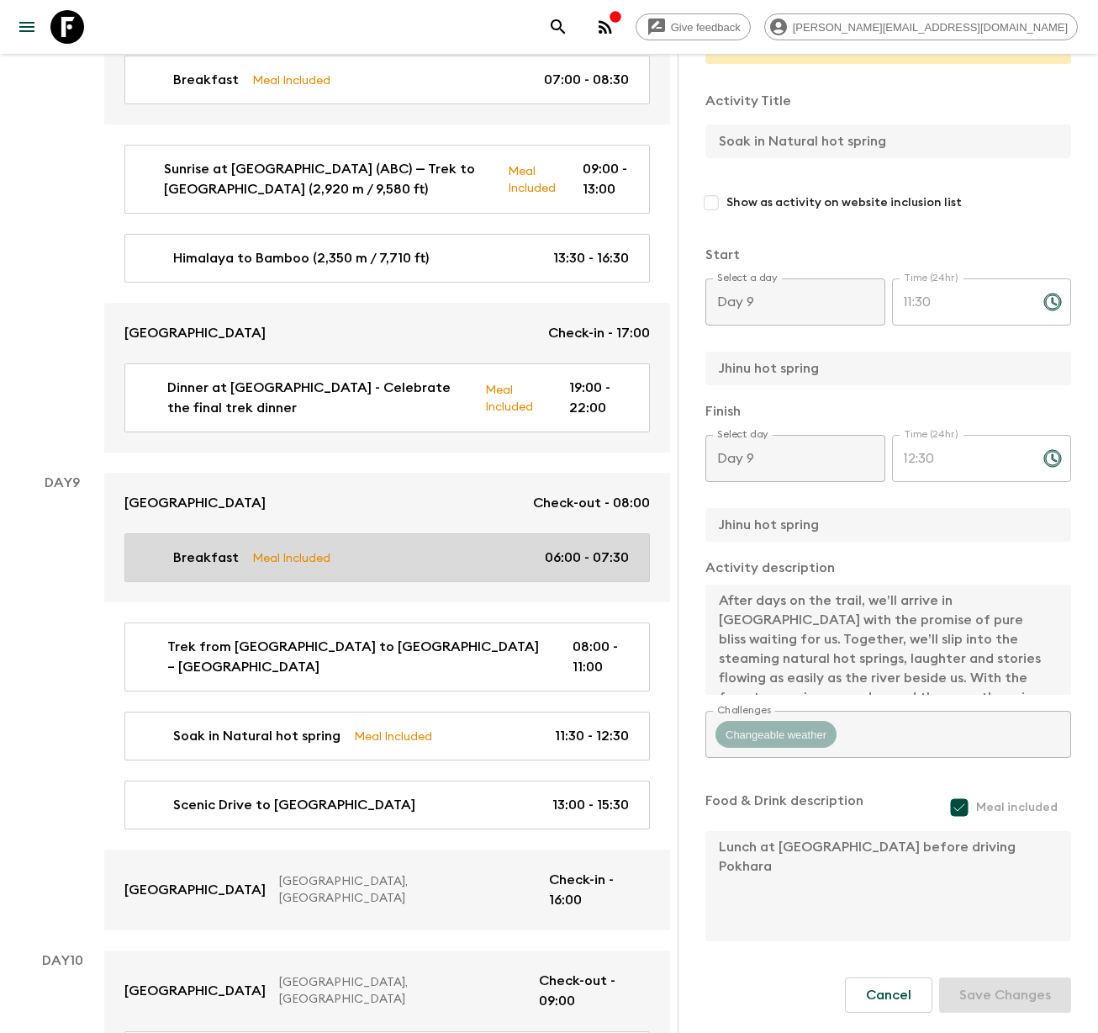
scroll to position [165, 0]
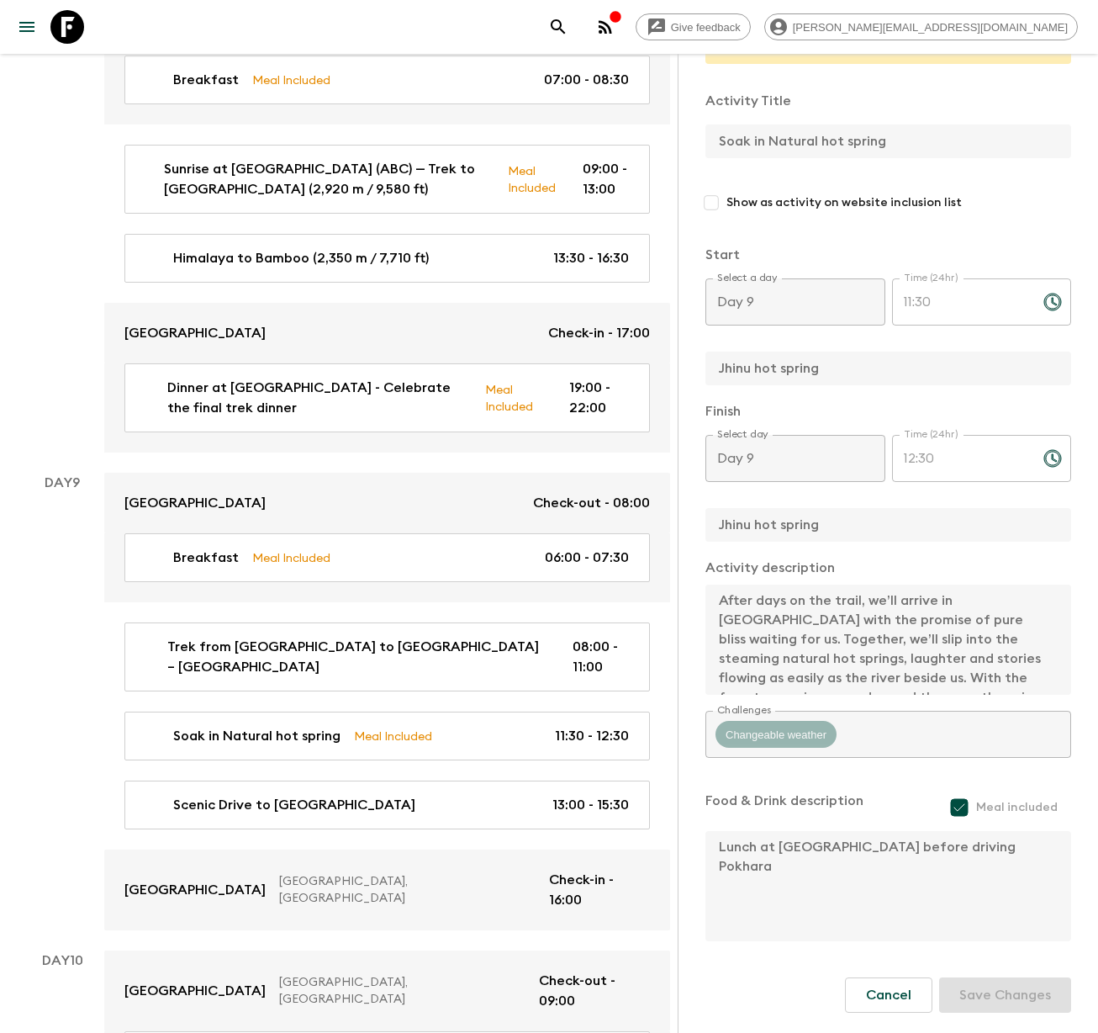
click at [693, 145] on div "Activity Information Comments Website Map This itinerary has departures running…" at bounding box center [888, 570] width 420 height 1033
click at [970, 731] on div "Activity Title Soak in Natural hot spring Show as activity on website inclusion…" at bounding box center [889, 510] width 366 height 866
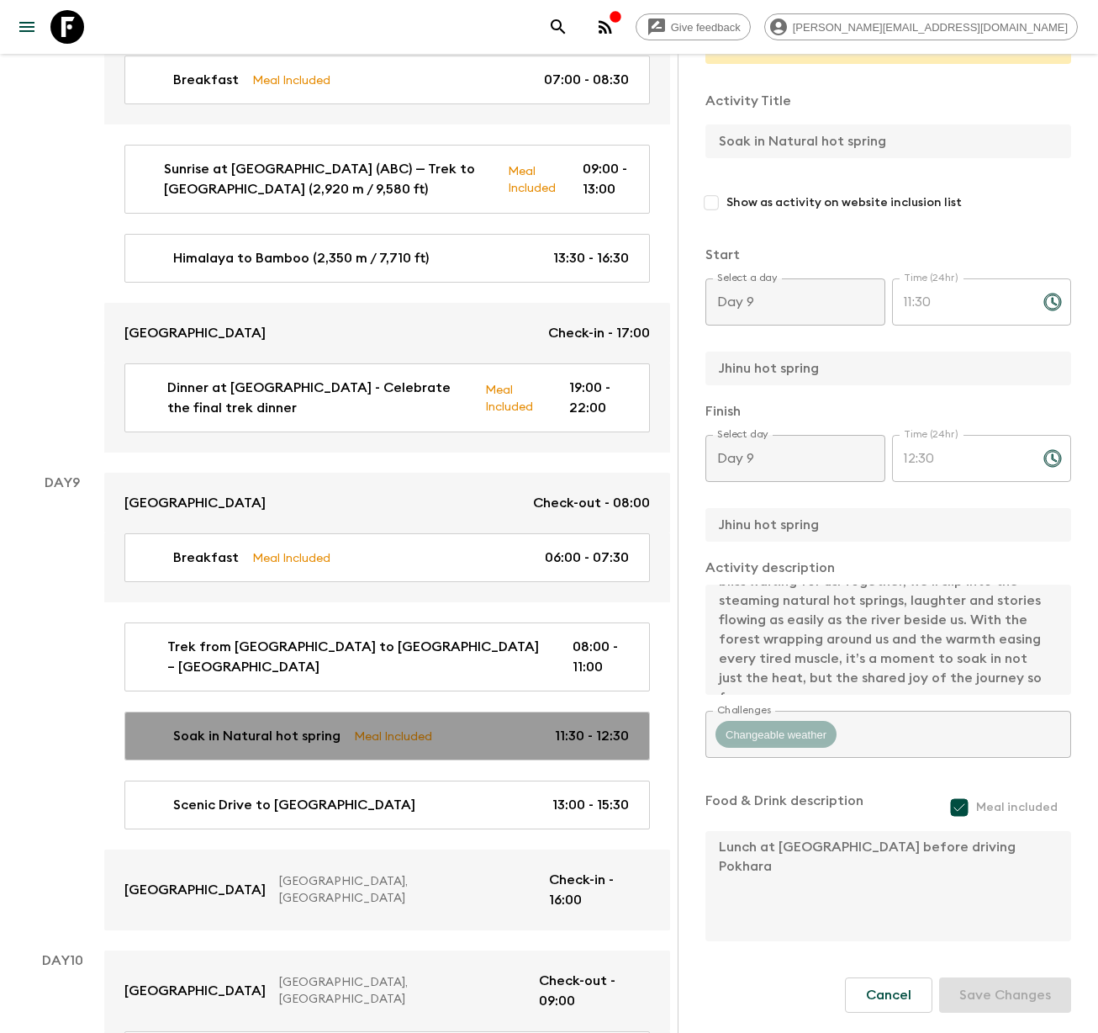
click at [270, 726] on p "Soak in Natural hot spring" at bounding box center [256, 736] width 167 height 20
click at [274, 726] on p "Soak in Natural hot spring" at bounding box center [256, 736] width 167 height 20
click at [275, 711] on link "Soak in Natural hot spring Meal Included 11:30 - 12:30" at bounding box center [387, 735] width 526 height 49
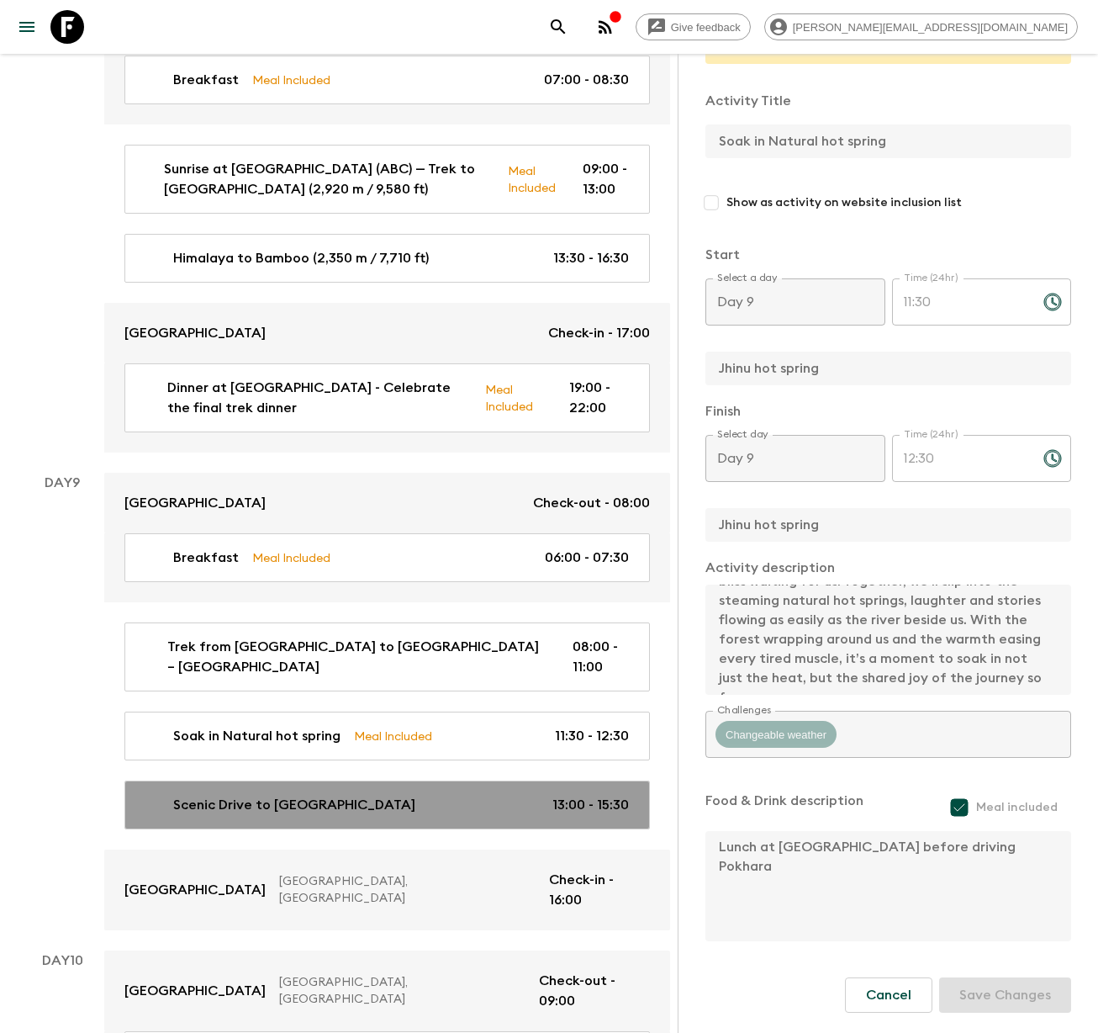
click at [270, 795] on p "Scenic Drive to [GEOGRAPHIC_DATA]" at bounding box center [294, 805] width 242 height 20
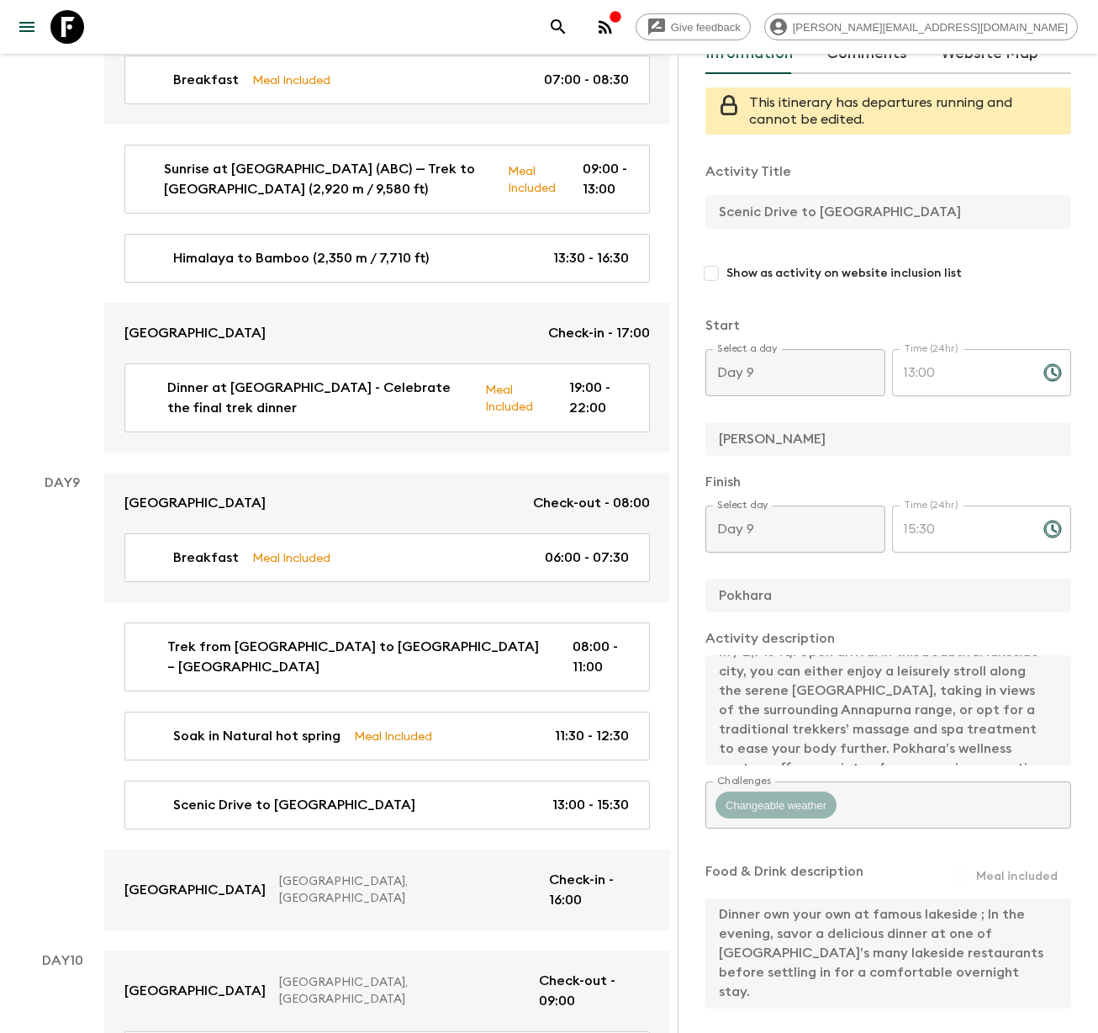
scroll to position [11, 0]
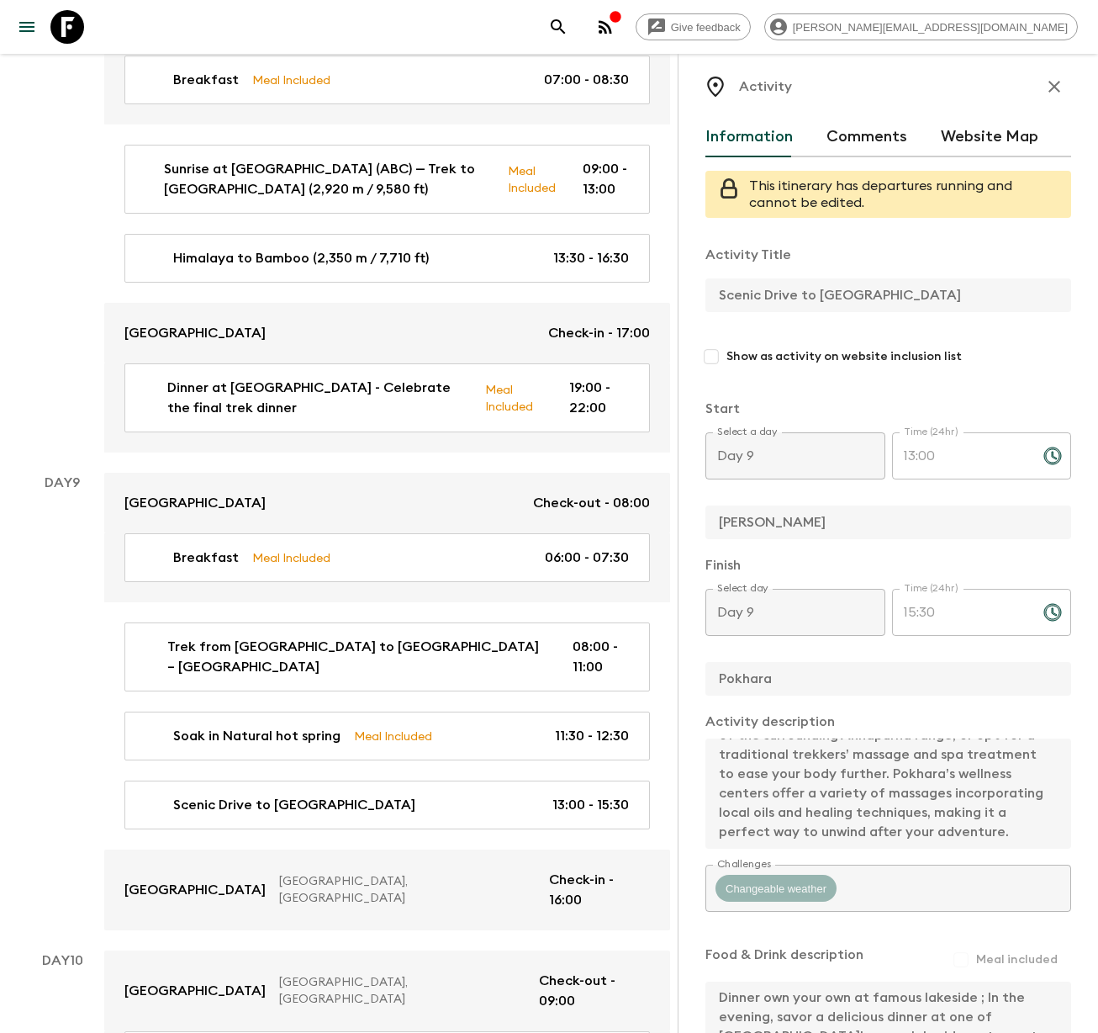
scroll to position [0, 0]
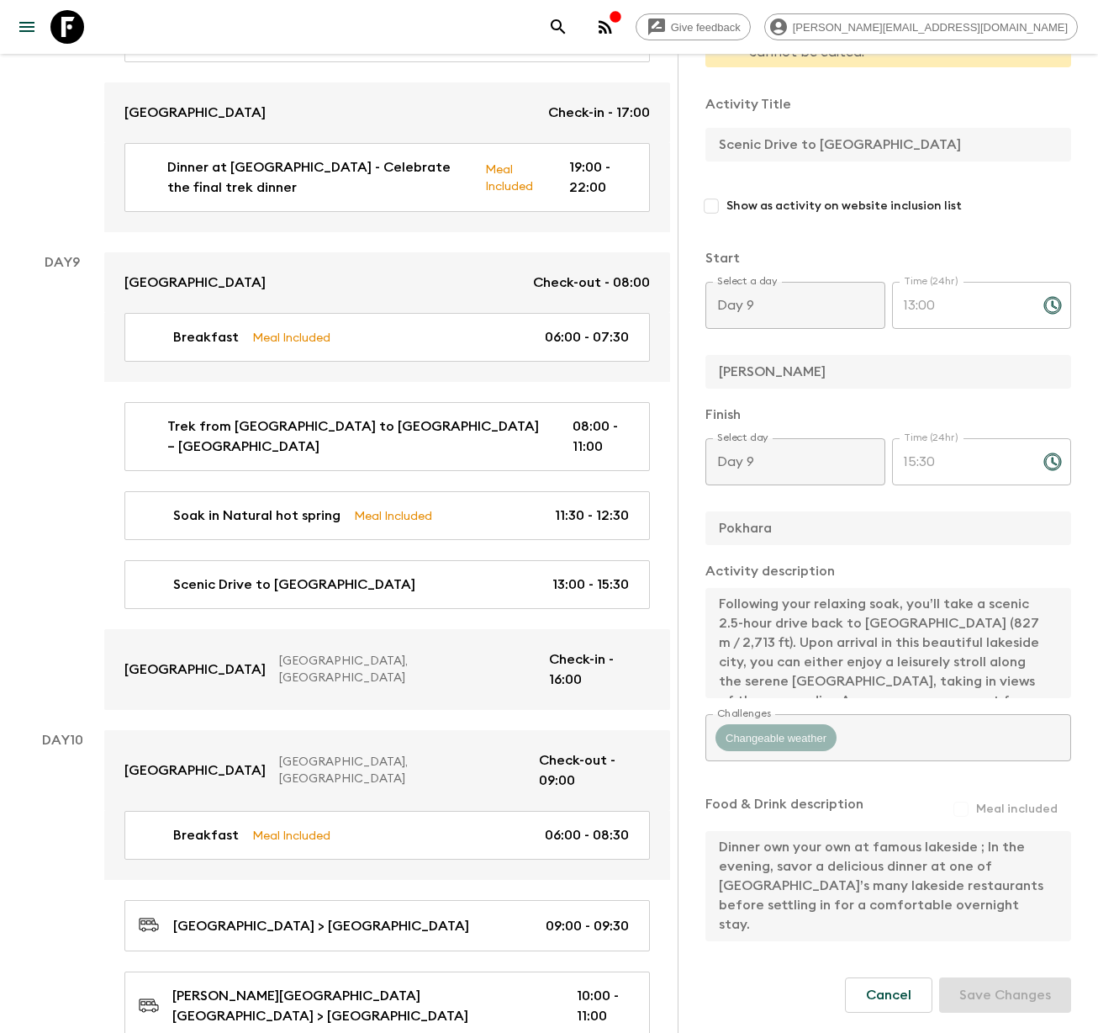
scroll to position [4238, 0]
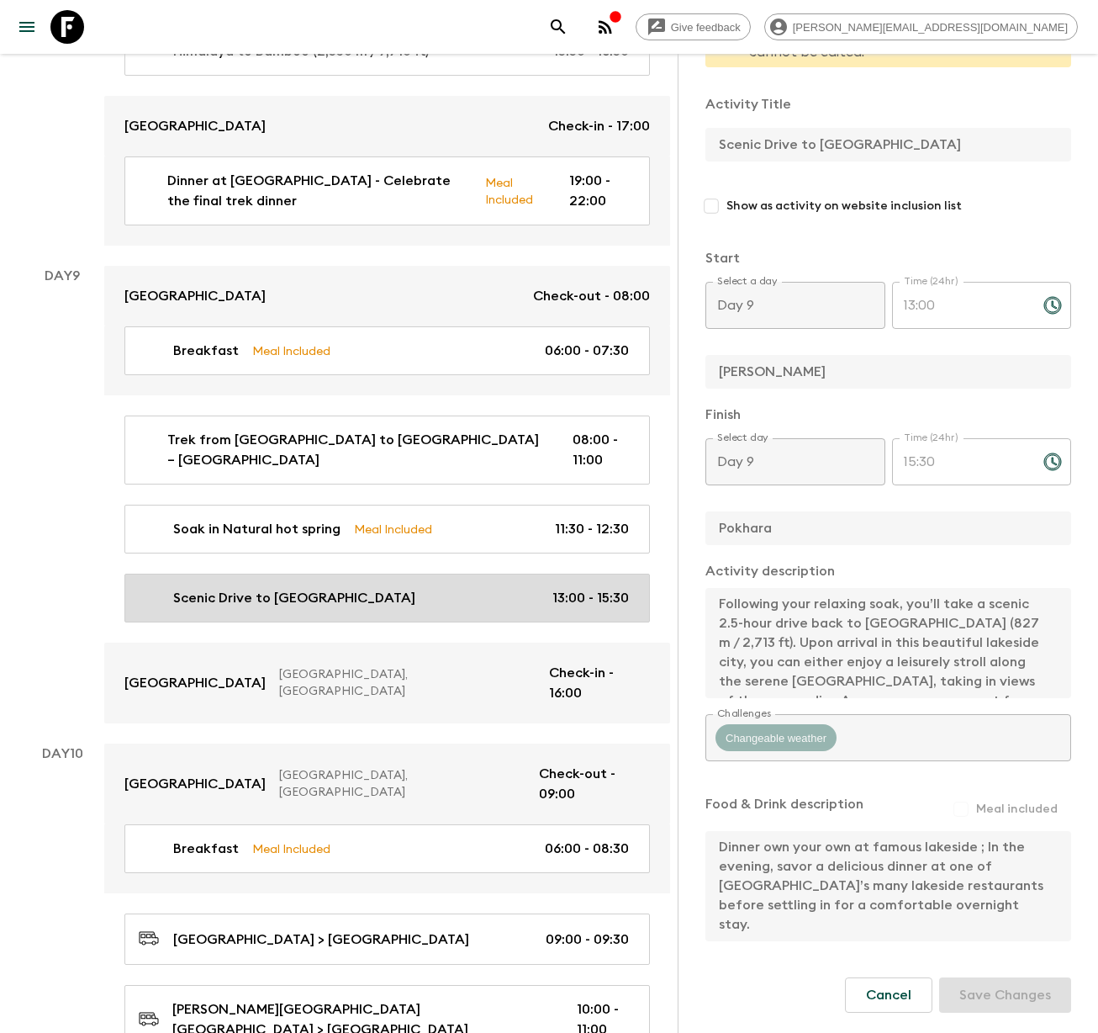
click at [233, 588] on p "Scenic Drive to [GEOGRAPHIC_DATA]" at bounding box center [294, 598] width 242 height 20
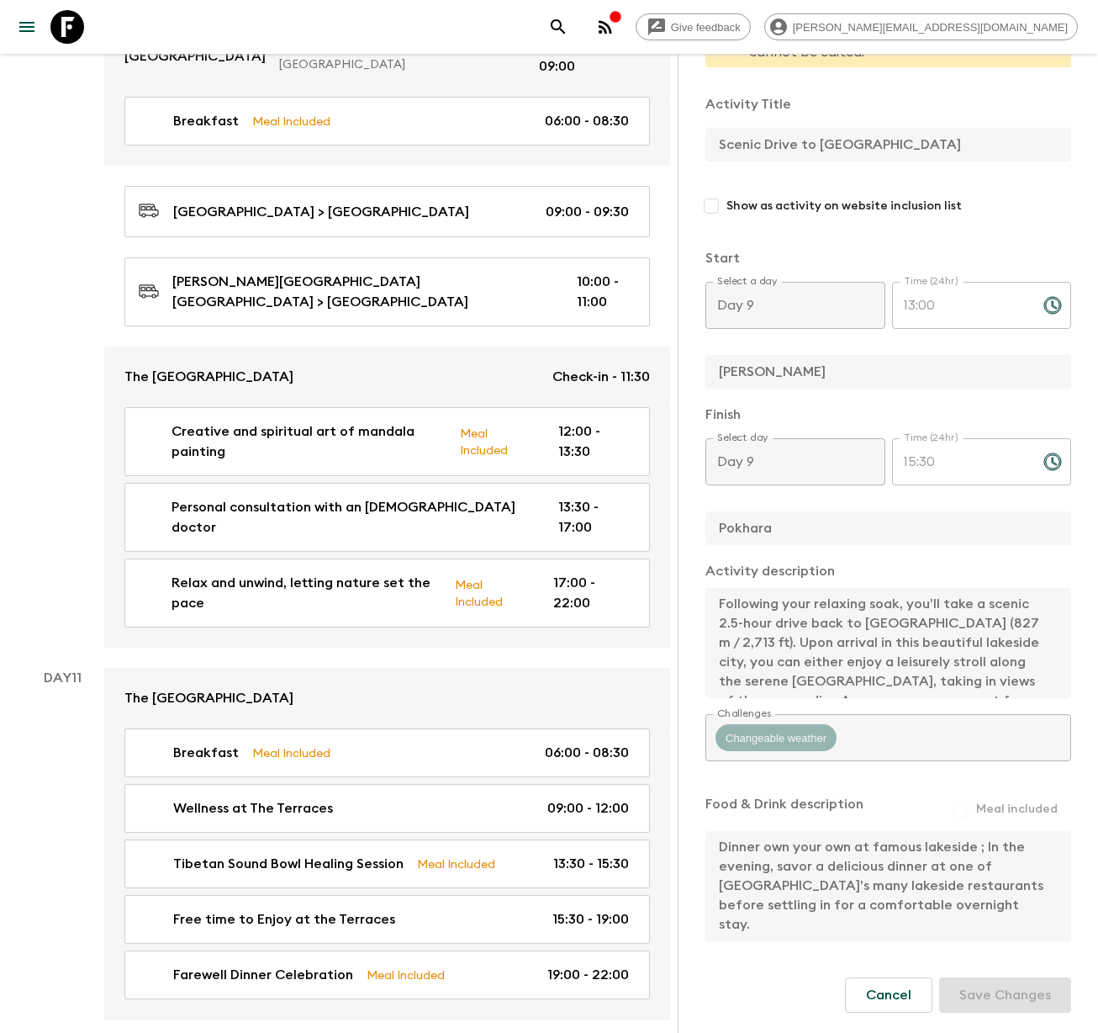
scroll to position [5032, 0]
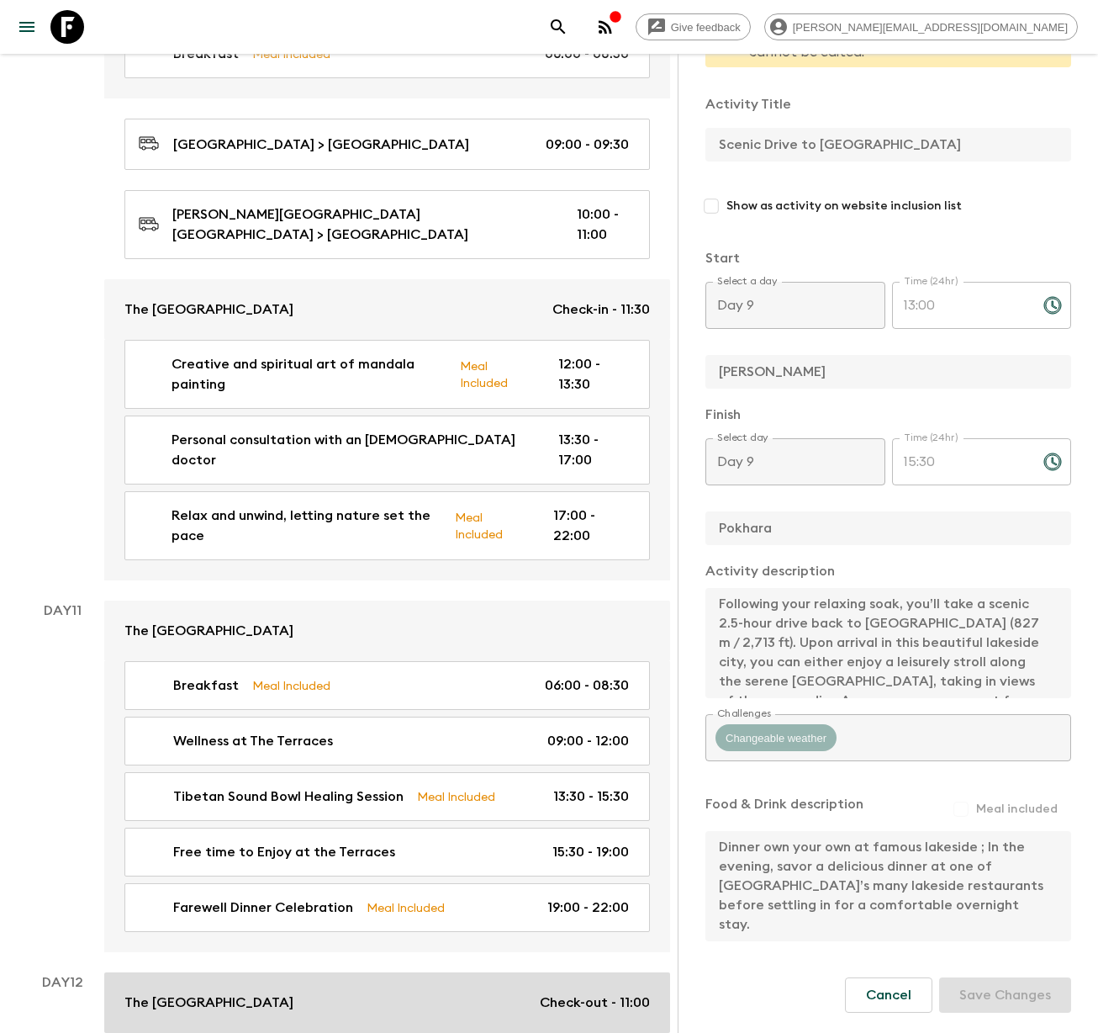
click at [234, 992] on p "The [GEOGRAPHIC_DATA]" at bounding box center [208, 1002] width 169 height 20
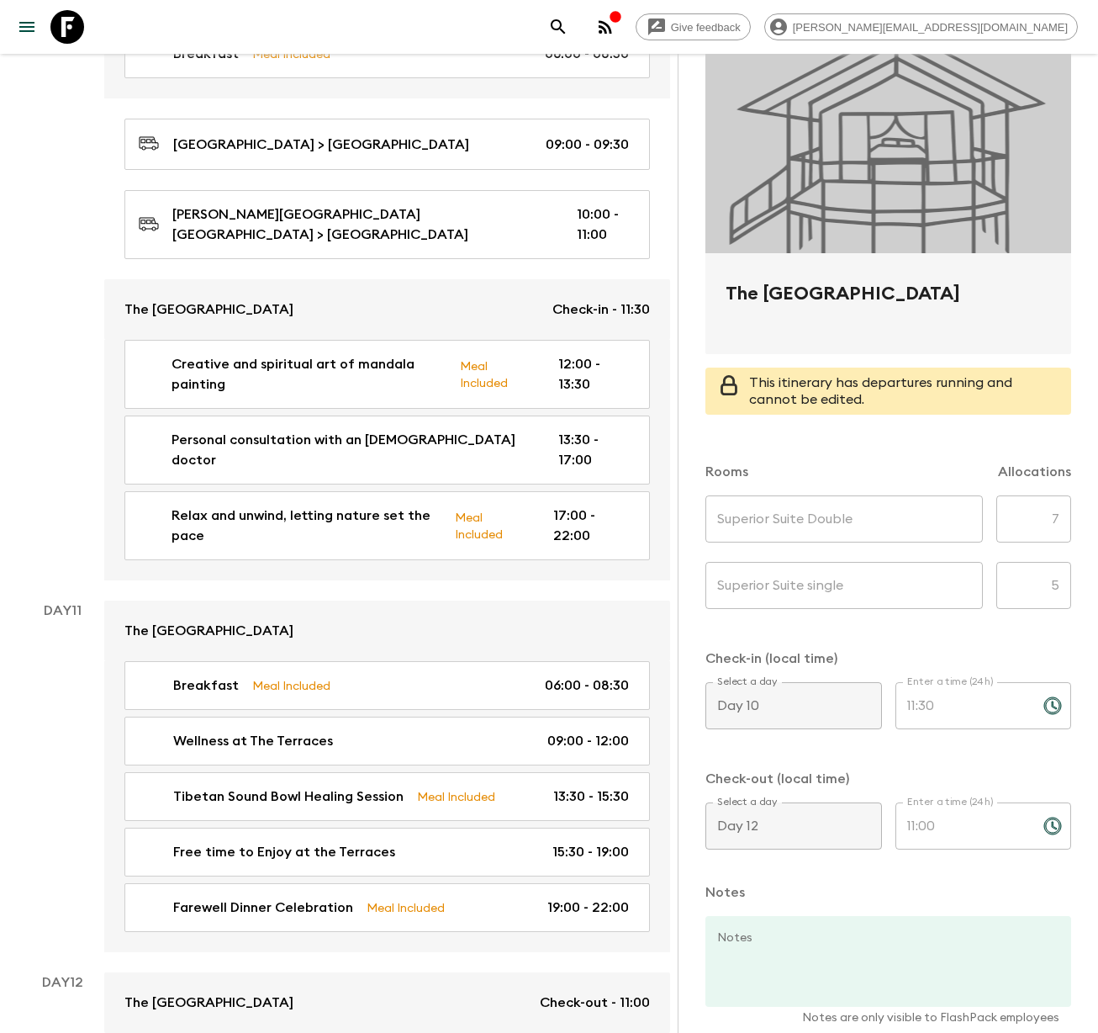
scroll to position [144, 0]
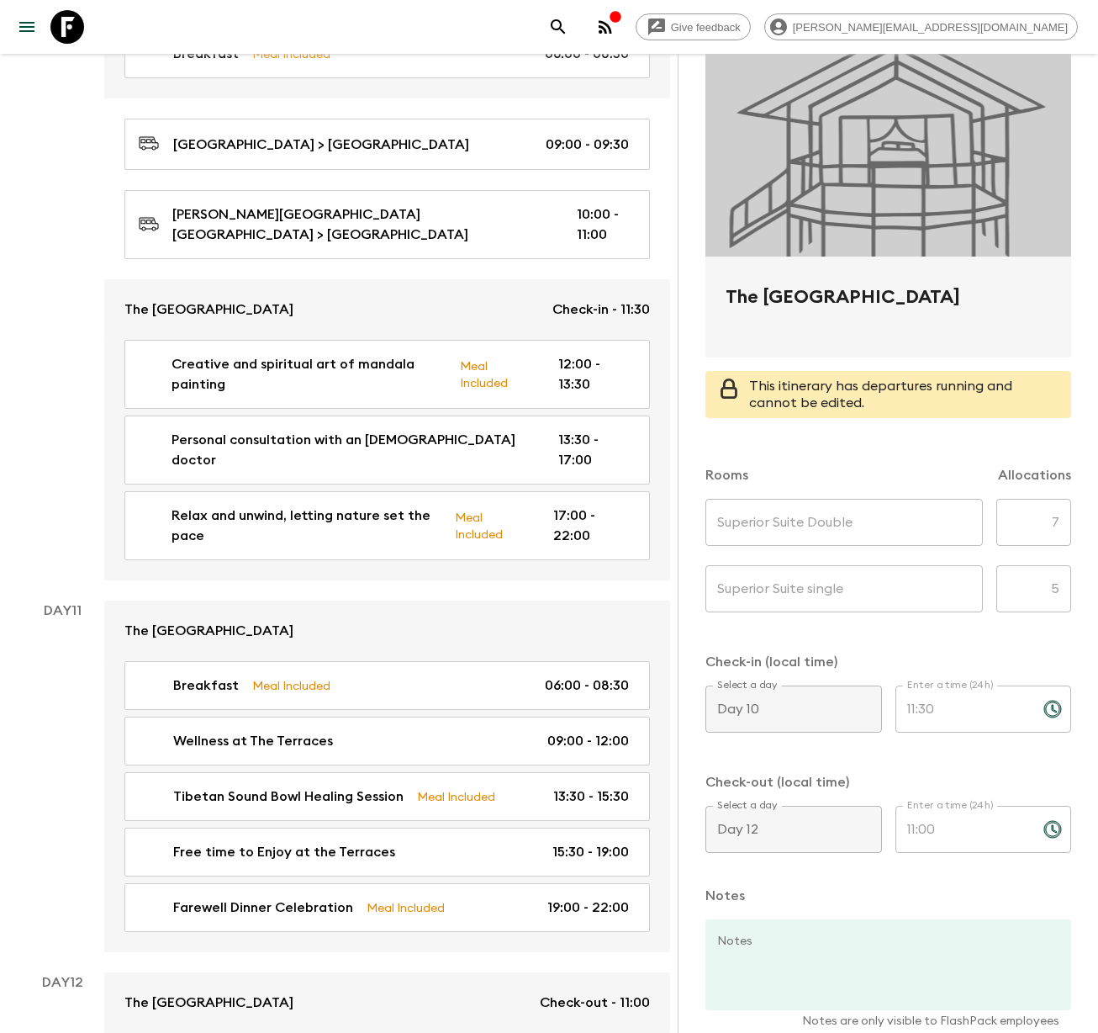
drag, startPoint x: 727, startPoint y: 297, endPoint x: 978, endPoint y: 303, distance: 251.5
click at [978, 303] on h2 "The [GEOGRAPHIC_DATA]" at bounding box center [888, 310] width 325 height 54
copy h2 "The [GEOGRAPHIC_DATA]"
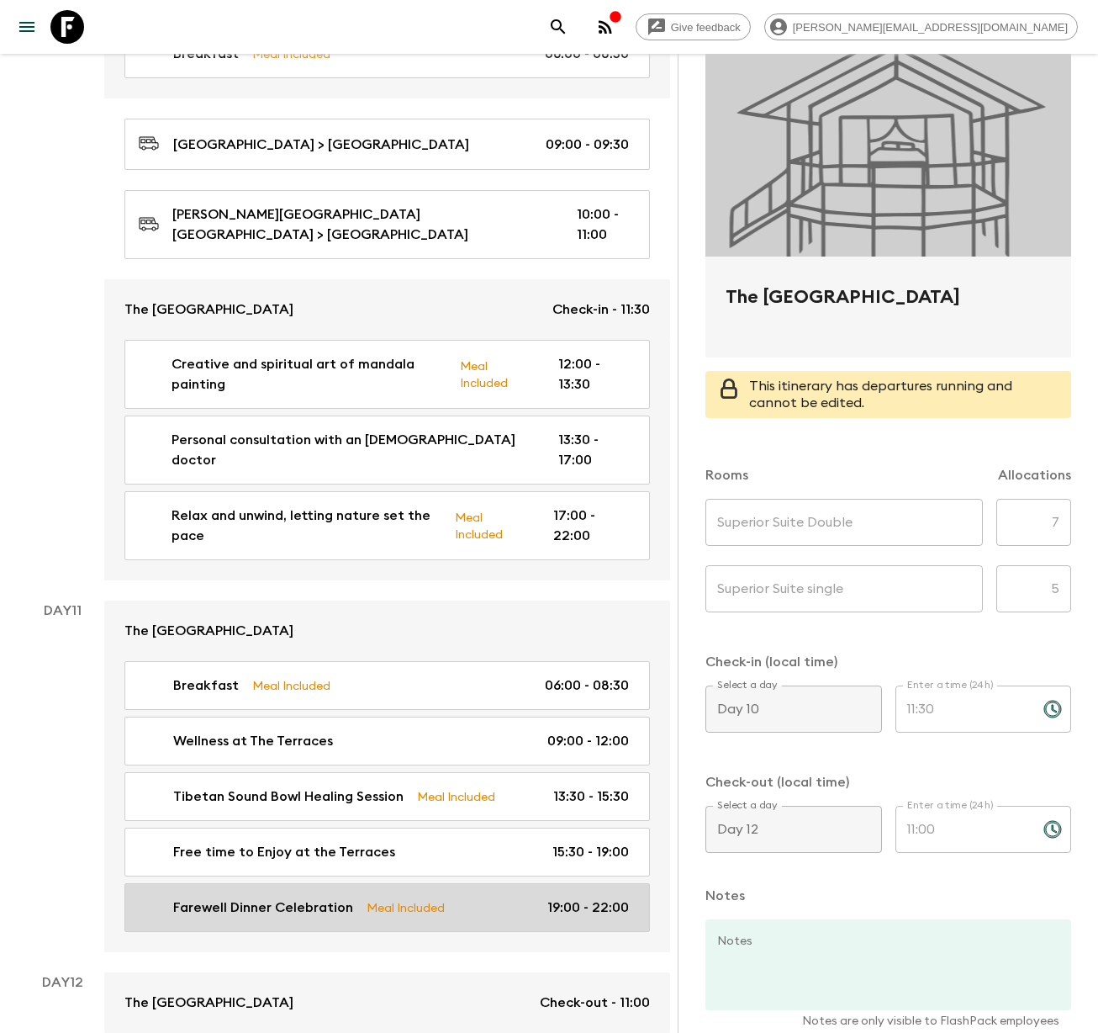
click at [241, 897] on p "Farewell Dinner Celebration" at bounding box center [263, 907] width 180 height 20
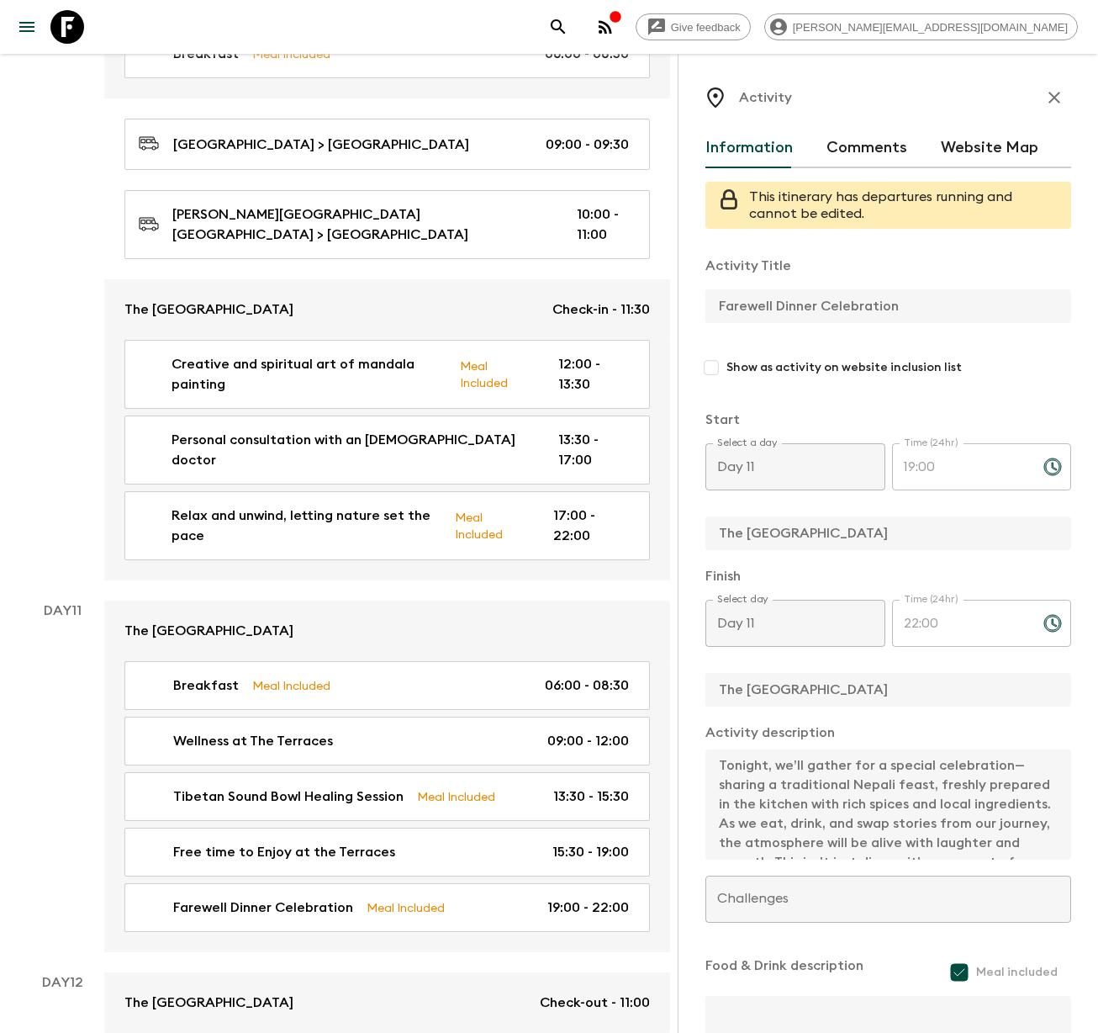
click at [686, 311] on div "Activity Information Comments Website Map This itinerary has departures running…" at bounding box center [888, 570] width 420 height 1033
click at [659, 883] on div "Farewell Dinner Celebration Meal Included 19:00 - 22:00" at bounding box center [387, 907] width 566 height 49
click at [1002, 909] on div "Activity Title Farewell Dinner Celebration Show as activity on website inclusio…" at bounding box center [889, 675] width 366 height 866
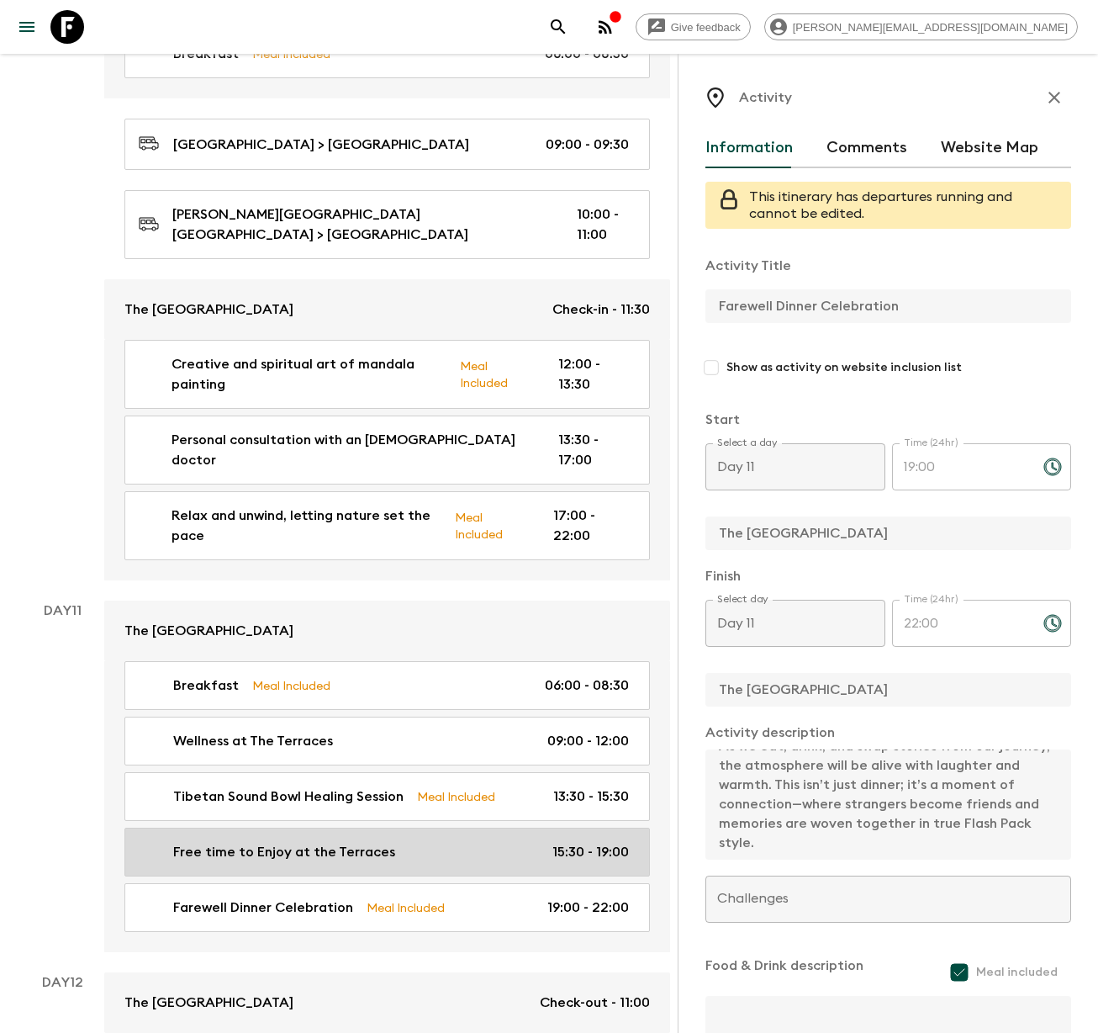
click at [247, 842] on p "Free time to Enjoy at the Terraces" at bounding box center [284, 852] width 222 height 20
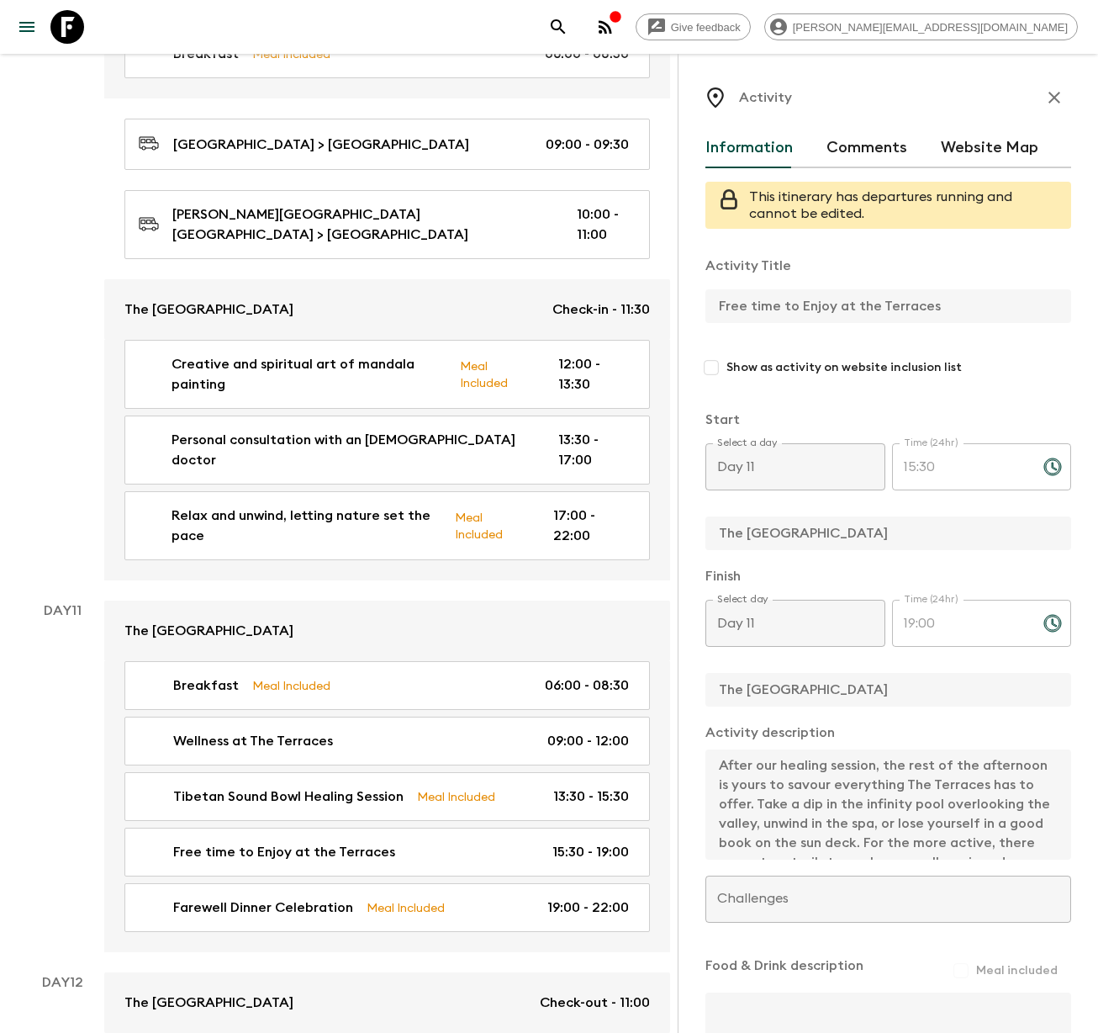
scroll to position [135, 0]
click at [1019, 919] on div "Activity Title Free time to Enjoy at the Terraces Show as activity on website i…" at bounding box center [889, 673] width 366 height 863
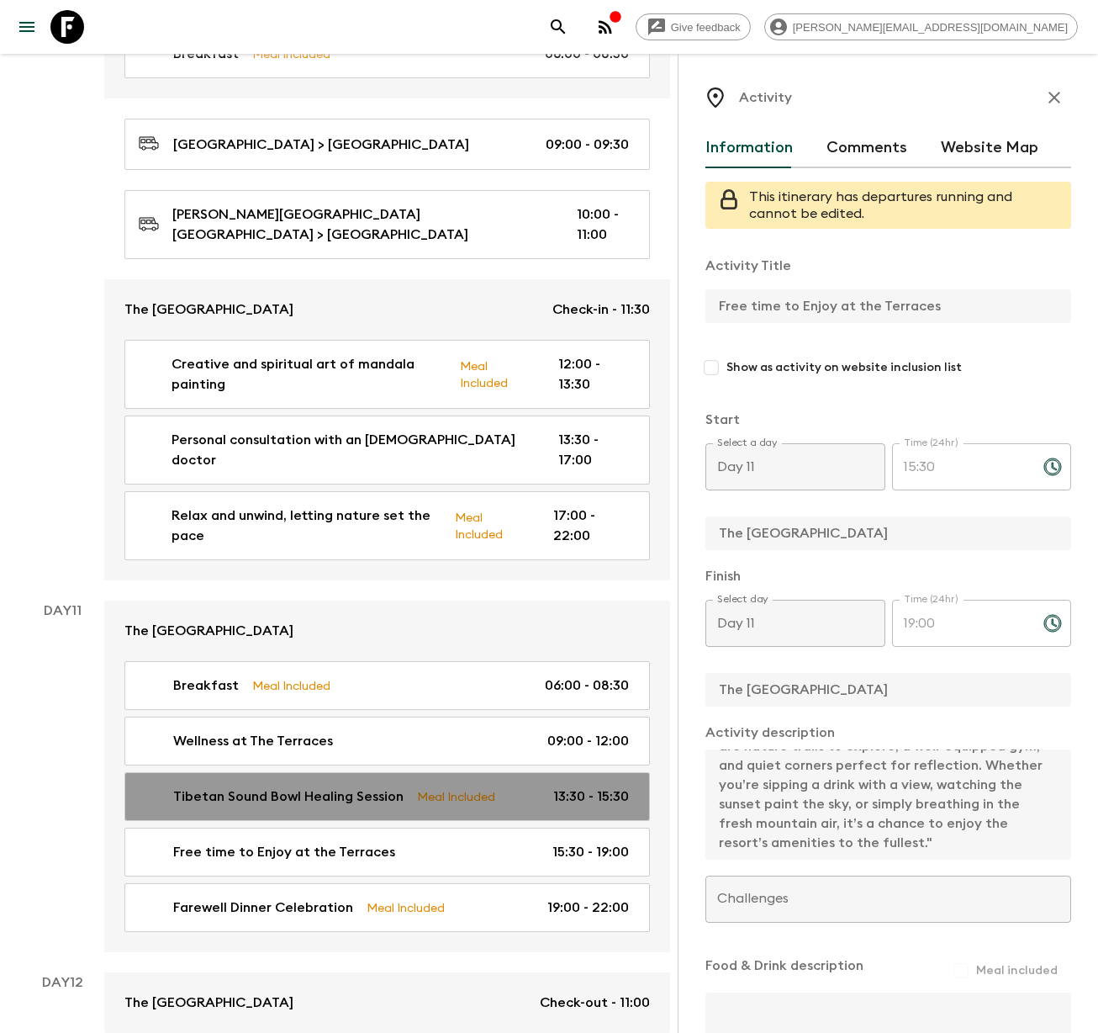
click at [327, 786] on p "Tibetan Sound Bowl Healing Session" at bounding box center [288, 796] width 230 height 20
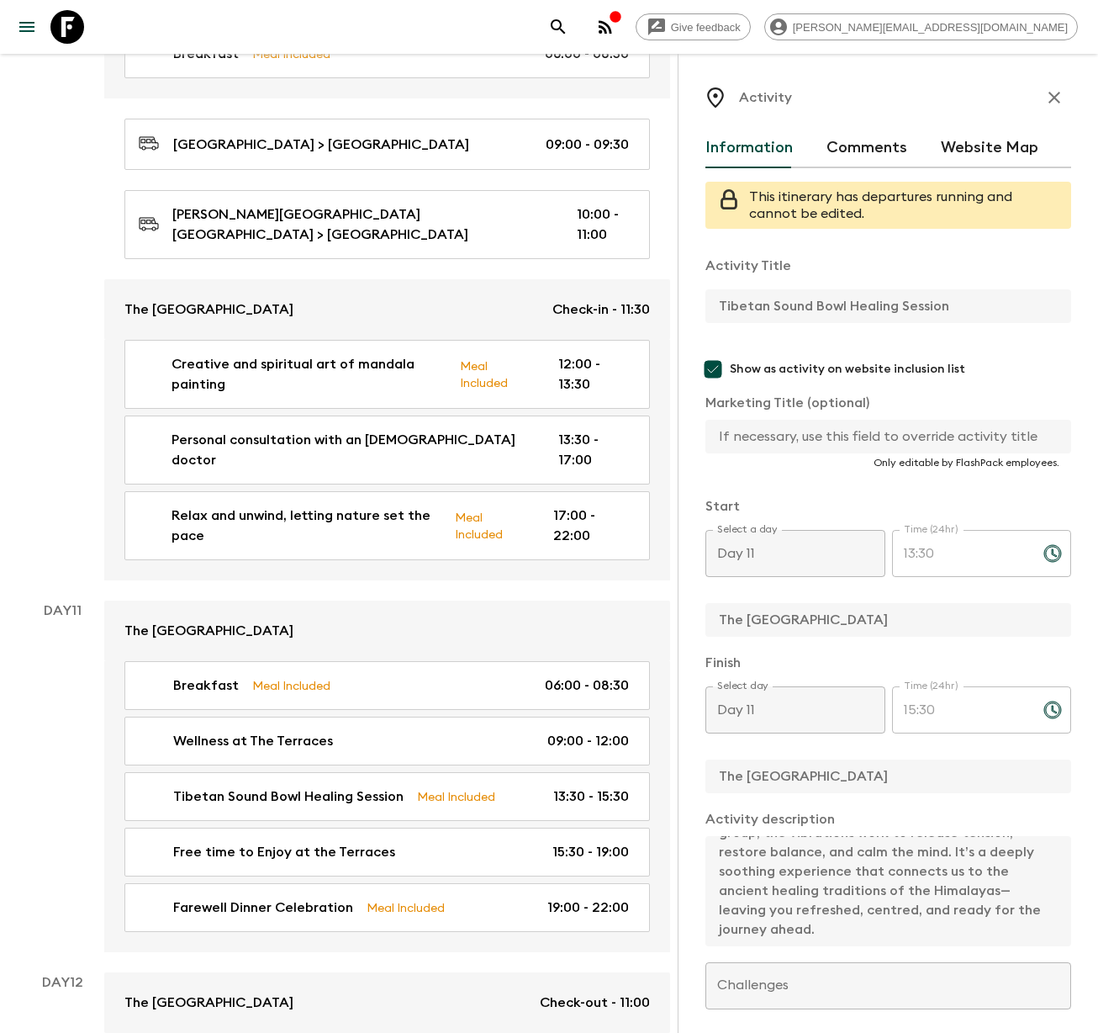
click at [704, 307] on div "Activity Information Comments Website Map This itinerary has departures running…" at bounding box center [888, 570] width 420 height 1033
click at [704, 308] on div "Activity Information Comments Website Map This itinerary has departures running…" at bounding box center [888, 570] width 420 height 1033
click at [695, 304] on div "Activity Information Comments Website Map This itinerary has departures running…" at bounding box center [888, 570] width 420 height 1033
click at [891, 989] on div "Activity Title Tibetan Sound Bowl Healing Session Show as activity on website i…" at bounding box center [889, 718] width 366 height 953
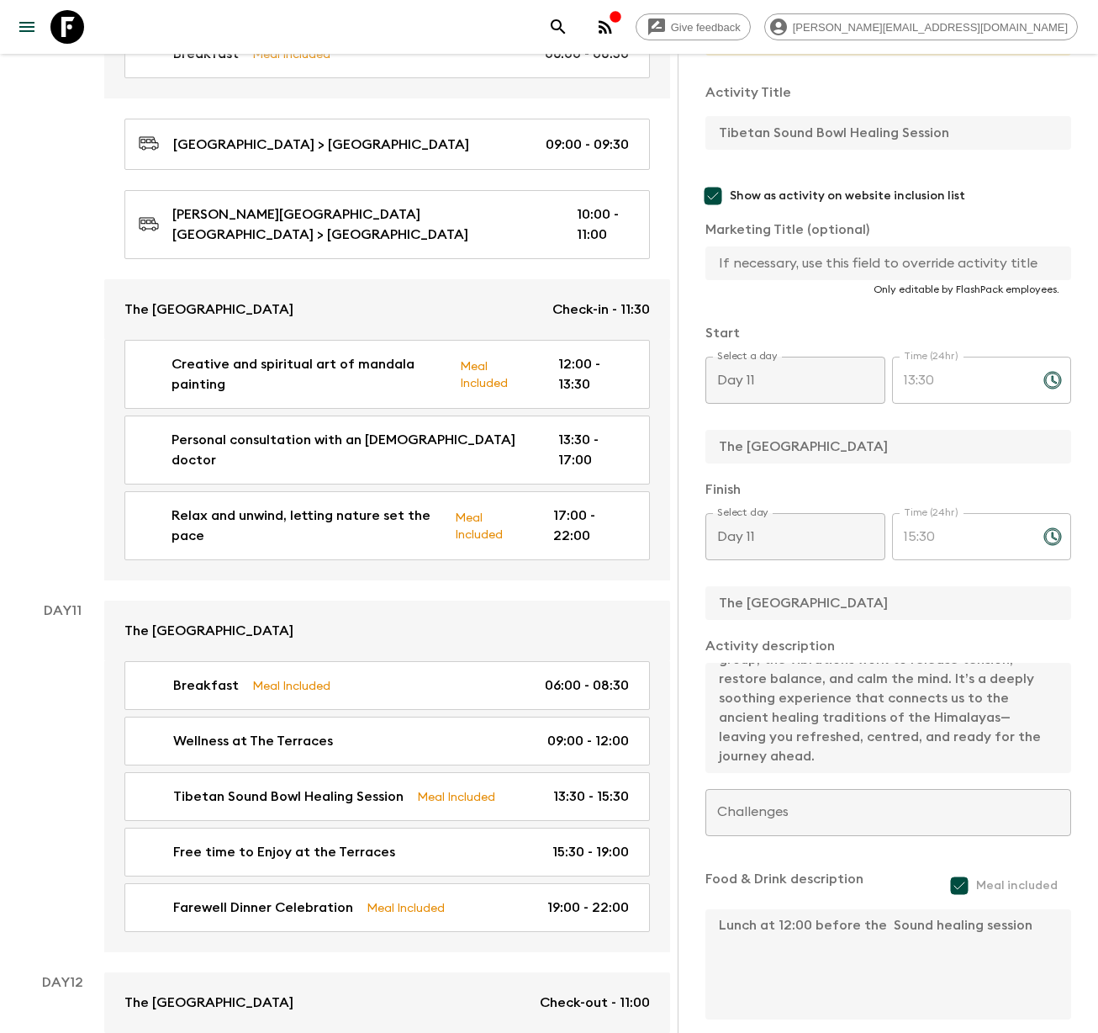
scroll to position [251, 0]
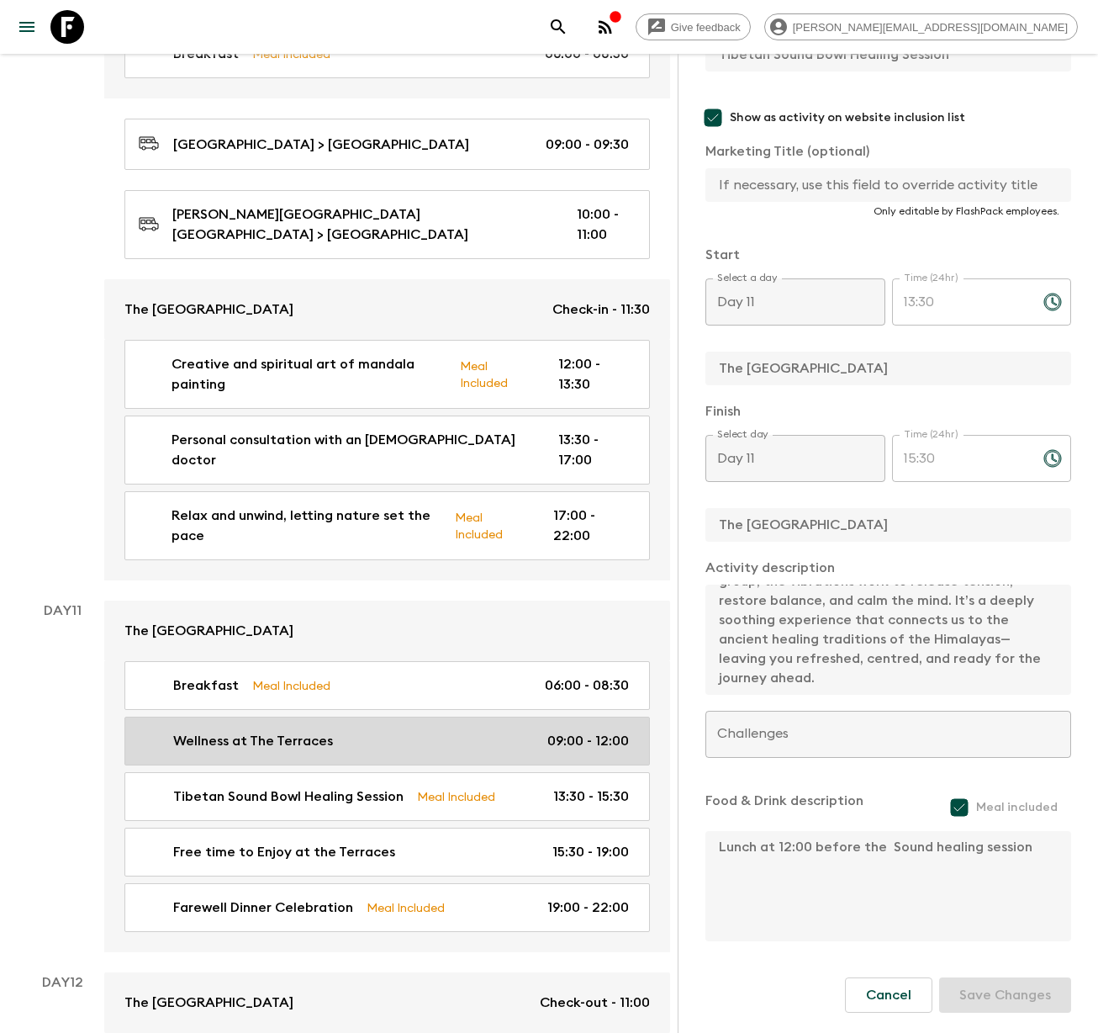
click at [248, 731] on p "Wellness at The Terraces" at bounding box center [253, 741] width 160 height 20
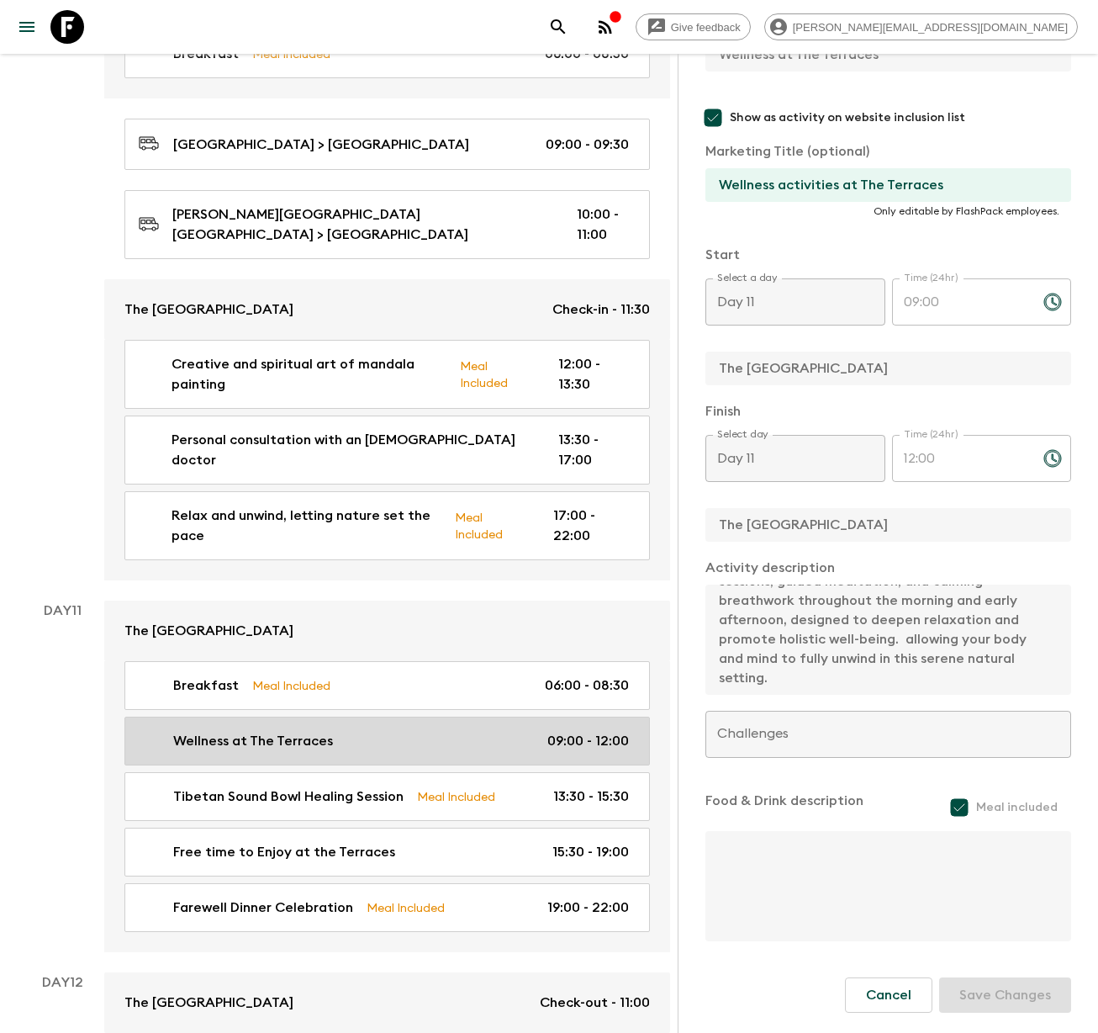
scroll to position [248, 0]
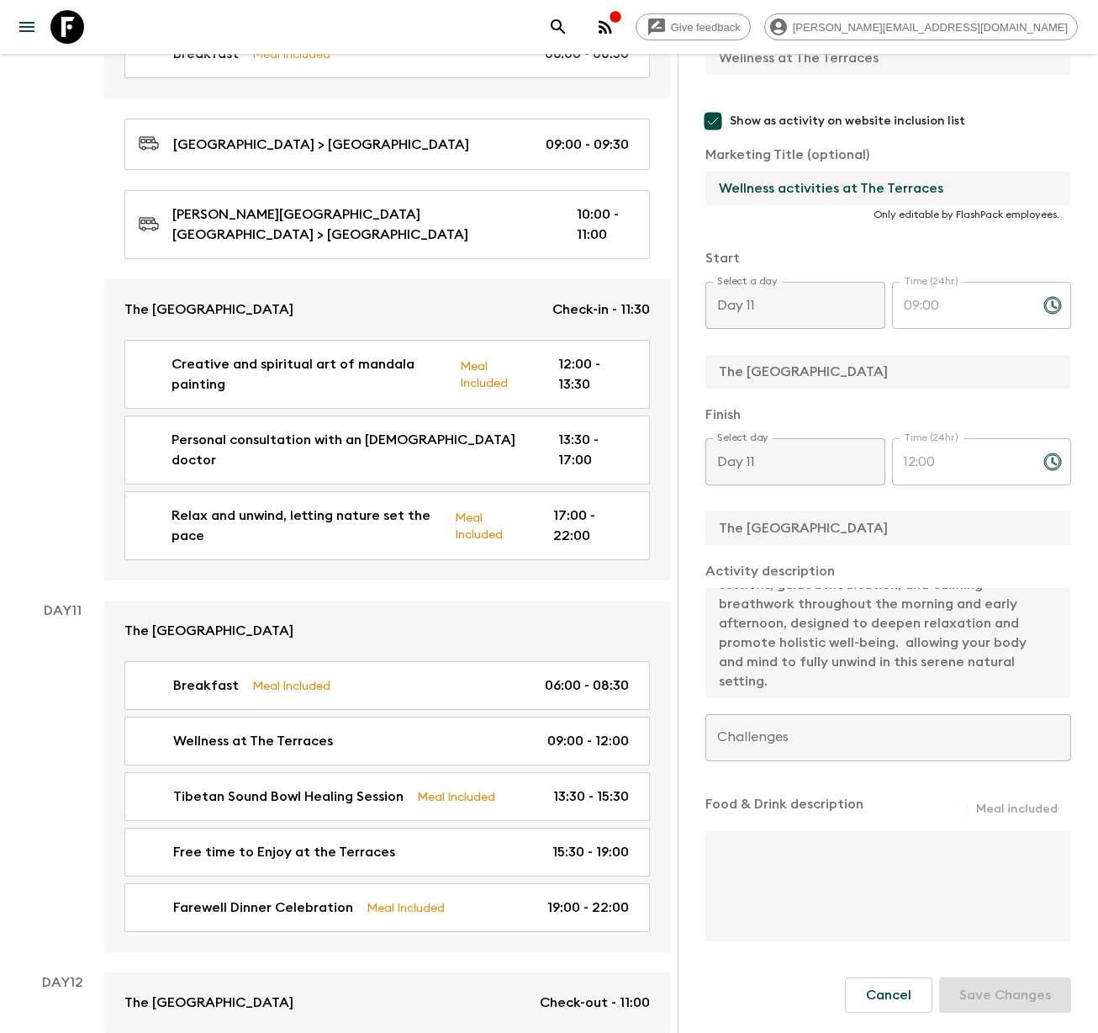
drag, startPoint x: 950, startPoint y: 192, endPoint x: 703, endPoint y: 186, distance: 247.3
click at [703, 186] on div "Activity Information Comments Website Map This itinerary has departures running…" at bounding box center [888, 570] width 420 height 1033
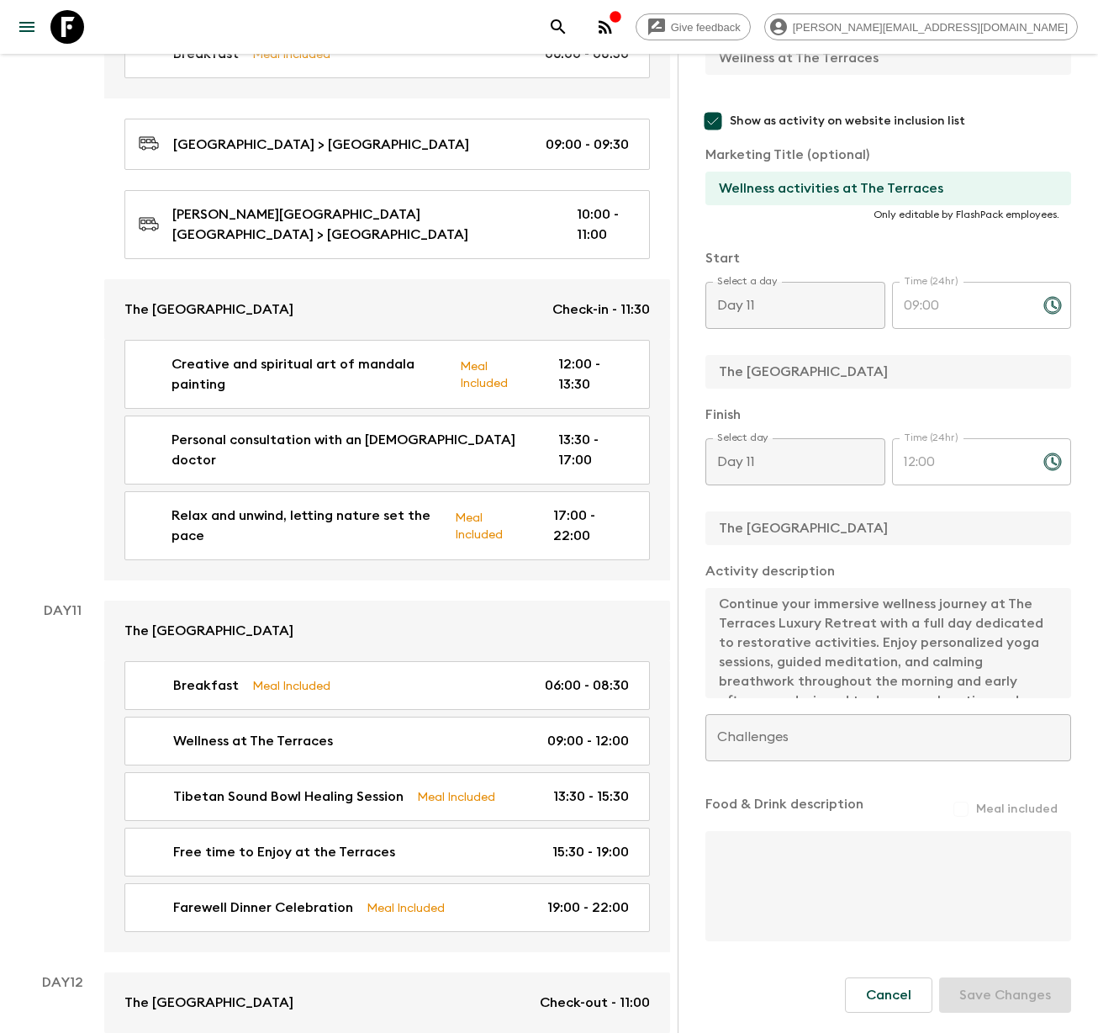
scroll to position [97, 0]
click at [896, 741] on div "Activity Title Wellness at The Terraces Show as activity on website inclusion l…" at bounding box center [889, 468] width 366 height 949
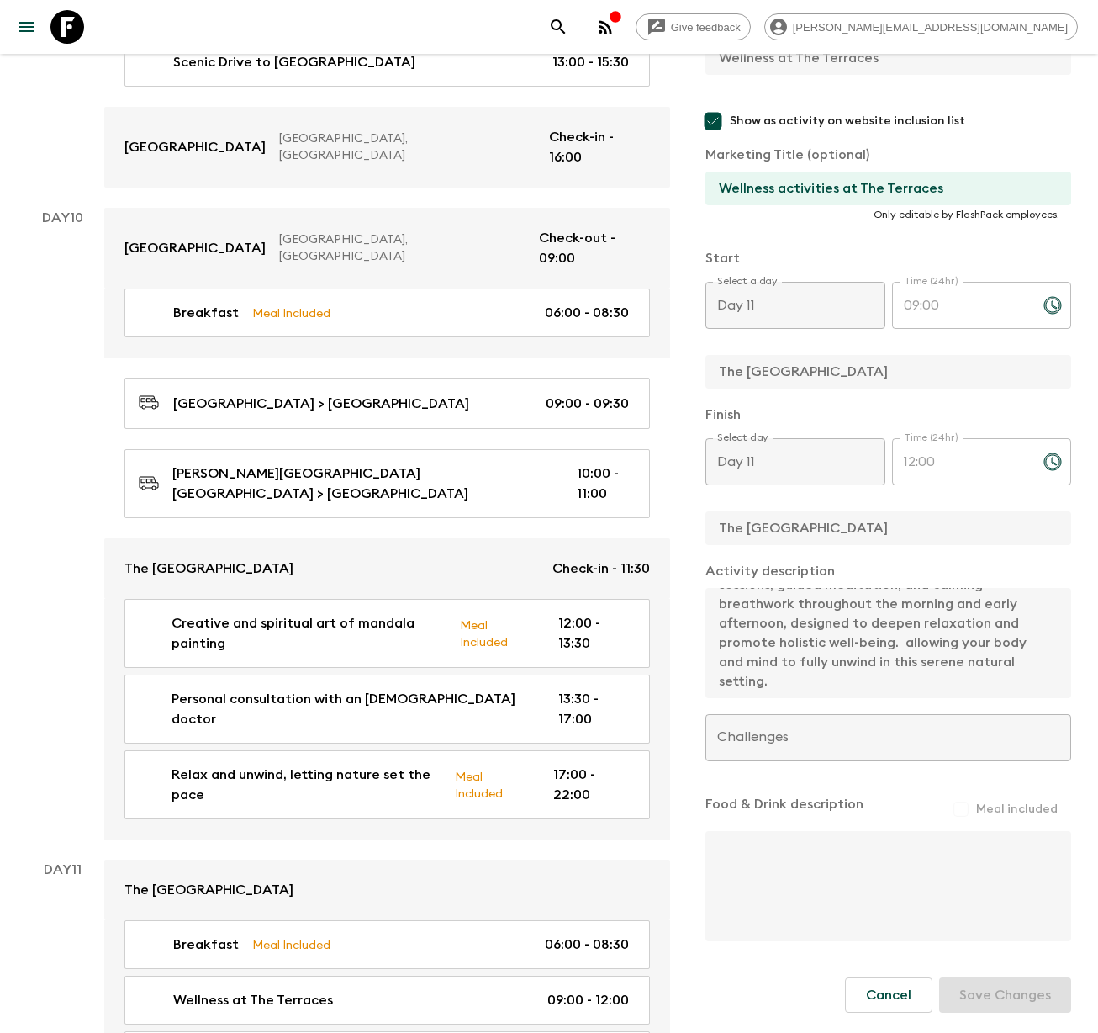
scroll to position [4748, 0]
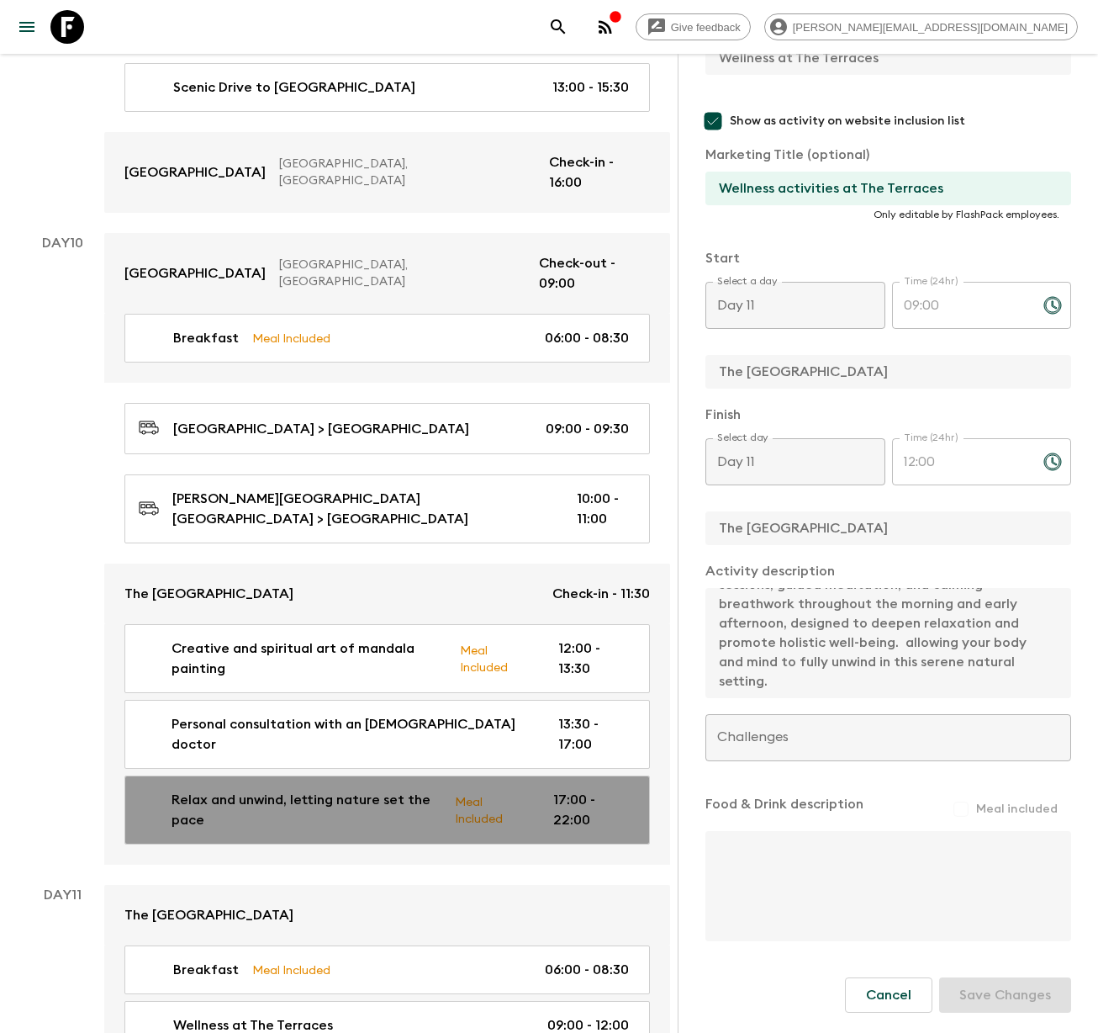
click at [258, 790] on p "Relax and unwind, letting nature set the pace" at bounding box center [307, 810] width 270 height 40
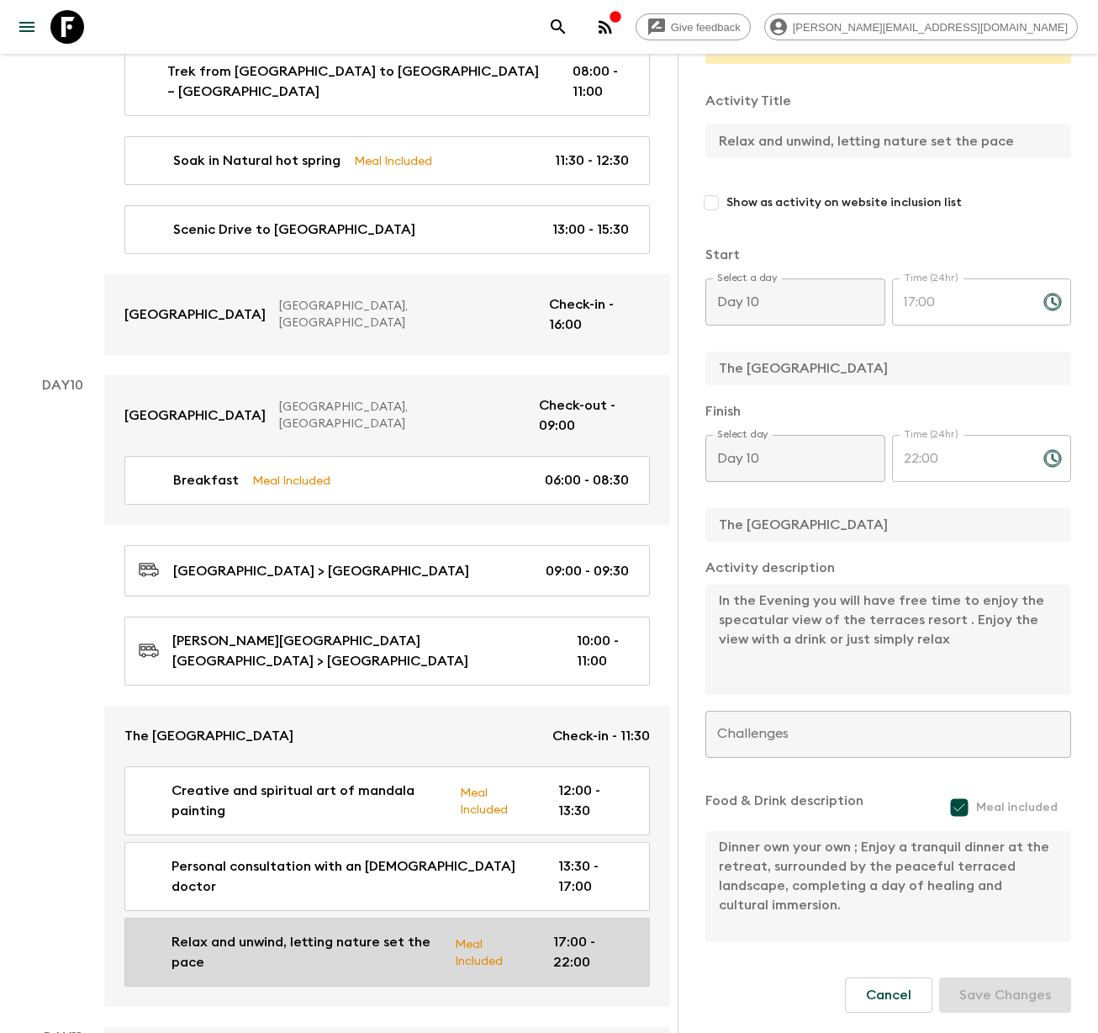
scroll to position [4581, 0]
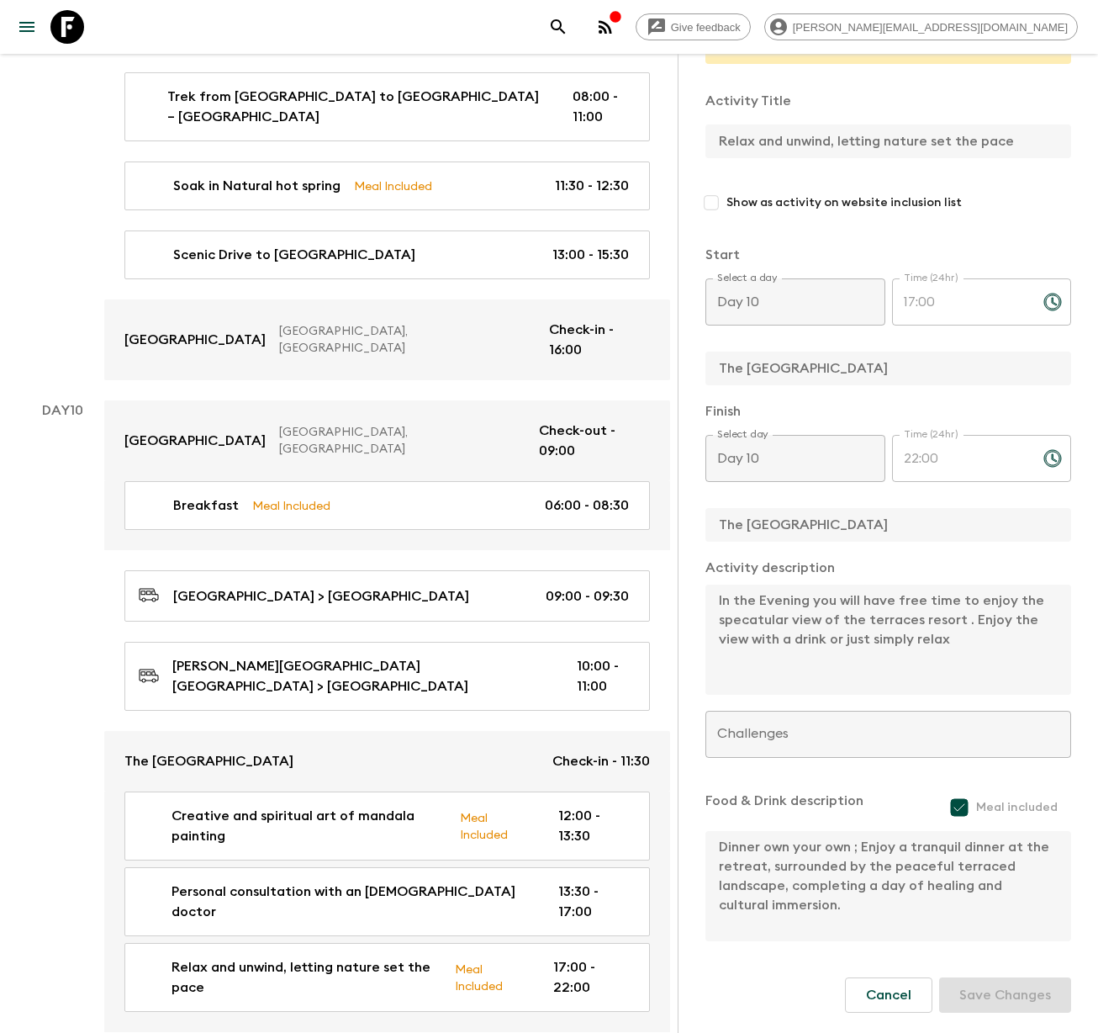
click at [703, 590] on div "Activity Information Comments Website Map This itinerary has departures running…" at bounding box center [888, 570] width 420 height 1033
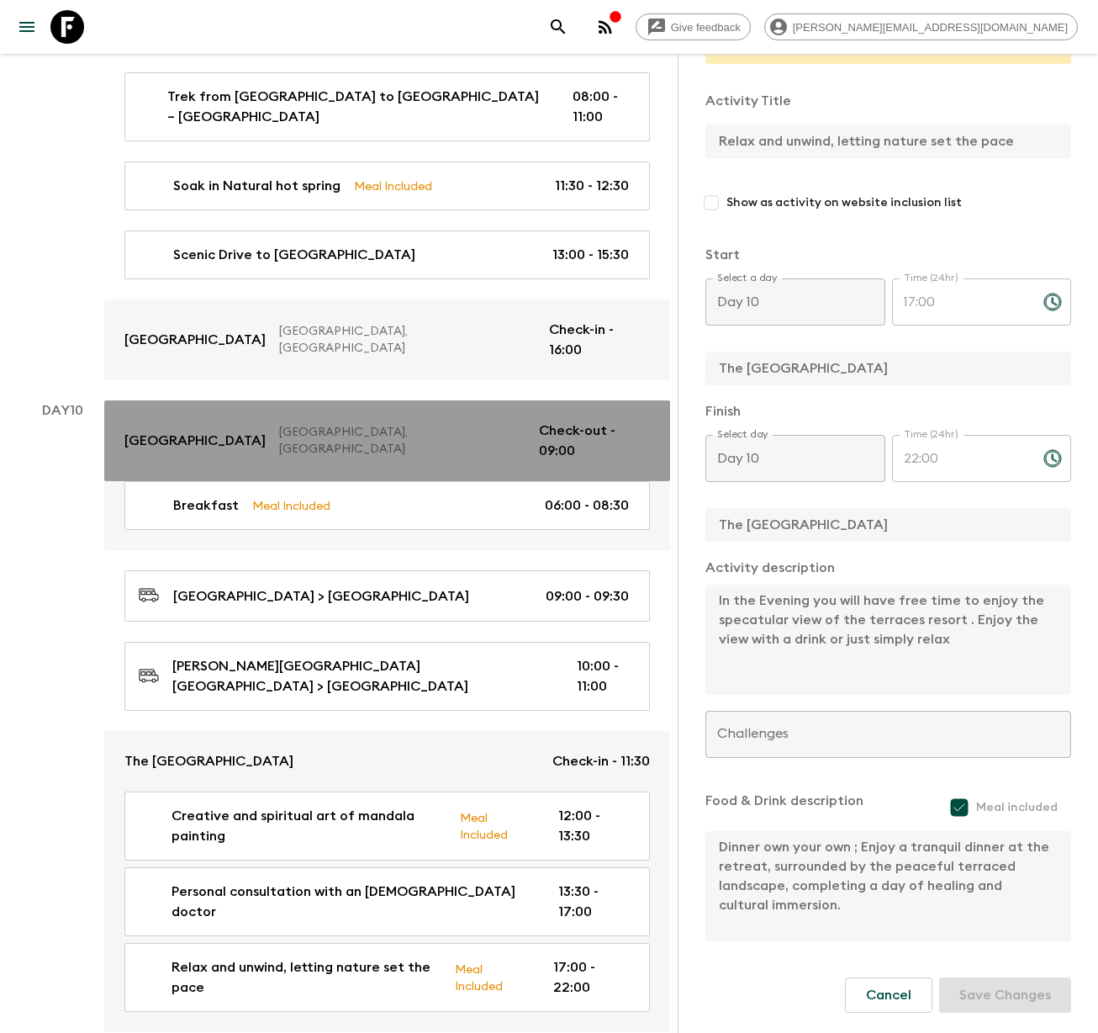
click at [215, 420] on div "[GEOGRAPHIC_DATA], [GEOGRAPHIC_DATA] Check-out - 09:00" at bounding box center [387, 440] width 526 height 40
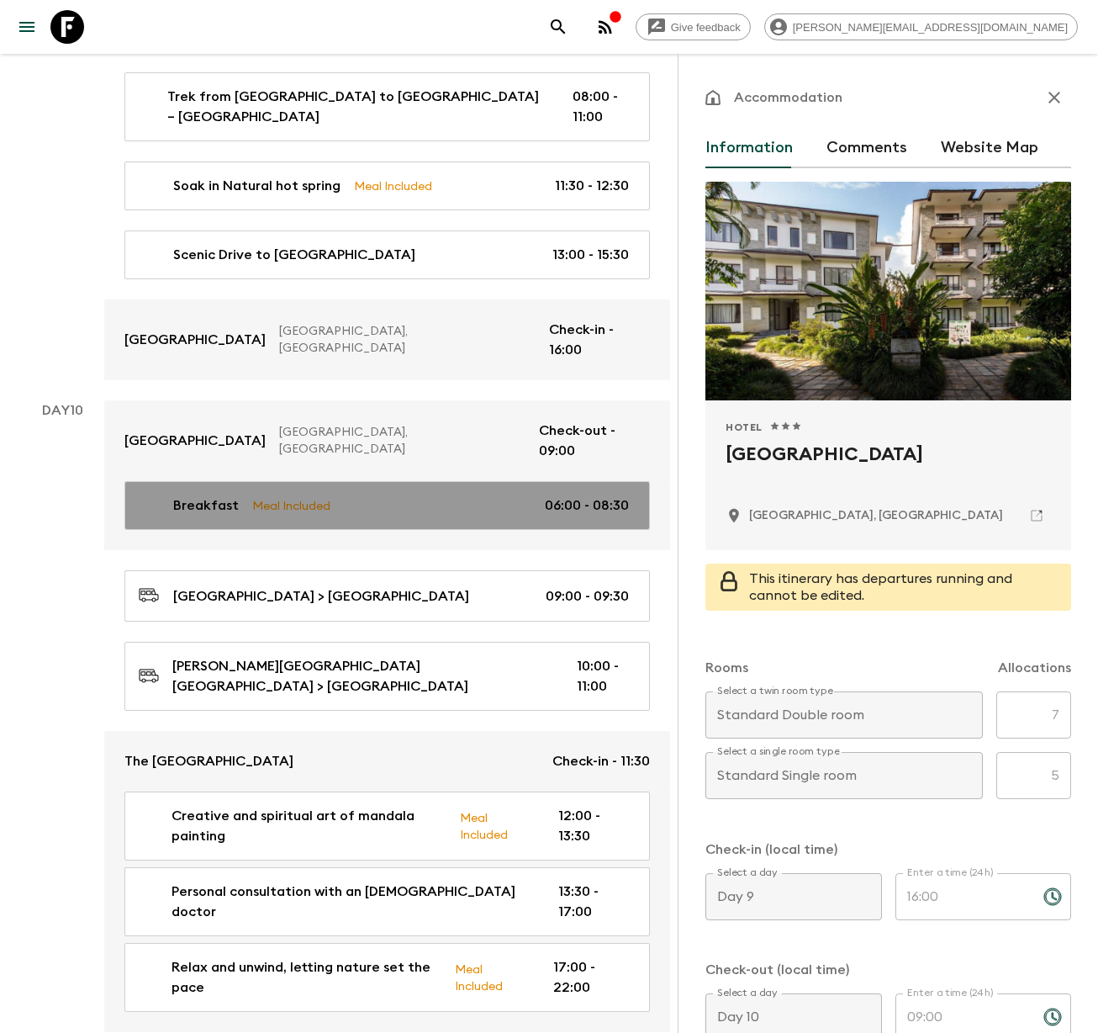
click at [230, 495] on p "Breakfast" at bounding box center [206, 505] width 66 height 20
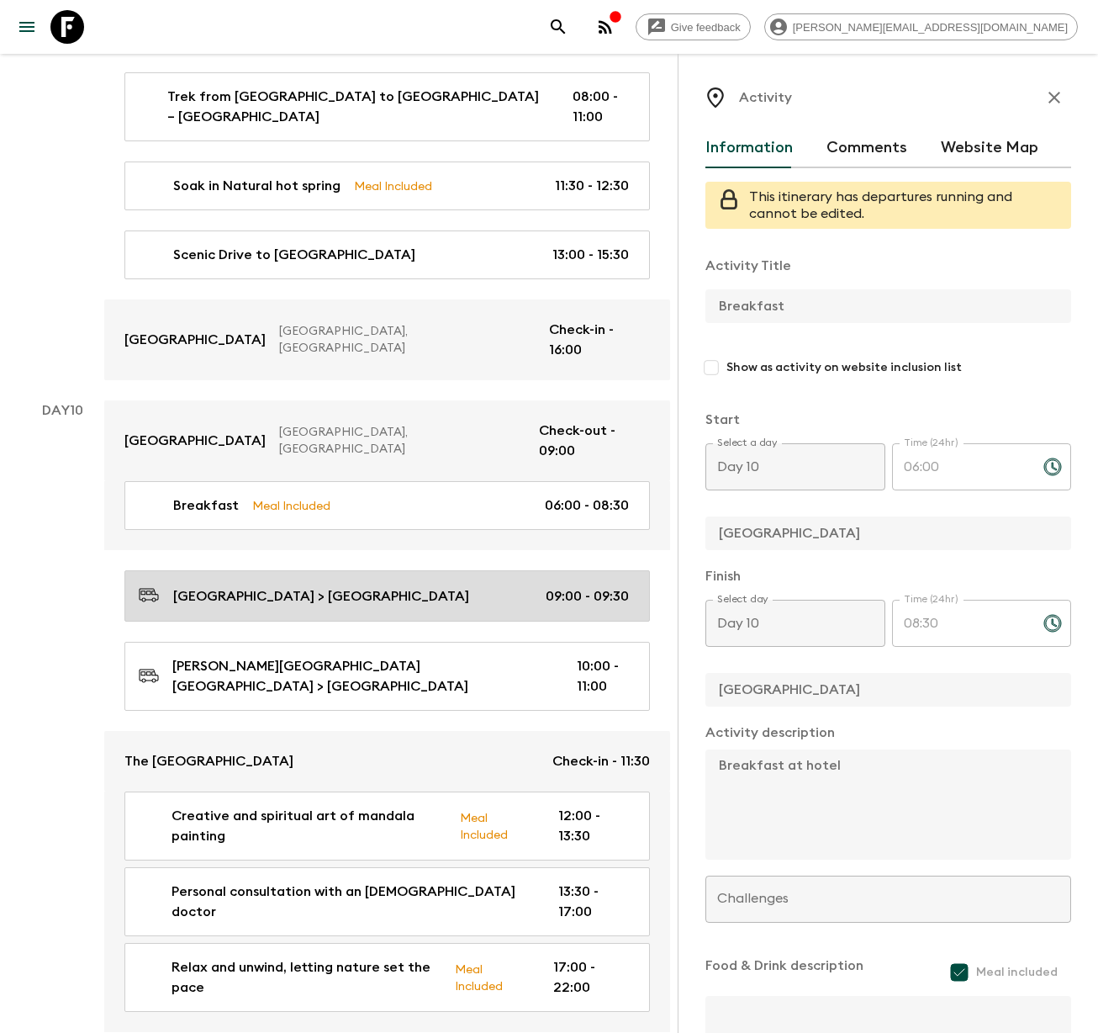
click at [251, 586] on p "[GEOGRAPHIC_DATA] > [GEOGRAPHIC_DATA]" at bounding box center [321, 596] width 296 height 20
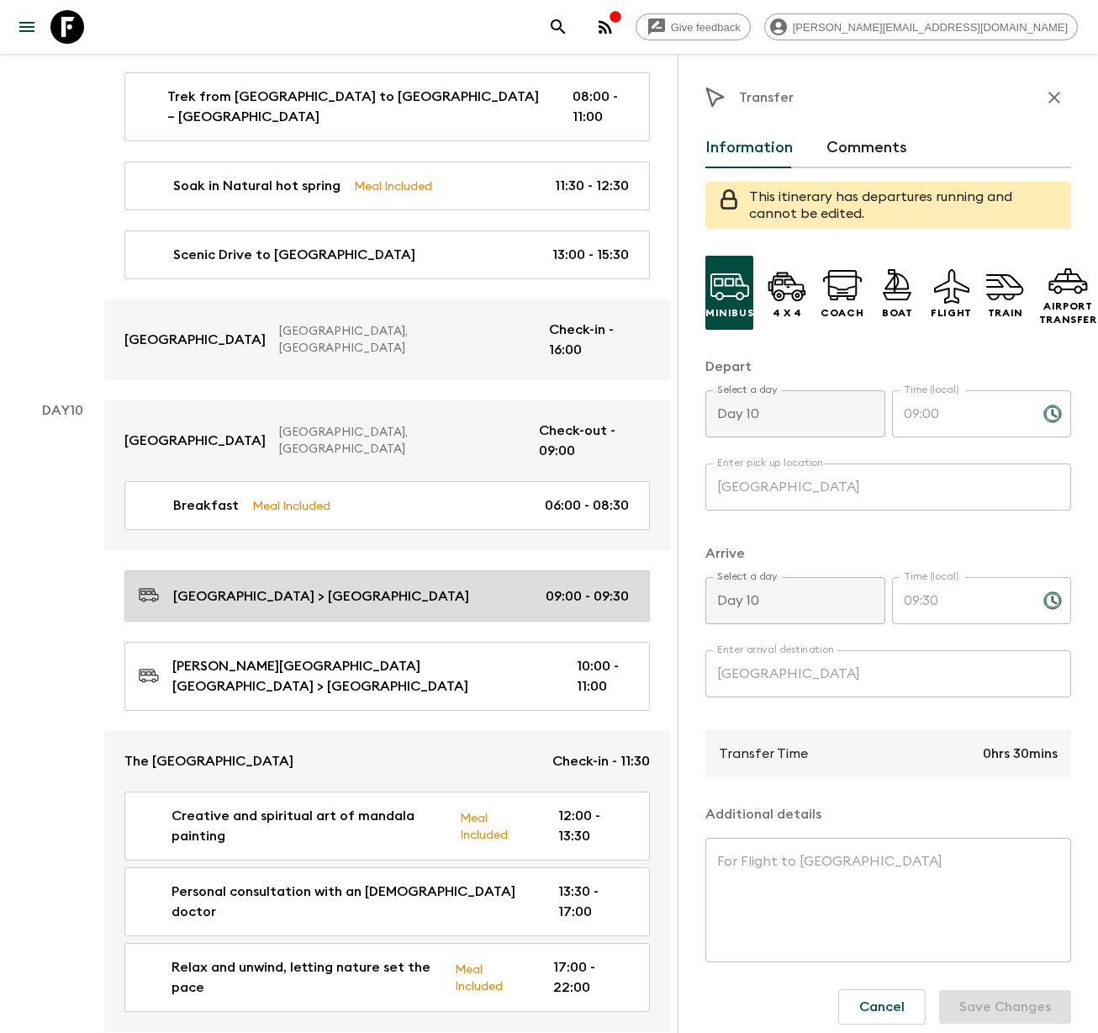
click at [224, 586] on p "[GEOGRAPHIC_DATA] > [GEOGRAPHIC_DATA]" at bounding box center [321, 596] width 296 height 20
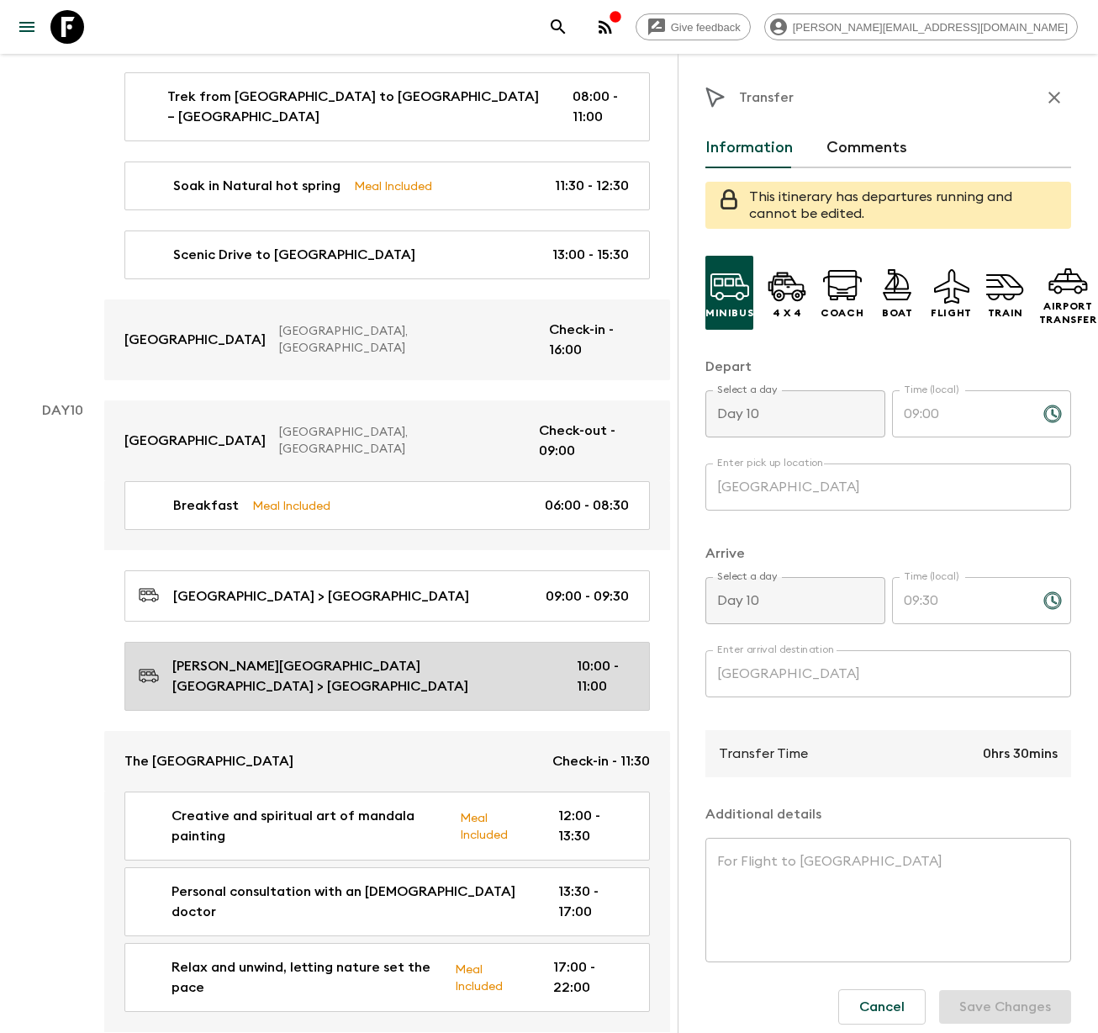
click at [263, 656] on p "[PERSON_NAME][GEOGRAPHIC_DATA] [GEOGRAPHIC_DATA] > [GEOGRAPHIC_DATA]" at bounding box center [361, 676] width 378 height 40
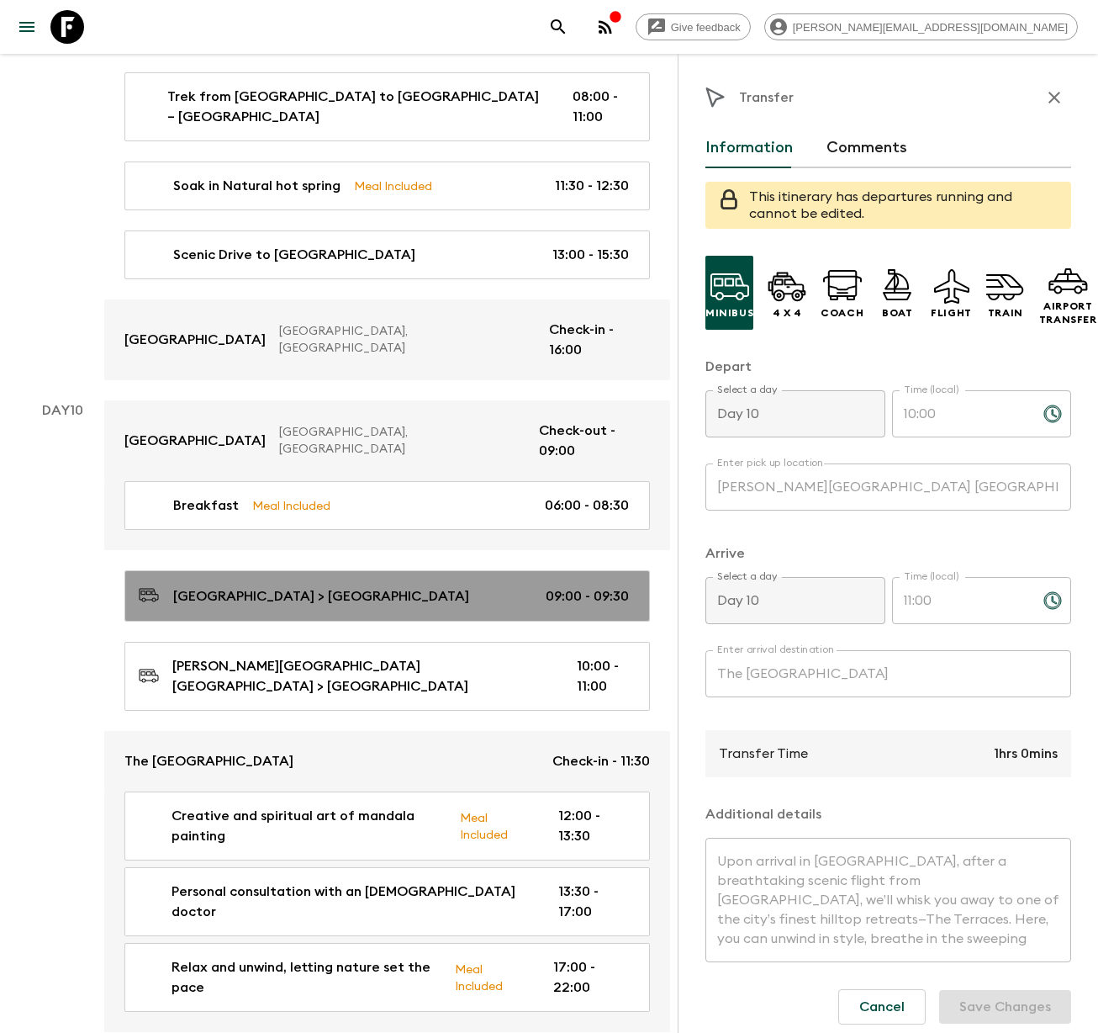
click at [290, 586] on p "[GEOGRAPHIC_DATA] > [GEOGRAPHIC_DATA]" at bounding box center [321, 596] width 296 height 20
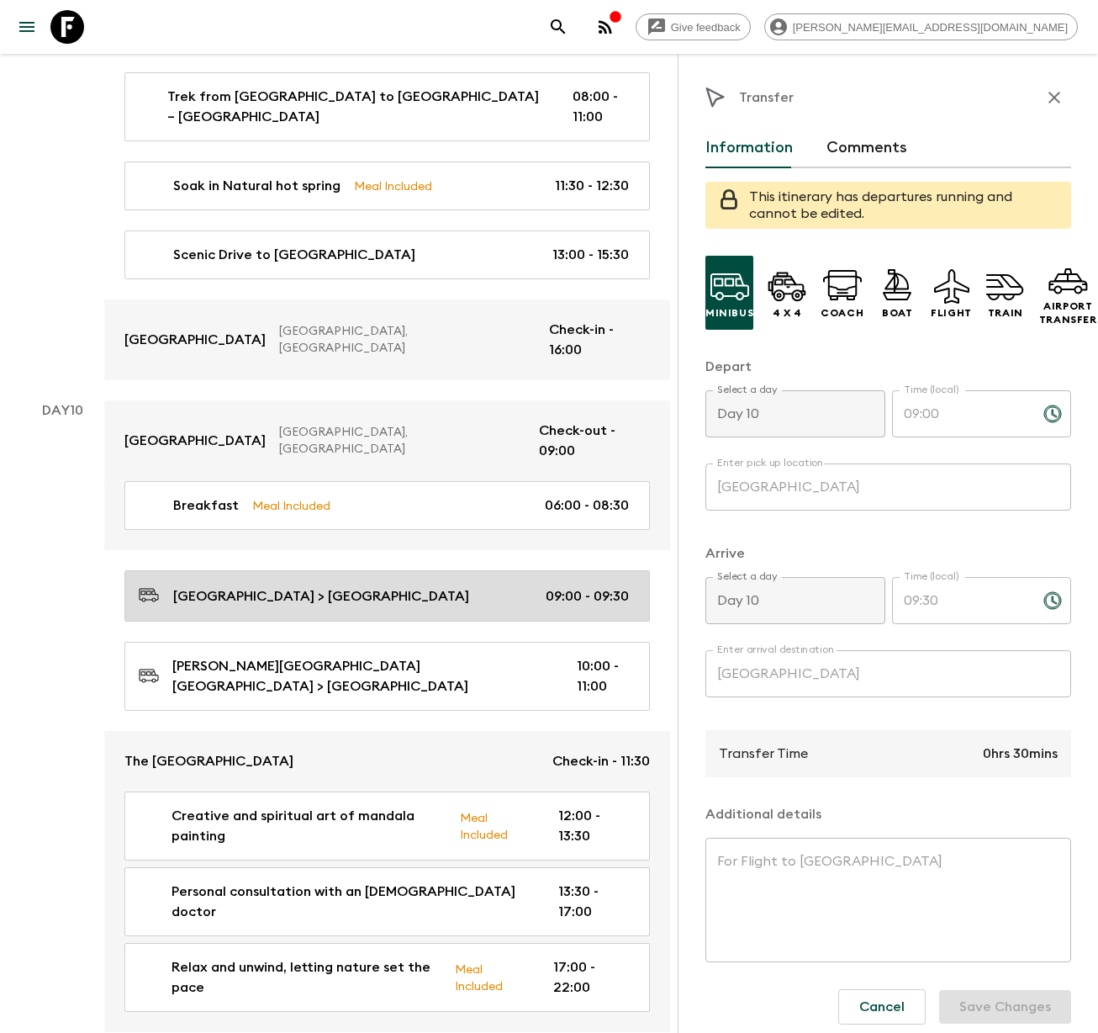
click at [285, 586] on p "[GEOGRAPHIC_DATA] > [GEOGRAPHIC_DATA]" at bounding box center [321, 596] width 296 height 20
click at [288, 586] on p "[GEOGRAPHIC_DATA] > [GEOGRAPHIC_DATA]" at bounding box center [321, 596] width 296 height 20
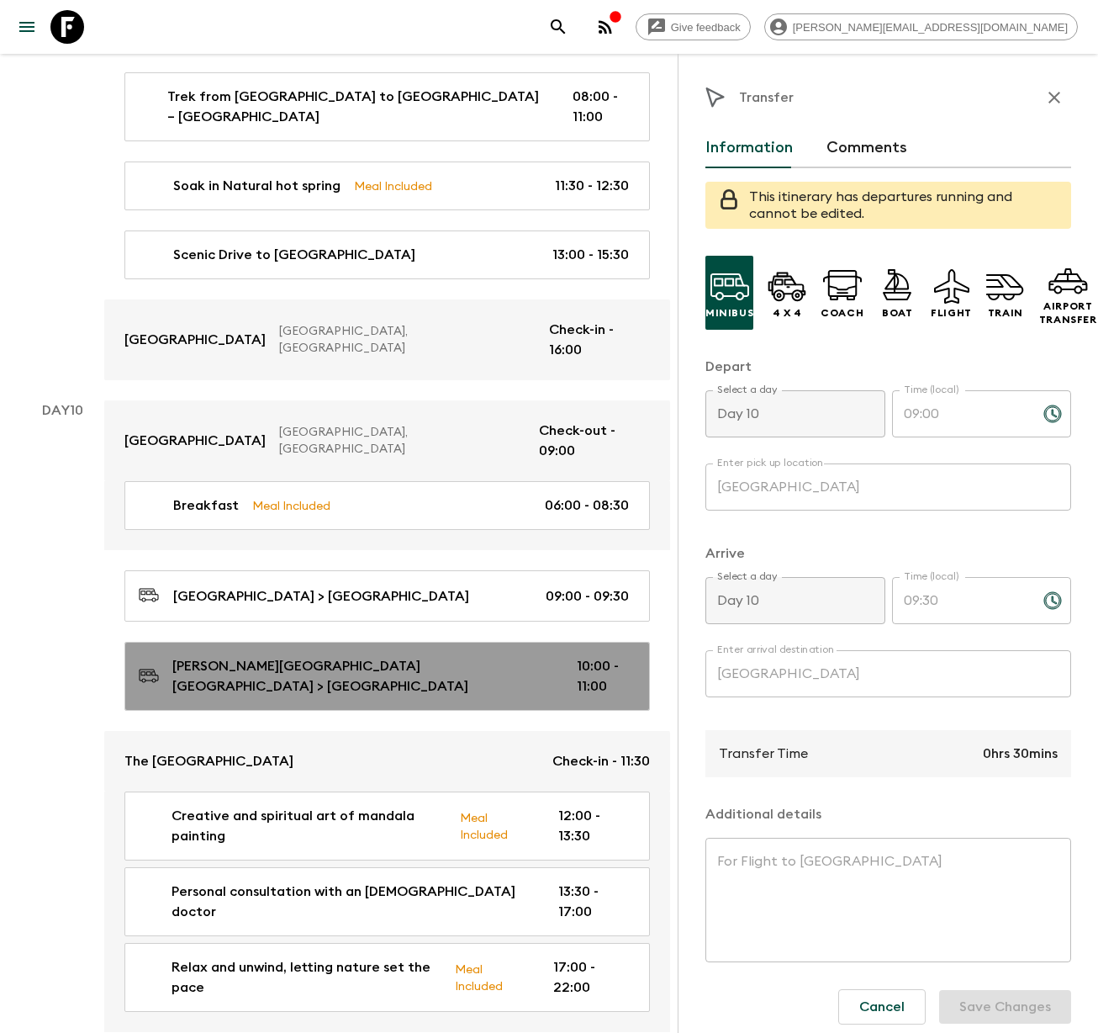
click at [288, 656] on p "[PERSON_NAME][GEOGRAPHIC_DATA] [GEOGRAPHIC_DATA] > [GEOGRAPHIC_DATA]" at bounding box center [361, 676] width 378 height 40
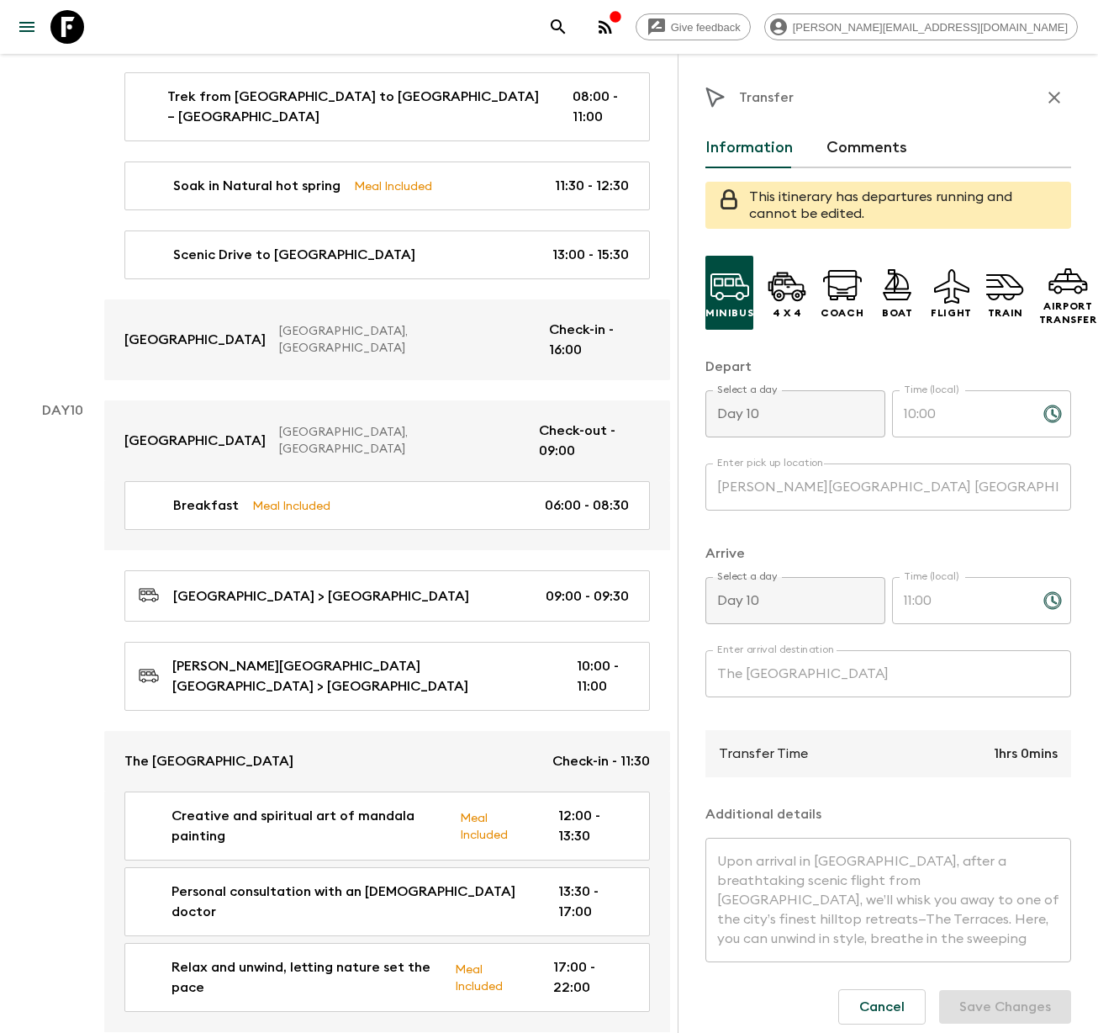
scroll to position [19, 0]
click at [998, 980] on div "Minibus 4 x 4 Coach Boat Flight Train Airport Transfer Depart Select a day Day …" at bounding box center [889, 656] width 366 height 829
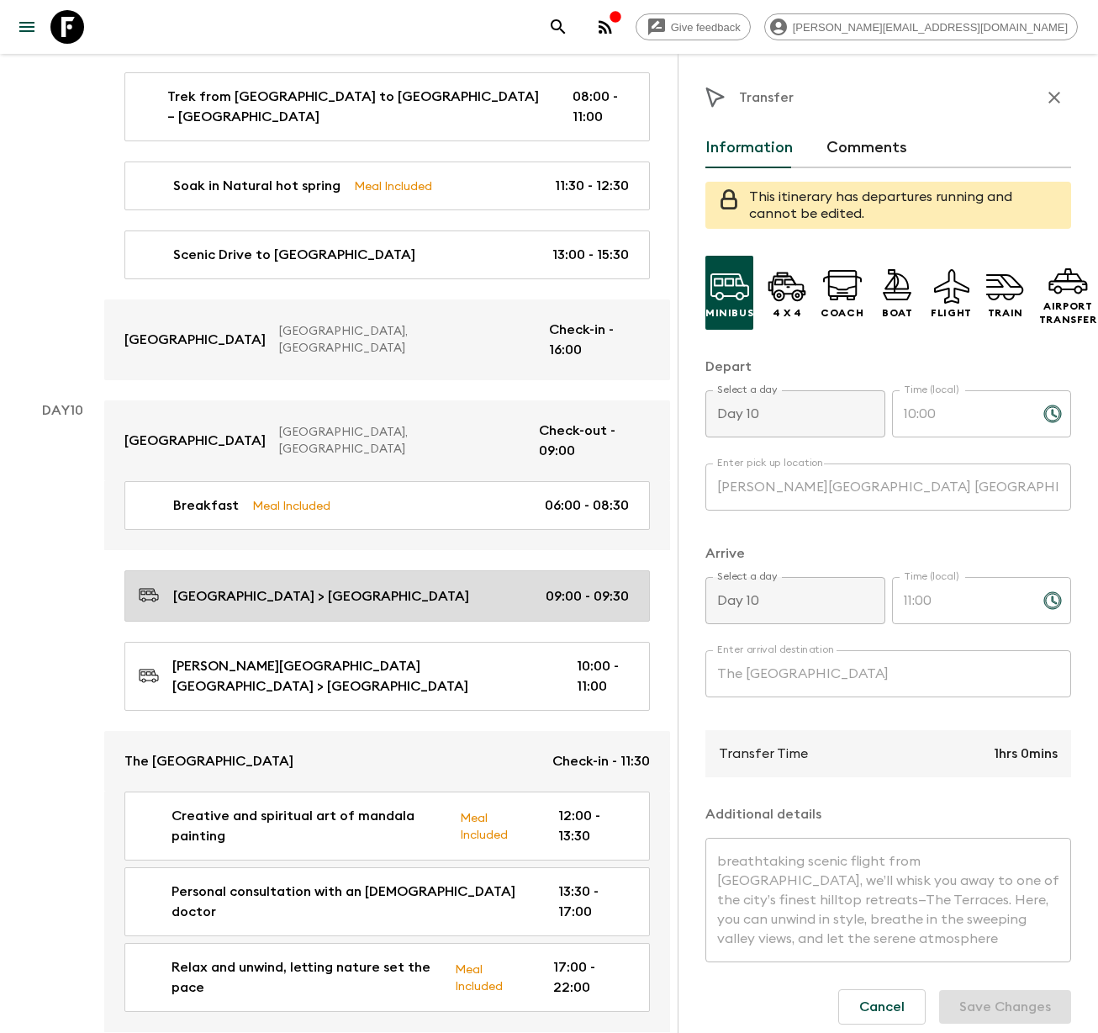
click at [300, 586] on p "[GEOGRAPHIC_DATA] > [GEOGRAPHIC_DATA]" at bounding box center [321, 596] width 296 height 20
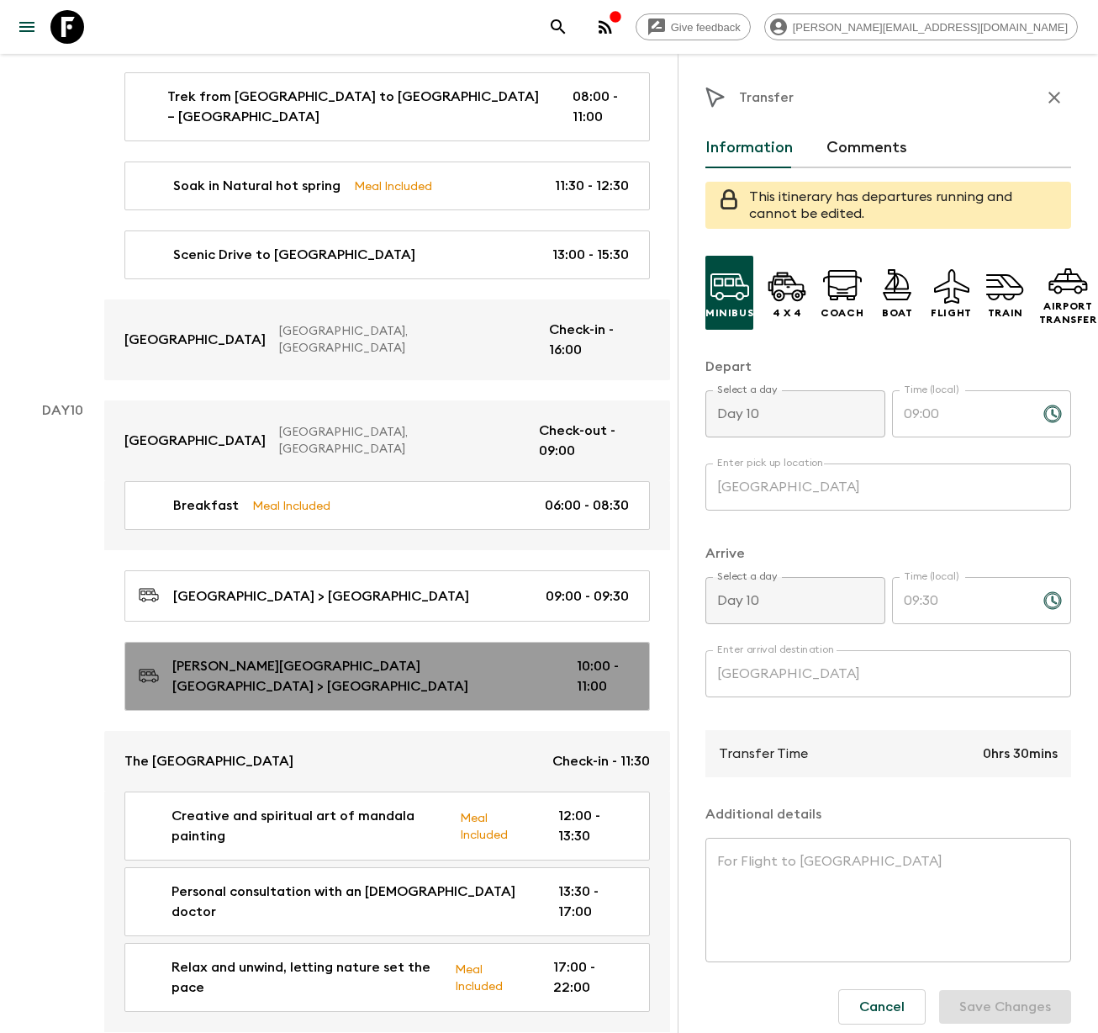
click at [283, 656] on p "[PERSON_NAME][GEOGRAPHIC_DATA] [GEOGRAPHIC_DATA] > [GEOGRAPHIC_DATA]" at bounding box center [361, 676] width 378 height 40
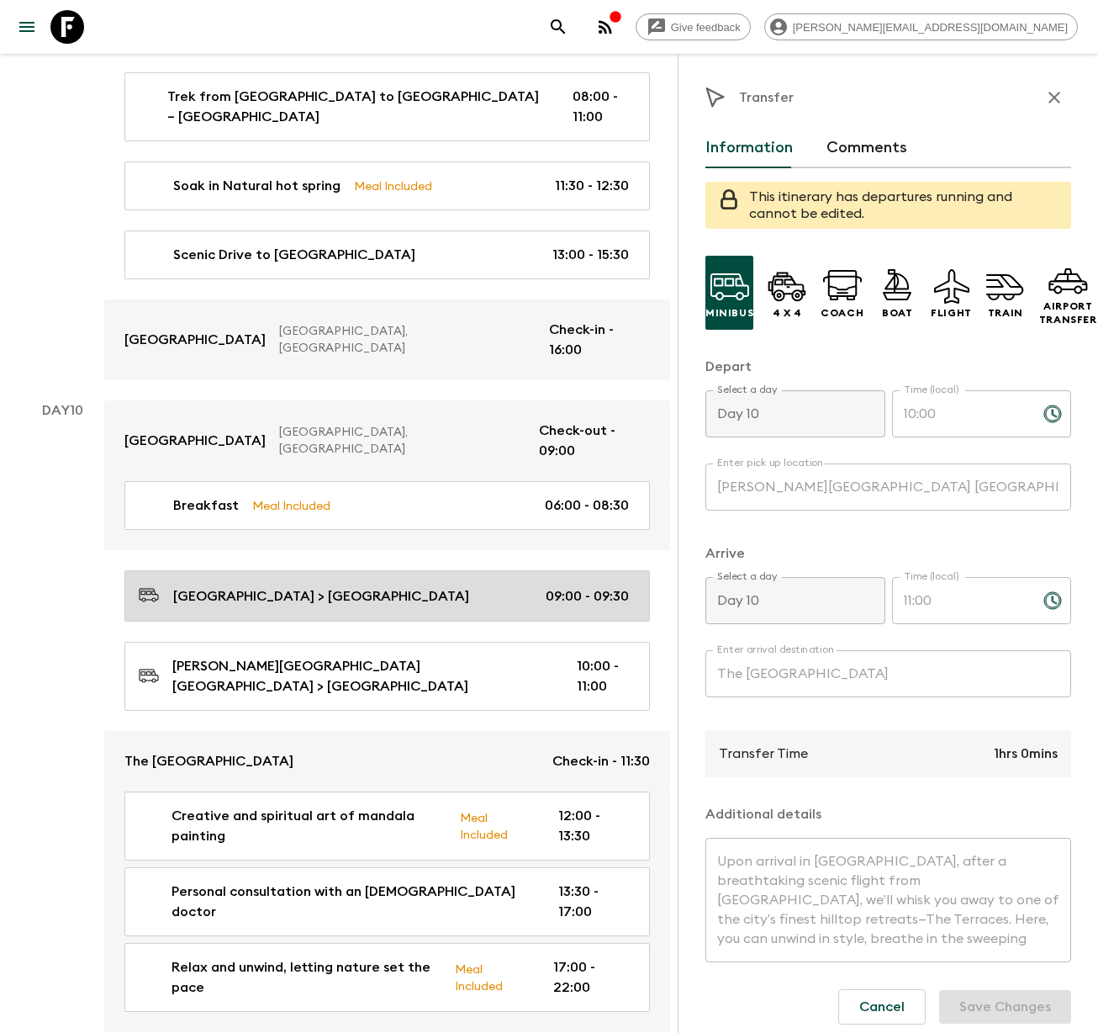
click at [257, 570] on link "[GEOGRAPHIC_DATA] > [GEOGRAPHIC_DATA] 09:00 - 09:30" at bounding box center [387, 595] width 526 height 51
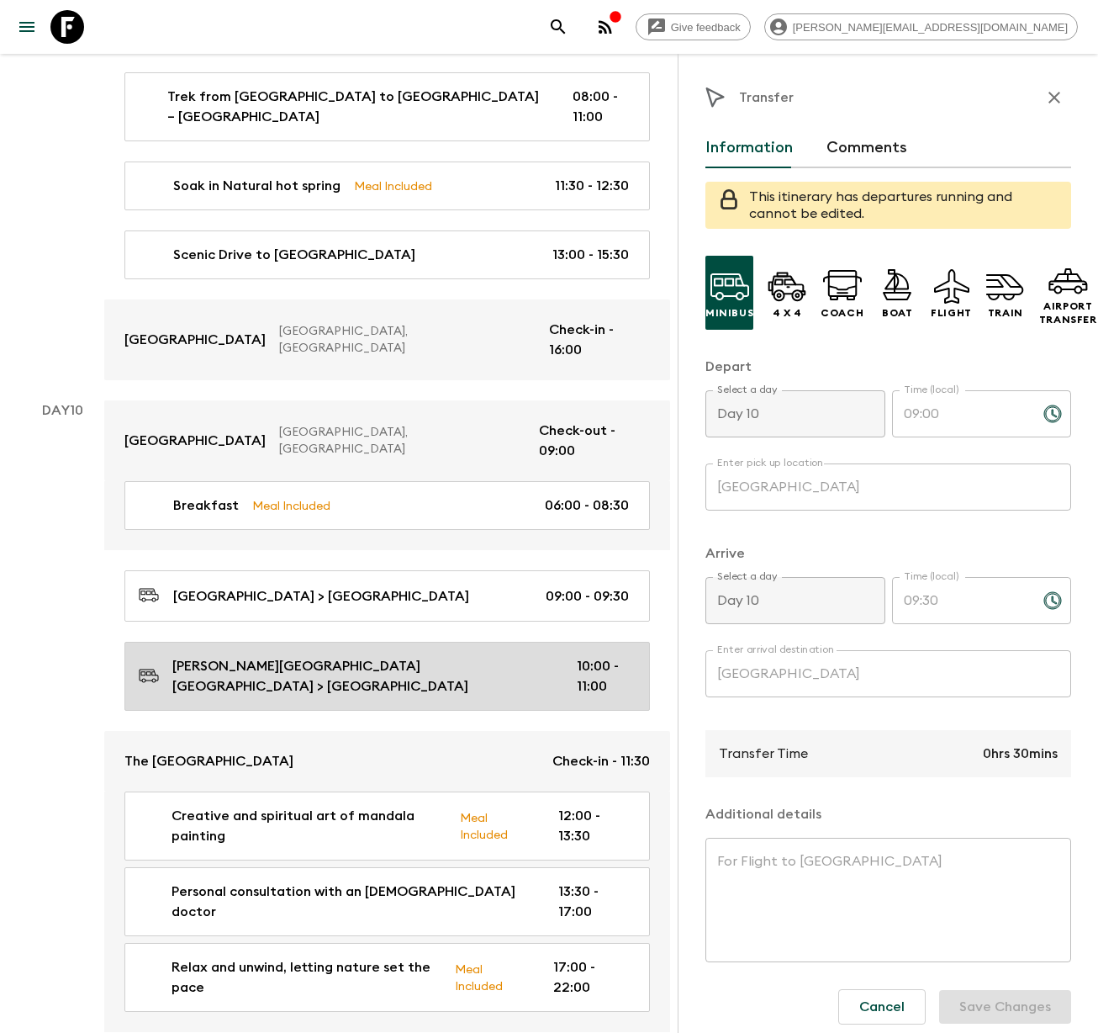
click at [272, 656] on p "[PERSON_NAME][GEOGRAPHIC_DATA] [GEOGRAPHIC_DATA] > [GEOGRAPHIC_DATA]" at bounding box center [361, 676] width 378 height 40
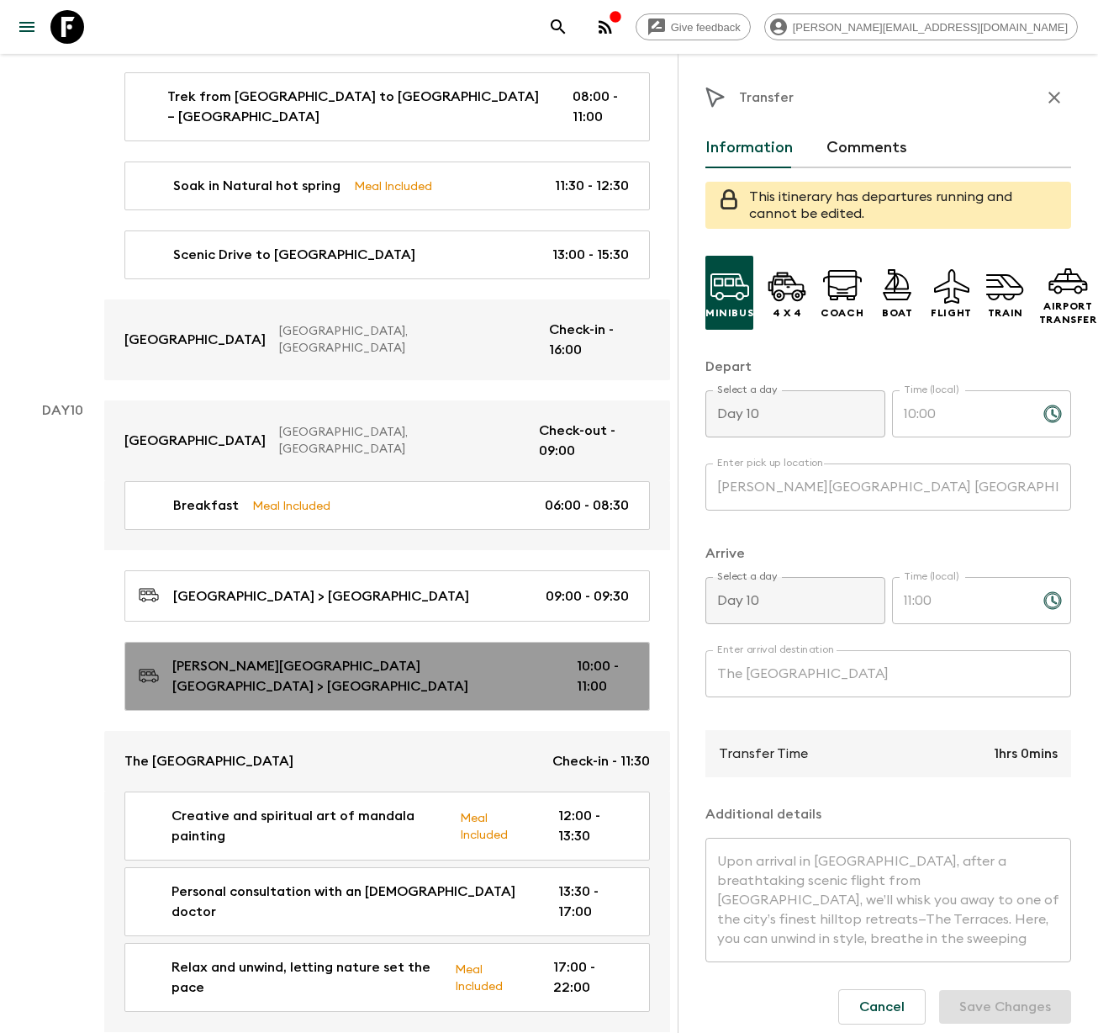
click at [304, 656] on p "[PERSON_NAME][GEOGRAPHIC_DATA] [GEOGRAPHIC_DATA] > [GEOGRAPHIC_DATA]" at bounding box center [361, 676] width 378 height 40
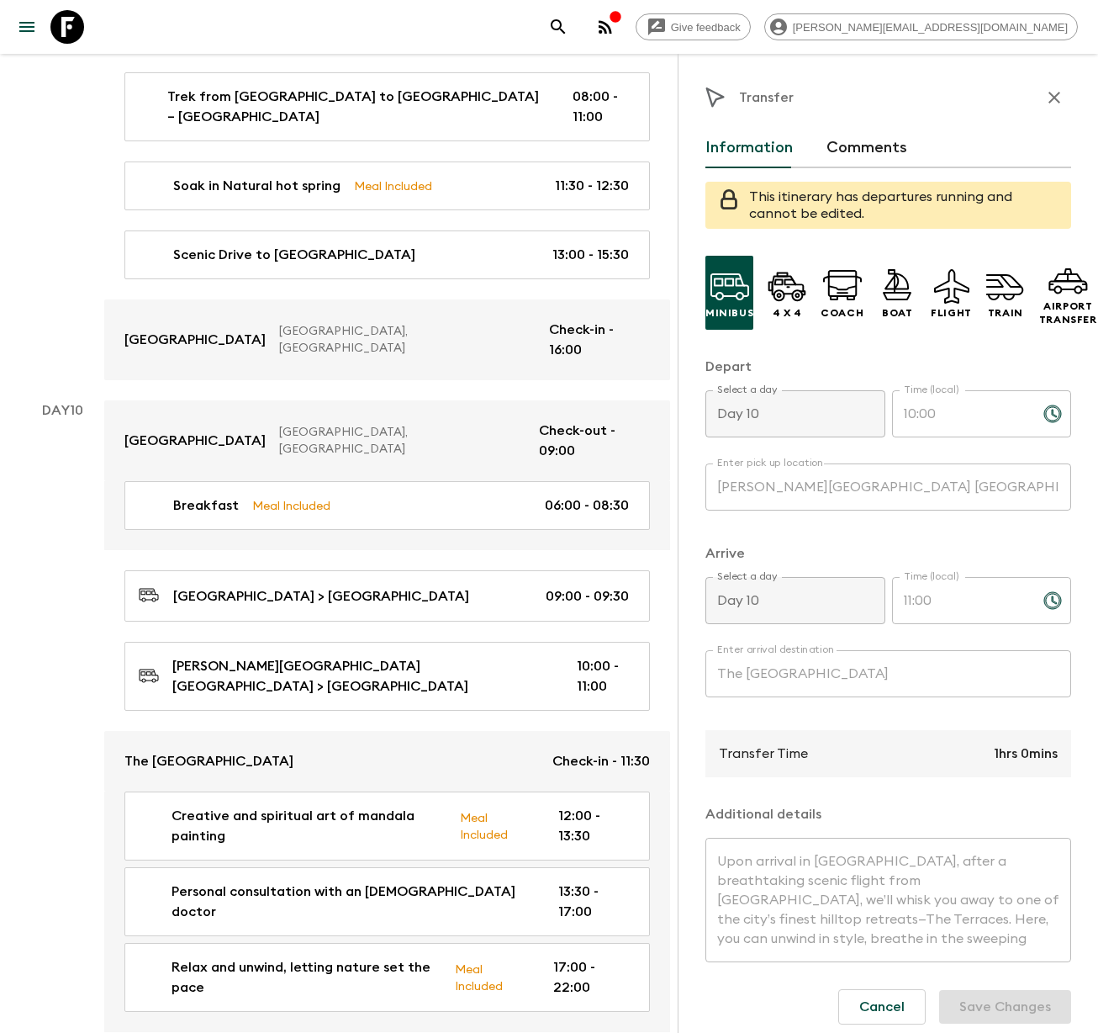
scroll to position [19, 0]
drag, startPoint x: 713, startPoint y: 860, endPoint x: 1028, endPoint y: 983, distance: 337.6
click at [1030, 983] on div "Minibus 4 x 4 Coach Boat Flight Train Airport Transfer Depart Select a day Day …" at bounding box center [889, 656] width 366 height 829
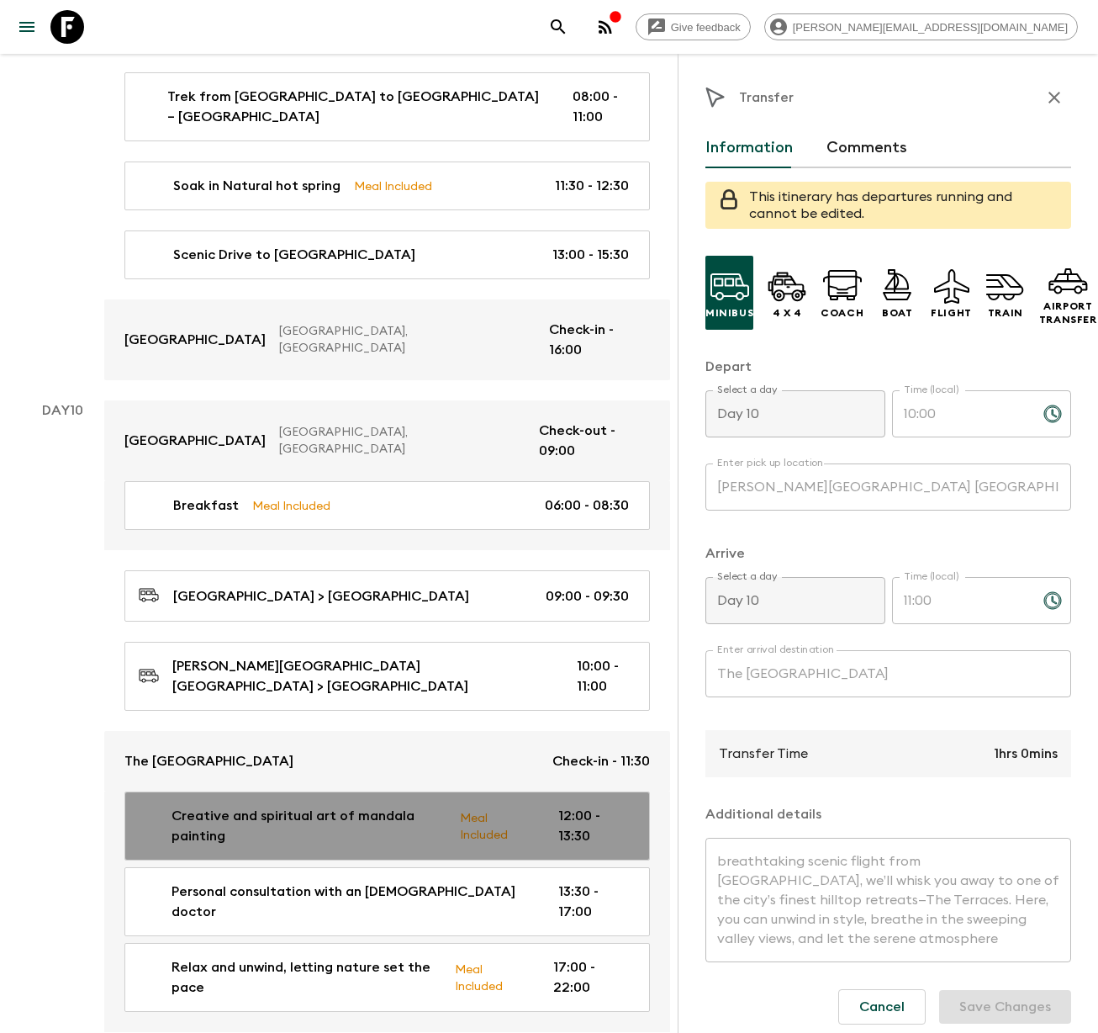
click at [241, 806] on p "Creative and spiritual art of mandala painting" at bounding box center [309, 826] width 275 height 40
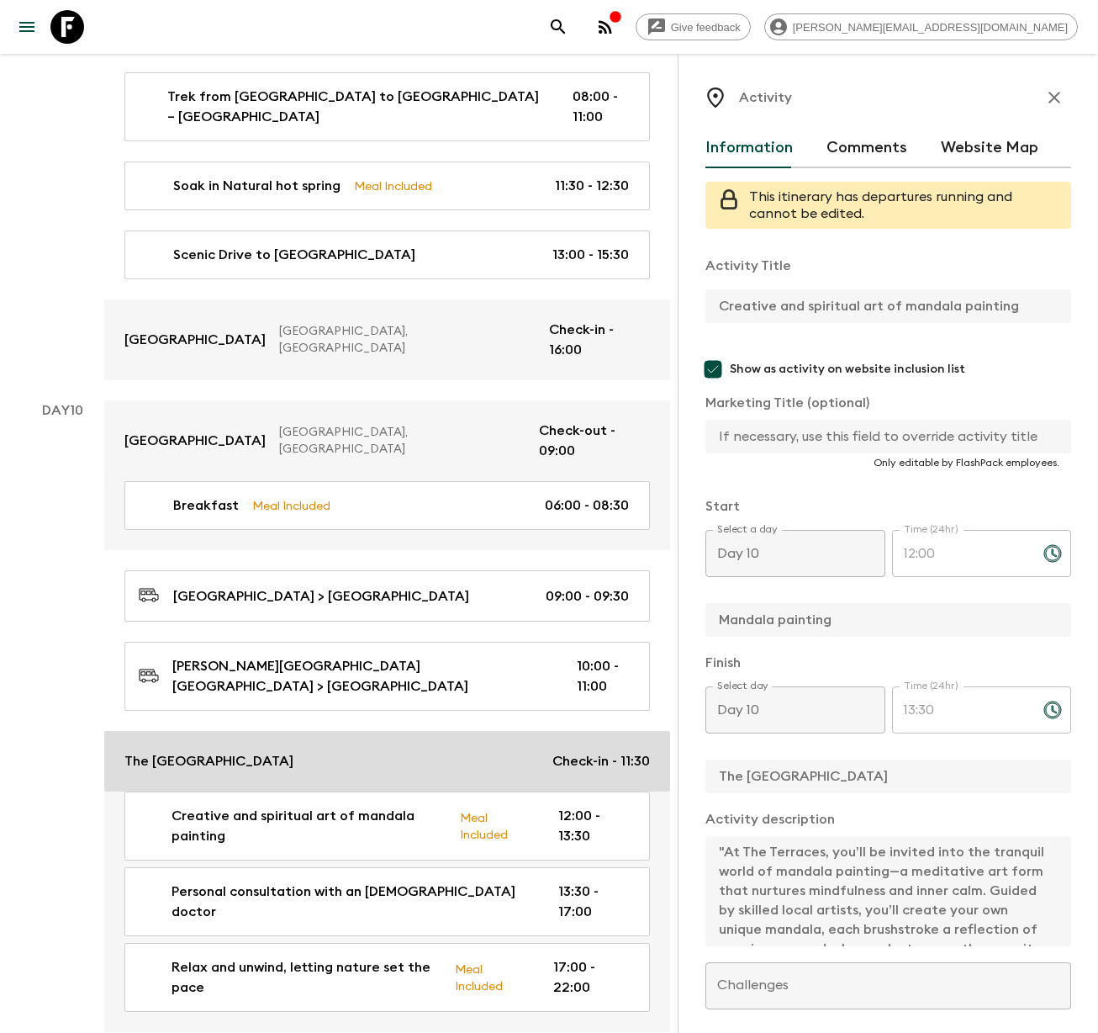
click at [236, 751] on p "The [GEOGRAPHIC_DATA]" at bounding box center [208, 761] width 169 height 20
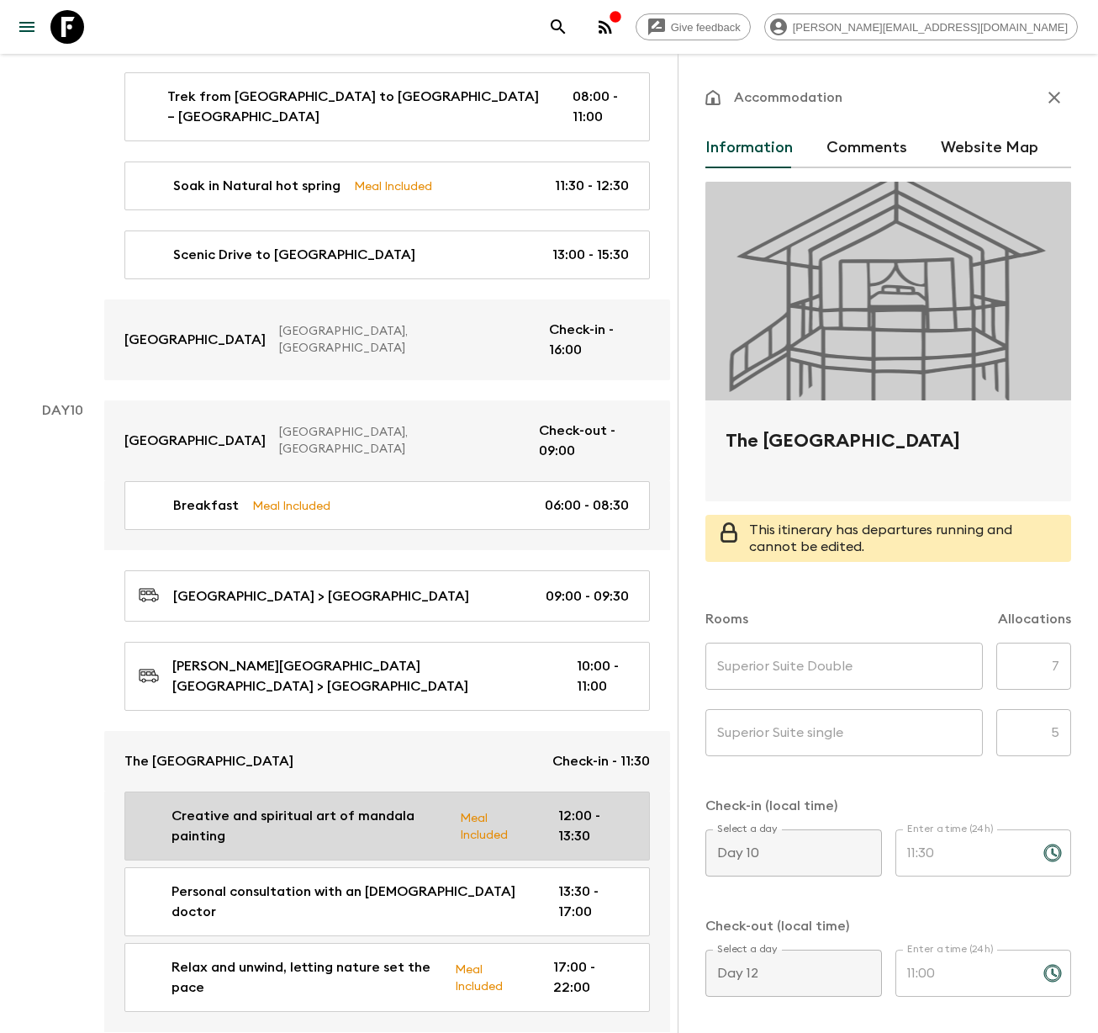
click at [226, 806] on p "Creative and spiritual art of mandala painting" at bounding box center [309, 826] width 275 height 40
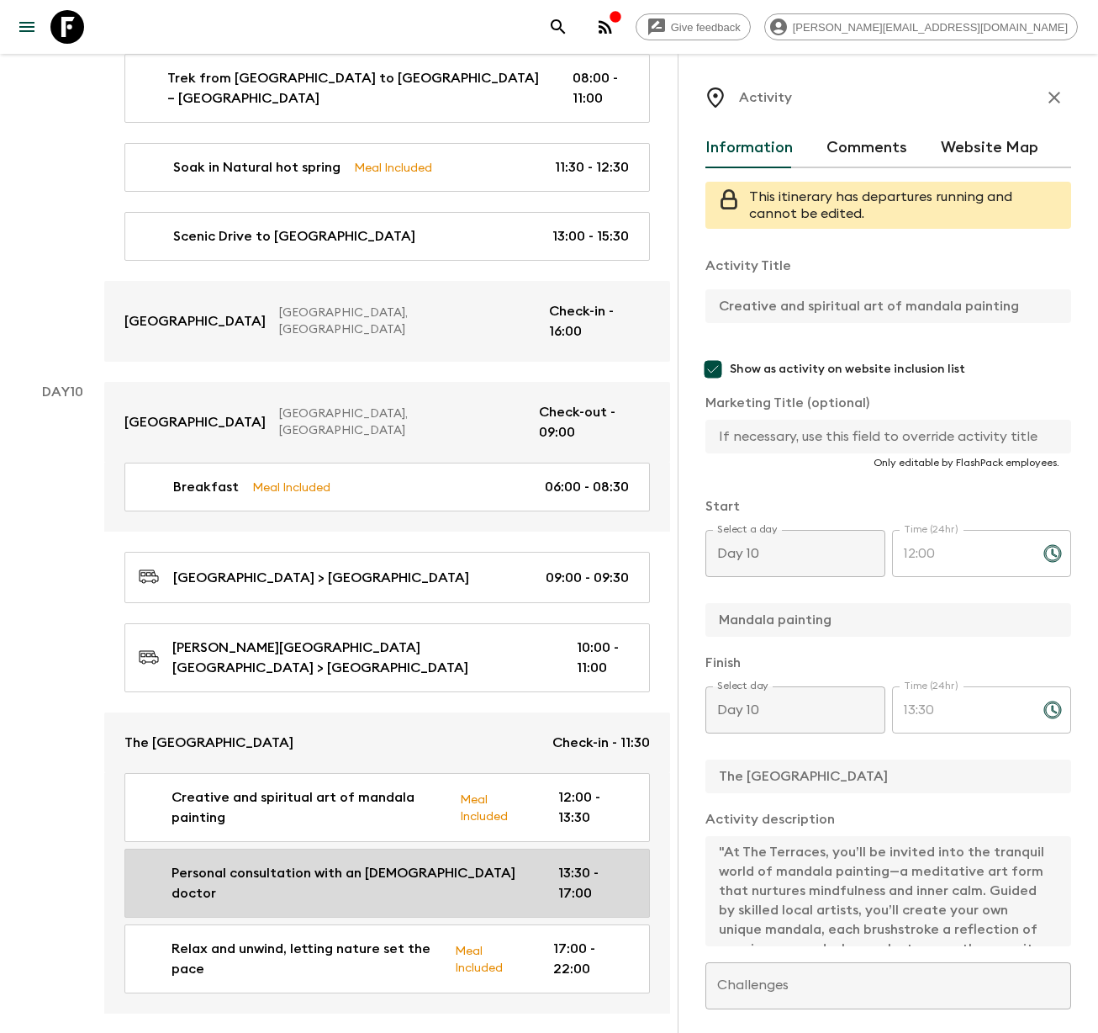
scroll to position [4600, 0]
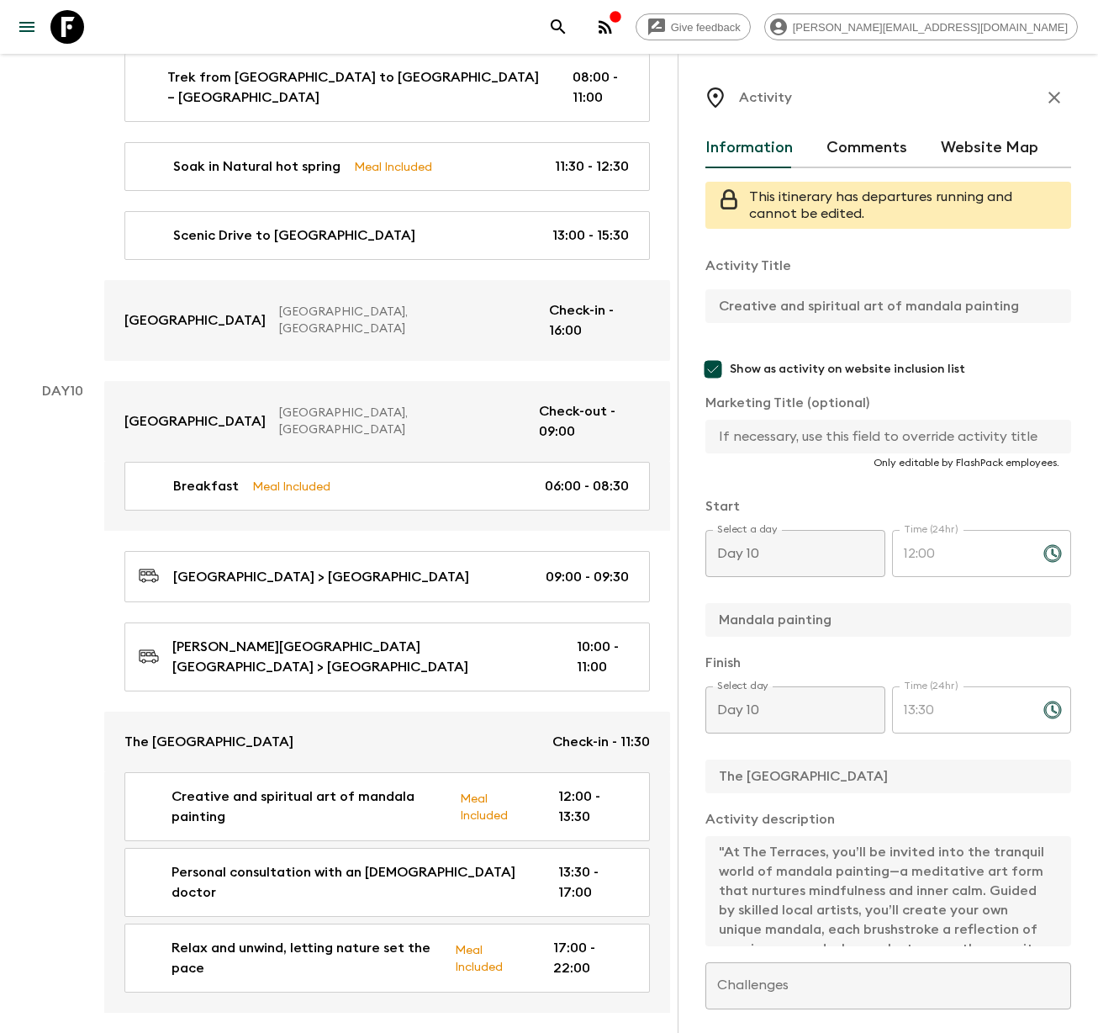
click at [1062, 310] on div "Activity Information Comments Website Map This itinerary has departures running…" at bounding box center [888, 570] width 420 height 1033
click at [955, 960] on div "Activity Title Creative and spiritual art of mandala painting Show as activity …" at bounding box center [889, 718] width 366 height 953
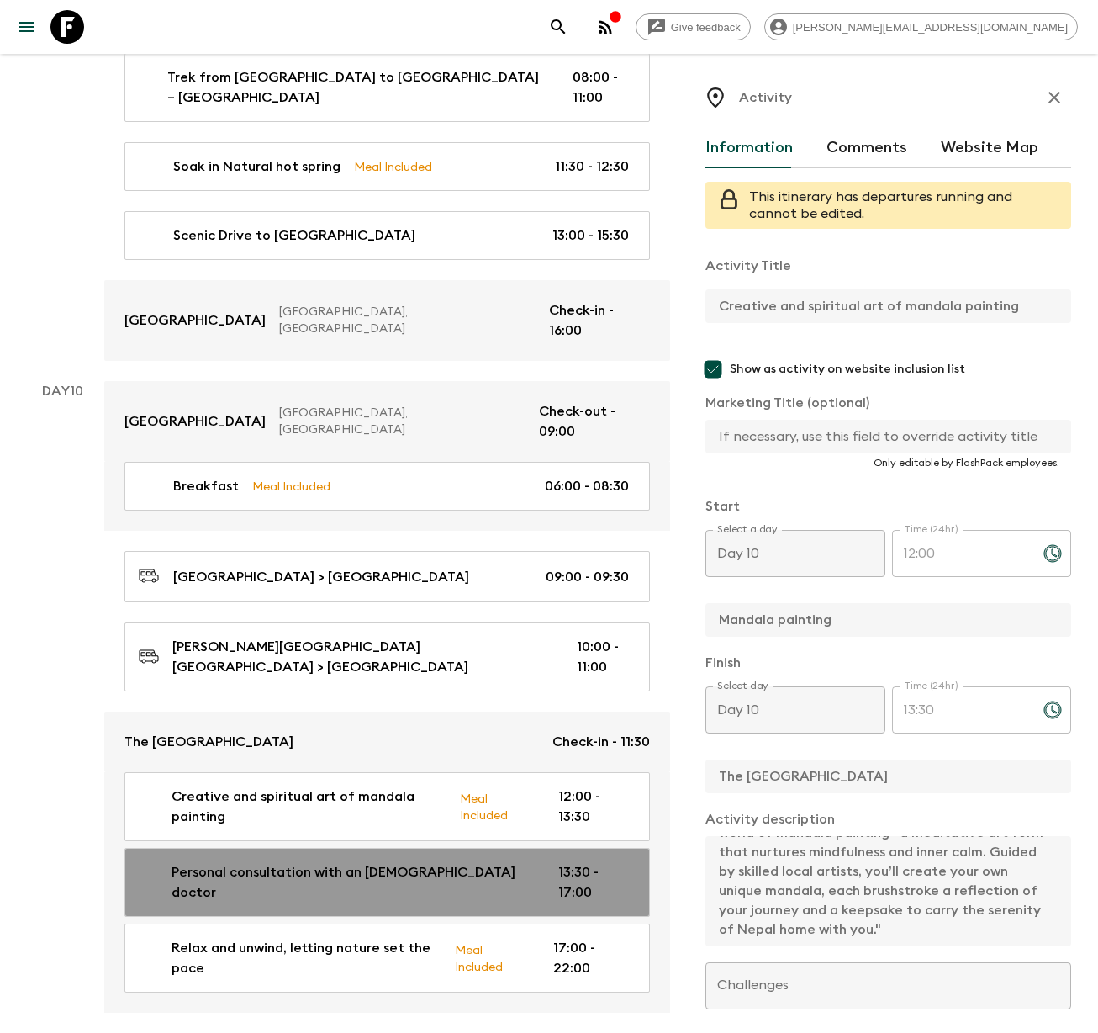
click at [298, 862] on p "Personal consultation with an [DEMOGRAPHIC_DATA] doctor" at bounding box center [352, 882] width 360 height 40
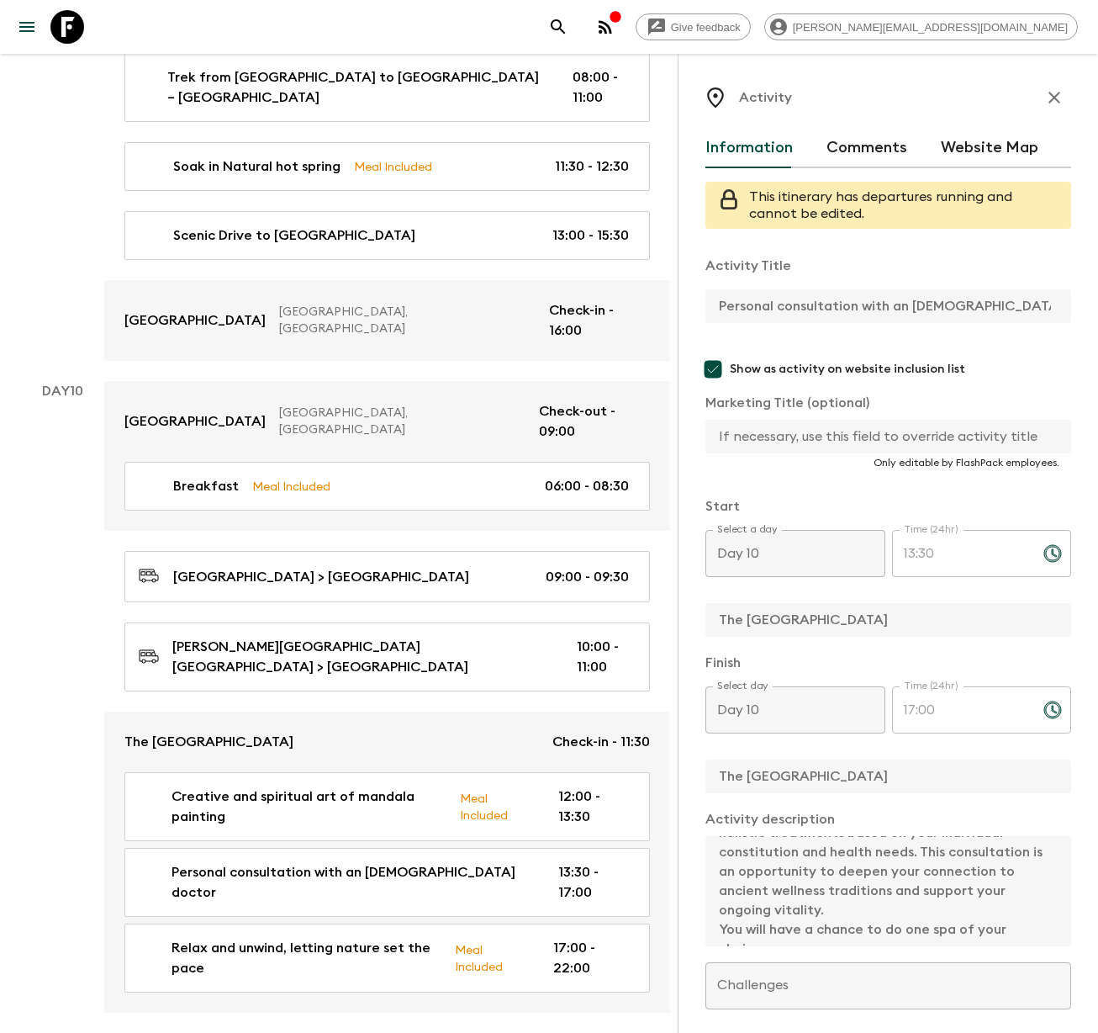
click at [1077, 315] on div "Activity Information Comments Website Map This itinerary has departures running…" at bounding box center [888, 570] width 420 height 1033
click at [986, 991] on div "Activity Title Personal consultation with an [DEMOGRAPHIC_DATA] doctor Show as …" at bounding box center [889, 716] width 366 height 949
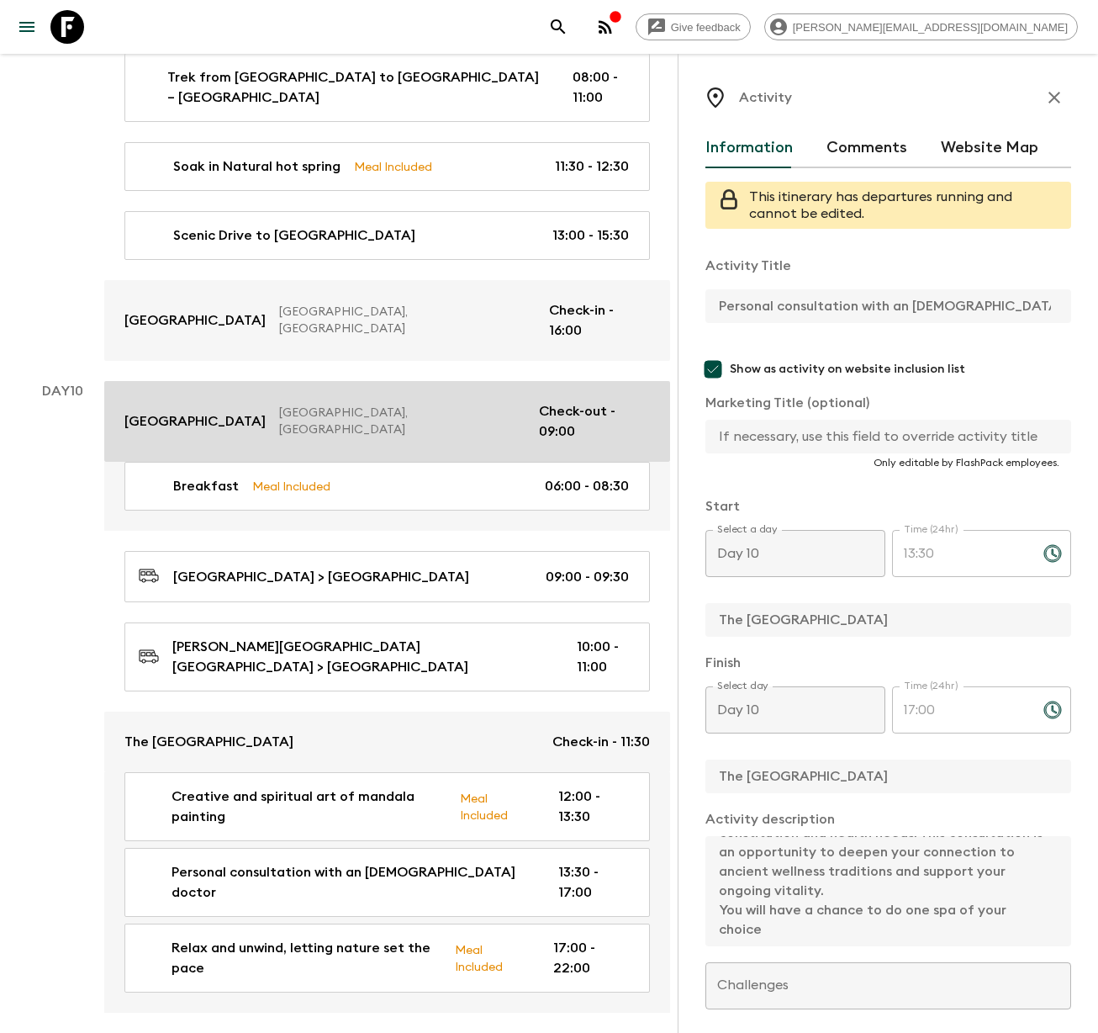
click at [204, 401] on div "[GEOGRAPHIC_DATA], [GEOGRAPHIC_DATA] Check-out - 09:00" at bounding box center [387, 421] width 526 height 40
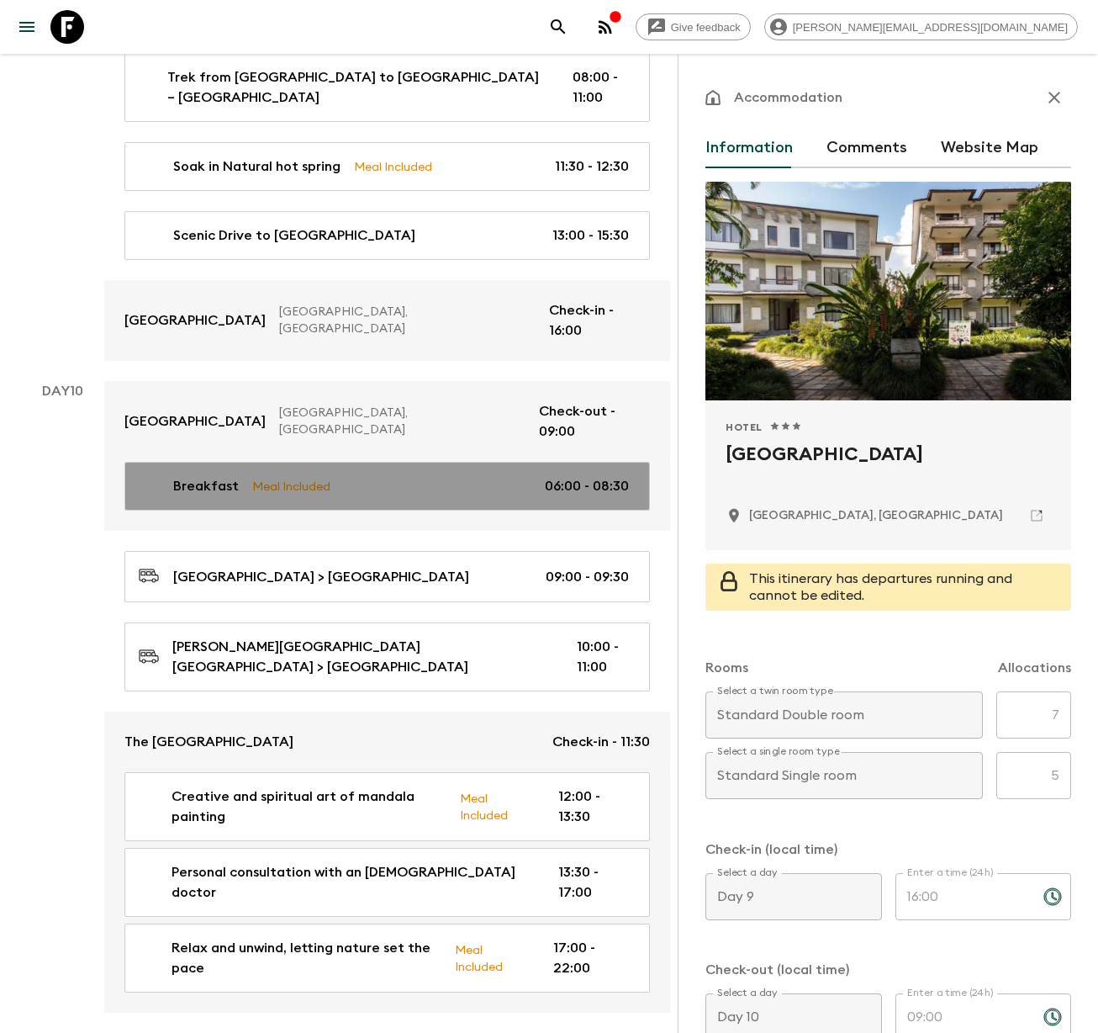
click at [230, 462] on link "Breakfast Meal Included 06:00 - 08:30" at bounding box center [387, 486] width 526 height 49
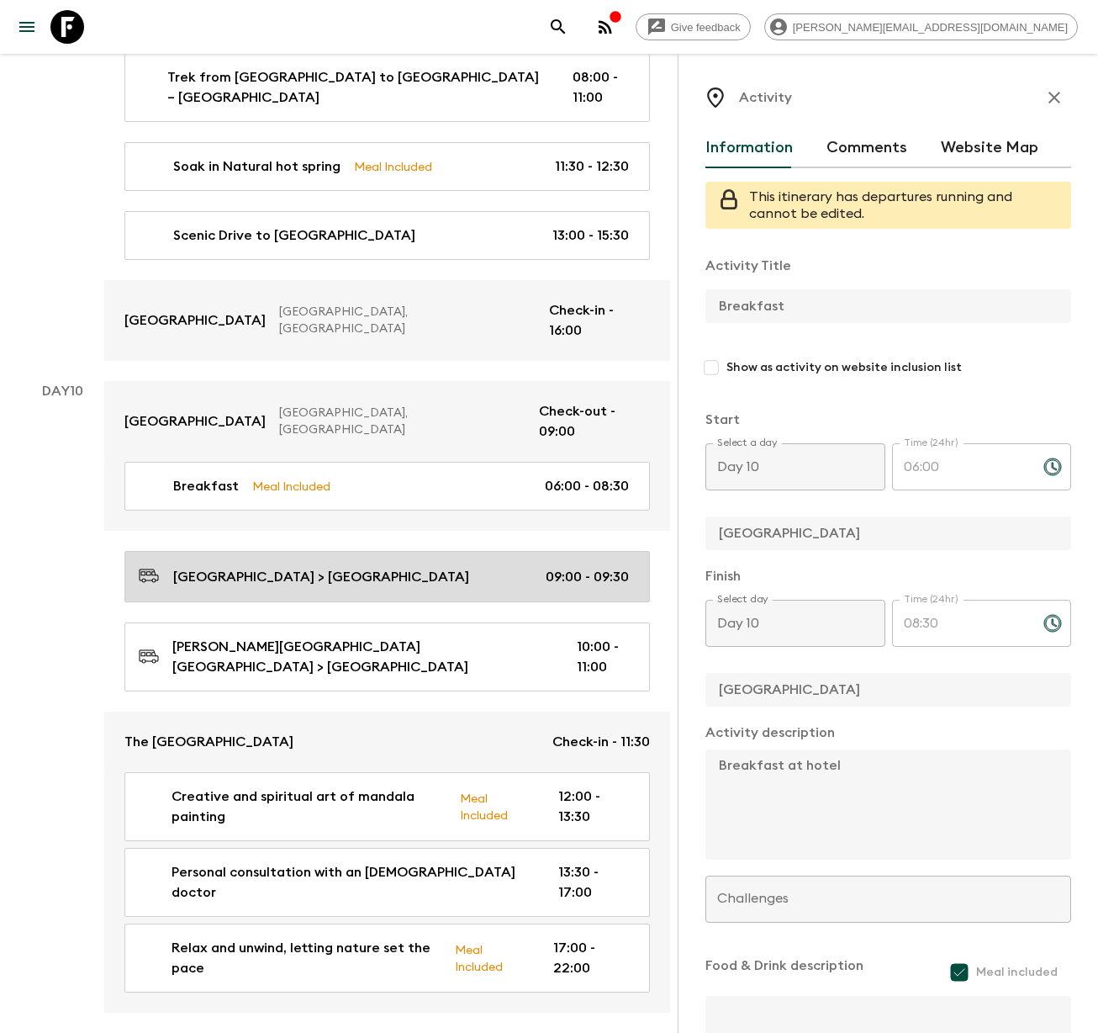
click at [248, 567] on p "[GEOGRAPHIC_DATA] > [GEOGRAPHIC_DATA]" at bounding box center [321, 577] width 296 height 20
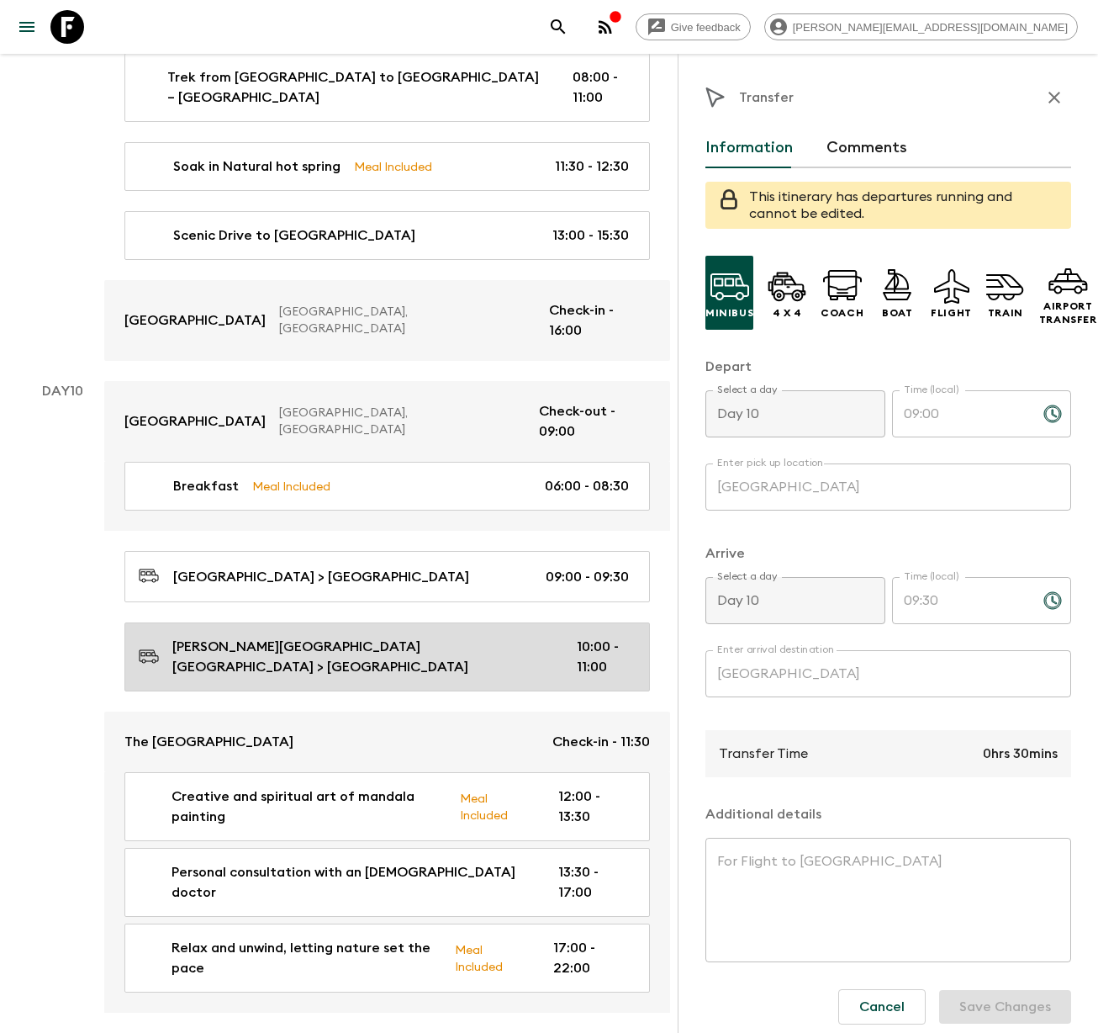
click at [256, 637] on p "[PERSON_NAME][GEOGRAPHIC_DATA] [GEOGRAPHIC_DATA] > [GEOGRAPHIC_DATA]" at bounding box center [361, 657] width 378 height 40
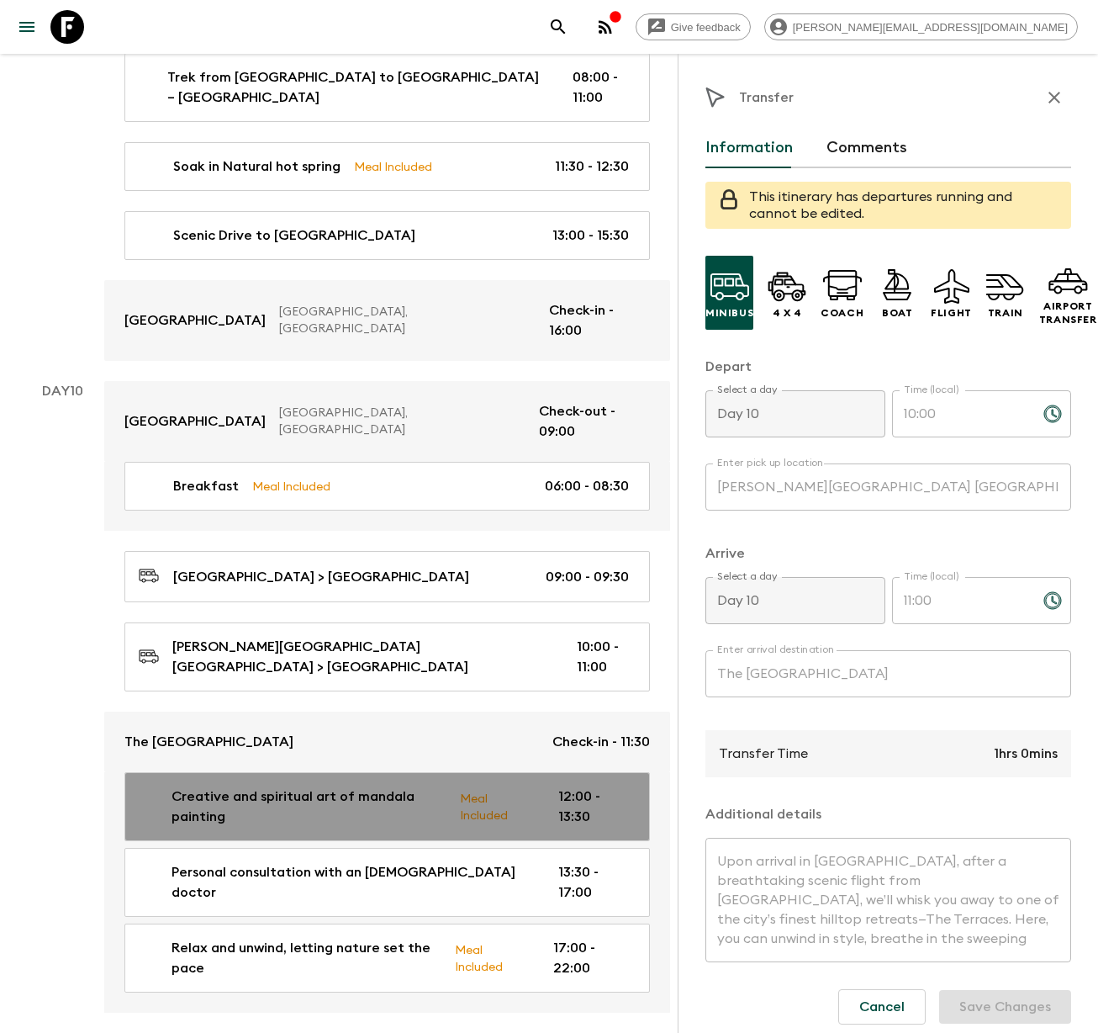
click at [210, 786] on p "Creative and spiritual art of mandala painting" at bounding box center [309, 806] width 275 height 40
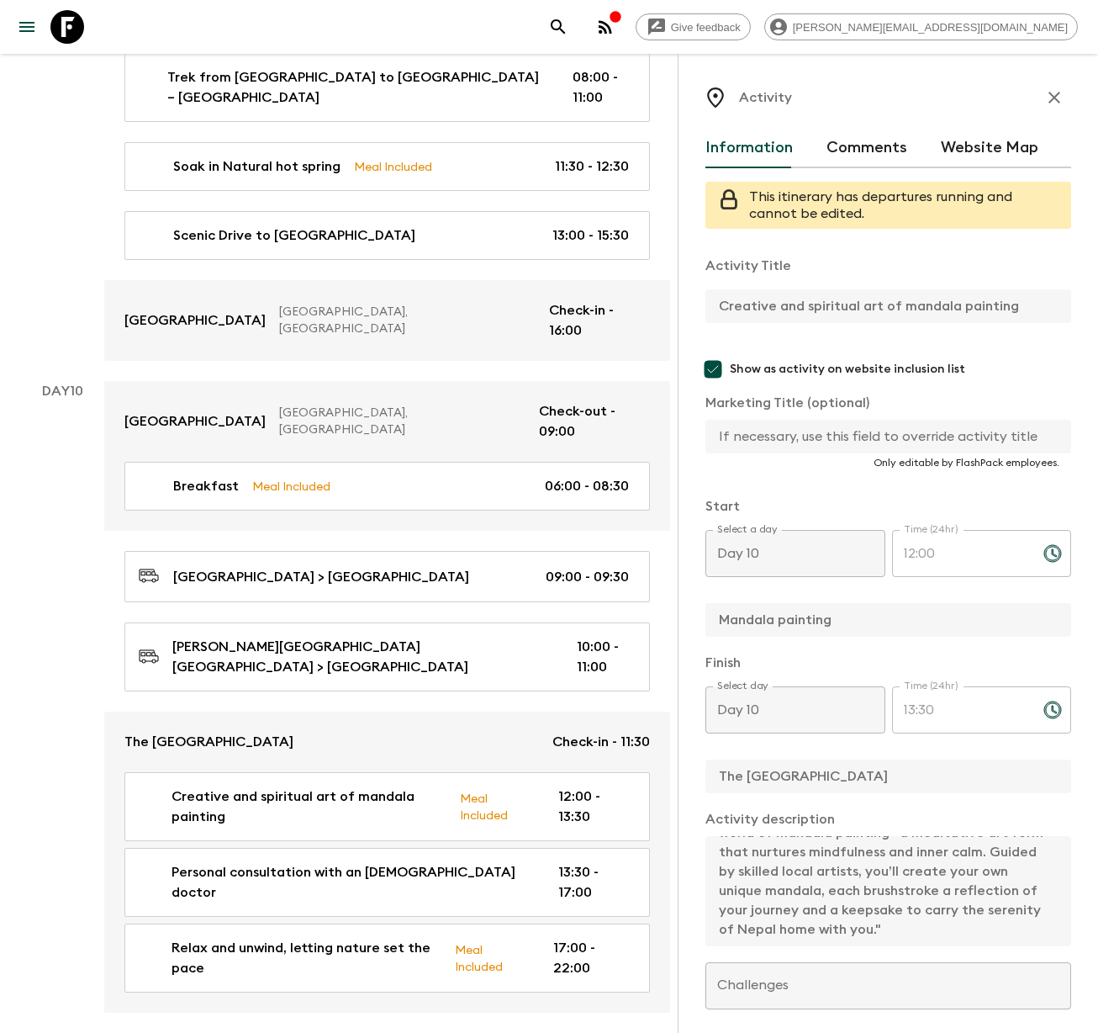
scroll to position [77, 0]
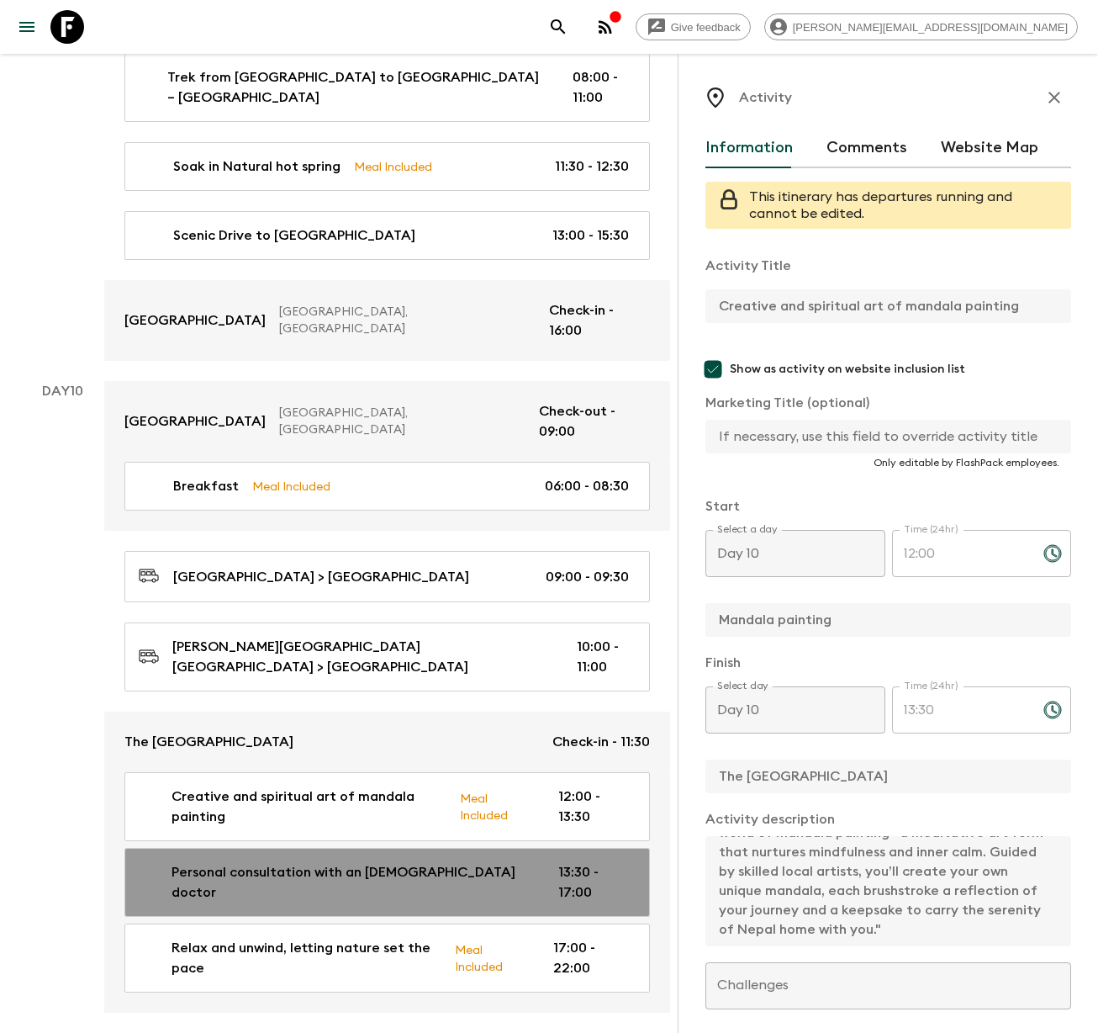
click at [298, 848] on link "Personal consultation with an [DEMOGRAPHIC_DATA] doctor 13:30 - 17:00" at bounding box center [387, 882] width 526 height 69
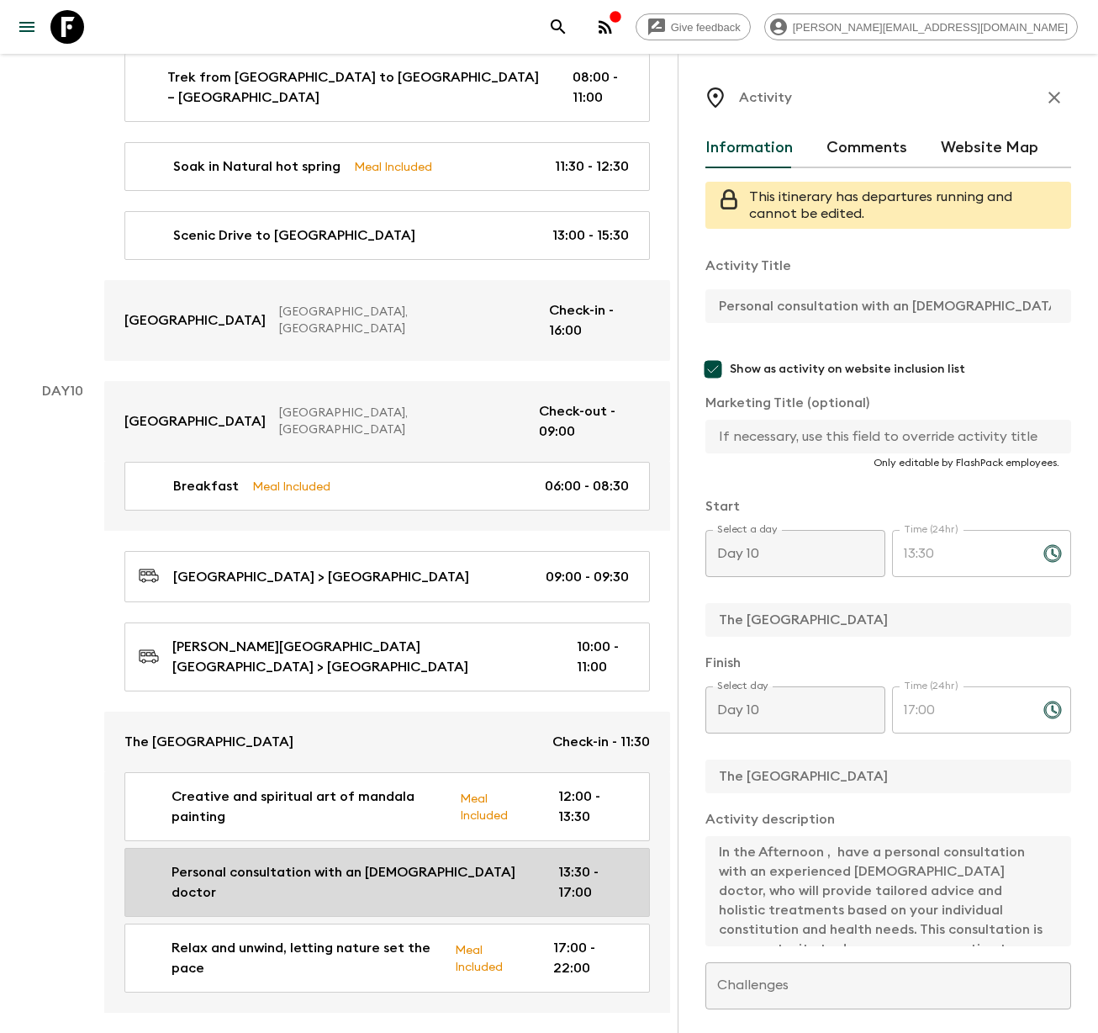
click at [156, 848] on link "Personal consultation with an [DEMOGRAPHIC_DATA] doctor 13:30 - 17:00" at bounding box center [387, 882] width 526 height 69
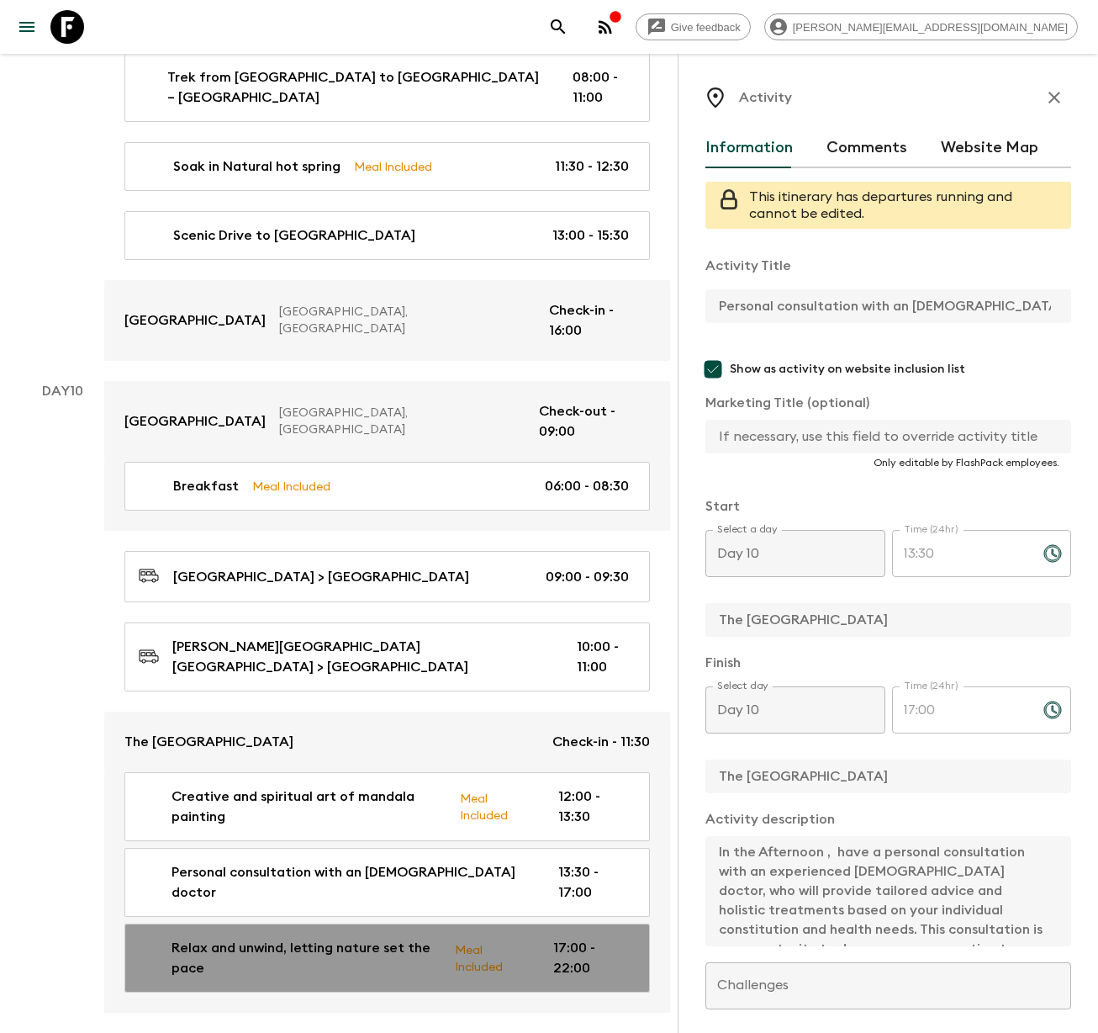
click at [217, 938] on p "Relax and unwind, letting nature set the pace" at bounding box center [307, 958] width 270 height 40
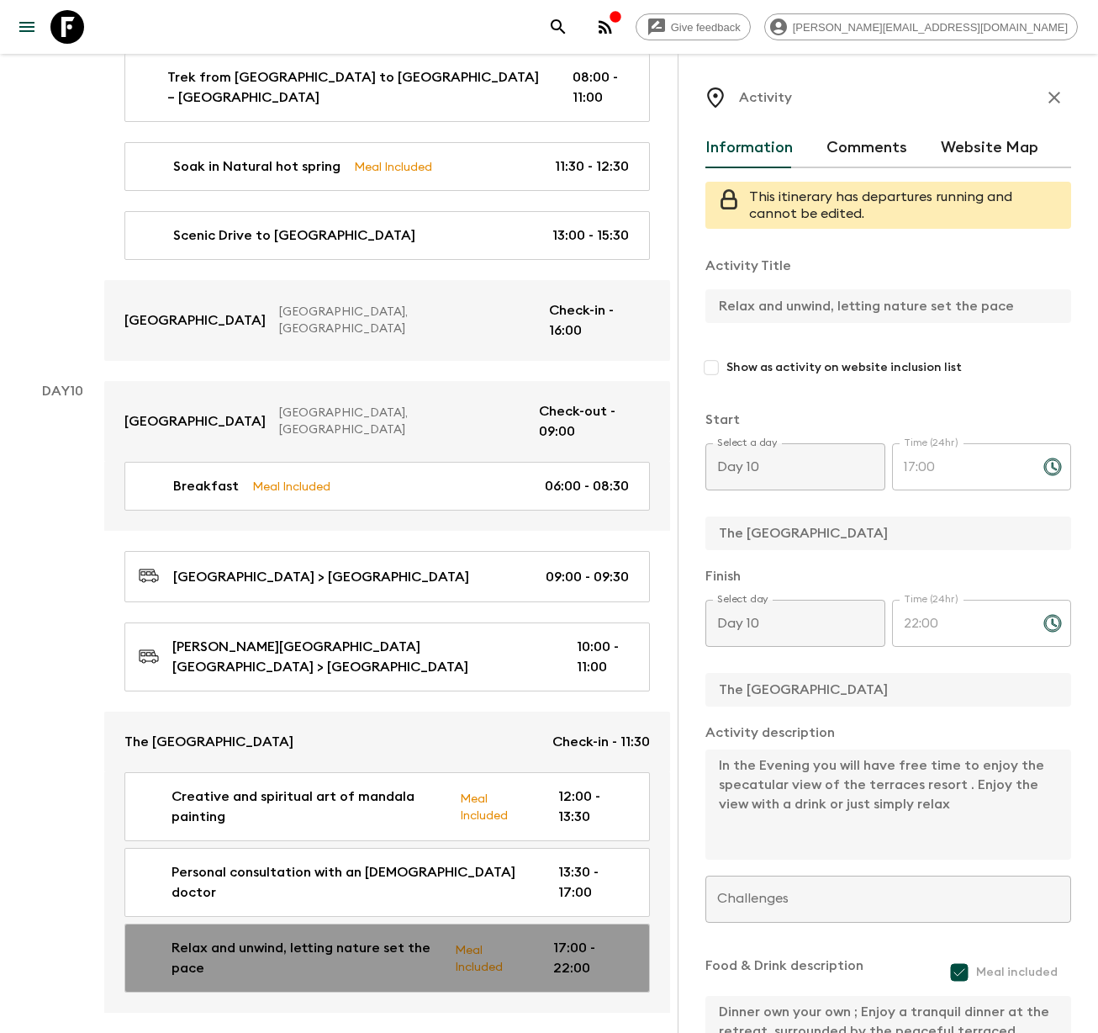
click at [231, 938] on p "Relax and unwind, letting nature set the pace" at bounding box center [307, 958] width 270 height 40
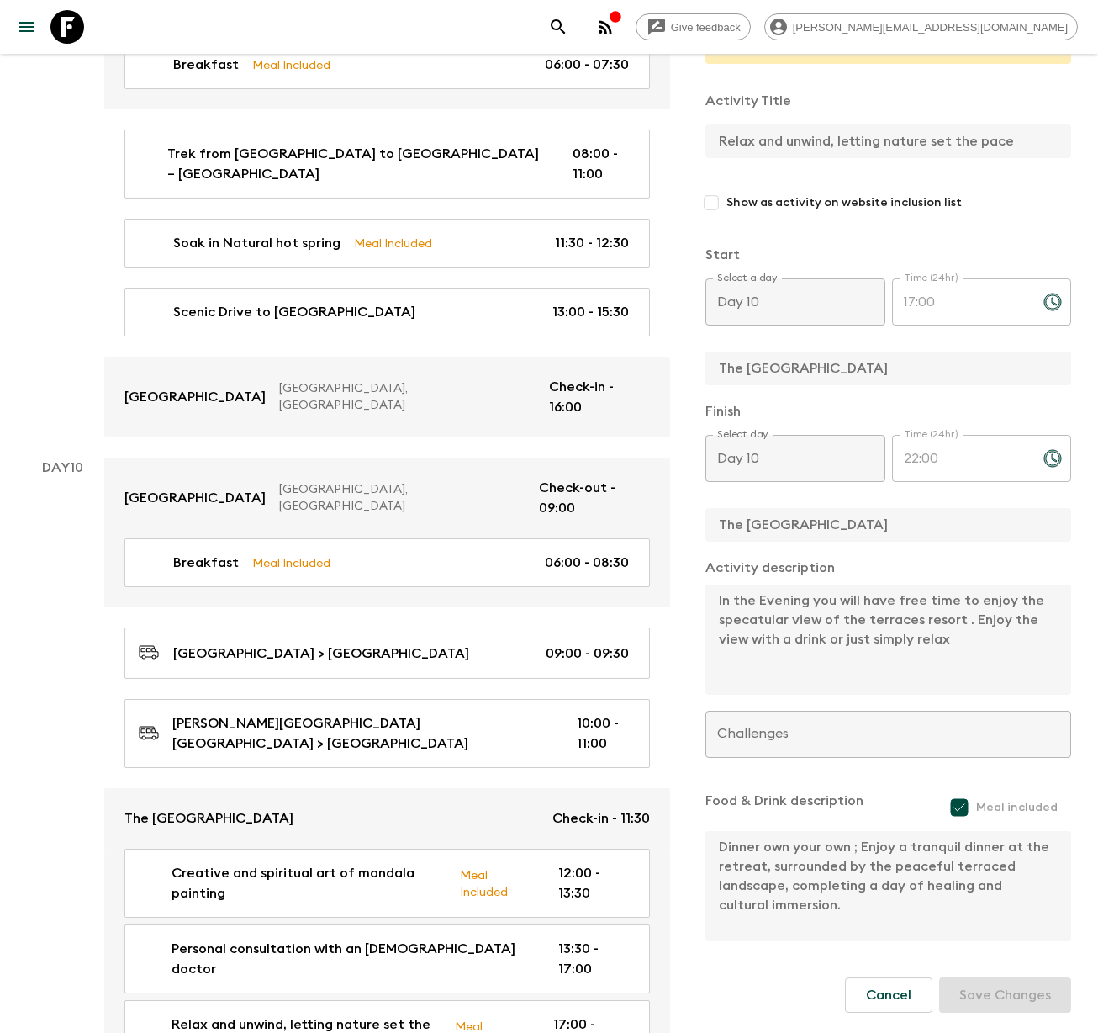
scroll to position [4507, 0]
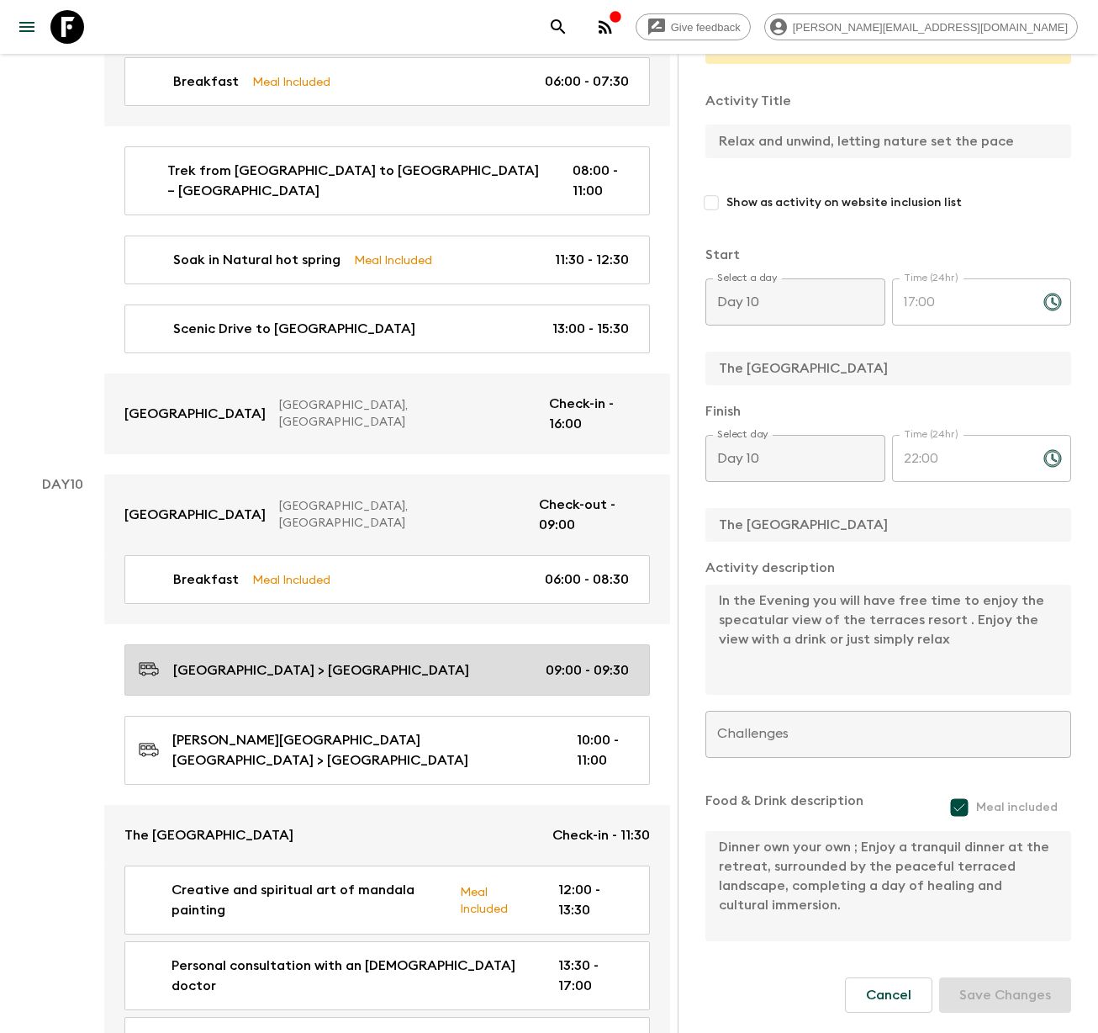
click at [237, 660] on p "[GEOGRAPHIC_DATA] > [GEOGRAPHIC_DATA]" at bounding box center [321, 670] width 296 height 20
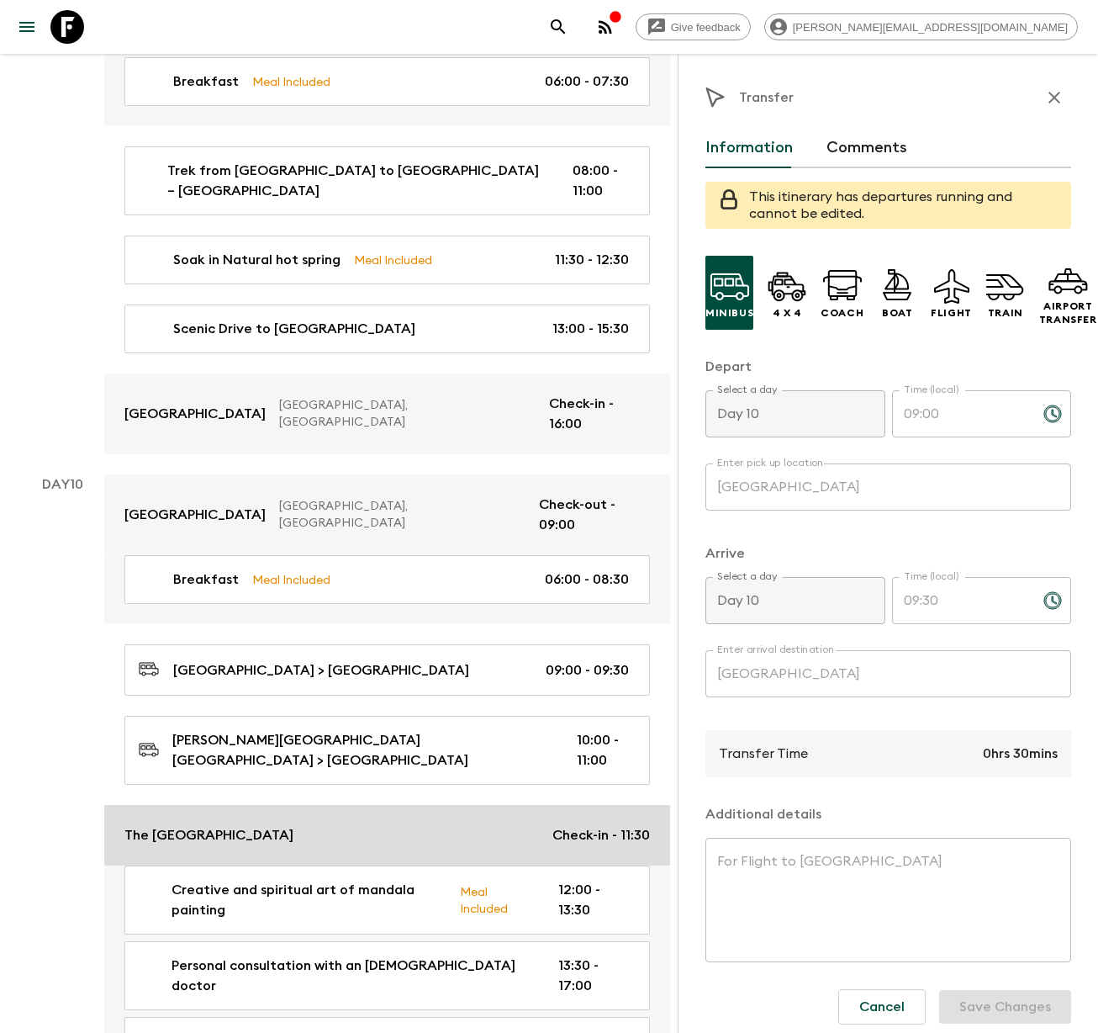
click at [234, 825] on p "The [GEOGRAPHIC_DATA]" at bounding box center [208, 835] width 169 height 20
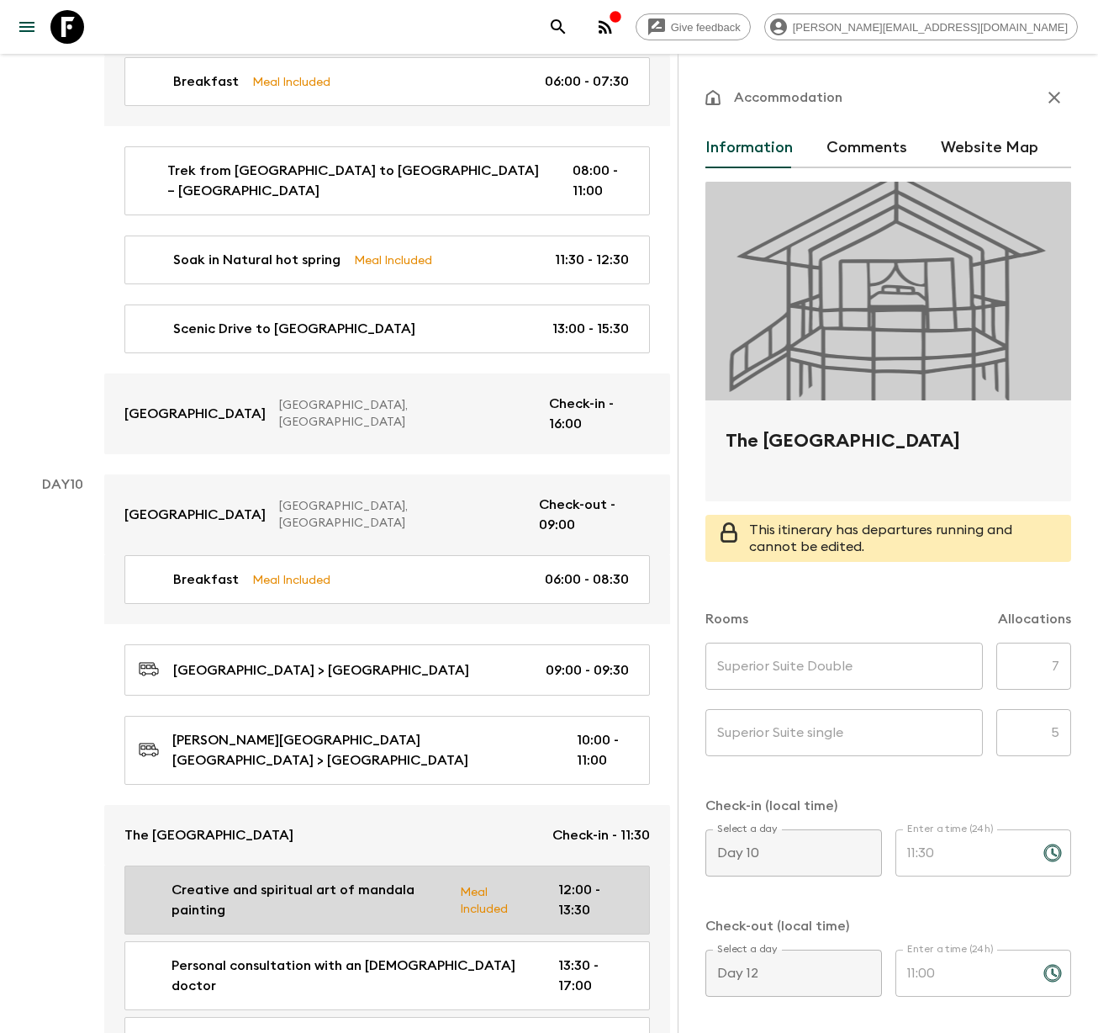
click at [234, 880] on p "Creative and spiritual art of mandala painting" at bounding box center [309, 900] width 275 height 40
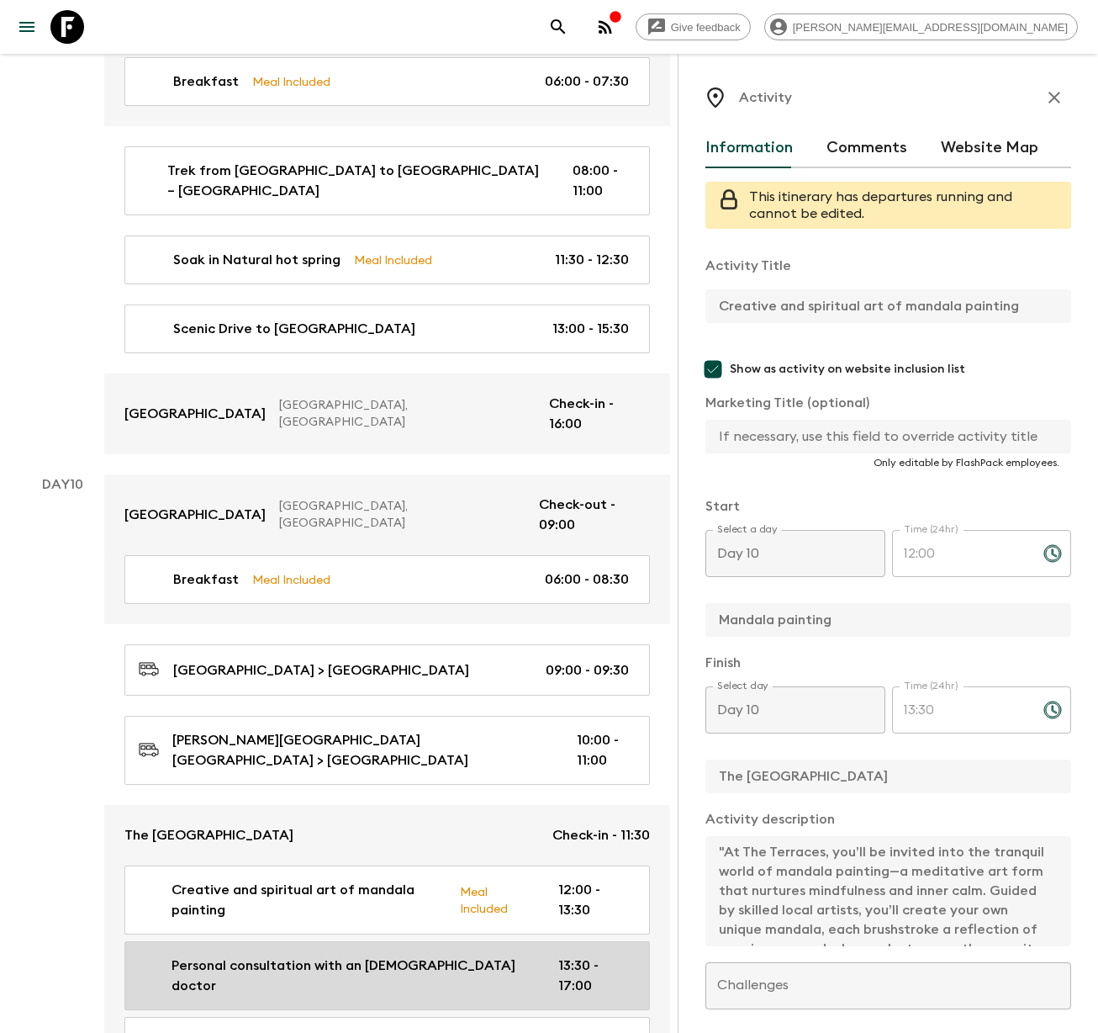
click at [235, 955] on p "Personal consultation with an [DEMOGRAPHIC_DATA] doctor" at bounding box center [352, 975] width 360 height 40
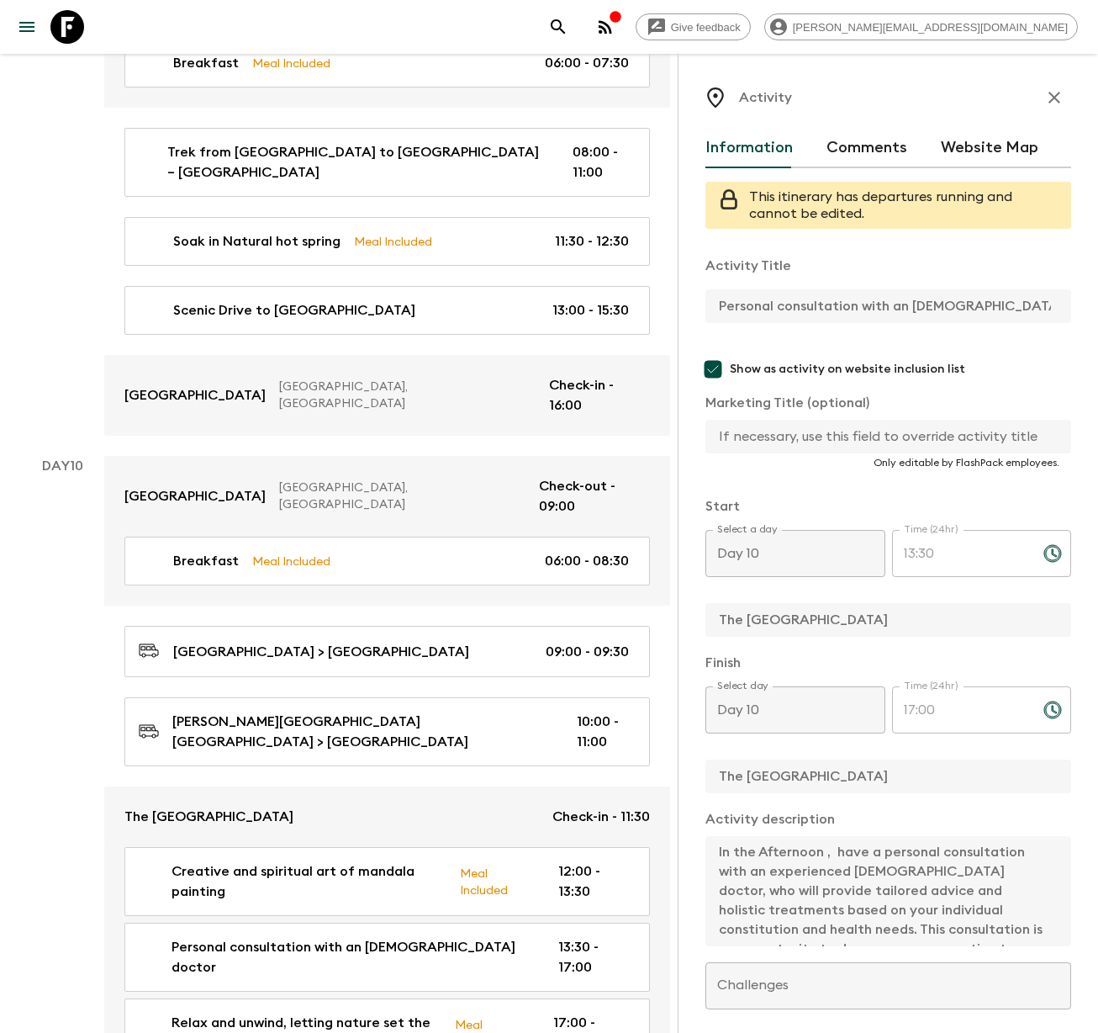
scroll to position [4526, 0]
